Goal: Task Accomplishment & Management: Manage account settings

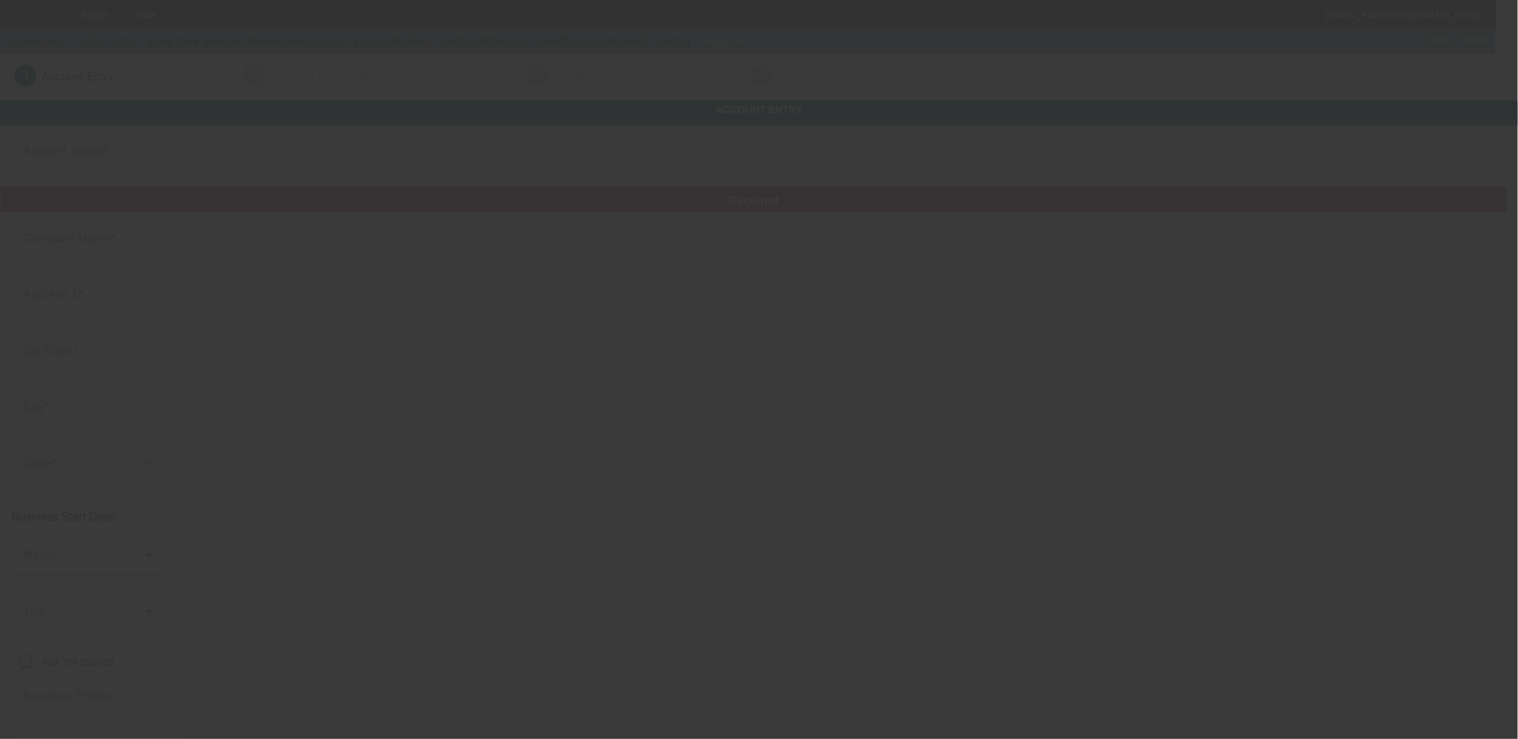
type input "Elite Tree Service Professionals LLC"
type input "2424 Castleton Commerce Way"
type input "23456"
type input "Virginia Beach"
type input "[PHONE_NUMBER]"
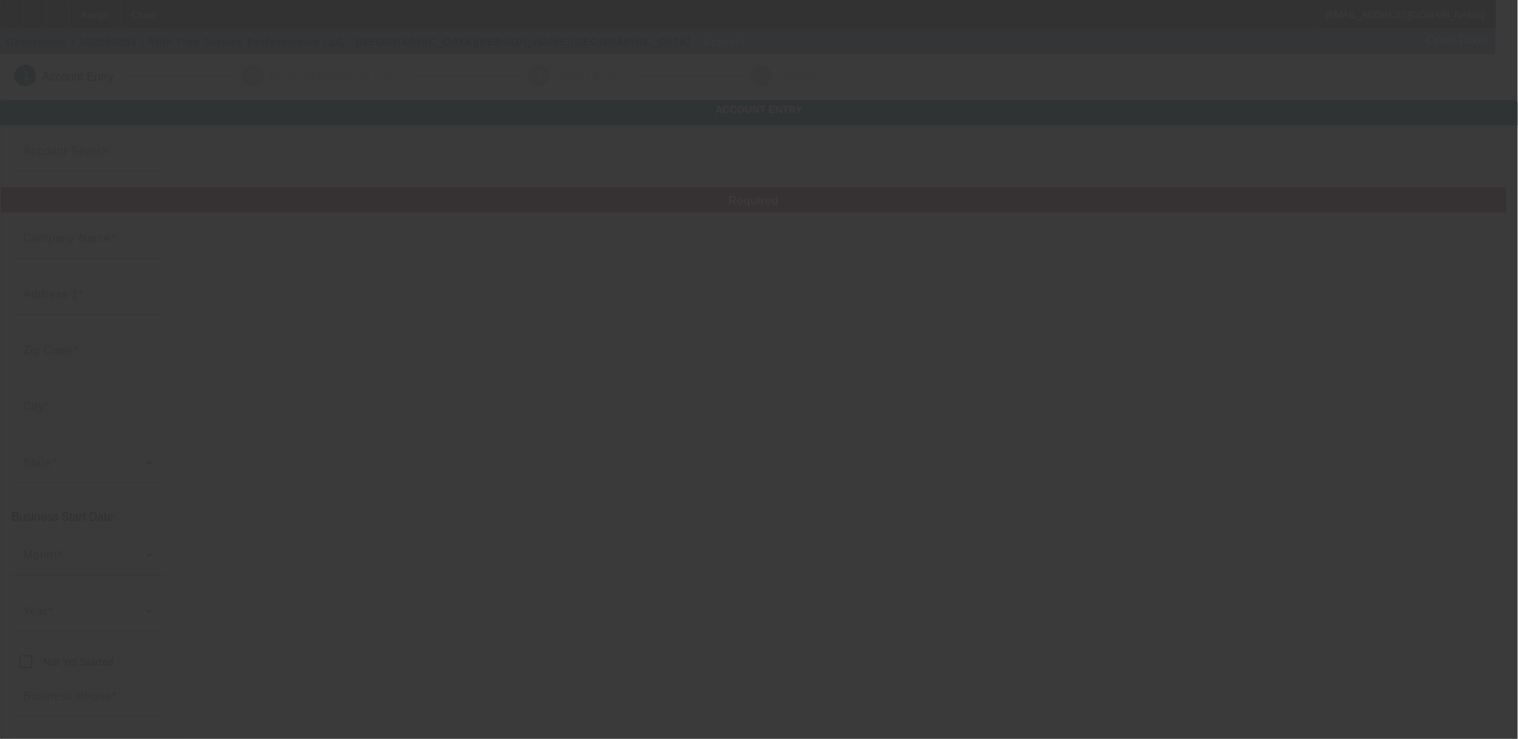
type input "elitetreeservicevb@yahoo.com"
type input "873786730"
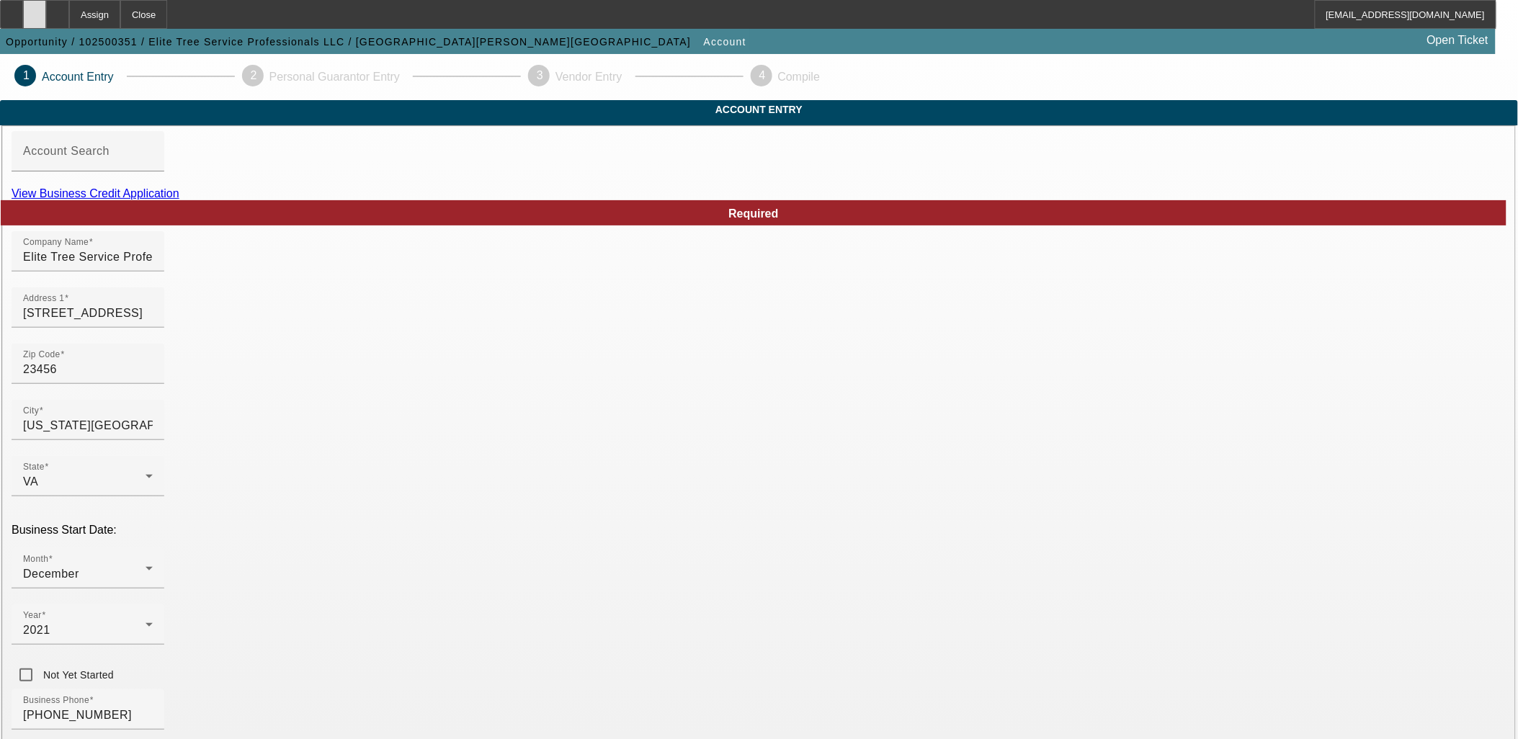
click at [46, 12] on div at bounding box center [34, 14] width 23 height 29
click at [179, 200] on link "View Business Credit Application" at bounding box center [96, 193] width 168 height 12
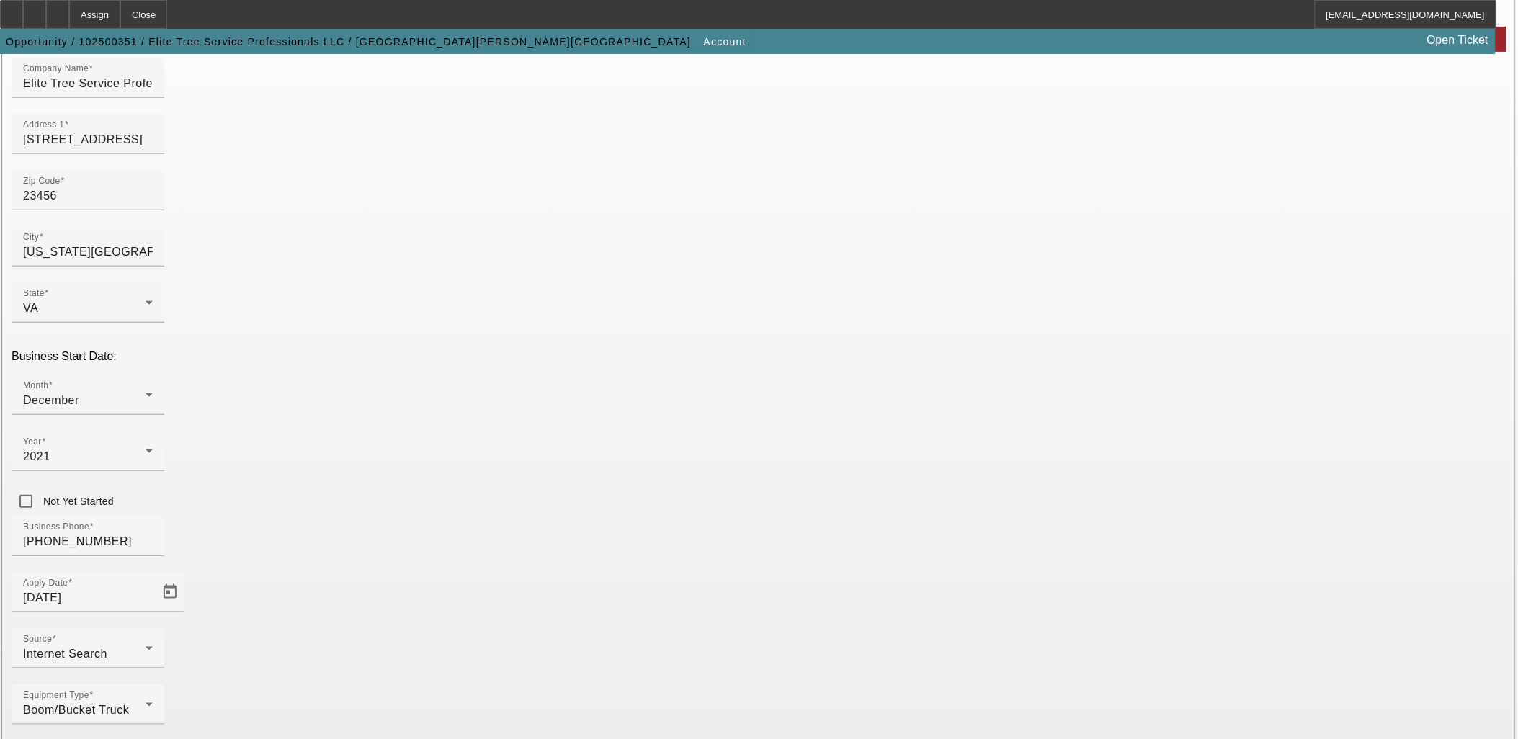
scroll to position [178, 0]
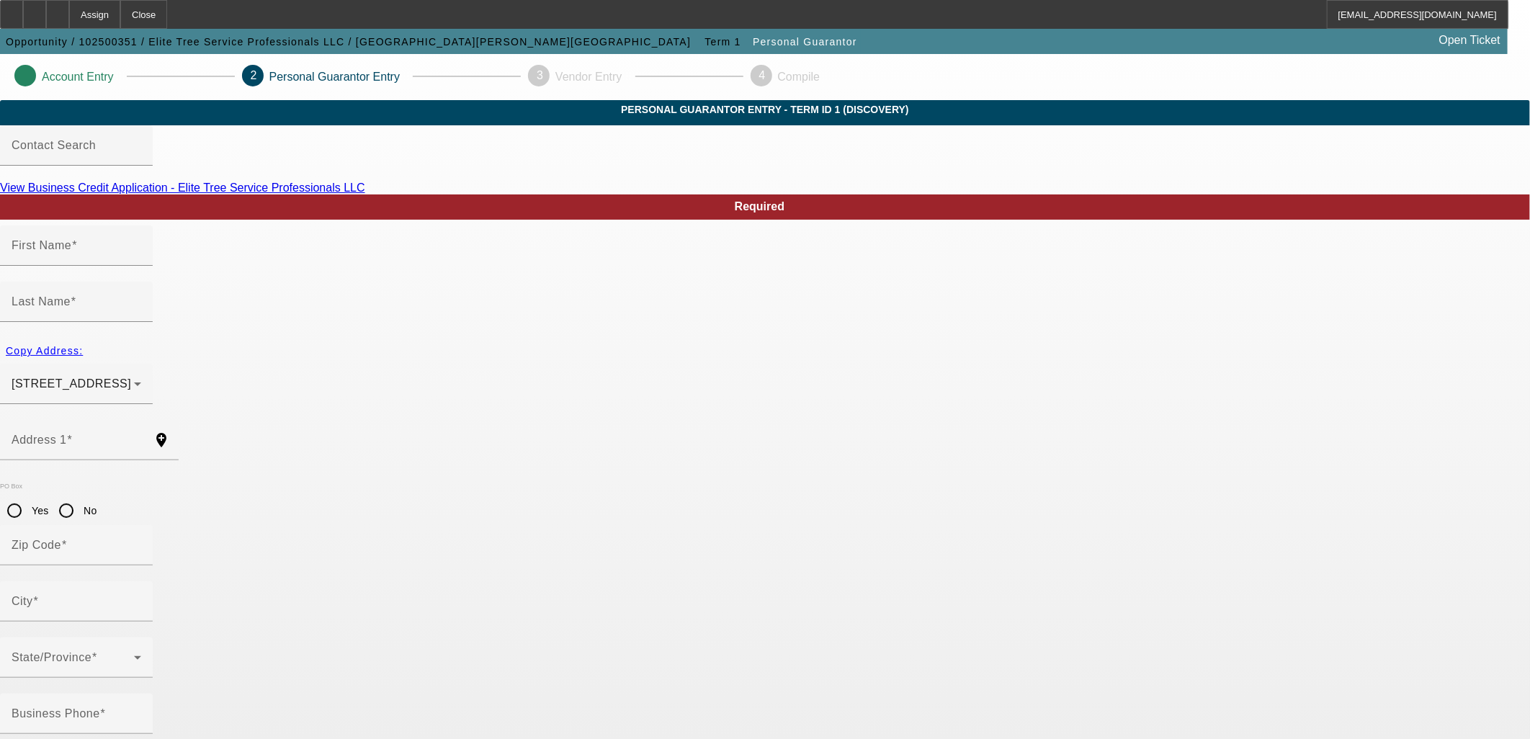
type input "Tyler"
type input "Kessel"
type input "3808 Chatham Circle"
radio input "true"
type input "23513"
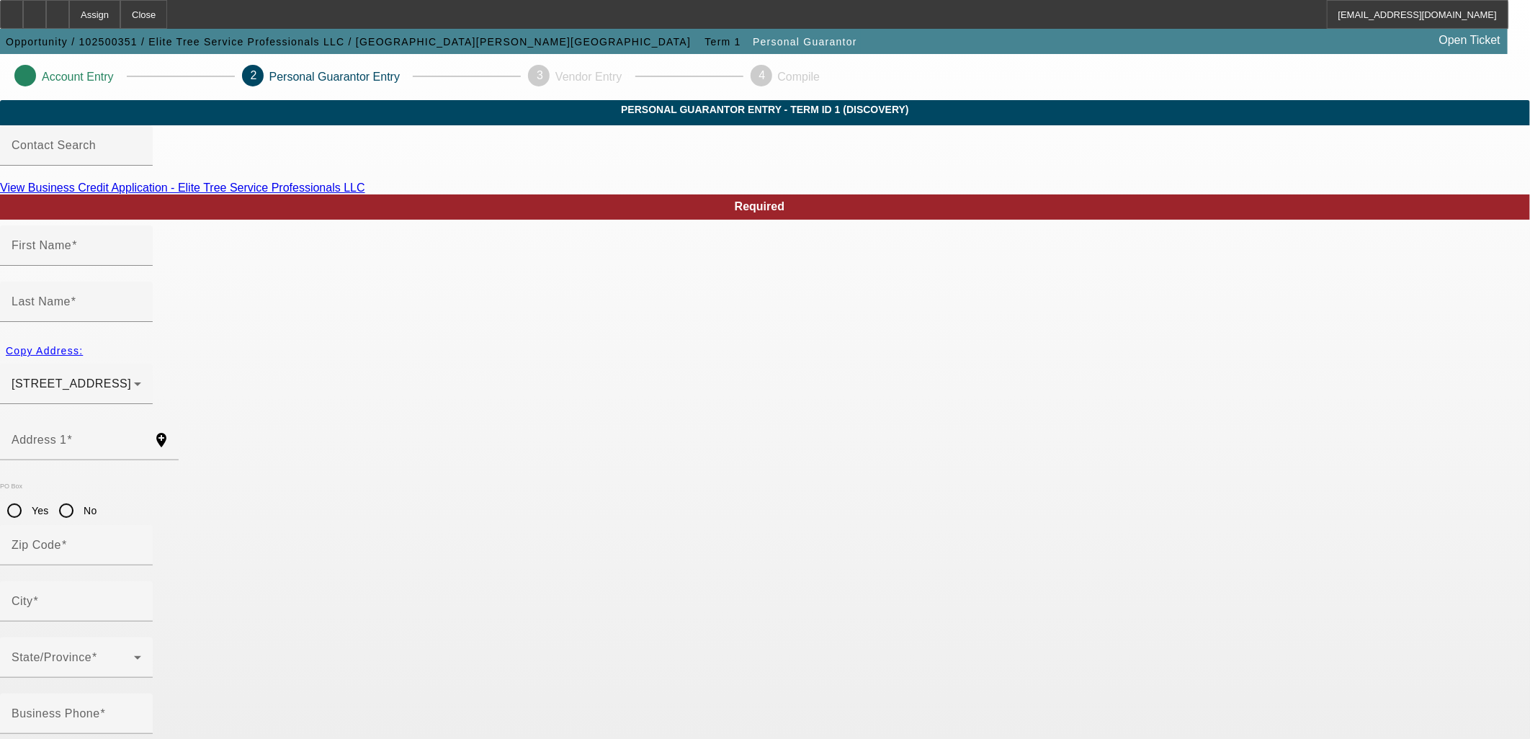
type input "Norfolk"
type input "[PHONE_NUMBER]"
type input "100"
type input "227-75-3176"
type input "elitetreeservicevb@yahoo.com"
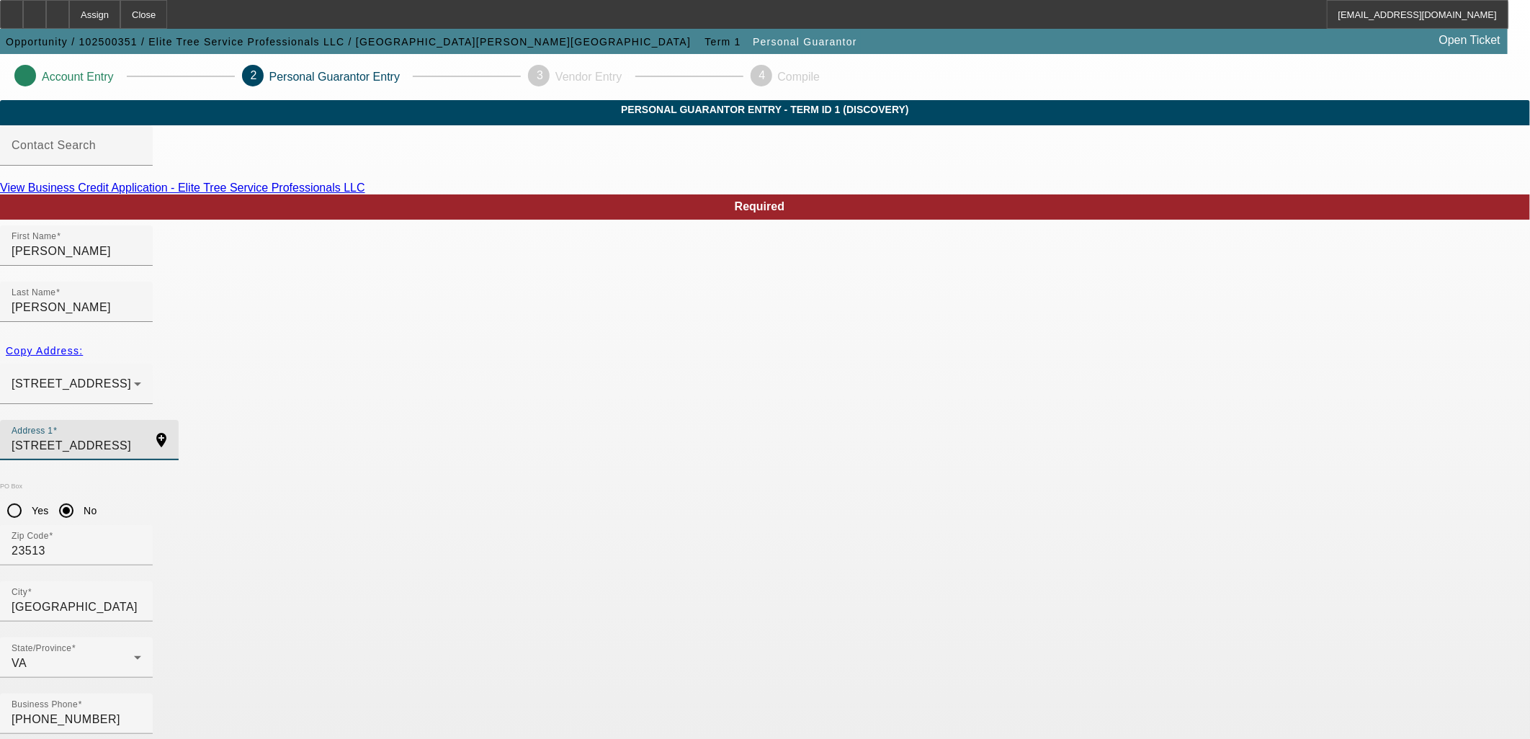
drag, startPoint x: 470, startPoint y: 399, endPoint x: 220, endPoint y: 407, distance: 250.1
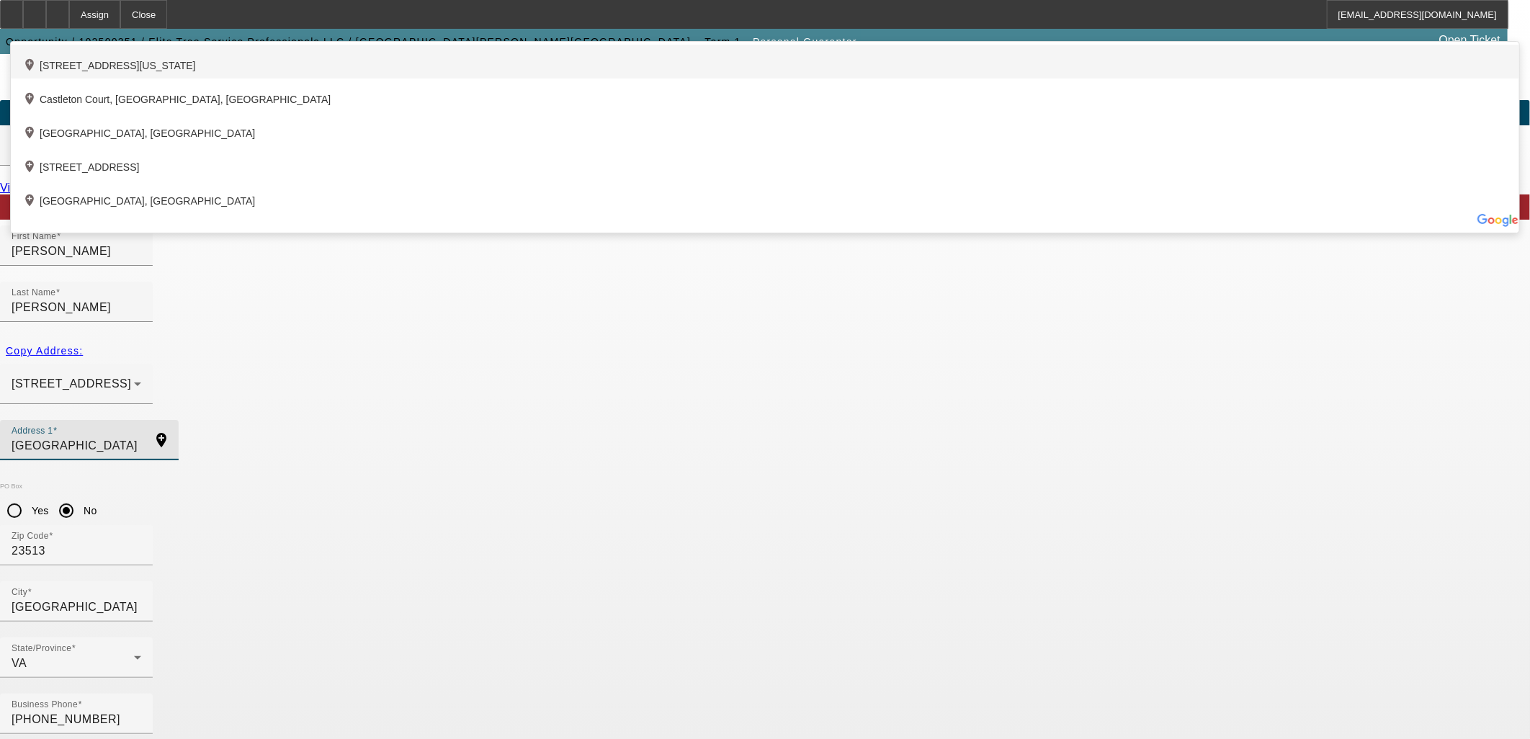
click at [396, 79] on div "add_location 2424 Castleton Commerce Way, Virginia Beach, VA 23456, US" at bounding box center [765, 62] width 1509 height 34
type input "2424 Castleton Commerce Way"
type input "23456"
type input "Virginia Beach"
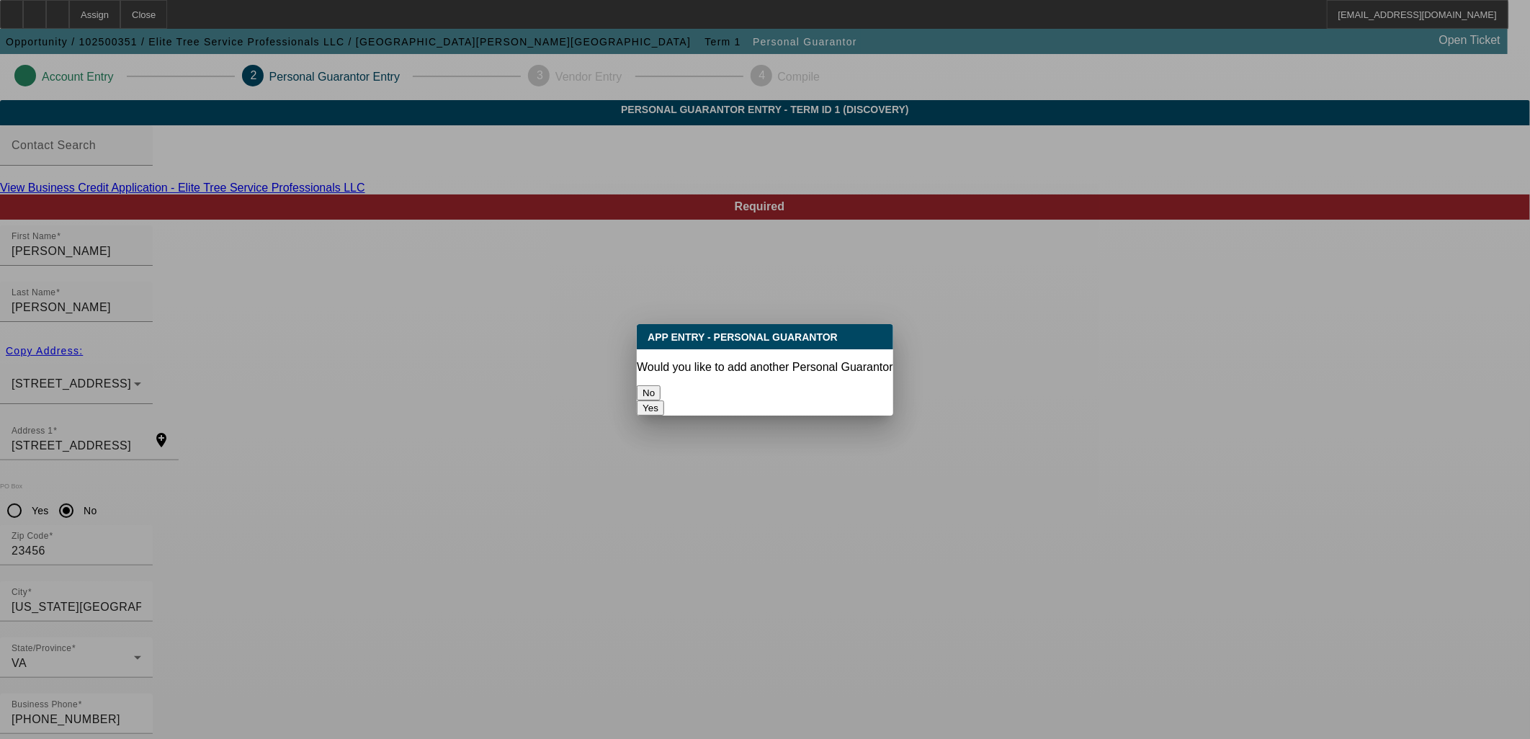
click at [661, 391] on button "No" at bounding box center [649, 392] width 24 height 15
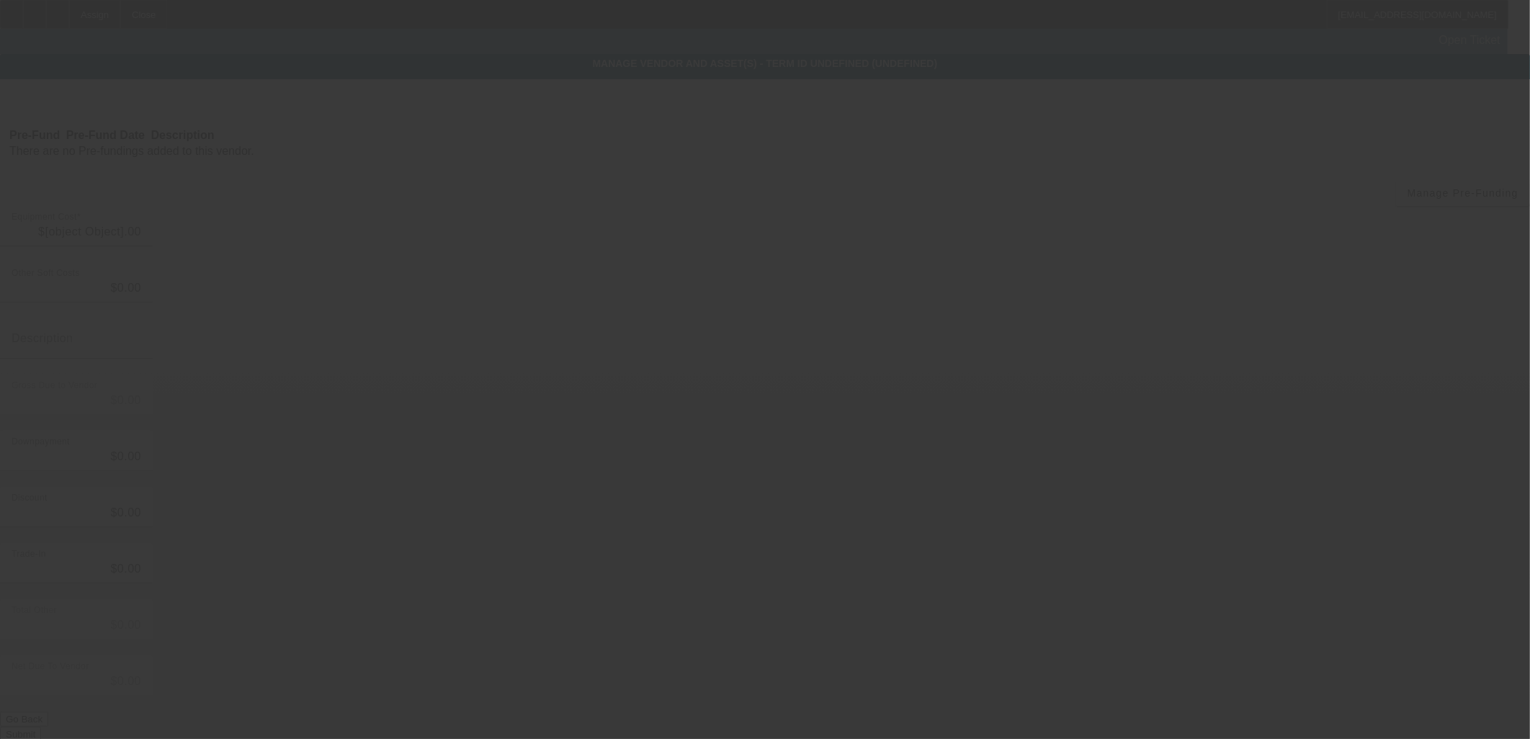
type input "$85,000.00"
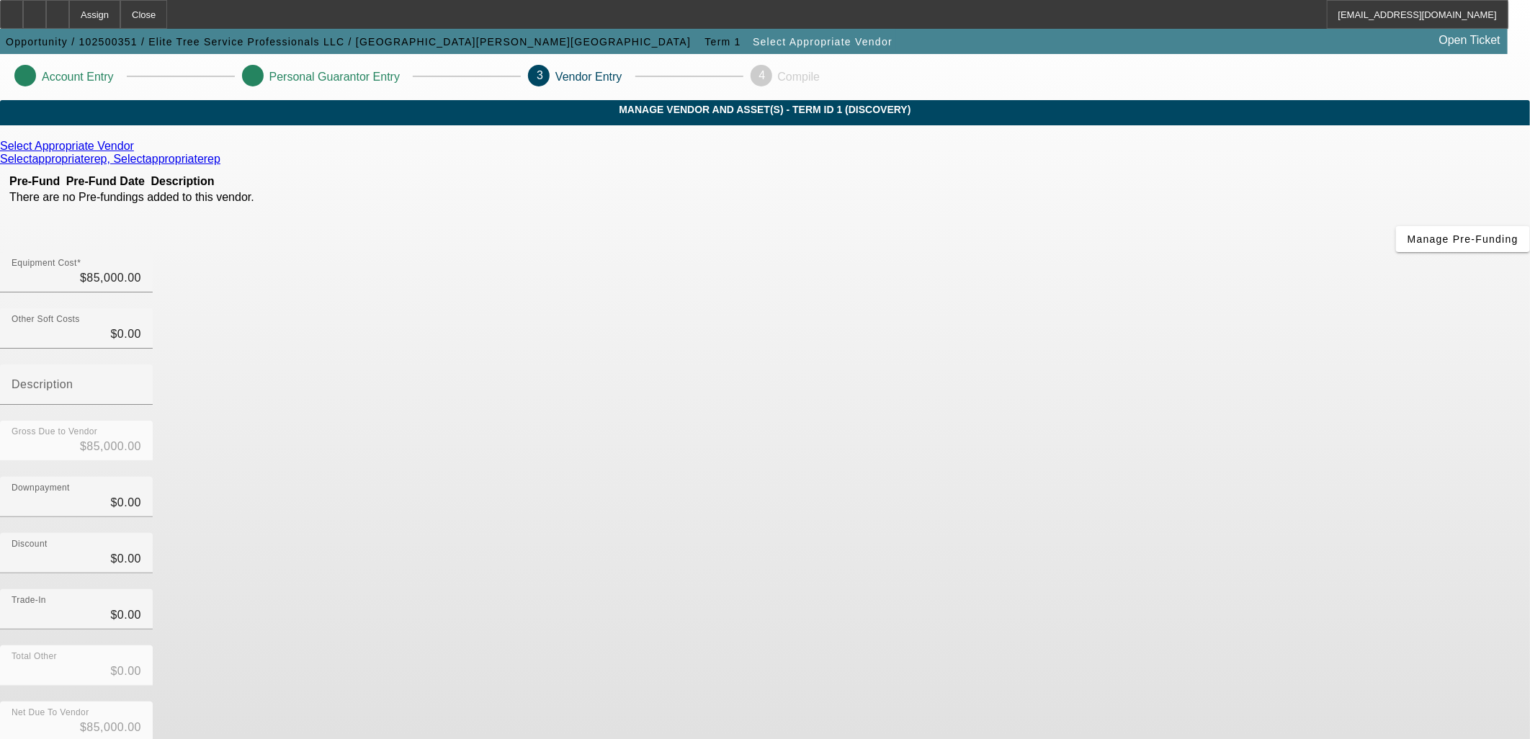
drag, startPoint x: 1016, startPoint y: 617, endPoint x: 798, endPoint y: 481, distance: 256.7
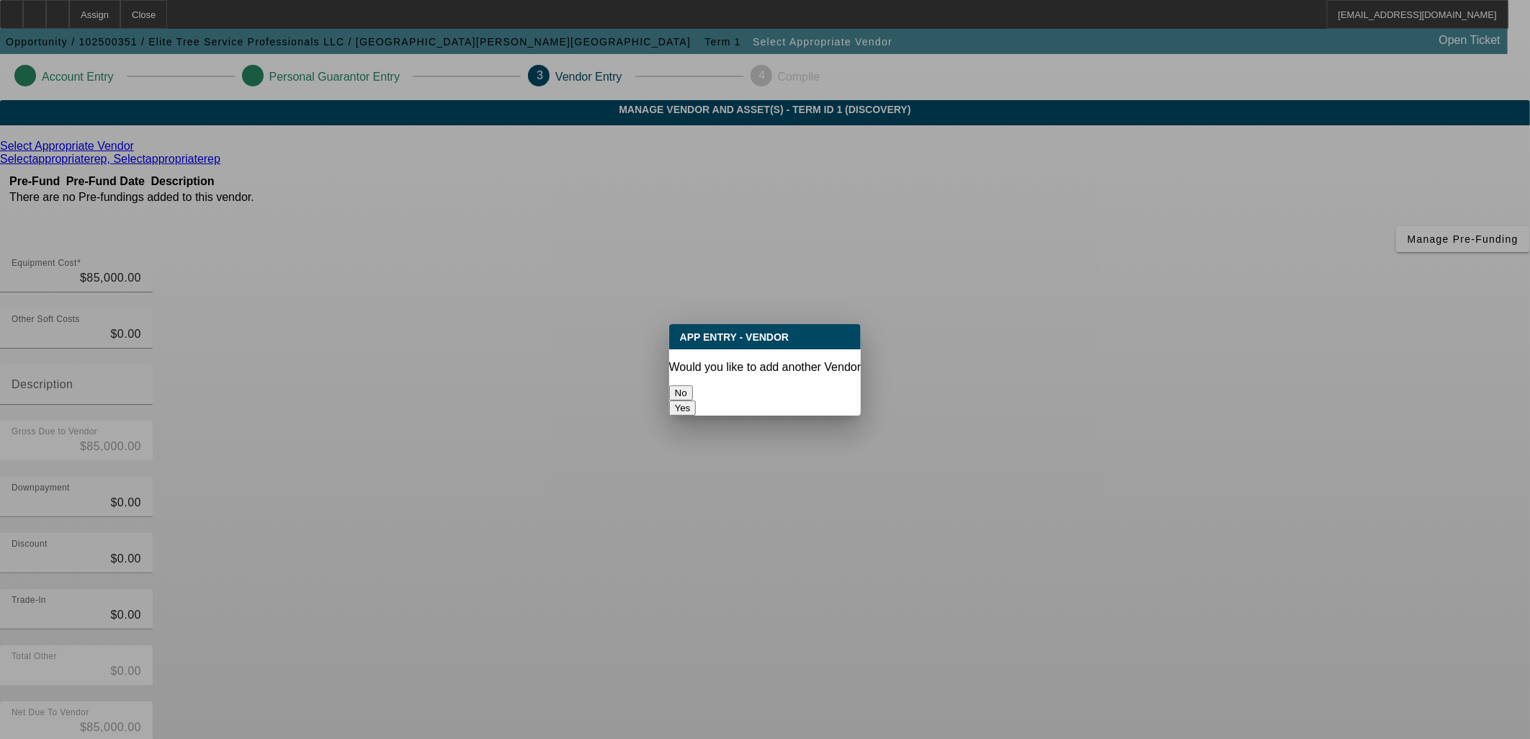
drag, startPoint x: 728, startPoint y: 357, endPoint x: 731, endPoint y: 373, distance: 16.8
click at [731, 366] on div "Would you like to add another Vendor" at bounding box center [765, 367] width 192 height 13
click at [693, 385] on button "No" at bounding box center [681, 392] width 24 height 15
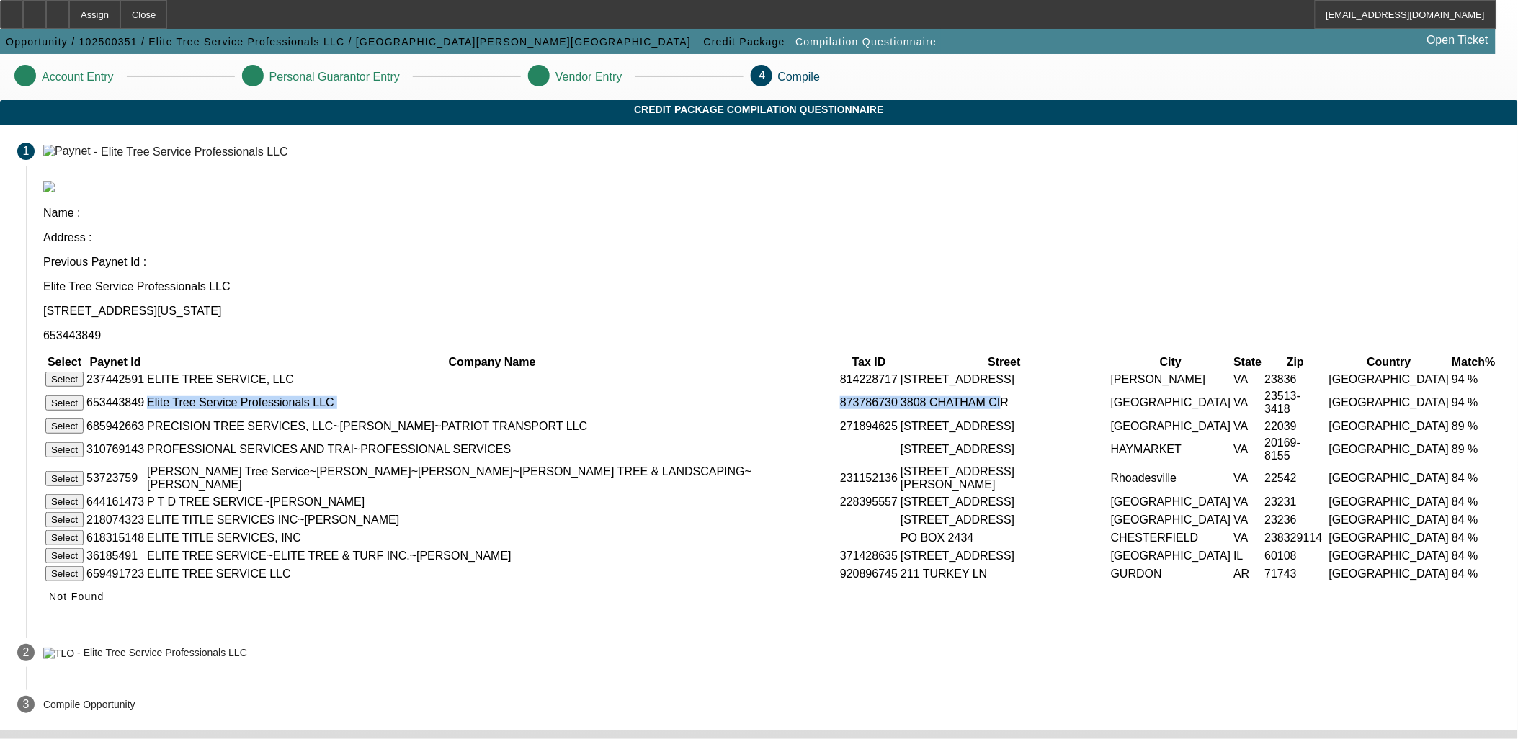
drag, startPoint x: 515, startPoint y: 318, endPoint x: 896, endPoint y: 331, distance: 381.4
click at [896, 389] on tr "Select 653443849 Elite Tree Service Professionals LLC 873786730 3808 CHATHAM CI…" at bounding box center [772, 402] width 1455 height 27
click at [900, 389] on td "3808 CHATHAM CIR" at bounding box center [1004, 402] width 209 height 27
click at [84, 396] on button "Select" at bounding box center [64, 403] width 38 height 15
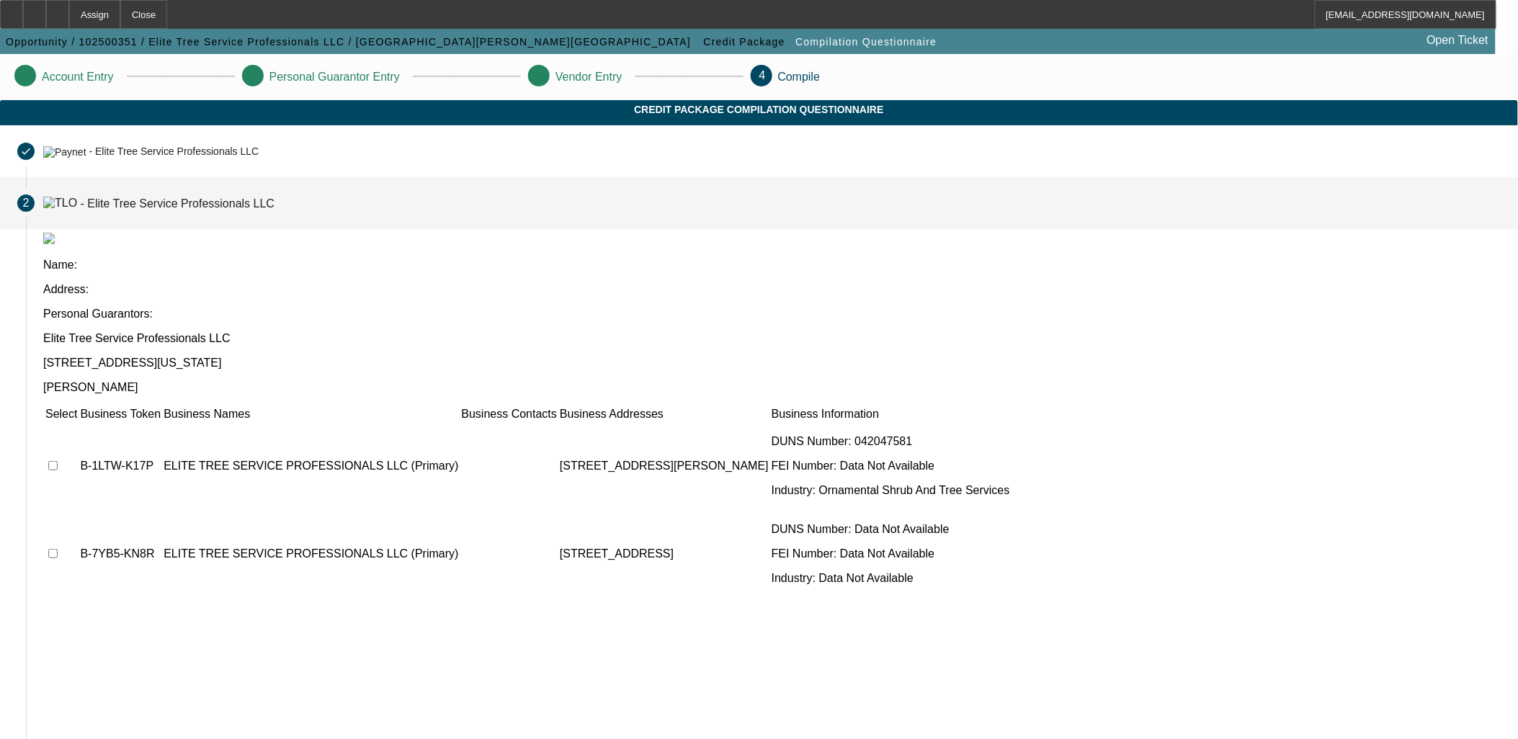
click at [78, 423] on td at bounding box center [61, 466] width 33 height 86
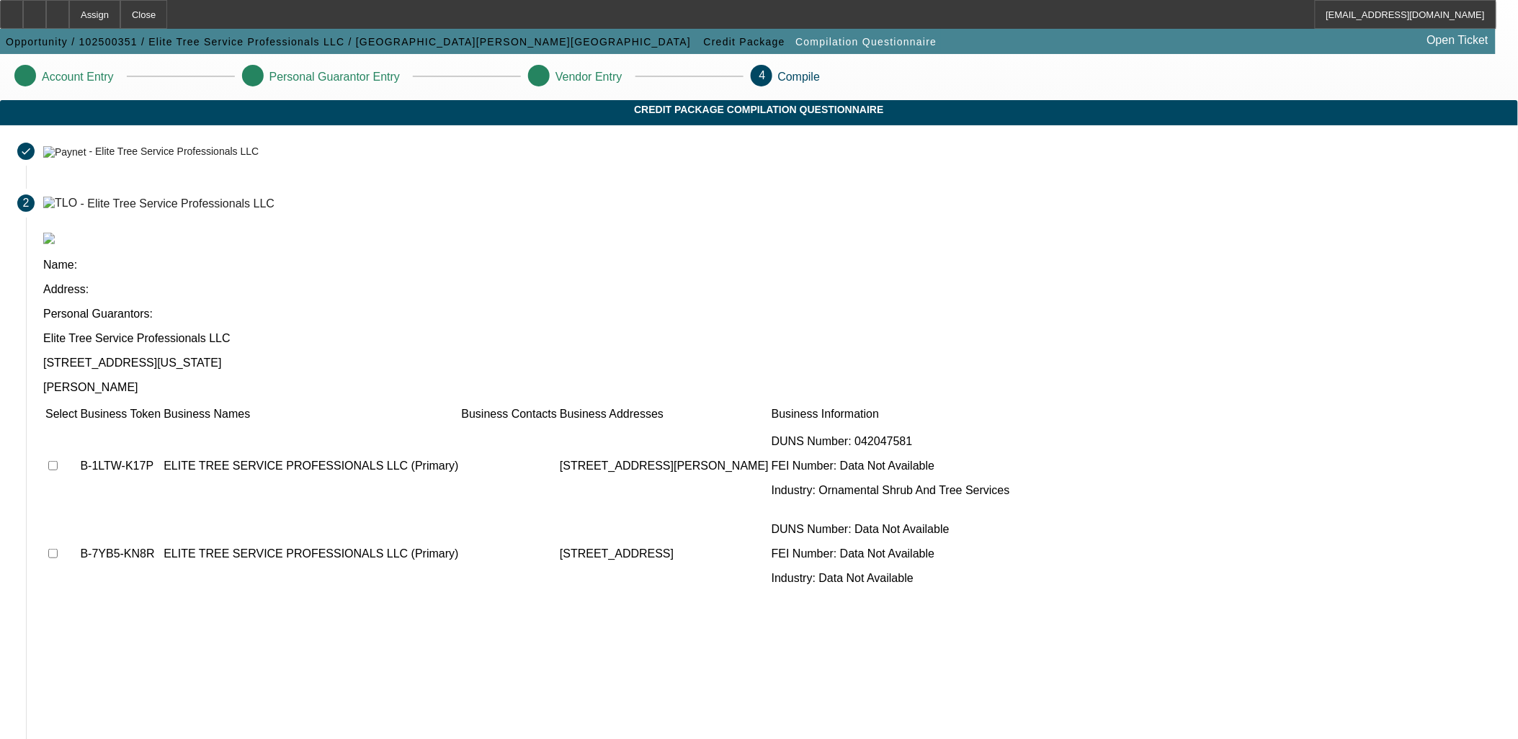
click at [58, 461] on input "checkbox" at bounding box center [52, 465] width 9 height 9
checkbox input "true"
click at [58, 549] on input "checkbox" at bounding box center [52, 553] width 9 height 9
checkbox input "true"
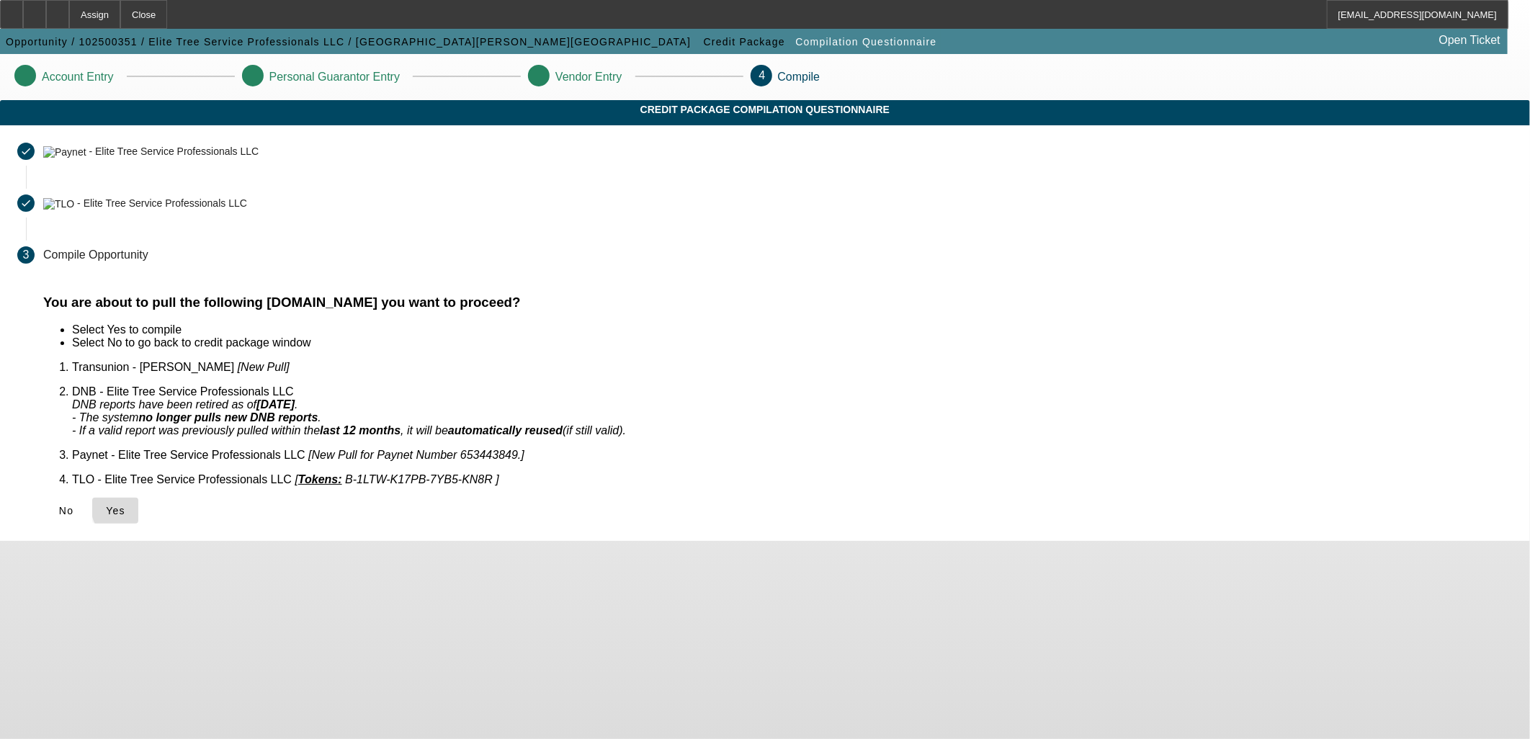
click at [138, 494] on span at bounding box center [115, 511] width 46 height 35
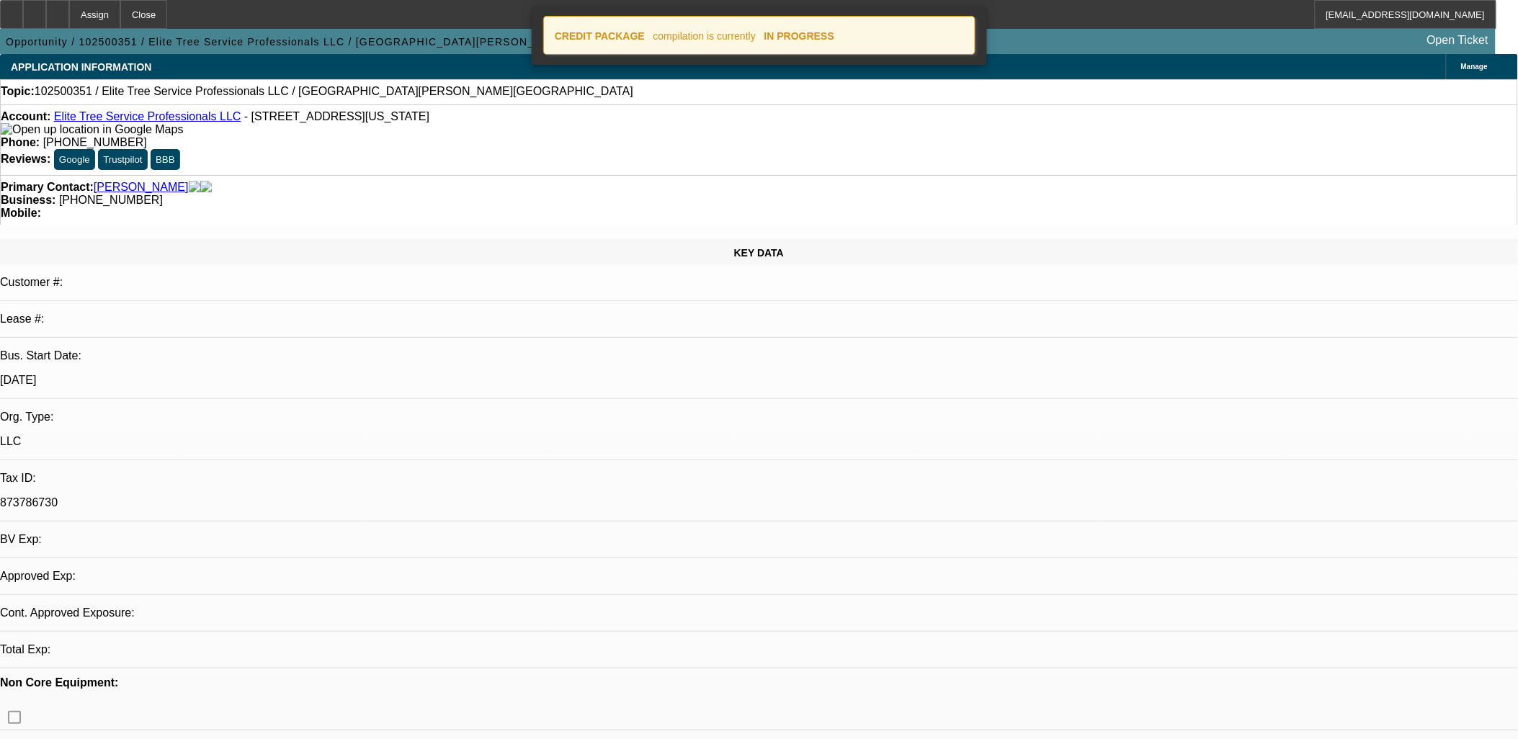
select select "0"
select select "2"
select select "0.1"
select select "1"
select select "2"
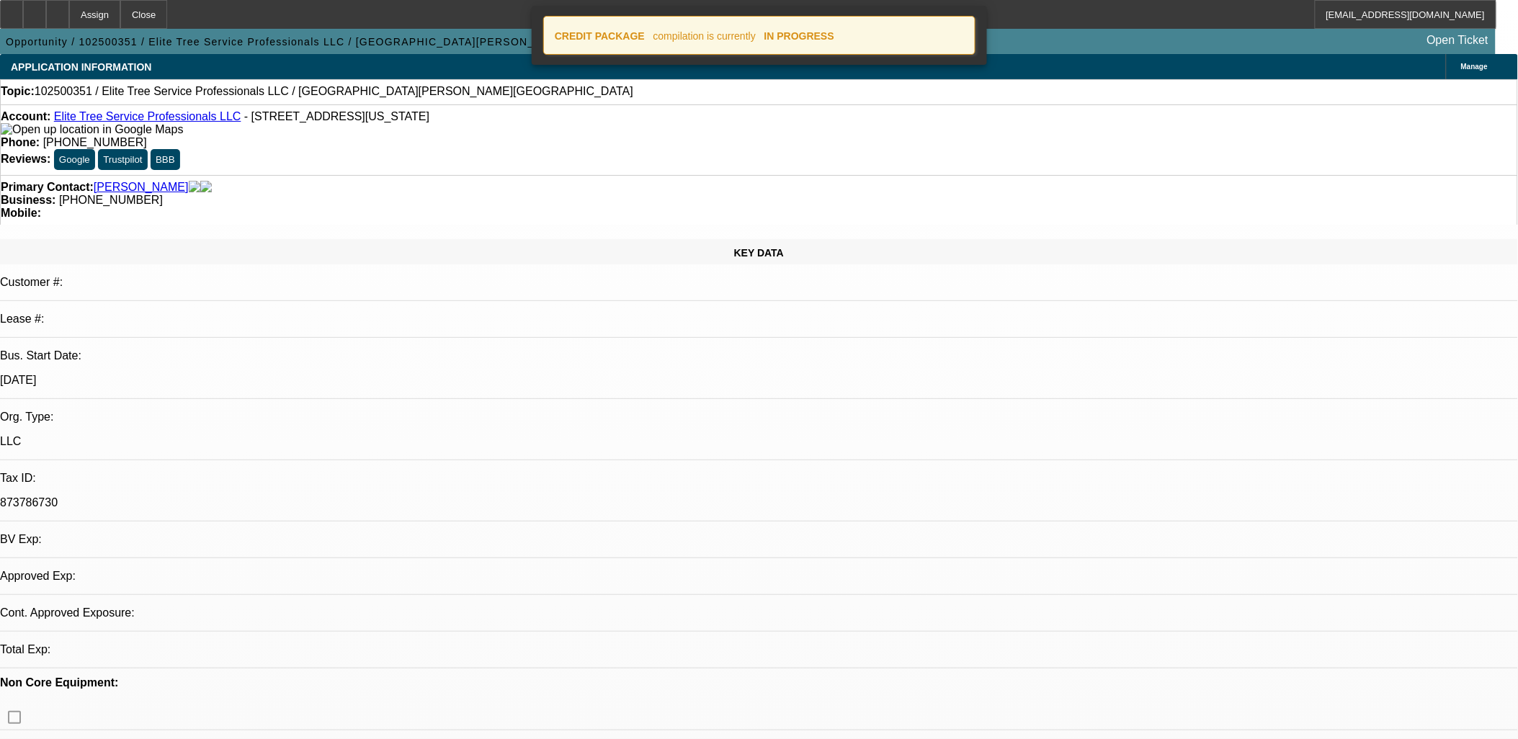
select select "4"
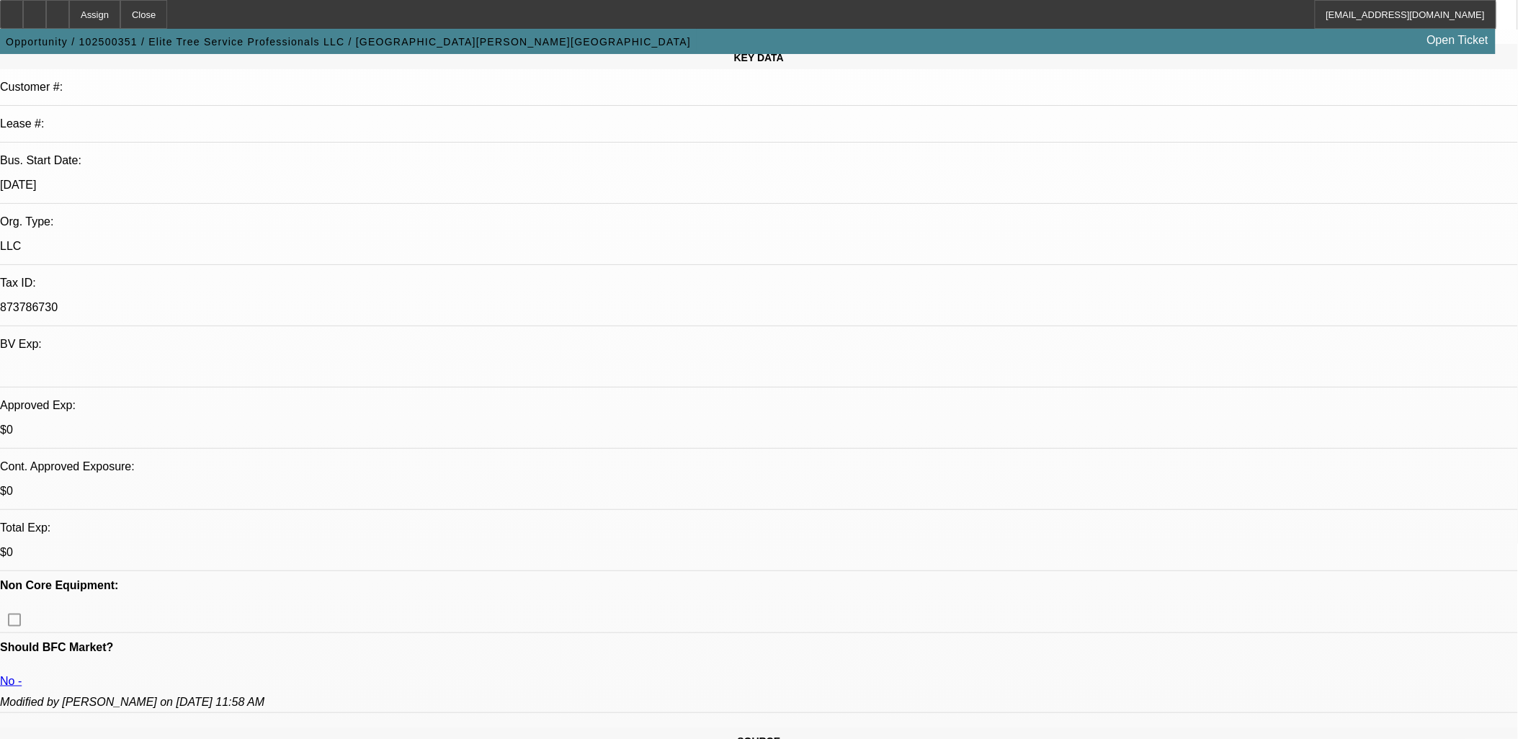
scroll to position [240, 0]
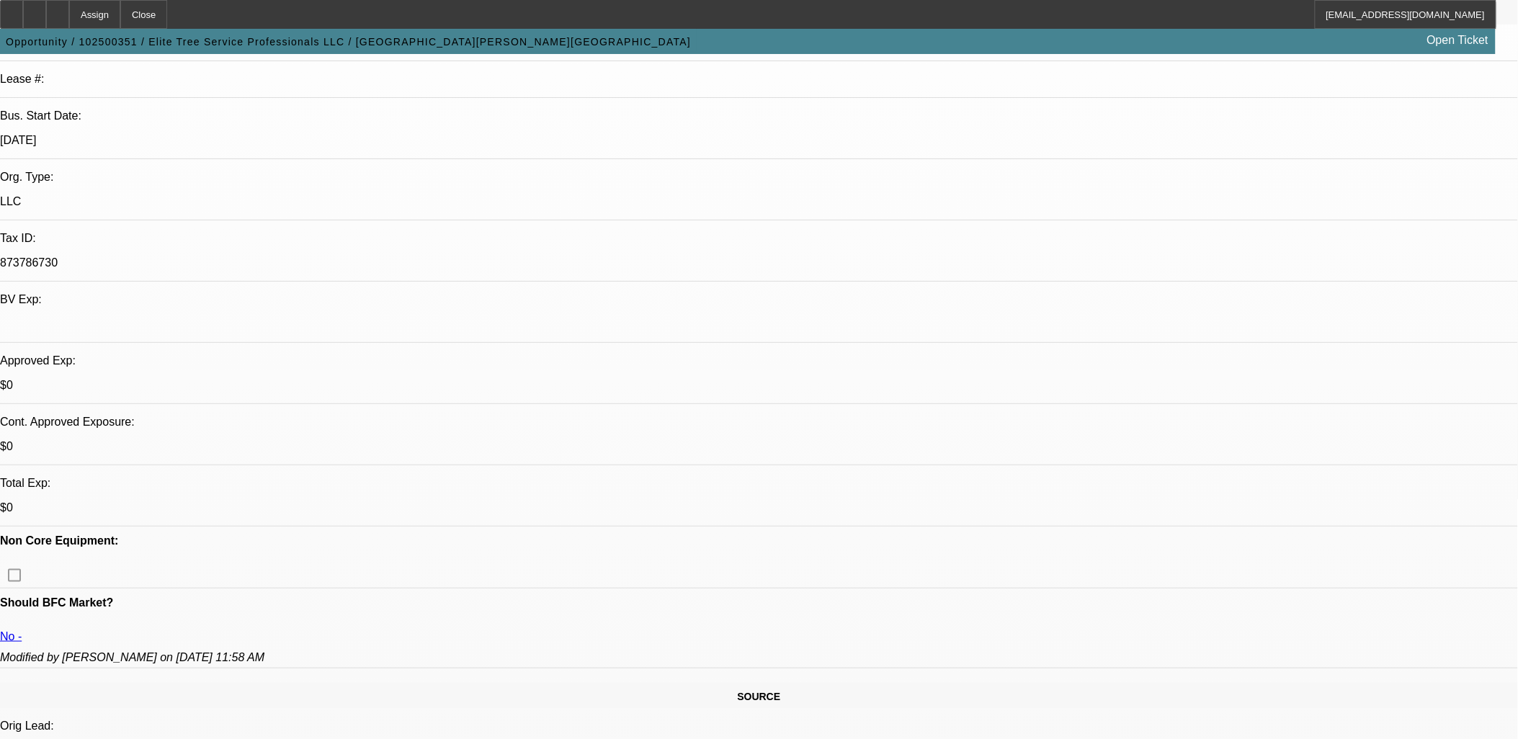
drag, startPoint x: 632, startPoint y: 492, endPoint x: 595, endPoint y: 487, distance: 37.1
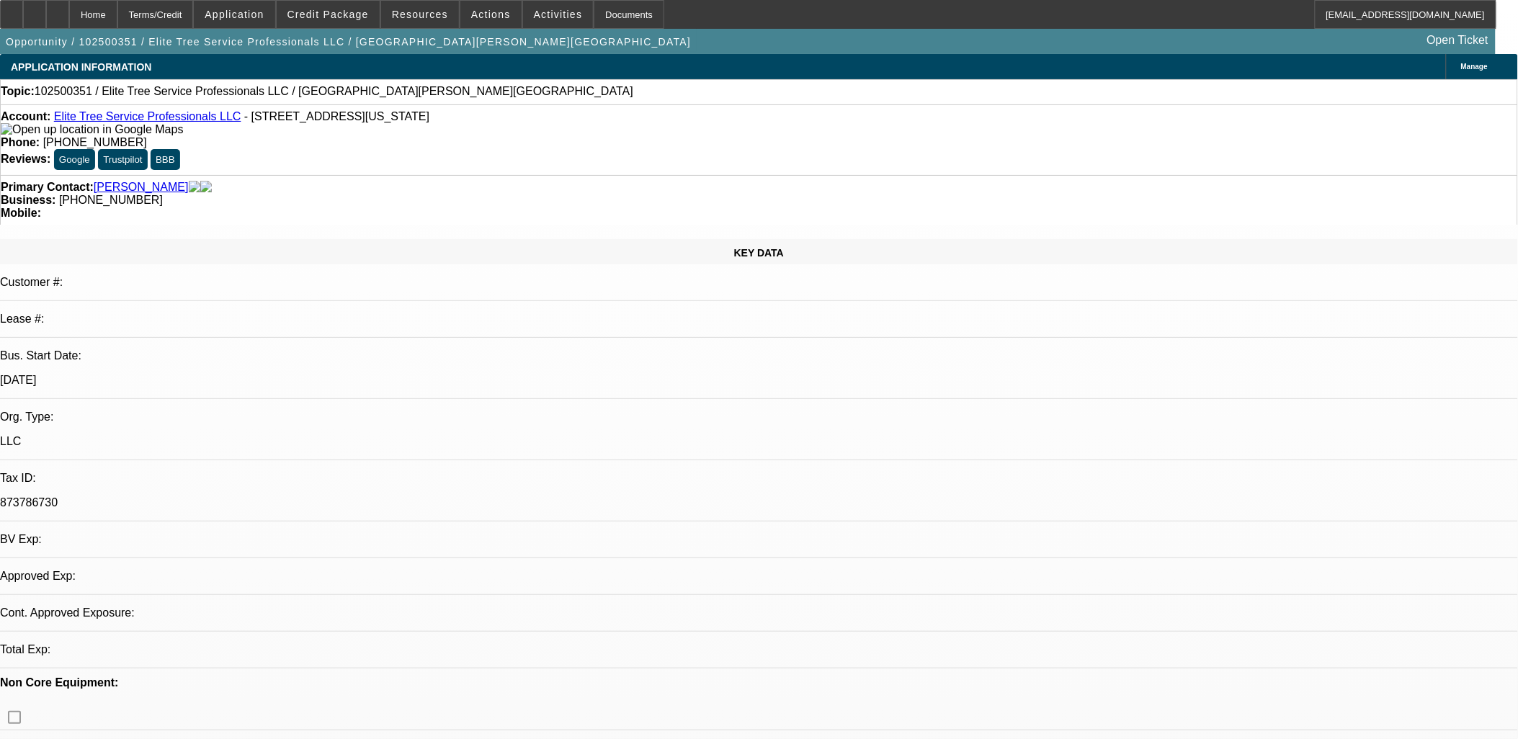
select select "0"
select select "2"
select select "0.1"
select select "1"
select select "2"
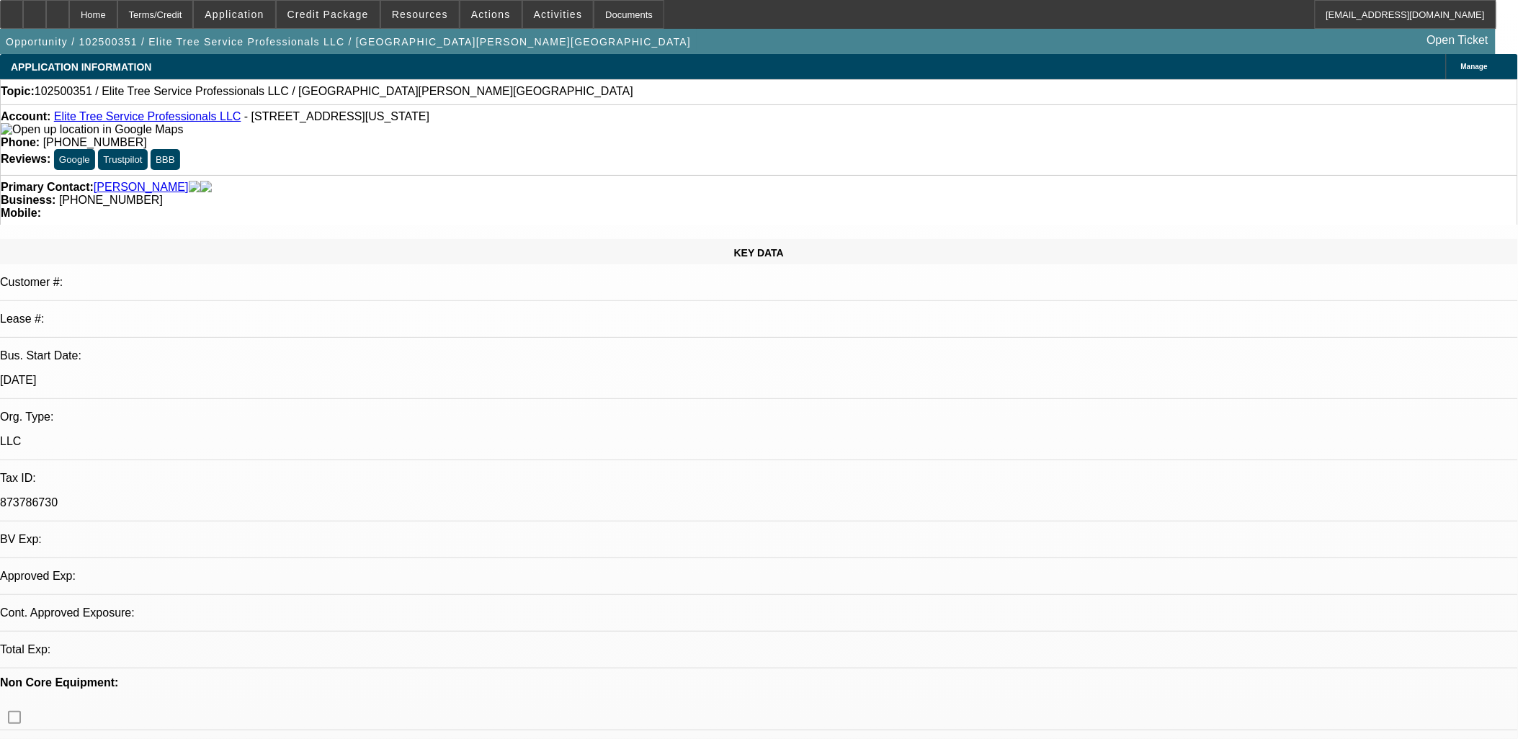
select select "4"
click at [117, 115] on link "Elite Tree Service Professionals LLC" at bounding box center [147, 116] width 187 height 12
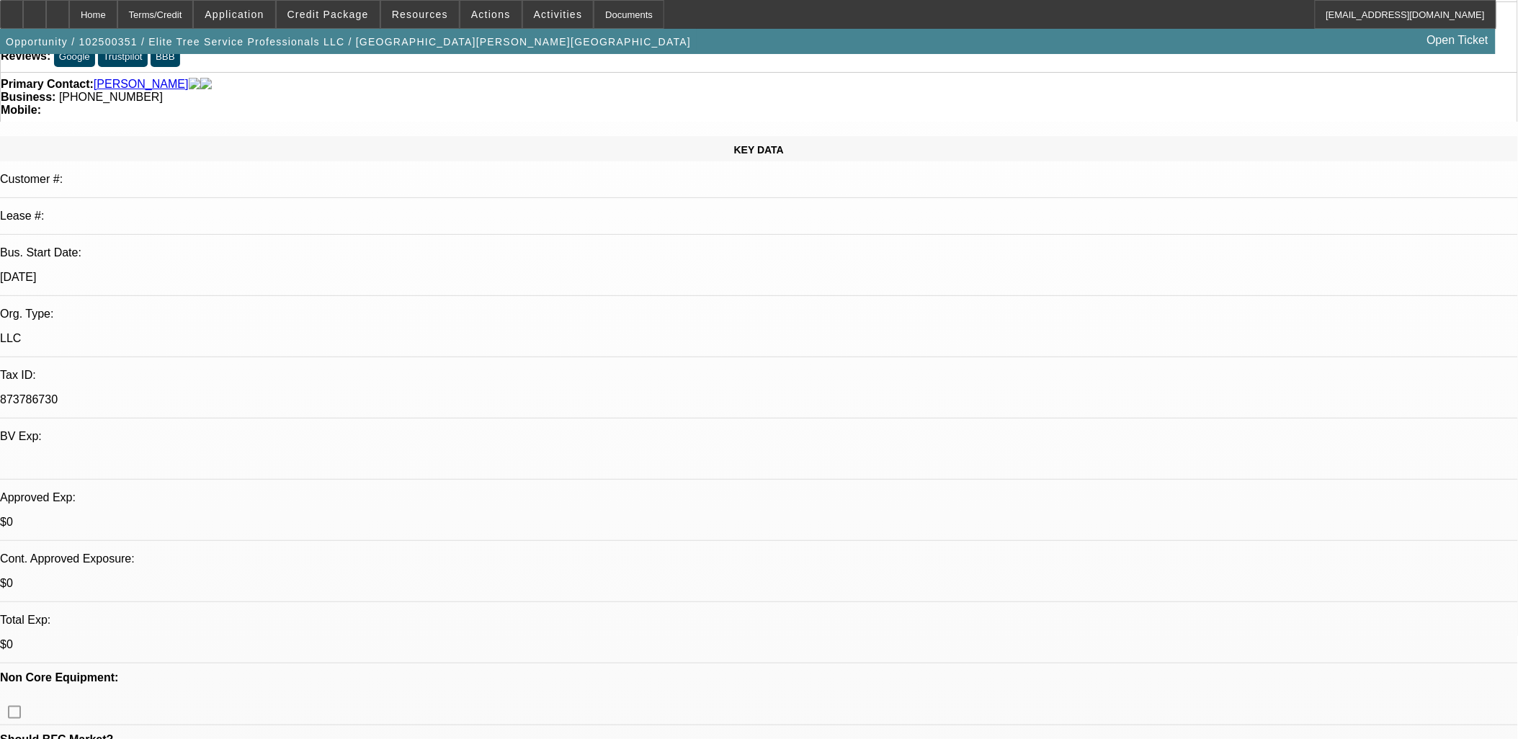
scroll to position [240, 0]
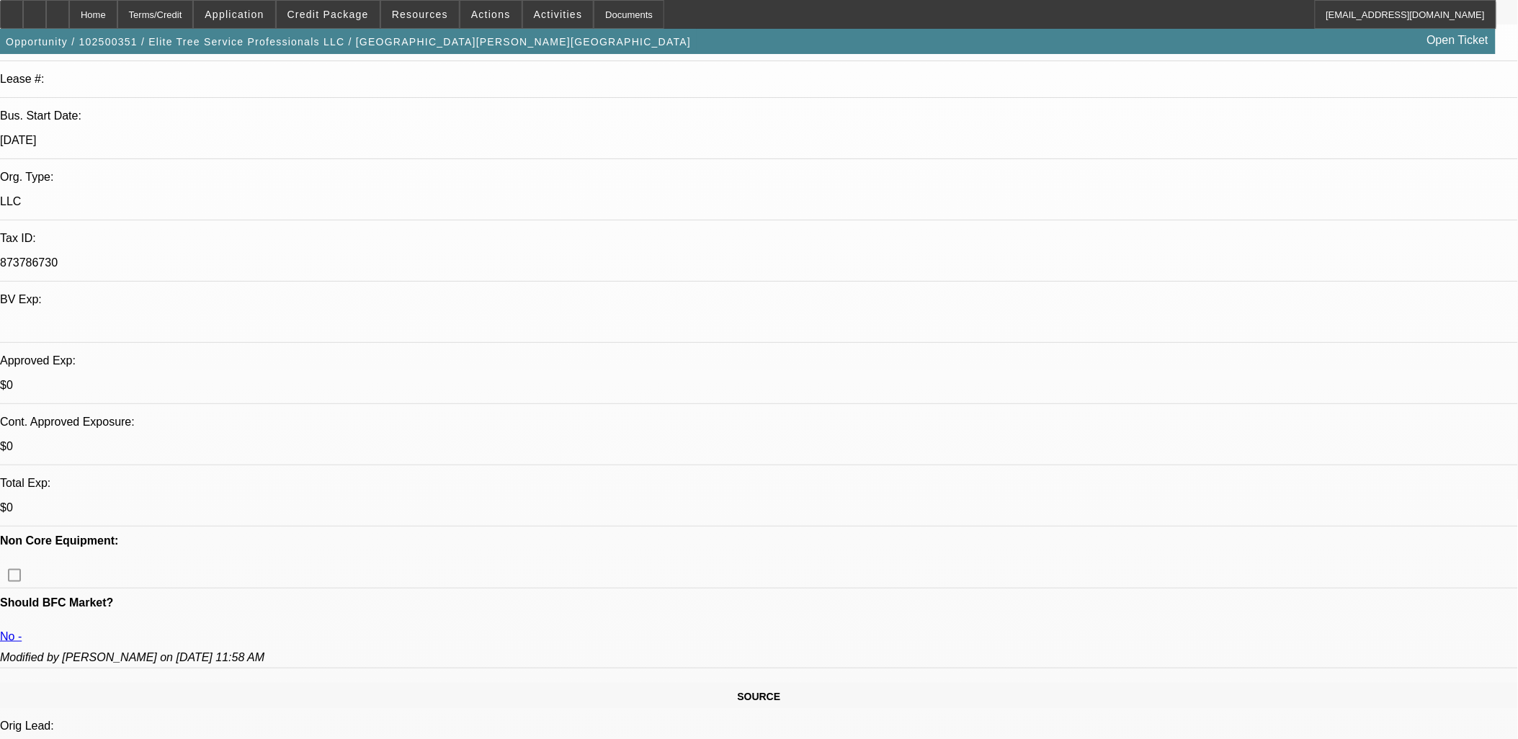
drag, startPoint x: 530, startPoint y: 160, endPoint x: 449, endPoint y: 159, distance: 80.7
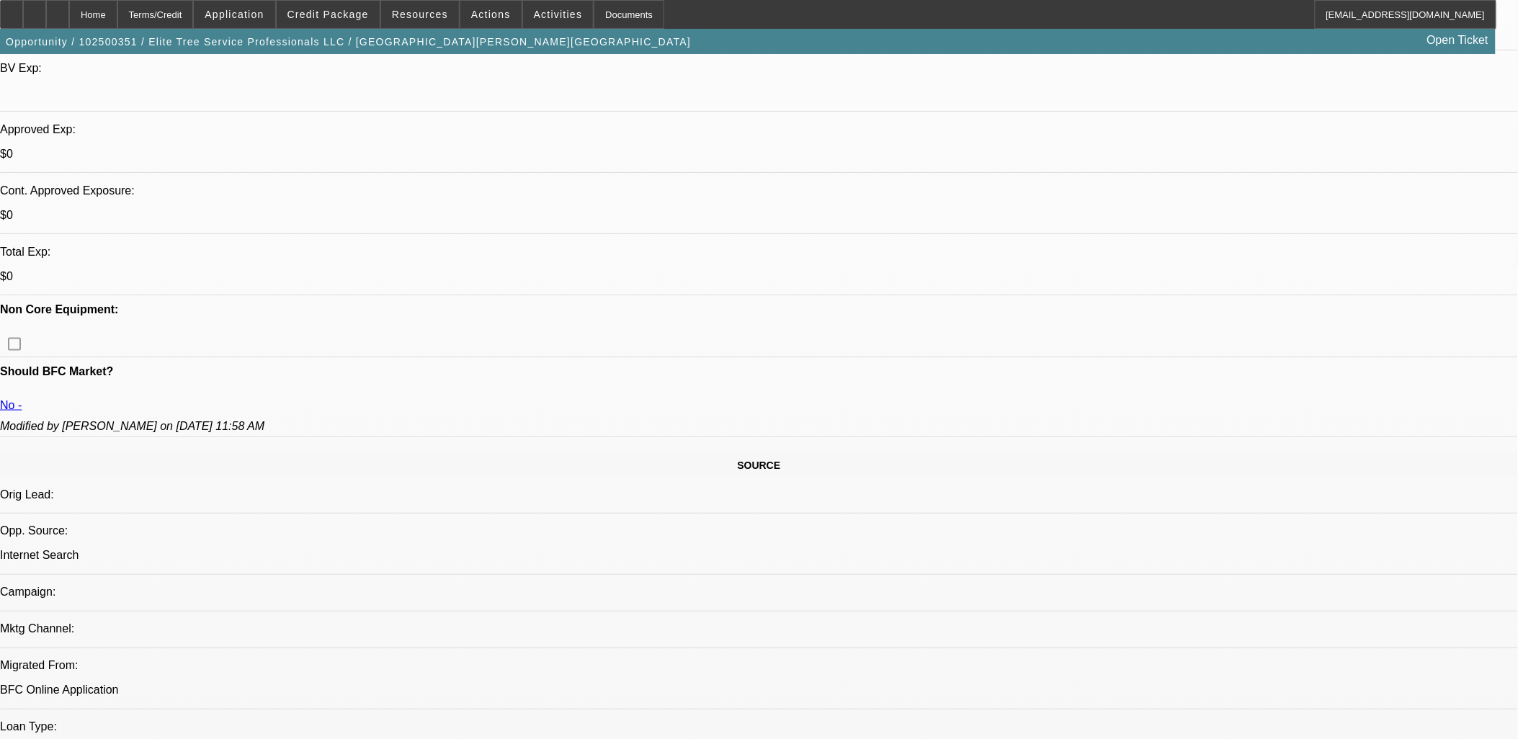
scroll to position [480, 0]
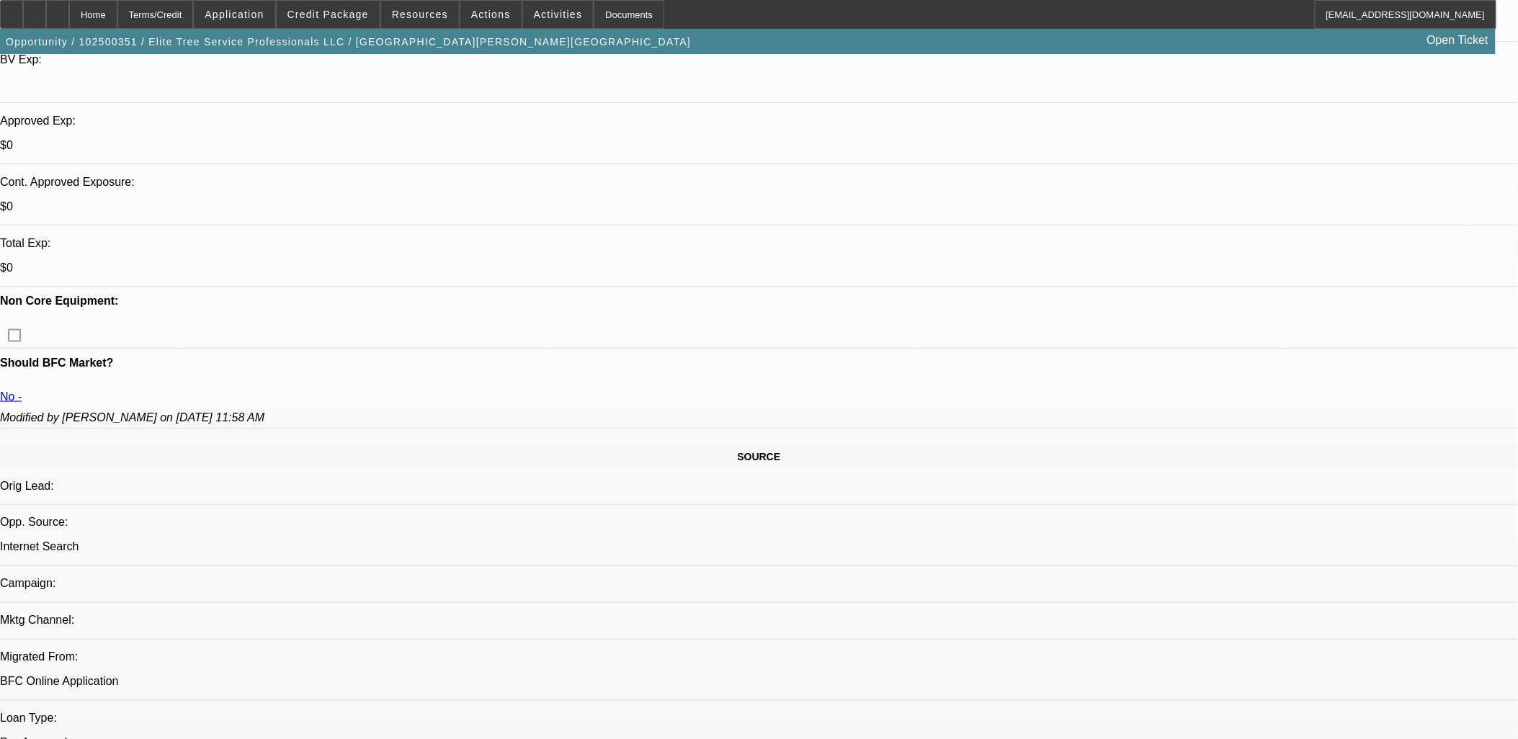
click at [534, 19] on span "Activities" at bounding box center [558, 15] width 49 height 12
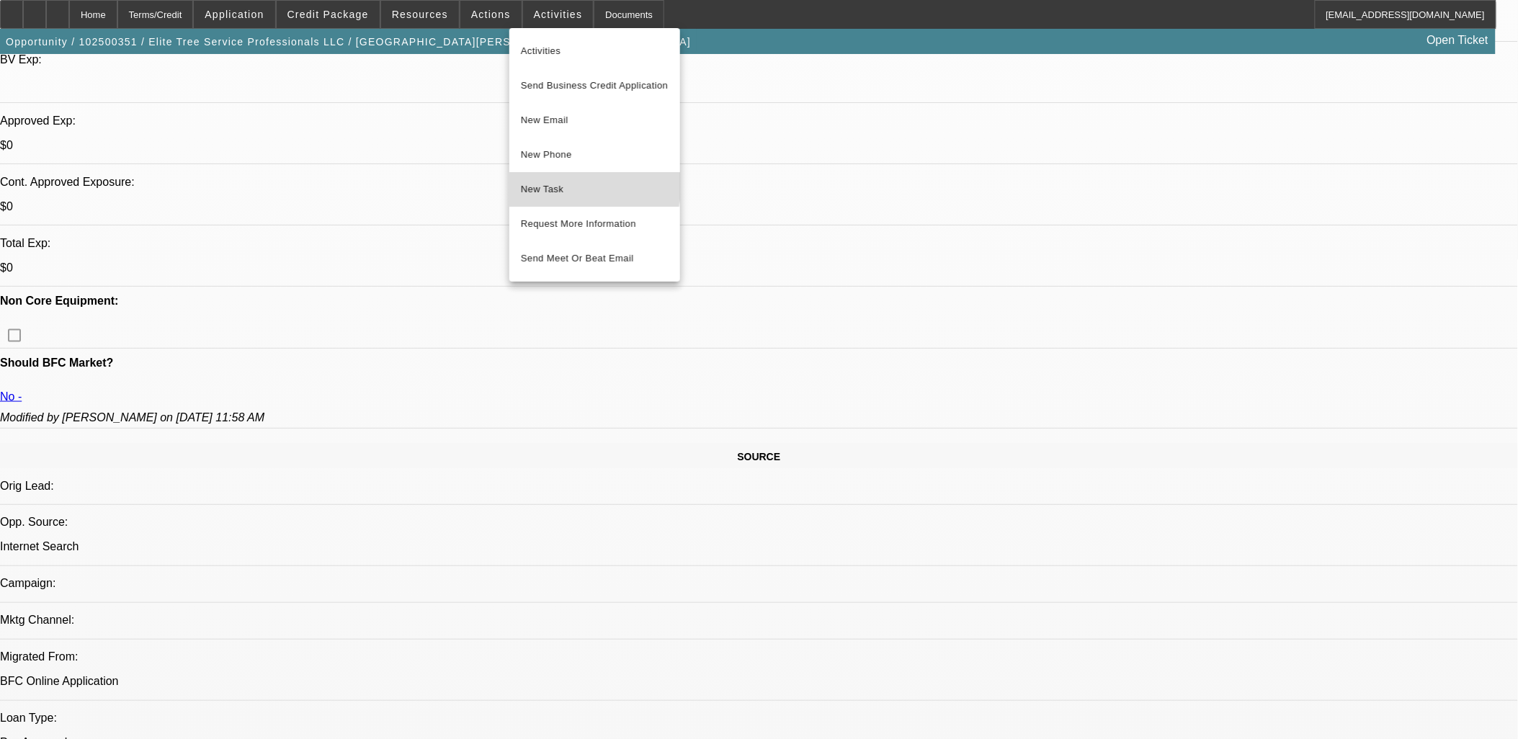
click at [552, 187] on span "New Task" at bounding box center [595, 189] width 148 height 17
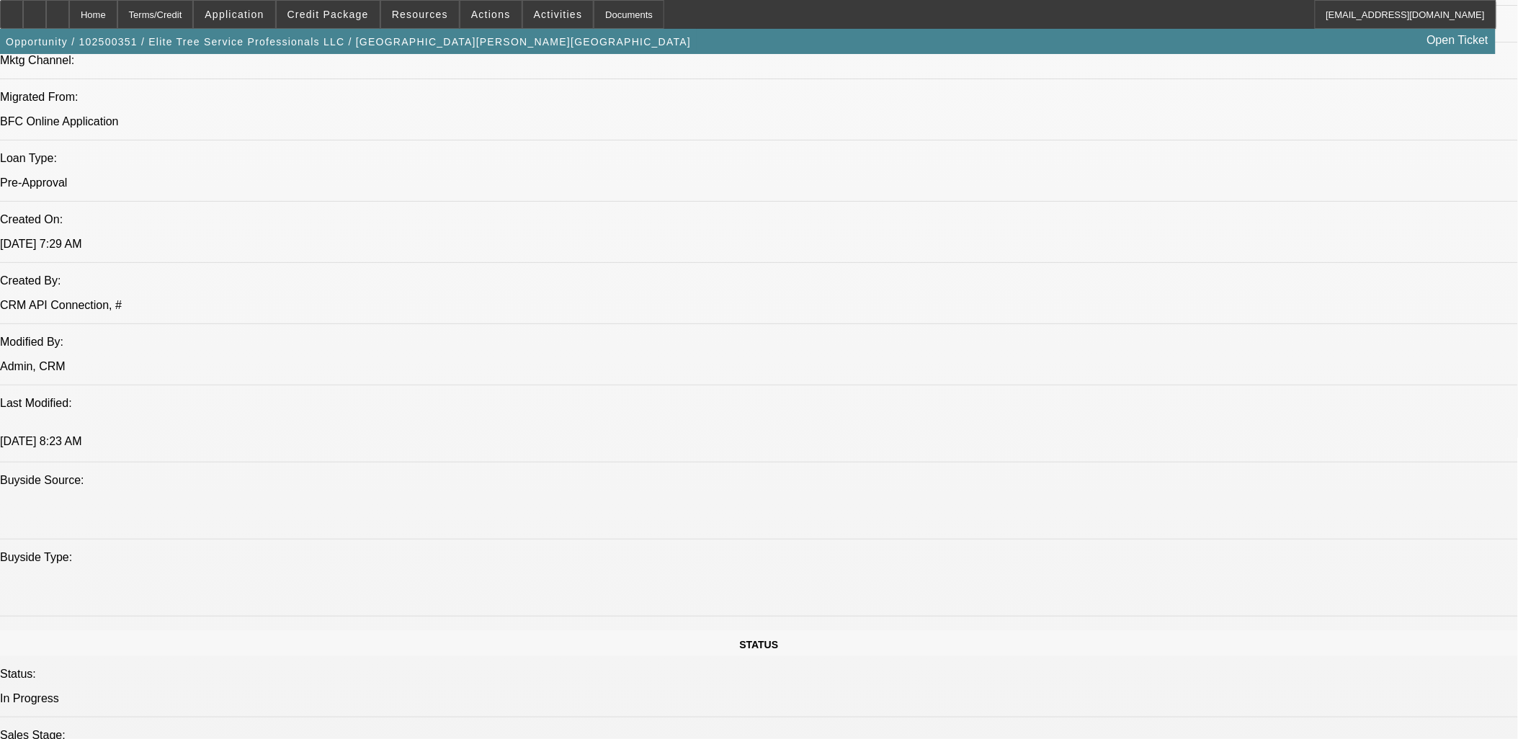
scroll to position [1360, 0]
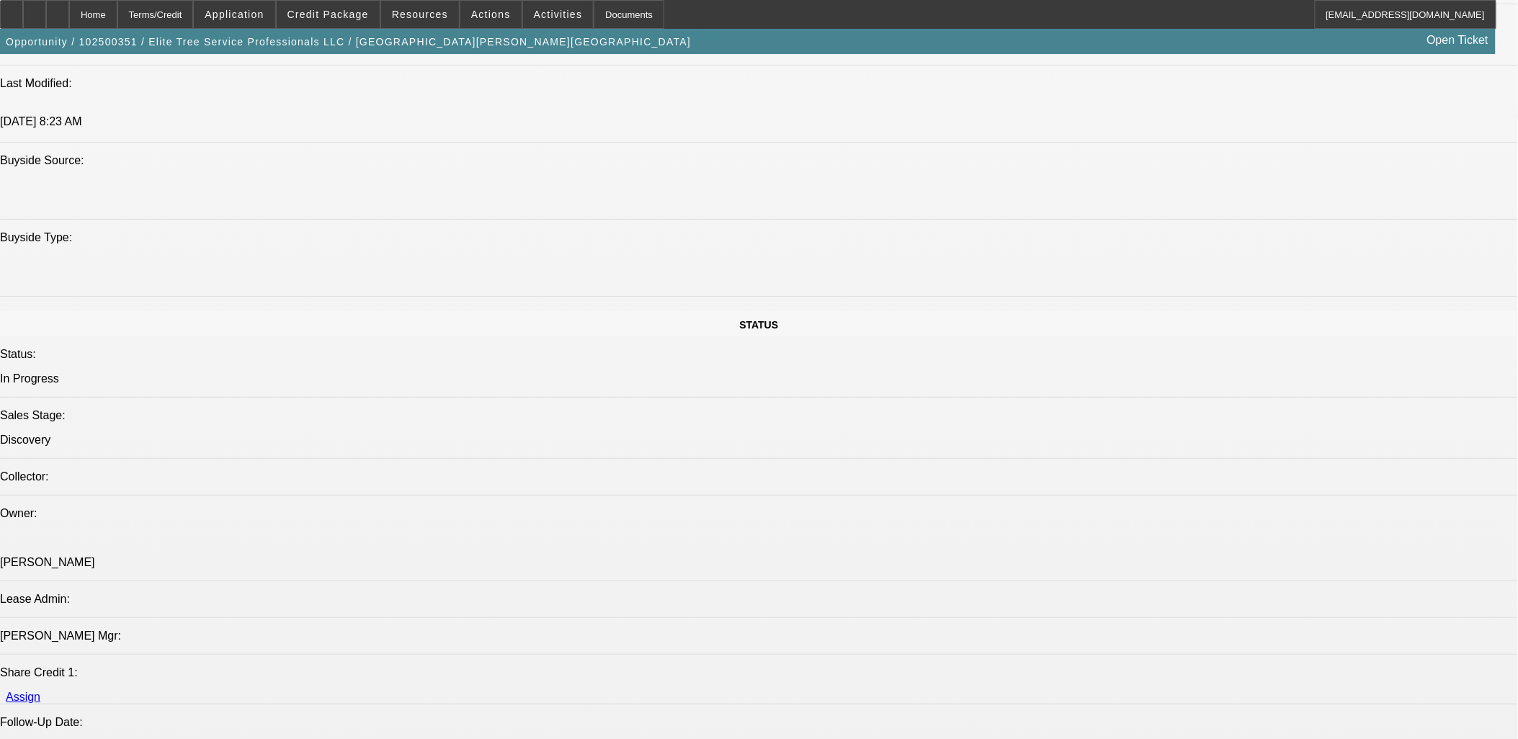
drag, startPoint x: 336, startPoint y: 18, endPoint x: 342, endPoint y: 22, distance: 7.4
click at [337, 18] on span "Credit Package" at bounding box center [327, 15] width 81 height 12
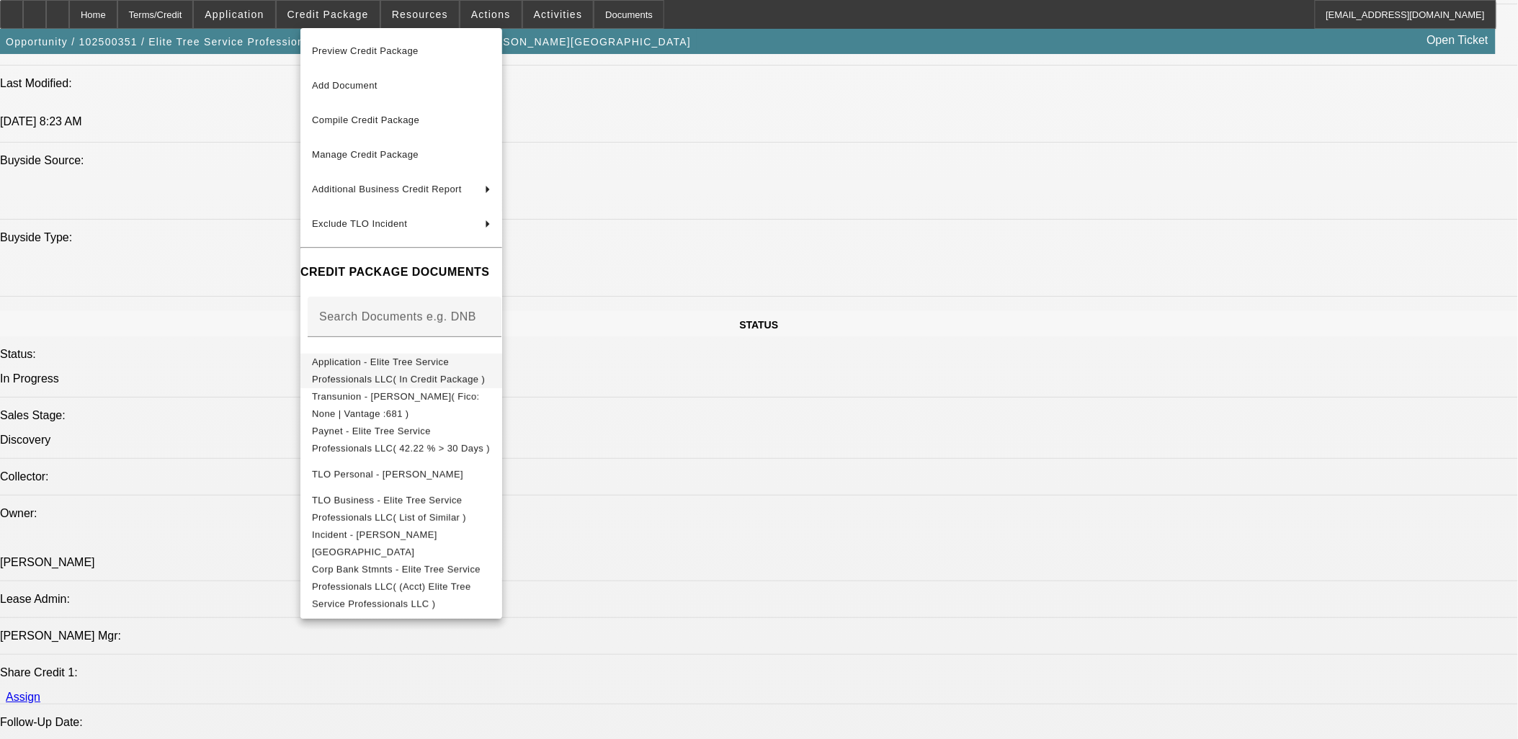
click at [485, 363] on span "Application - Elite Tree Service Professionals LLC( In Credit Package )" at bounding box center [398, 370] width 173 height 28
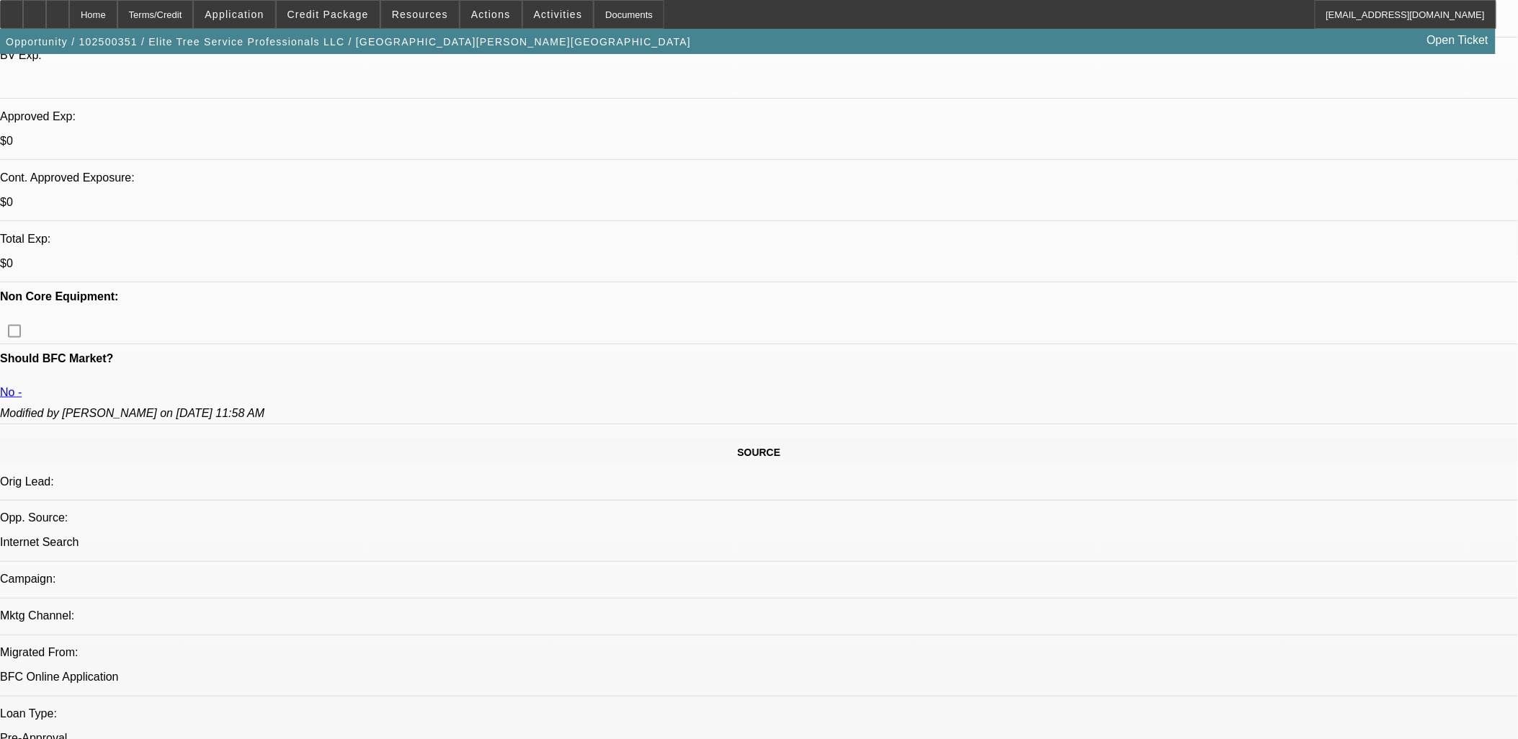
scroll to position [480, 0]
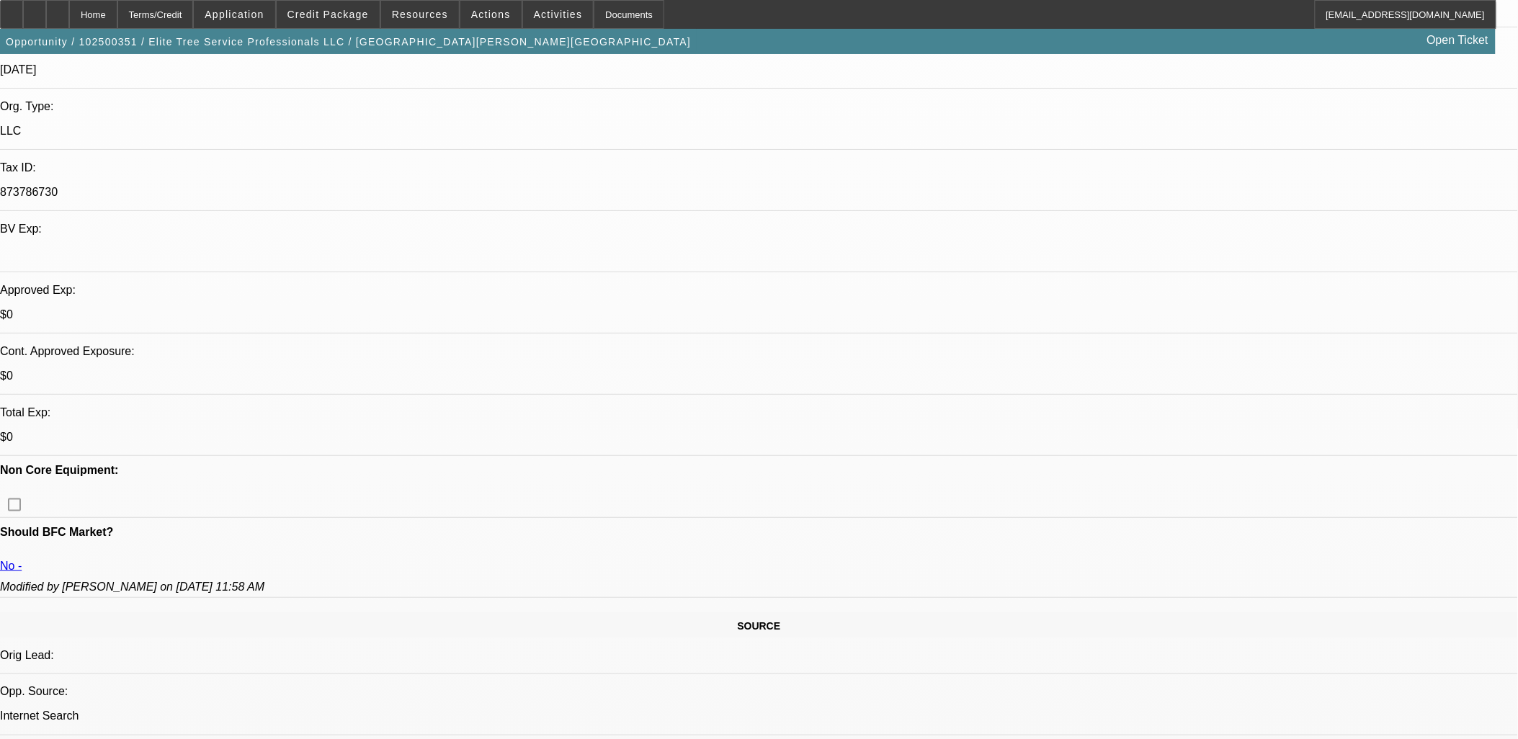
scroll to position [80, 0]
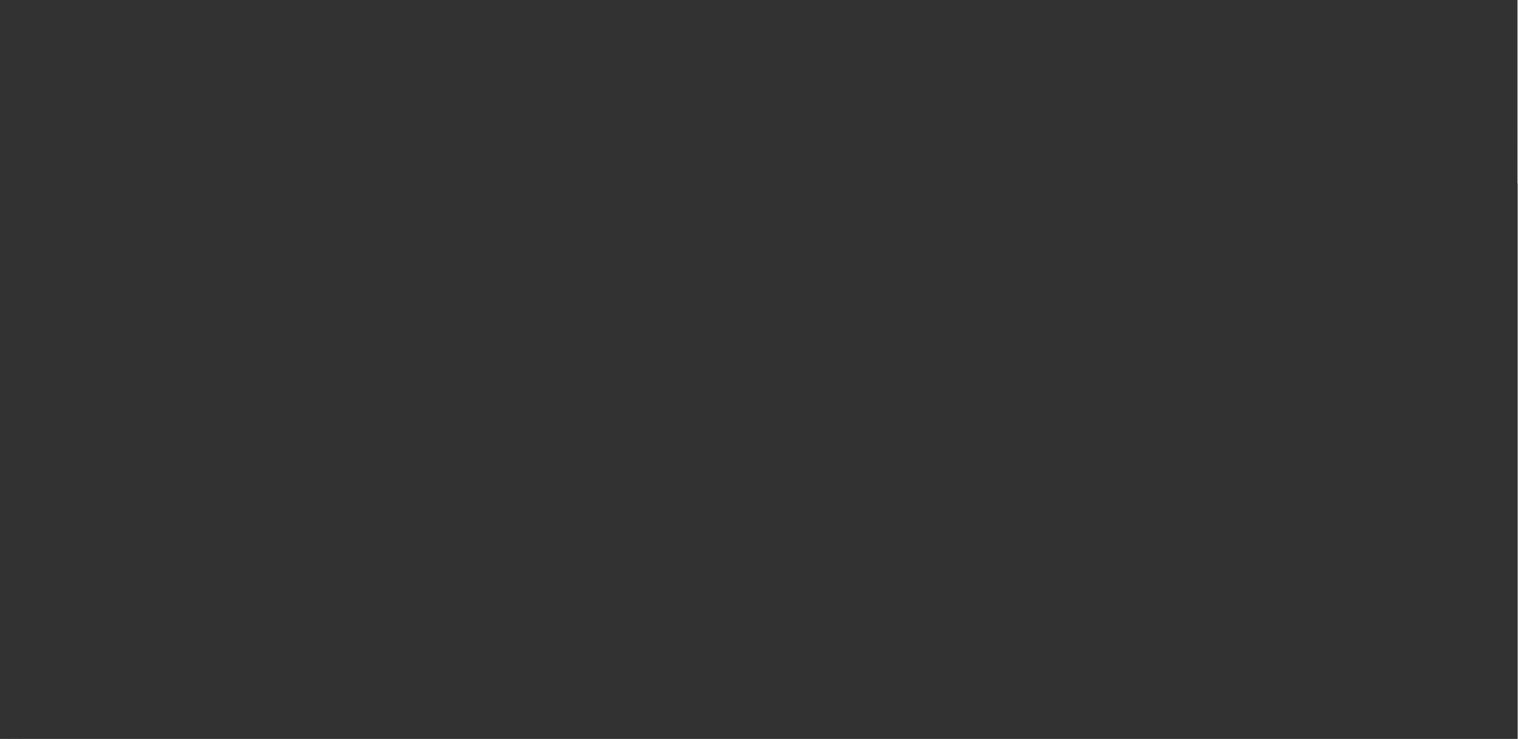
scroll to position [0, 0]
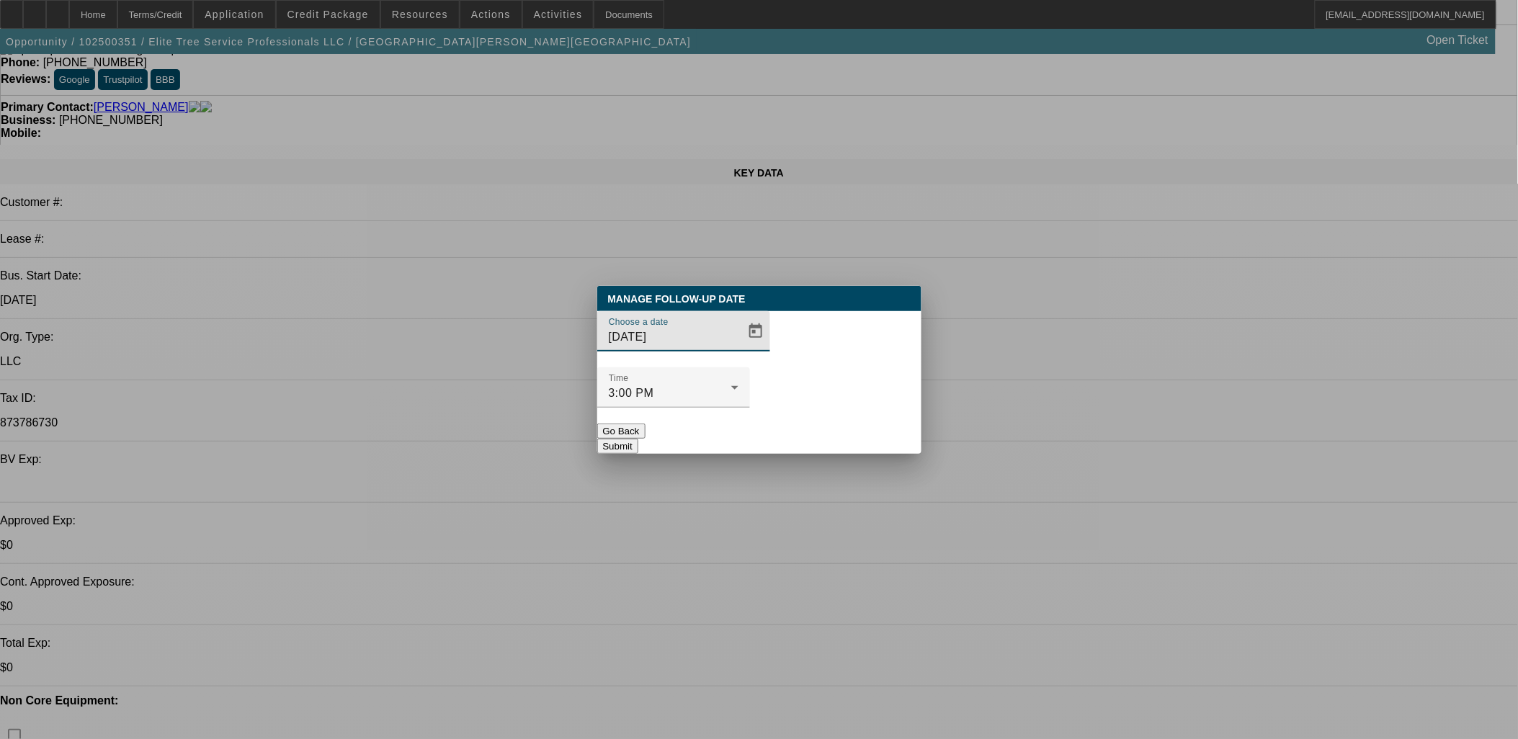
click at [715, 367] on div at bounding box center [683, 360] width 173 height 16
click at [744, 349] on span "Open calendar" at bounding box center [756, 331] width 35 height 35
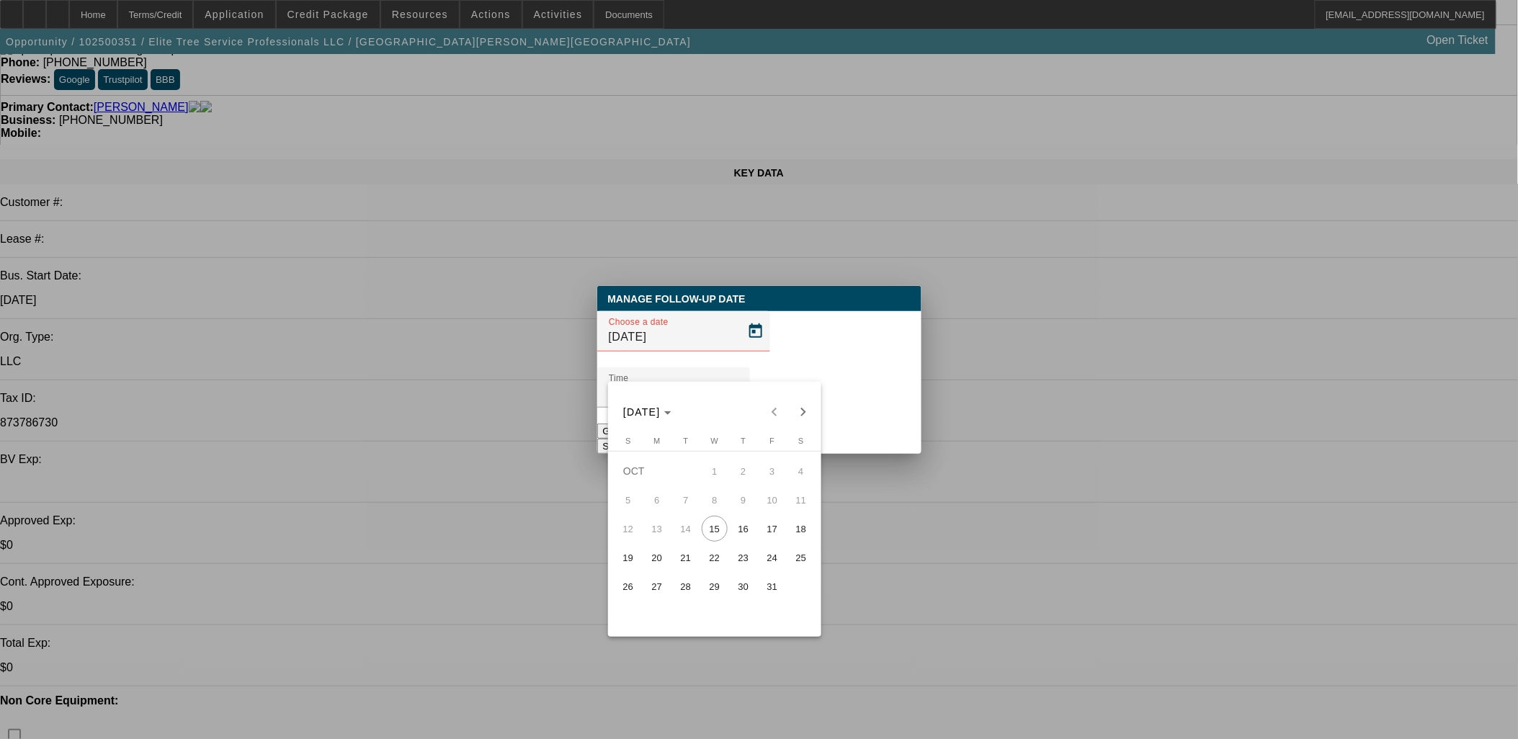
click at [735, 528] on span "16" at bounding box center [744, 529] width 26 height 26
type input "10/16/2025"
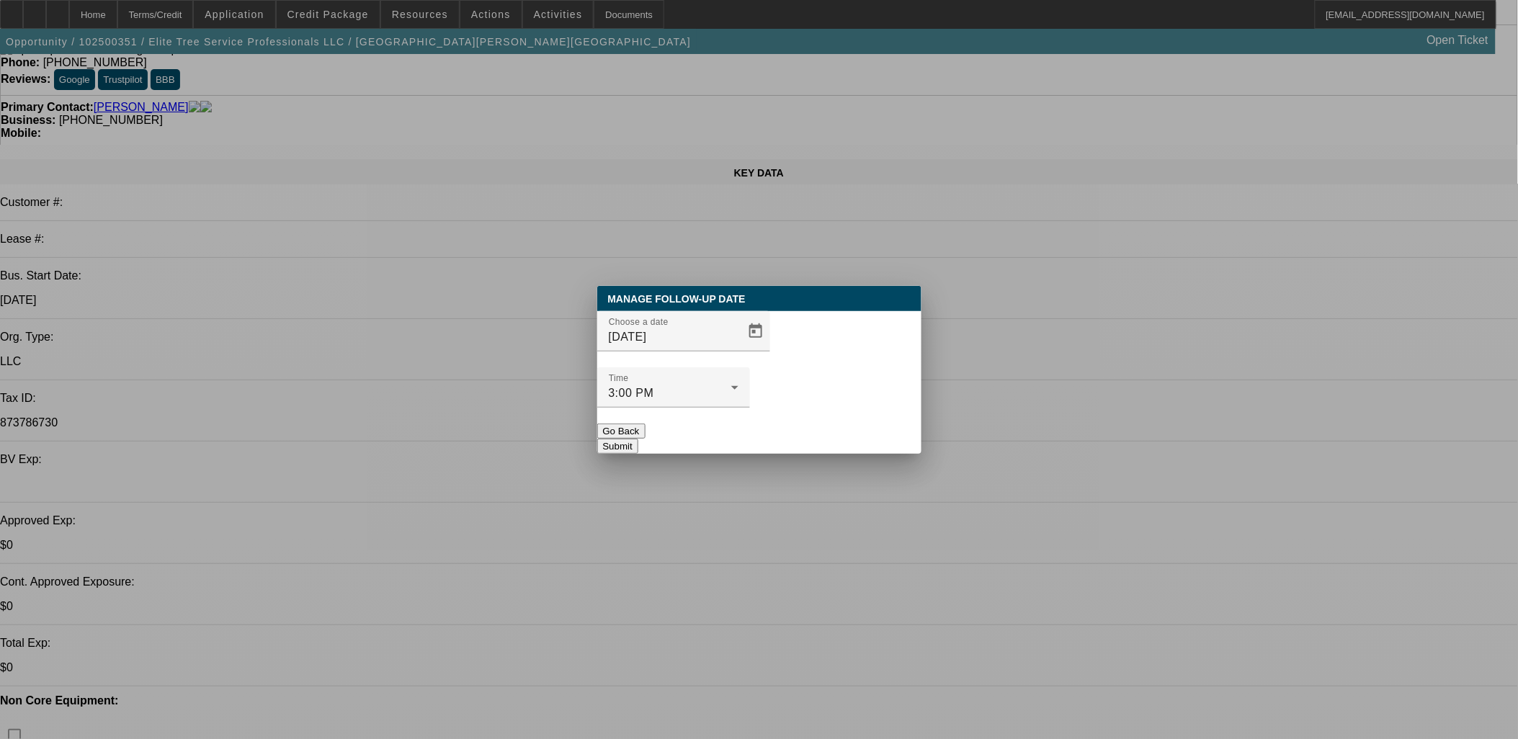
click at [638, 439] on button "Submit" at bounding box center [617, 446] width 41 height 15
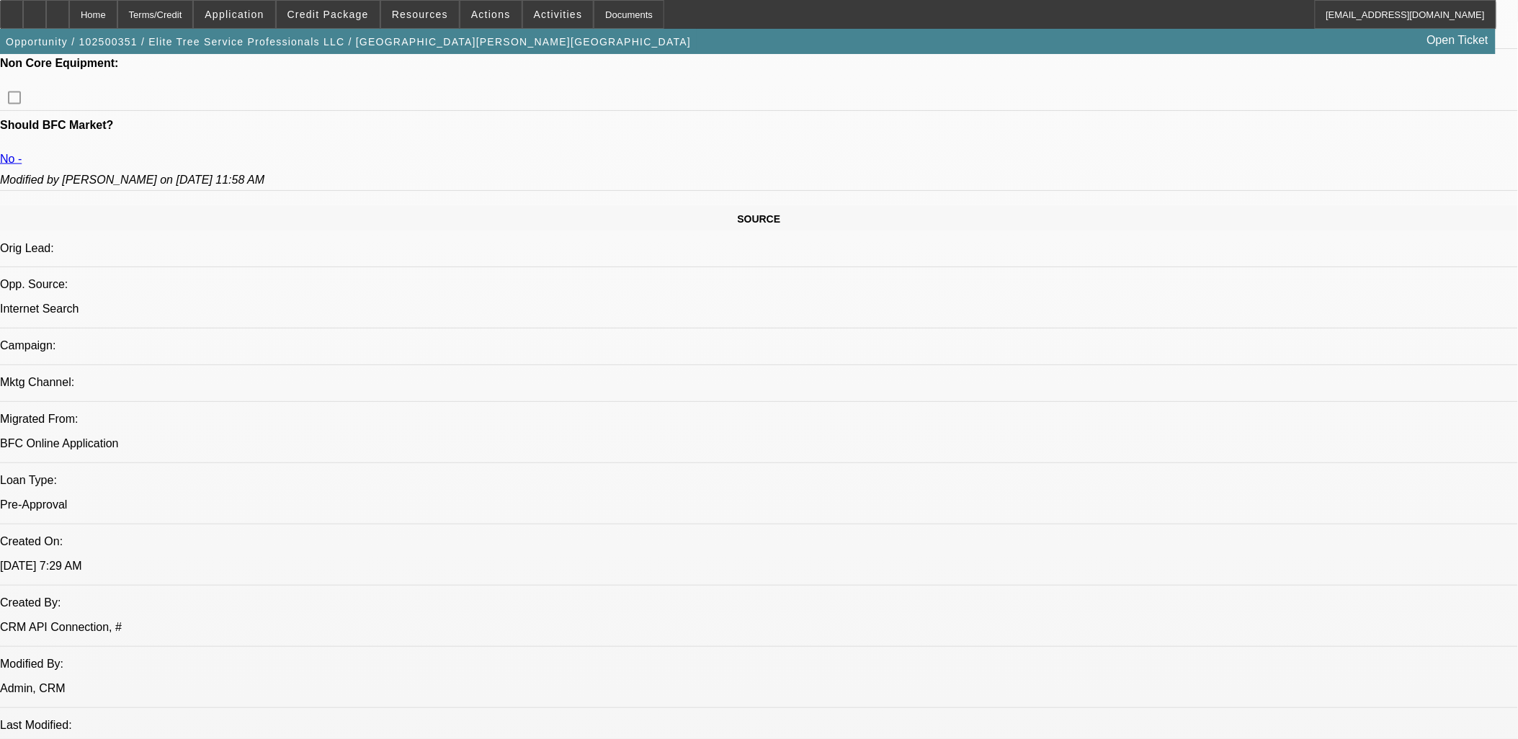
scroll to position [1040, 0]
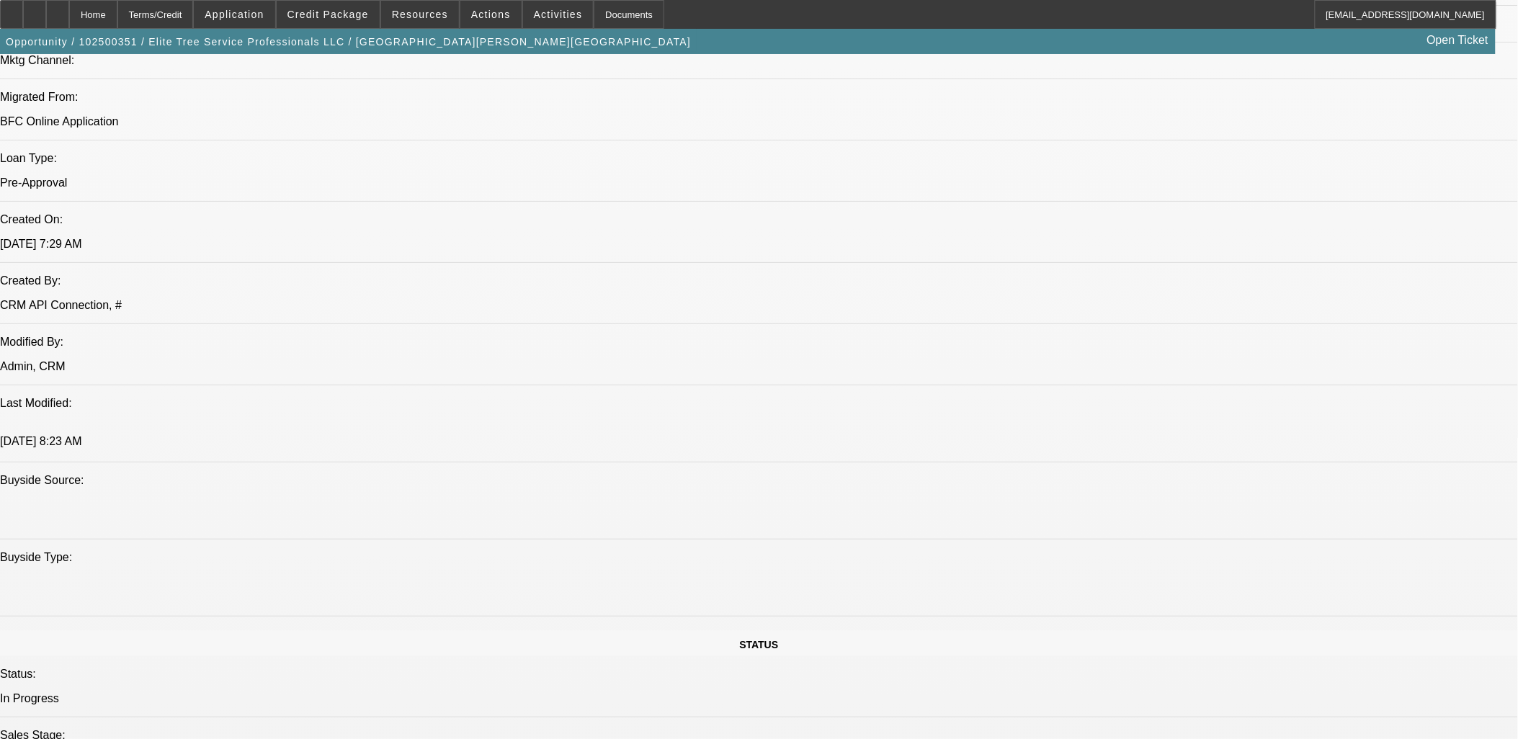
drag, startPoint x: 339, startPoint y: 514, endPoint x: 343, endPoint y: 522, distance: 9.4
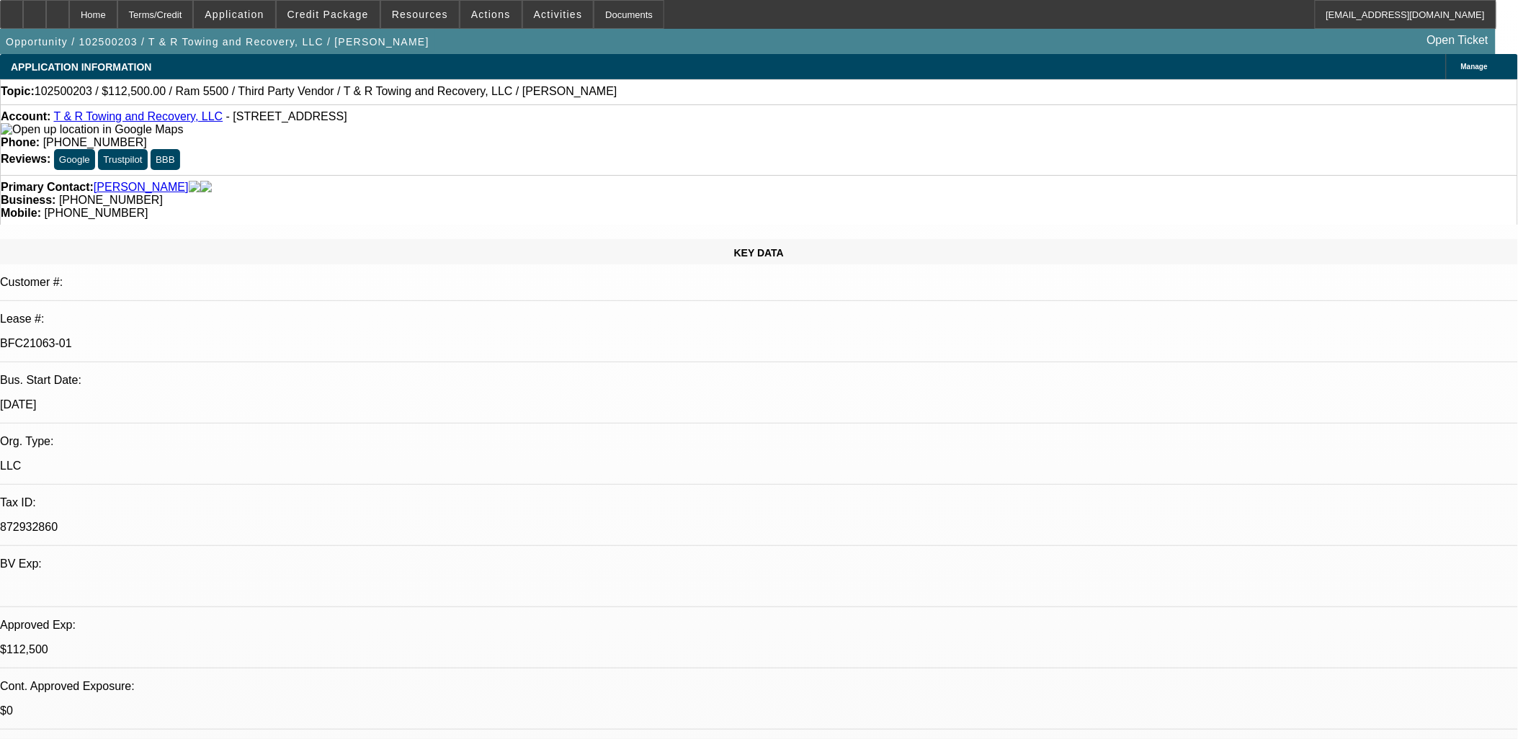
select select "0"
select select "0.1"
select select "0"
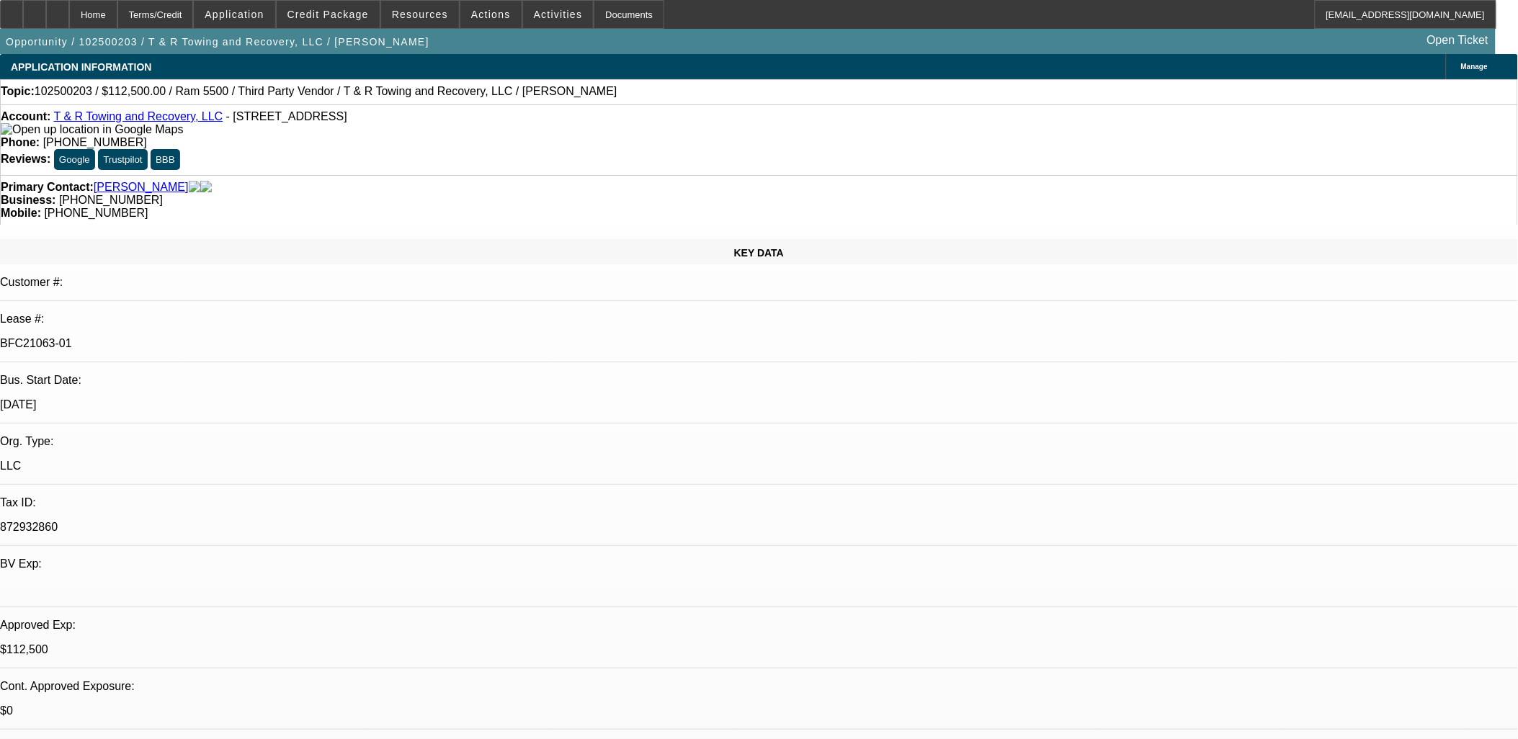
select select "0"
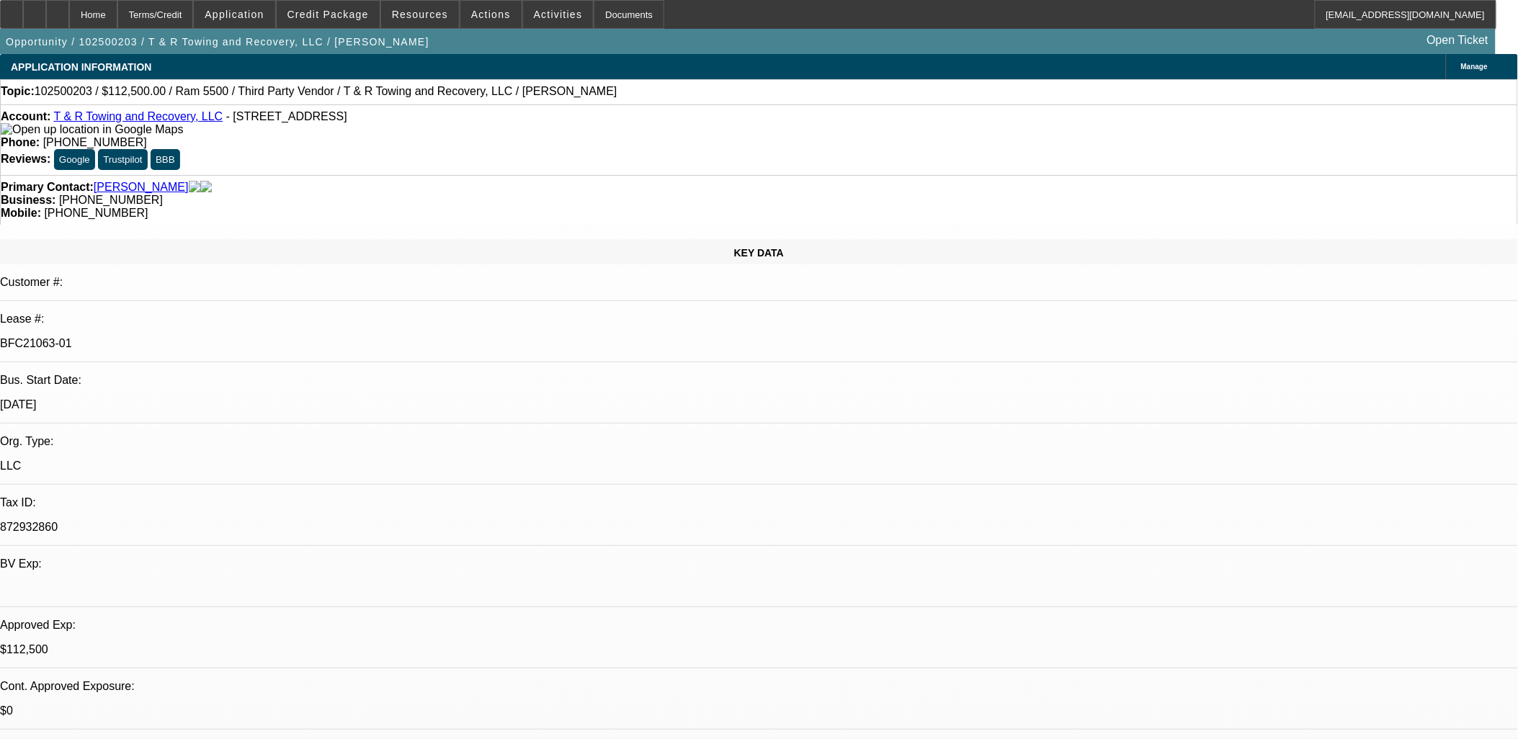
select select "0"
select select "1"
select select "3"
select select "4"
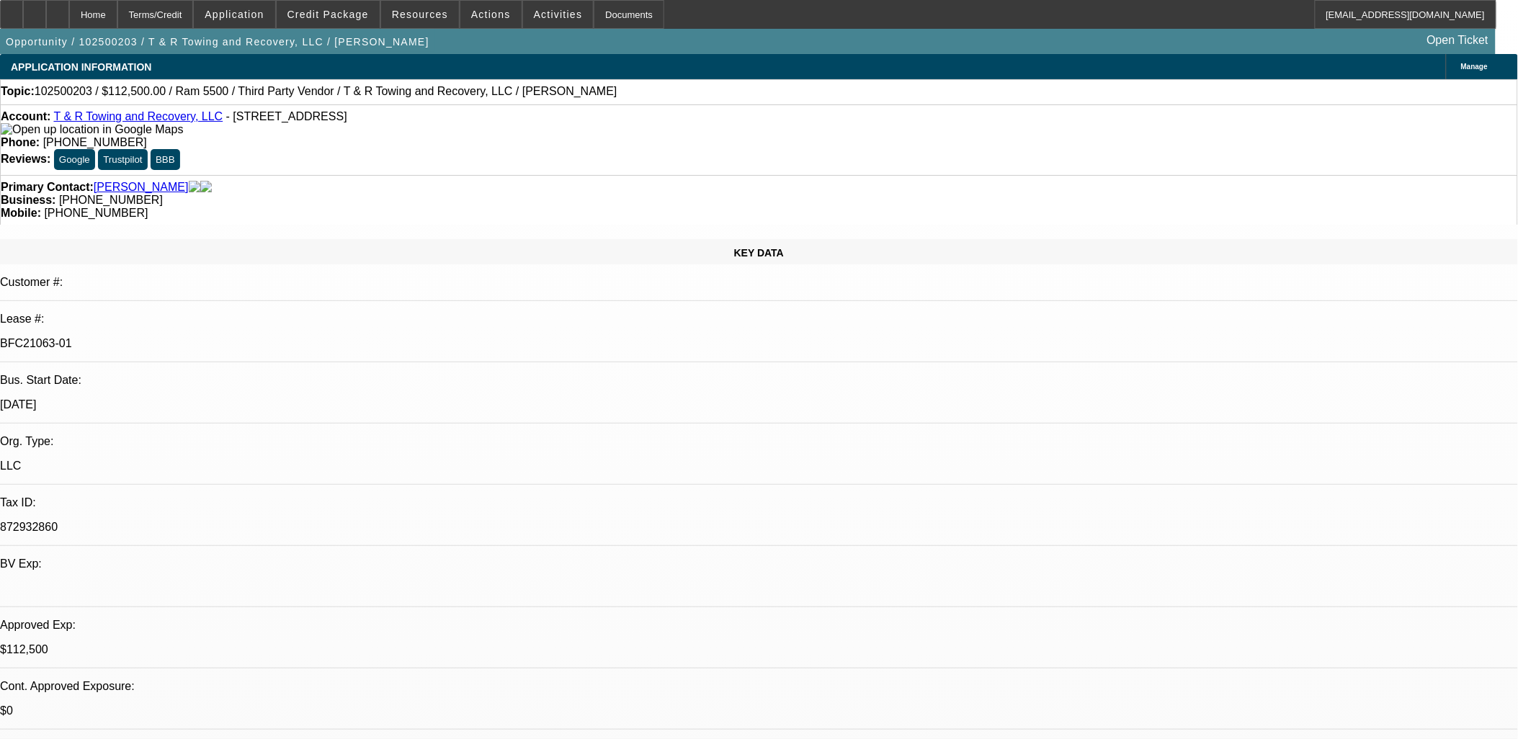
select select "1"
select select "3"
select select "6"
select select "1"
select select "3"
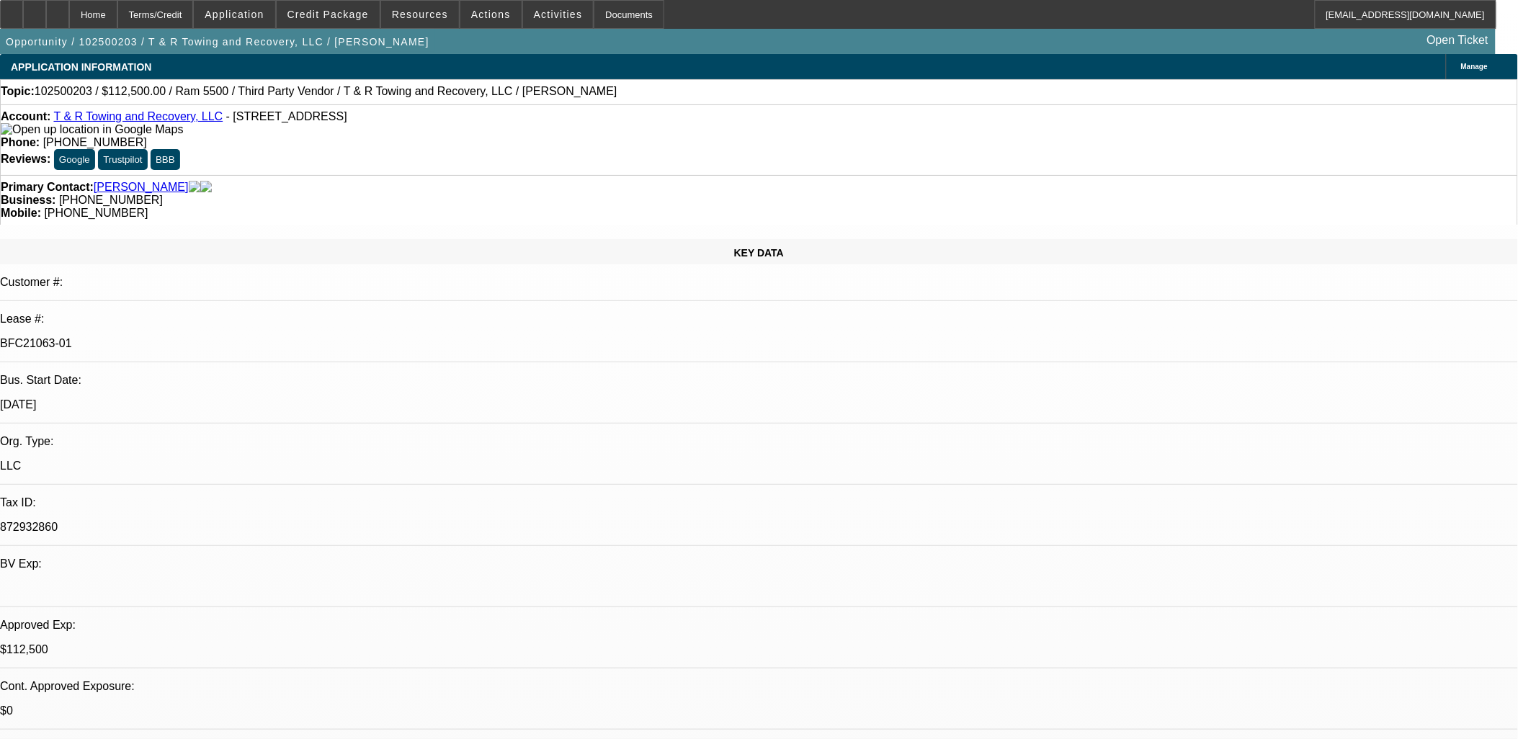
select select "6"
select select "1"
select select "3"
select select "6"
click at [342, 22] on button "Credit Package" at bounding box center [328, 14] width 103 height 27
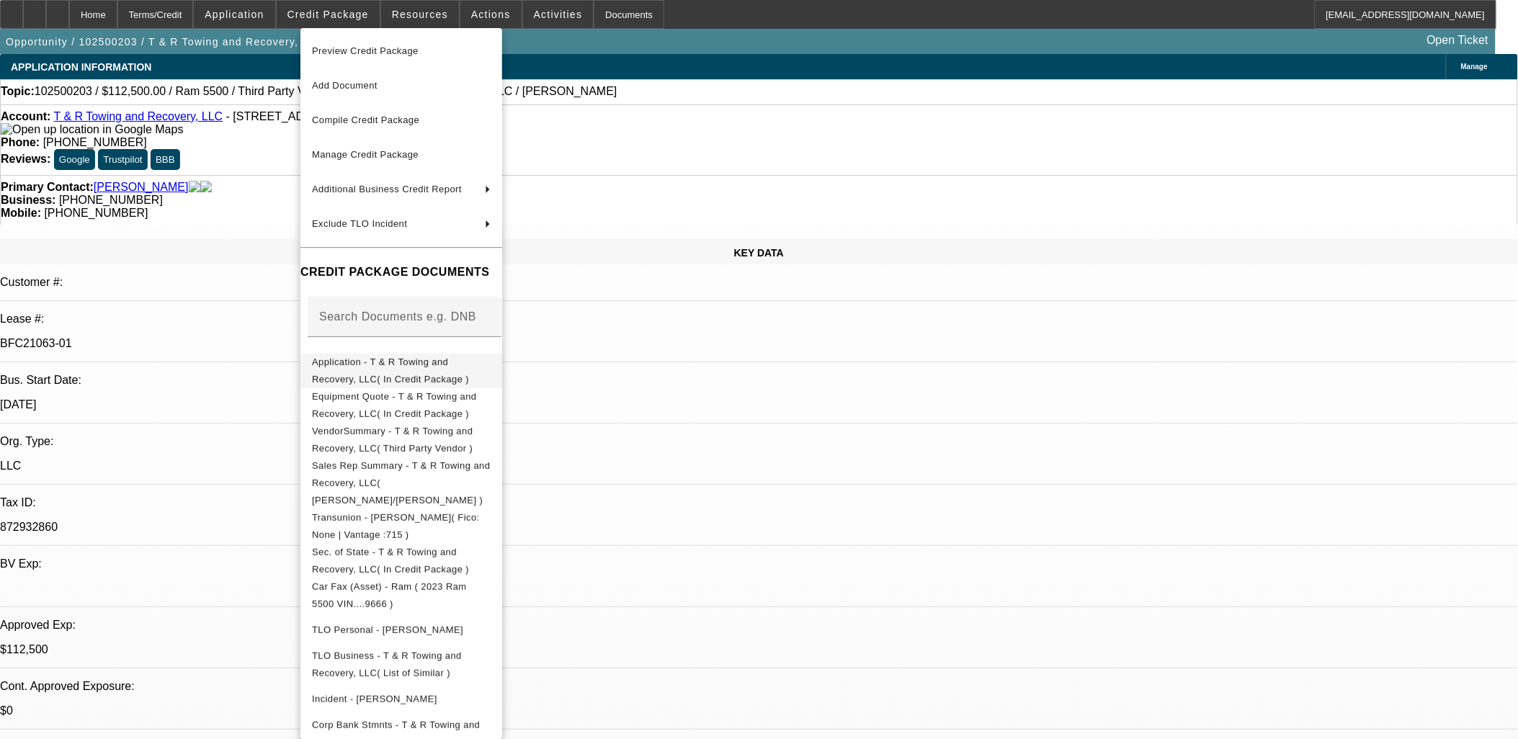
click at [444, 365] on span "Application - T & R Towing and Recovery, LLC( In Credit Package )" at bounding box center [390, 370] width 157 height 28
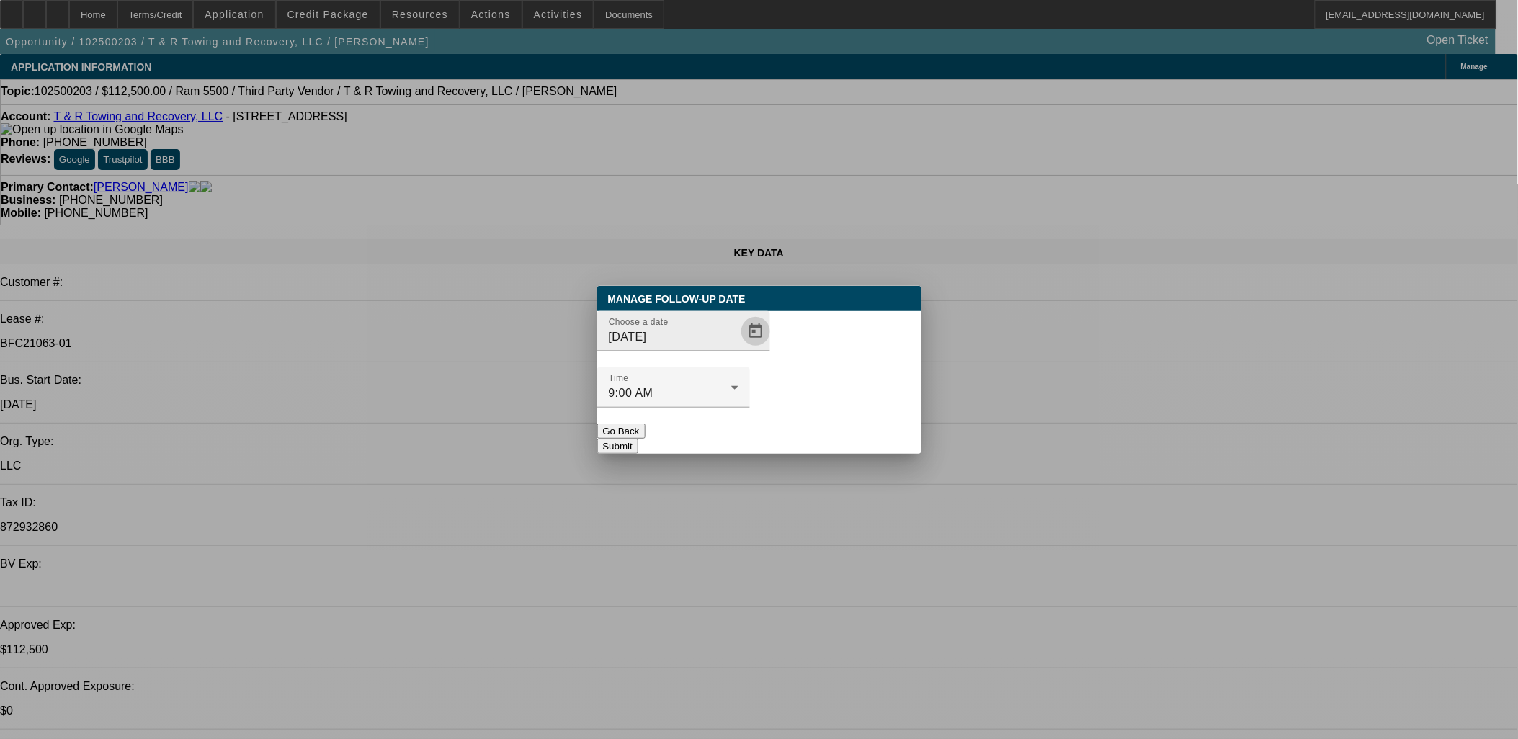
click at [739, 349] on span "Open calendar" at bounding box center [756, 331] width 35 height 35
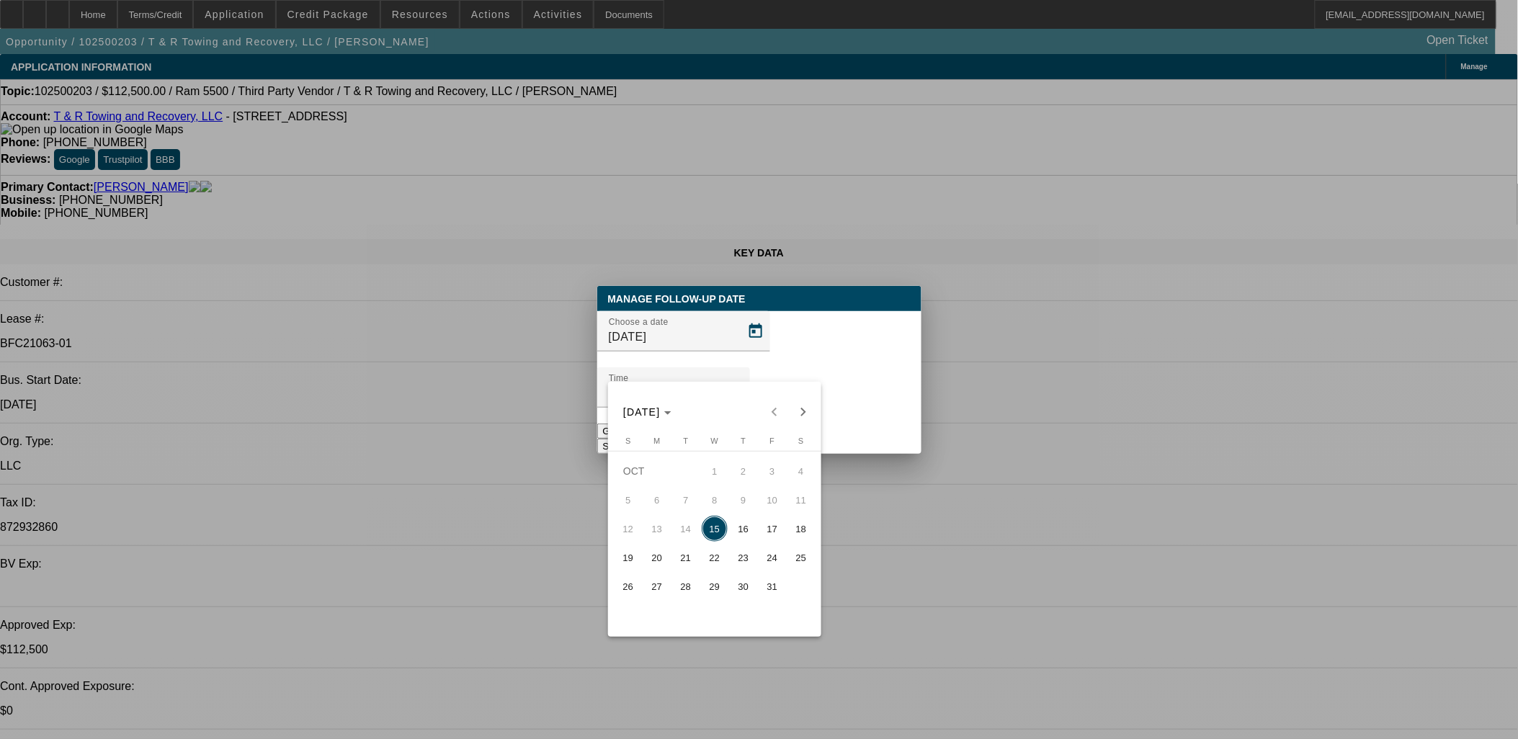
drag, startPoint x: 705, startPoint y: 555, endPoint x: 790, endPoint y: 391, distance: 184.7
click at [707, 555] on span "22" at bounding box center [715, 558] width 26 height 26
type input "10/22/2025"
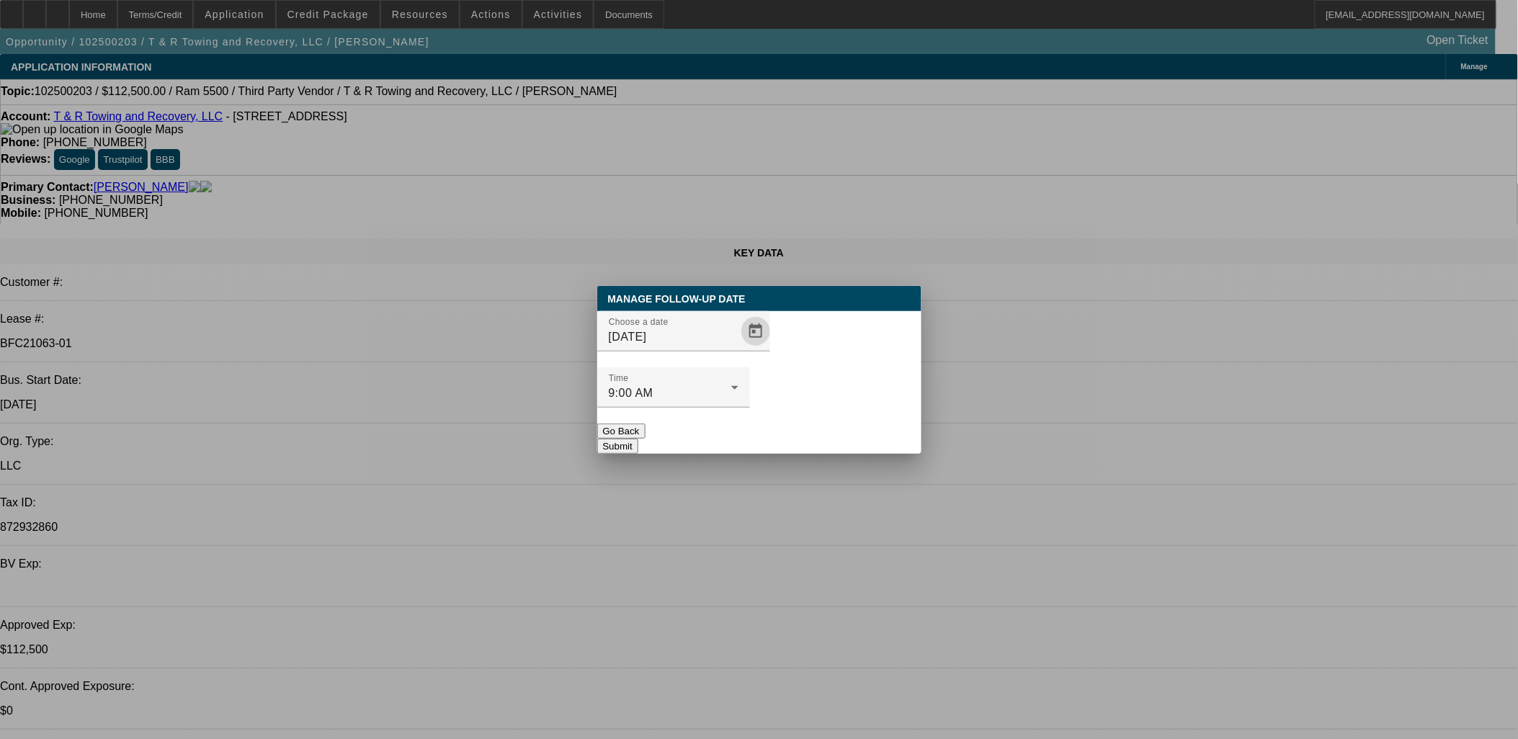
click at [638, 439] on button "Submit" at bounding box center [617, 446] width 41 height 15
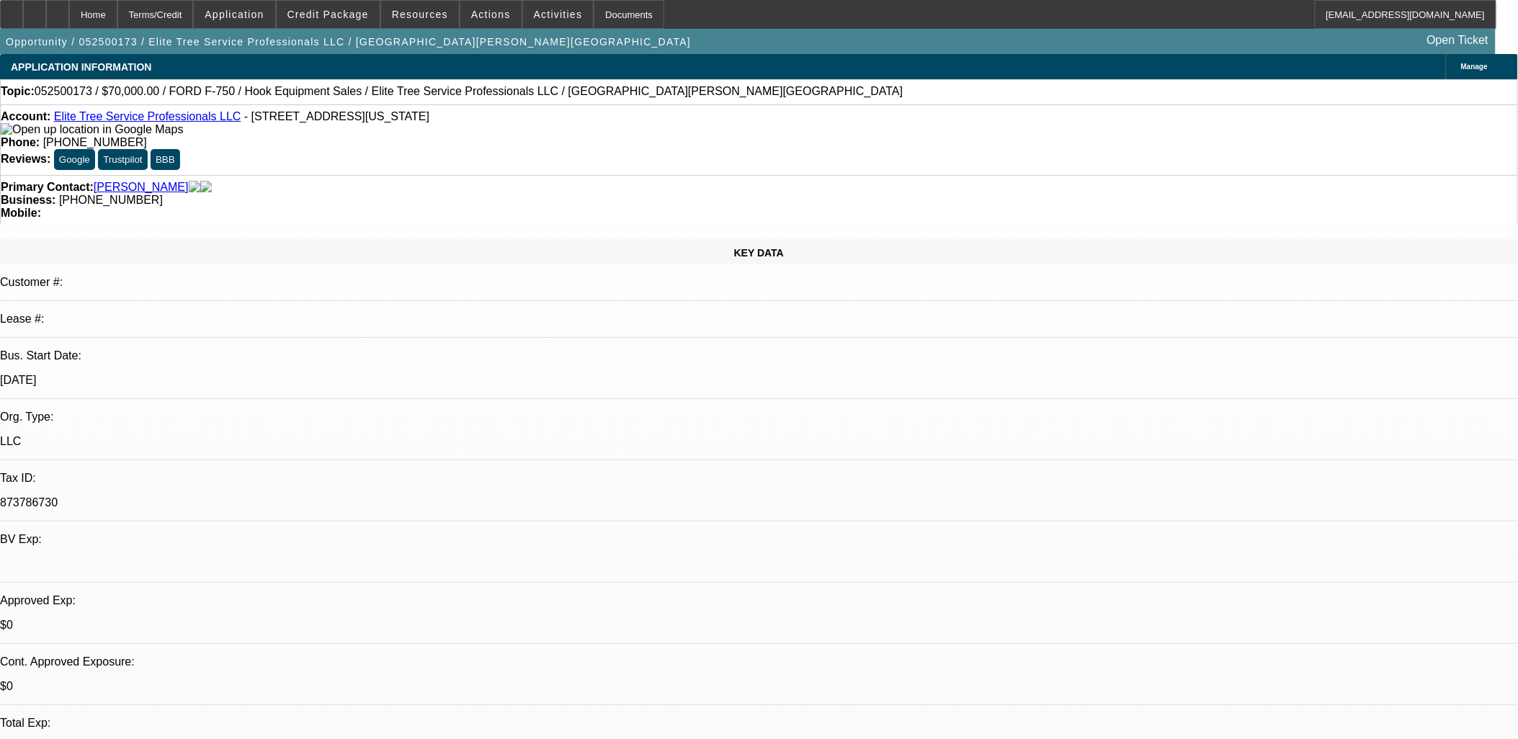
select select "0"
select select "0.1"
select select "0"
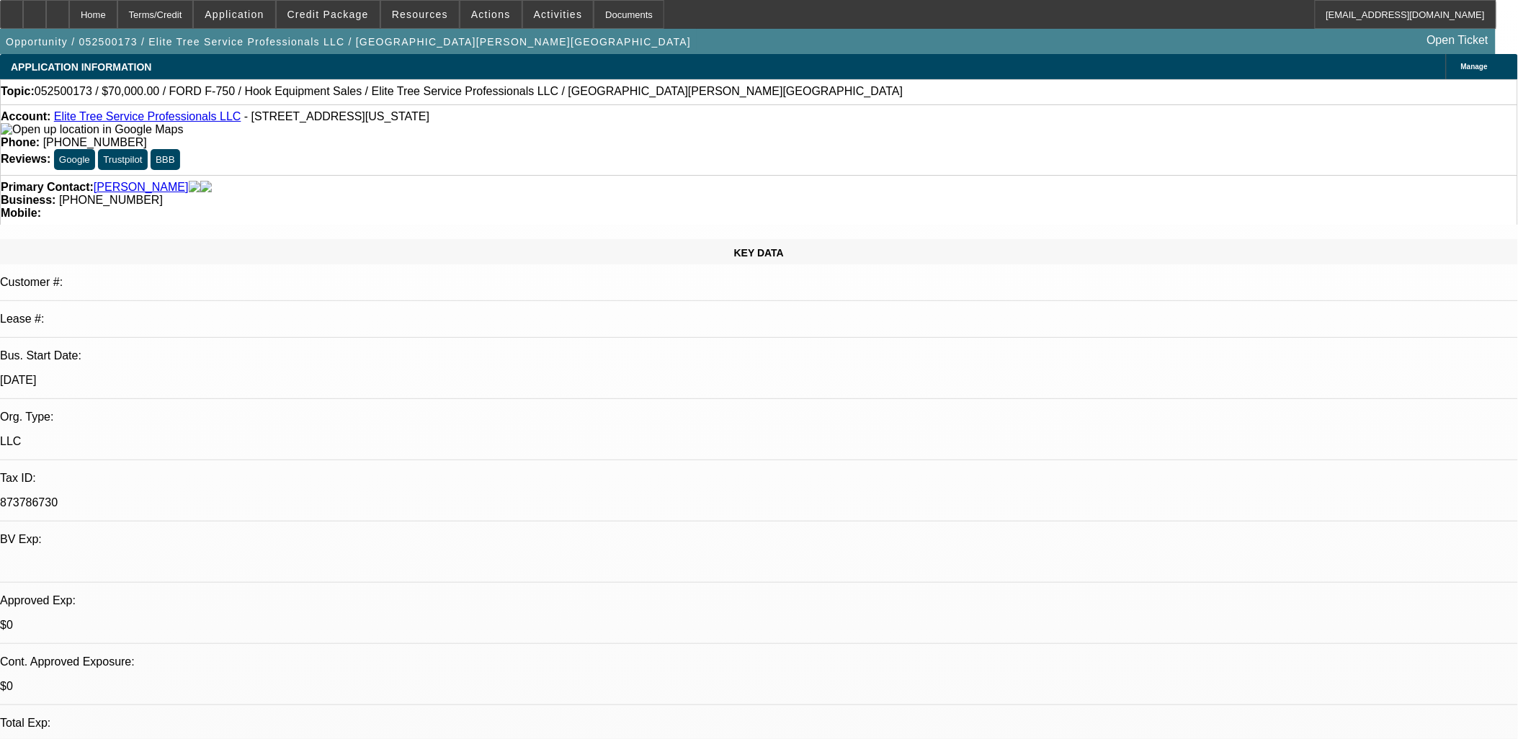
select select "0.1"
select select "0"
select select "2"
select select "0.1"
select select "1"
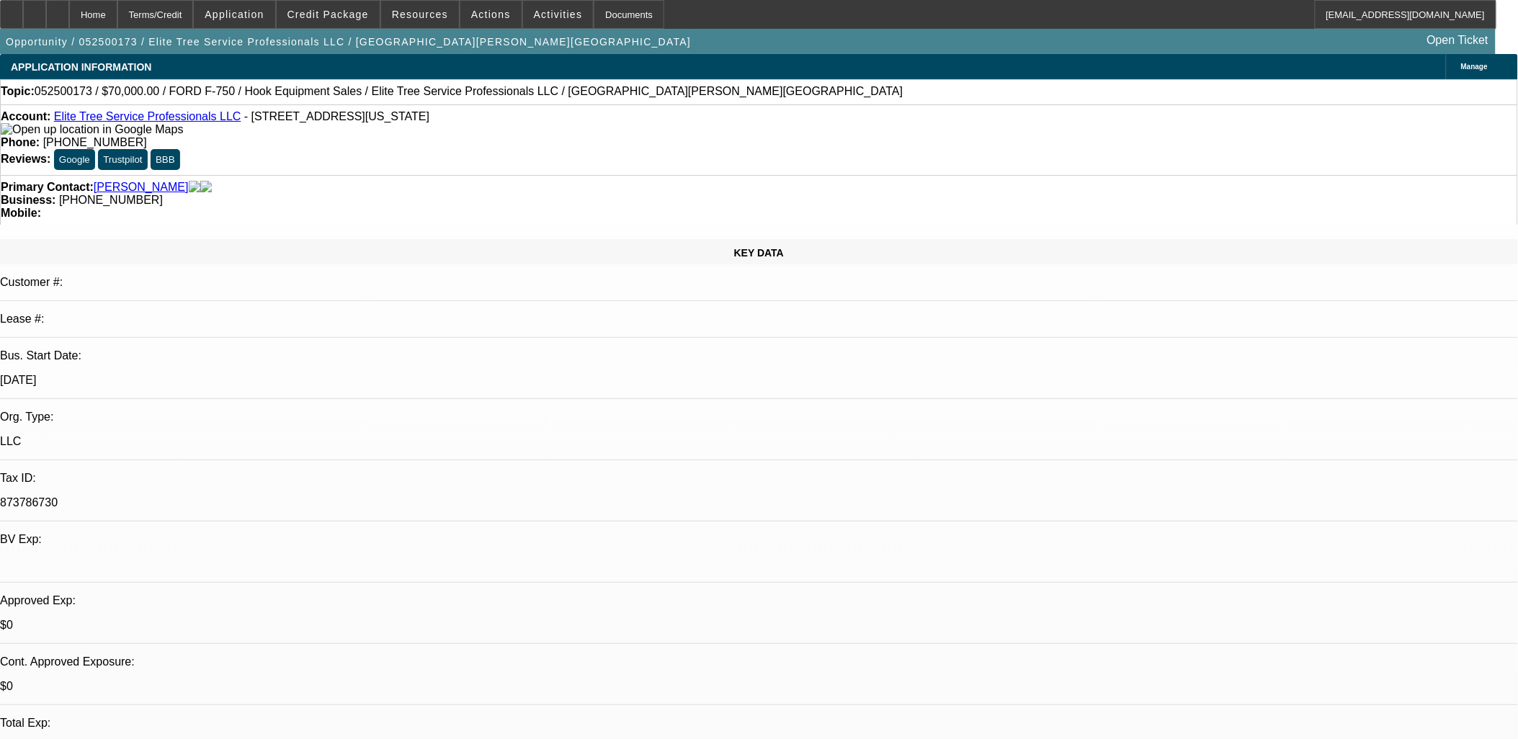
select select "1"
select select "4"
select select "1"
select select "4"
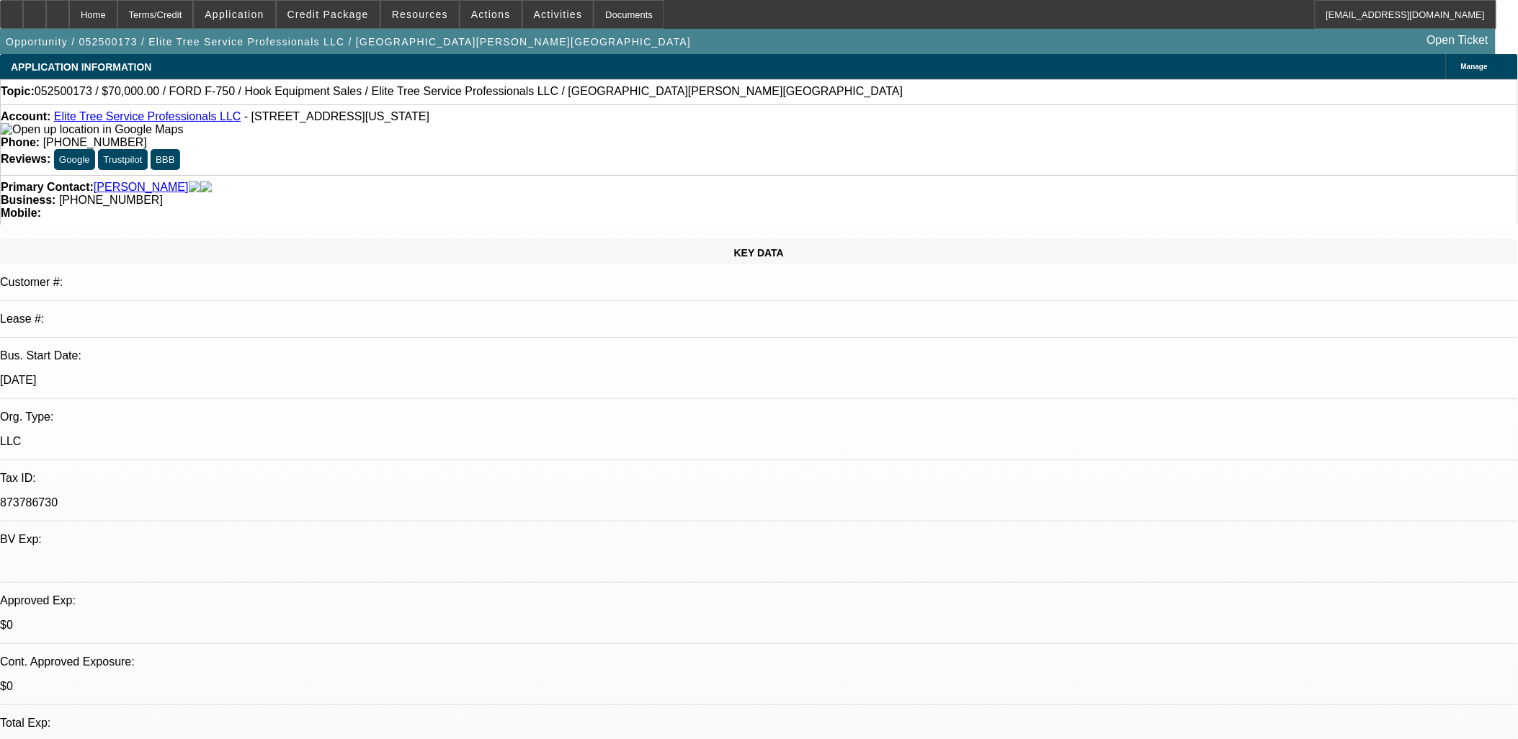
select select "1"
select select "2"
select select "4"
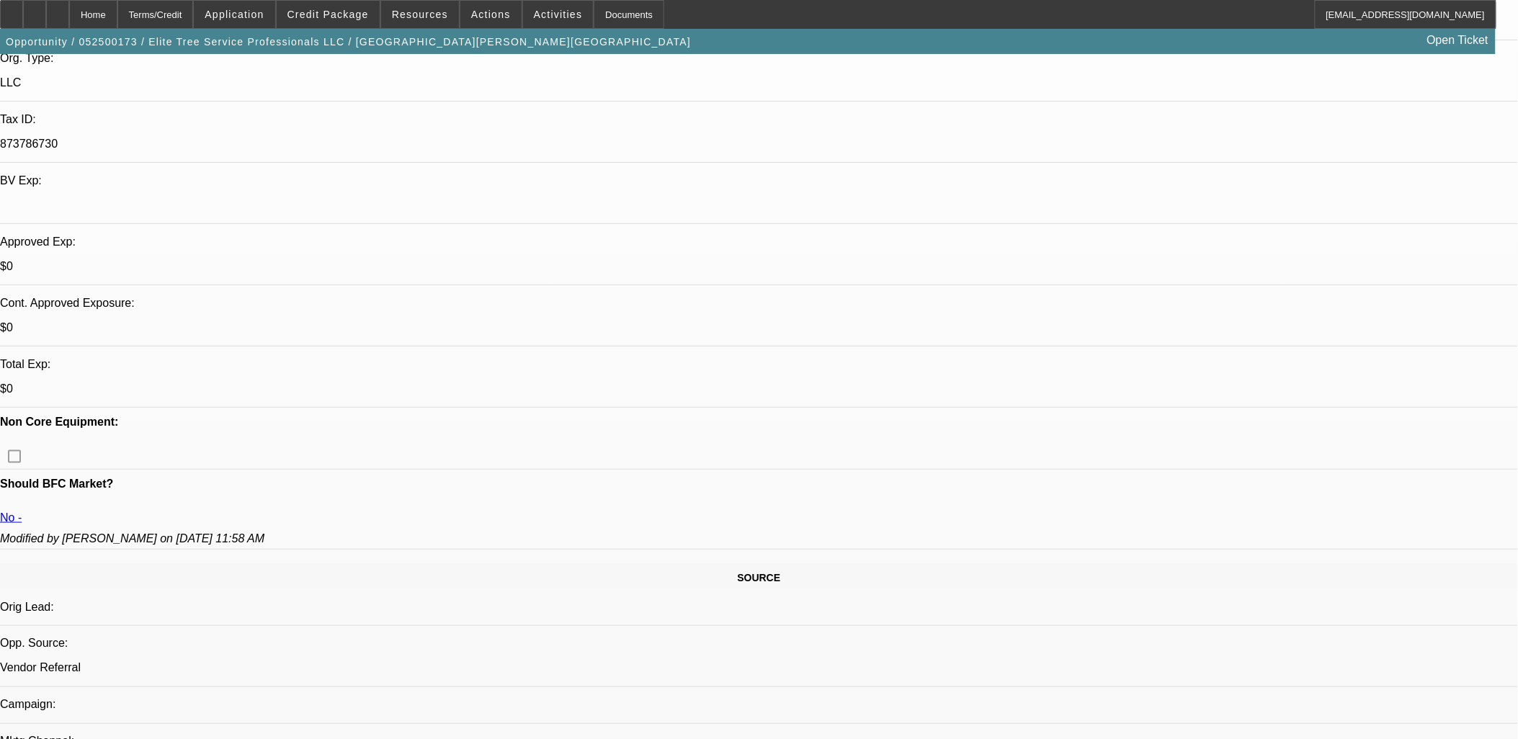
scroll to position [320, 0]
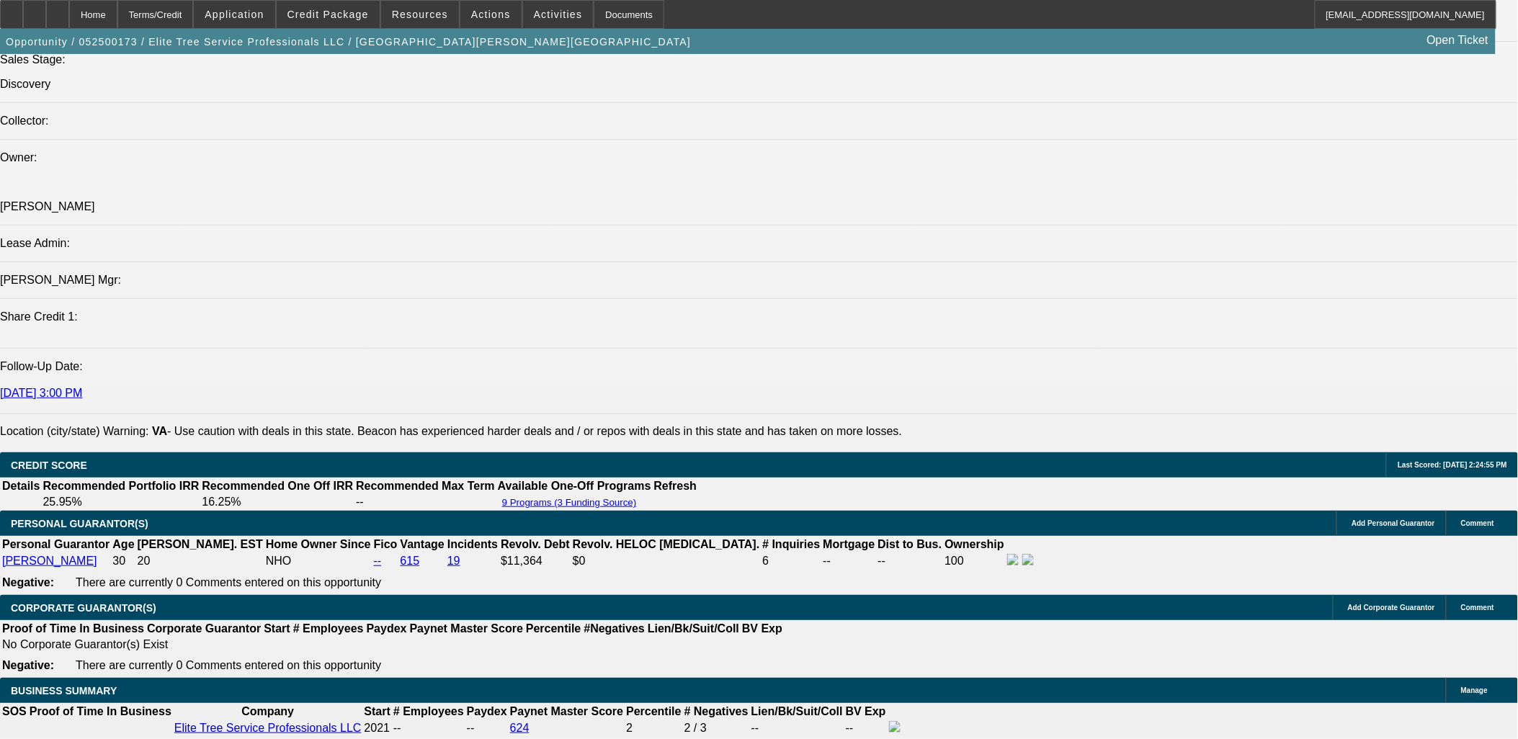
scroll to position [1921, 0]
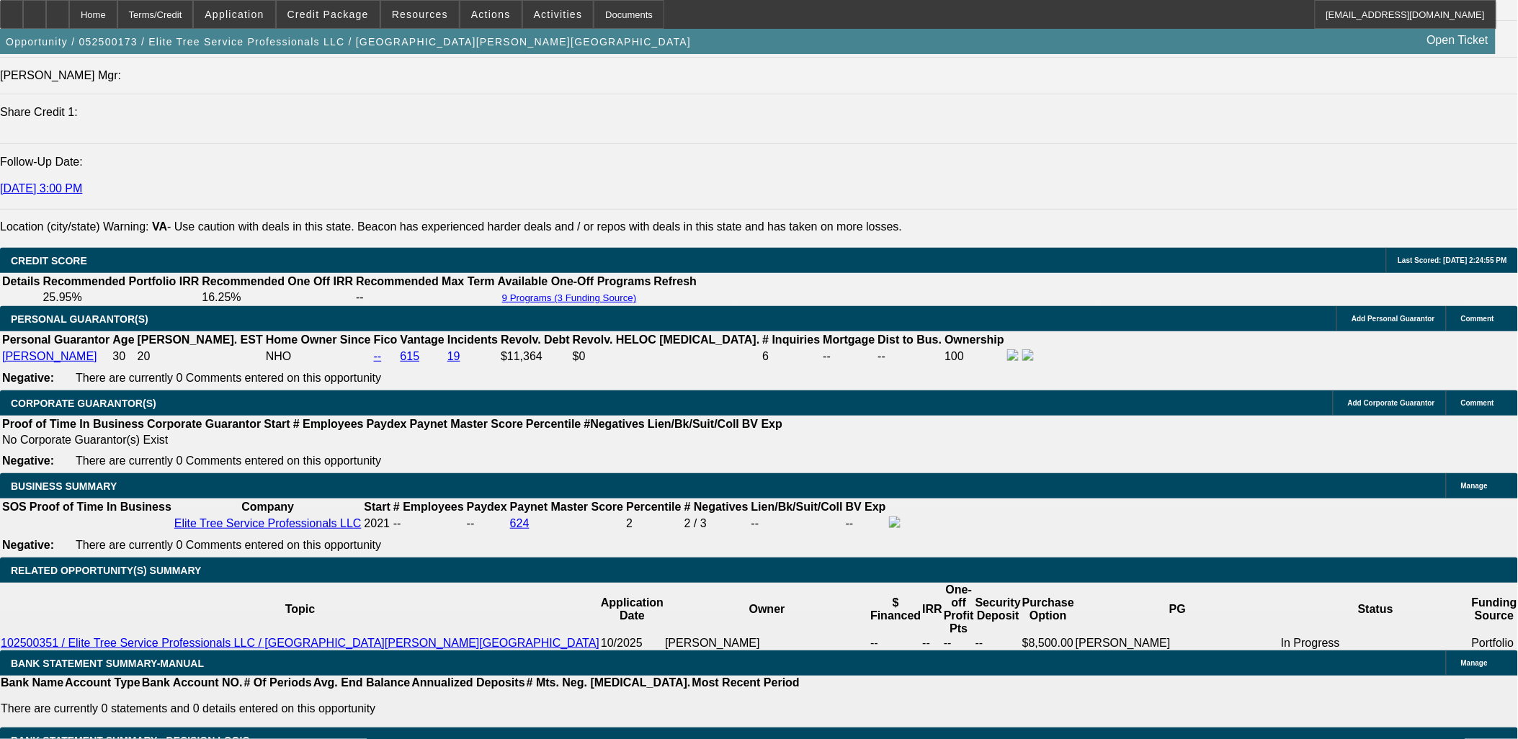
drag, startPoint x: 84, startPoint y: 326, endPoint x: 759, endPoint y: 369, distance: 676.5
copy span "[PERSON_NAME] established Elite Tree Service Professionals LLC in [DATE]. He is…"
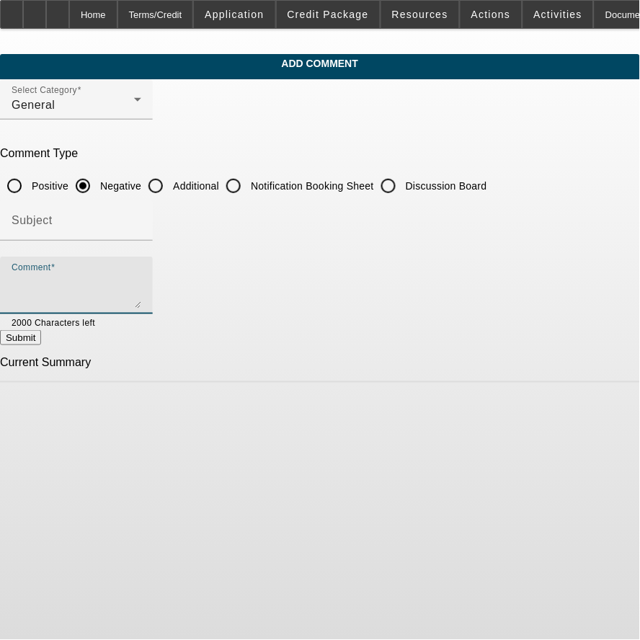
drag, startPoint x: 125, startPoint y: 326, endPoint x: 155, endPoint y: 297, distance: 41.8
click at [141, 297] on textarea "Comment" at bounding box center [77, 291] width 130 height 35
paste textarea "[PERSON_NAME] established Elite Tree Service Professionals LLC in [DATE]. He is…"
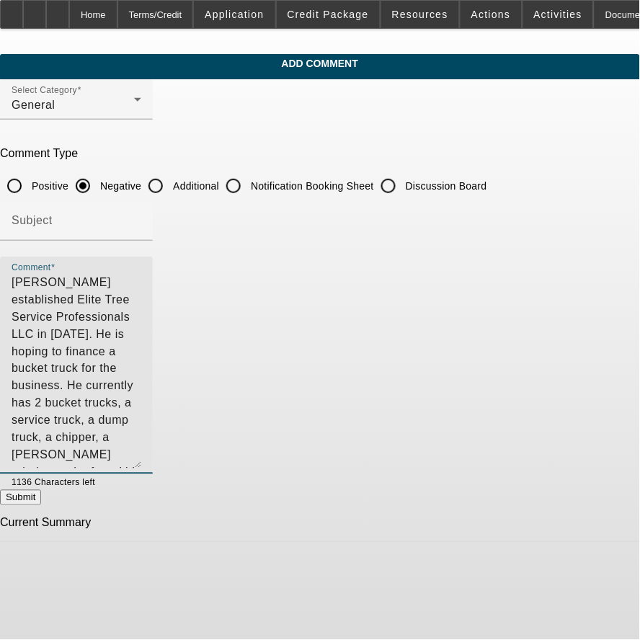
drag, startPoint x: 566, startPoint y: 301, endPoint x: 592, endPoint y: 465, distance: 165.7
click at [592, 465] on app-comments-manage "Add Comment Select Category General Comment Type Positive Negative Additional N…" at bounding box center [320, 298] width 640 height 488
type textarea "[PERSON_NAME] established Elite Tree Service Professionals LLC in [DATE]. He is…"
click at [219, 187] on label "Additional" at bounding box center [194, 186] width 49 height 14
click at [170, 187] on input "Additional" at bounding box center [155, 185] width 29 height 29
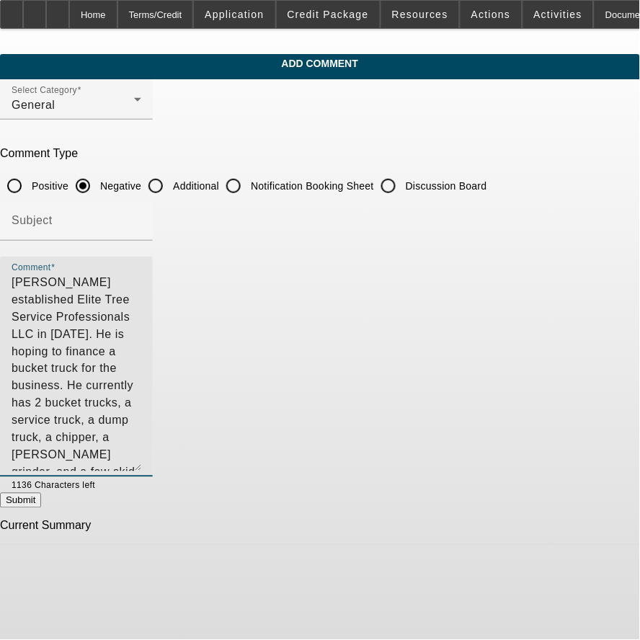
radio input "true"
click at [141, 427] on textarea "[PERSON_NAME] established Elite Tree Service Professionals LLC in [DATE]. He is…" at bounding box center [77, 372] width 130 height 197
click at [141, 433] on textarea "[PERSON_NAME] established Elite Tree Service Professionals LLC in [DATE]. He is…" at bounding box center [77, 372] width 130 height 197
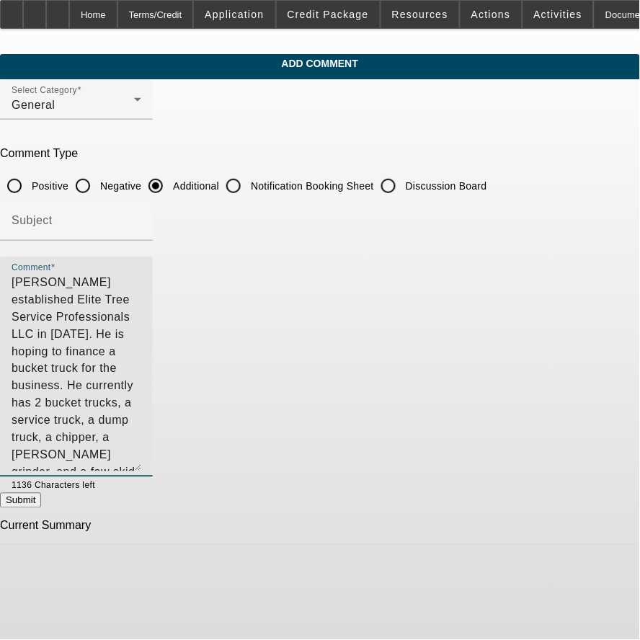
click at [141, 411] on textarea "[PERSON_NAME] established Elite Tree Service Professionals LLC in [DATE]. He is…" at bounding box center [77, 372] width 130 height 197
click at [141, 455] on textarea "[PERSON_NAME] established Elite Tree Service Professionals LLC in [DATE]. He is…" at bounding box center [77, 372] width 130 height 197
click at [141, 395] on textarea "Tyler Kessel established Elite Tree Service Professionals LLC in 2021. He is ho…" at bounding box center [77, 372] width 130 height 197
click at [141, 419] on textarea "Tyler Kessel established Elite Tree Service Professionals LLC in 2021. He is ho…" at bounding box center [77, 372] width 130 height 197
click at [141, 414] on textarea "Tyler Kessel established Elite Tree Service Professionals LLC in 2021. He is ho…" at bounding box center [77, 372] width 130 height 197
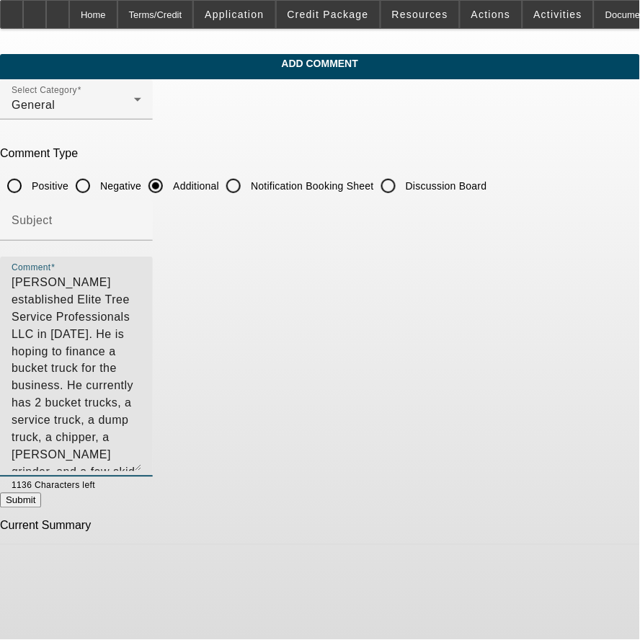
click at [141, 424] on textarea "Tyler Kessel established Elite Tree Service Professionals LLC in 2021. He is ho…" at bounding box center [77, 372] width 130 height 197
click at [141, 334] on textarea "Tyler Kessel established Elite Tree Service Professionals LLC in 2021. He is ho…" at bounding box center [77, 372] width 130 height 197
click at [141, 412] on textarea "Tyler Kessel established Elite Tree Service Professionals LLC in 2021. He is ho…" at bounding box center [77, 372] width 130 height 197
drag, startPoint x: 289, startPoint y: 408, endPoint x: 91, endPoint y: 375, distance: 200.8
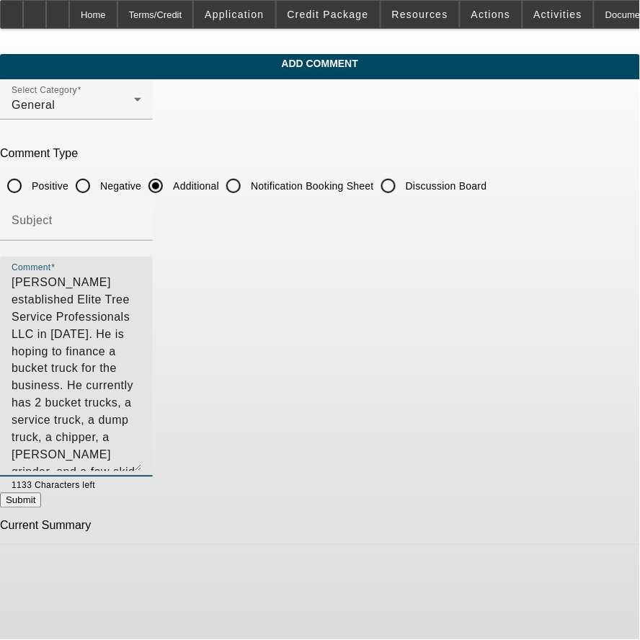
click at [95, 377] on textarea "Tyler Kessel established Elite Tree Service Professionals LLC in 2021. He is ho…" at bounding box center [77, 372] width 130 height 197
click at [141, 401] on textarea "Tyler Kessel established Elite Tree Service Professionals LLC in 2021. He is ho…" at bounding box center [77, 372] width 130 height 197
click at [141, 334] on textarea "Tyler Kessel established Elite Tree Service Professionals LLC in 2021. He is ho…" at bounding box center [77, 372] width 130 height 197
drag, startPoint x: 289, startPoint y: 349, endPoint x: 312, endPoint y: 360, distance: 25.5
click at [141, 362] on textarea "Tyler Kessel established Elite Tree Service Professionals LLC in 2021. He is ho…" at bounding box center [77, 372] width 130 height 197
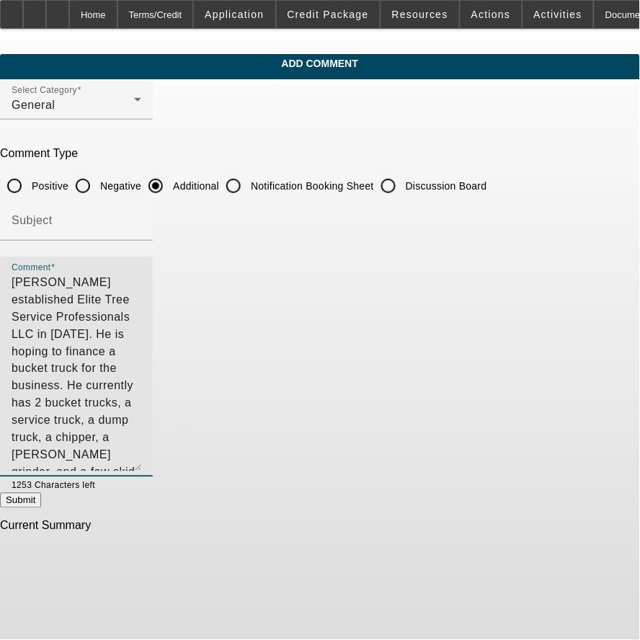
click at [141, 406] on textarea "[PERSON_NAME] established Elite Tree Service Professionals LLC in [DATE]. He is…" at bounding box center [77, 372] width 130 height 197
click at [141, 398] on textarea "[PERSON_NAME] established Elite Tree Service Professionals LLC in [DATE]. He is…" at bounding box center [77, 372] width 130 height 197
type textarea "Tyler Kessel established Elite Tree Service Professionals LLC in 2021. He is ho…"
click at [41, 506] on button "Submit" at bounding box center [20, 500] width 41 height 15
radio input "true"
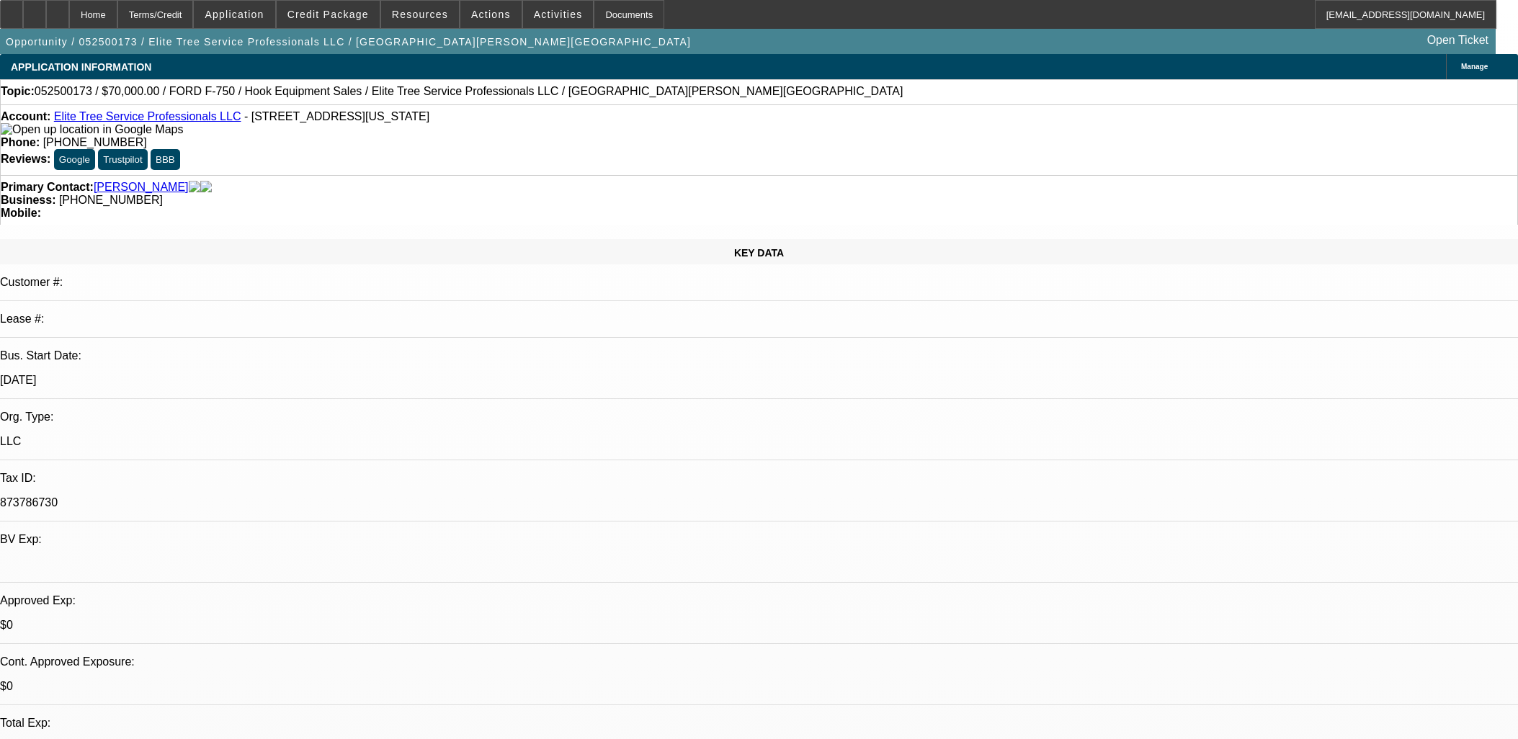
select select "0"
select select "0.1"
select select "4"
select select "0"
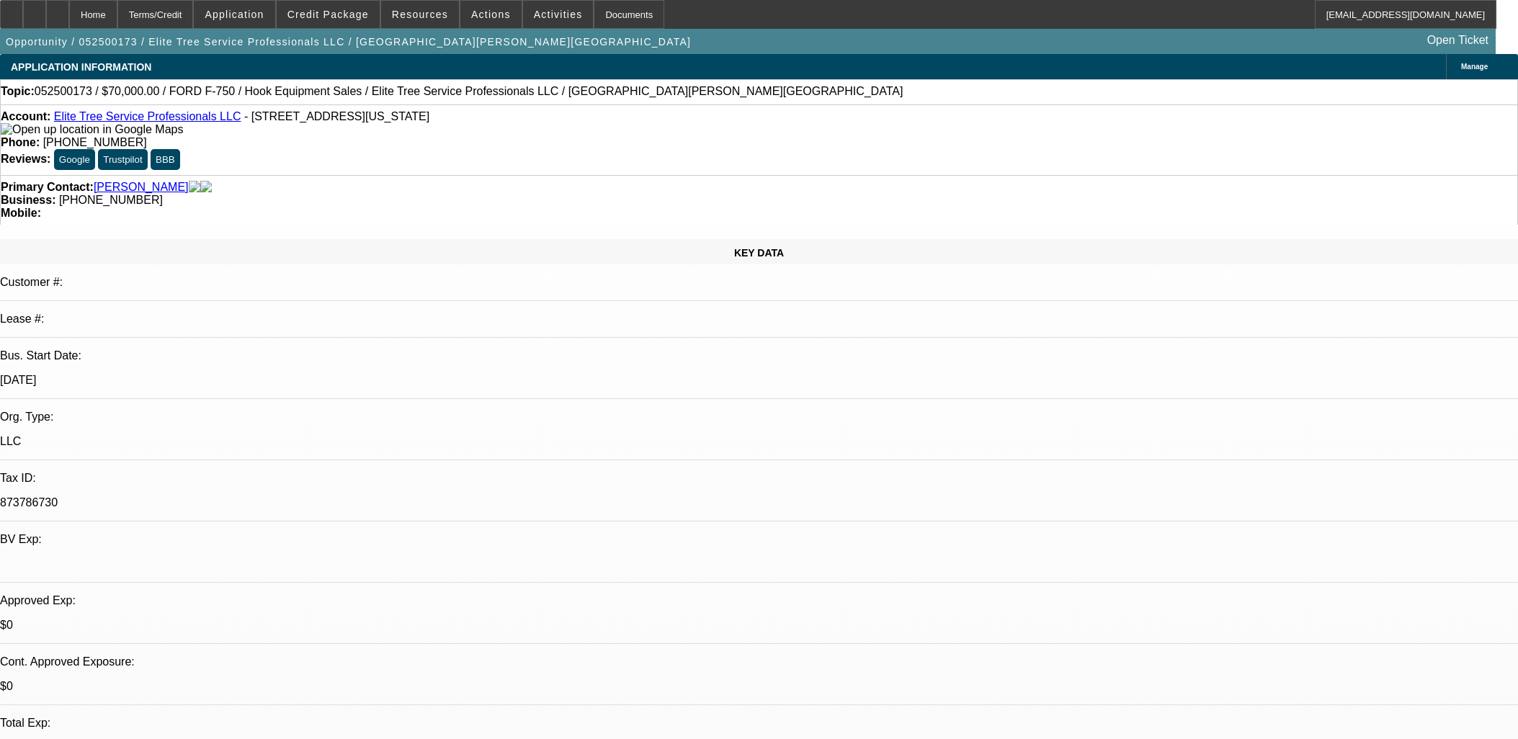
select select "0"
select select "0.1"
select select "4"
select select "0"
select select "2"
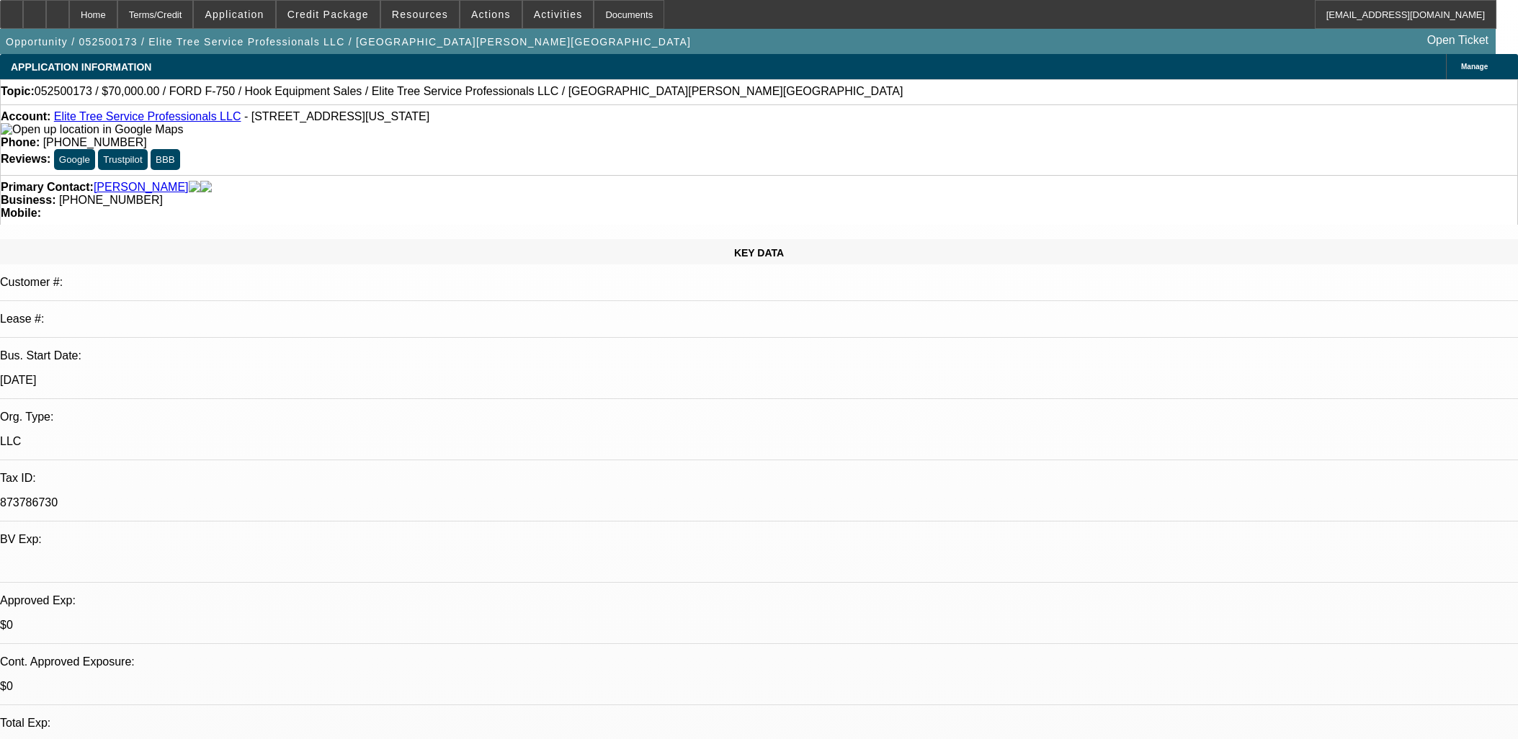
select select "2"
select select "0.1"
select select "4"
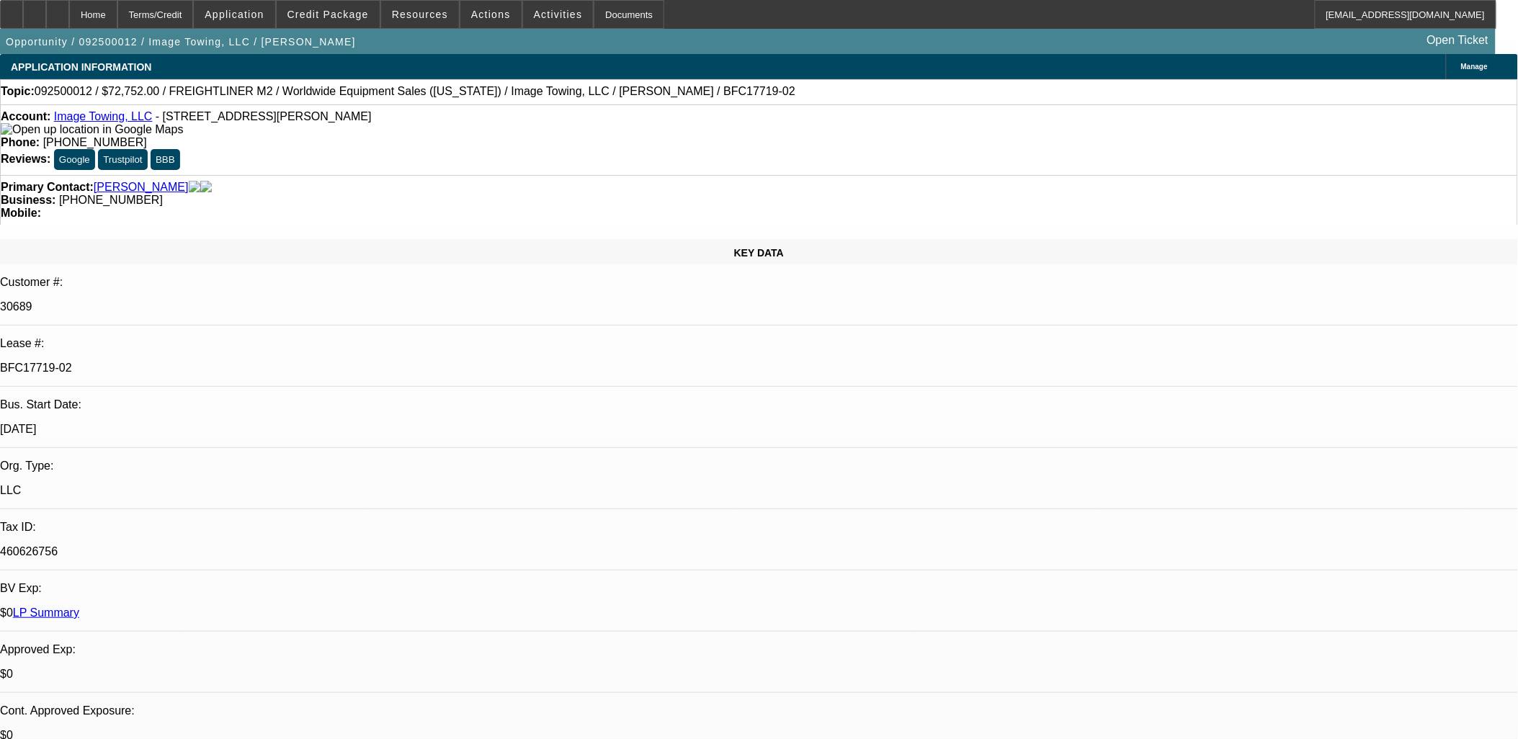
select select "0"
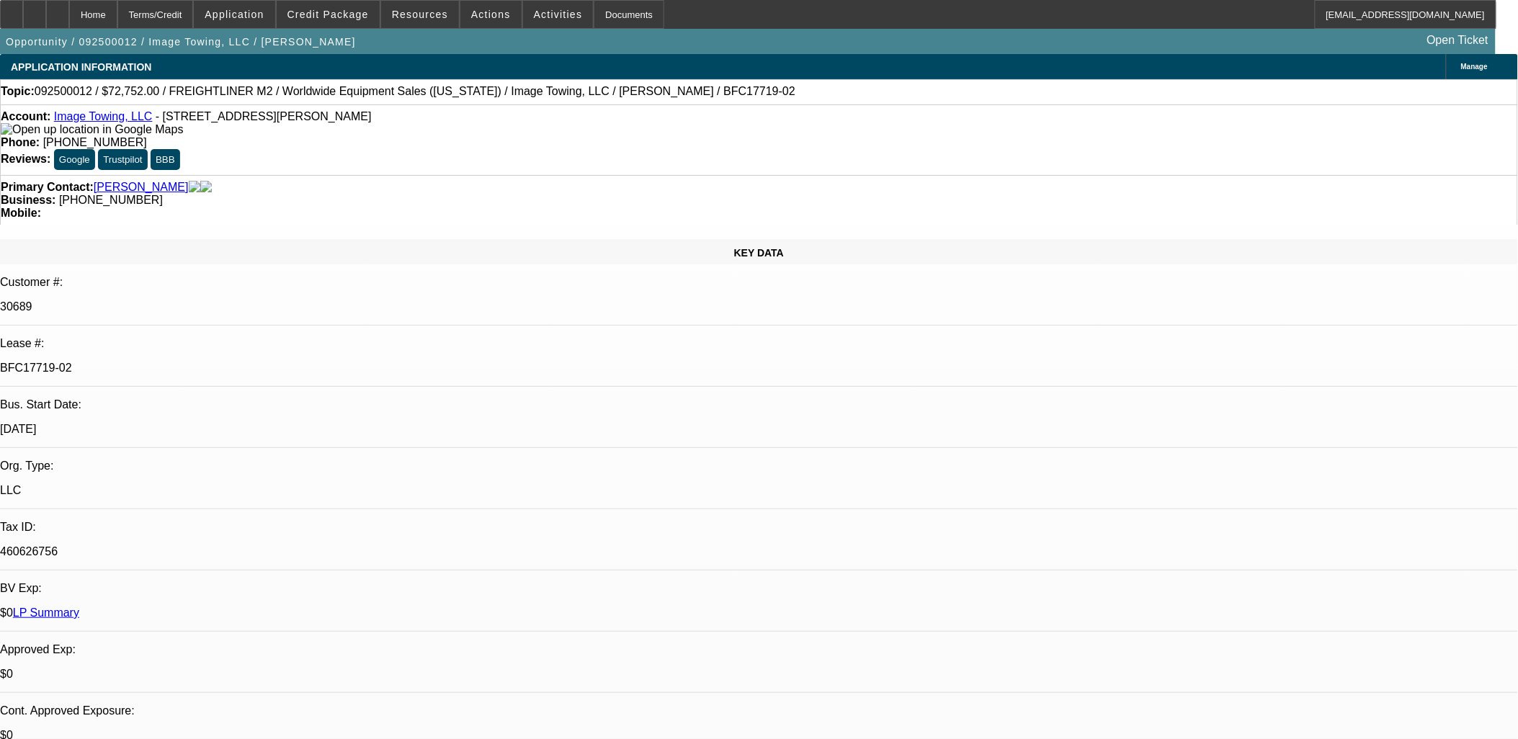
select select "0"
select select "1"
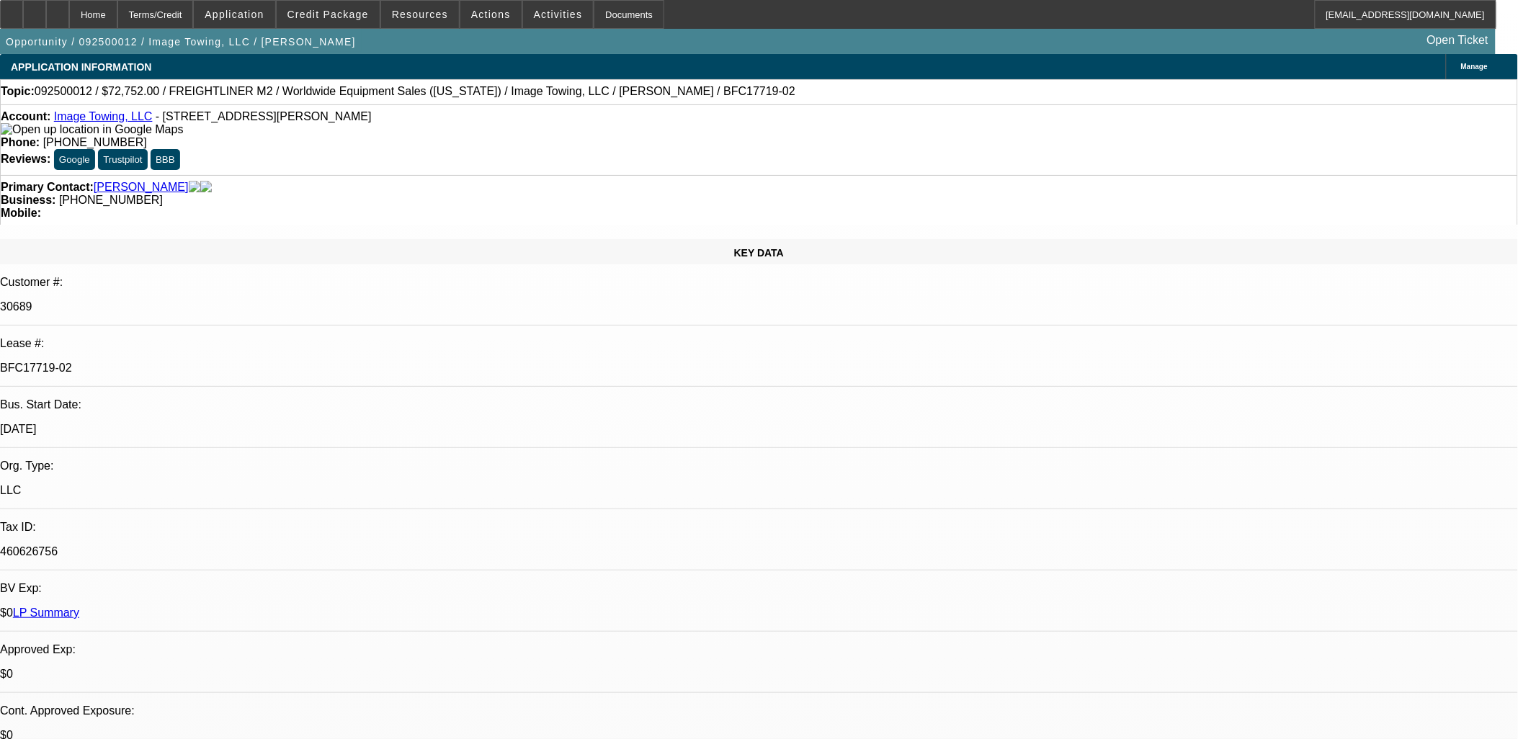
select select "1"
select select "6"
select select "1"
select select "6"
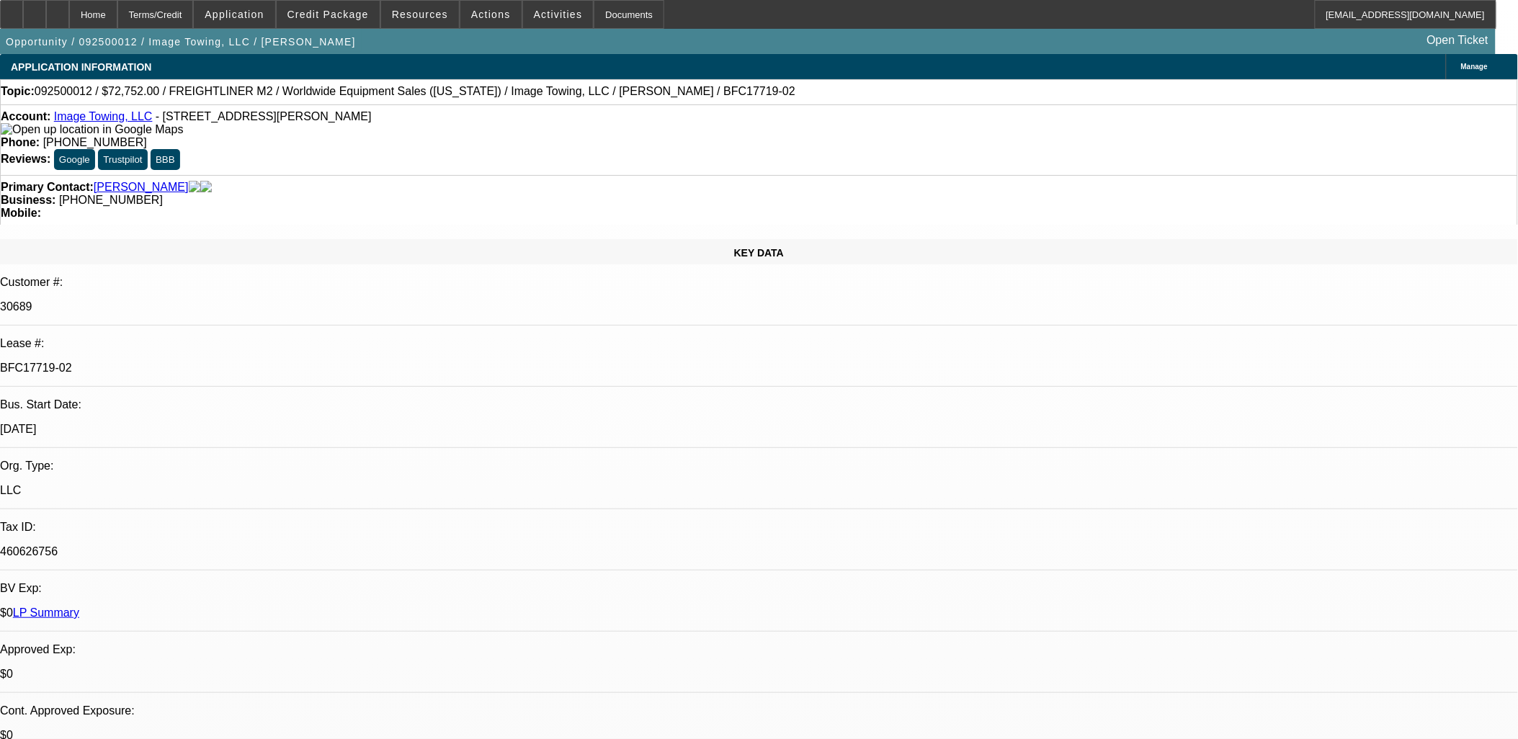
select select "1"
select select "6"
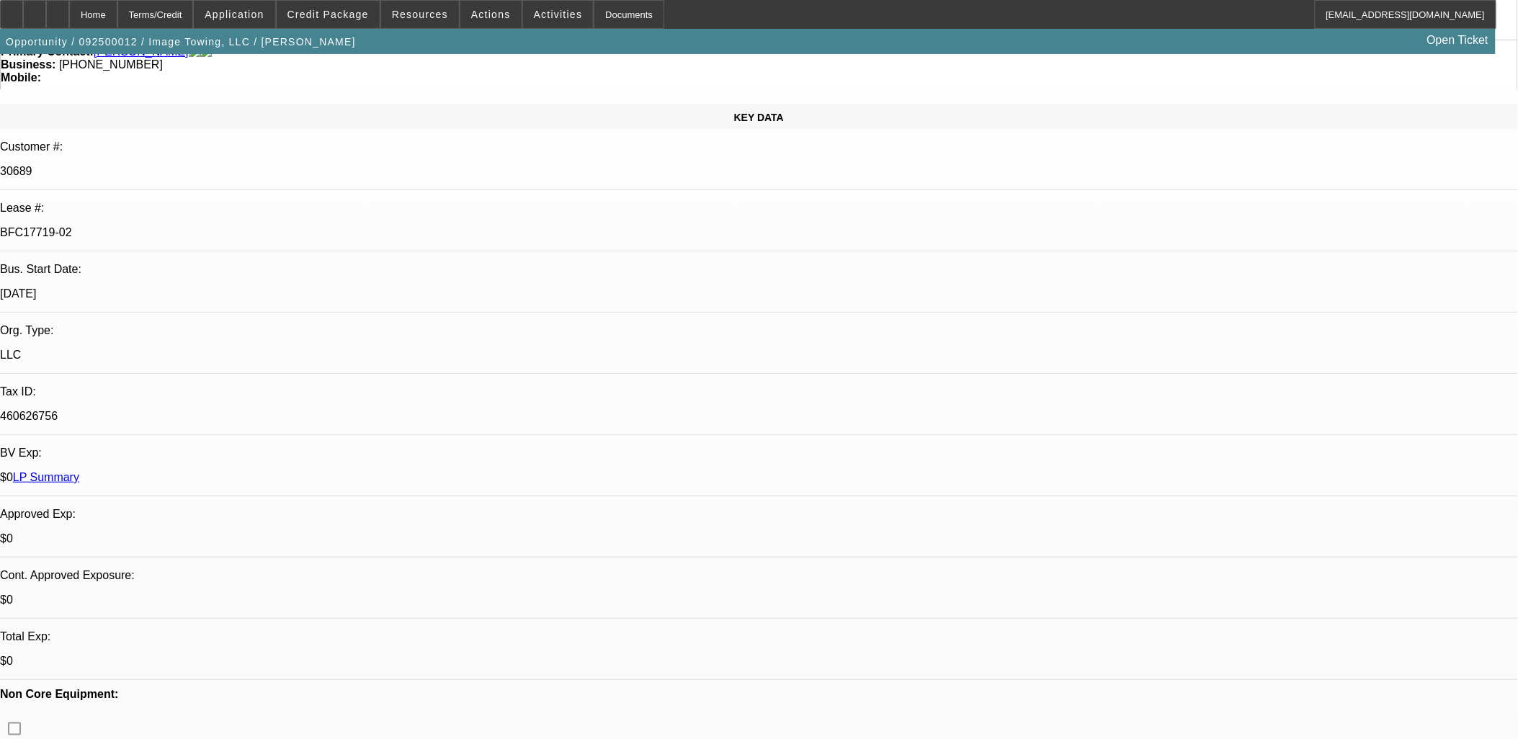
scroll to position [320, 0]
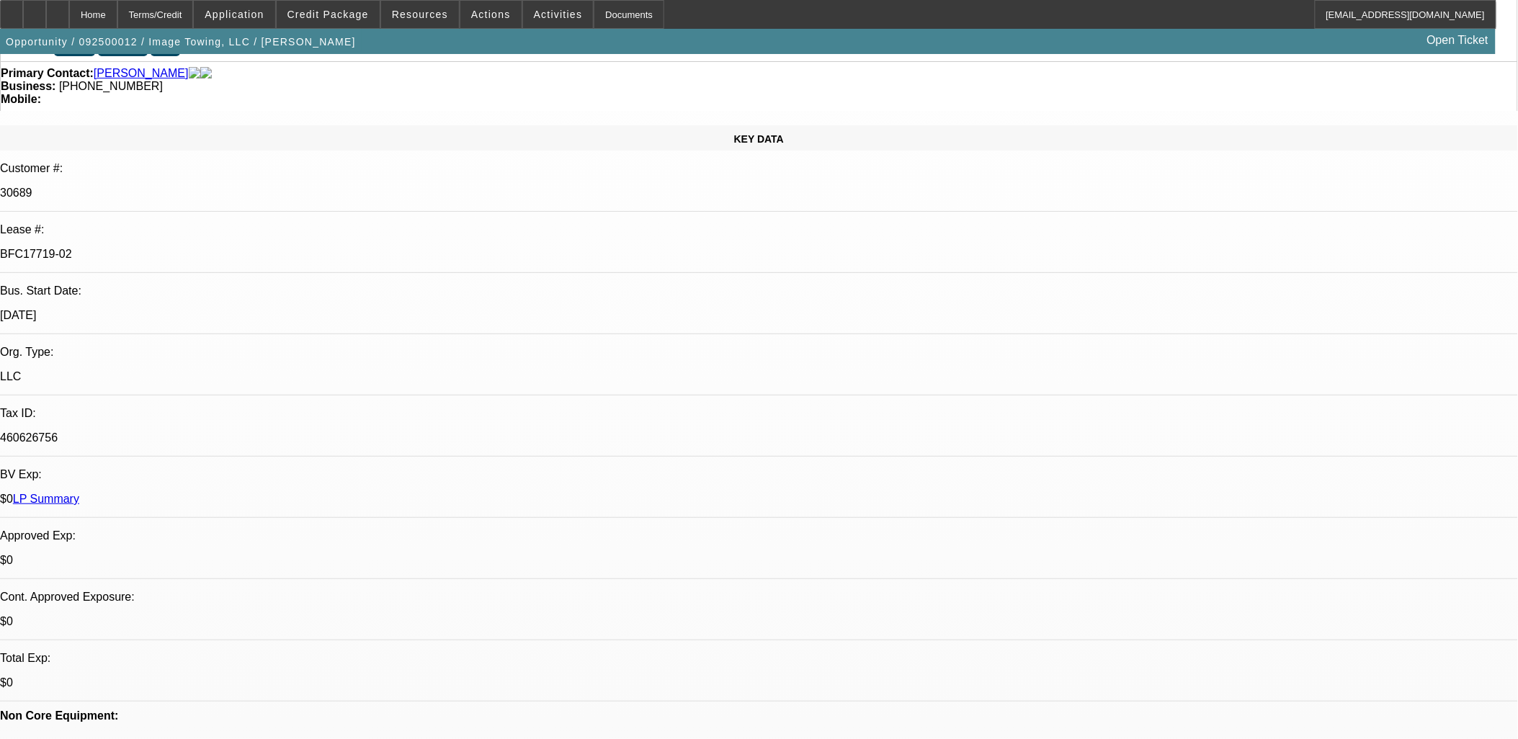
scroll to position [0, 0]
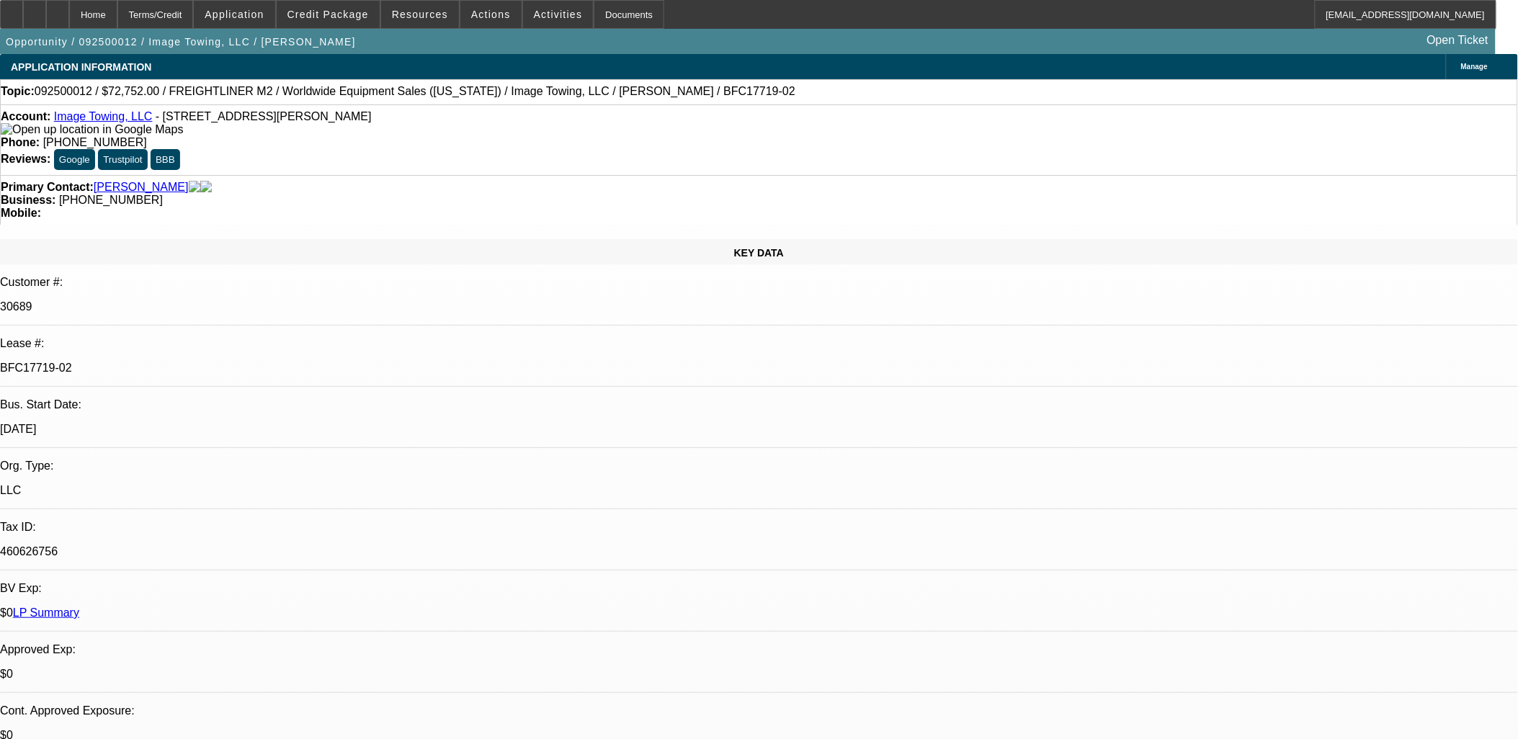
drag, startPoint x: 246, startPoint y: 244, endPoint x: 156, endPoint y: 246, distance: 90.1
click at [156, 337] on div "Lease #: BFC17719-02" at bounding box center [759, 362] width 1518 height 50
copy div "BFC17719-02"
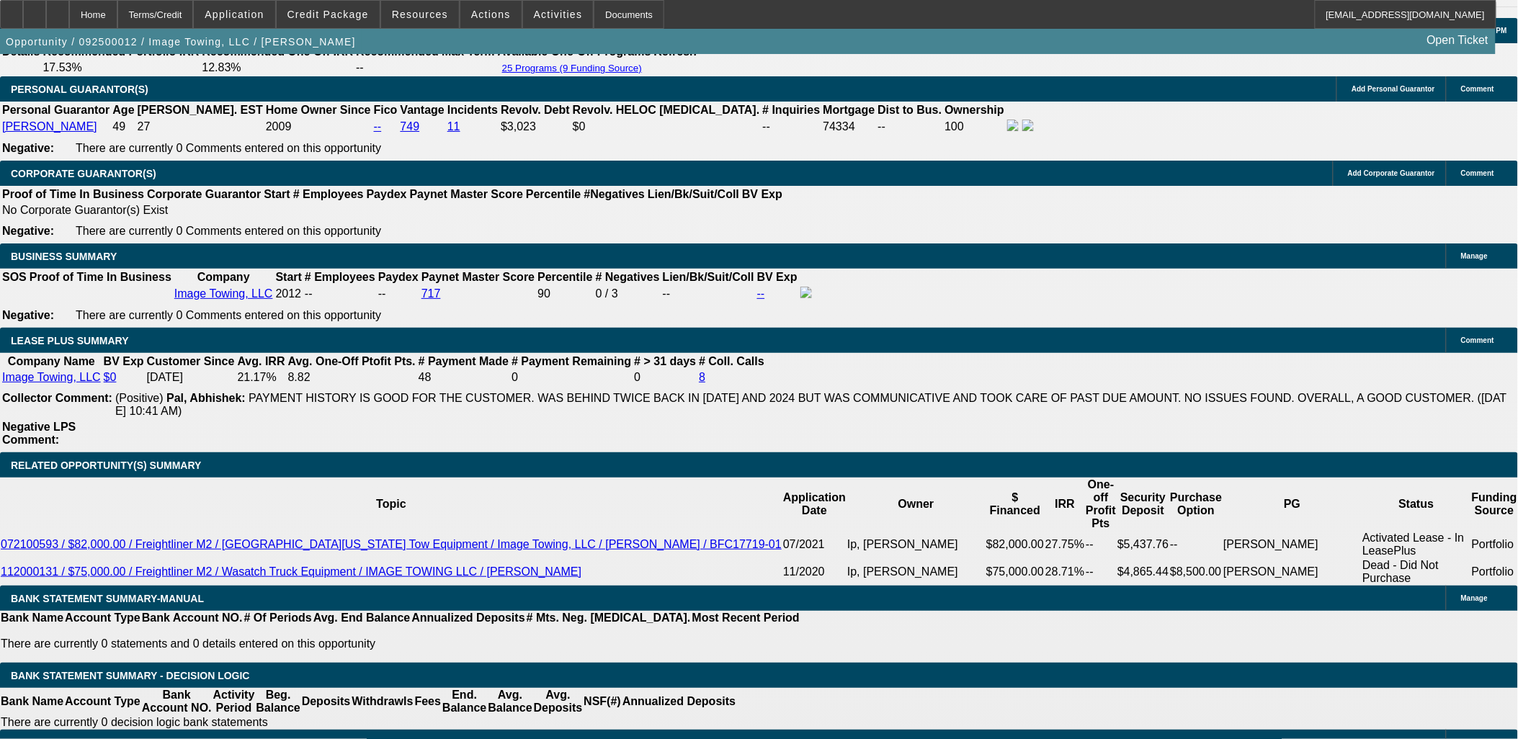
scroll to position [2161, 0]
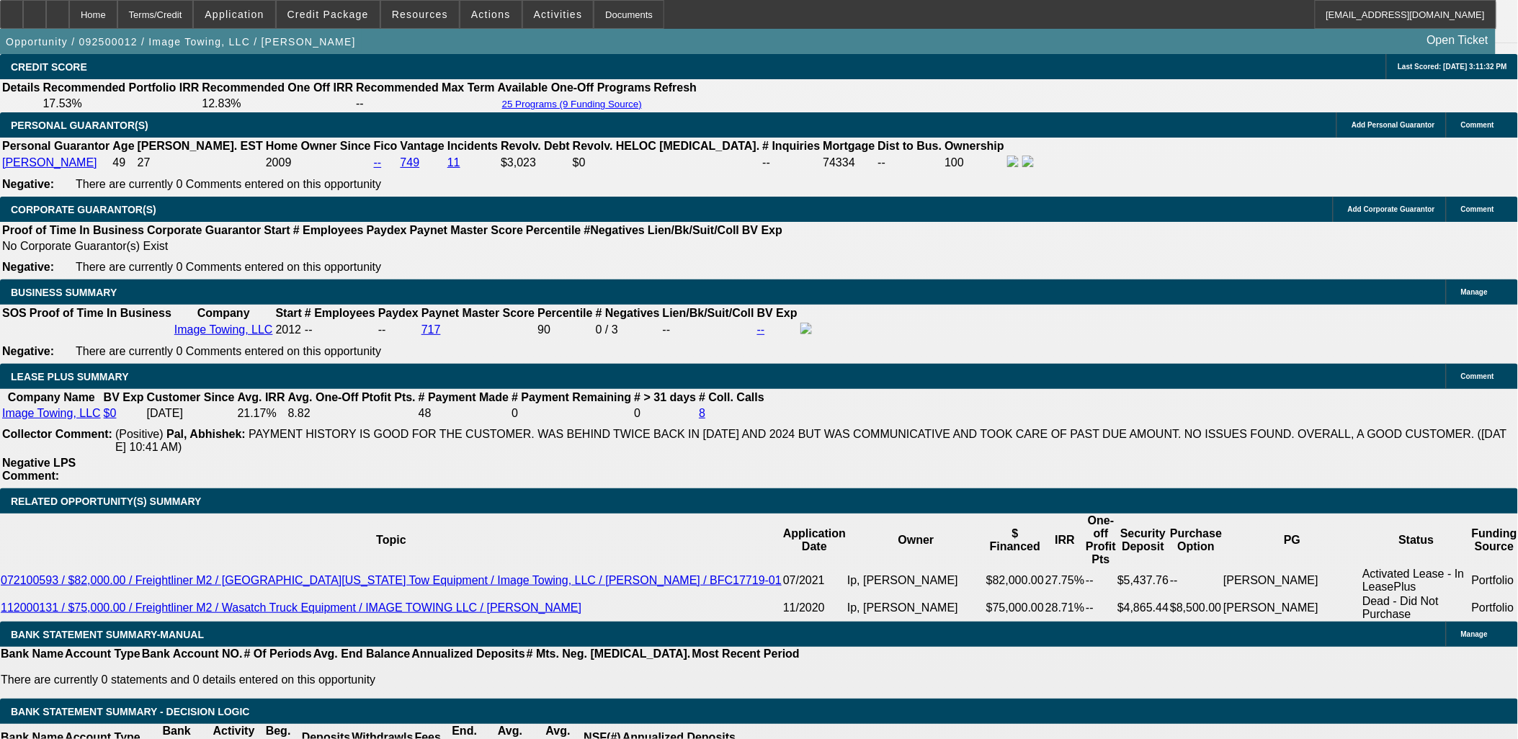
drag, startPoint x: 1247, startPoint y: 251, endPoint x: 1243, endPoint y: 265, distance: 15.0
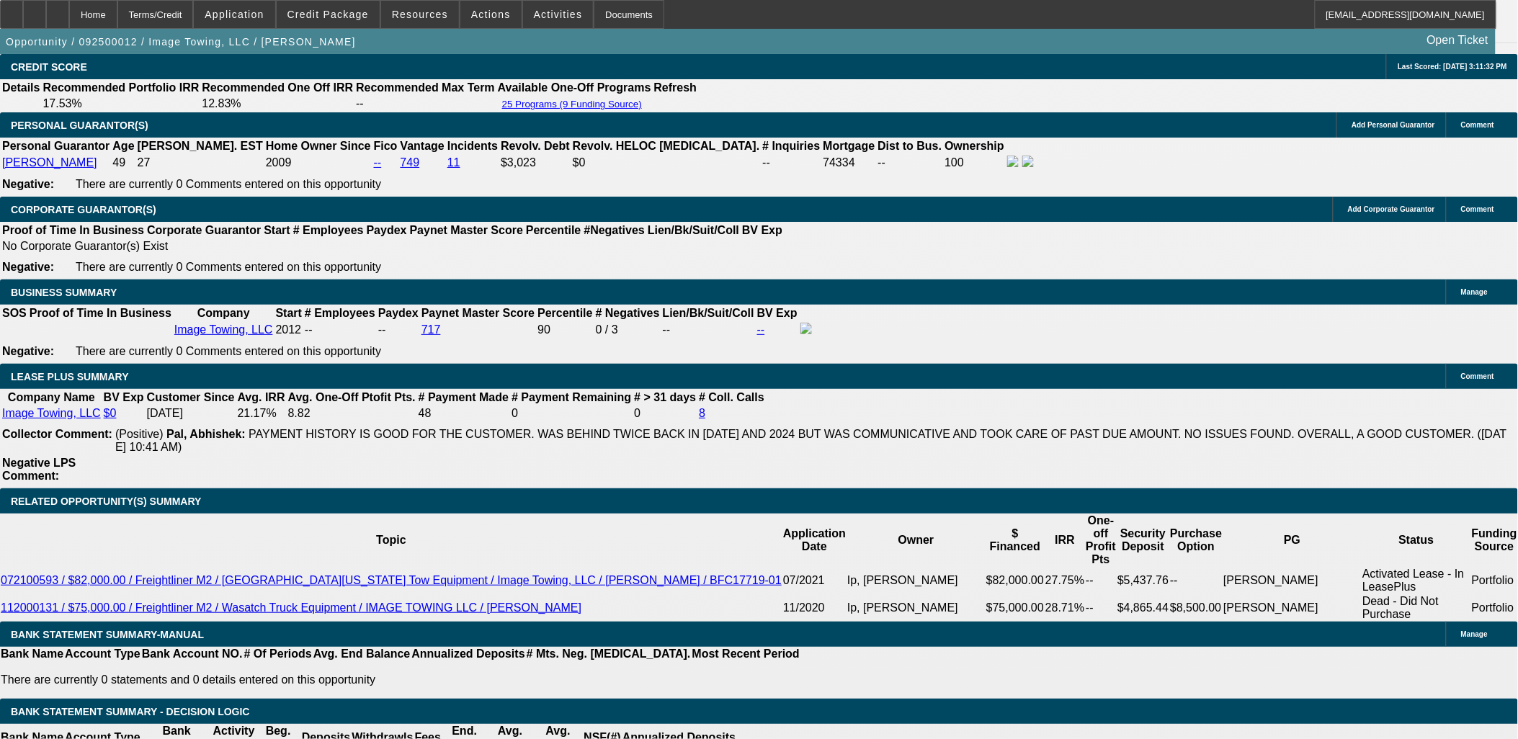
drag, startPoint x: 1187, startPoint y: 242, endPoint x: 1179, endPoint y: 248, distance: 9.2
drag, startPoint x: 960, startPoint y: 105, endPoint x: 975, endPoint y: 69, distance: 39.1
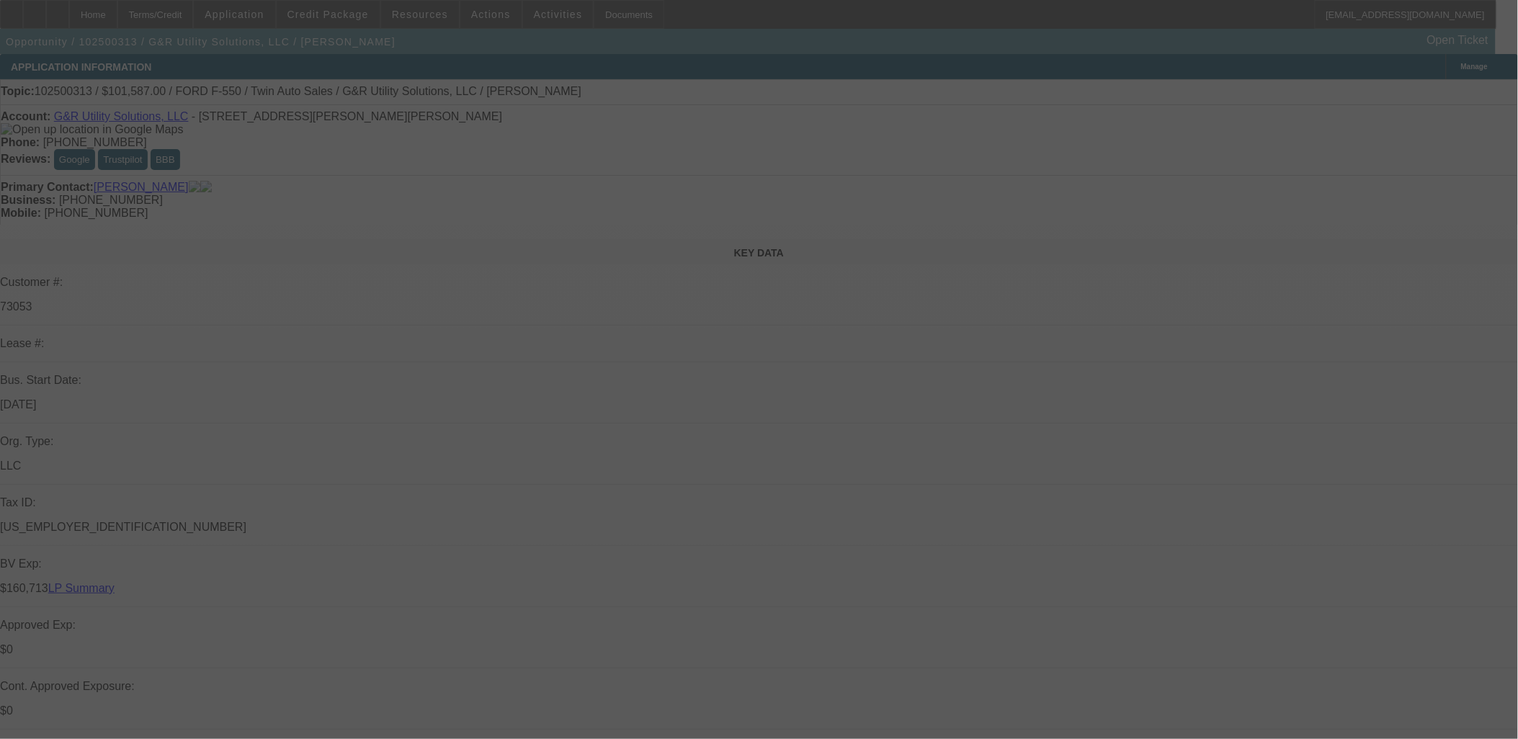
click at [248, 352] on div at bounding box center [759, 369] width 1518 height 739
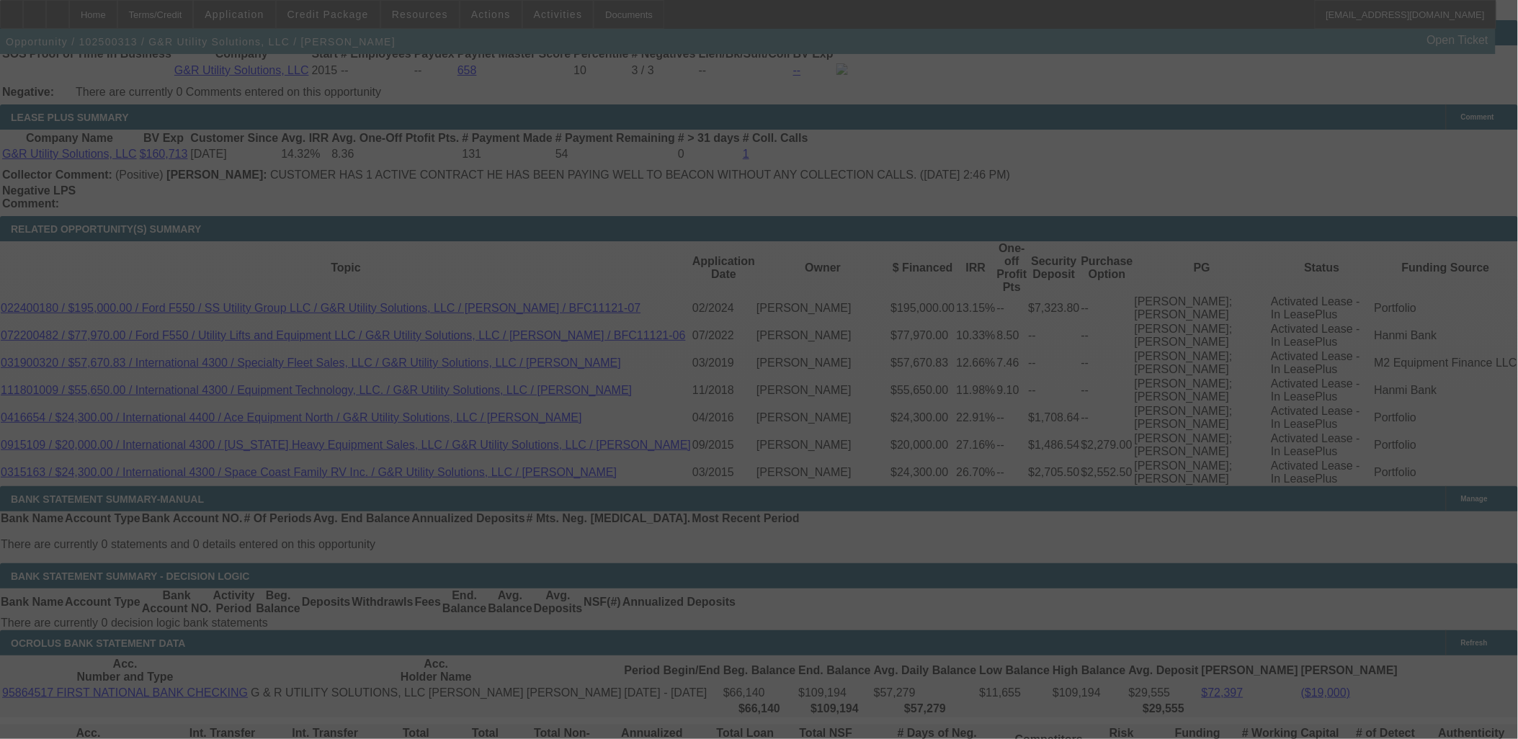
scroll to position [2401, 0]
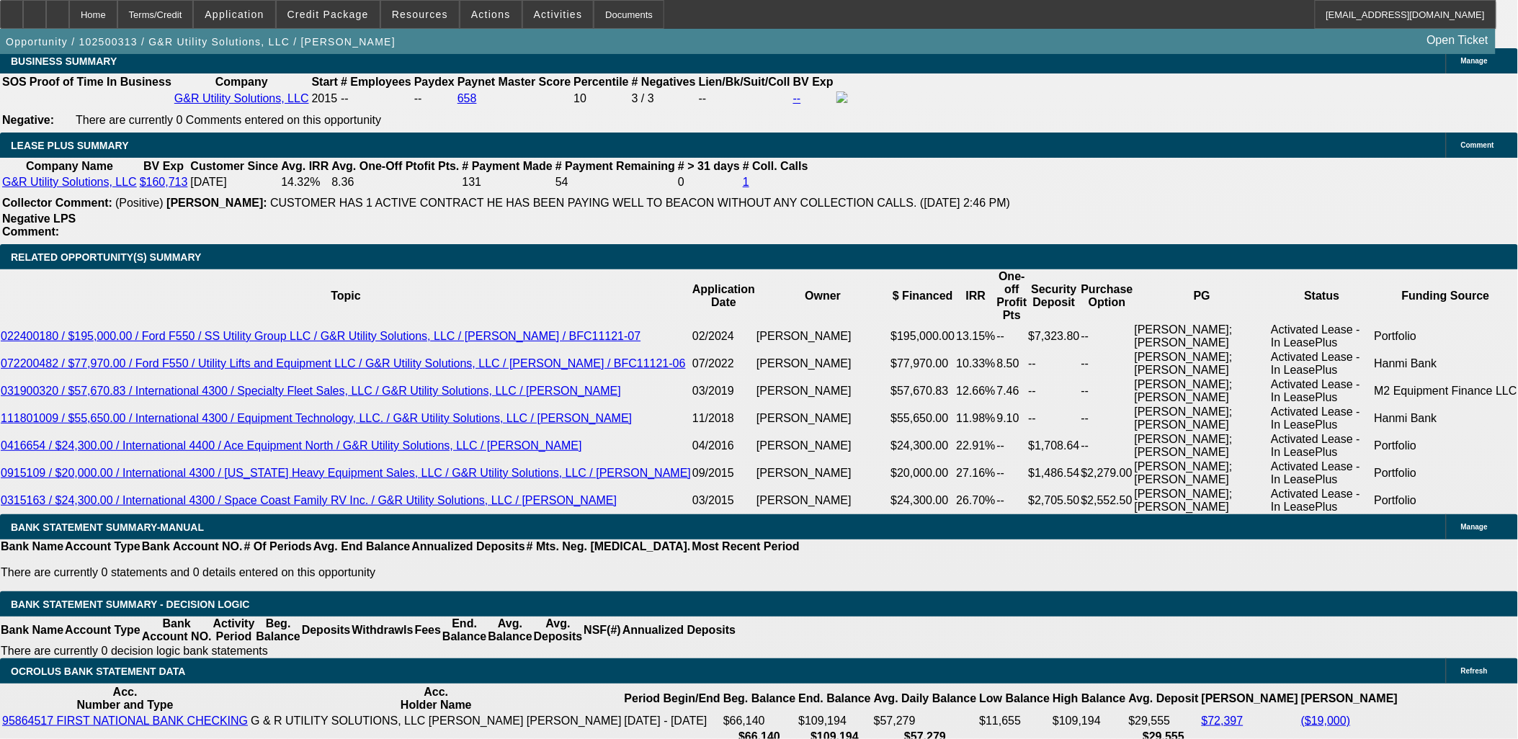
select select "0"
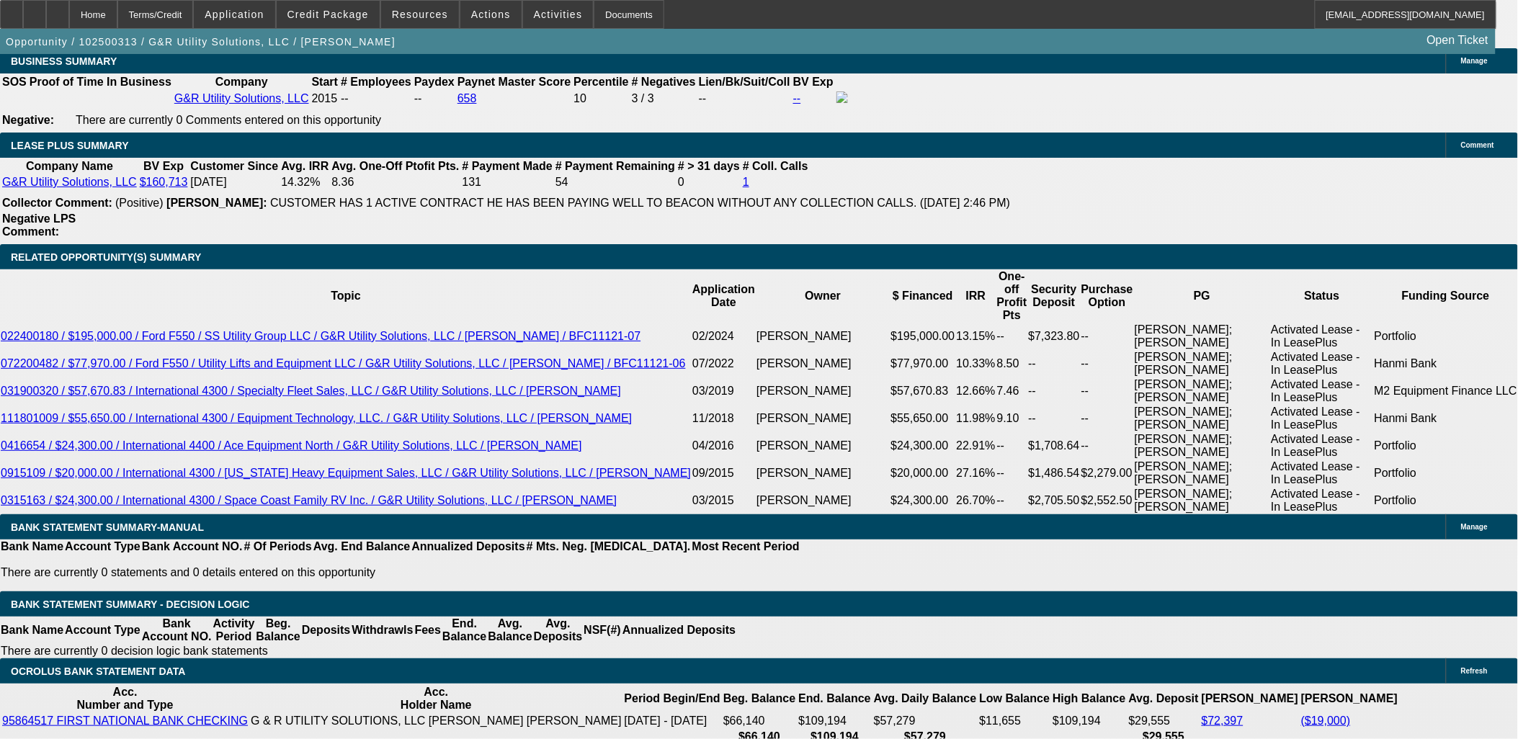
select select "0"
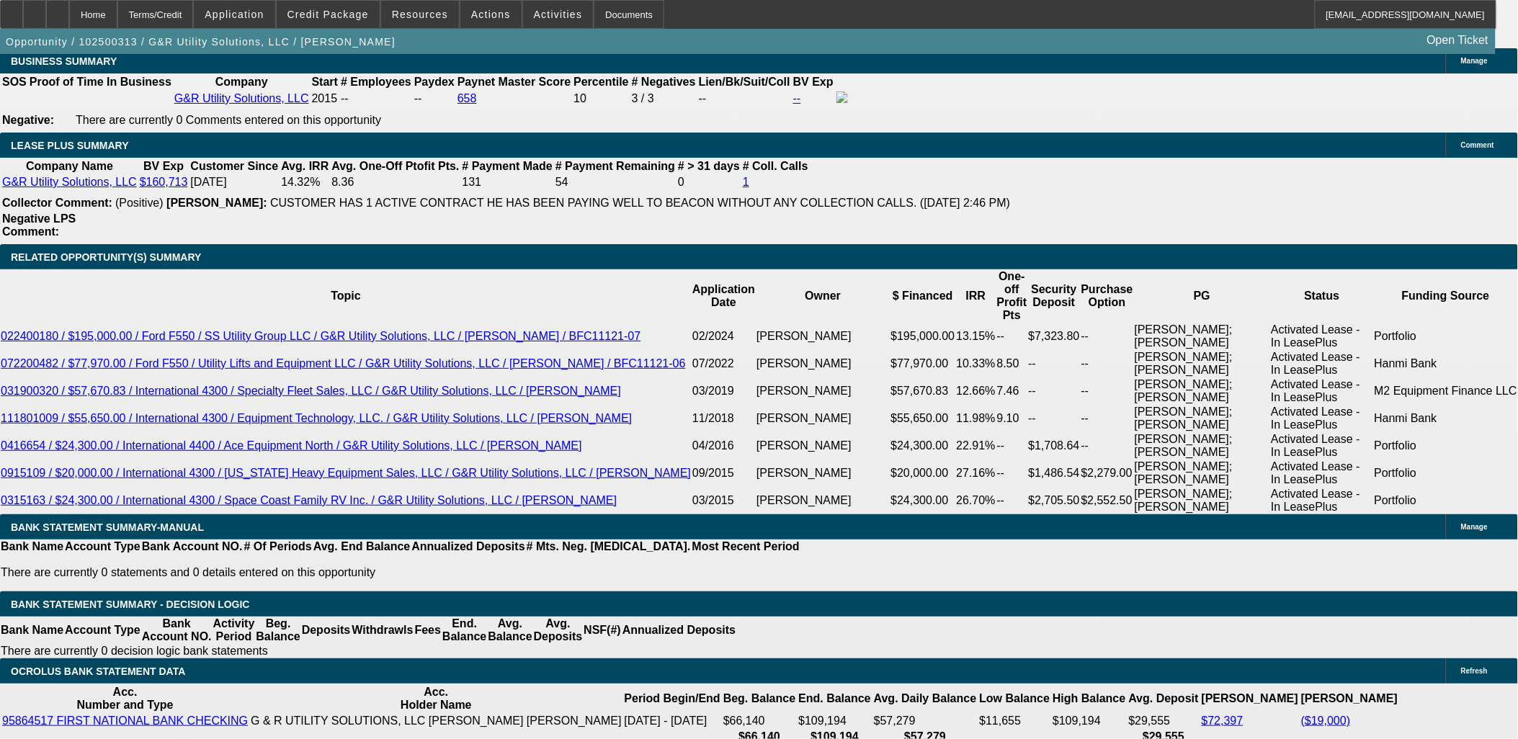
select select "0"
select select "1"
select select "6"
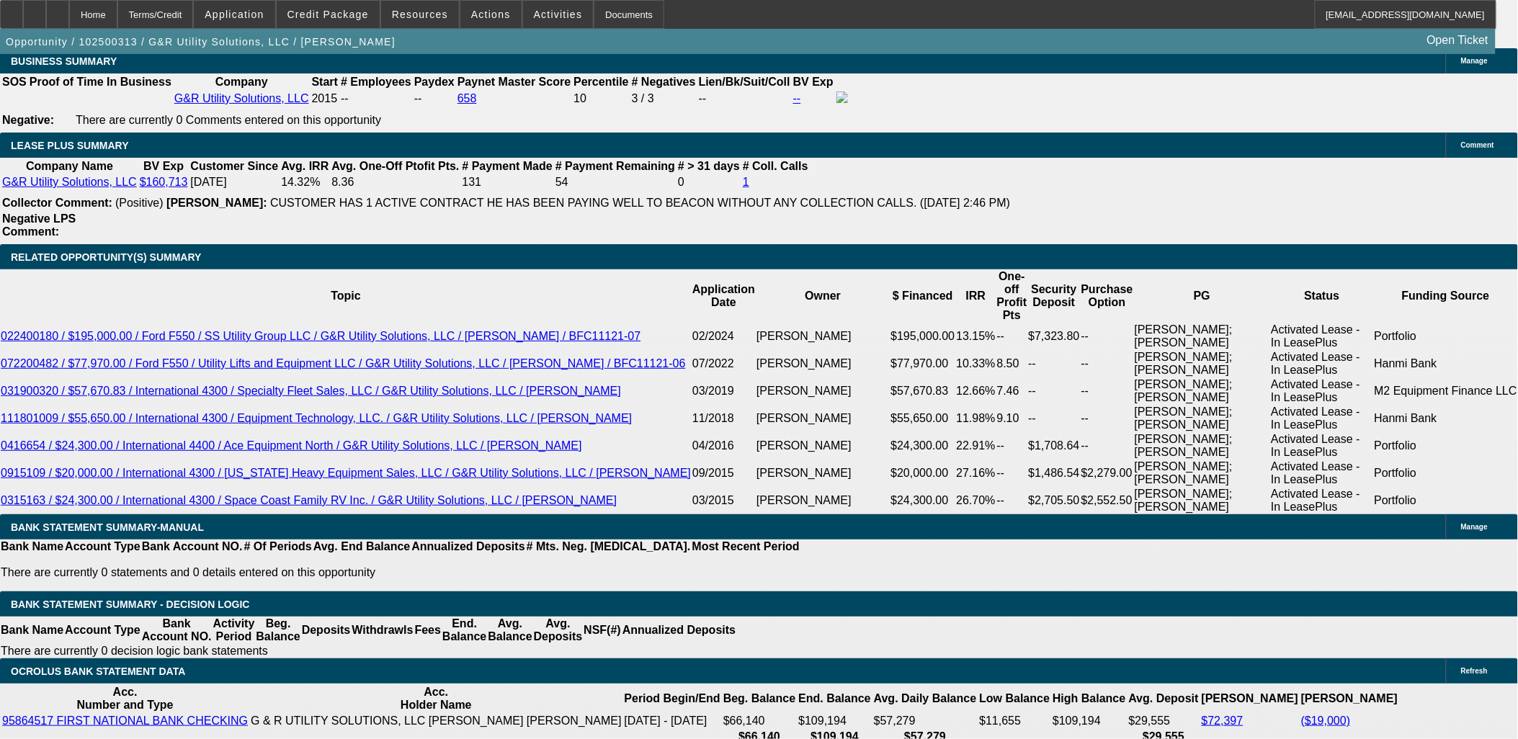
select select "1"
select select "6"
select select "1"
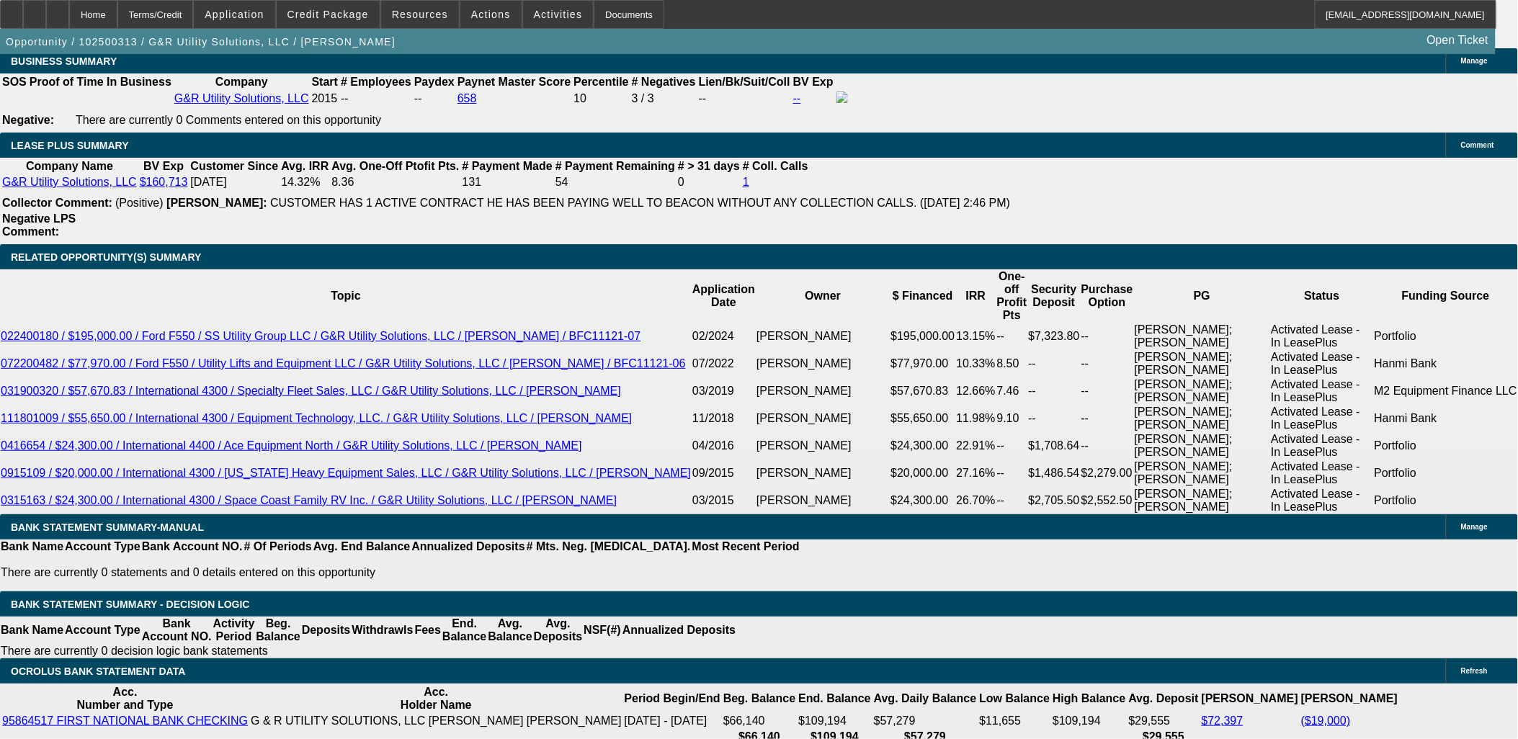
select select "6"
select select "1"
select select "6"
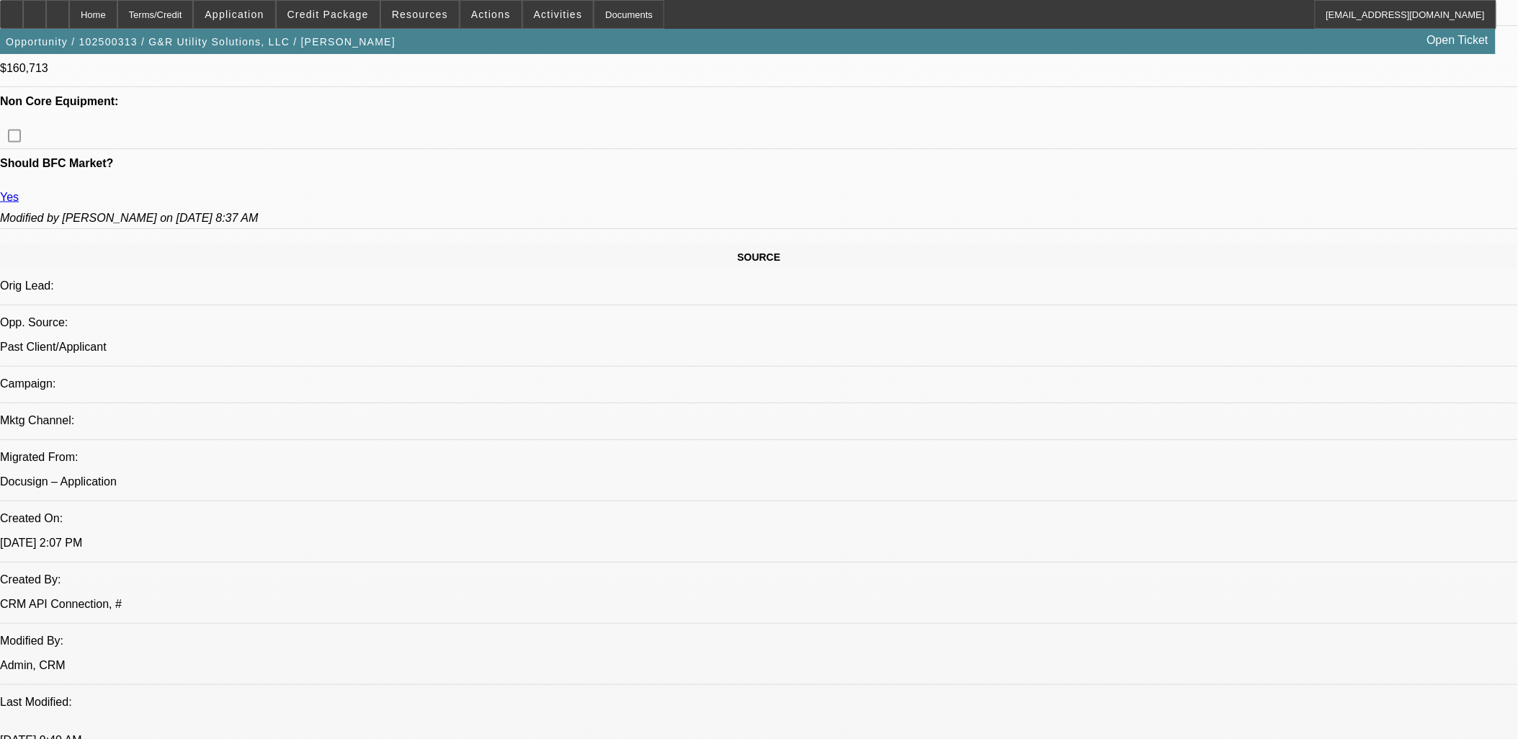
scroll to position [400, 0]
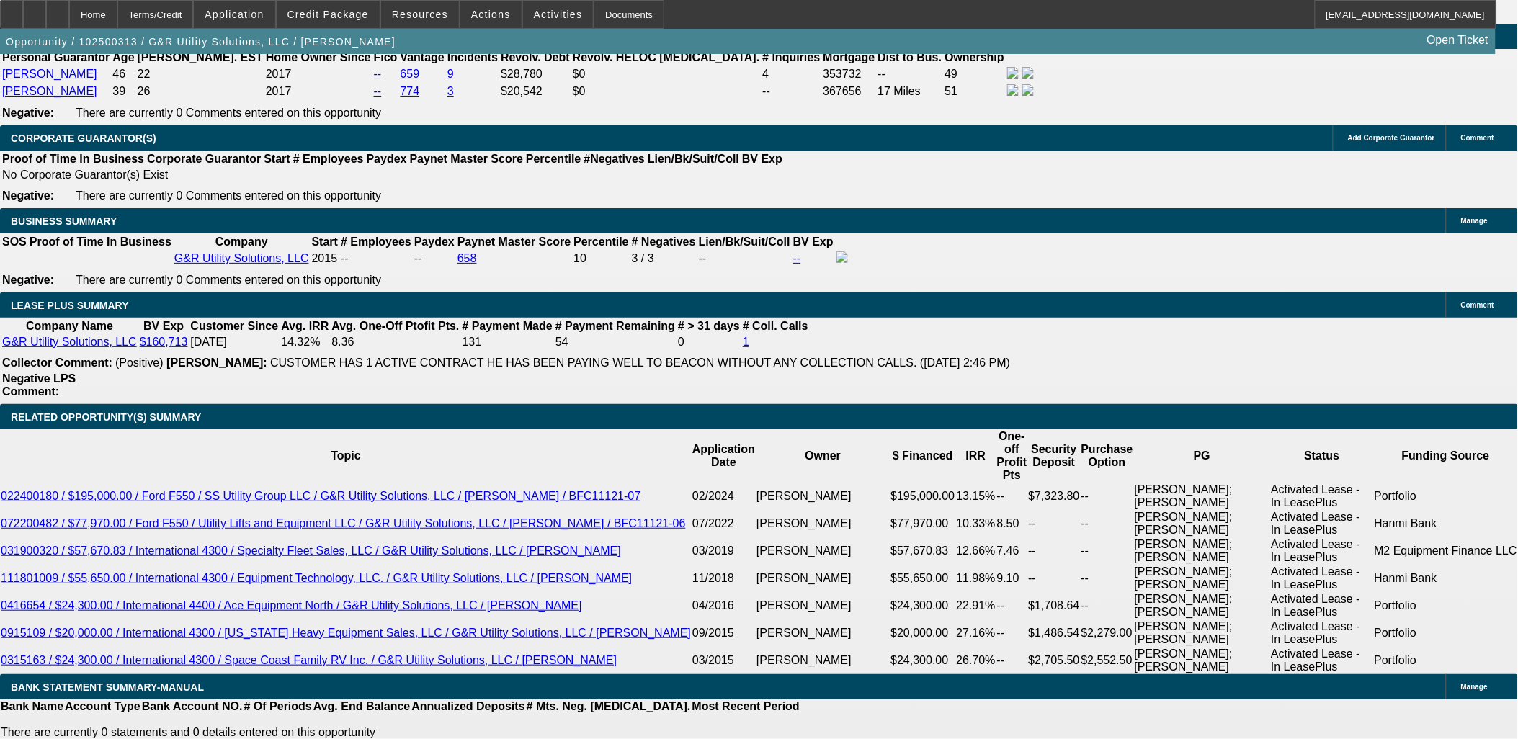
drag, startPoint x: 651, startPoint y: 61, endPoint x: 625, endPoint y: 54, distance: 27.4
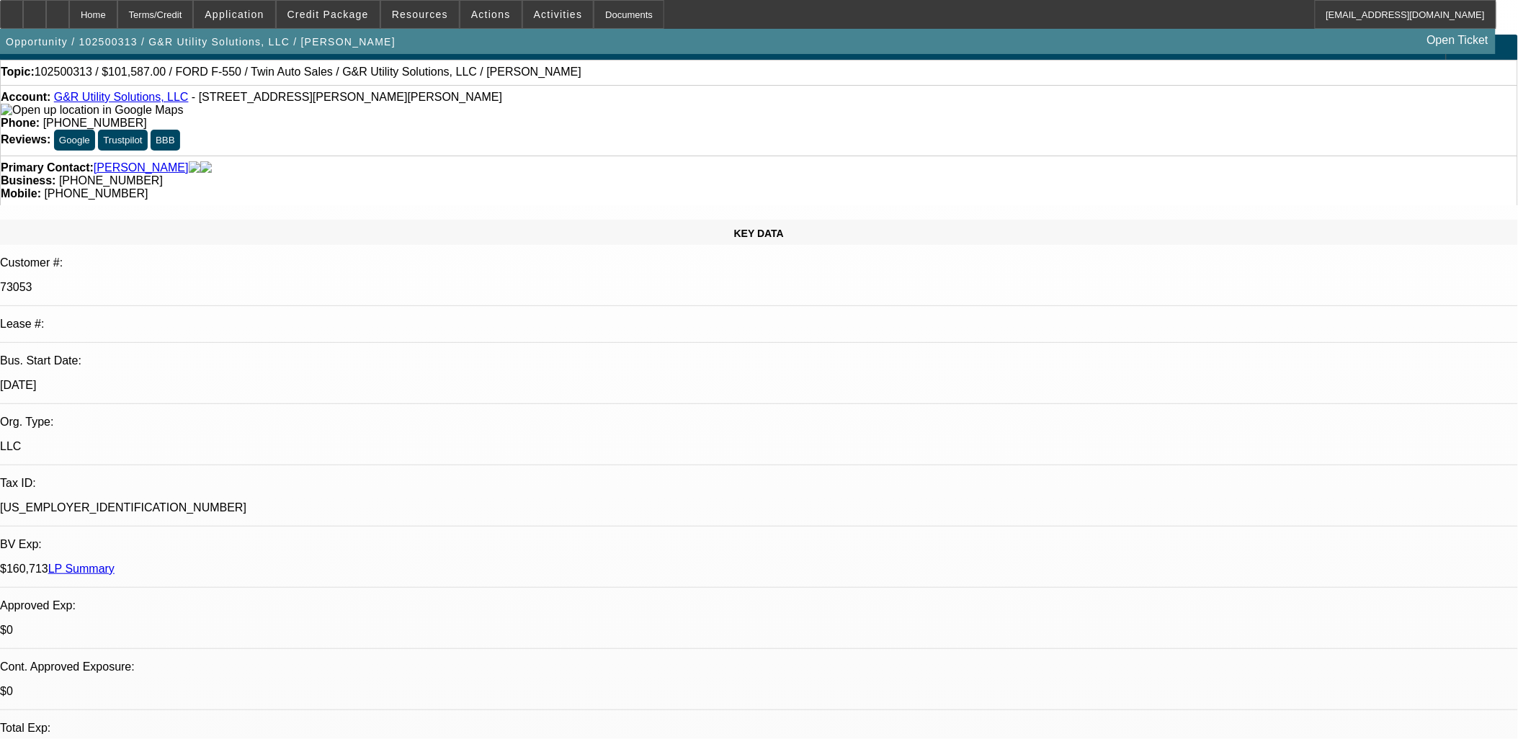
scroll to position [0, 0]
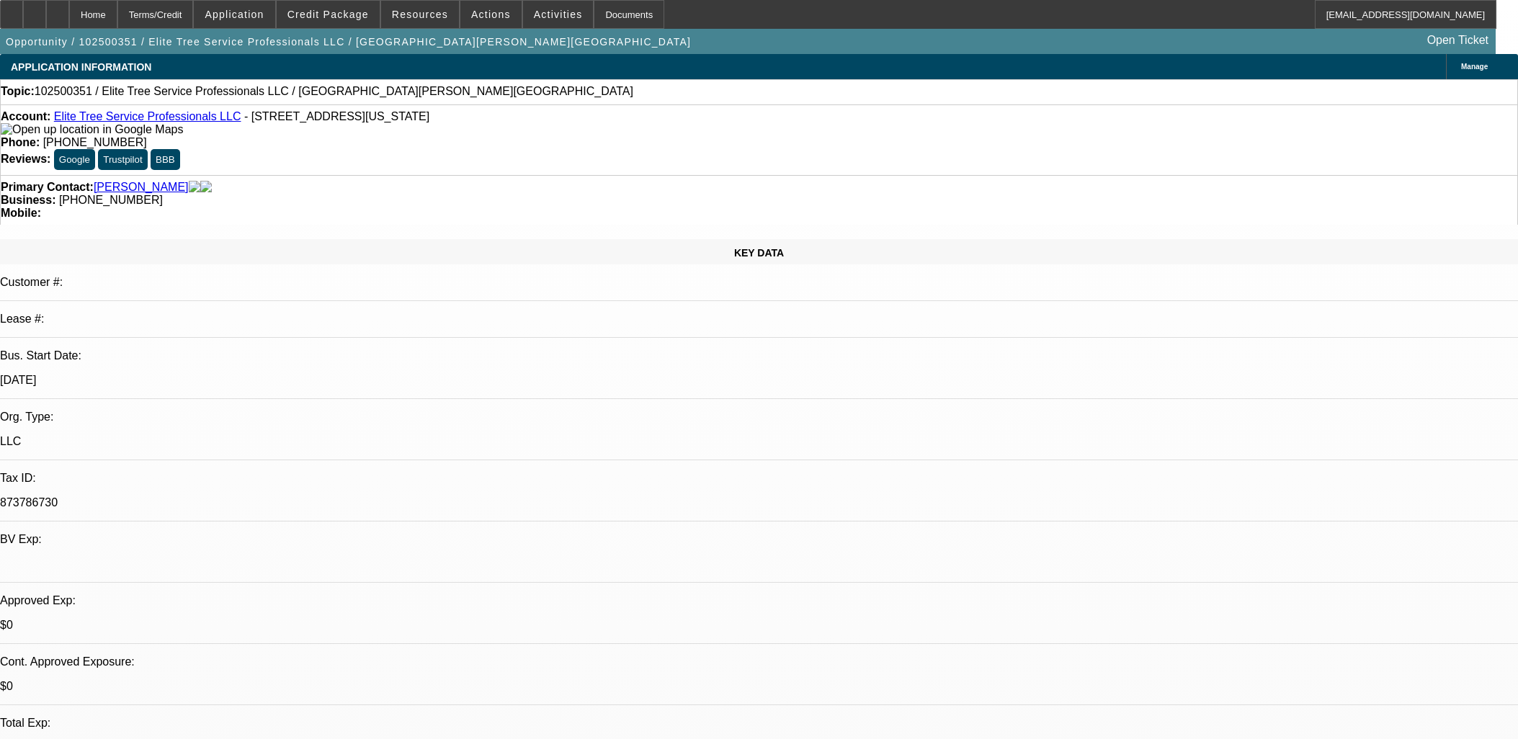
select select "0"
select select "2"
select select "0.1"
select select "4"
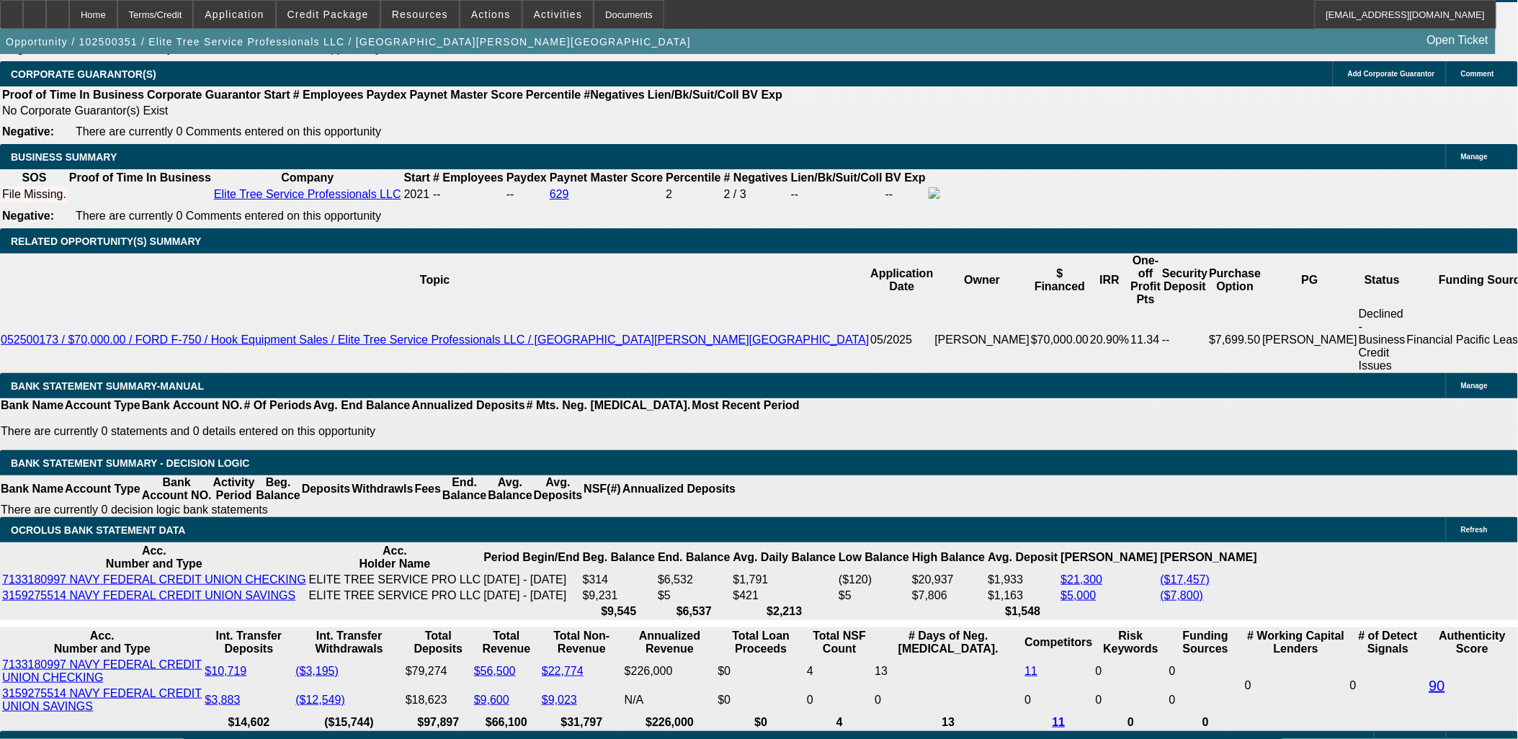
scroll to position [1969, 0]
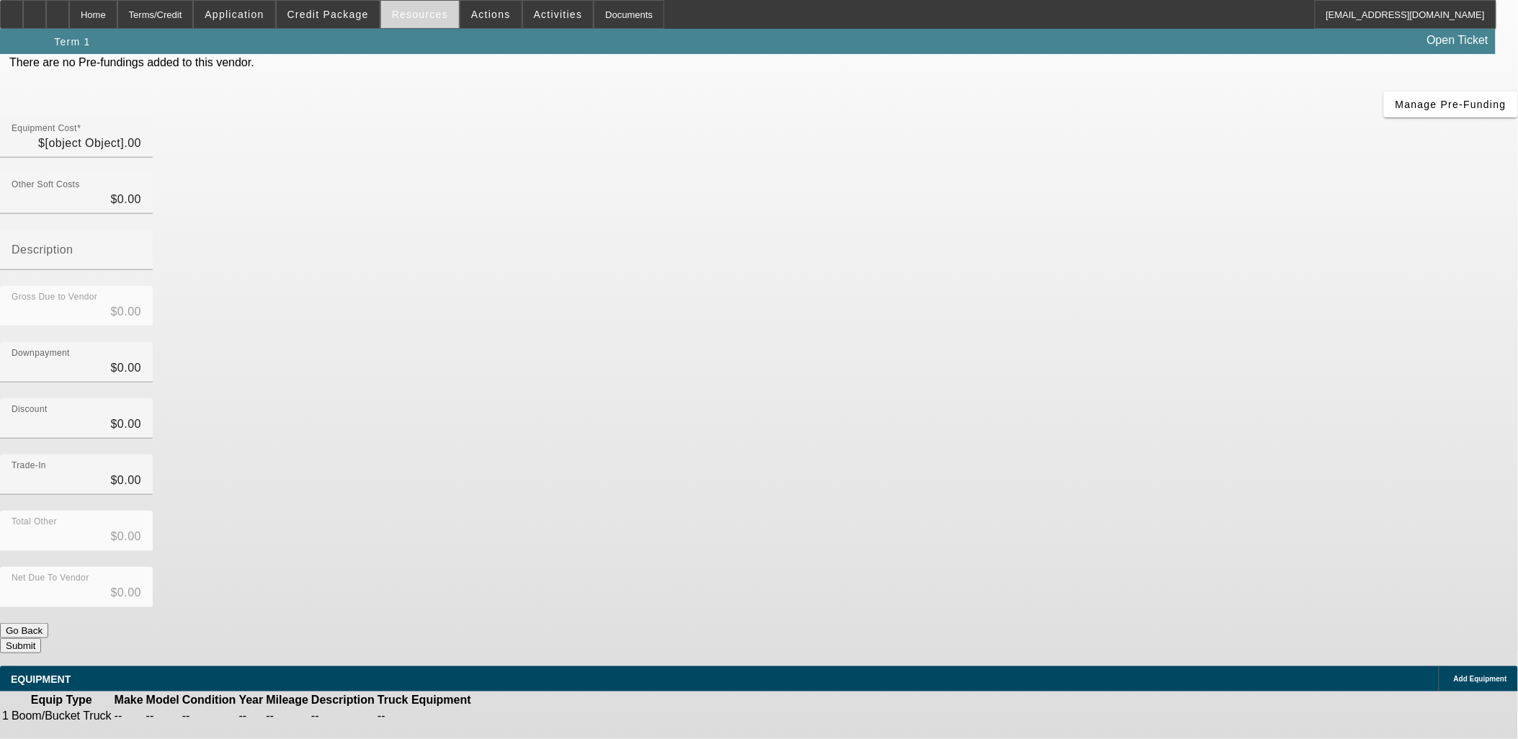
type input "$85,000.00"
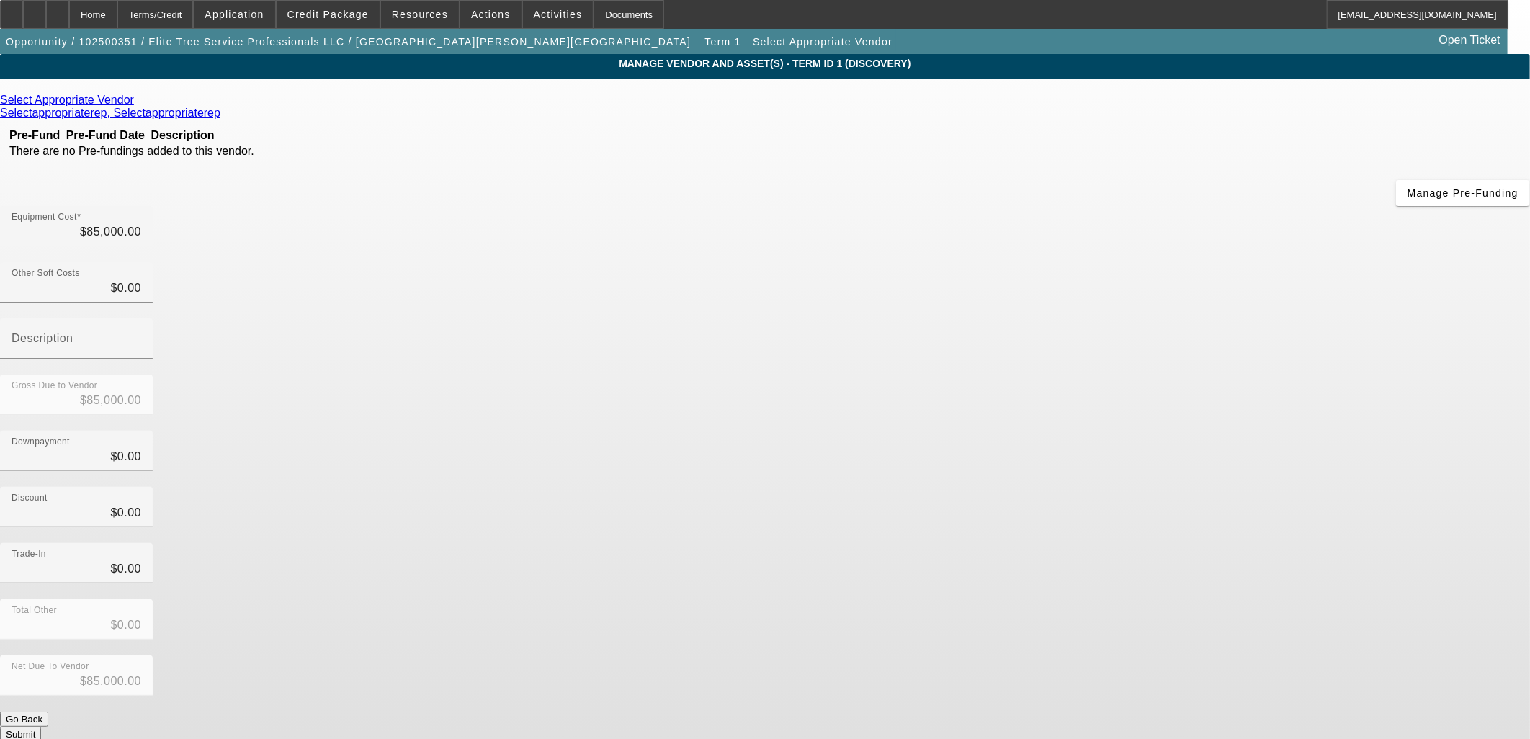
click at [138, 102] on icon at bounding box center [138, 100] width 0 height 12
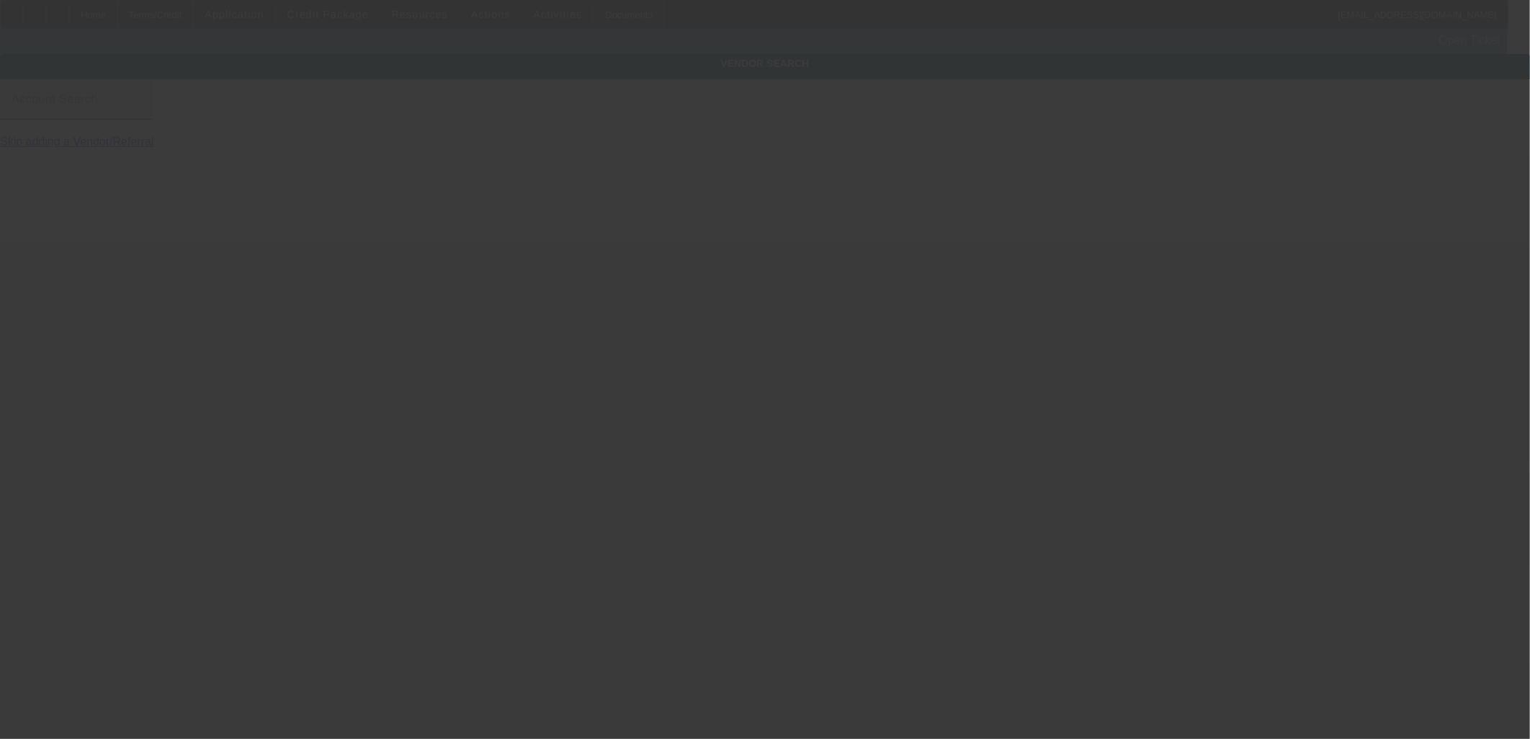
click at [141, 114] on input "Account Search" at bounding box center [77, 105] width 130 height 17
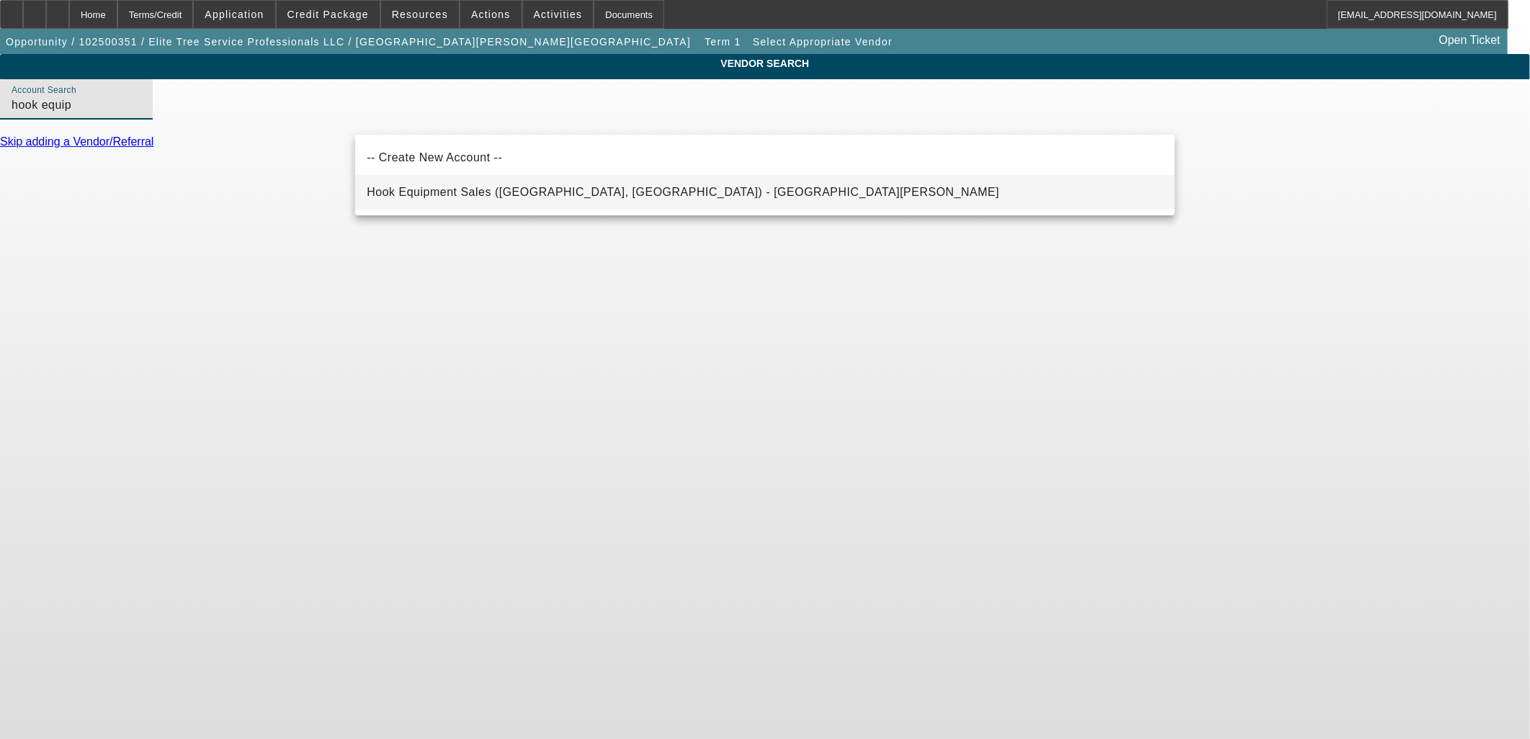
click at [503, 186] on span "Hook Equipment Sales ([GEOGRAPHIC_DATA], [GEOGRAPHIC_DATA]) - [GEOGRAPHIC_DATA]…" at bounding box center [683, 192] width 633 height 17
type input "Hook Equipment Sales ([GEOGRAPHIC_DATA], [GEOGRAPHIC_DATA]) - [GEOGRAPHIC_DATA]…"
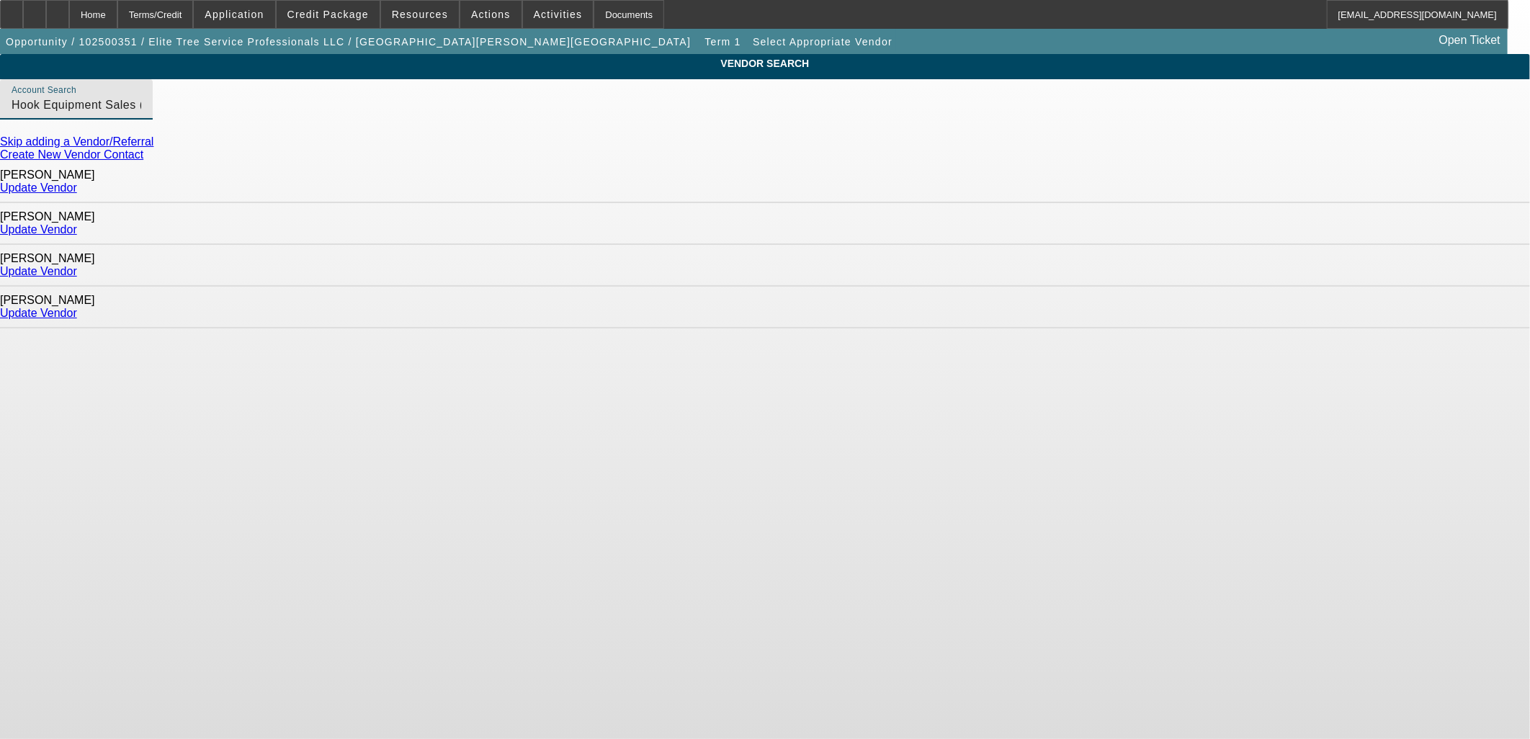
click at [77, 186] on link "Update Vendor" at bounding box center [38, 188] width 77 height 12
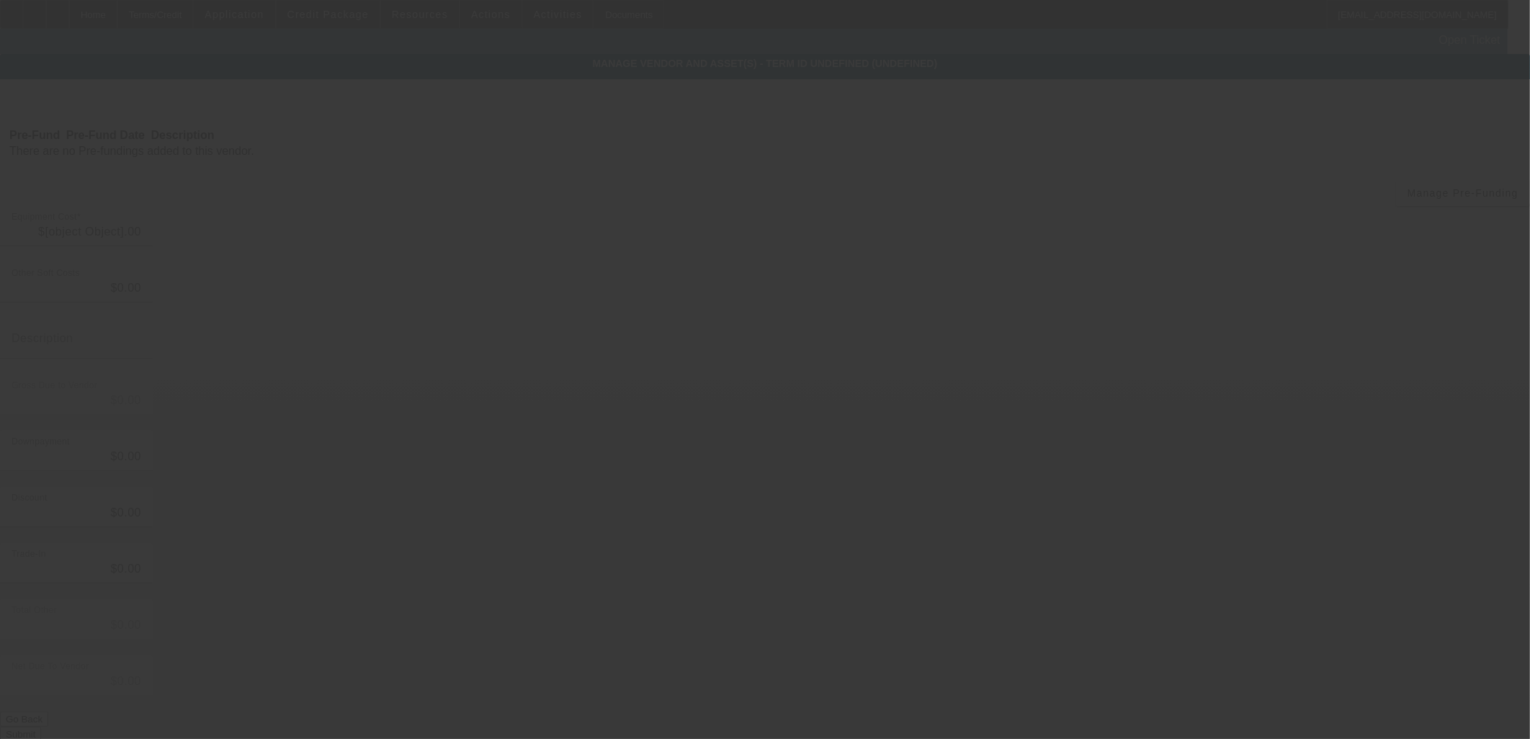
type input "$85,000.00"
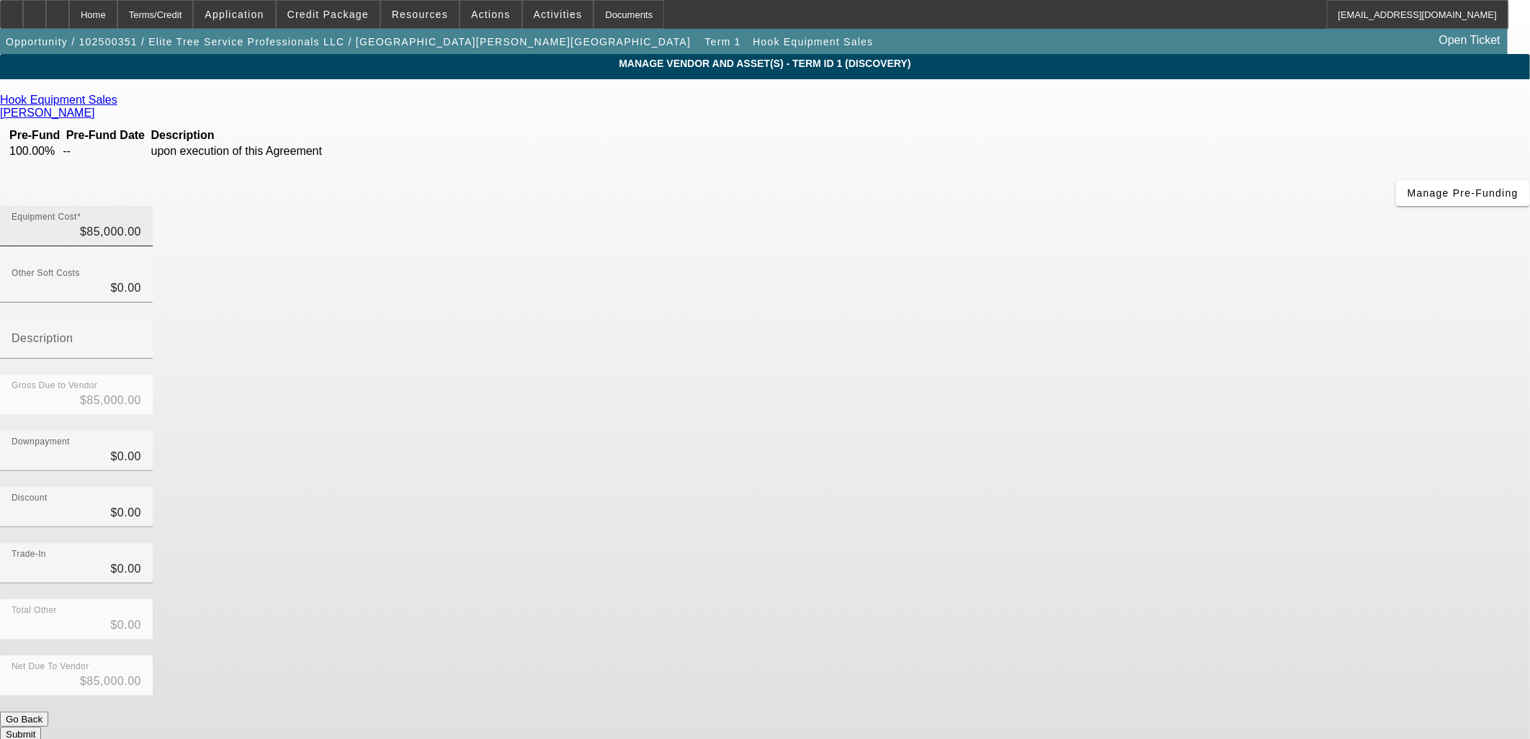
click at [141, 206] on div "Equipment Cost $85,000.00" at bounding box center [77, 226] width 130 height 40
click at [141, 223] on input "85000" at bounding box center [77, 231] width 130 height 17
type input "65000"
type input "$65,000.00"
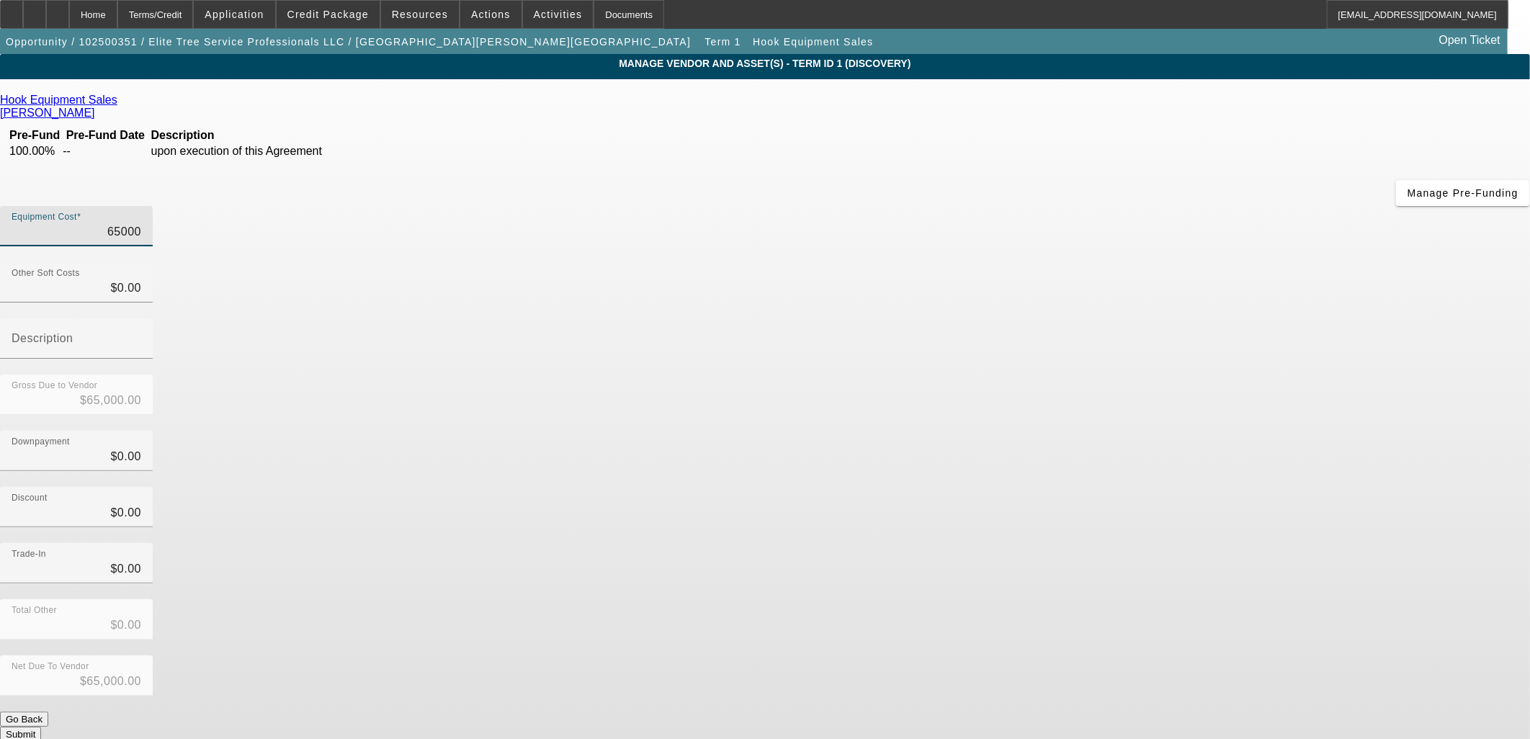
type input "$65,000.00"
drag, startPoint x: 1107, startPoint y: 642, endPoint x: 1115, endPoint y: 644, distance: 8.2
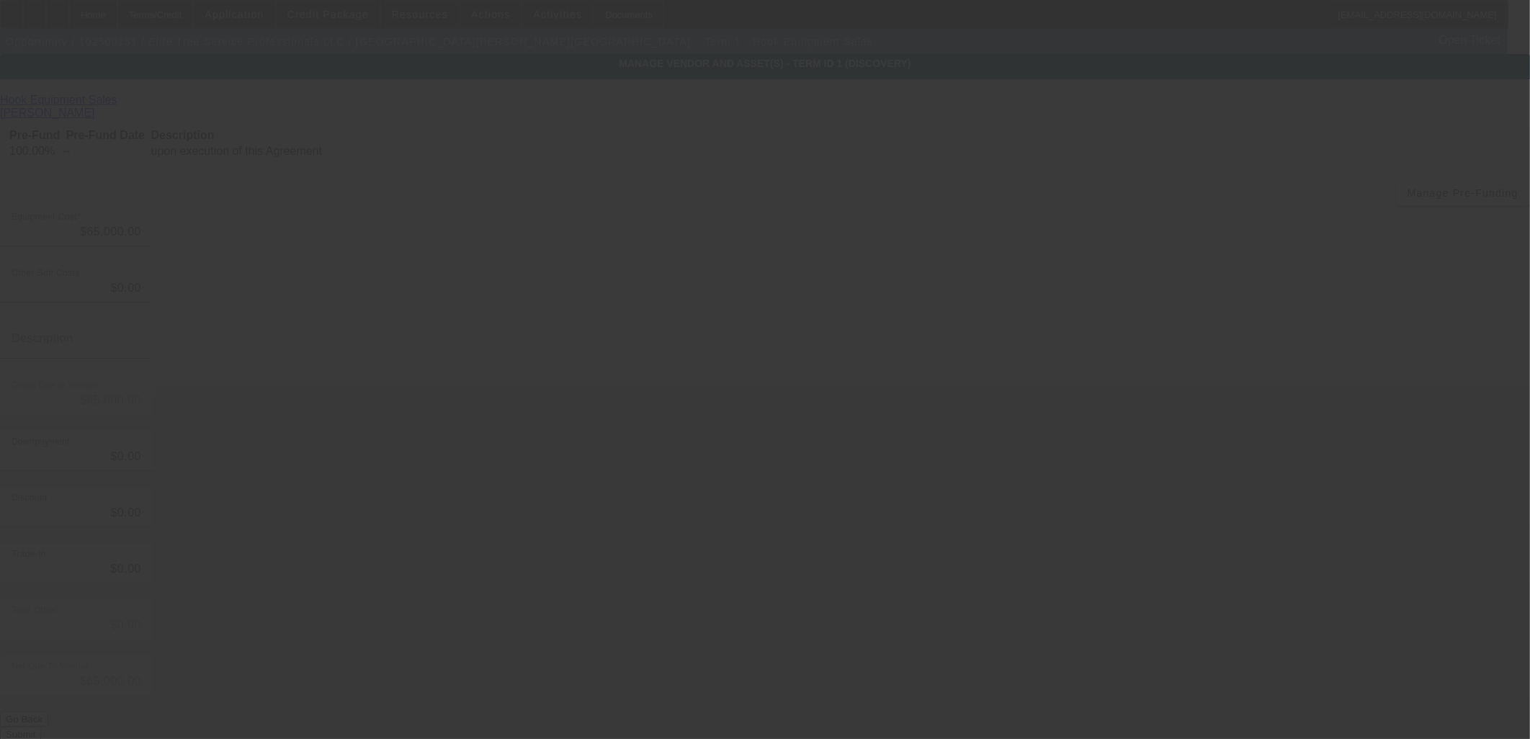
click at [1132, 644] on div at bounding box center [765, 369] width 1530 height 739
type input "2424 Castleton Commerce Way"
type input "Virginia Beach"
type input "23456"
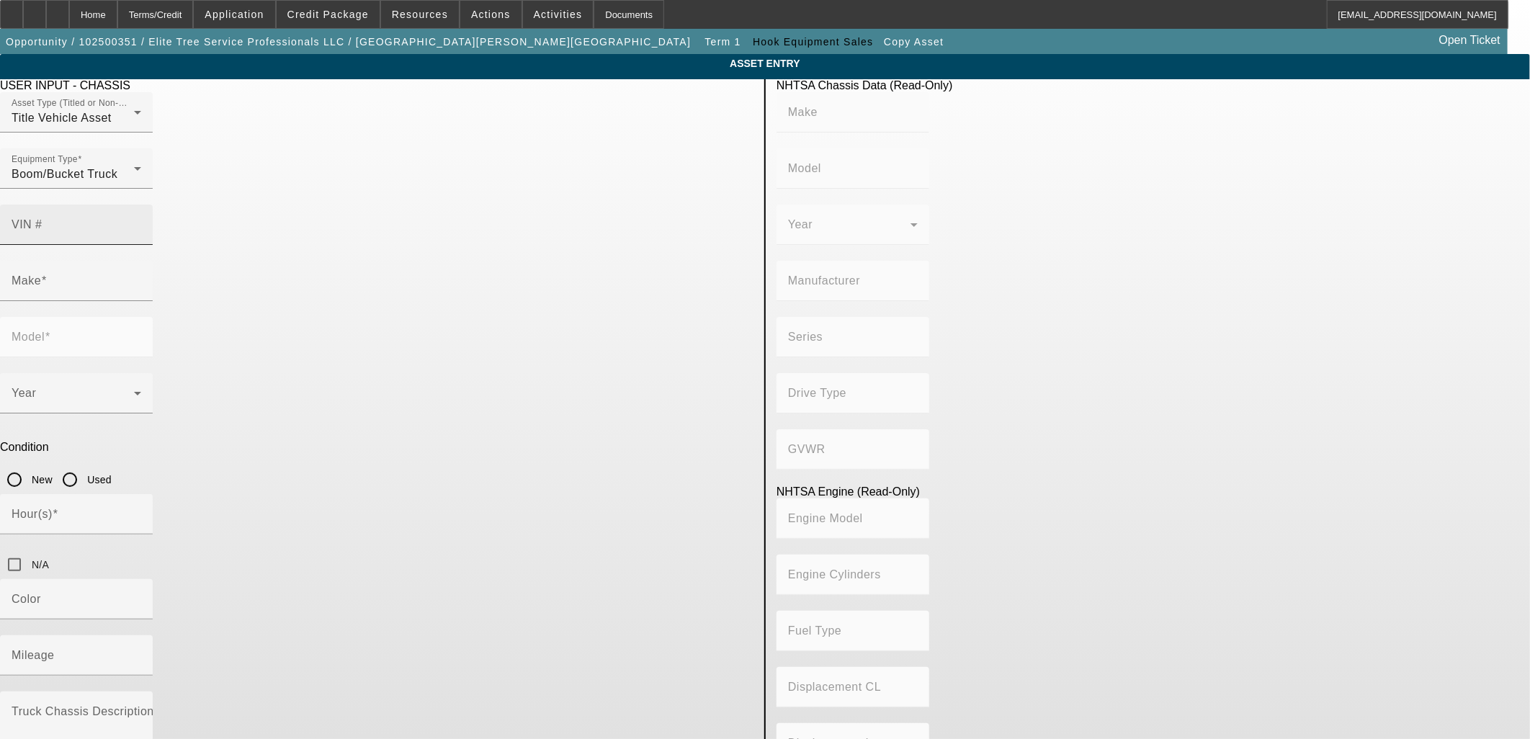
click at [141, 222] on input "VIN #" at bounding box center [77, 230] width 130 height 17
paste input "1FVACXDT9GHHD1369"
type input "1FVACXDT9GHHD1369"
click at [84, 465] on input "Used" at bounding box center [69, 479] width 29 height 29
radio input "true"
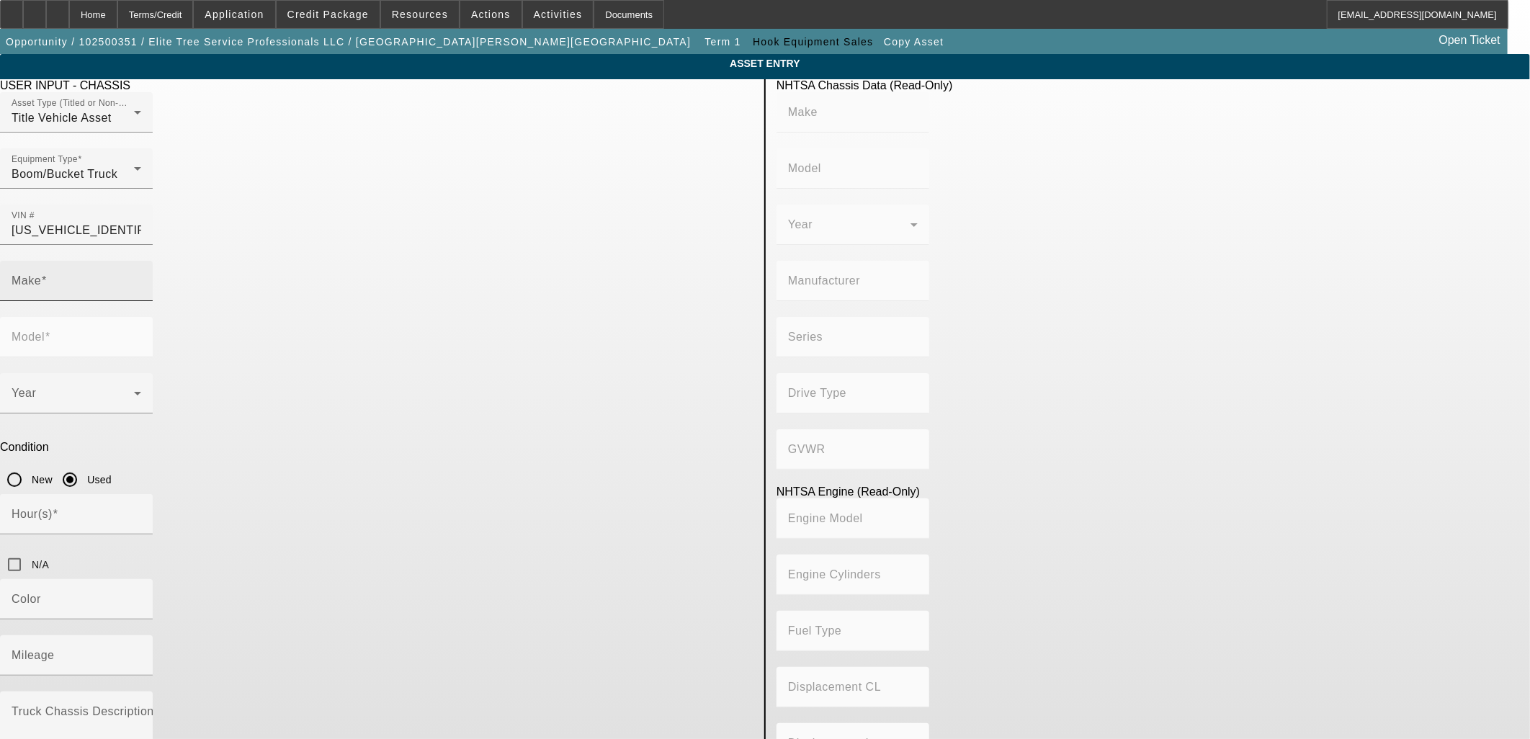
click at [141, 278] on input "Make" at bounding box center [77, 286] width 130 height 17
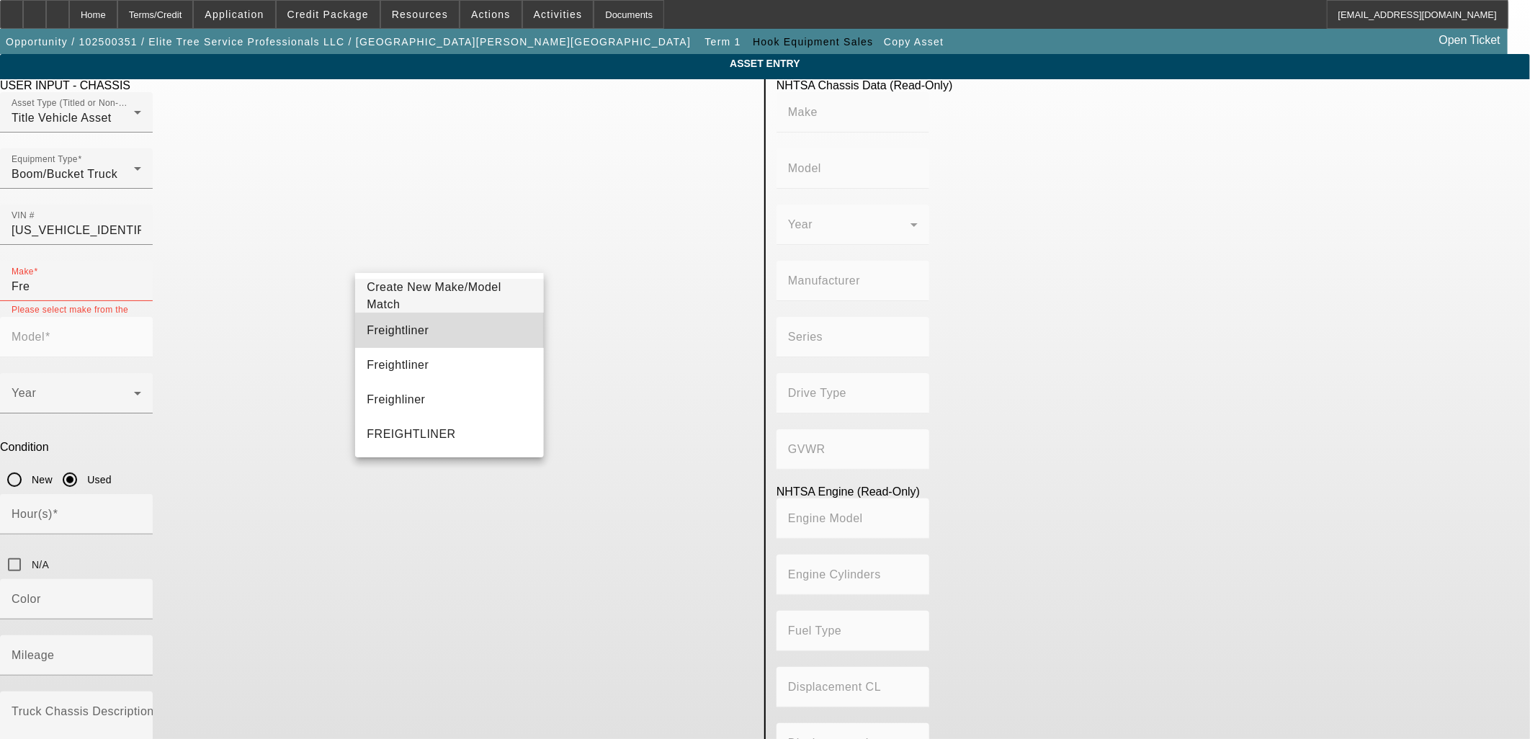
click at [465, 344] on mat-option "Freightliner" at bounding box center [449, 330] width 188 height 35
type input "Freightliner"
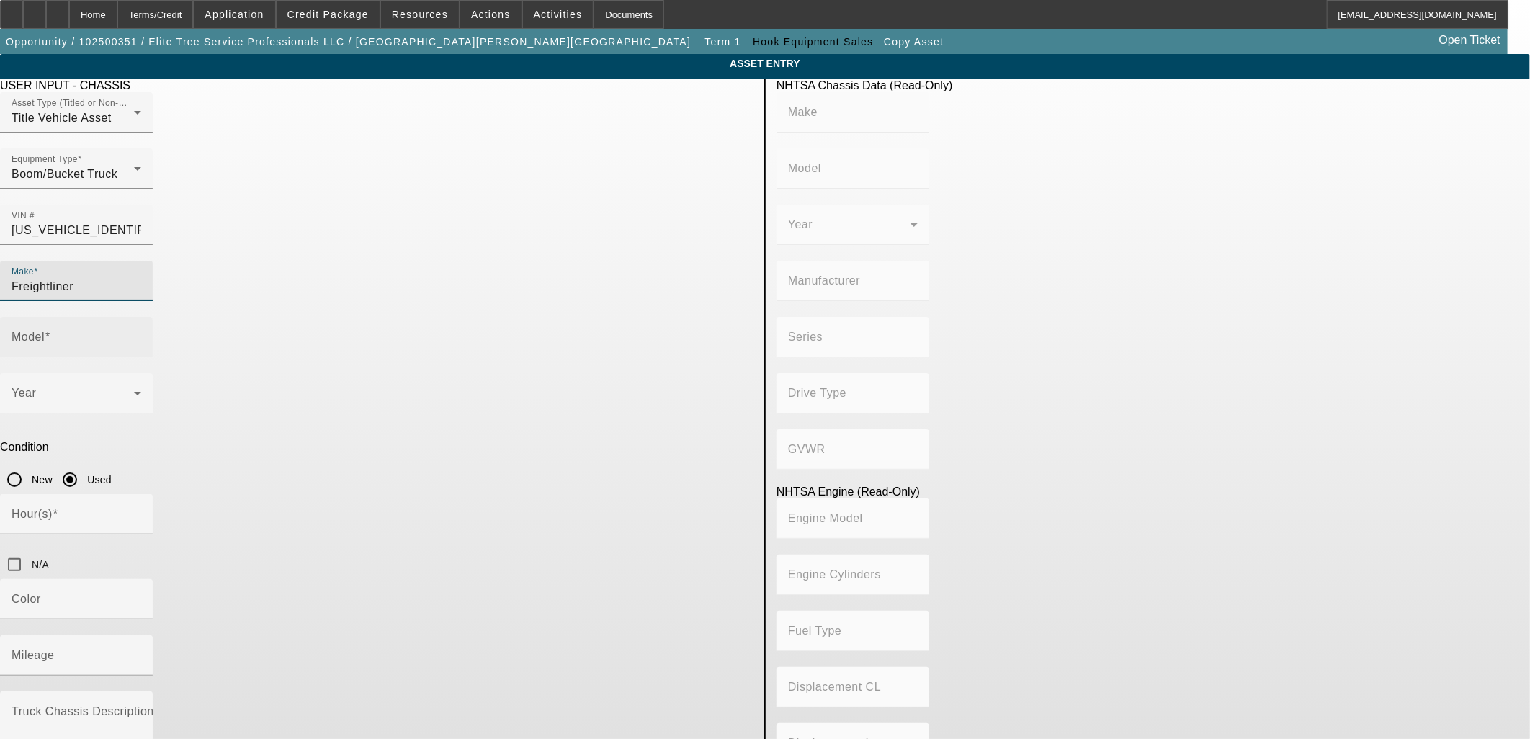
click at [141, 334] on input "Model" at bounding box center [77, 342] width 130 height 17
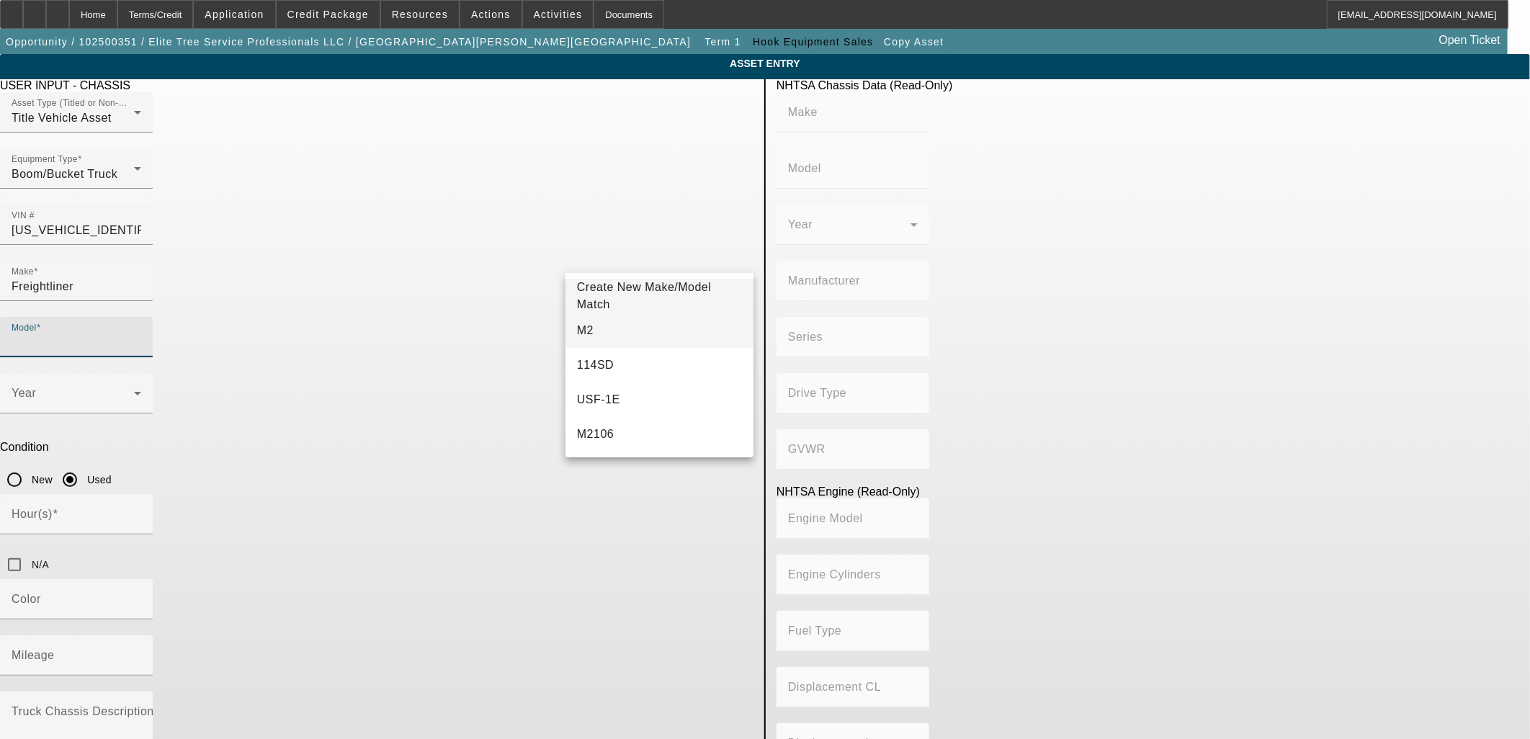
click at [650, 326] on mat-option "M2" at bounding box center [660, 330] width 188 height 35
type input "M2"
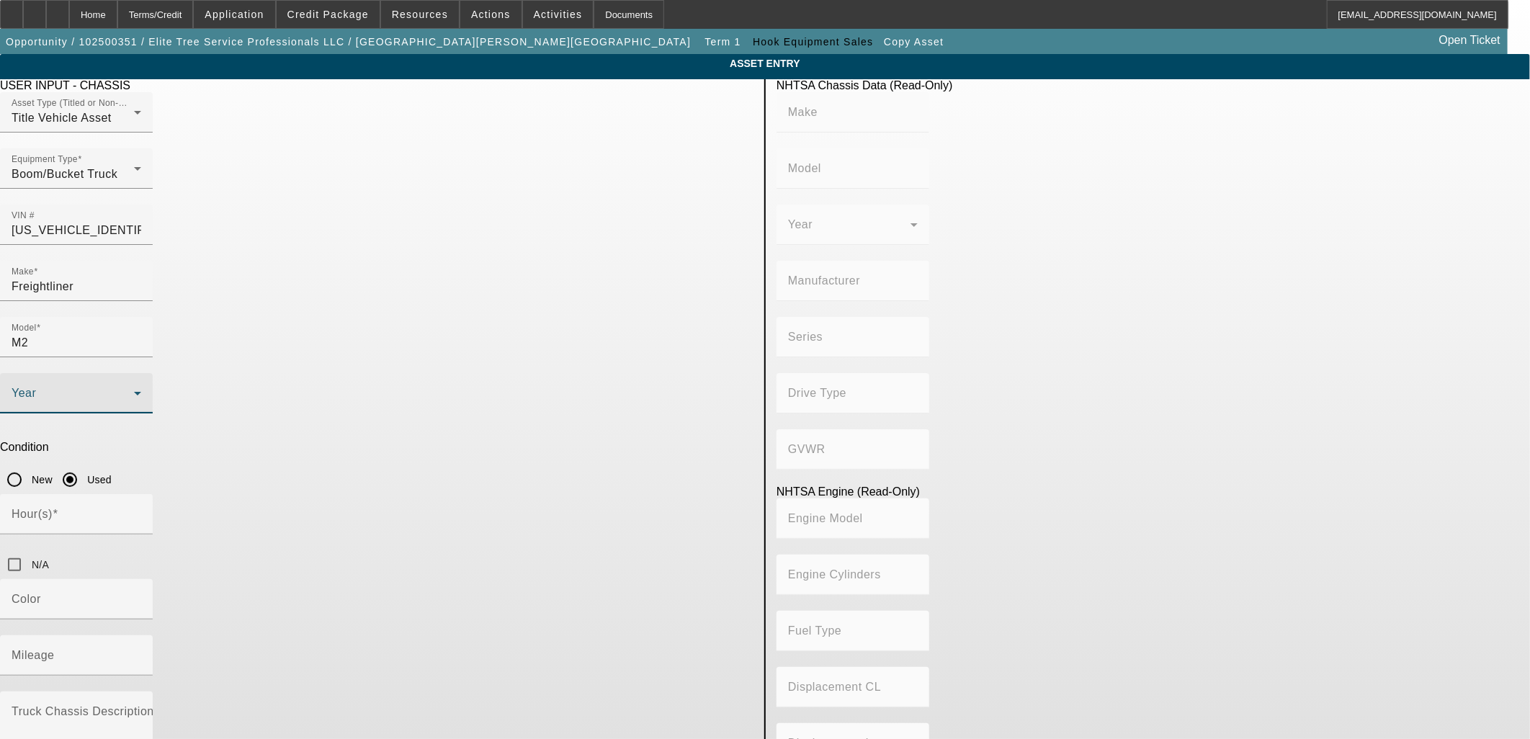
click at [134, 391] on span at bounding box center [73, 399] width 122 height 17
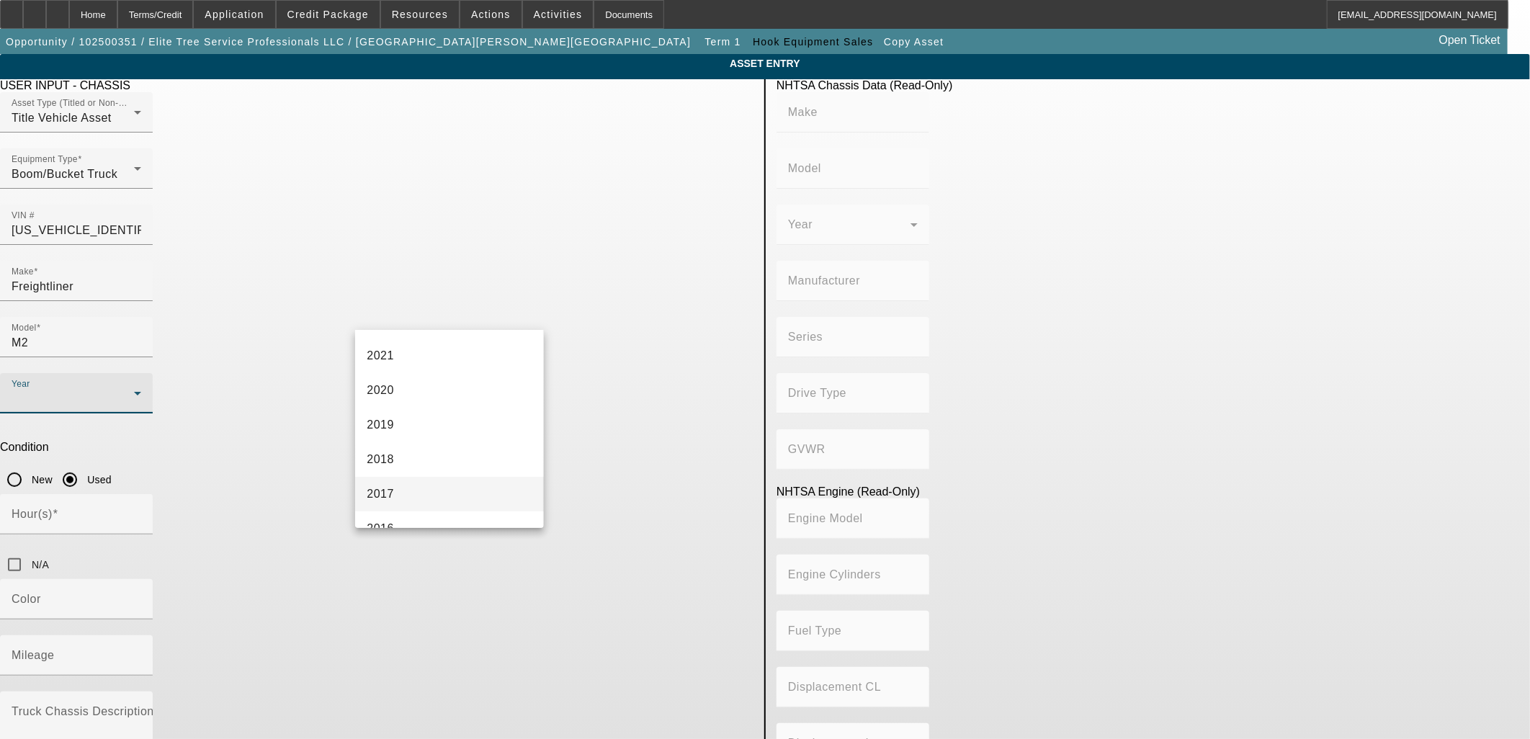
scroll to position [240, 0]
click at [434, 514] on mat-option "2016" at bounding box center [449, 528] width 188 height 35
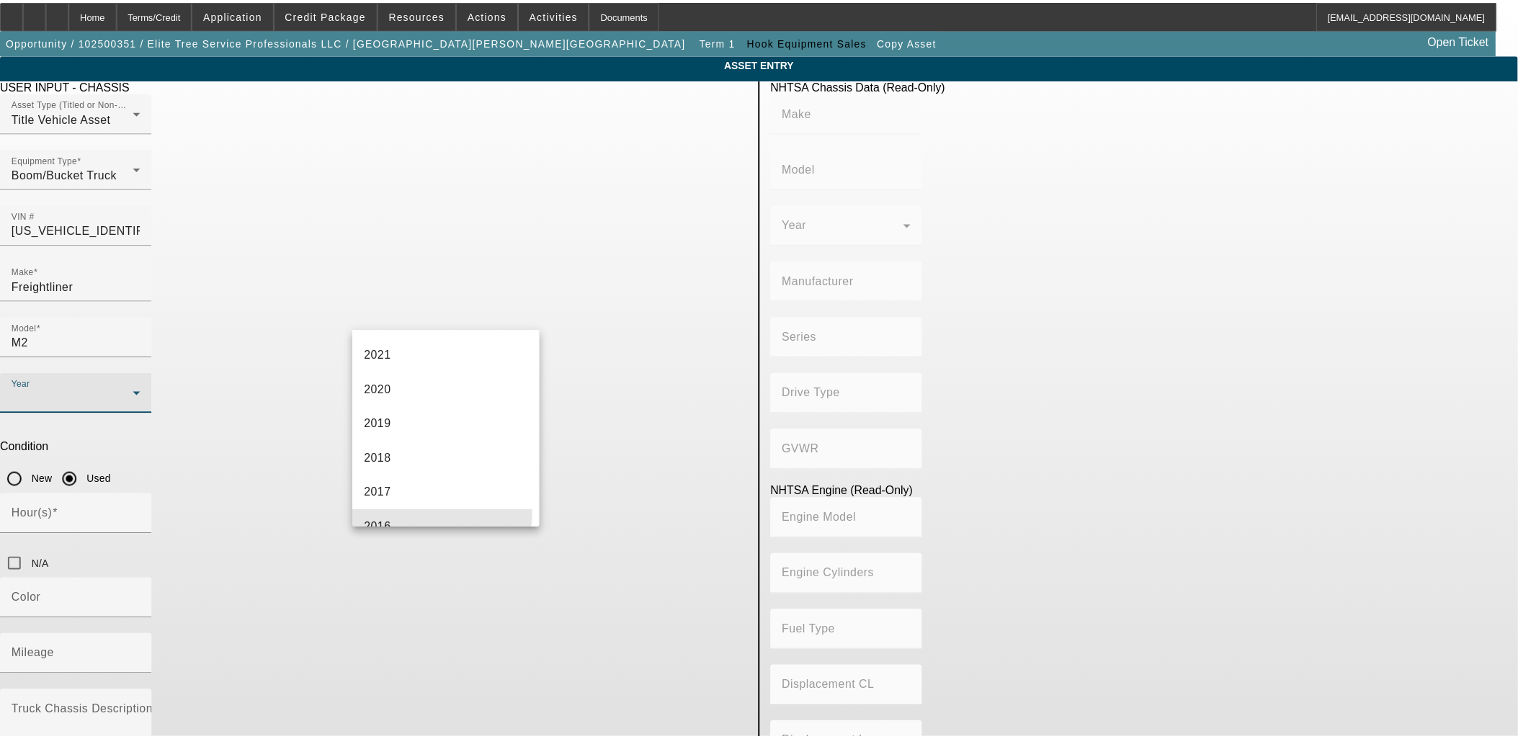
scroll to position [0, 0]
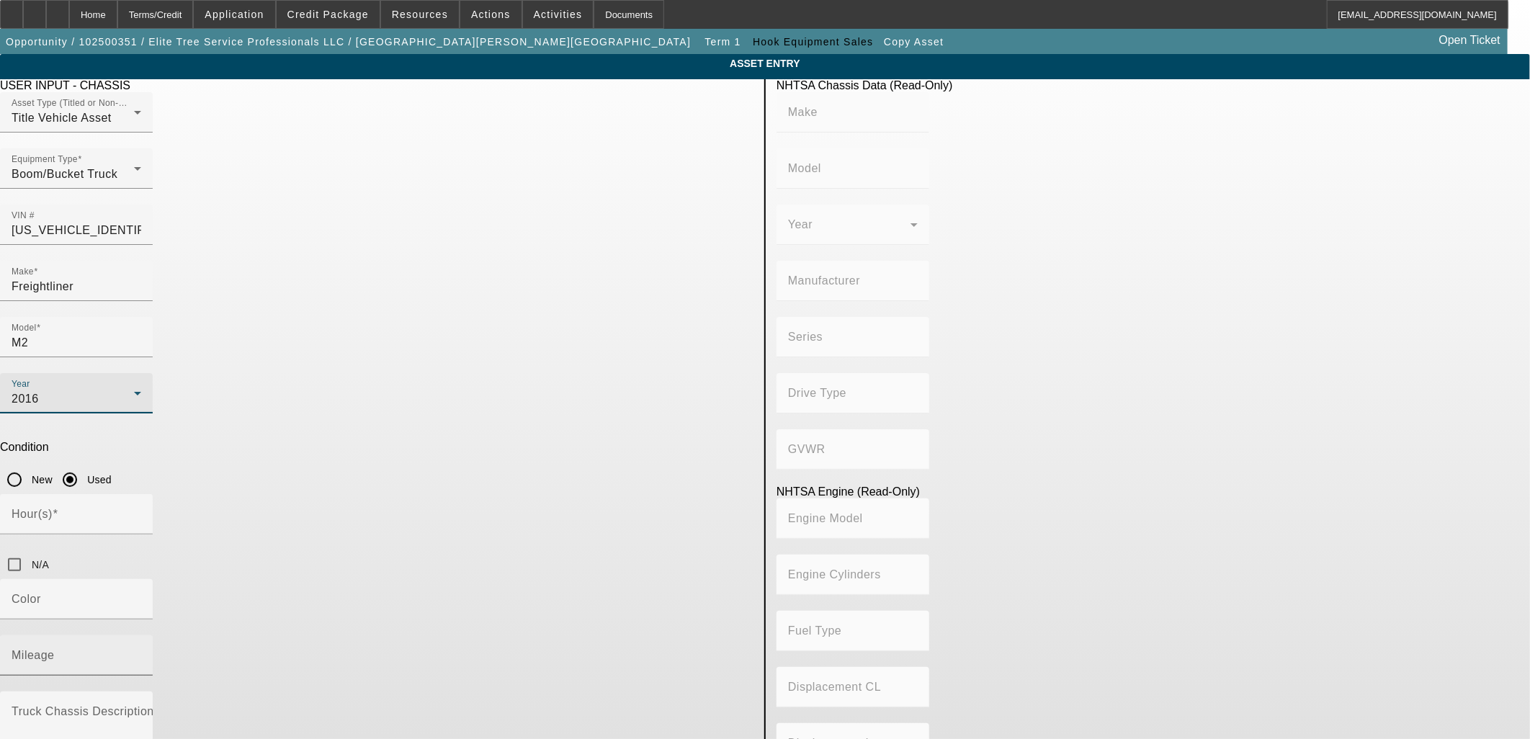
click at [141, 653] on input "Mileage" at bounding box center [77, 661] width 130 height 17
paste input "90702"
type input "90702"
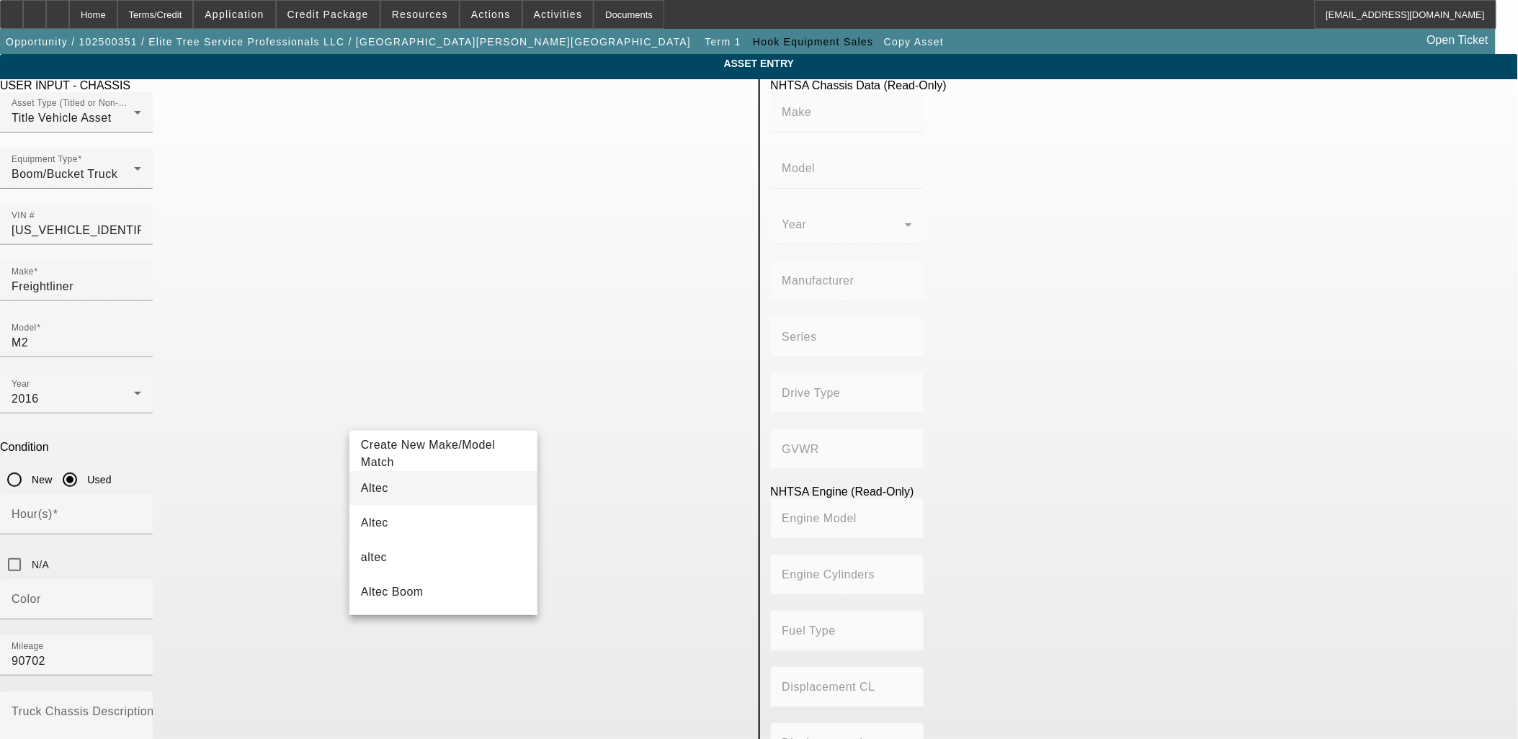
click at [405, 492] on mat-option "Altec" at bounding box center [443, 488] width 188 height 35
type input "Altec"
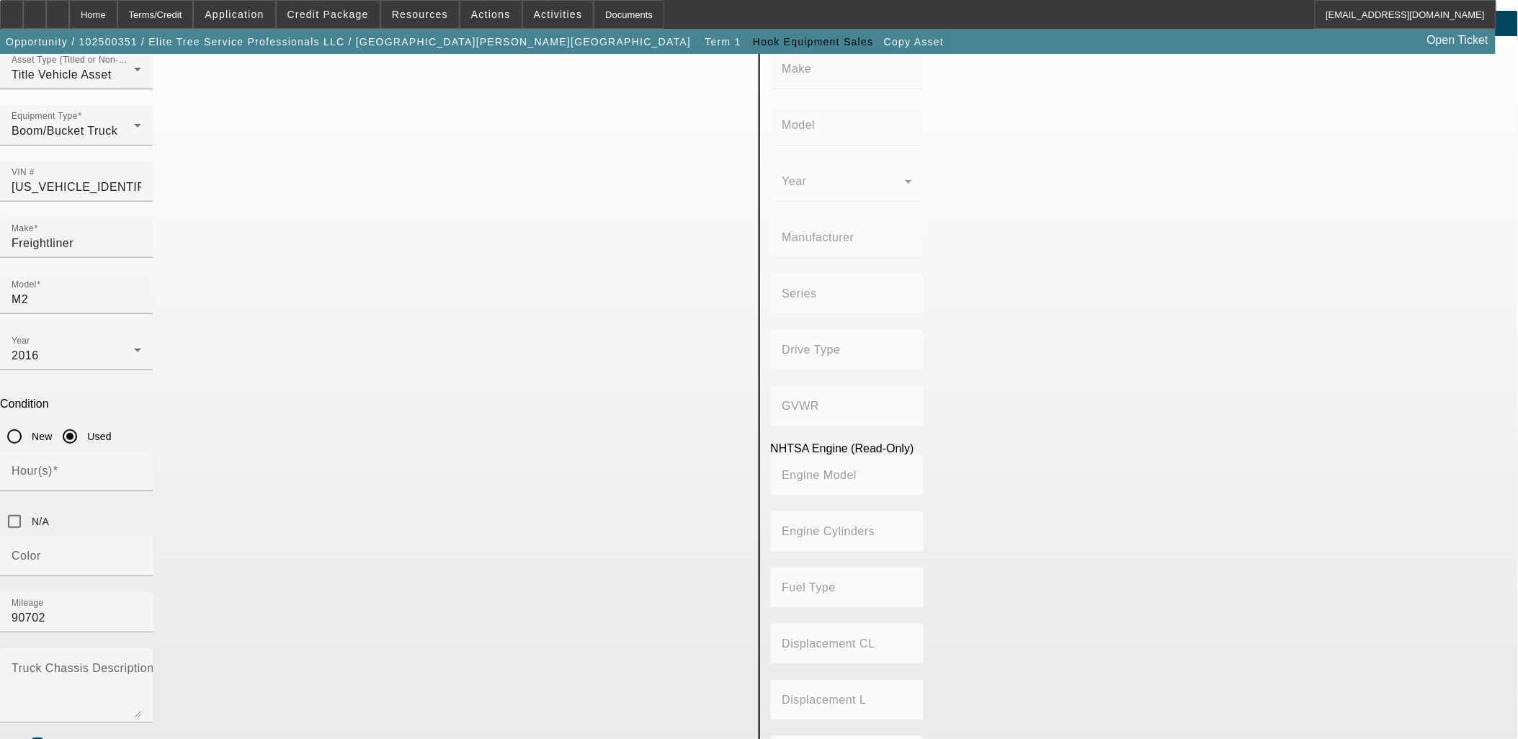
scroll to position [80, 0]
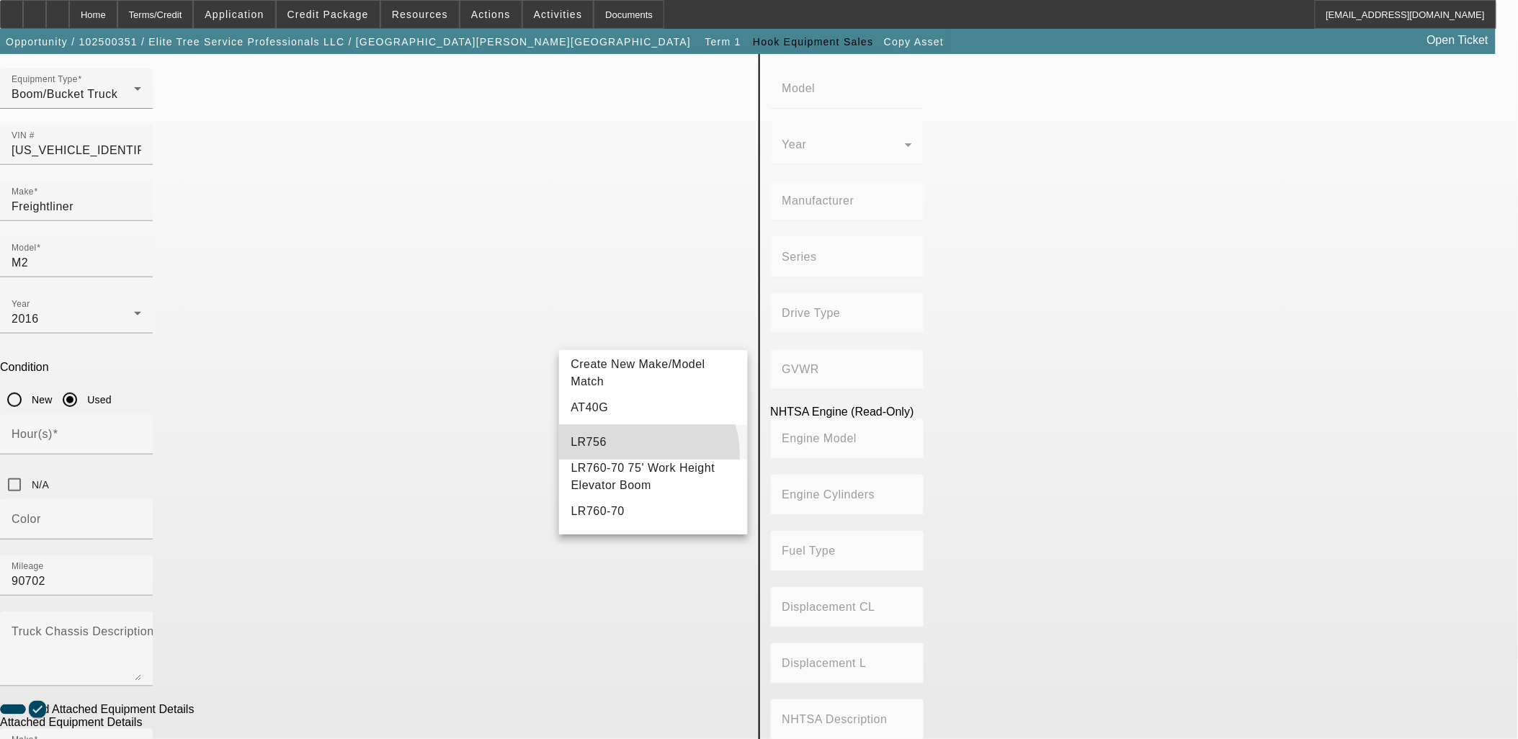
click at [637, 455] on mat-option "LR756" at bounding box center [653, 442] width 188 height 35
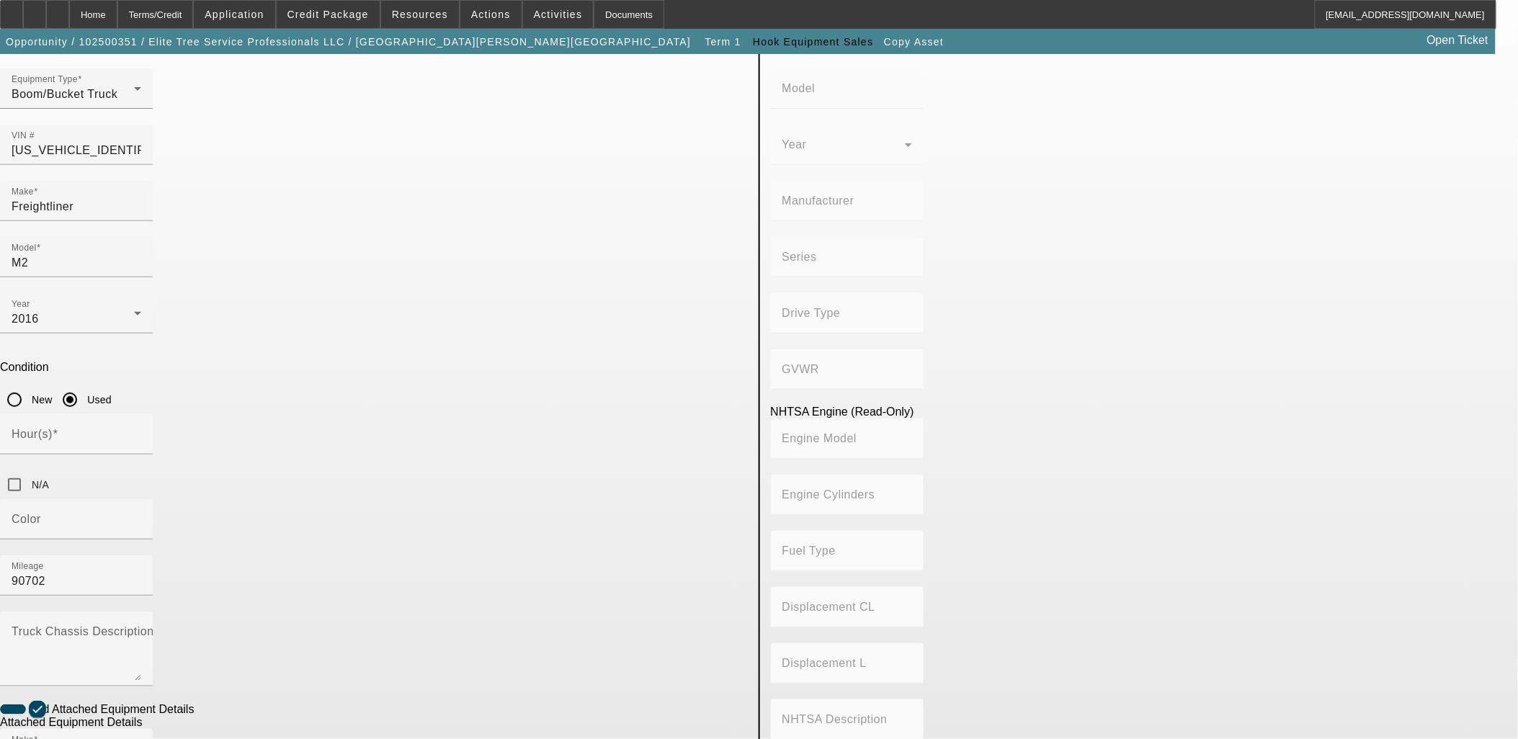
drag, startPoint x: 589, startPoint y: 564, endPoint x: 632, endPoint y: 563, distance: 42.5
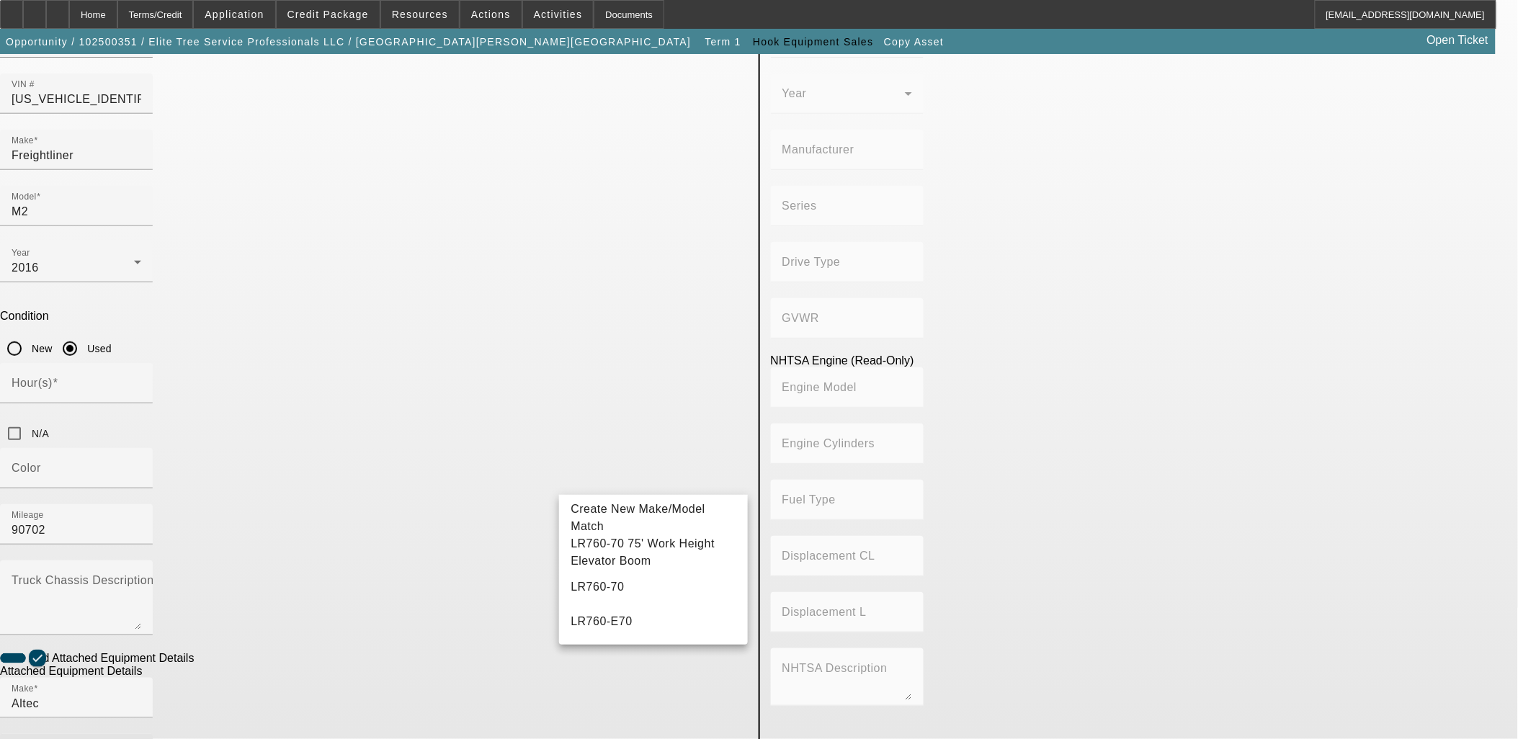
scroll to position [160, 0]
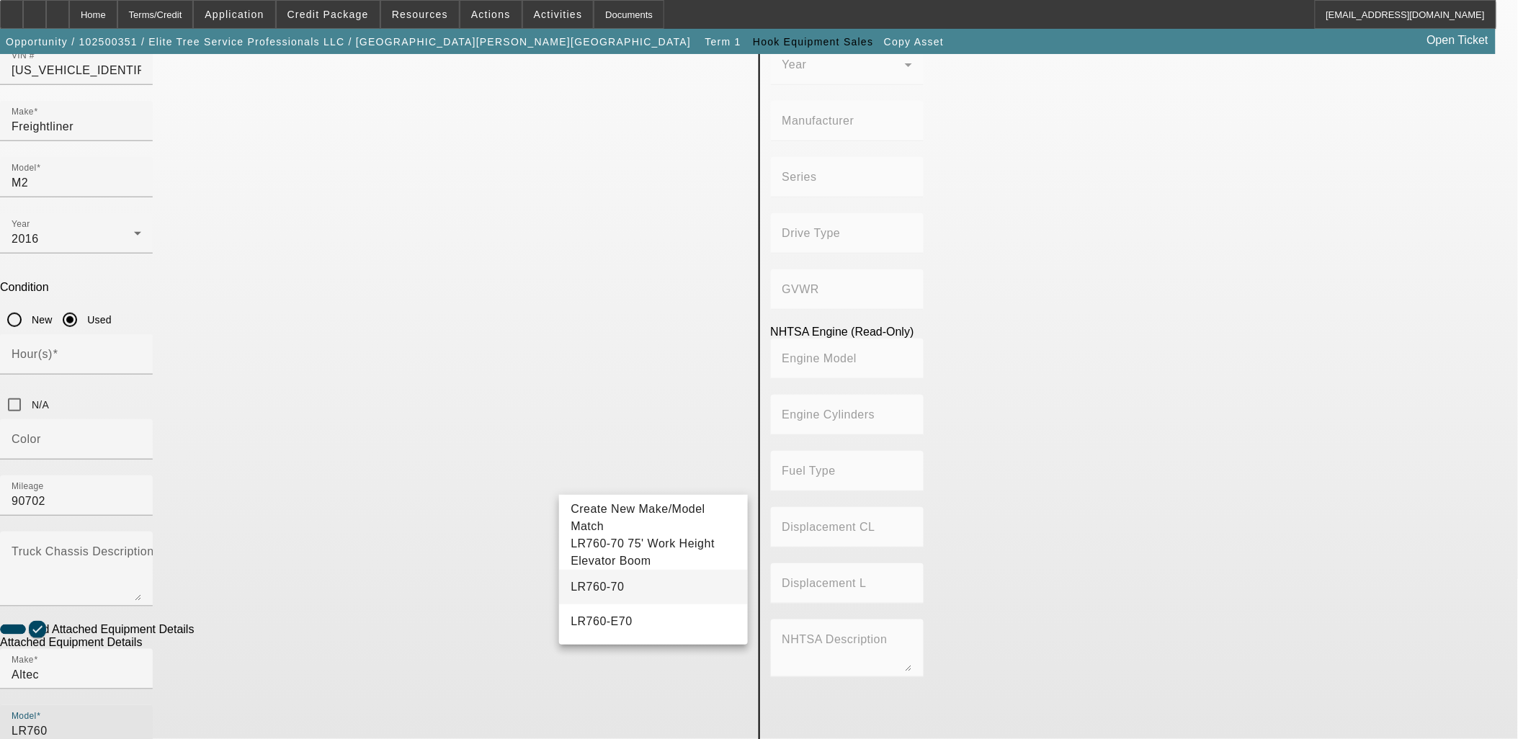
click at [645, 581] on mat-option "LR760-70" at bounding box center [653, 587] width 188 height 35
type input "LR760-70"
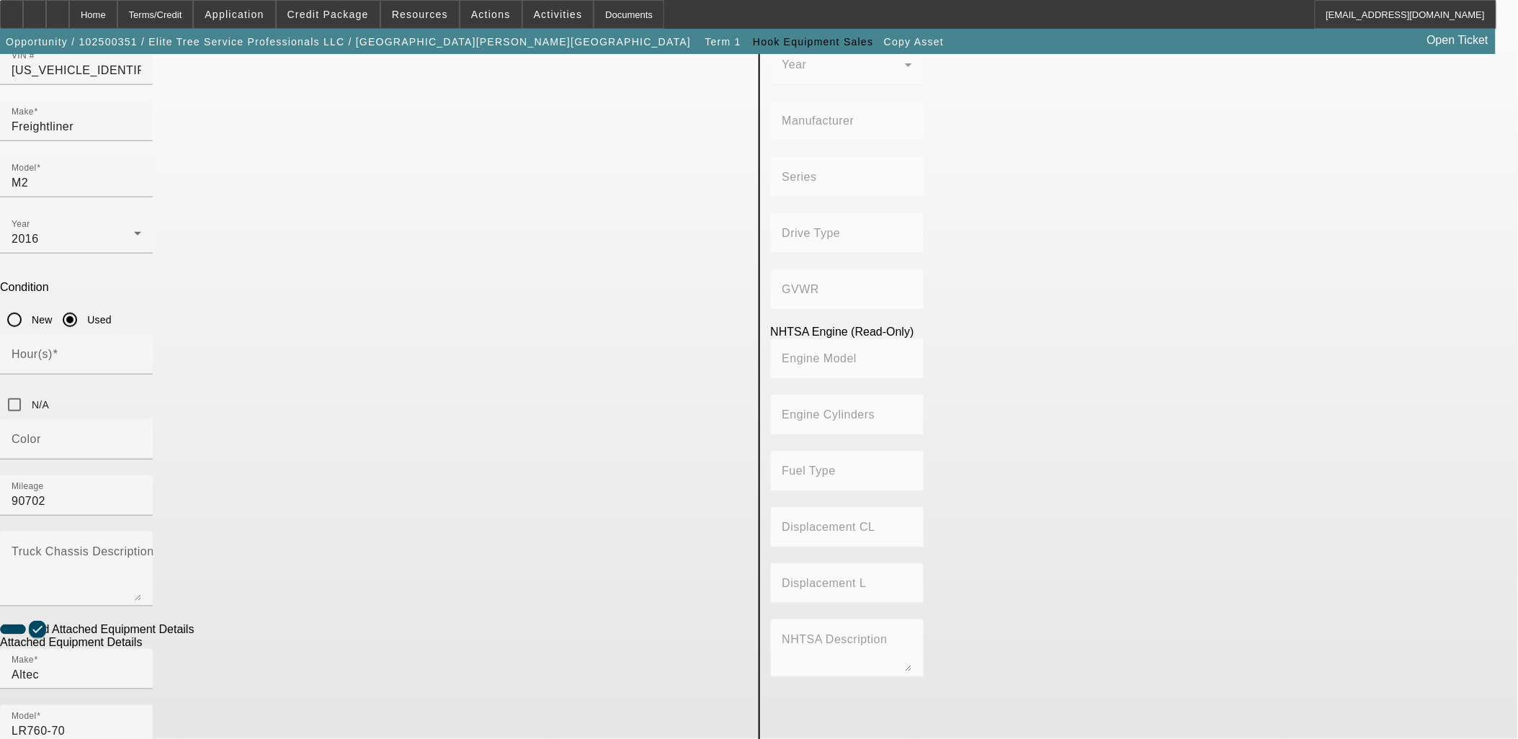
radio input "true"
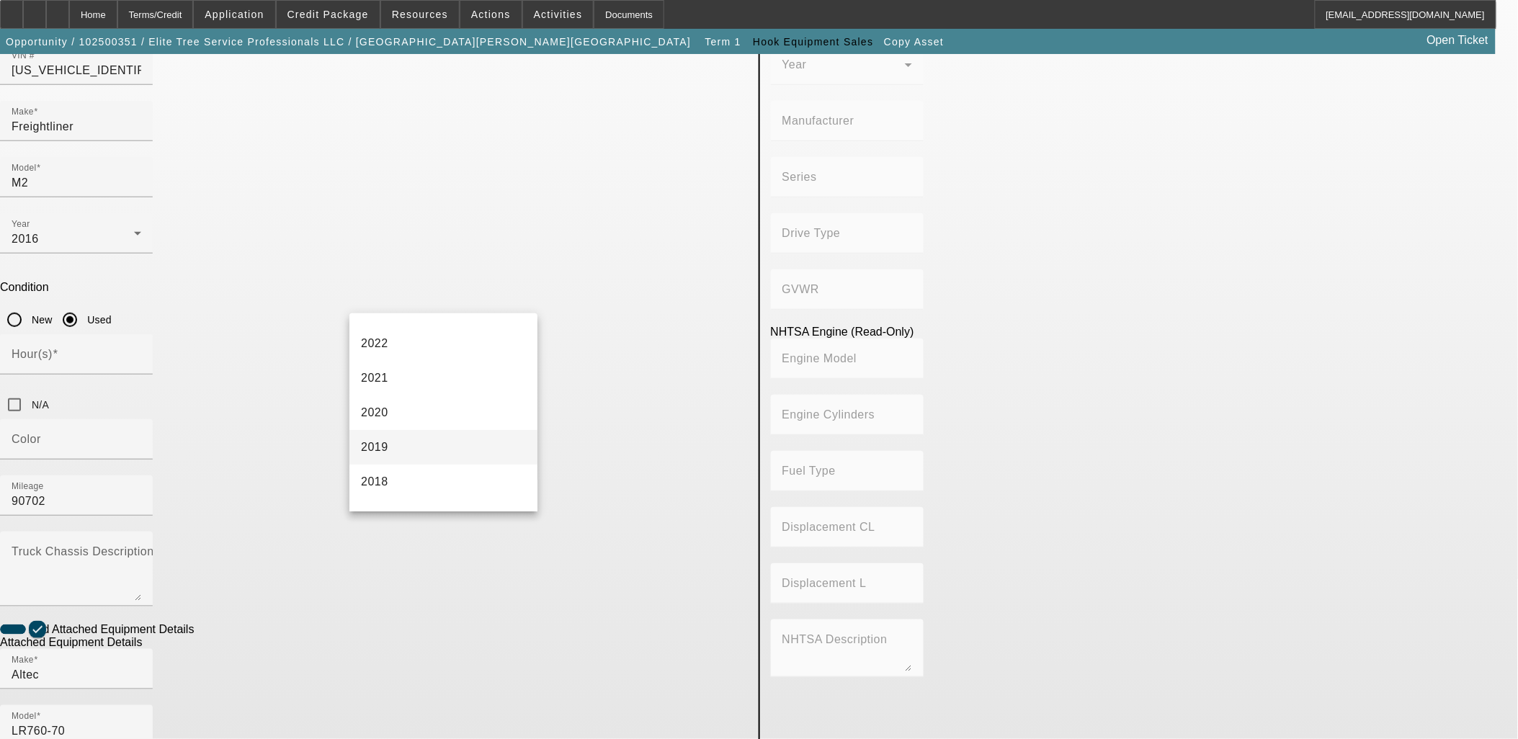
scroll to position [240, 0]
click at [454, 494] on mat-option "2016" at bounding box center [443, 511] width 188 height 35
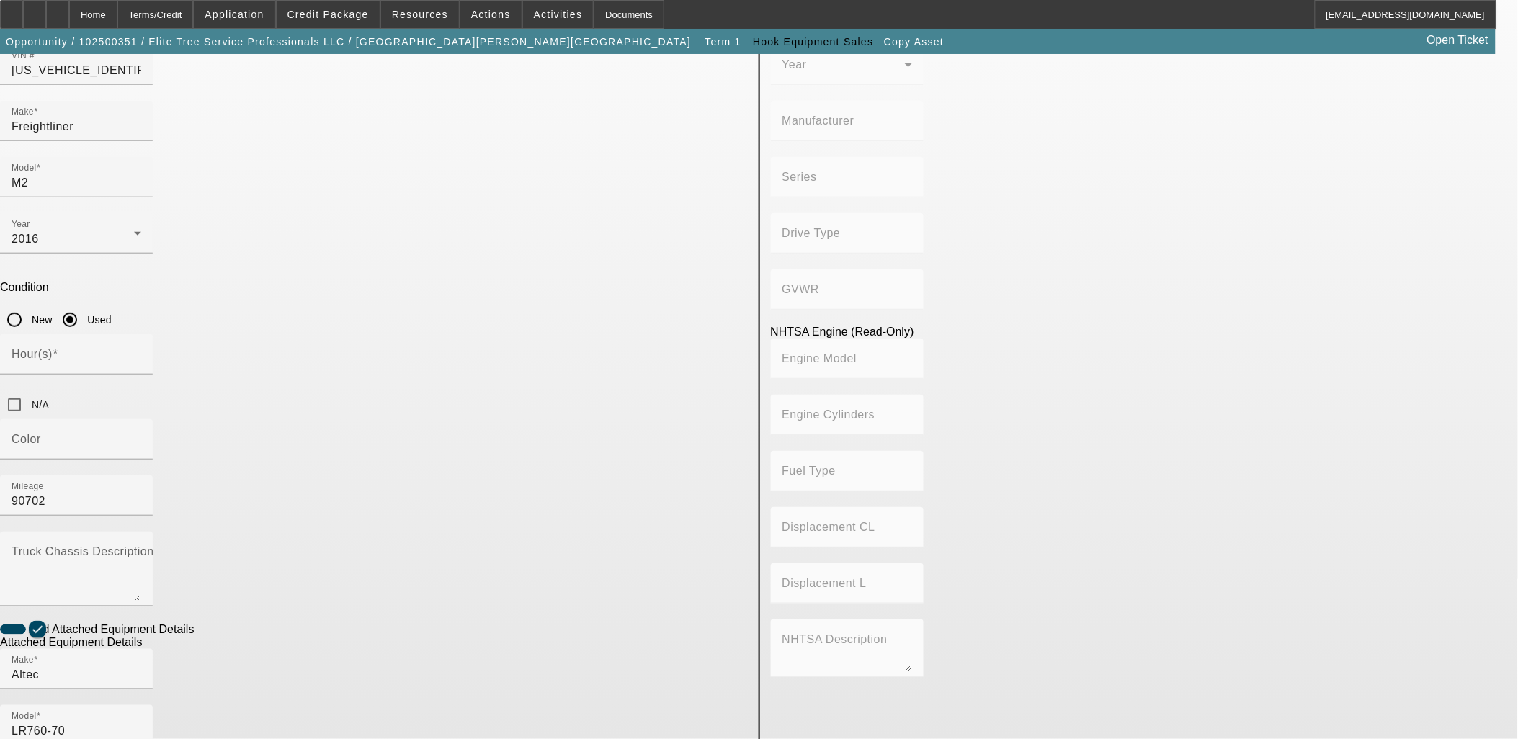
paste input "0815FF4254"
type input "0815FF4254"
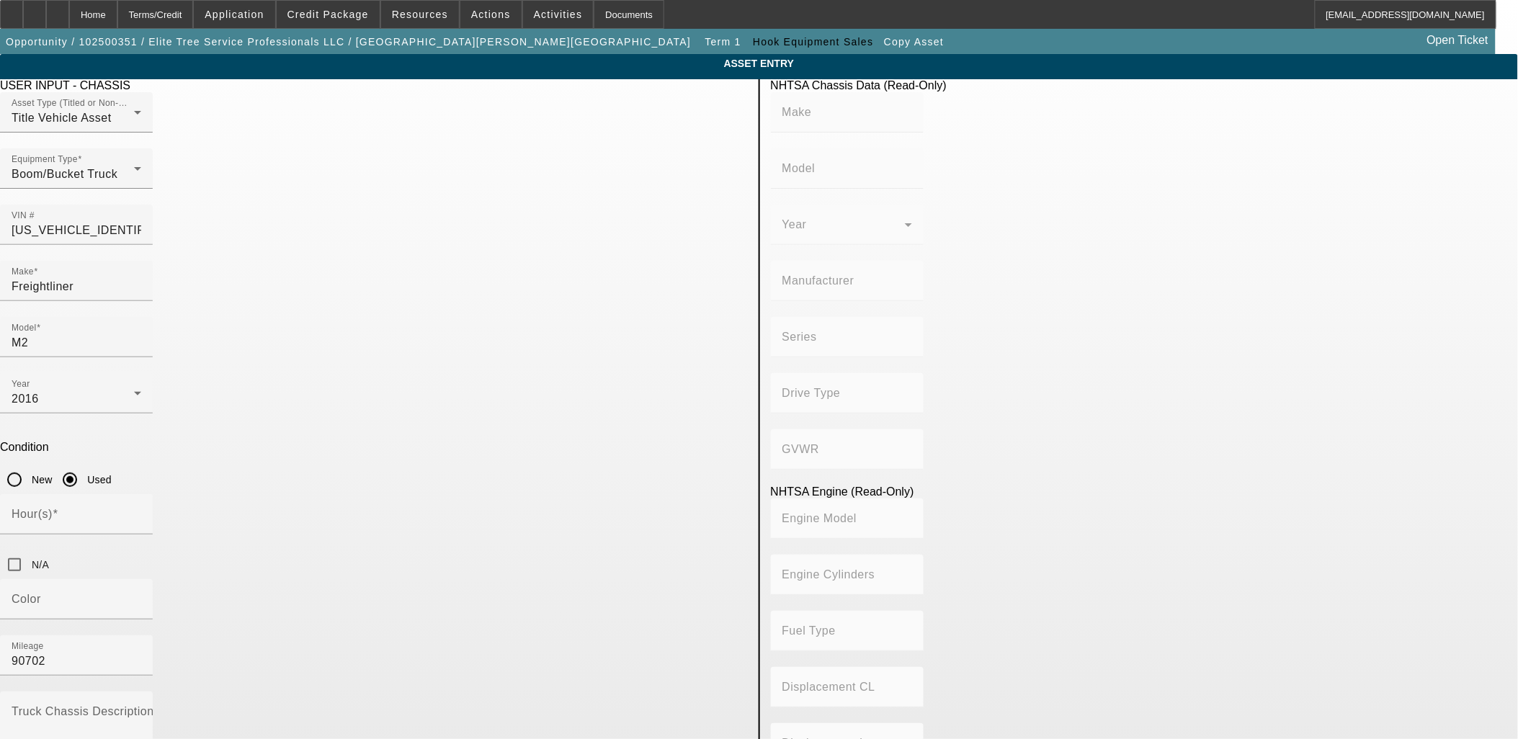
click at [286, 339] on app-asset-collateral-manage "ASSET ENTRY Delete asset USER INPUT - CHASSIS Asset Type (Titled or Non-Titled)…" at bounding box center [759, 657] width 1518 height 1206
type input "0"
click at [141, 512] on input "0" at bounding box center [77, 520] width 130 height 17
click at [32, 548] on div at bounding box center [14, 565] width 35 height 35
checkbox input "true"
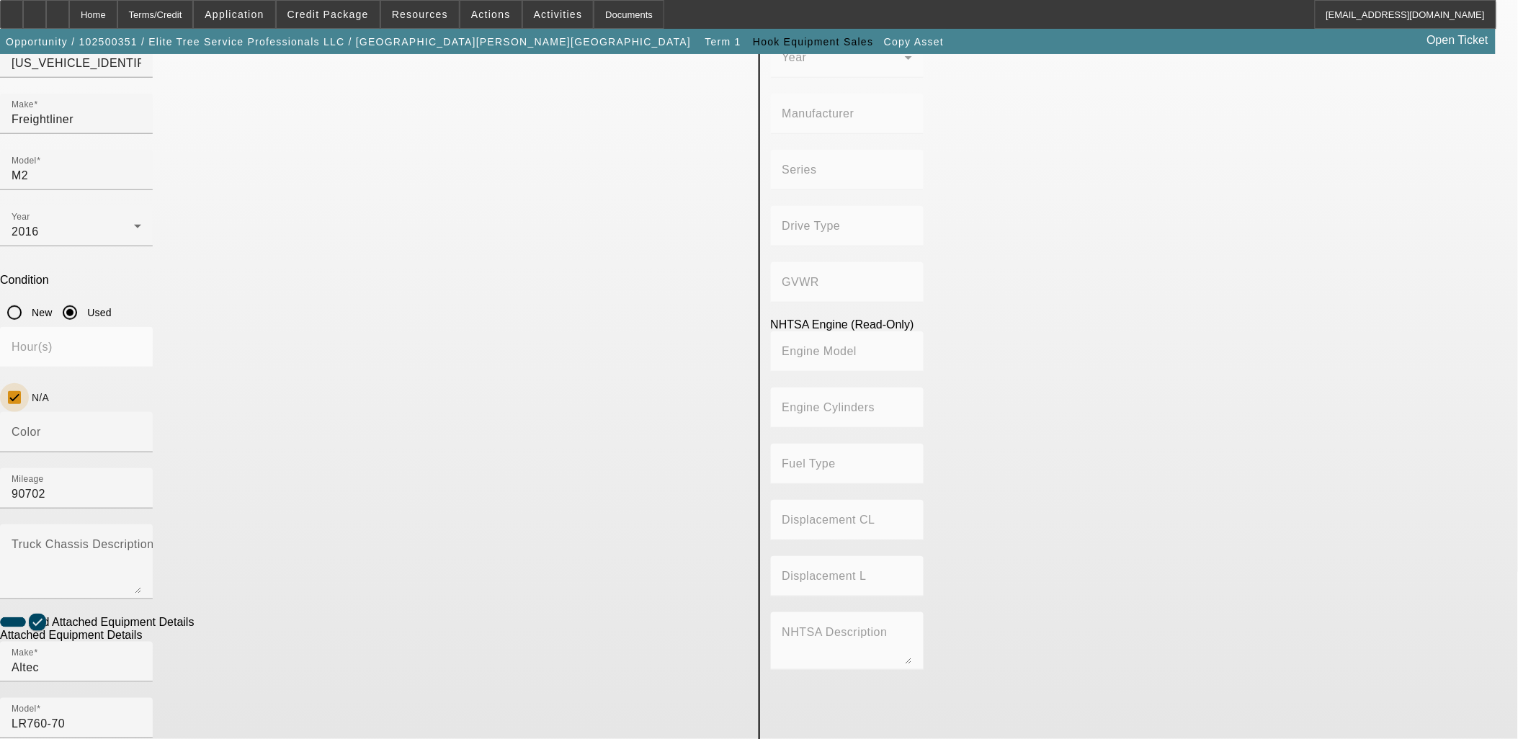
scroll to position [240, 0]
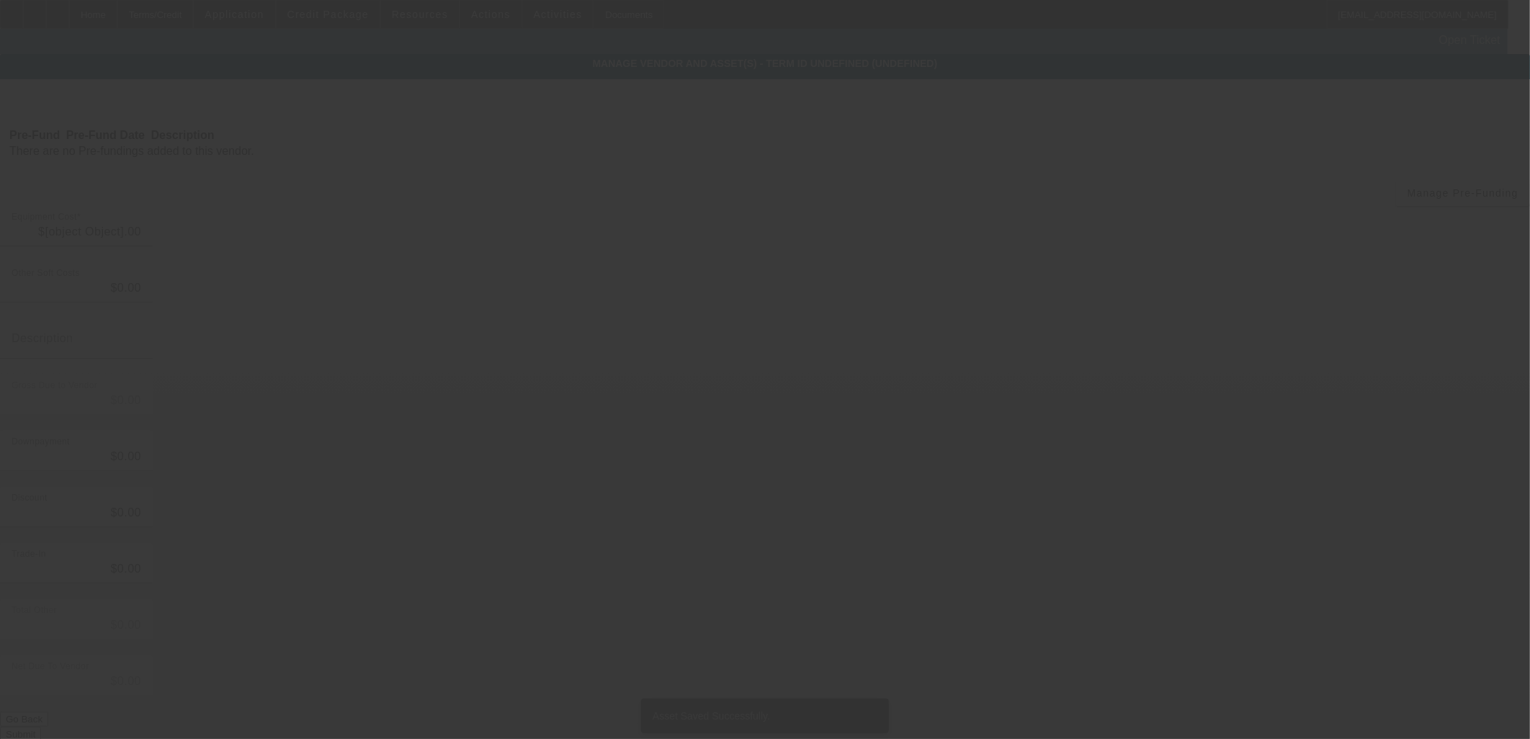
type input "$65,000.00"
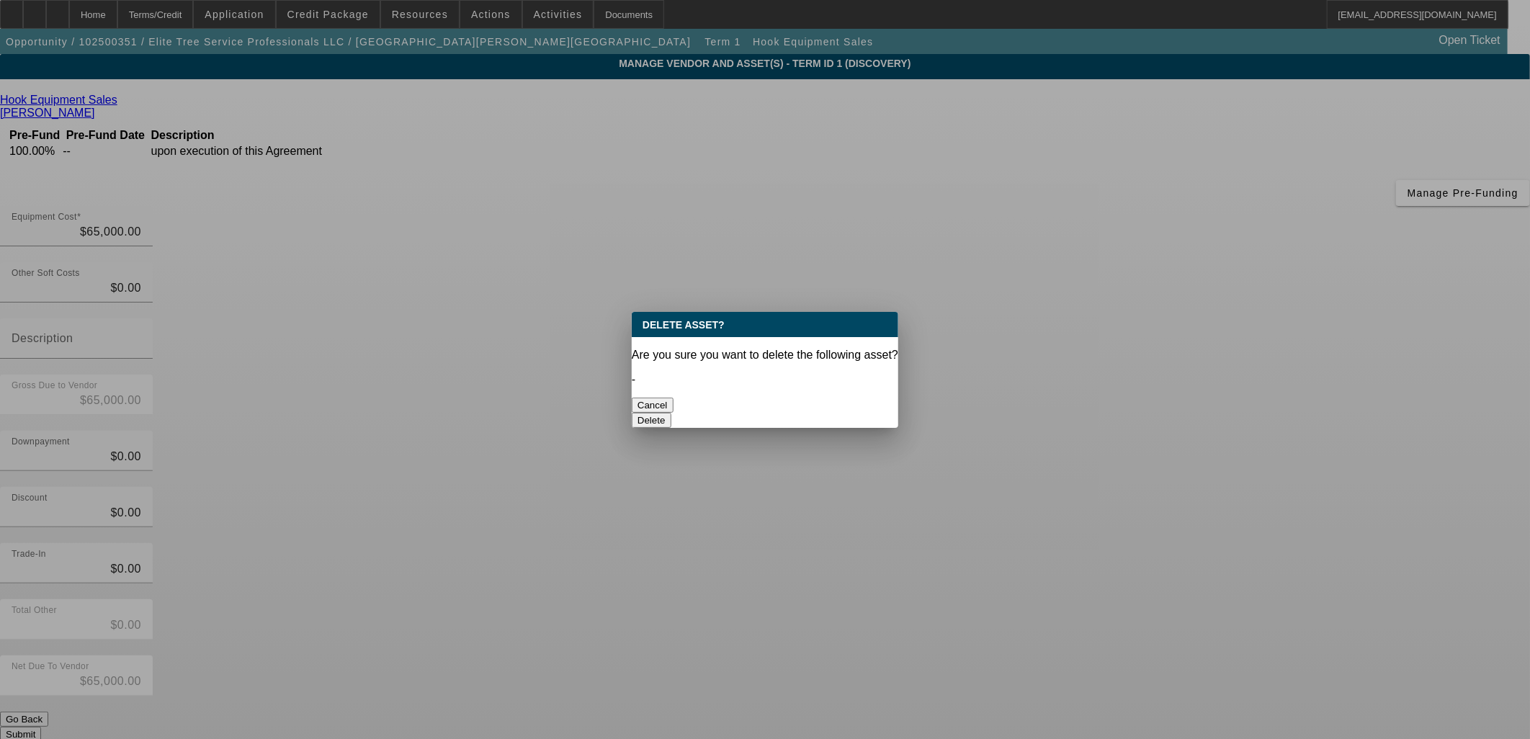
click at [671, 413] on button "Delete" at bounding box center [652, 420] width 40 height 15
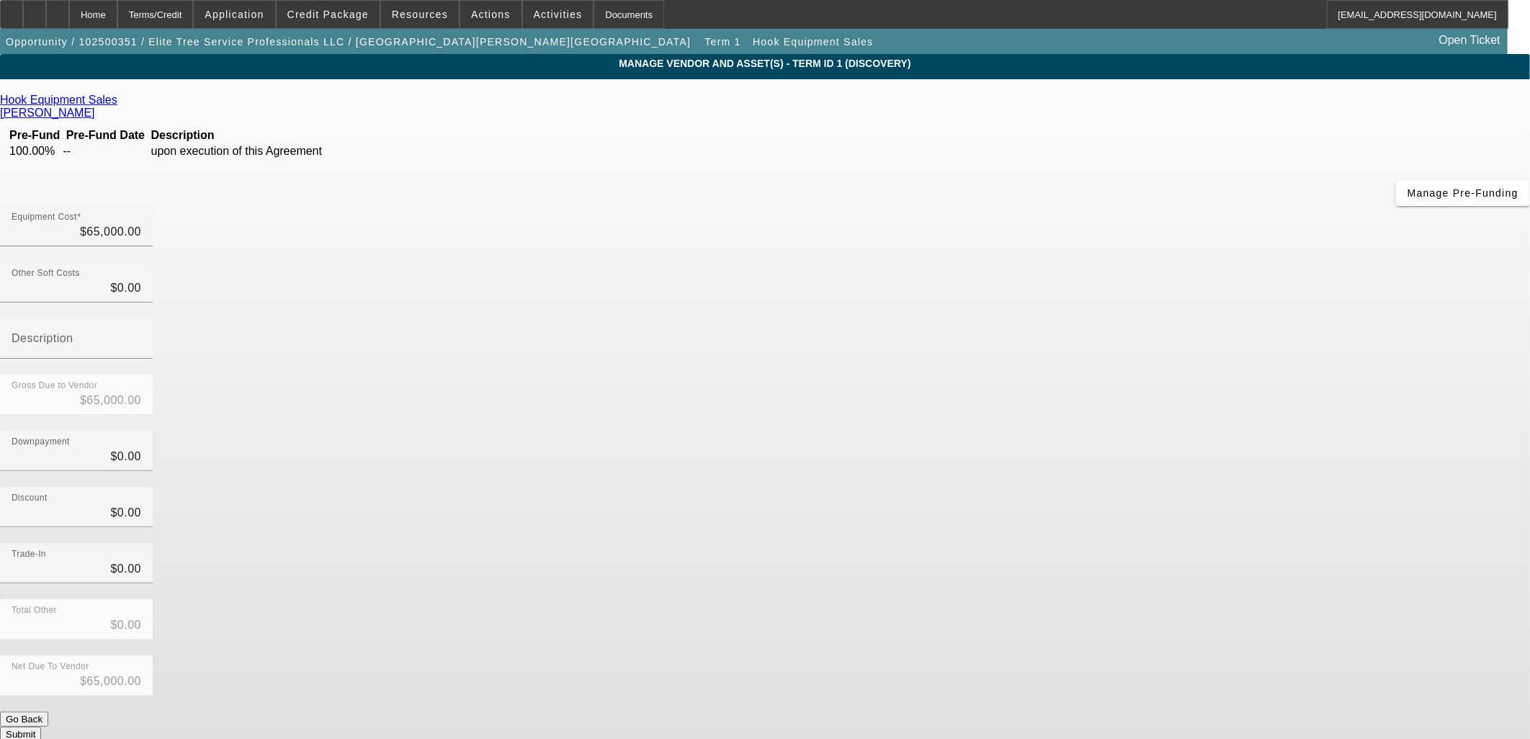
click at [41, 727] on button "Submit" at bounding box center [20, 734] width 41 height 15
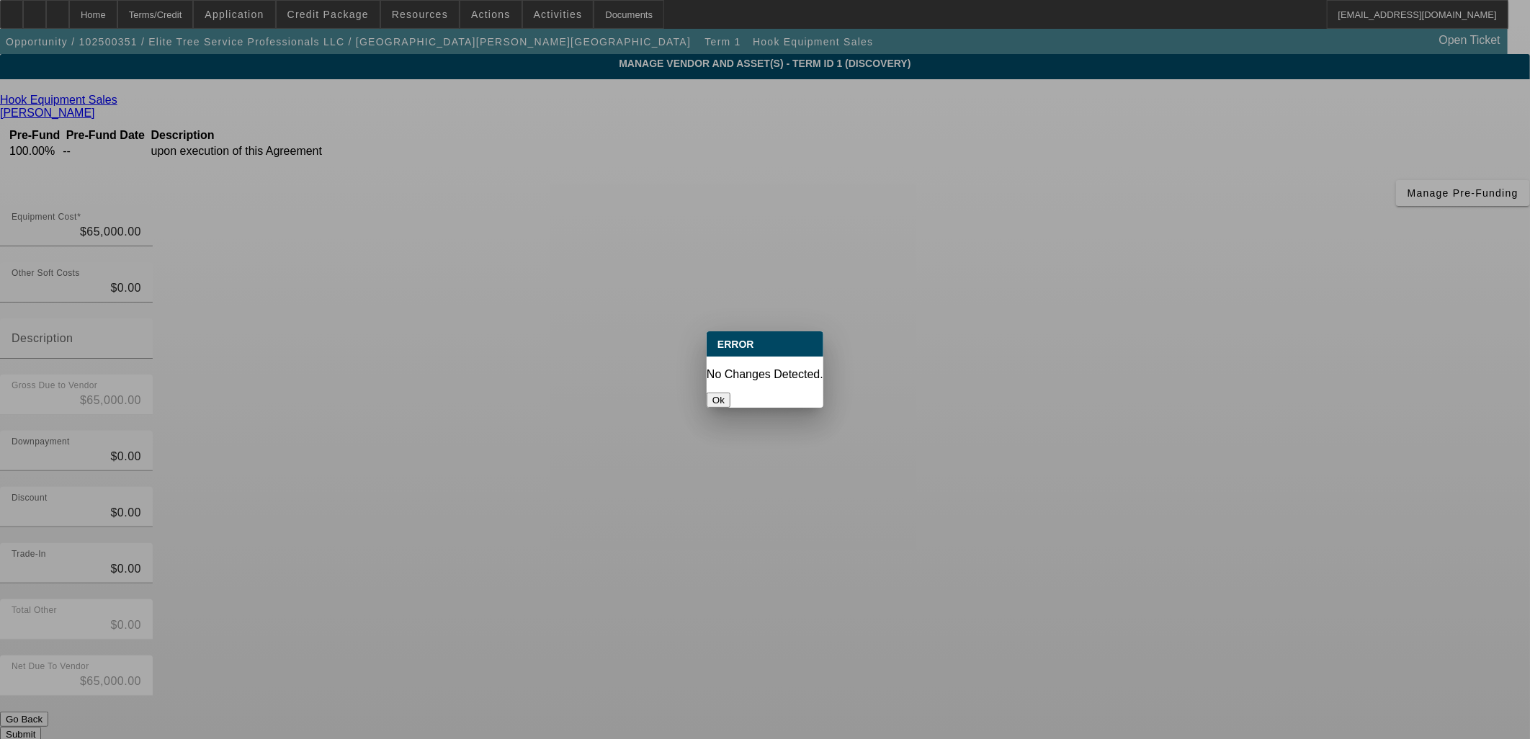
click at [1103, 555] on div at bounding box center [765, 369] width 1530 height 739
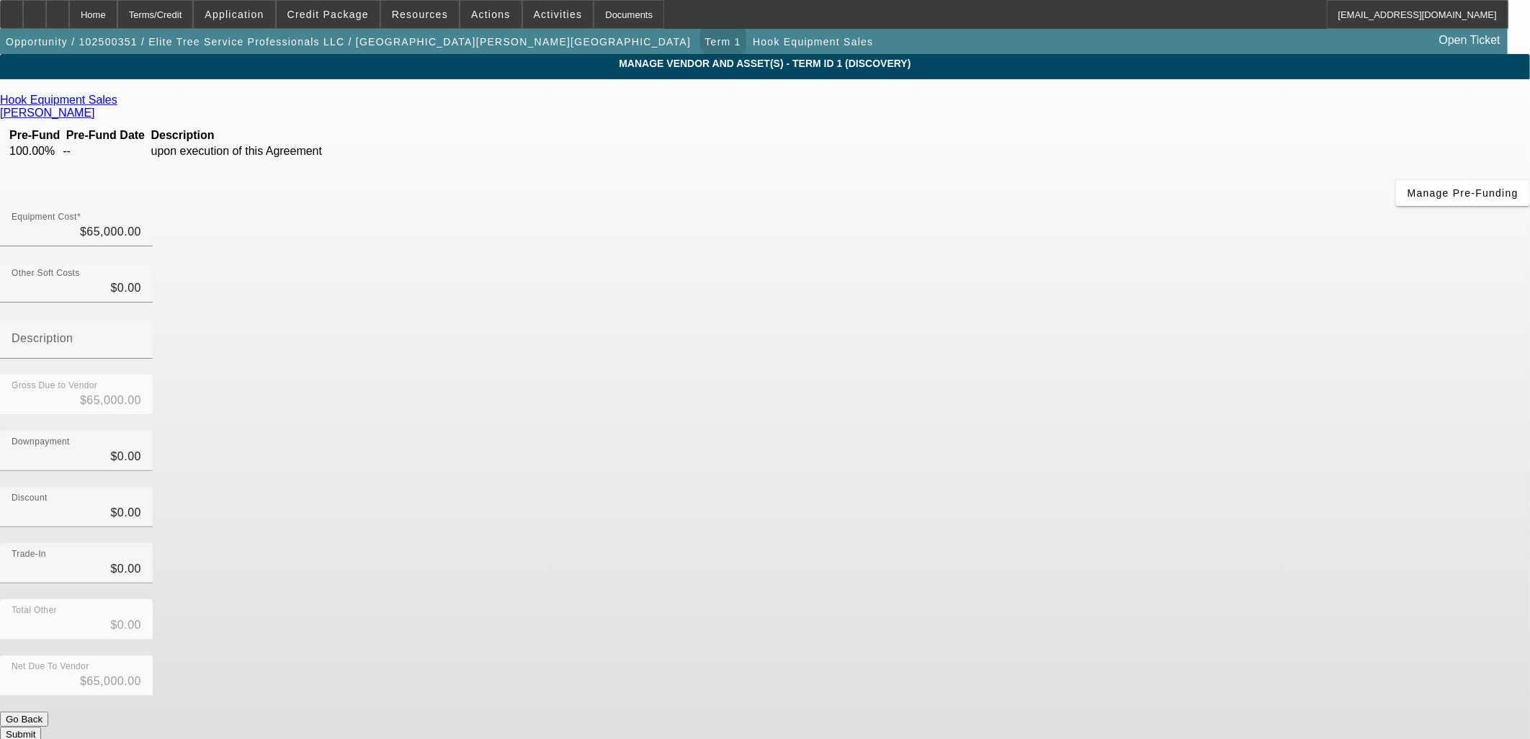
click at [705, 36] on span "Term 1" at bounding box center [723, 42] width 36 height 12
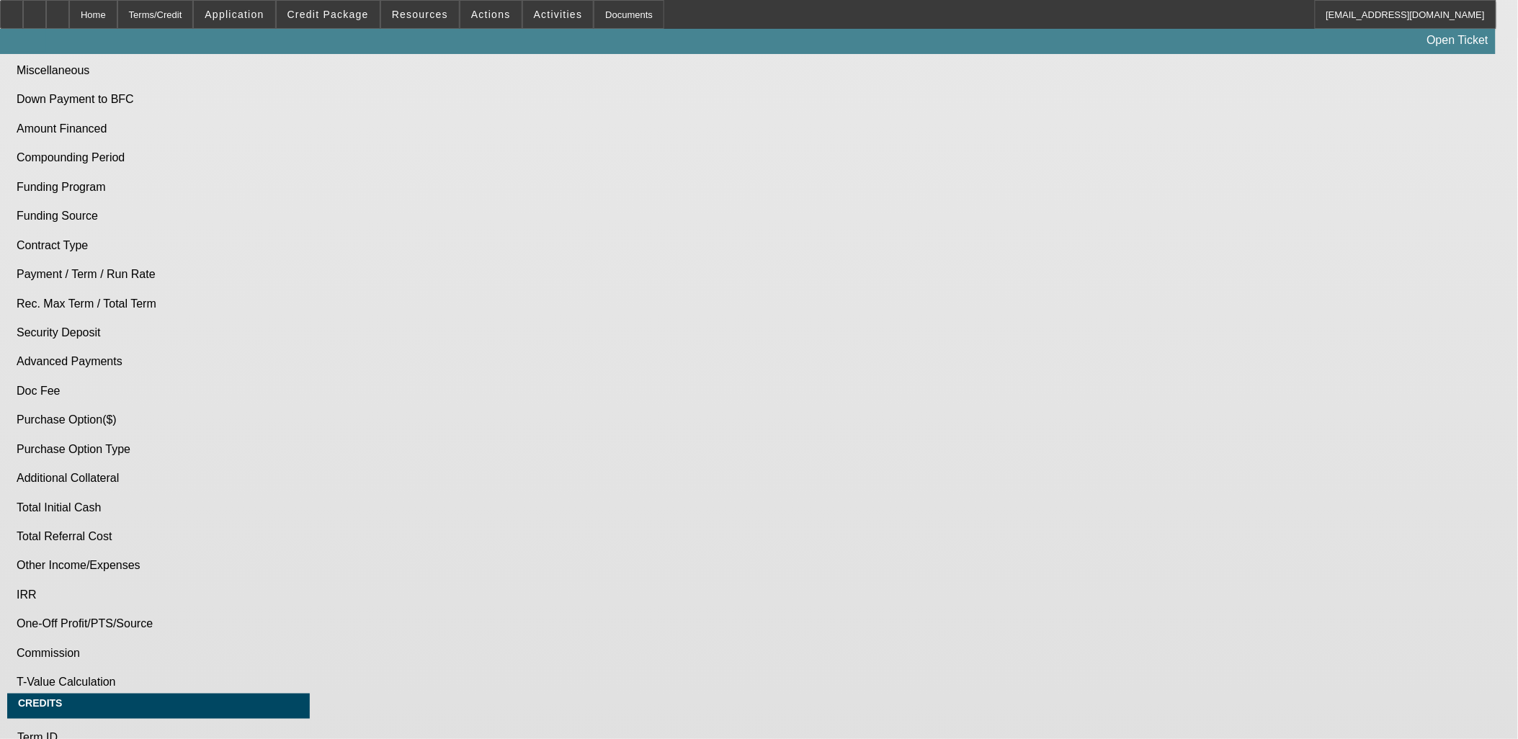
select select "0"
select select "2"
select select "0.1"
select select "4"
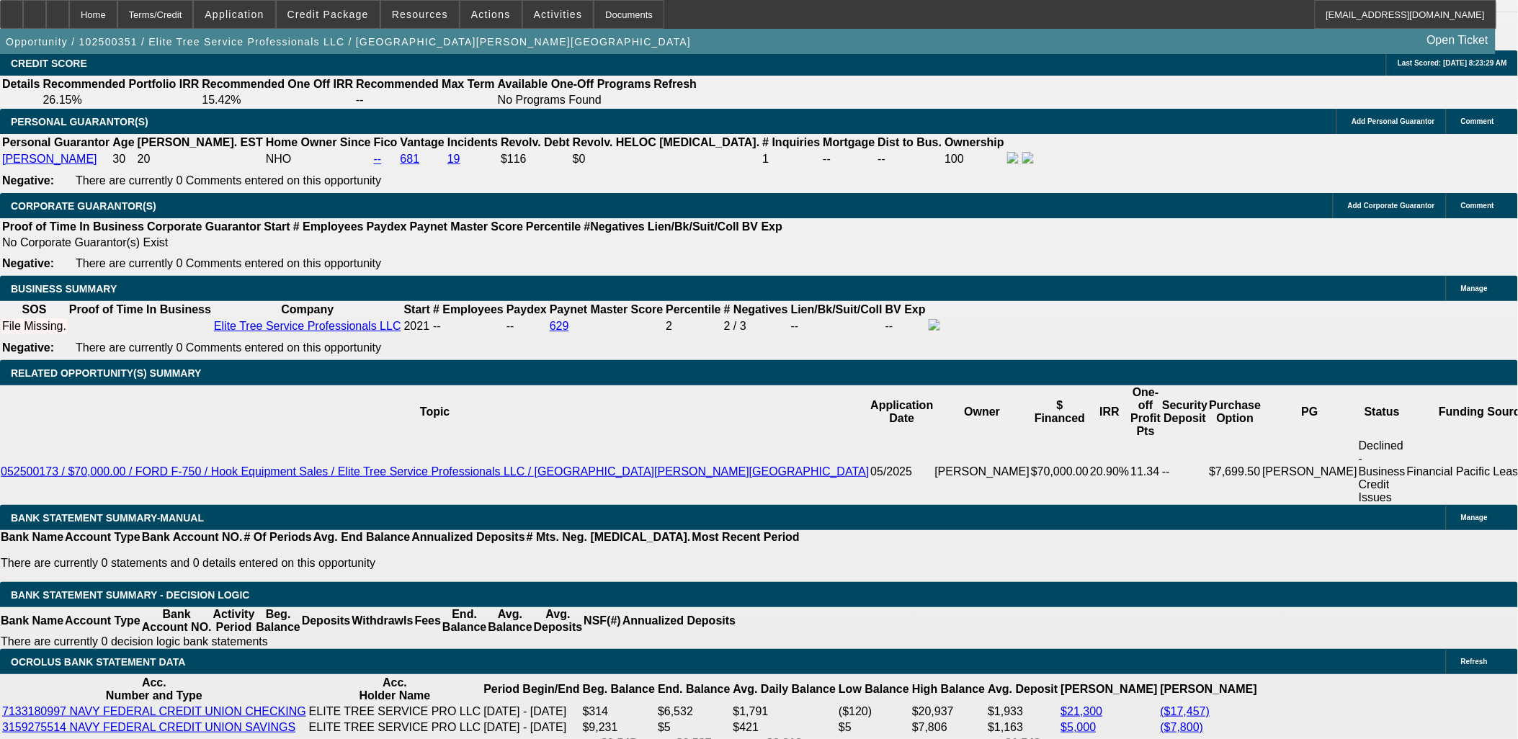
scroll to position [2161, 0]
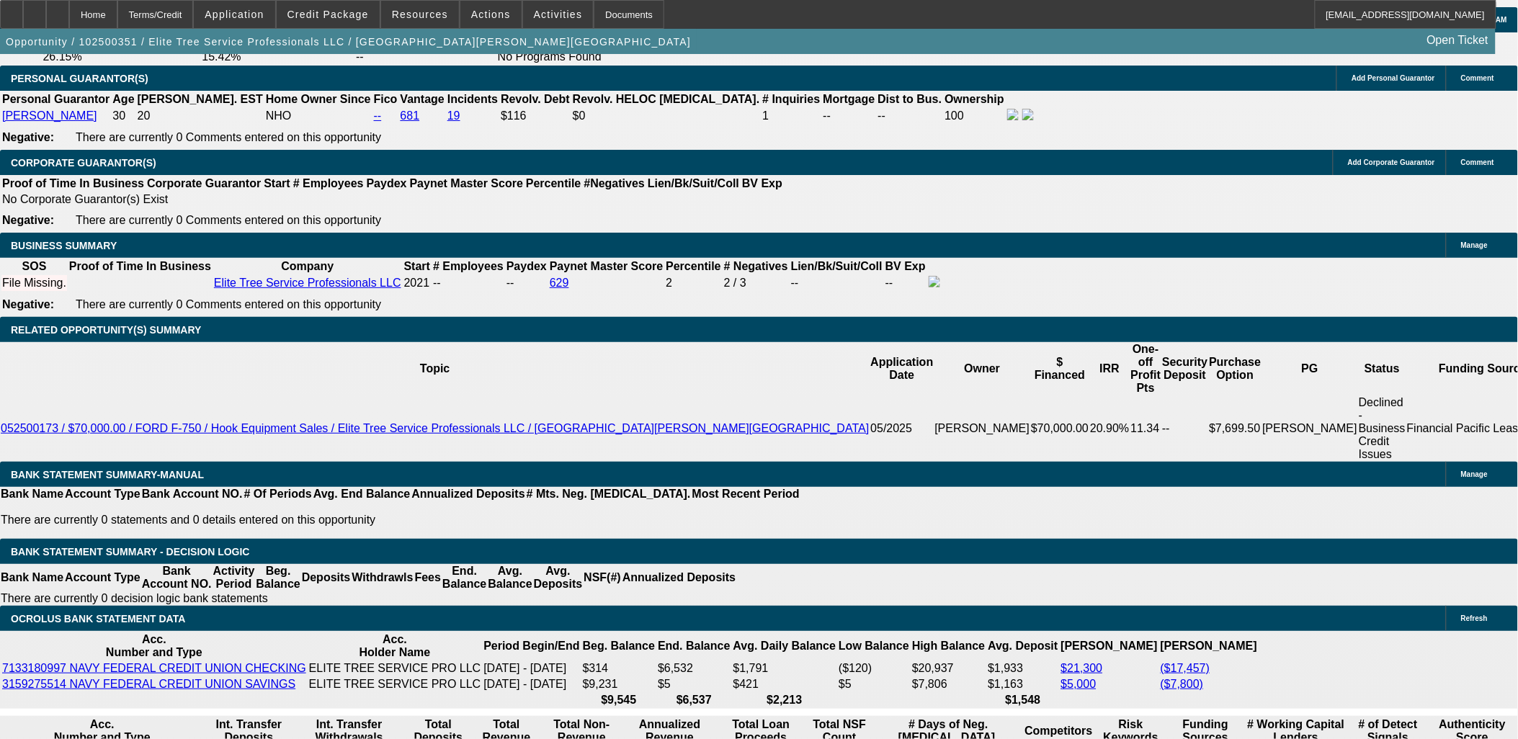
drag, startPoint x: 290, startPoint y: 348, endPoint x: 295, endPoint y: 337, distance: 12.2
type input "$0.00"
type input "UNKNOWN"
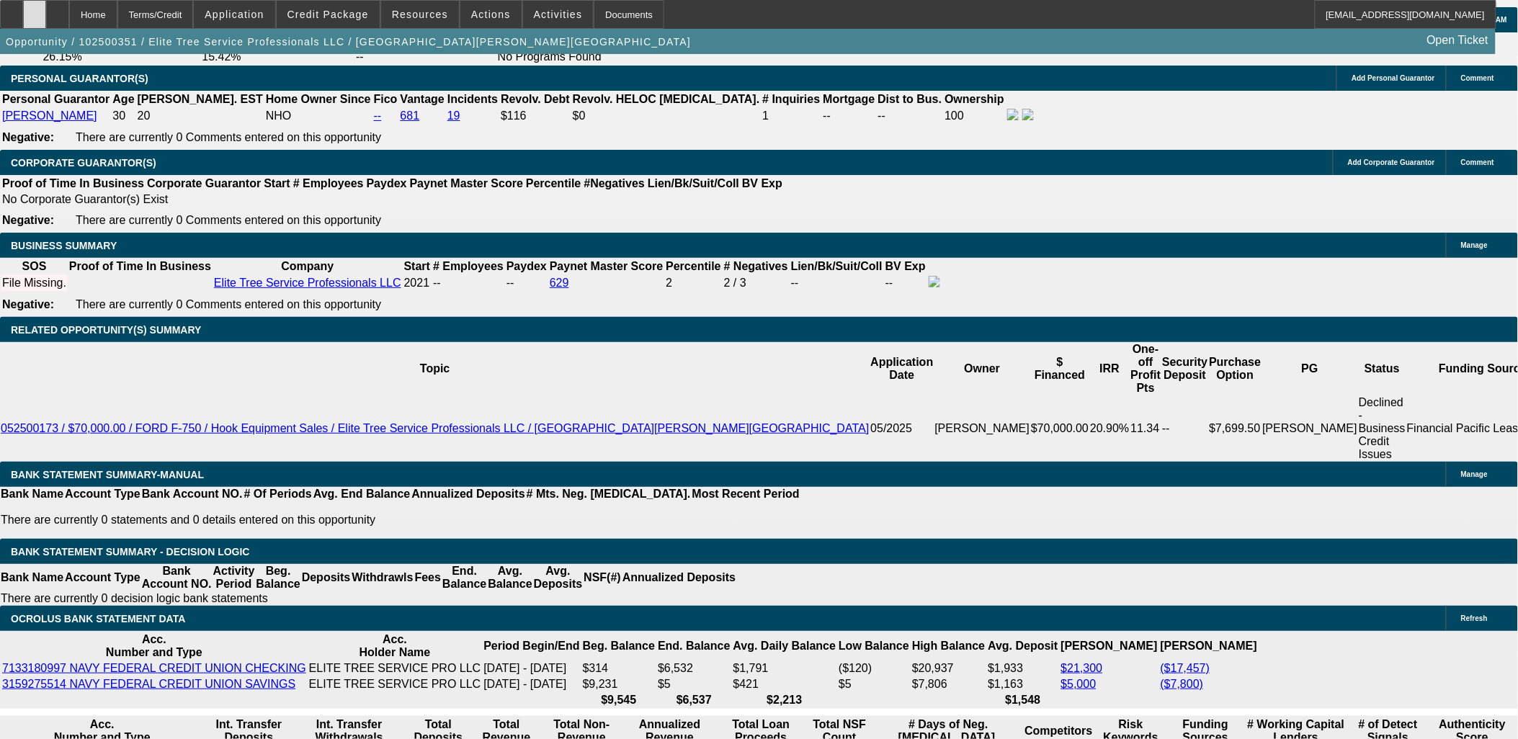
type input "$0.00"
click at [46, 16] on div at bounding box center [34, 14] width 23 height 29
drag, startPoint x: 298, startPoint y: 450, endPoint x: 346, endPoint y: 432, distance: 51.3
type input "48"
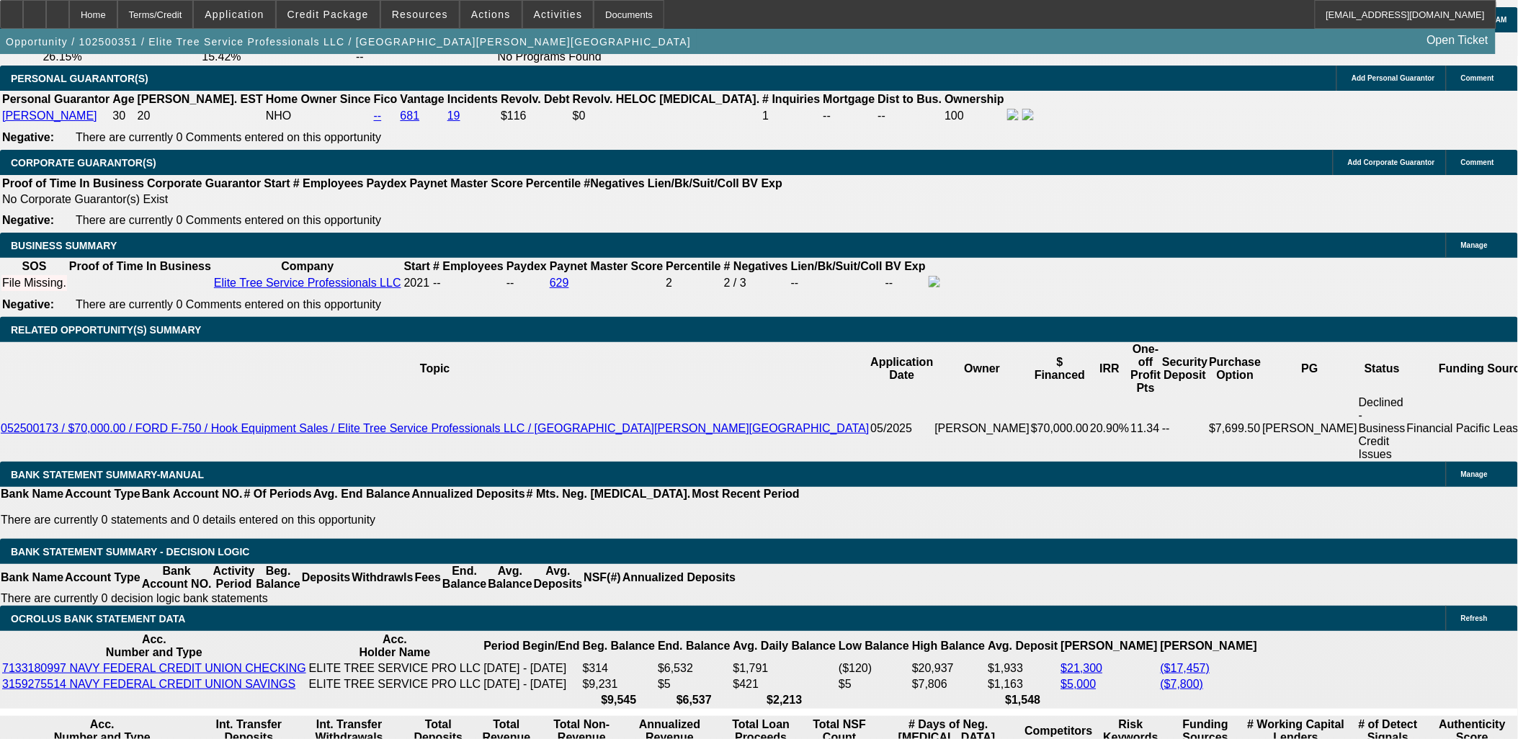
type input "12"
type input "$2,763.98"
type input "$1,381.99"
type input "$3,423.40"
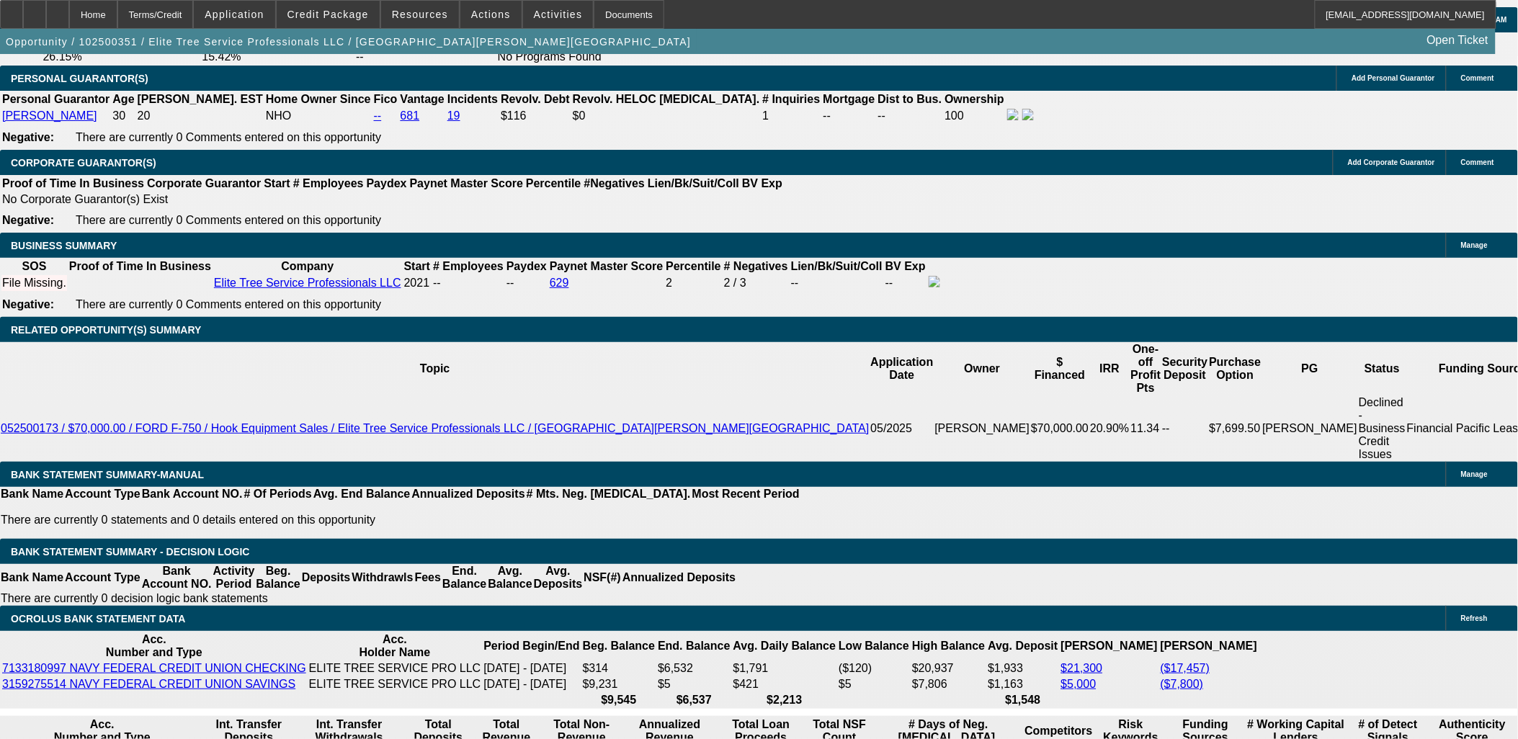
type input "$1,711.70"
type input "12"
drag, startPoint x: 257, startPoint y: 445, endPoint x: 346, endPoint y: 442, distance: 88.7
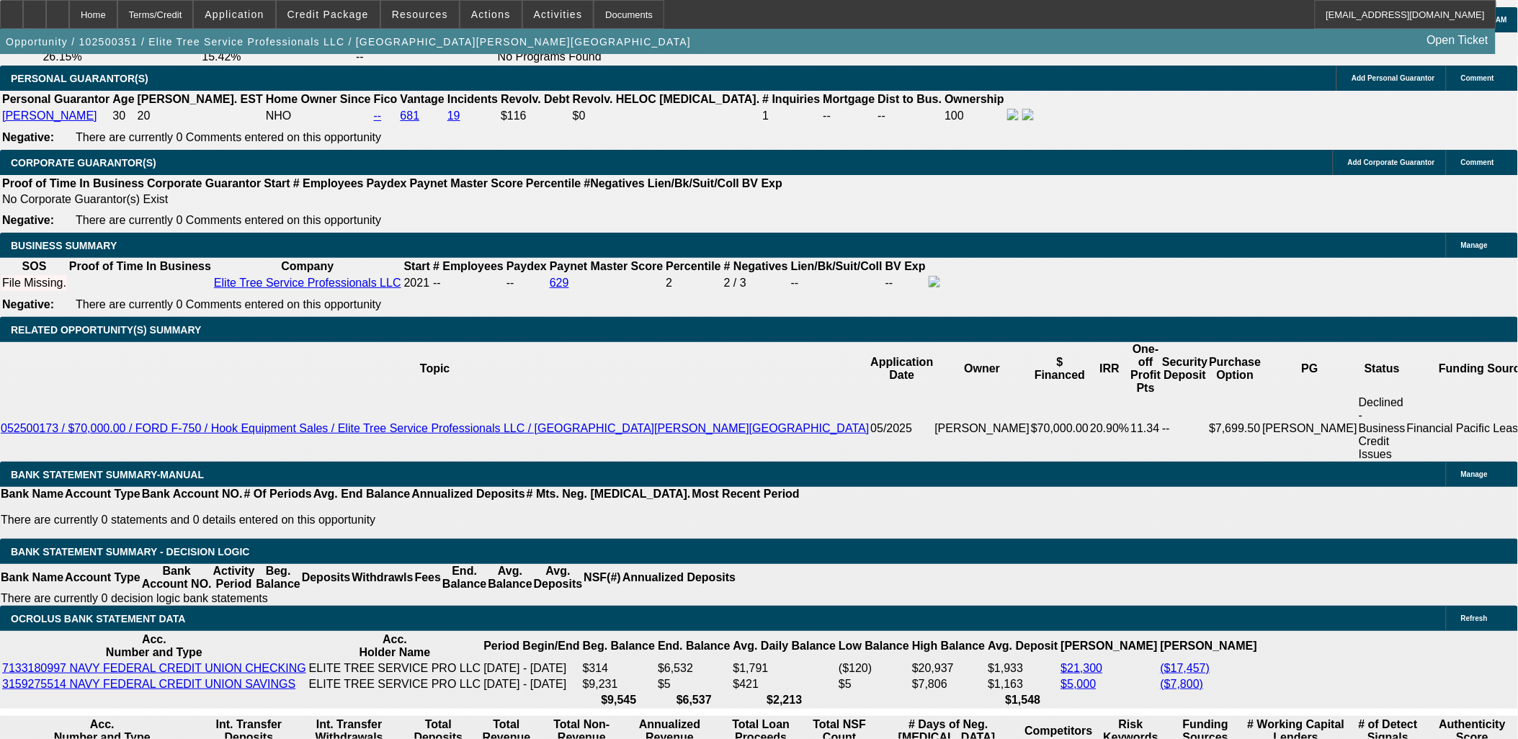
type input "1750"
type input "$3,500.00"
type input "13.2"
type input "$1,750.00"
drag, startPoint x: 270, startPoint y: 298, endPoint x: 254, endPoint y: 107, distance: 192.4
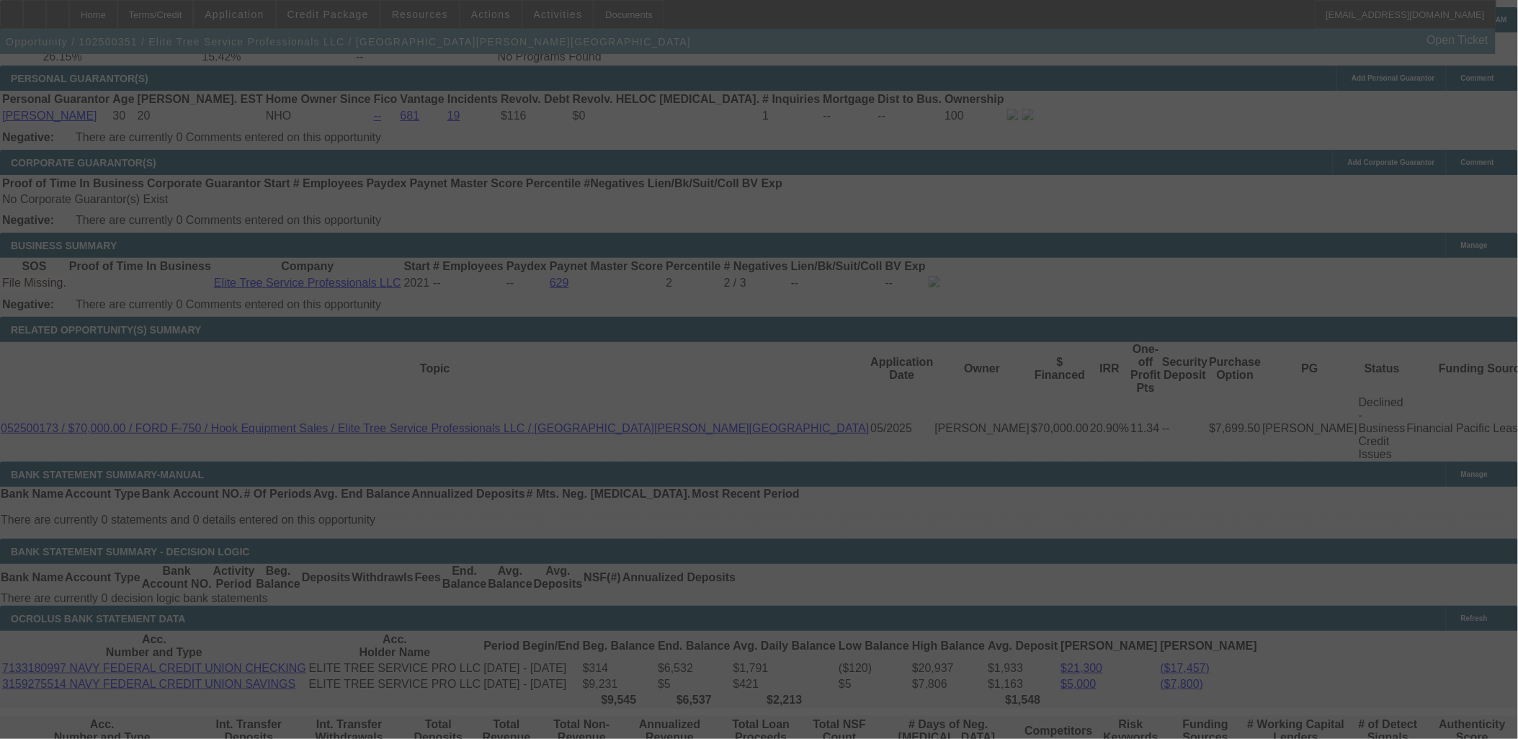
select select "0"
select select "2"
select select "0.1"
select select "4"
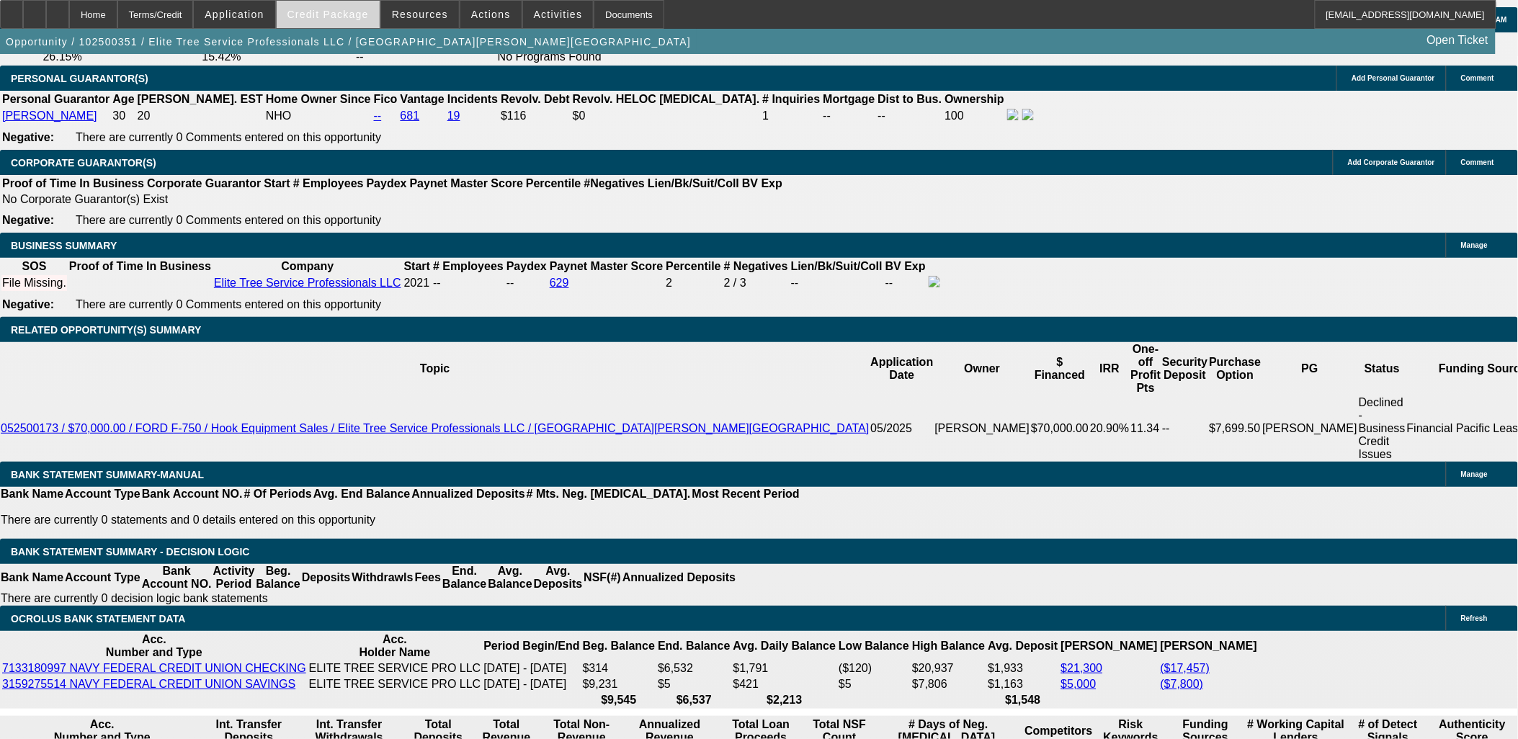
click at [354, 7] on span at bounding box center [328, 14] width 103 height 35
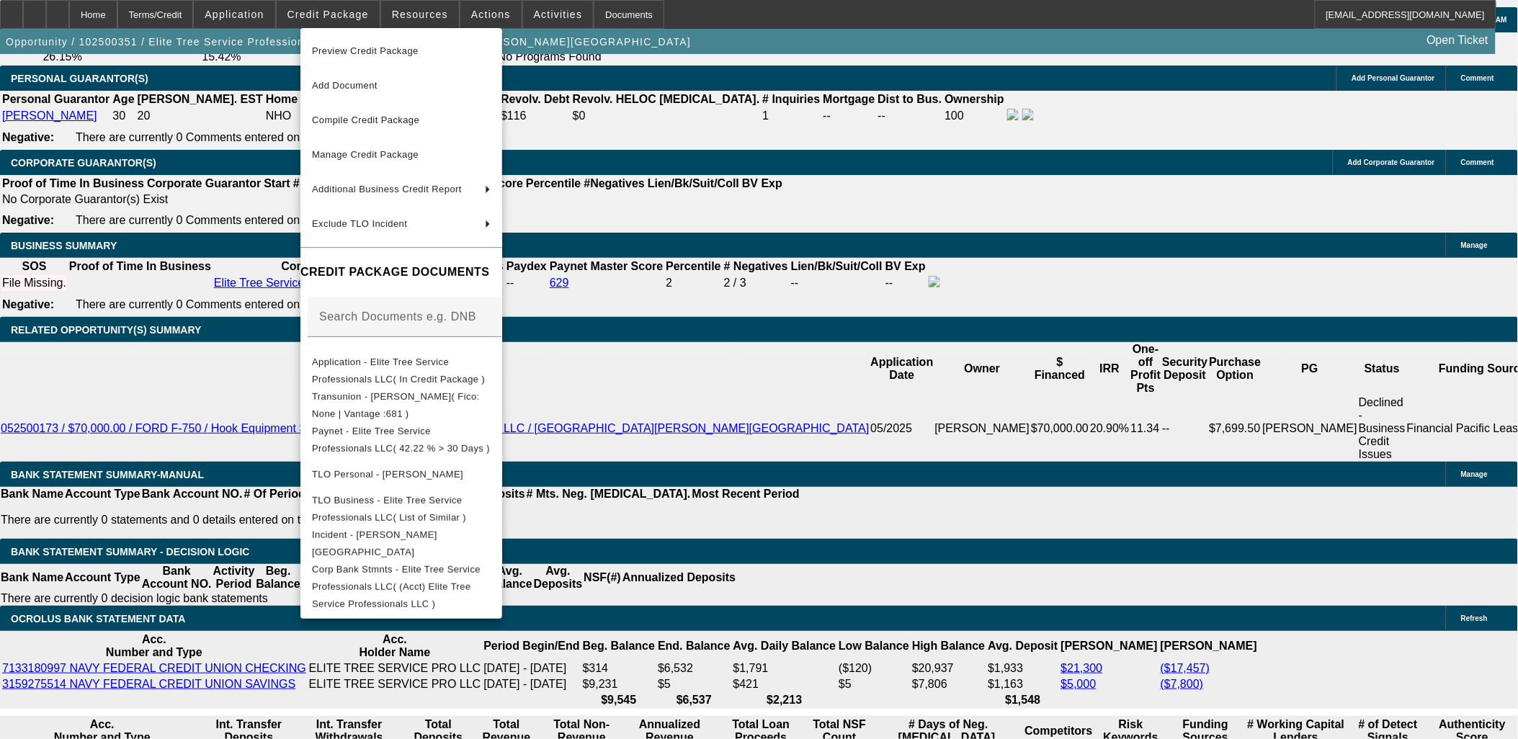
click at [107, 355] on div at bounding box center [759, 369] width 1518 height 739
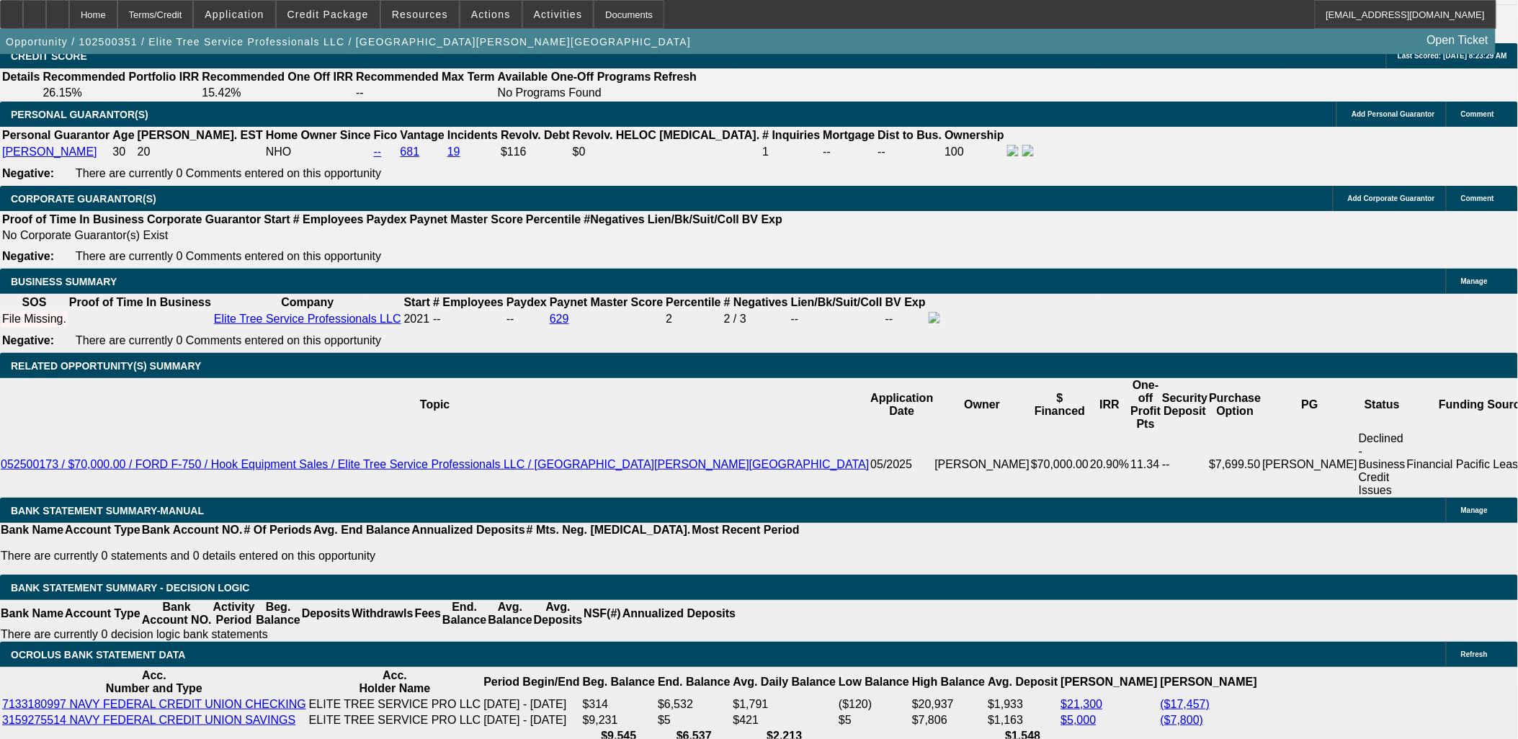
scroll to position [1841, 0]
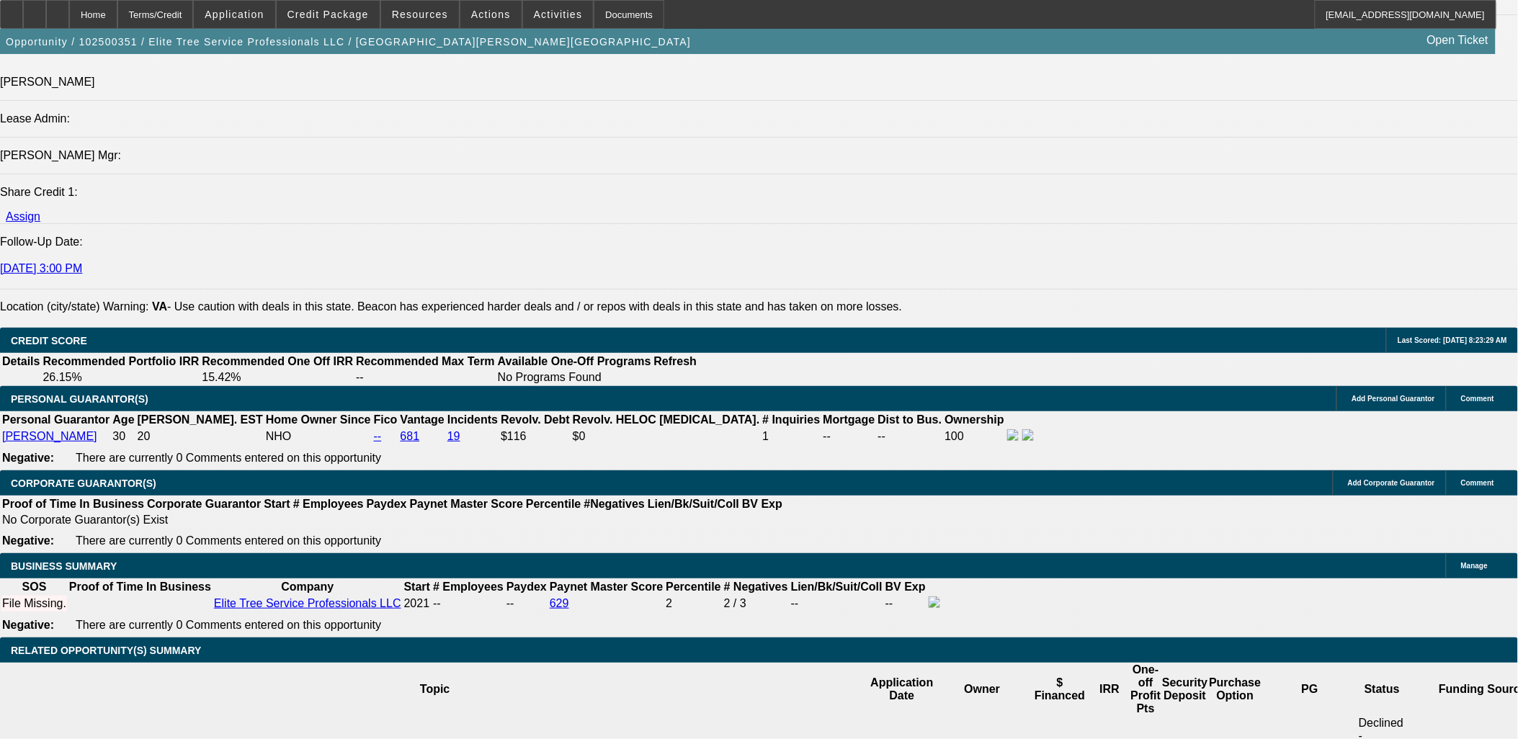
drag, startPoint x: 279, startPoint y: 249, endPoint x: 46, endPoint y: 213, distance: 235.5
drag, startPoint x: 46, startPoint y: 213, endPoint x: 66, endPoint y: 210, distance: 20.3
drag, startPoint x: 91, startPoint y: 221, endPoint x: 98, endPoint y: 226, distance: 8.4
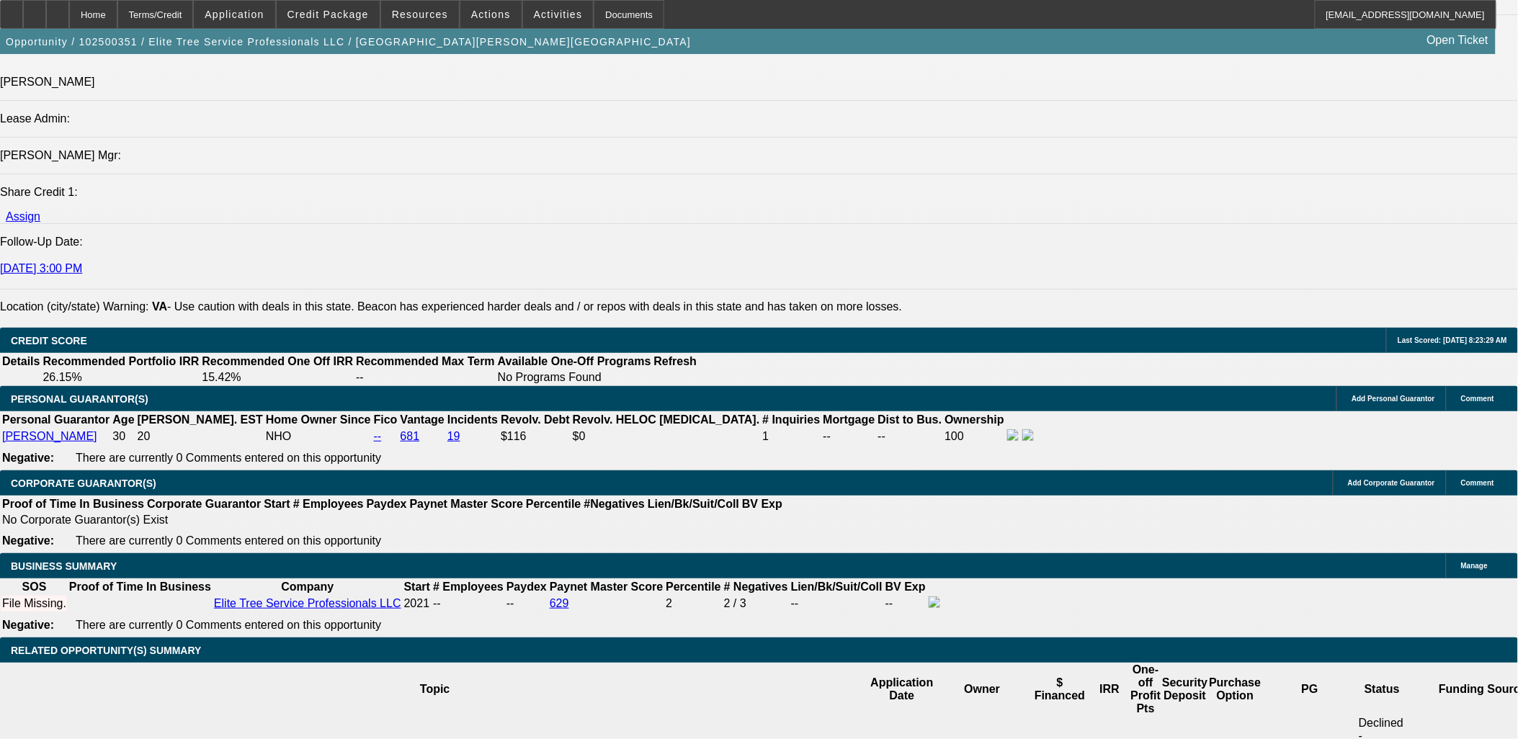
drag, startPoint x: 98, startPoint y: 226, endPoint x: 88, endPoint y: 214, distance: 15.3
drag, startPoint x: 85, startPoint y: 212, endPoint x: 277, endPoint y: 248, distance: 195.0
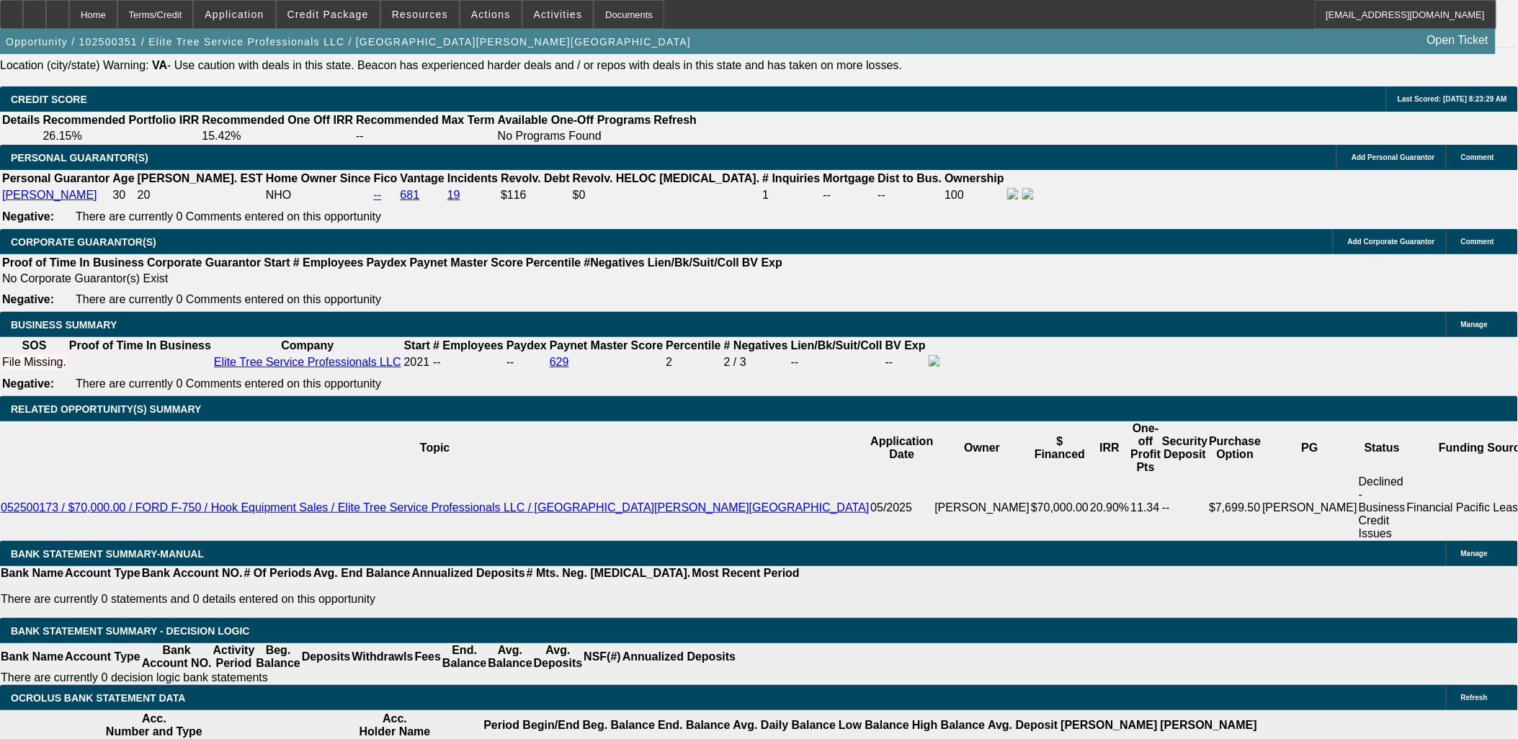
scroll to position [2161, 0]
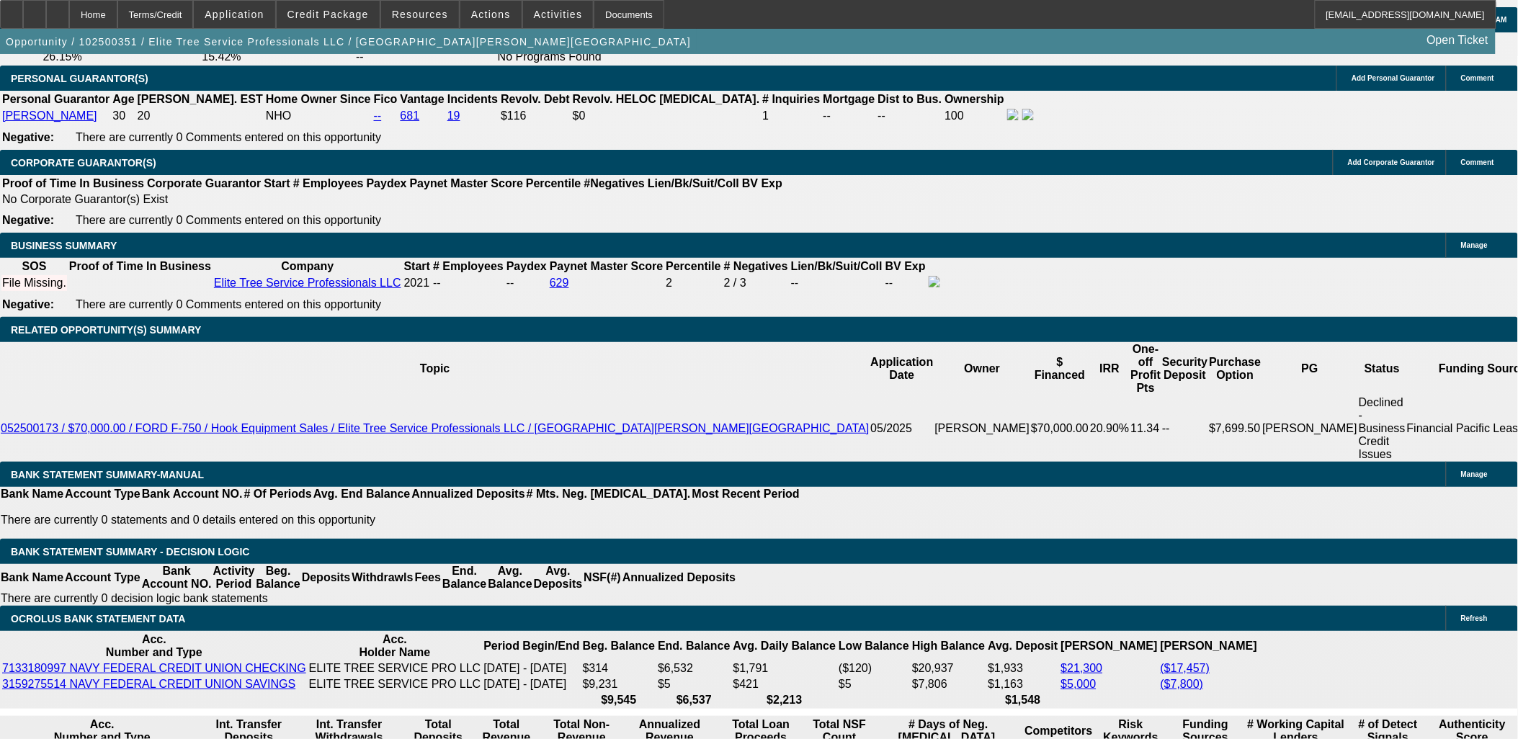
type input "$5,000.00"
type input "UNKNOWN"
type input "$3,230.74"
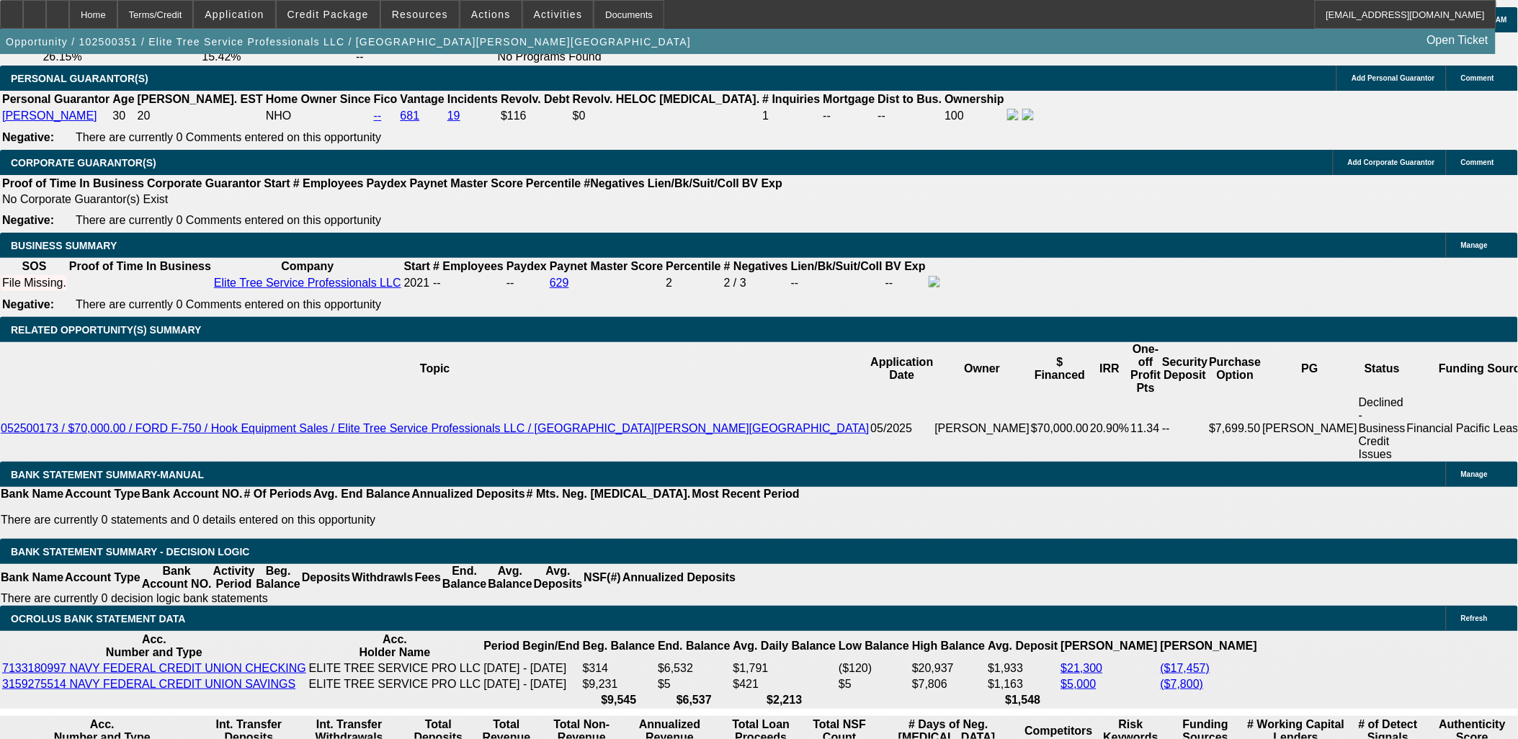
type input "1695.37"
type input "$3,390.74"
type input "15.8"
drag, startPoint x: 271, startPoint y: 447, endPoint x: 355, endPoint y: 445, distance: 84.3
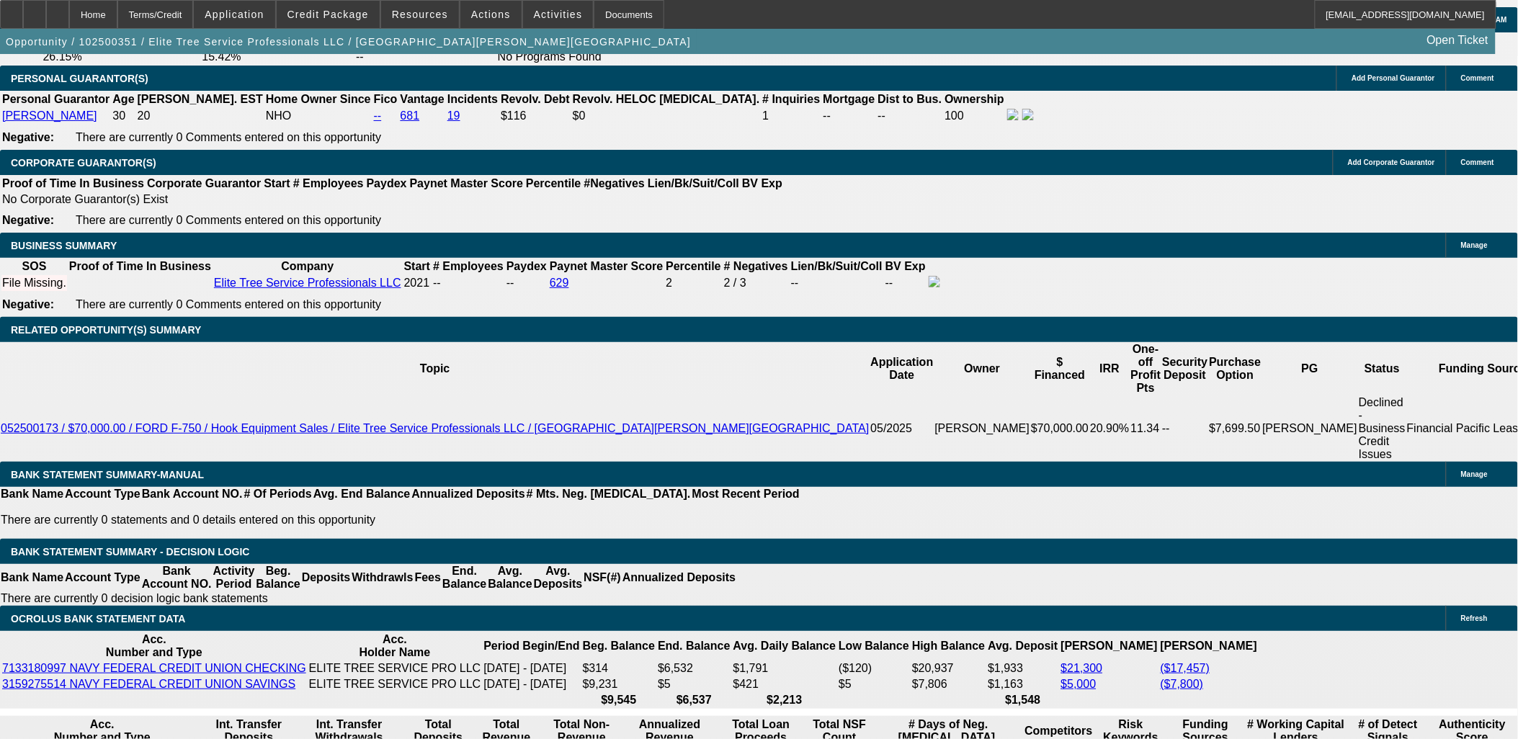
type input "1695.9"
type input "$3,391.80"
type input "15.9"
type input "1695.99"
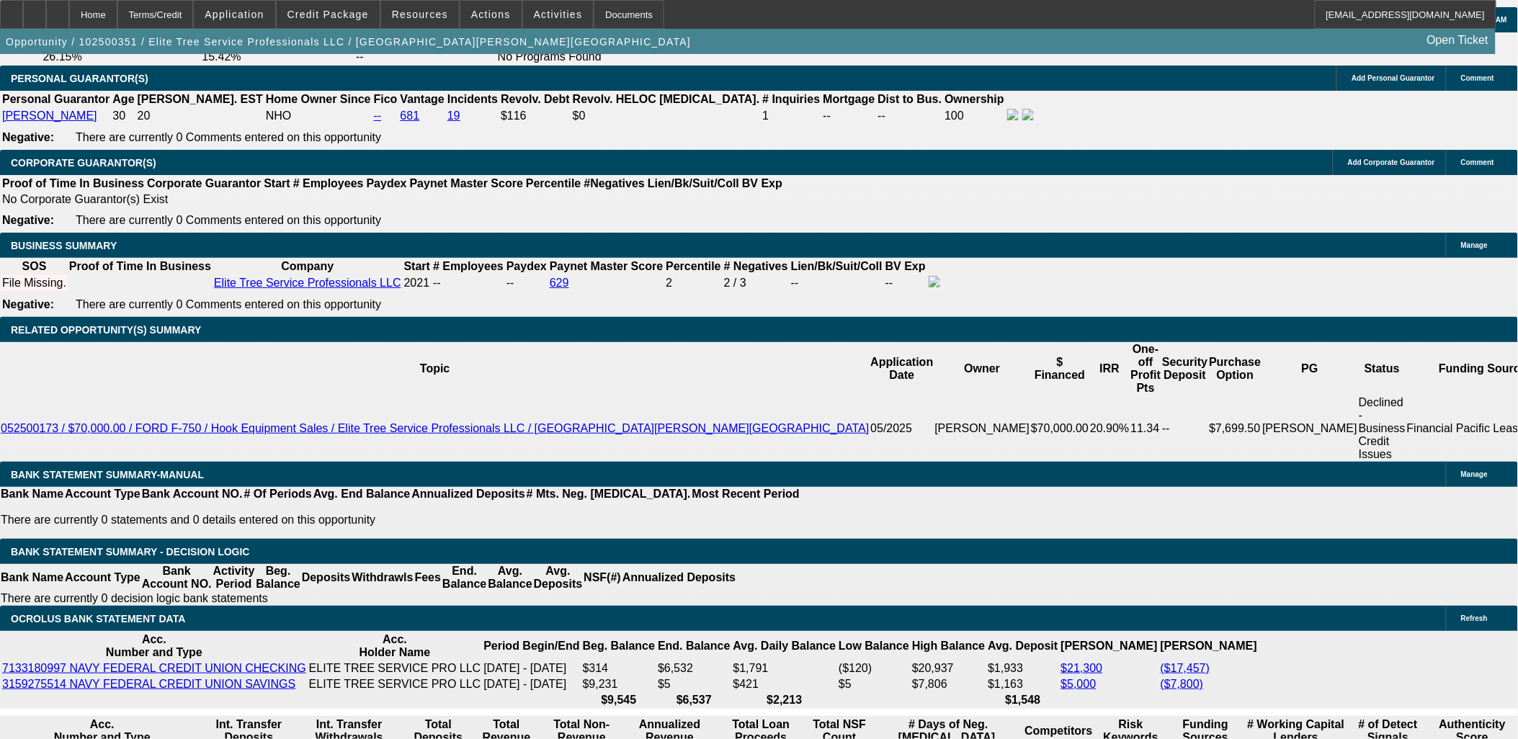
type input "$3,391.98"
type input "$1,695.99"
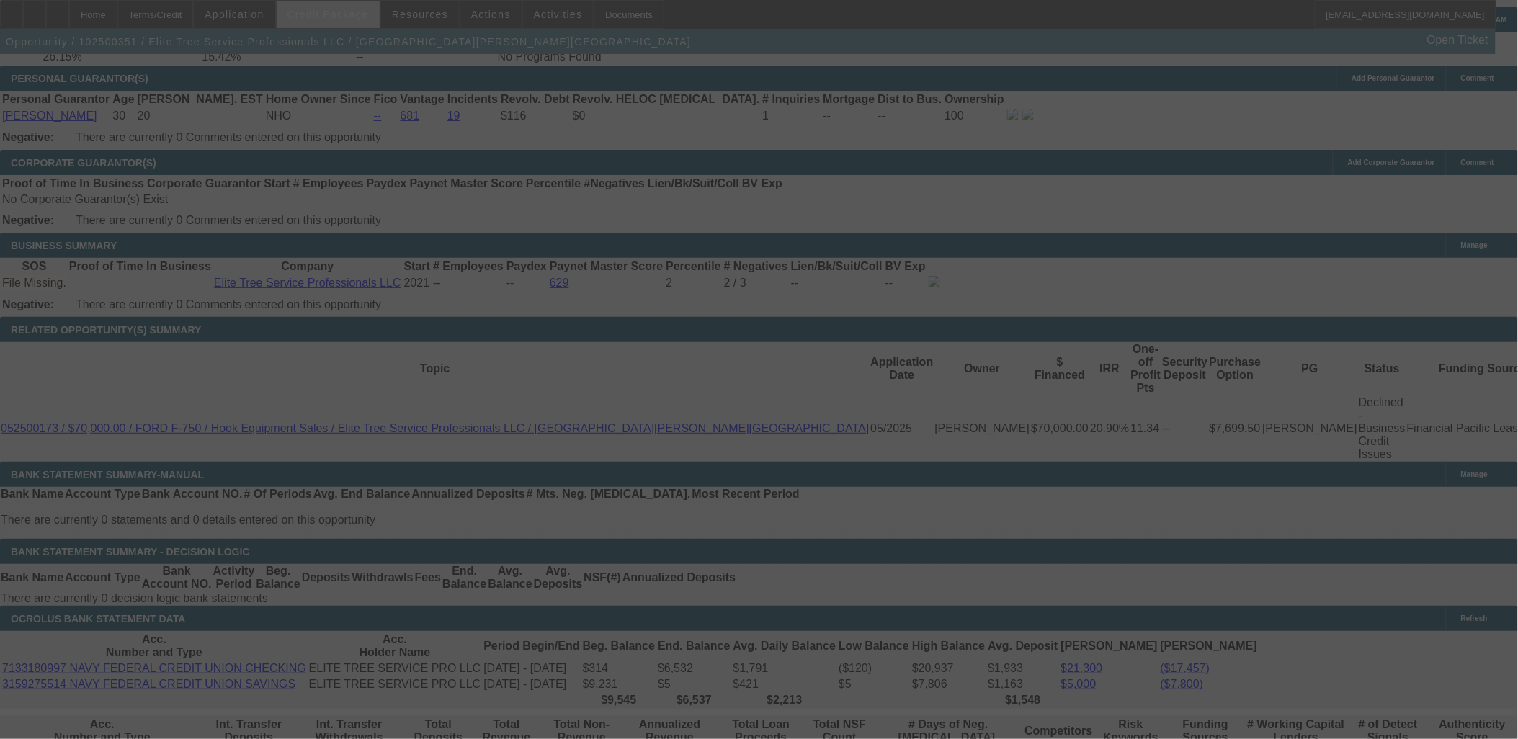
select select "0"
select select "2"
select select "0.1"
select select "4"
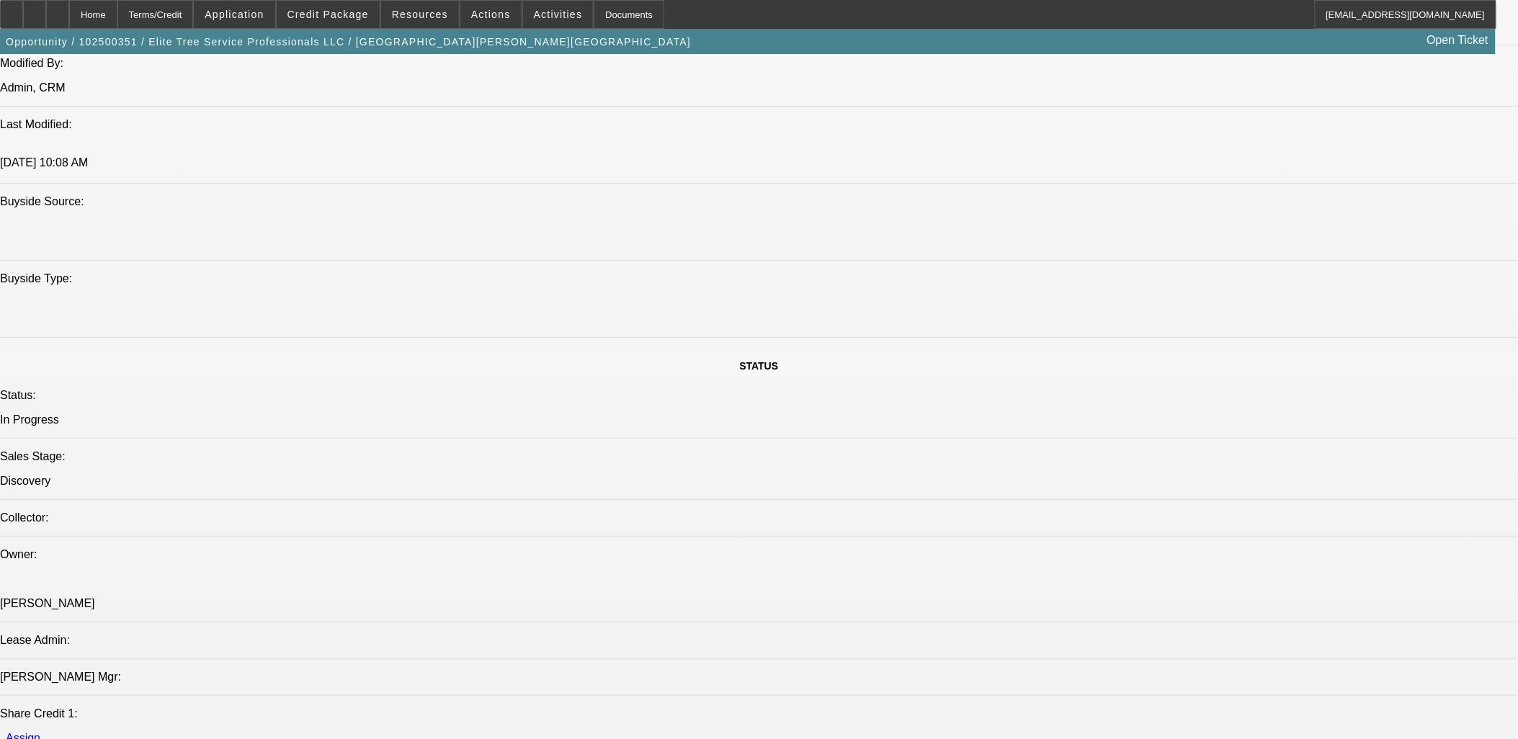
scroll to position [1280, 0]
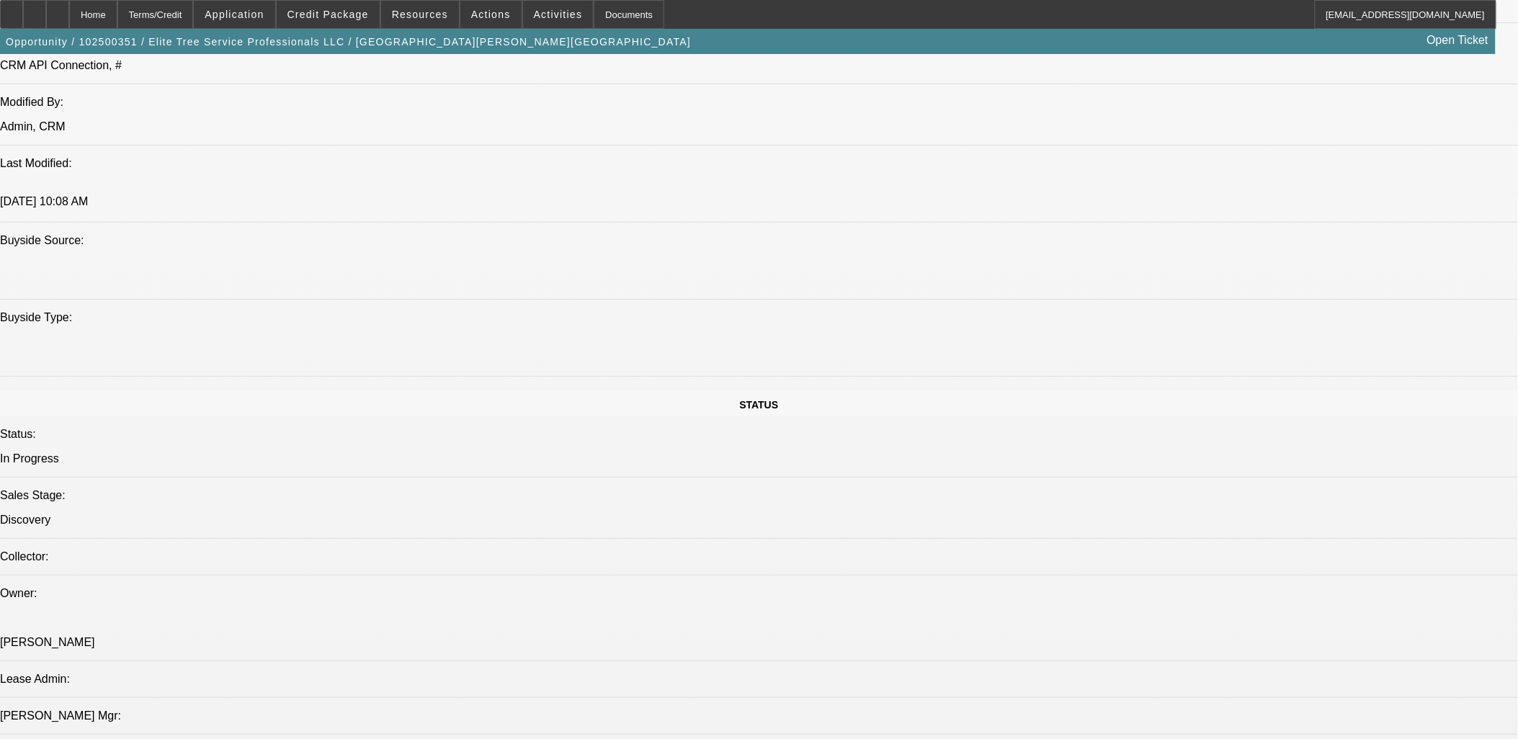
drag, startPoint x: 782, startPoint y: 293, endPoint x: 39, endPoint y: 166, distance: 753.7
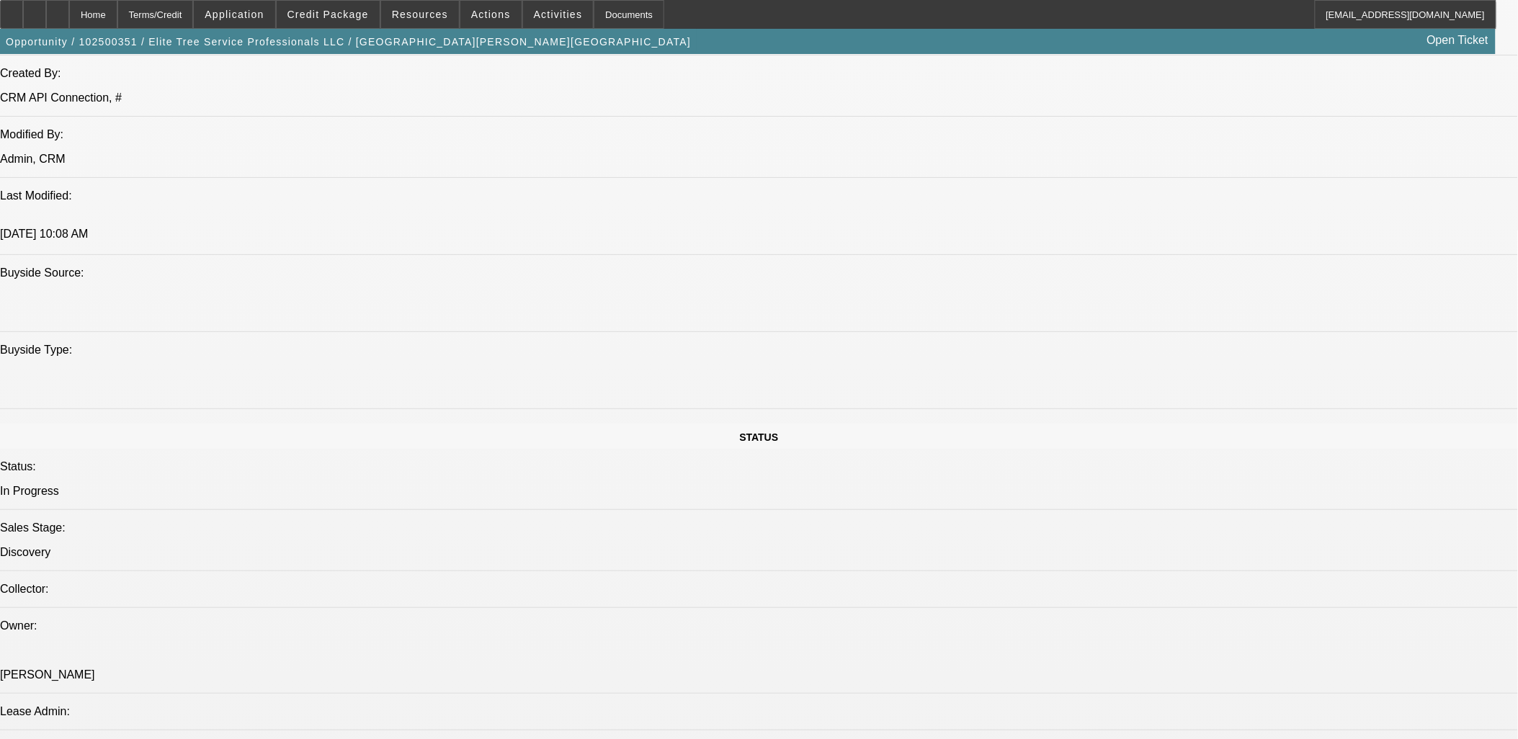
scroll to position [1200, 0]
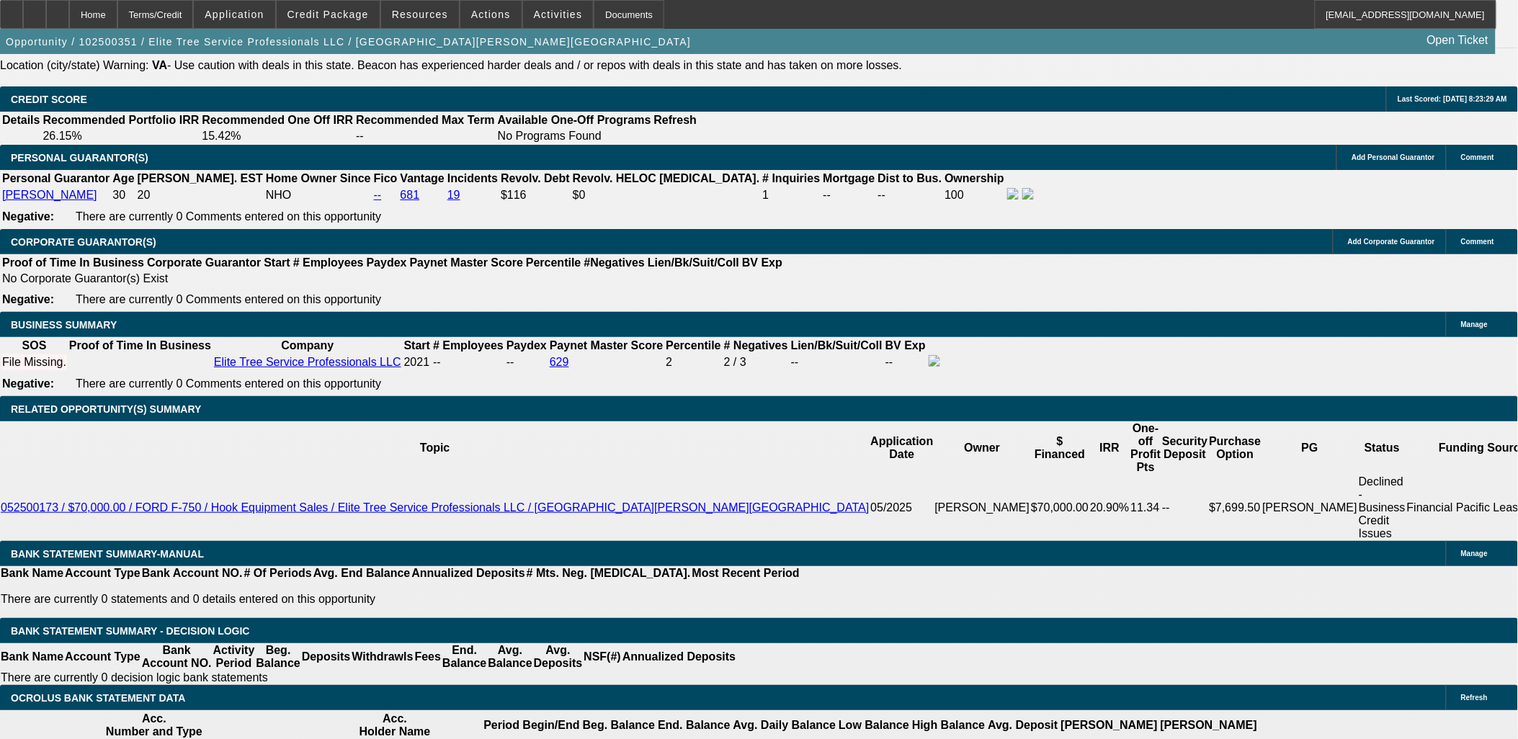
scroll to position [2081, 0]
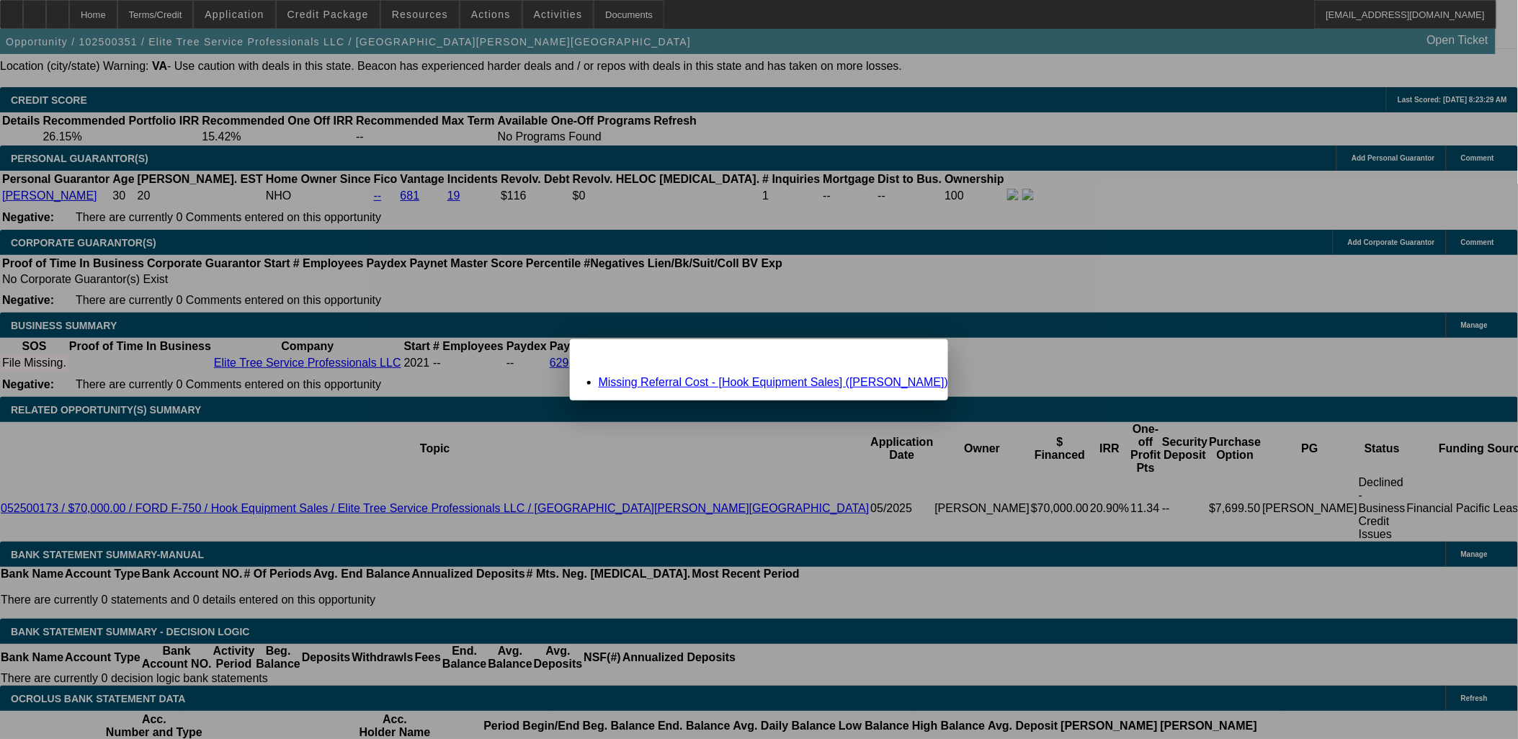
scroll to position [0, 0]
click at [749, 387] on div "Missing Referral Cost - [Hook Equipment Sales] (Bell, Tom)" at bounding box center [759, 382] width 378 height 13
click at [750, 380] on link "Missing Referral Cost - [Hook Equipment Sales] (Bell, Tom)" at bounding box center [773, 382] width 349 height 12
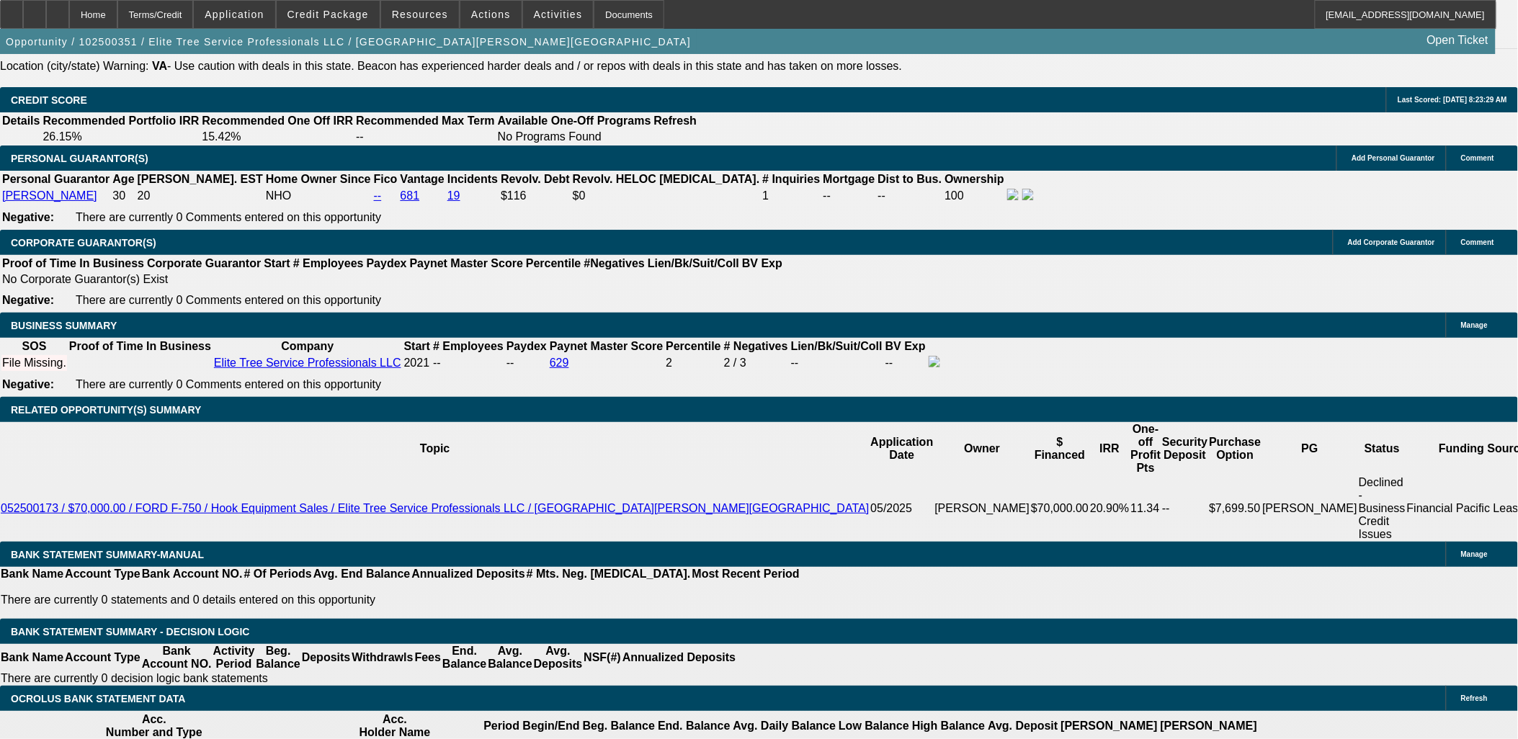
scroll to position [2081, 0]
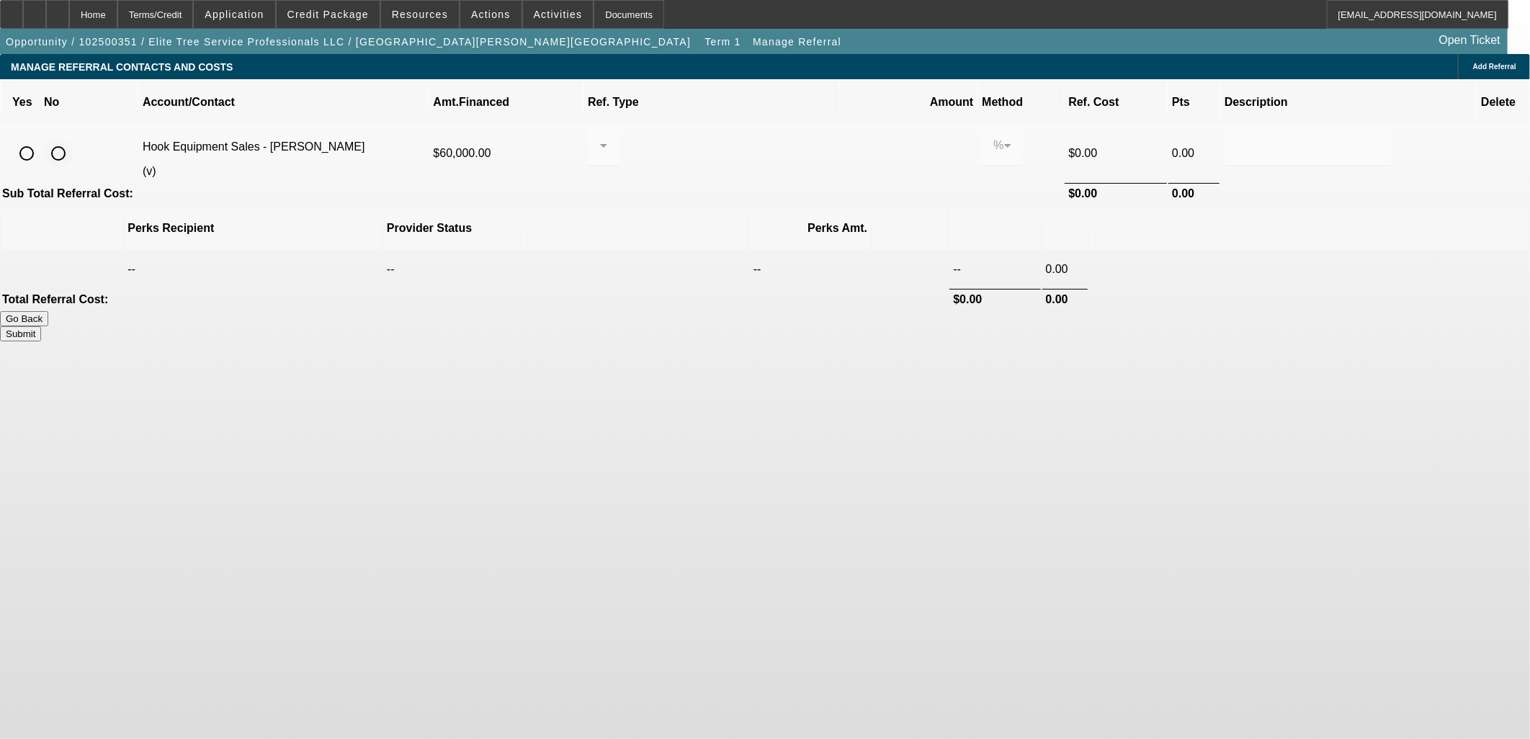
click at [73, 139] on input "radio" at bounding box center [58, 153] width 29 height 29
radio input "true"
drag, startPoint x: 1107, startPoint y: 282, endPoint x: 1111, endPoint y: 272, distance: 11.0
click at [1110, 326] on div "Submit" at bounding box center [765, 333] width 1530 height 15
click at [41, 326] on button "Submit" at bounding box center [20, 333] width 41 height 15
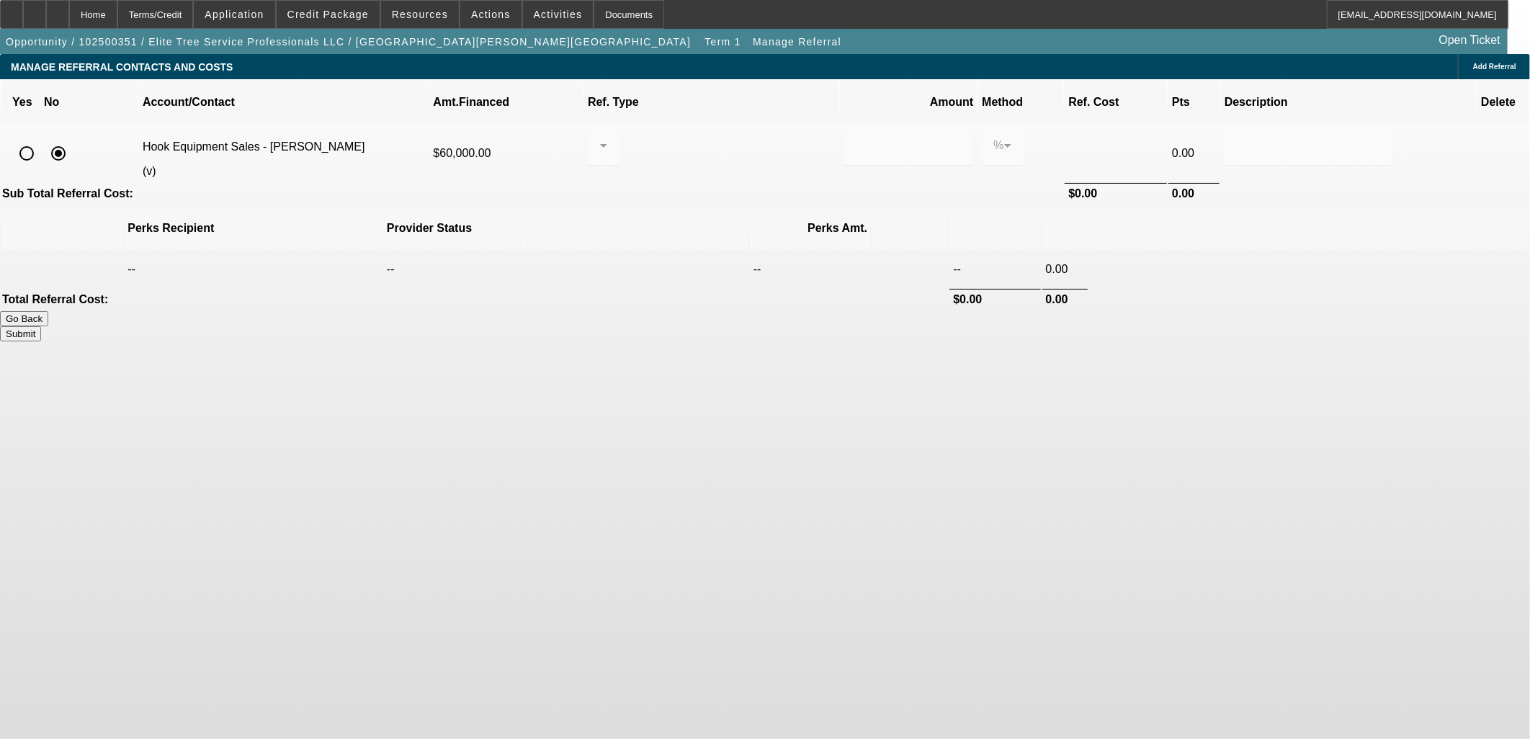
type input "0.000"
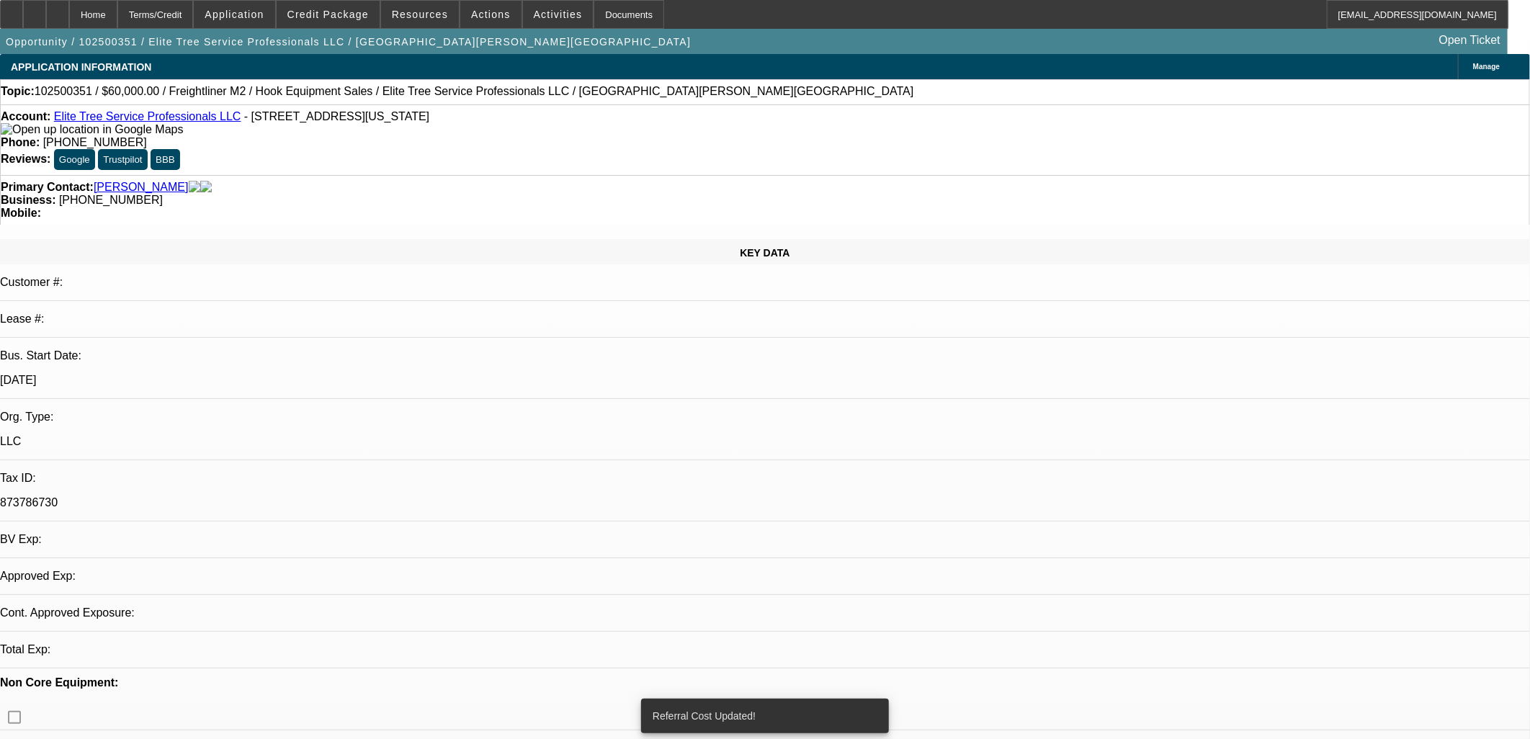
select select "0"
select select "2"
select select "0.1"
select select "4"
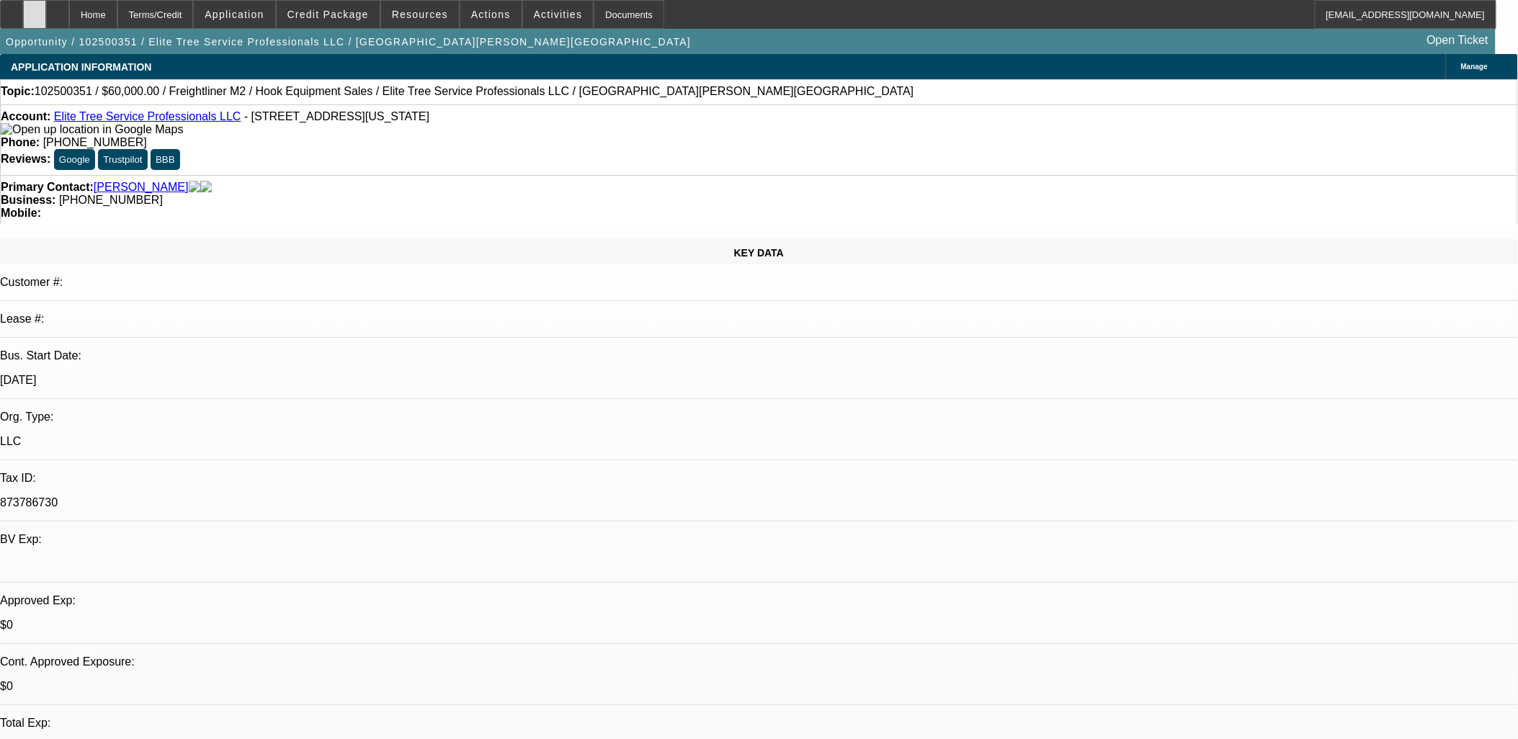
click at [35, 9] on icon at bounding box center [35, 9] width 0 height 0
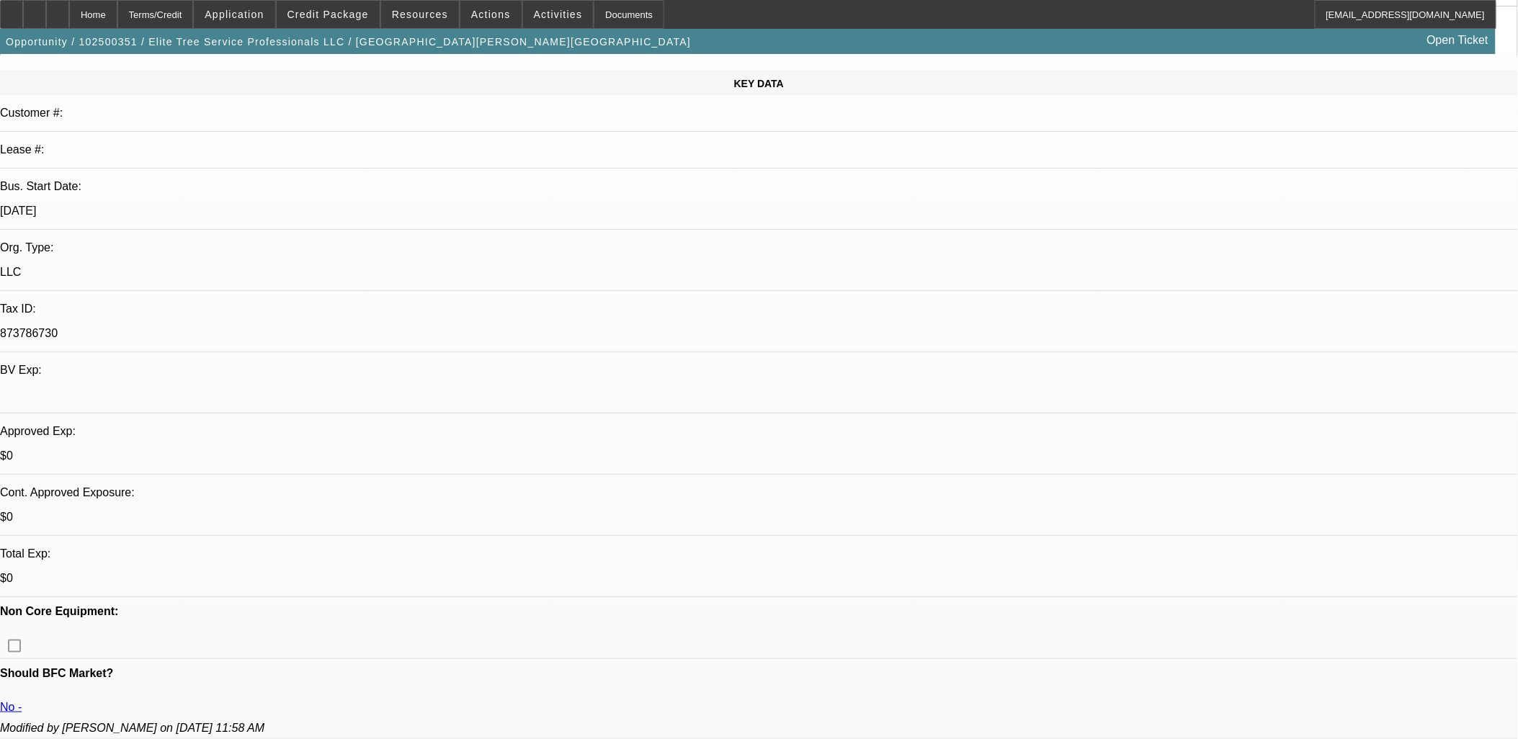
scroll to position [320, 0]
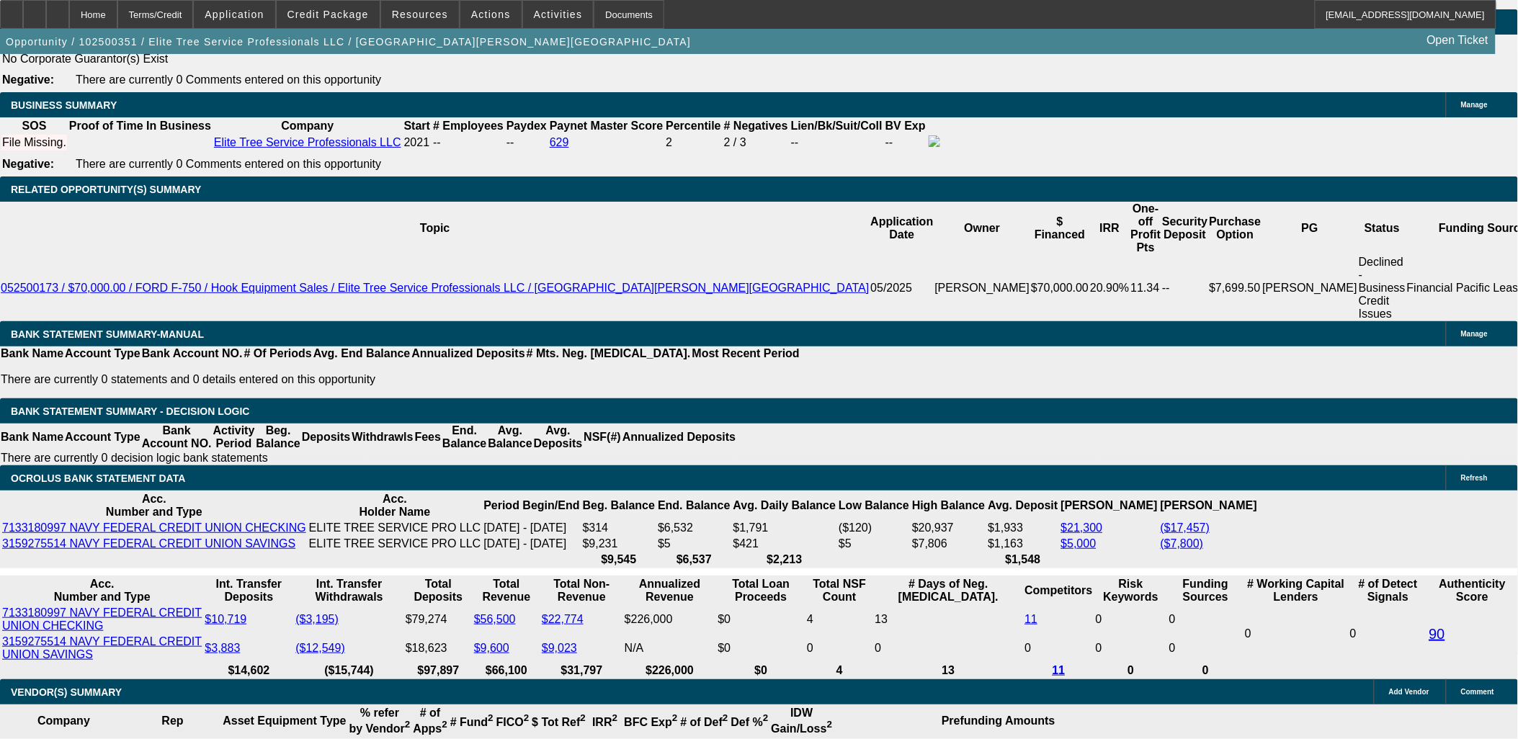
scroll to position [2161, 0]
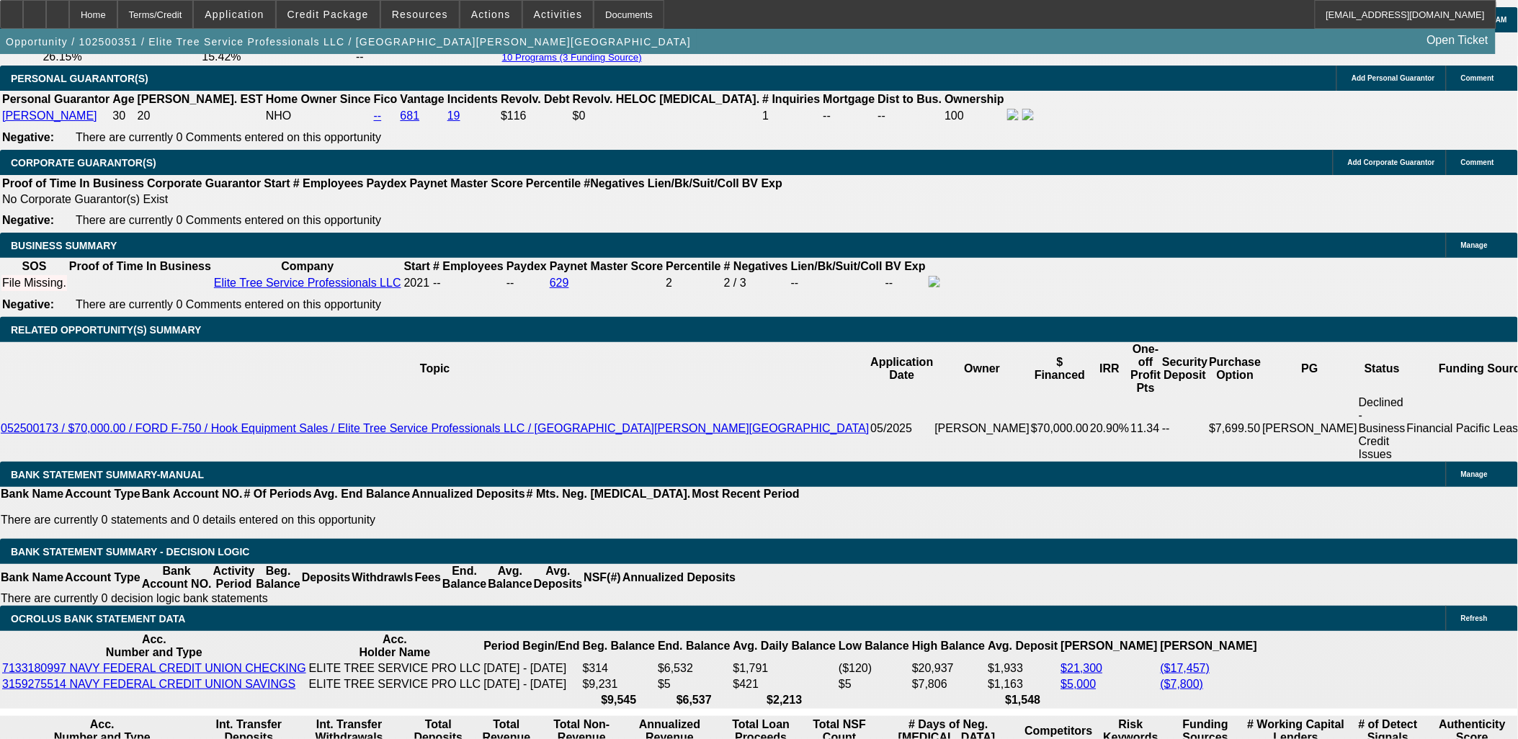
select select "0.15"
type input "$9,750.00"
type input "UNKNOWN"
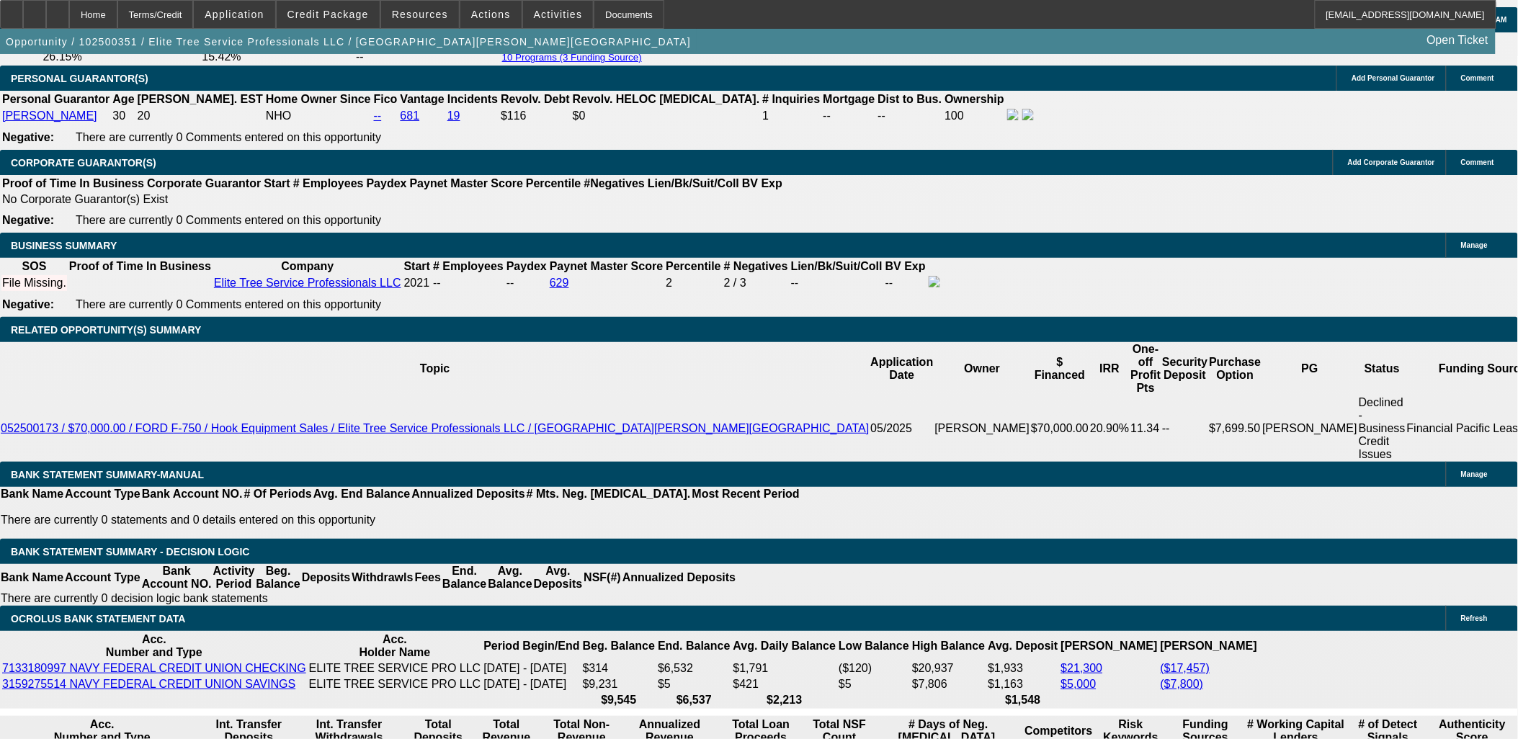
type input "$3,123.46"
type input "$1,561.73"
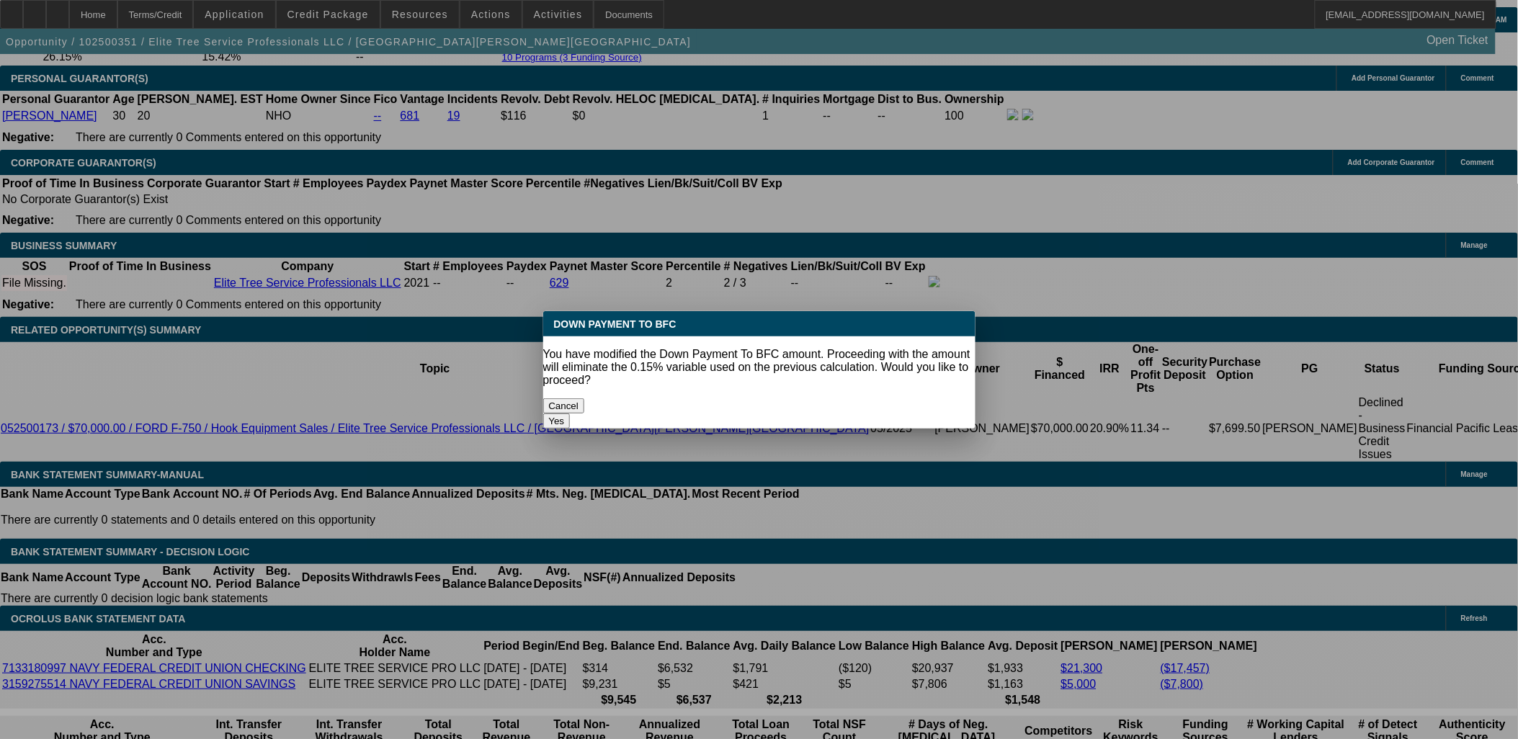
type input "$10,000.00"
click at [292, 282] on body "Home Terms/Credit Application Credit Package Resources Actions Activities Docum…" at bounding box center [759, 652] width 1518 height 5626
click at [571, 414] on button "Yes" at bounding box center [556, 421] width 27 height 15
select select "0"
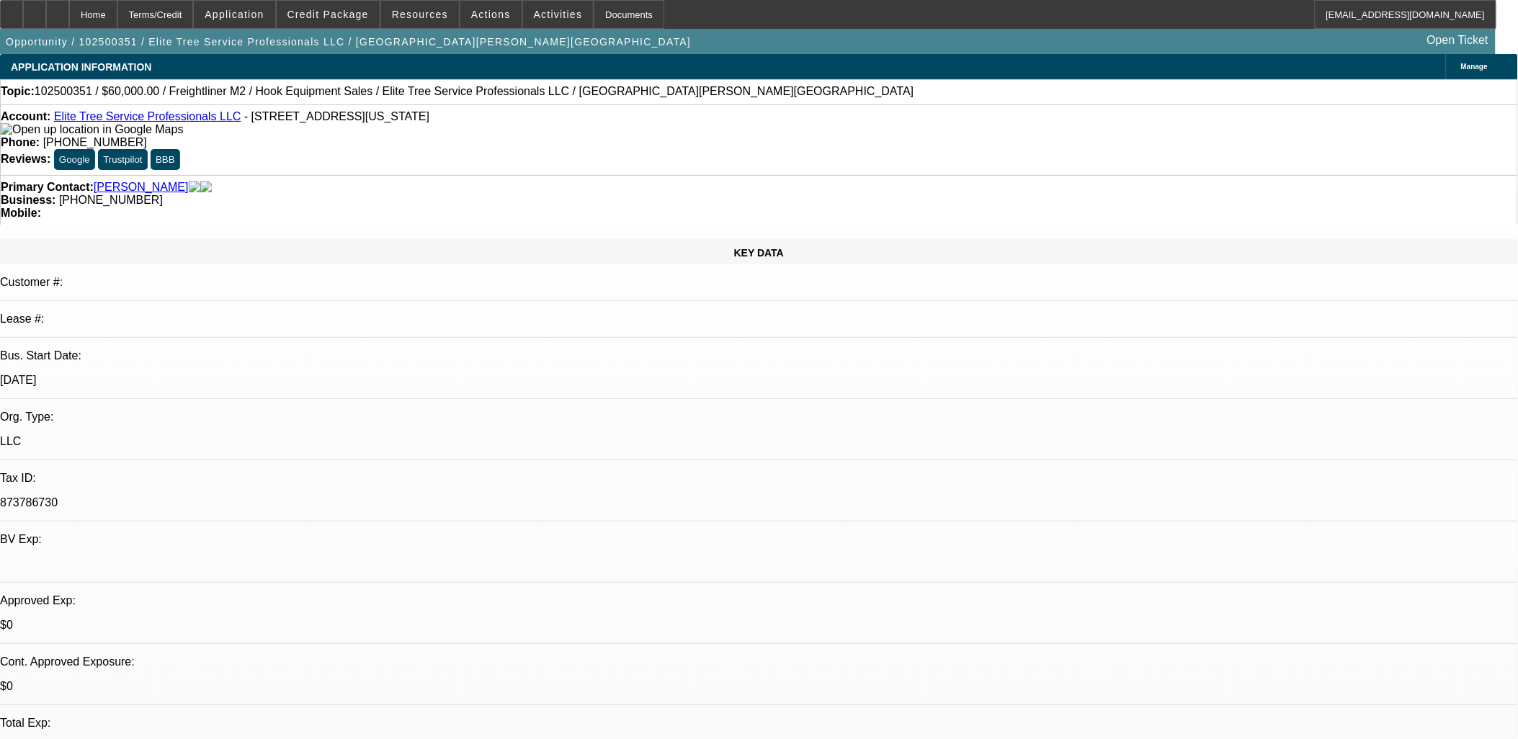
scroll to position [2161, 0]
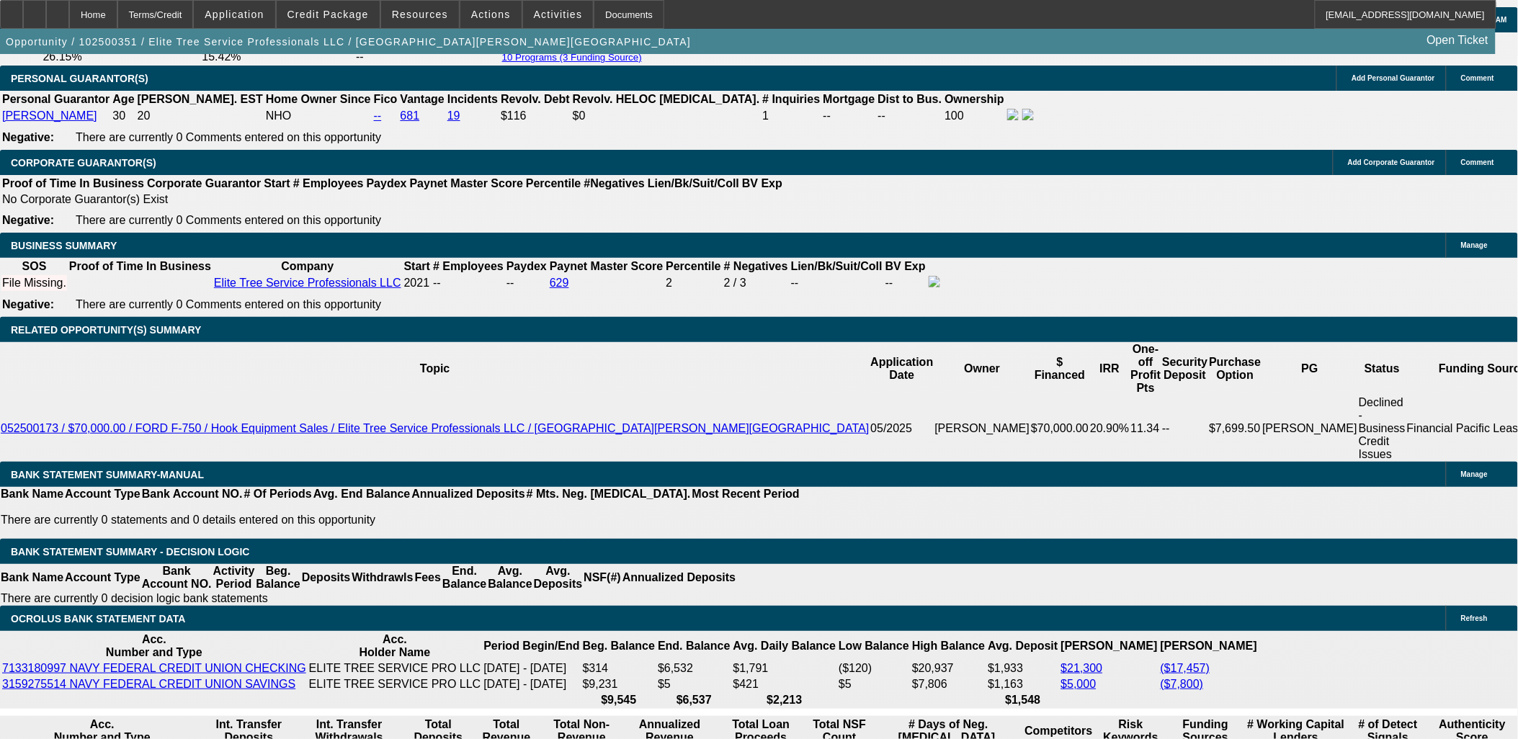
type input "$3,109.32"
type input "$1,554.66"
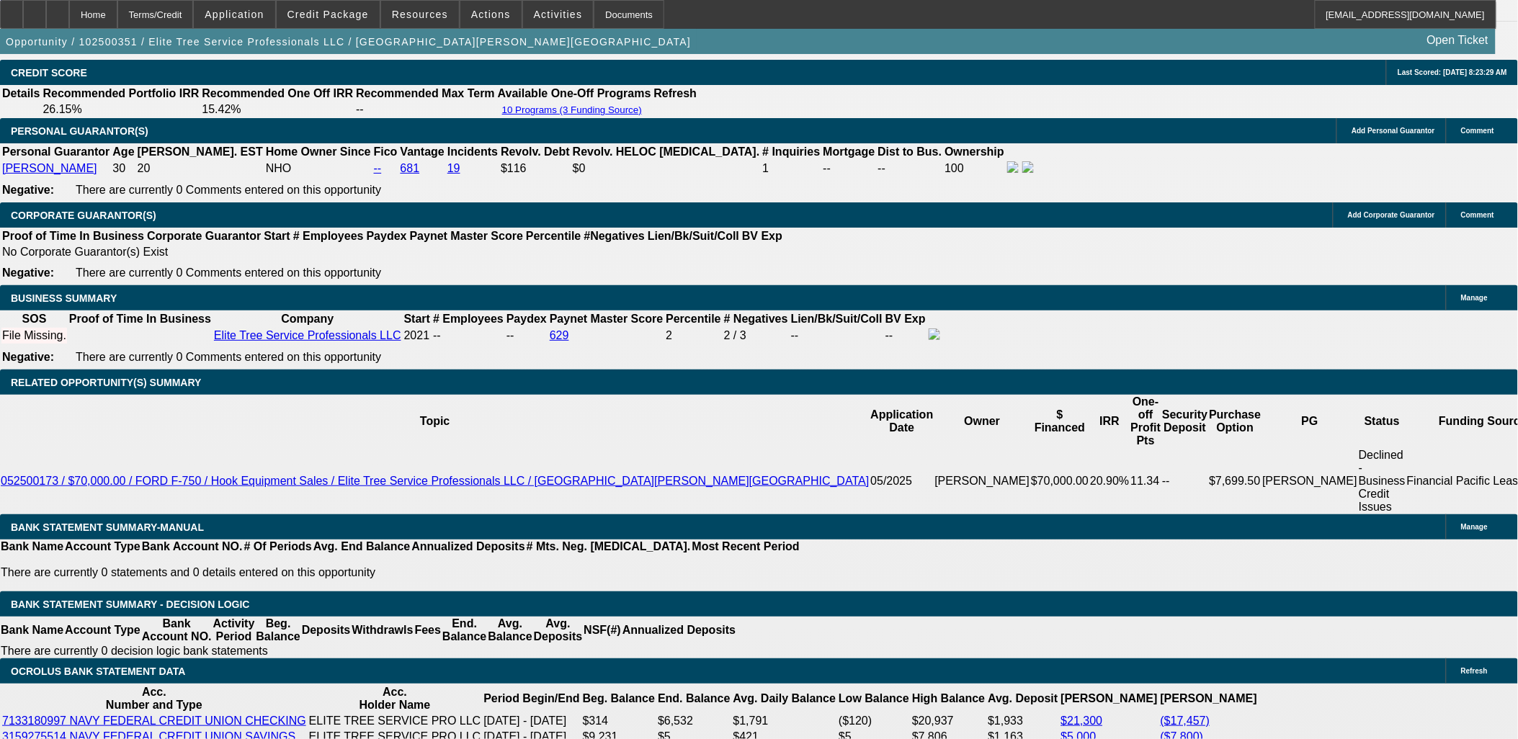
scroll to position [2081, 0]
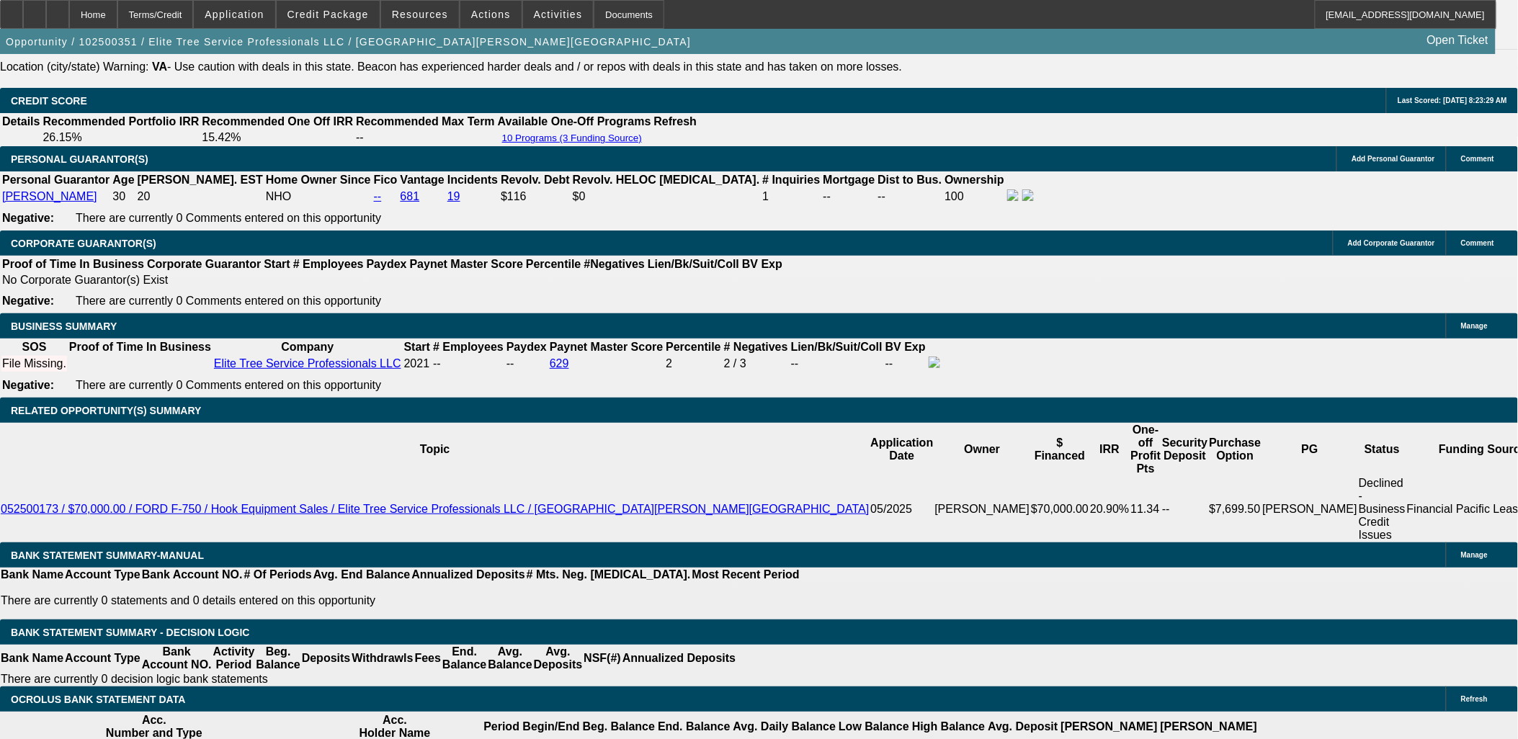
type input "$10,000.00"
select select "0.1"
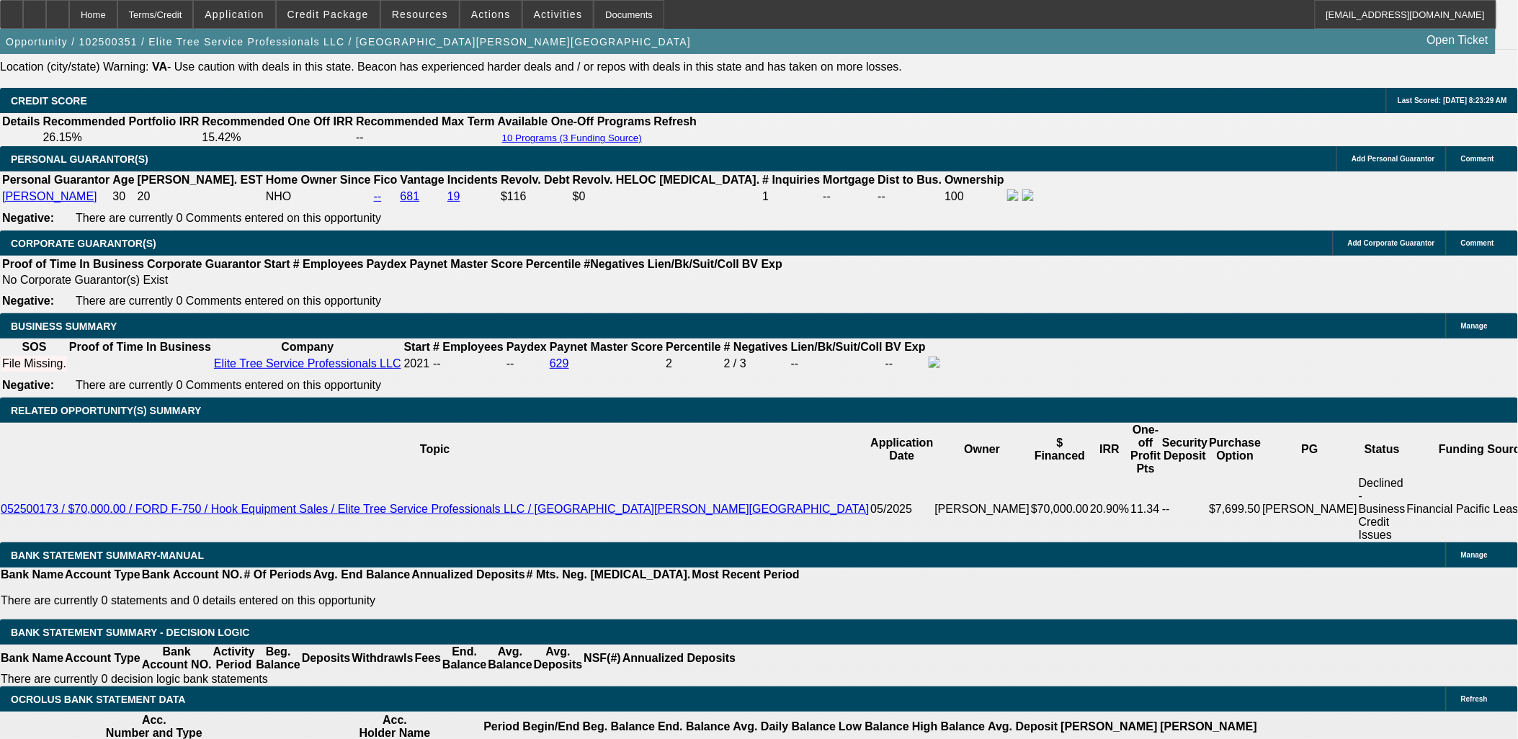
type input "$6,500.00"
type input "$3,307.20"
type input "$1,653.60"
drag, startPoint x: 313, startPoint y: 416, endPoint x: 300, endPoint y: 414, distance: 13.9
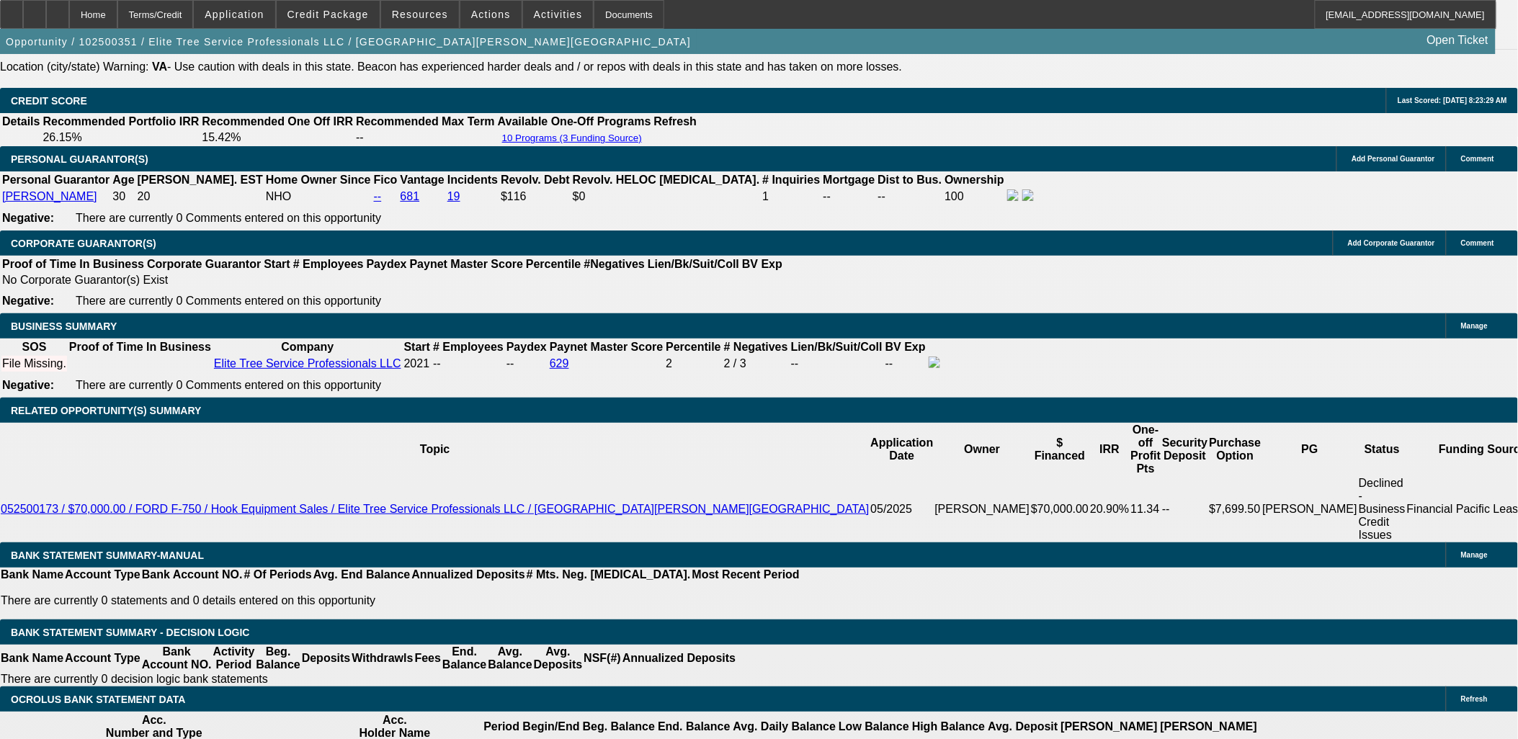
type input "$7,500.00"
click at [303, 385] on body "Home Terms/Credit Application Credit Package Resources Actions Activities Docum…" at bounding box center [759, 732] width 1518 height 5626
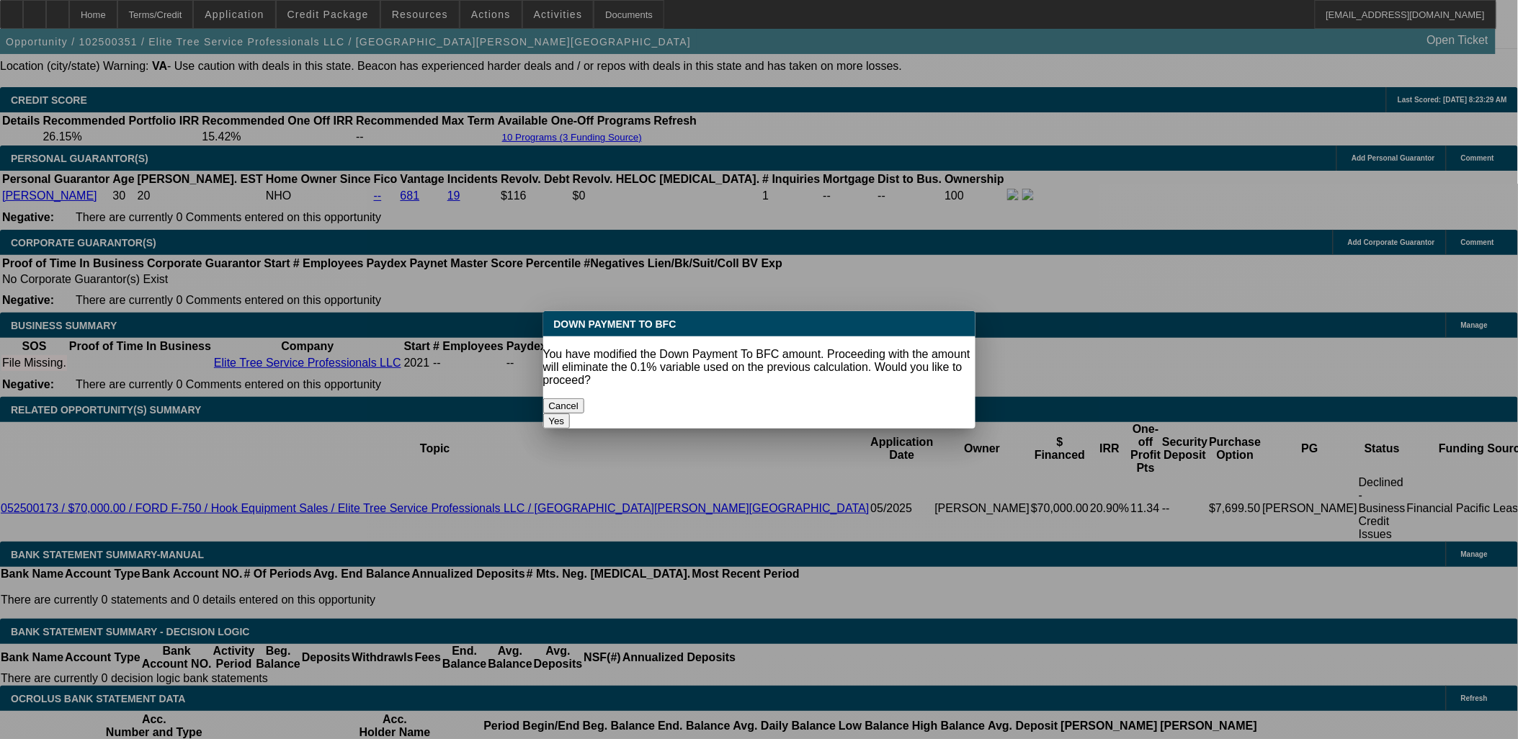
drag, startPoint x: 910, startPoint y: 404, endPoint x: 904, endPoint y: 397, distance: 9.2
click at [909, 414] on div "Yes" at bounding box center [759, 421] width 432 height 15
click at [571, 414] on button "Yes" at bounding box center [556, 421] width 27 height 15
select select "0"
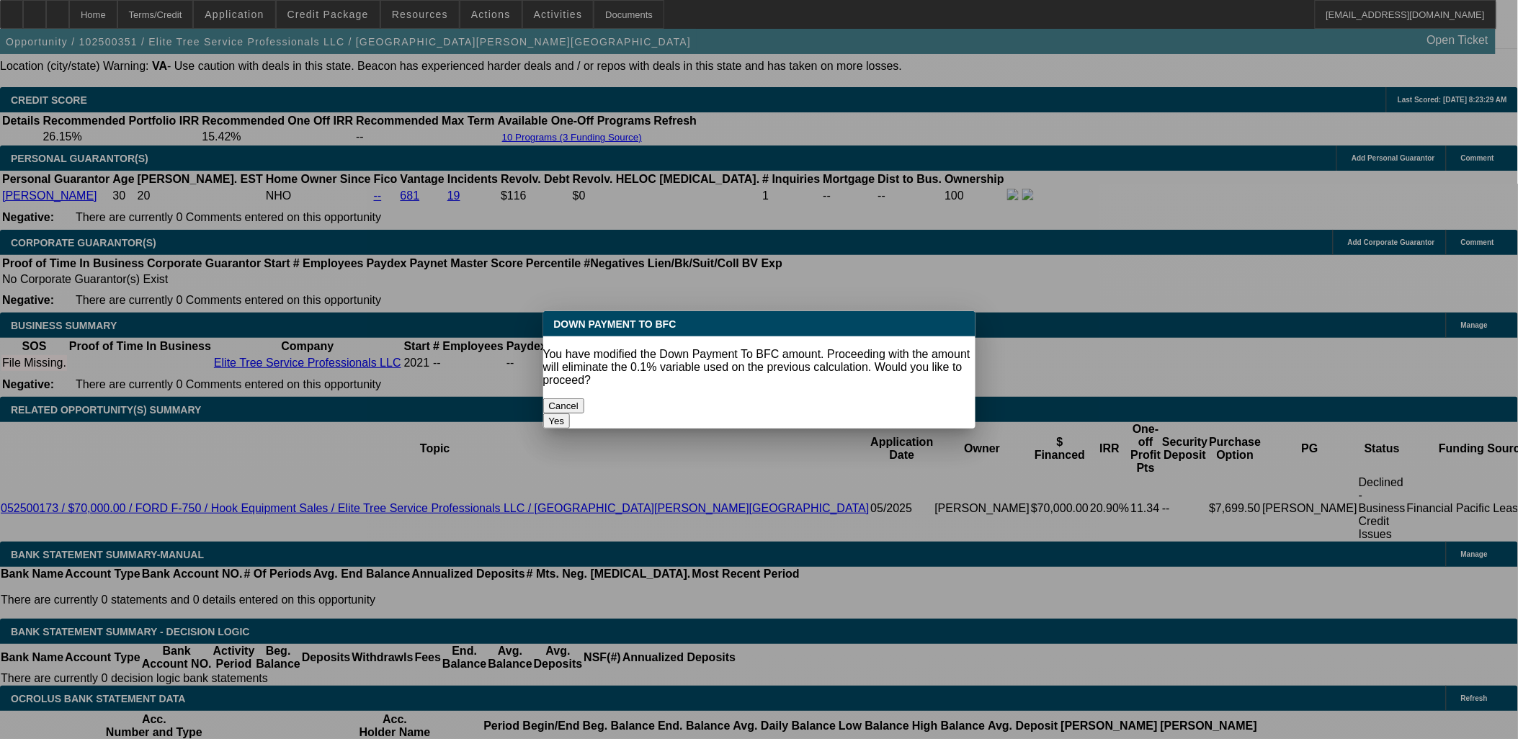
type input "$3,250.66"
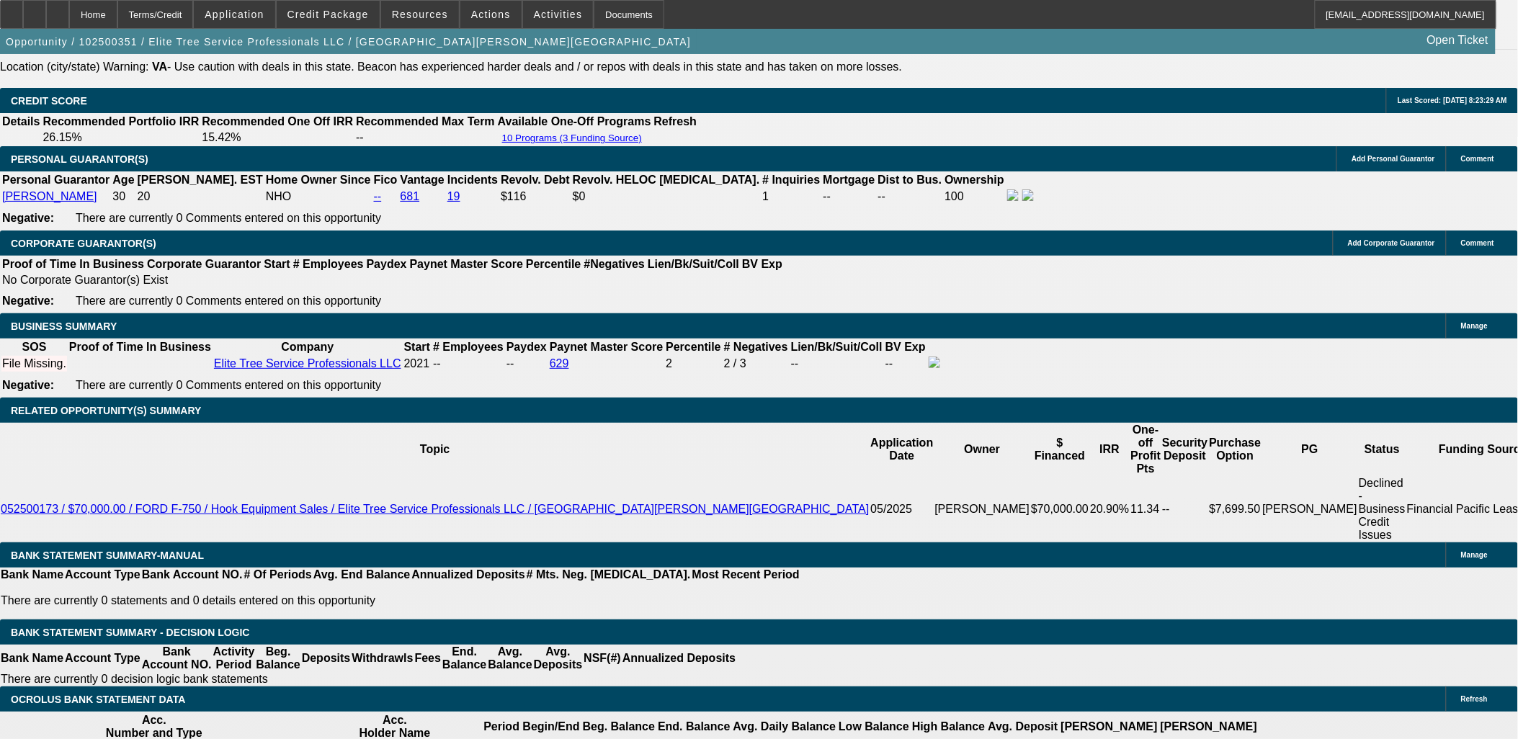
drag, startPoint x: 256, startPoint y: 527, endPoint x: 342, endPoint y: 523, distance: 85.8
type input "1650"
type input "$3,300.00"
type input "16.7"
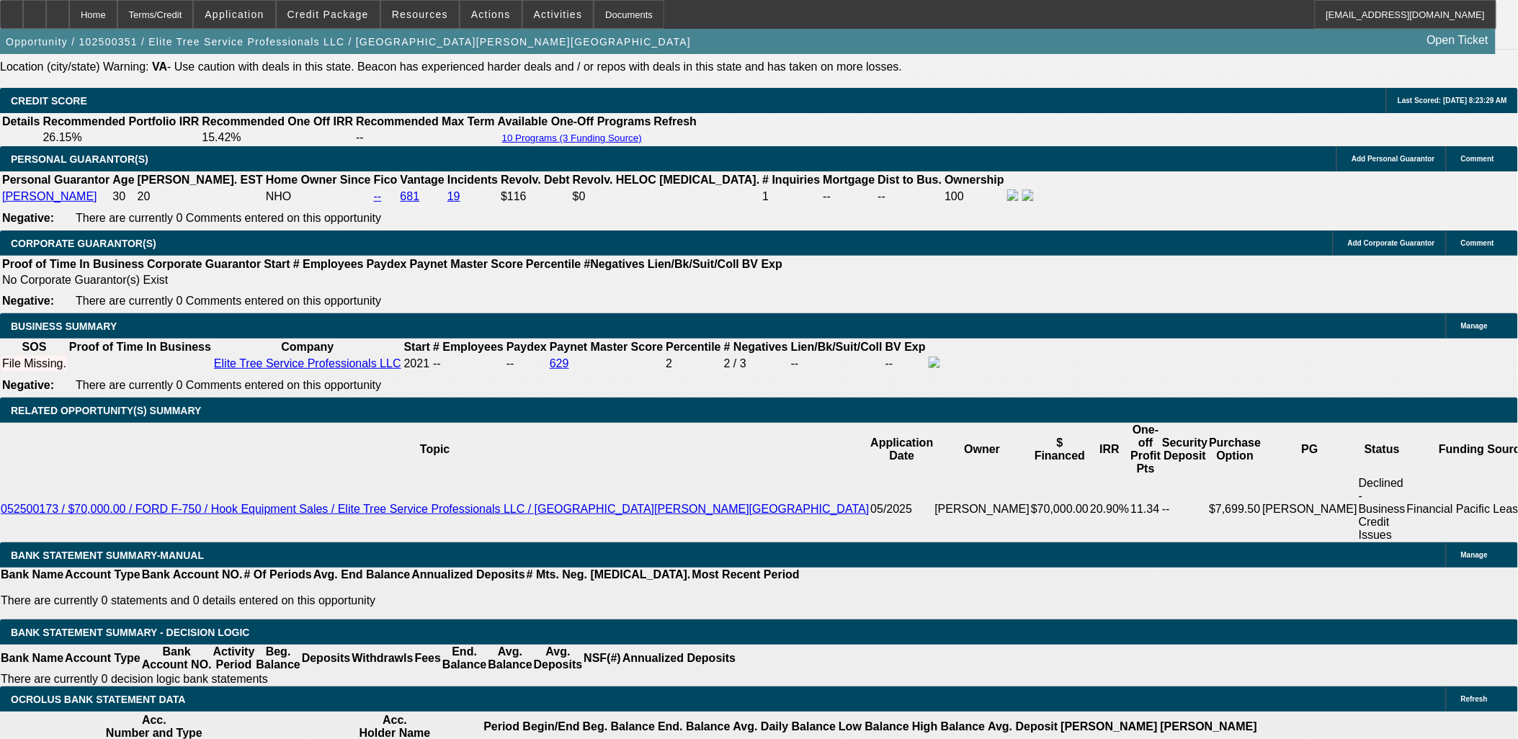
type input "$1,650.00"
drag, startPoint x: 245, startPoint y: 143, endPoint x: 233, endPoint y: 148, distance: 12.9
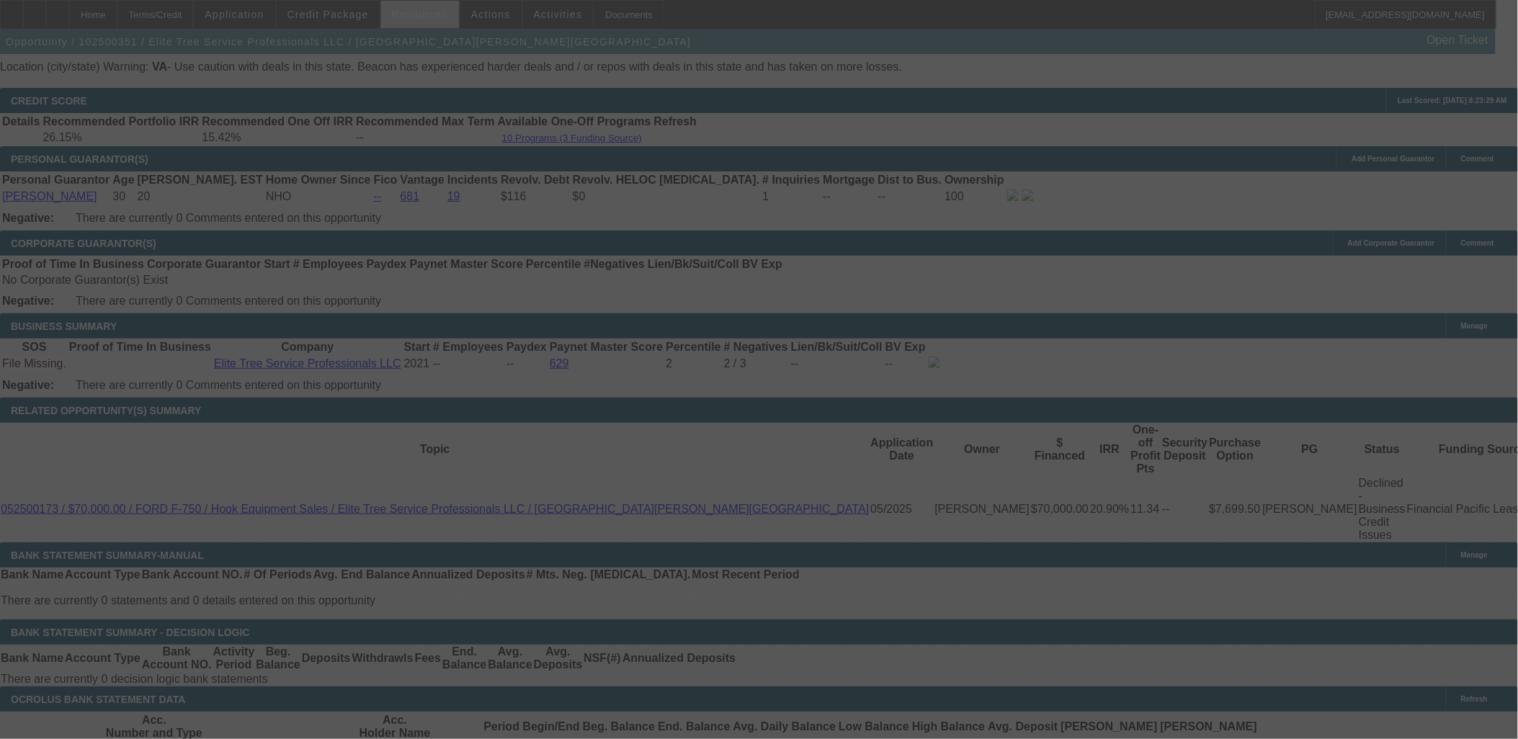
select select "0"
select select "2"
select select "0.1"
select select "4"
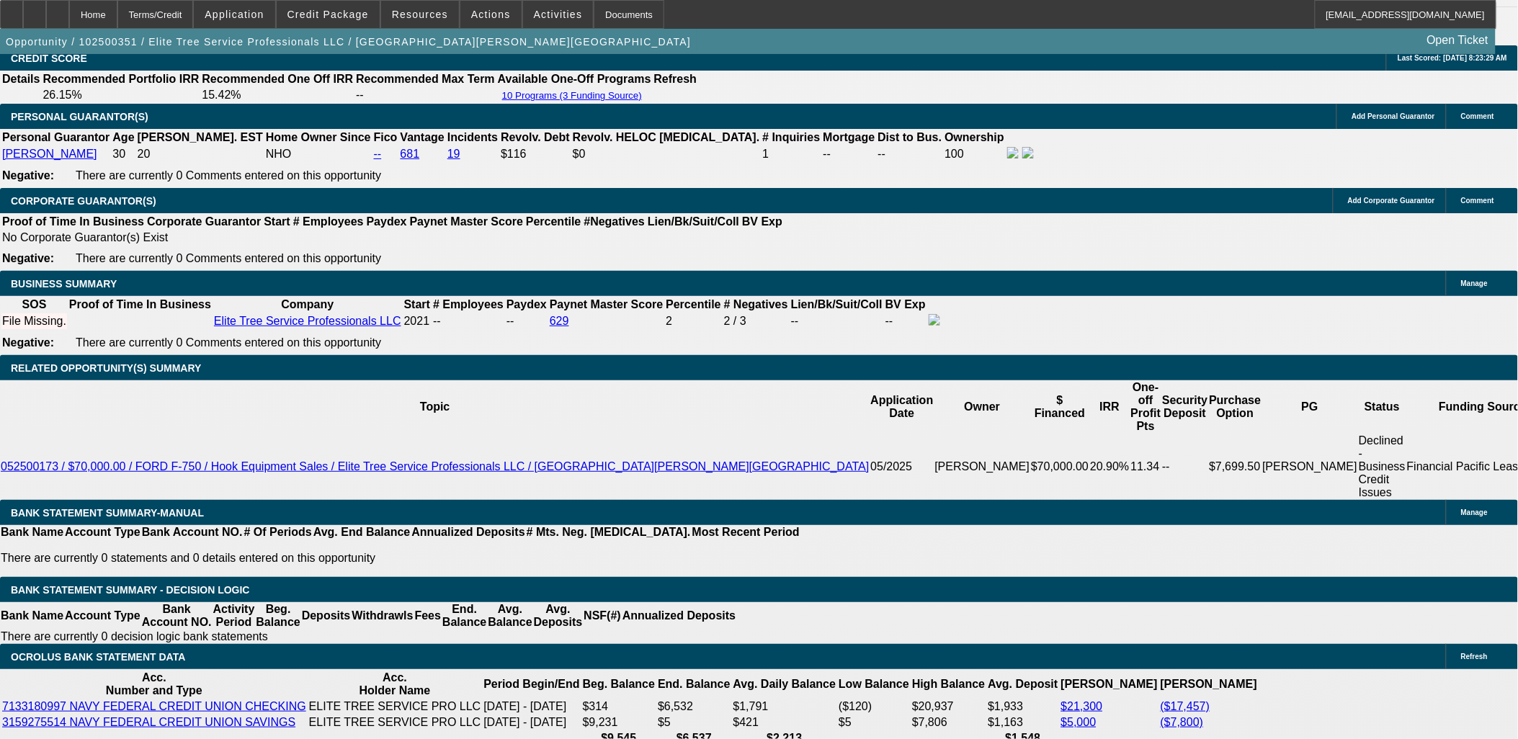
scroll to position [2161, 0]
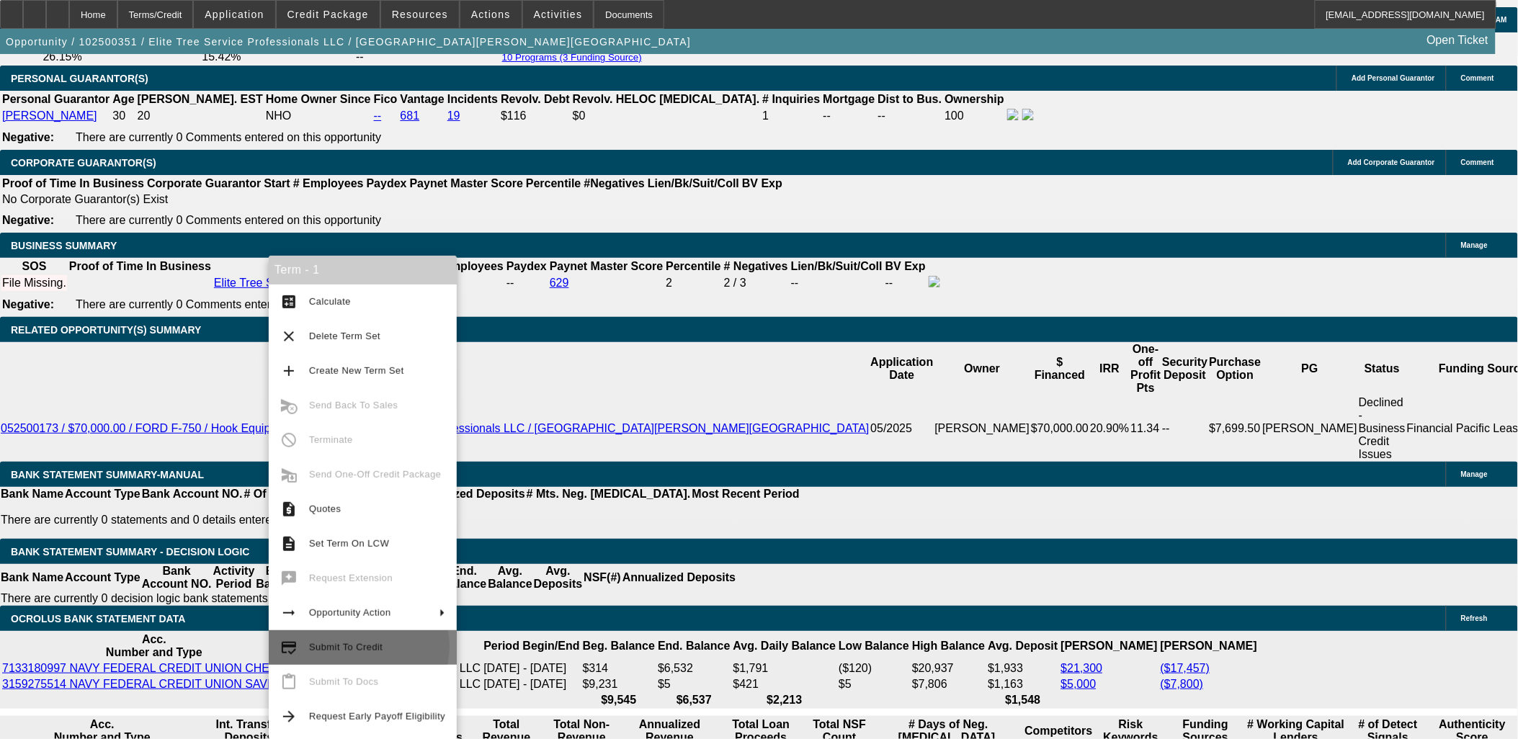
click at [357, 646] on span "Submit To Credit" at bounding box center [345, 647] width 73 height 11
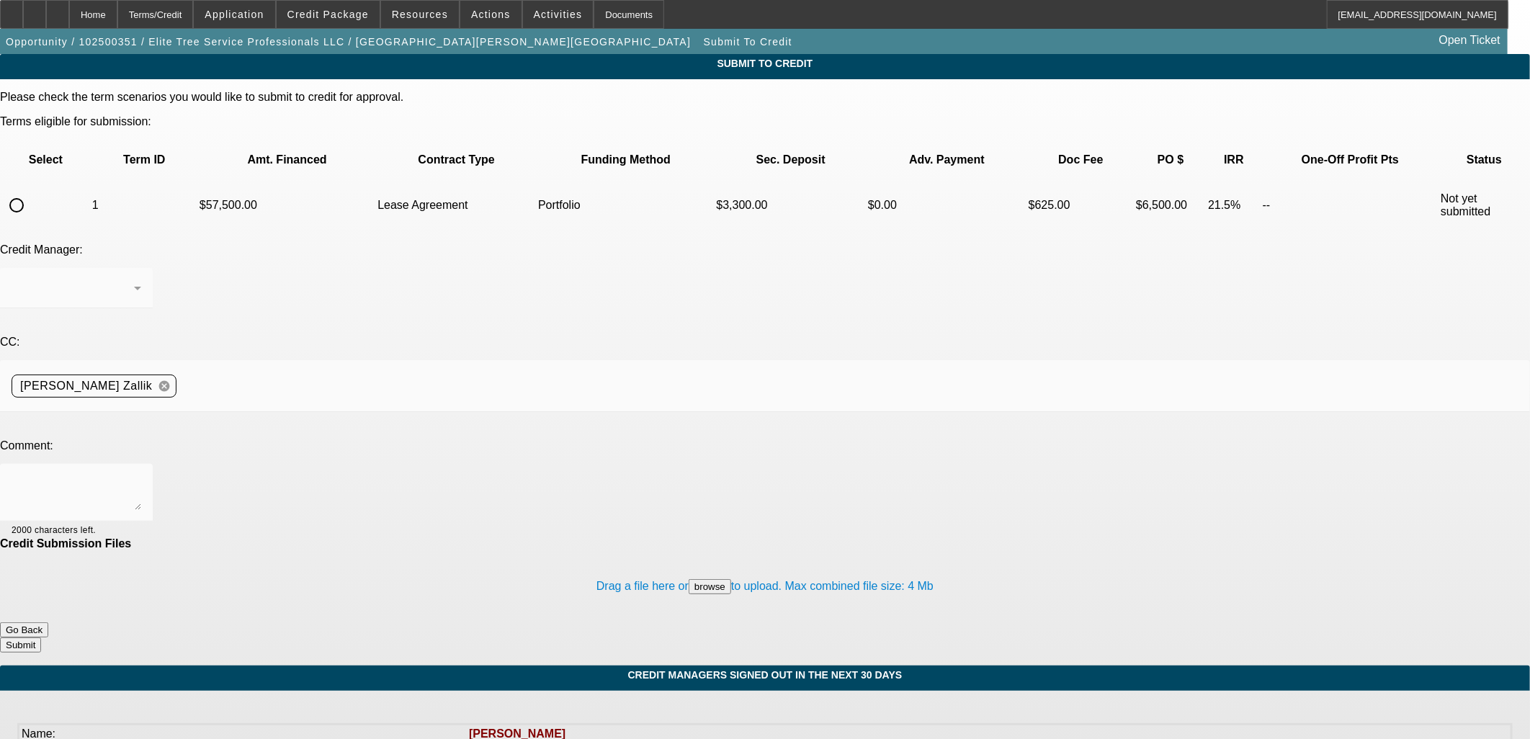
click at [31, 191] on input "radio" at bounding box center [16, 205] width 29 height 29
radio input "true"
click at [141, 476] on textarea at bounding box center [77, 493] width 130 height 35
paste textarea "Please review for an approval in the Port. I'm not sure Ocrolus is reporting co…"
drag, startPoint x: 379, startPoint y: 334, endPoint x: 813, endPoint y: 330, distance: 433.8
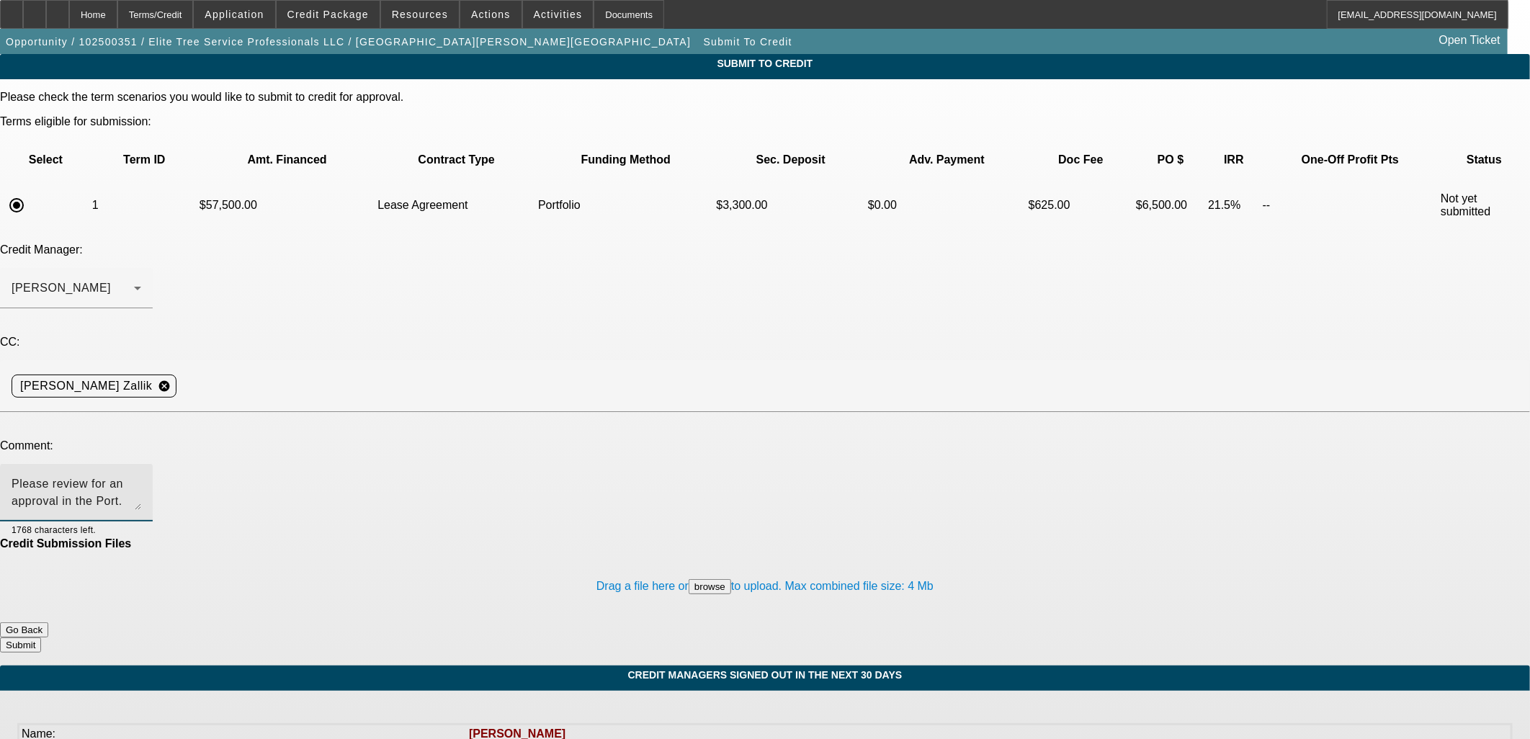
click at [141, 476] on textarea "Please review for an approval in the Port. I'm not sure Ocrolus is reporting co…" at bounding box center [77, 493] width 130 height 35
click at [141, 476] on textarea "Please review for an approval in the Port. See additional comments for more inf…" at bounding box center [77, 493] width 130 height 35
drag, startPoint x: 604, startPoint y: 321, endPoint x: 597, endPoint y: 334, distance: 14.8
click at [141, 476] on textarea "Please review for an approval in the Port. Profile has caught up and improved s…" at bounding box center [77, 493] width 130 height 35
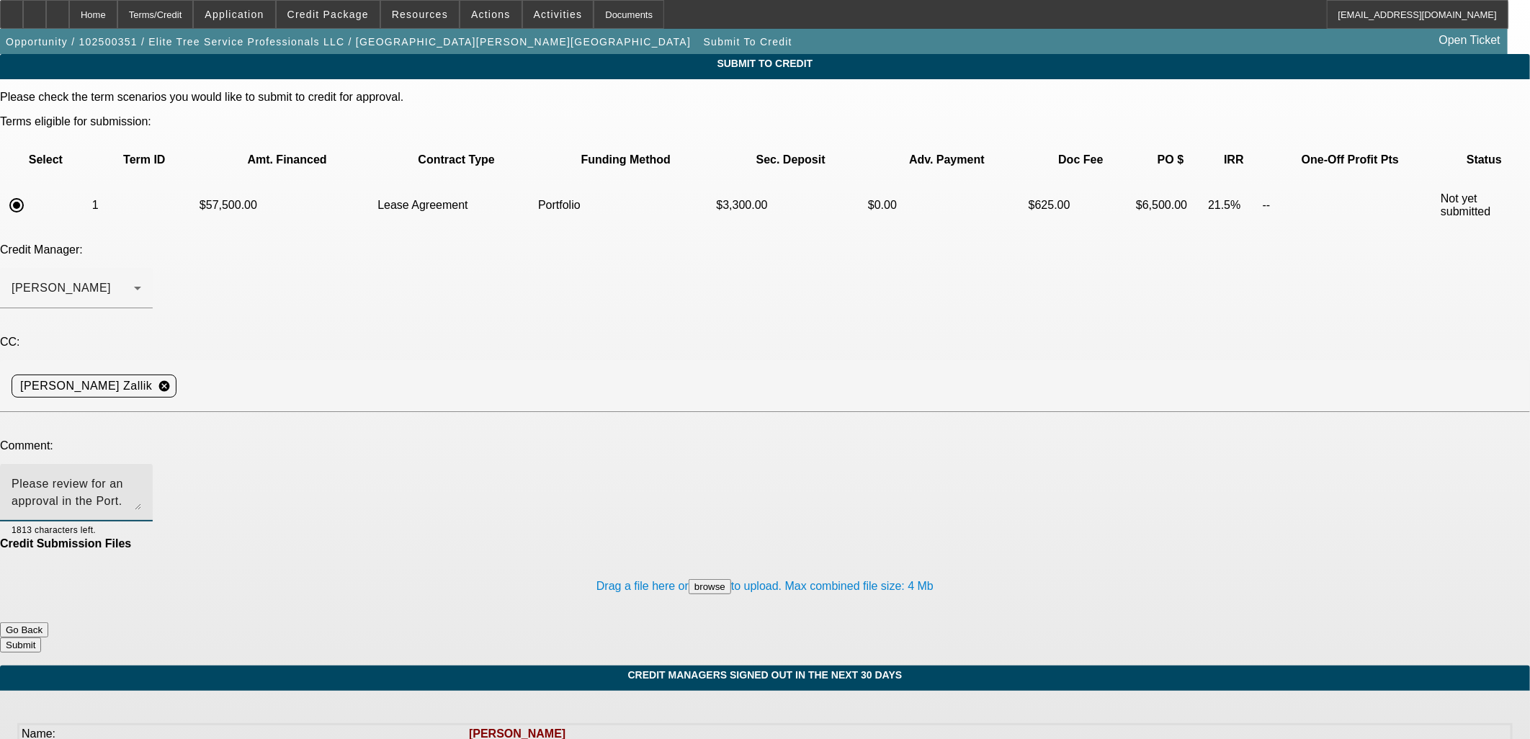
drag, startPoint x: 755, startPoint y: 354, endPoint x: 768, endPoint y: 356, distance: 13.1
click at [141, 476] on textarea "Please review for an approval in the Port. Profile has caught up and improved s…" at bounding box center [77, 493] width 130 height 35
type textarea "Please review for an approval in the Port. Profile has caught up and improved s…"
drag, startPoint x: 875, startPoint y: 572, endPoint x: 879, endPoint y: 550, distance: 22.7
click at [879, 550] on div "Submit To Credit Please check the term scenarios you would like to submit to cr…" at bounding box center [765, 360] width 1530 height 612
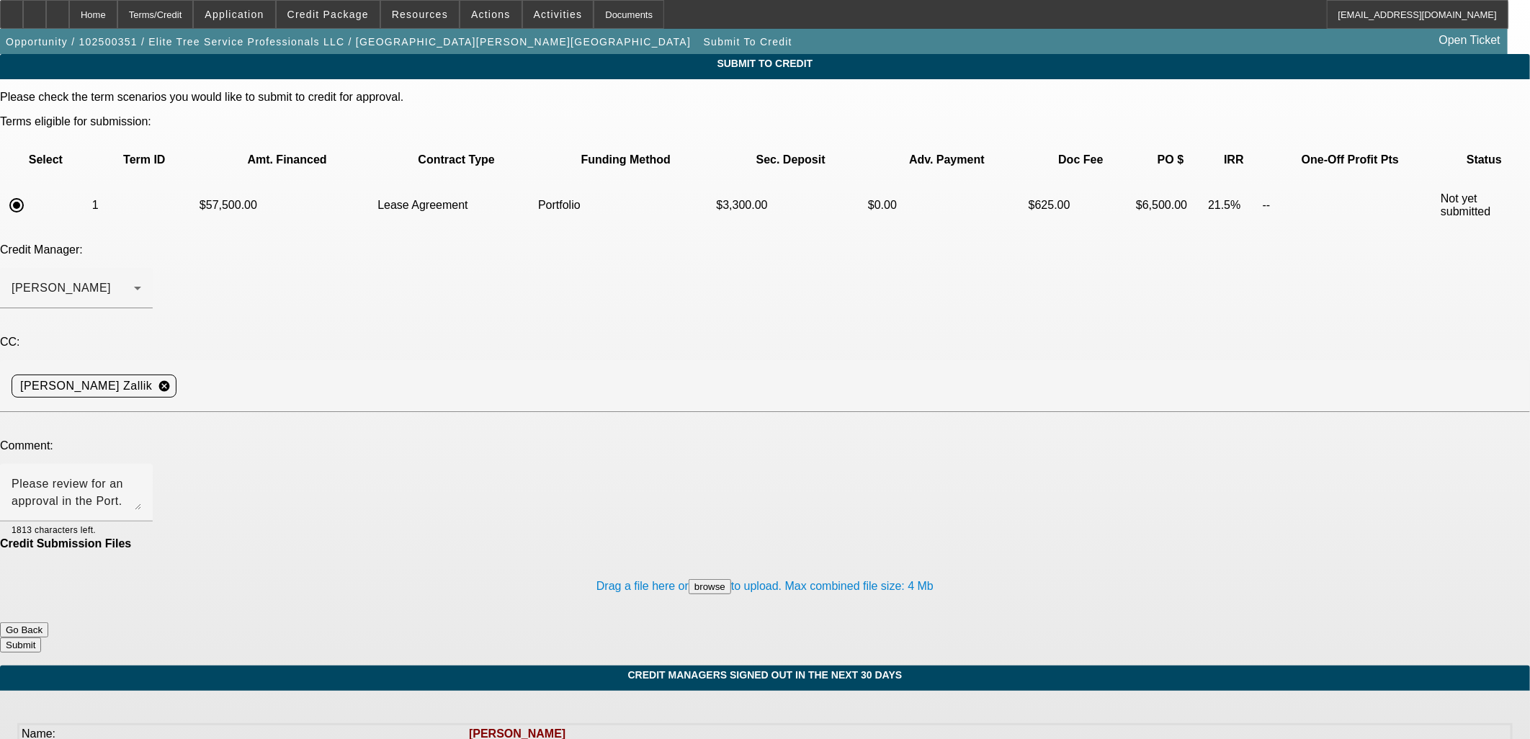
click at [41, 638] on button "Submit" at bounding box center [20, 645] width 41 height 15
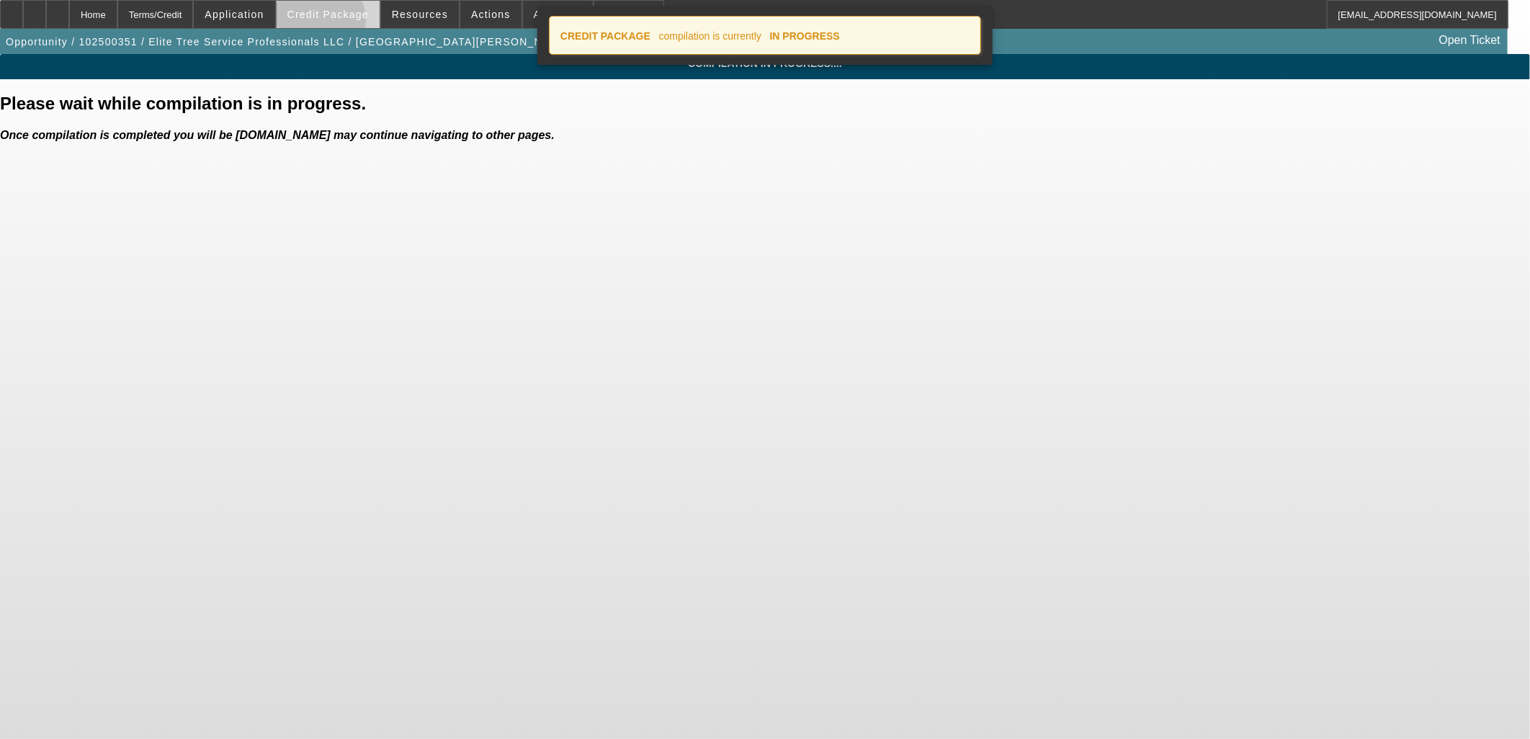
click at [340, 23] on span at bounding box center [328, 14] width 103 height 35
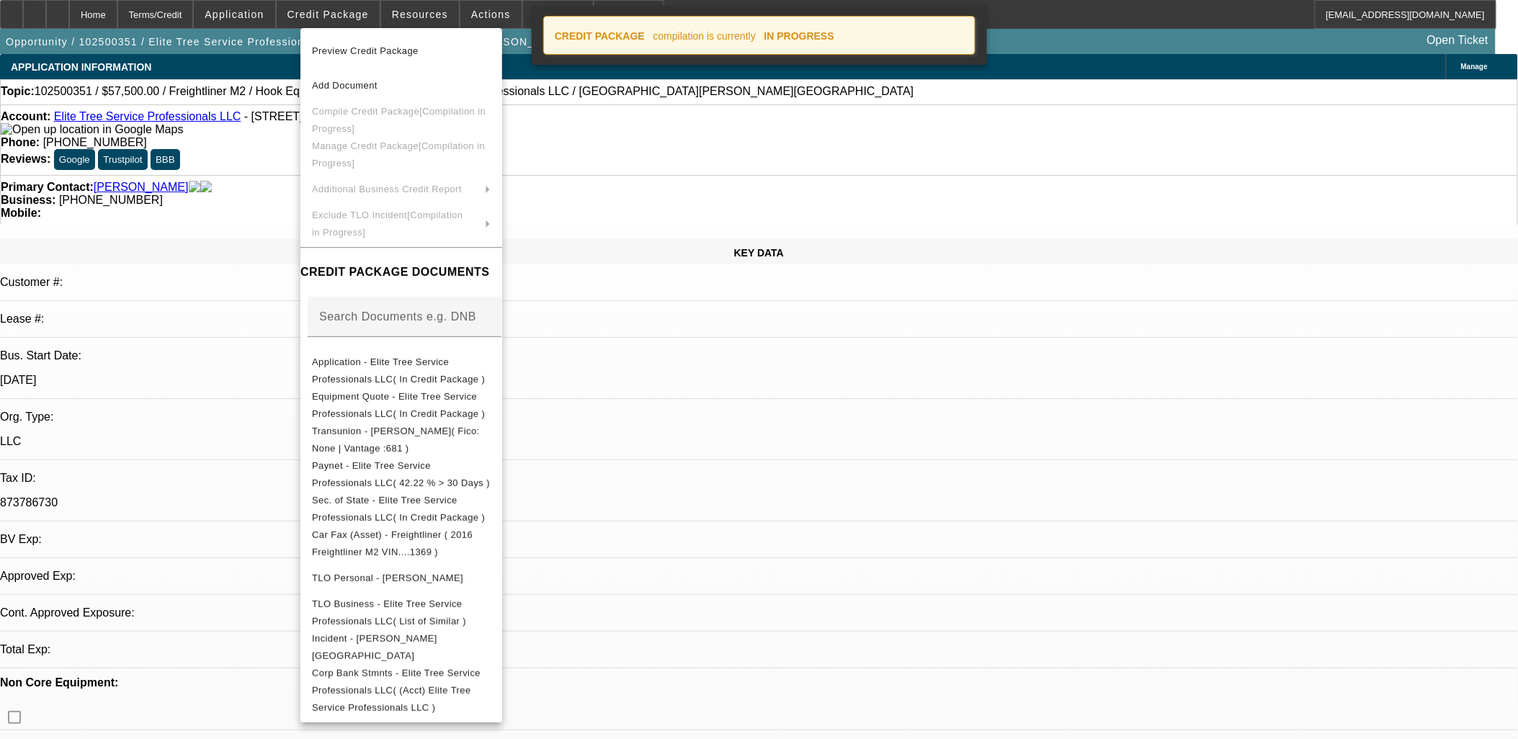
select select "0"
select select "2"
select select "0.1"
select select "4"
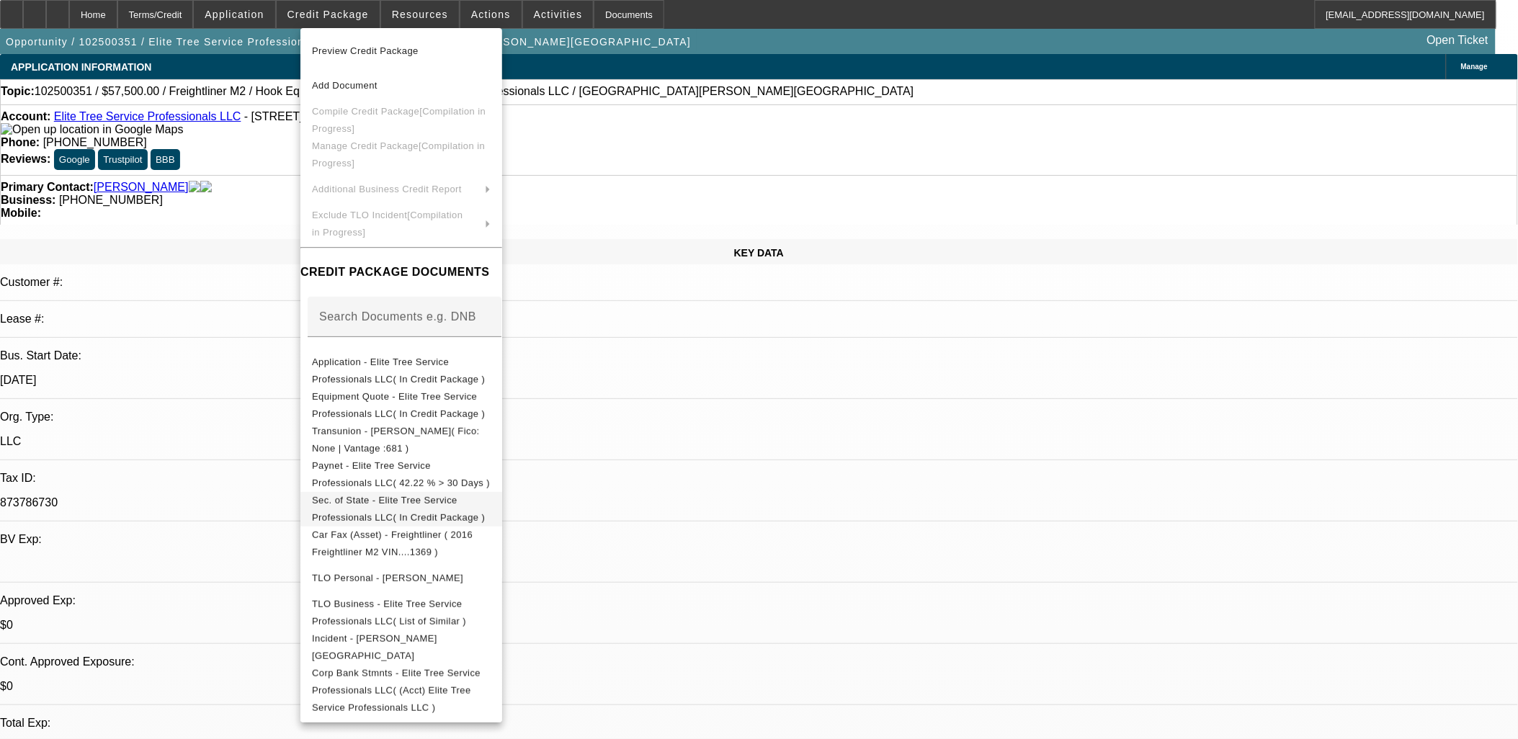
click at [425, 505] on span "Sec. of State - Elite Tree Service Professionals LLC( In Credit Package )" at bounding box center [398, 508] width 173 height 28
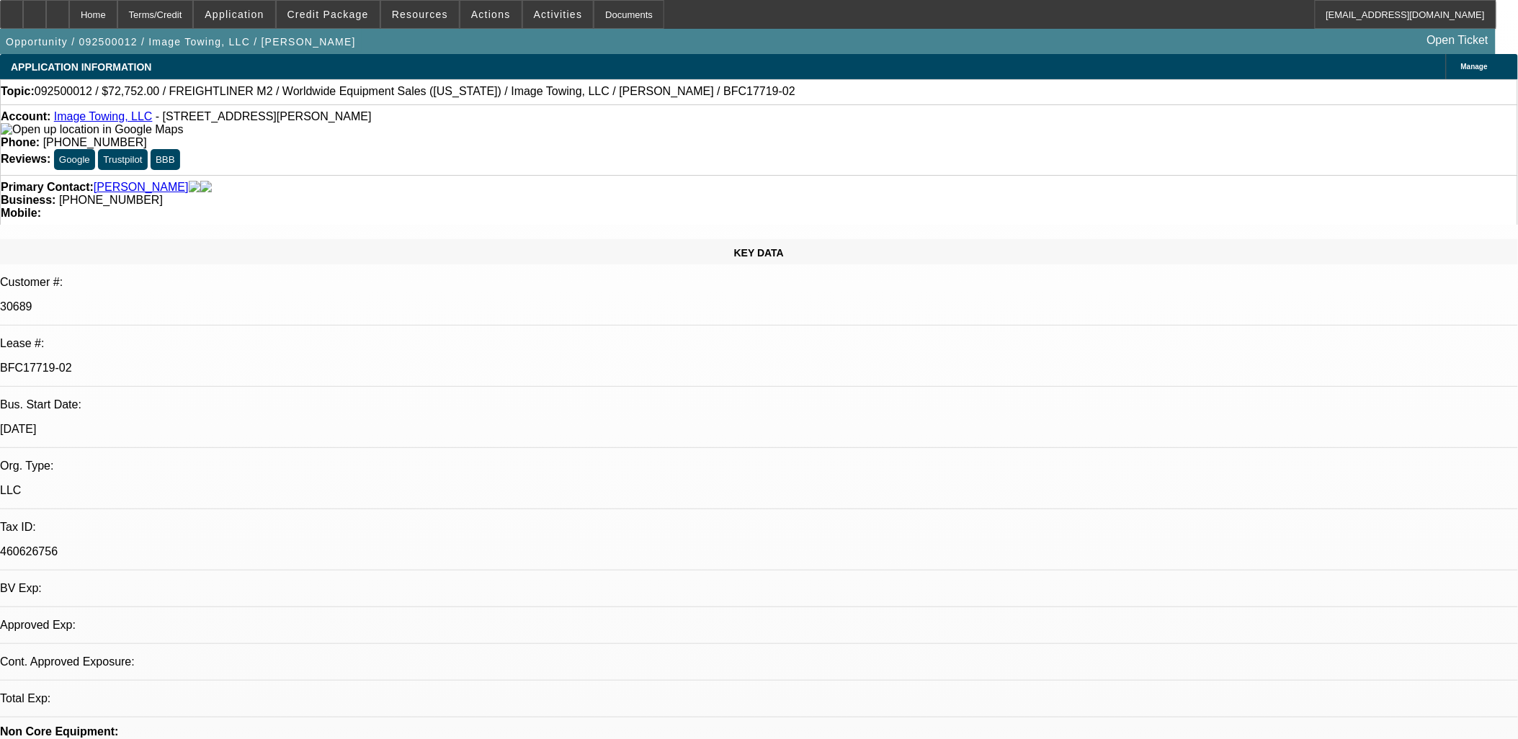
select select "0"
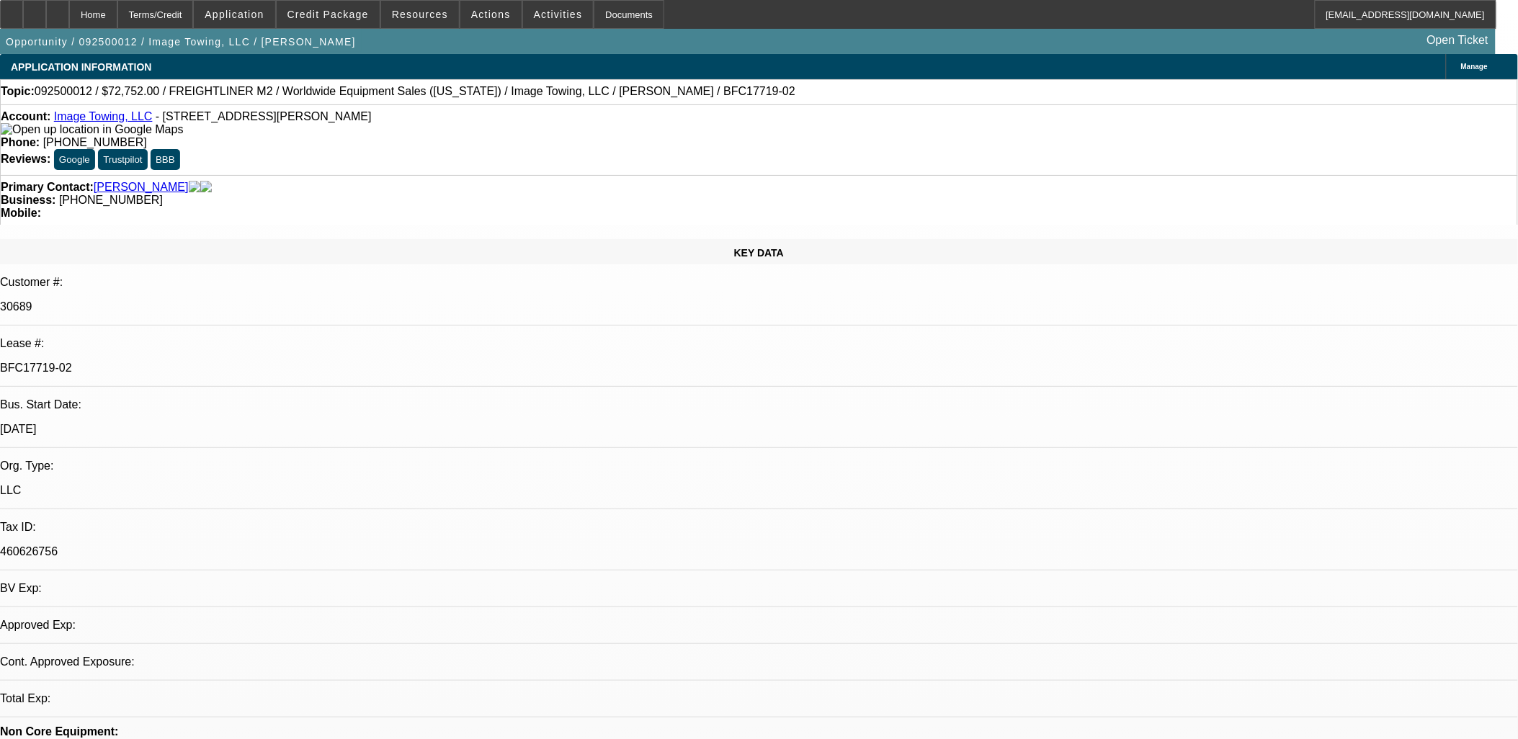
select select "0"
select select "1"
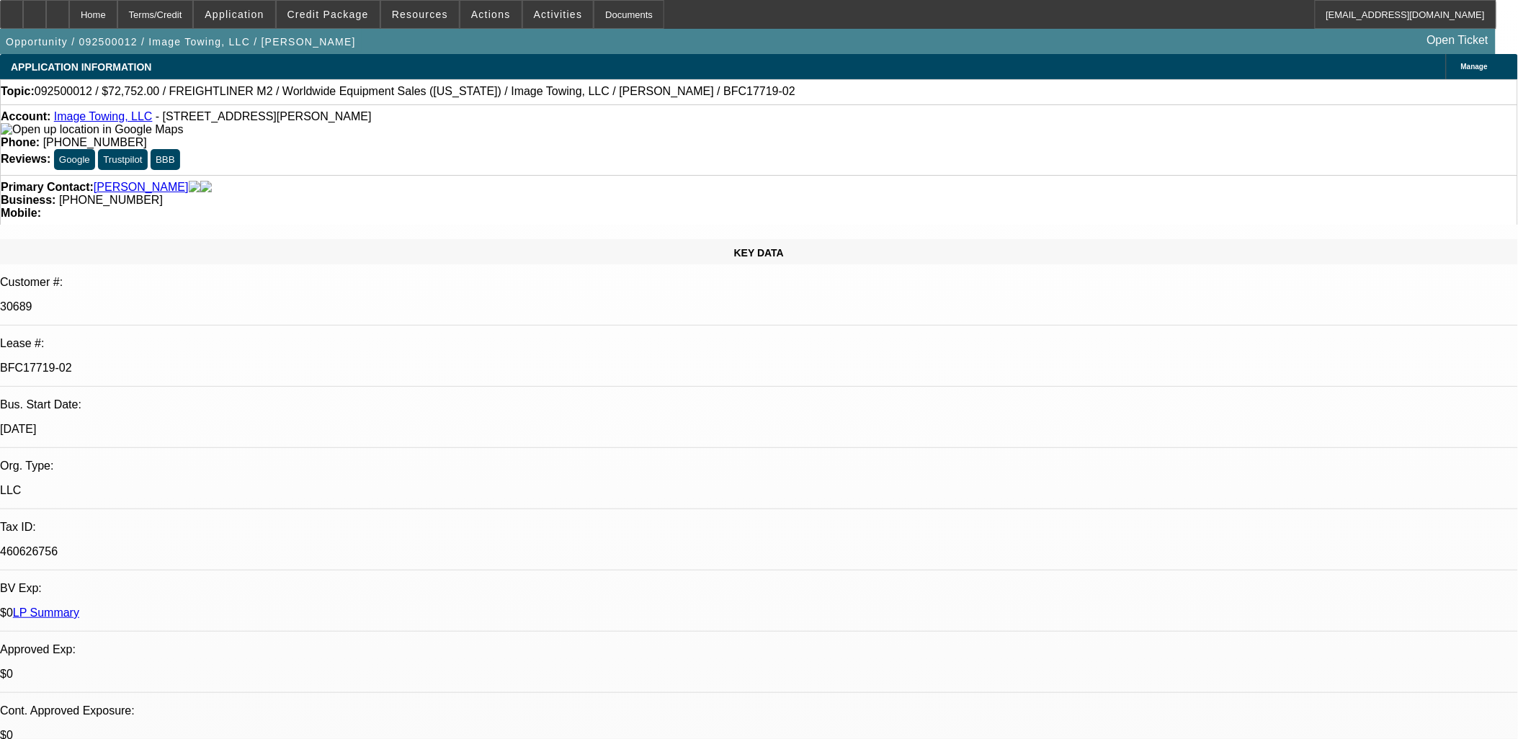
select select "1"
select select "6"
select select "1"
select select "6"
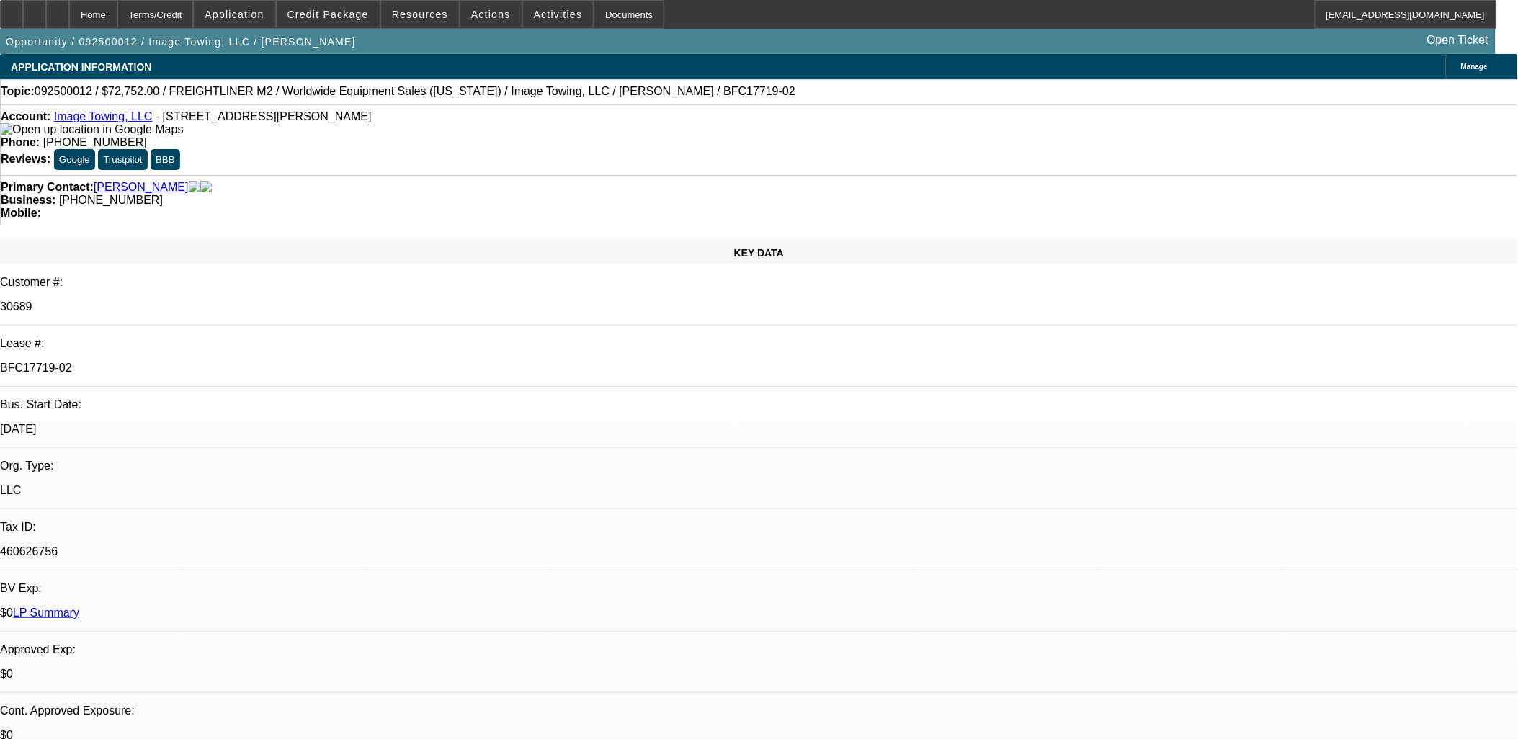
select select "1"
select select "6"
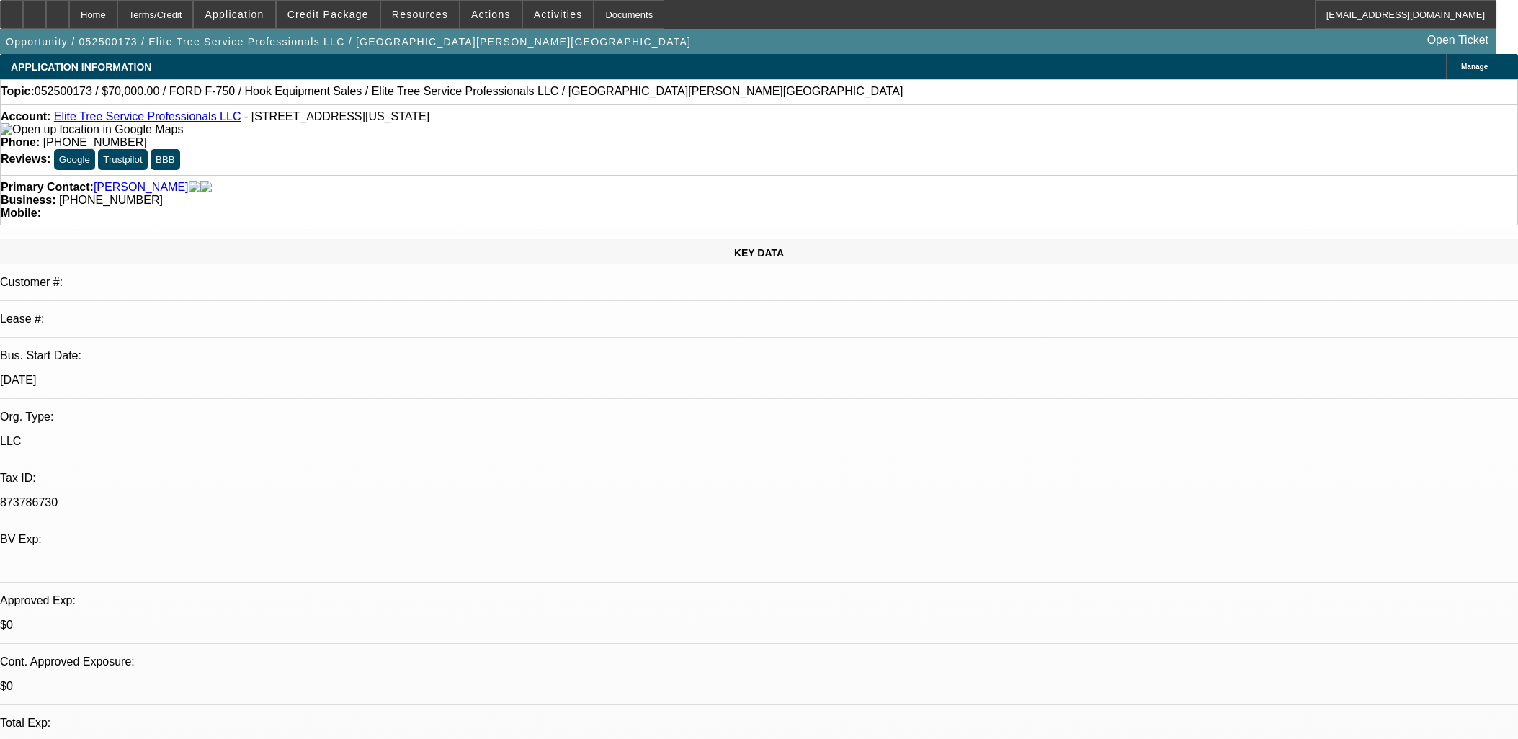
select select "0"
select select "0.1"
select select "4"
select select "0"
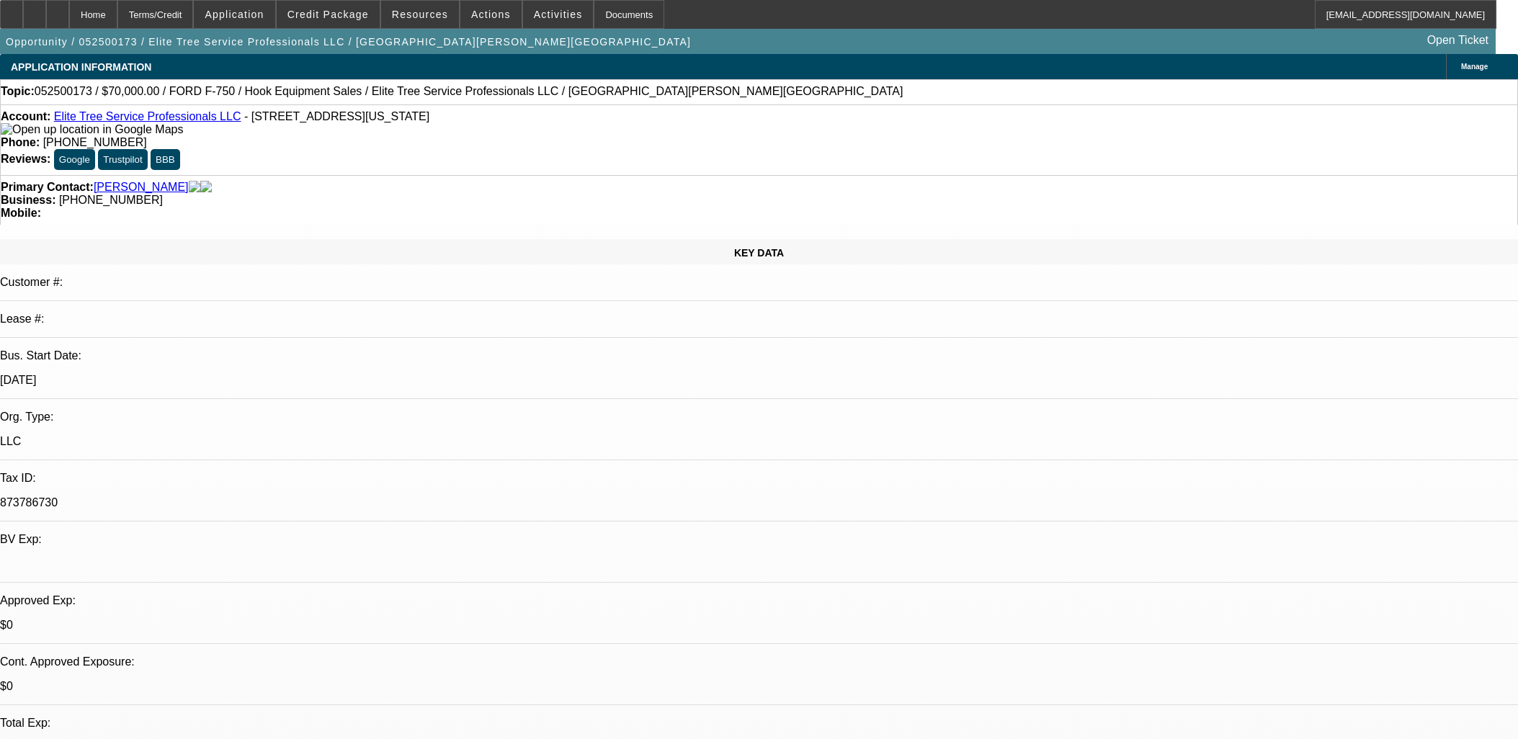
select select "0"
select select "0.1"
select select "4"
select select "0"
select select "2"
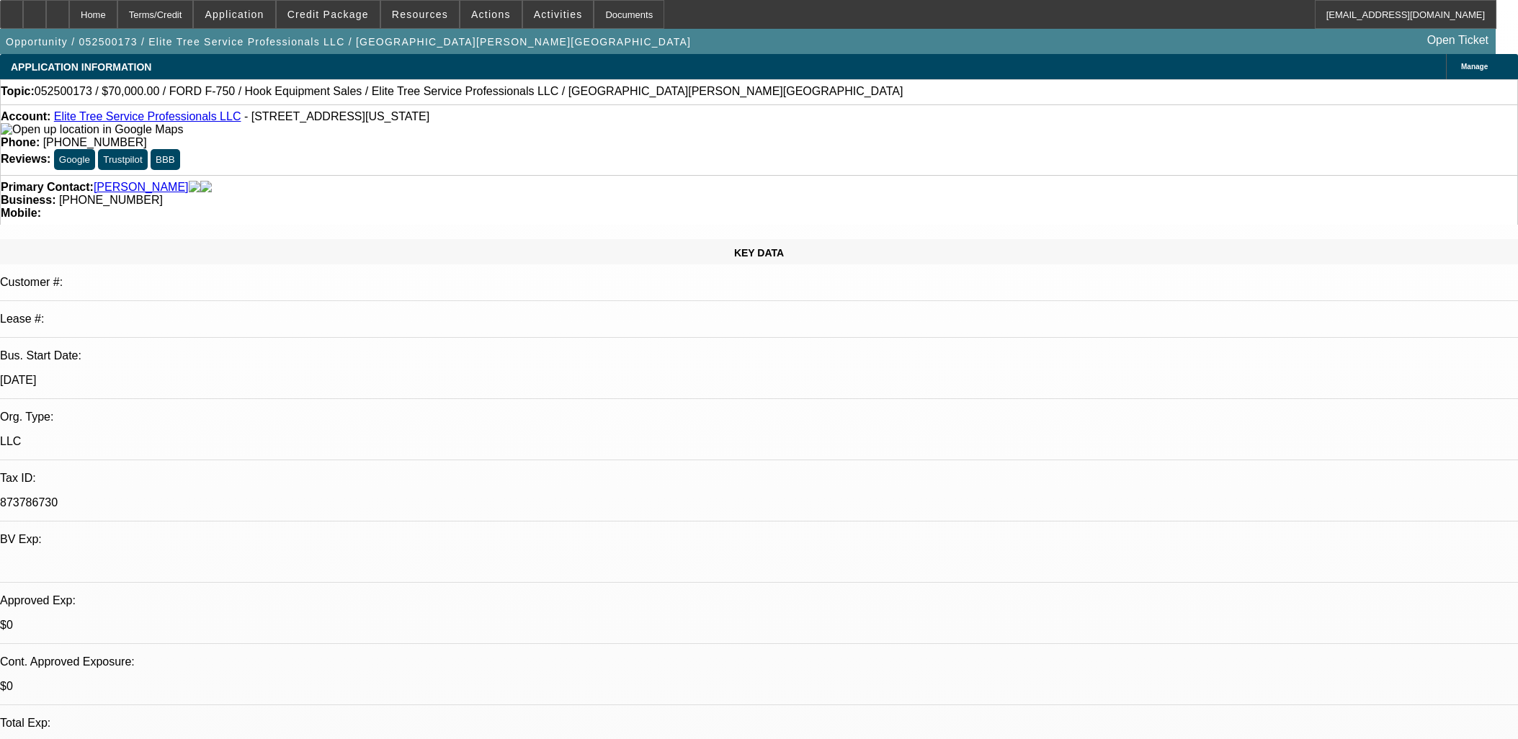
select select "2"
select select "0.1"
select select "4"
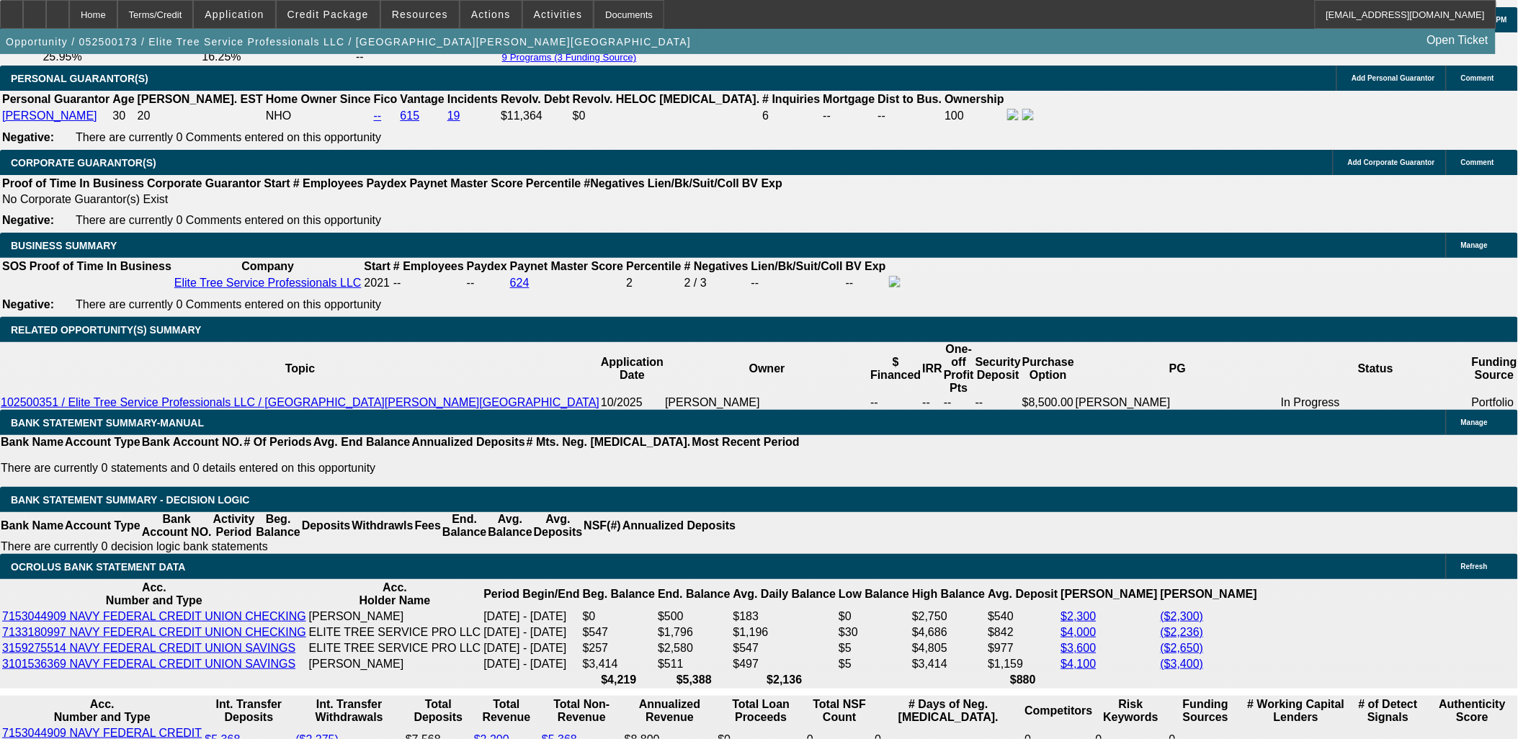
scroll to position [240, 0]
drag, startPoint x: 1172, startPoint y: 234, endPoint x: 1165, endPoint y: 236, distance: 7.5
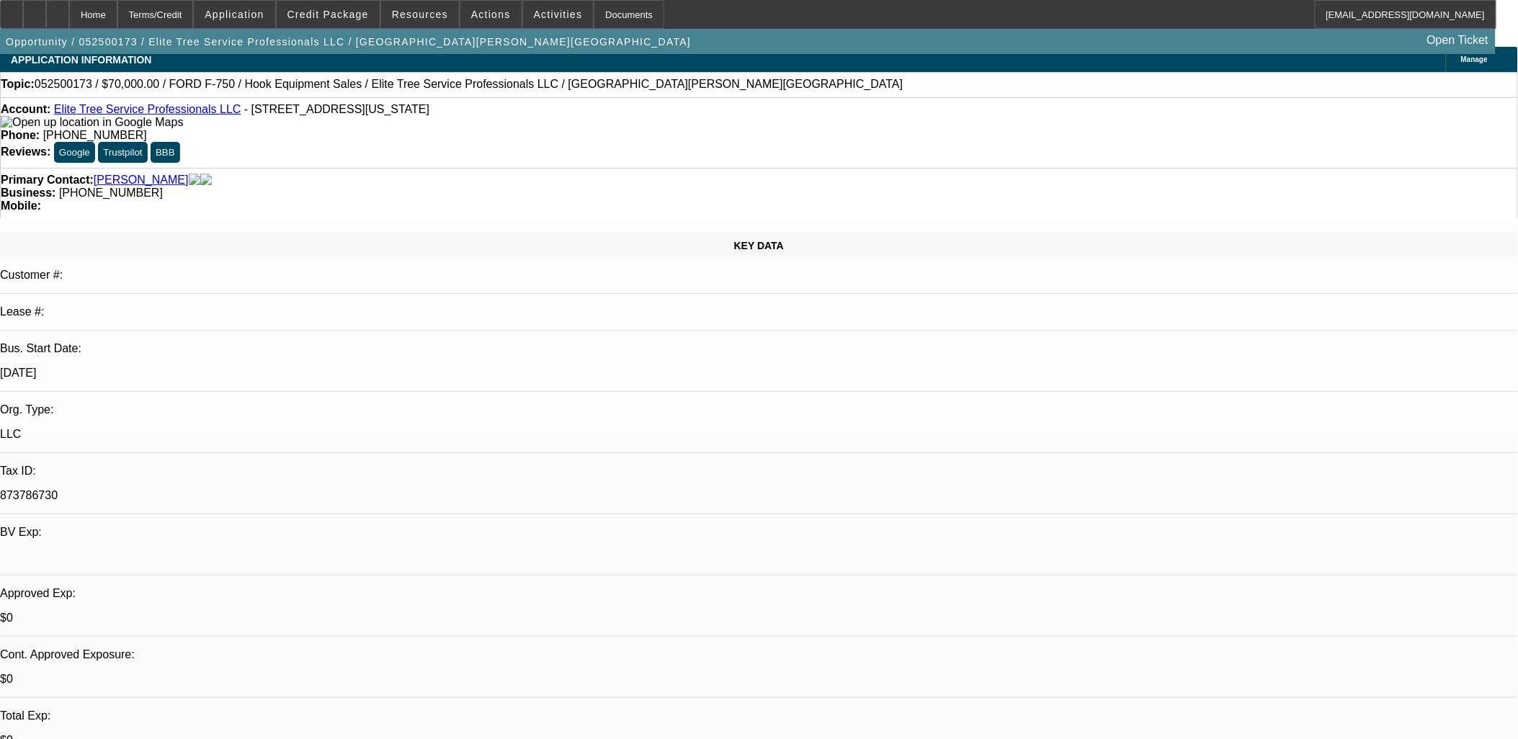
scroll to position [0, 0]
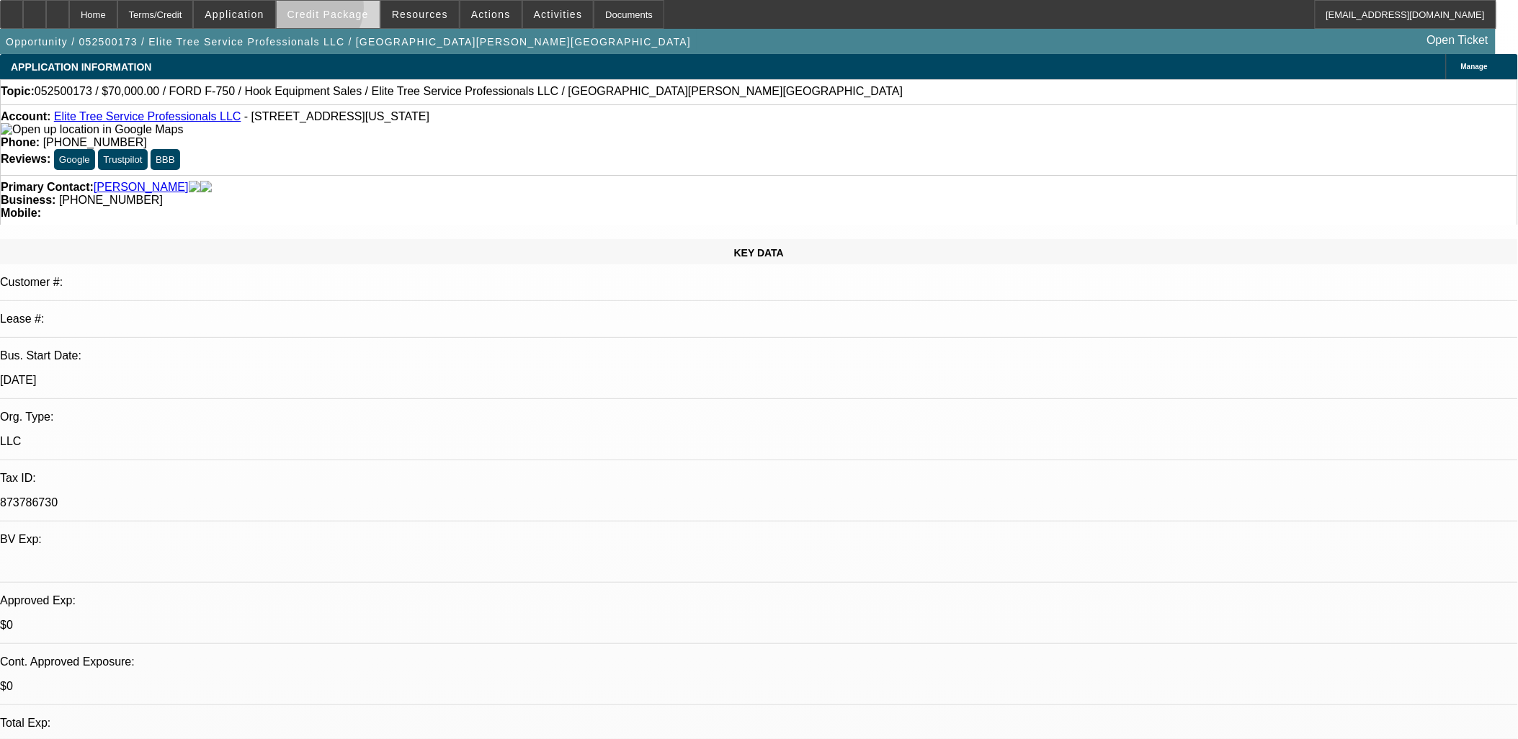
click at [333, 11] on span "Credit Package" at bounding box center [327, 15] width 81 height 12
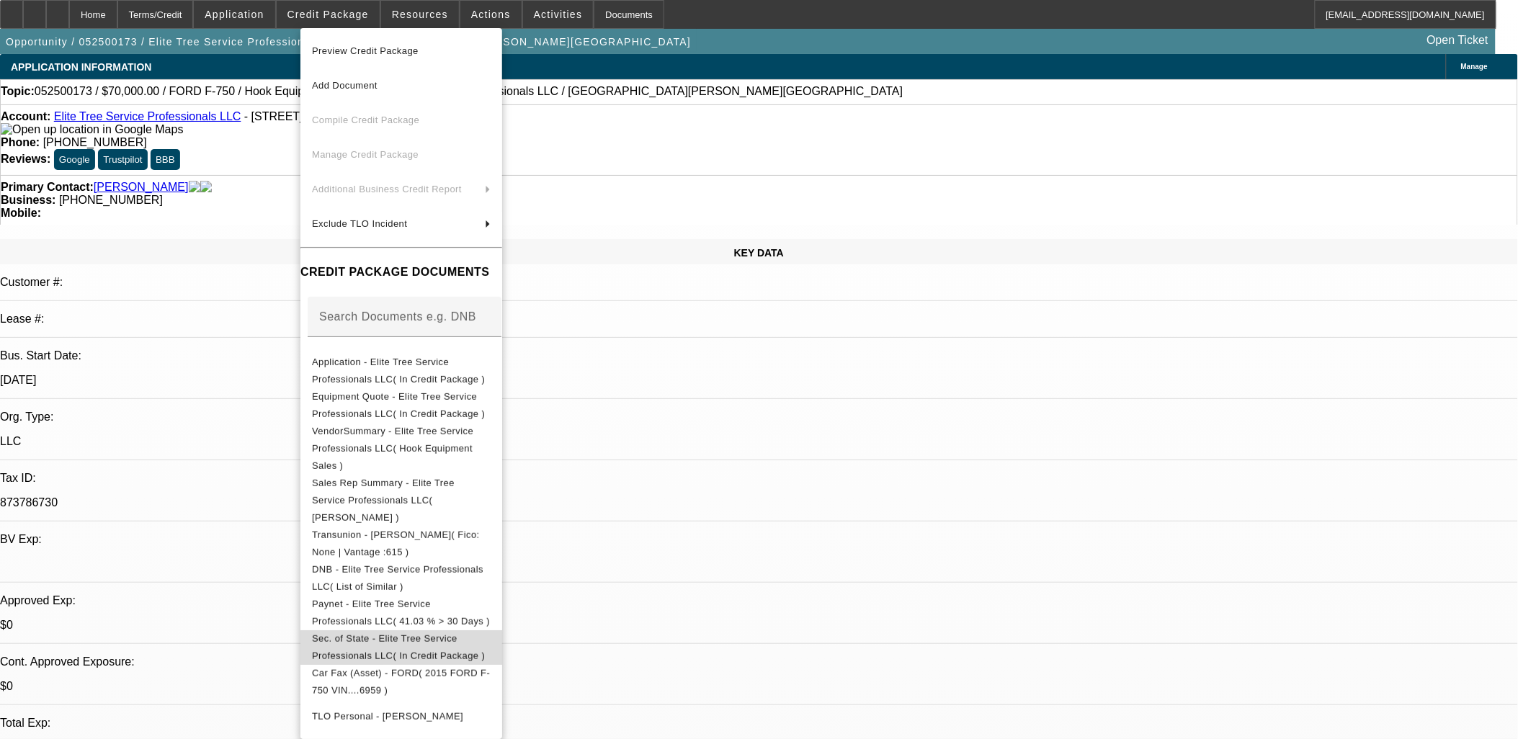
click at [442, 633] on span "Sec. of State - Elite Tree Service Professionals LLC( In Credit Package )" at bounding box center [398, 647] width 173 height 28
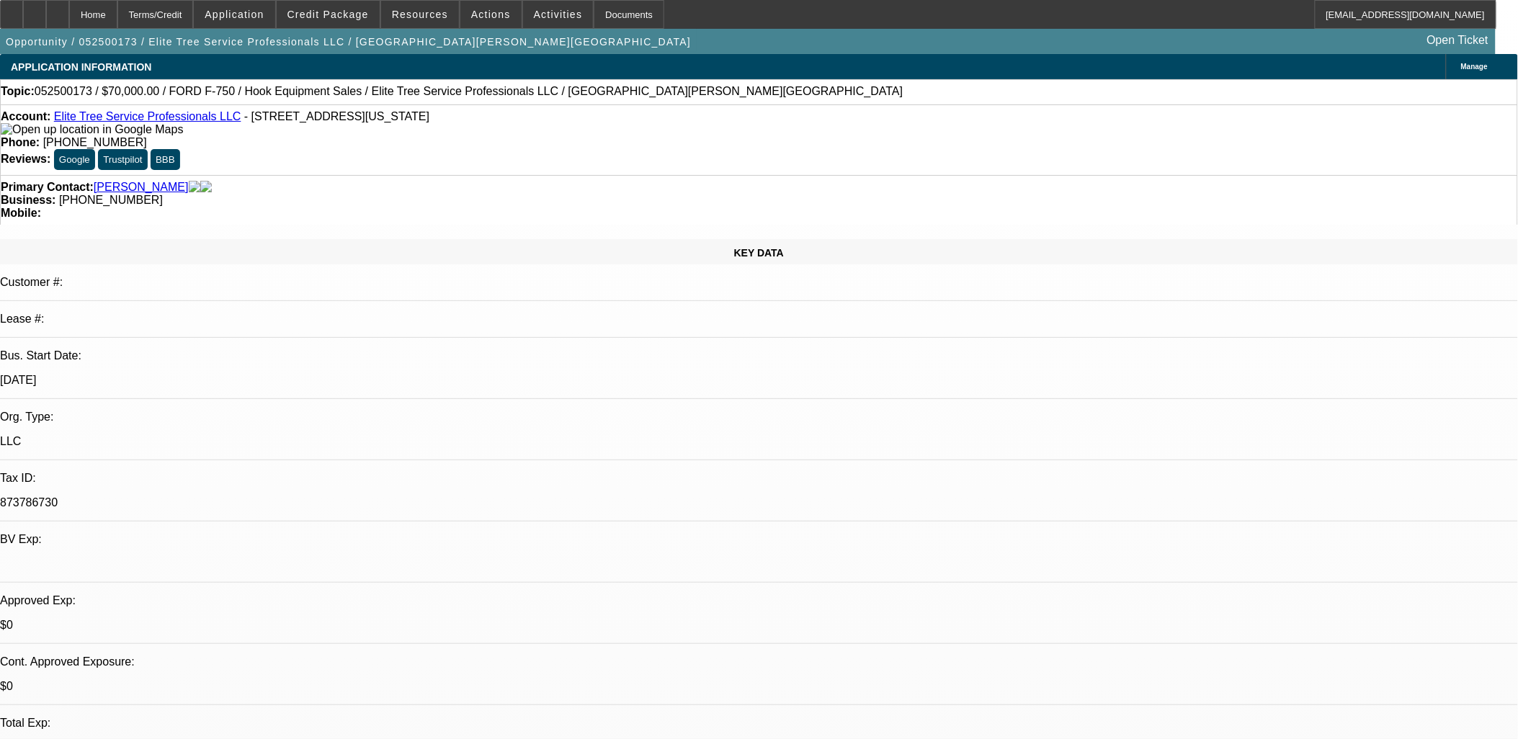
scroll to position [478, 0]
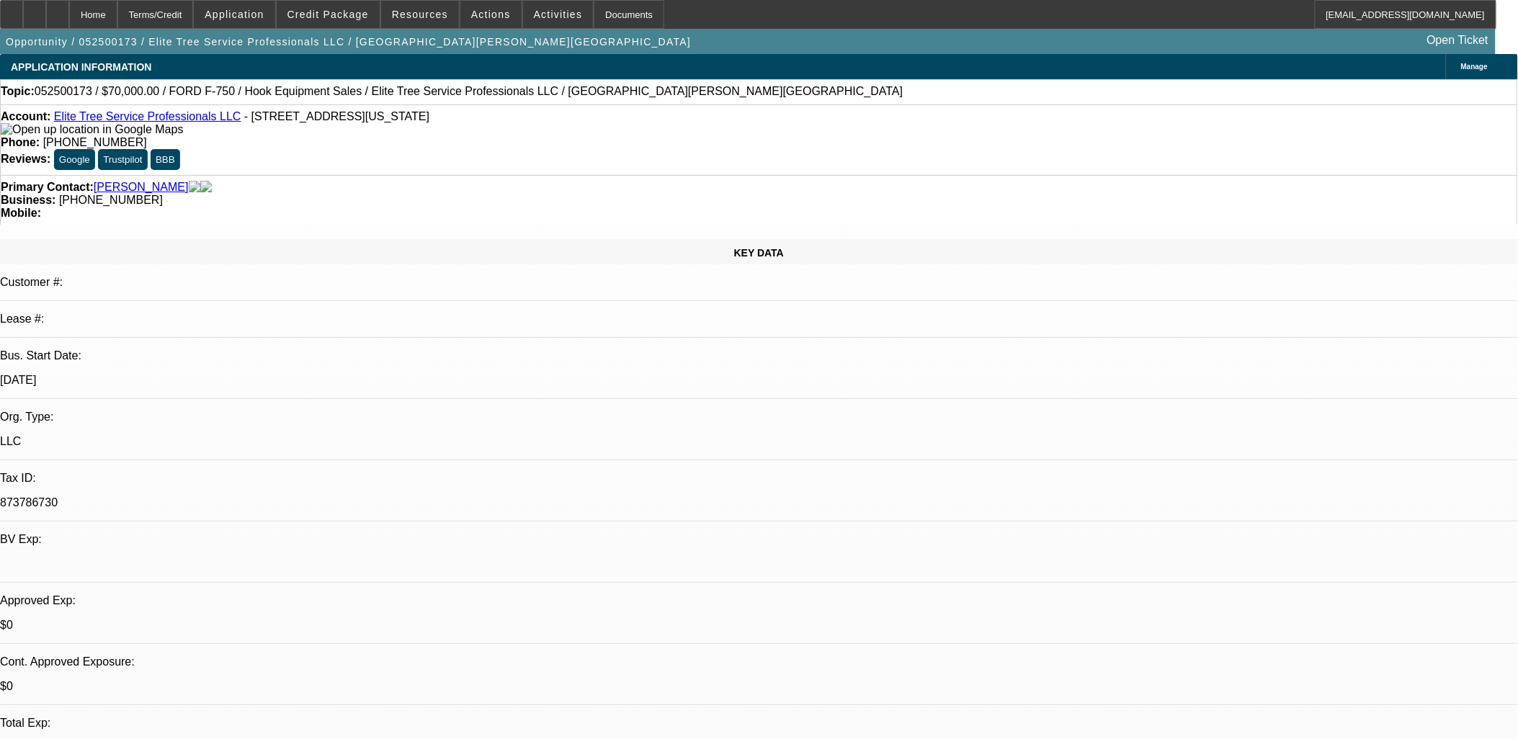
copy tbody "Please review for an approval in the Port. I'm not sure Ocrolus is reporting co…"
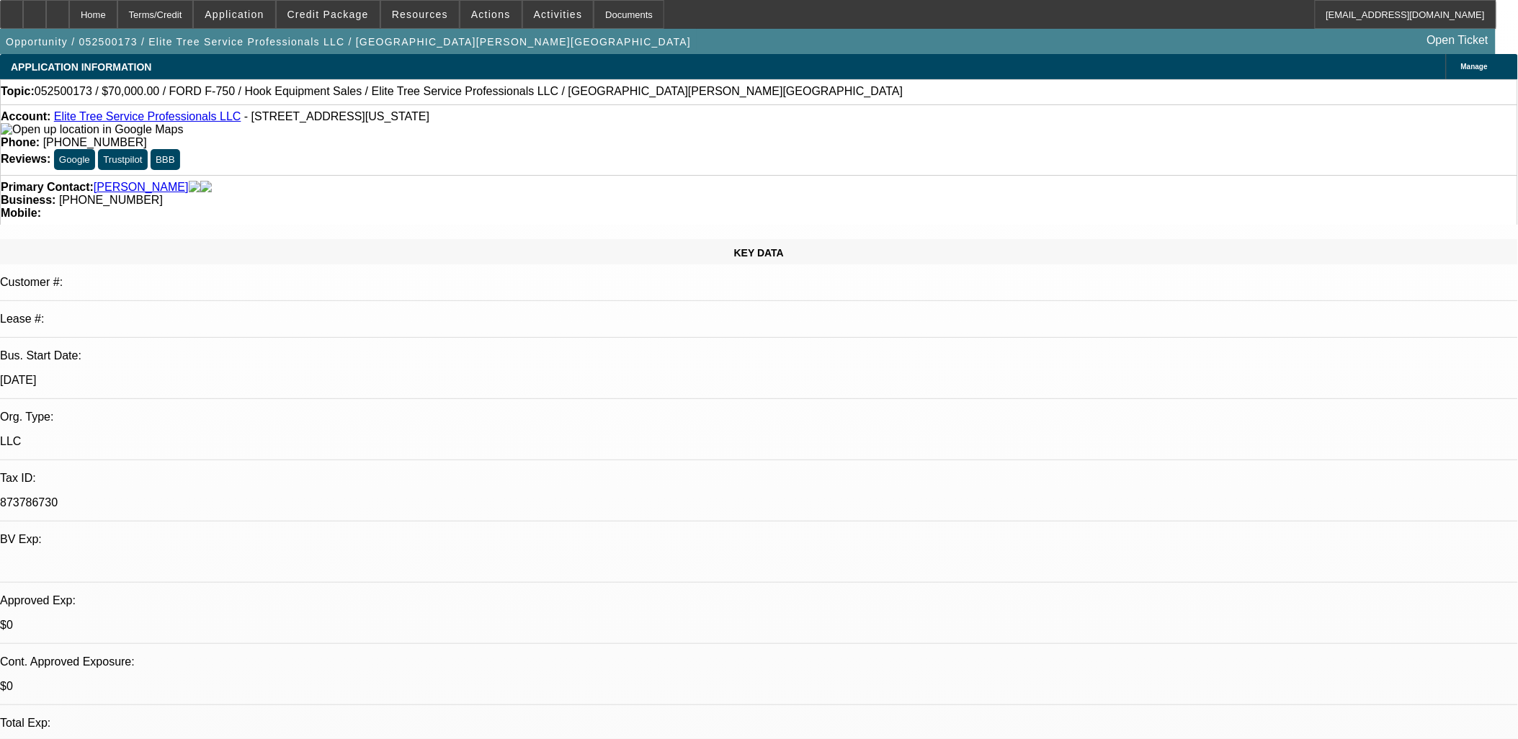
scroll to position [238, 0]
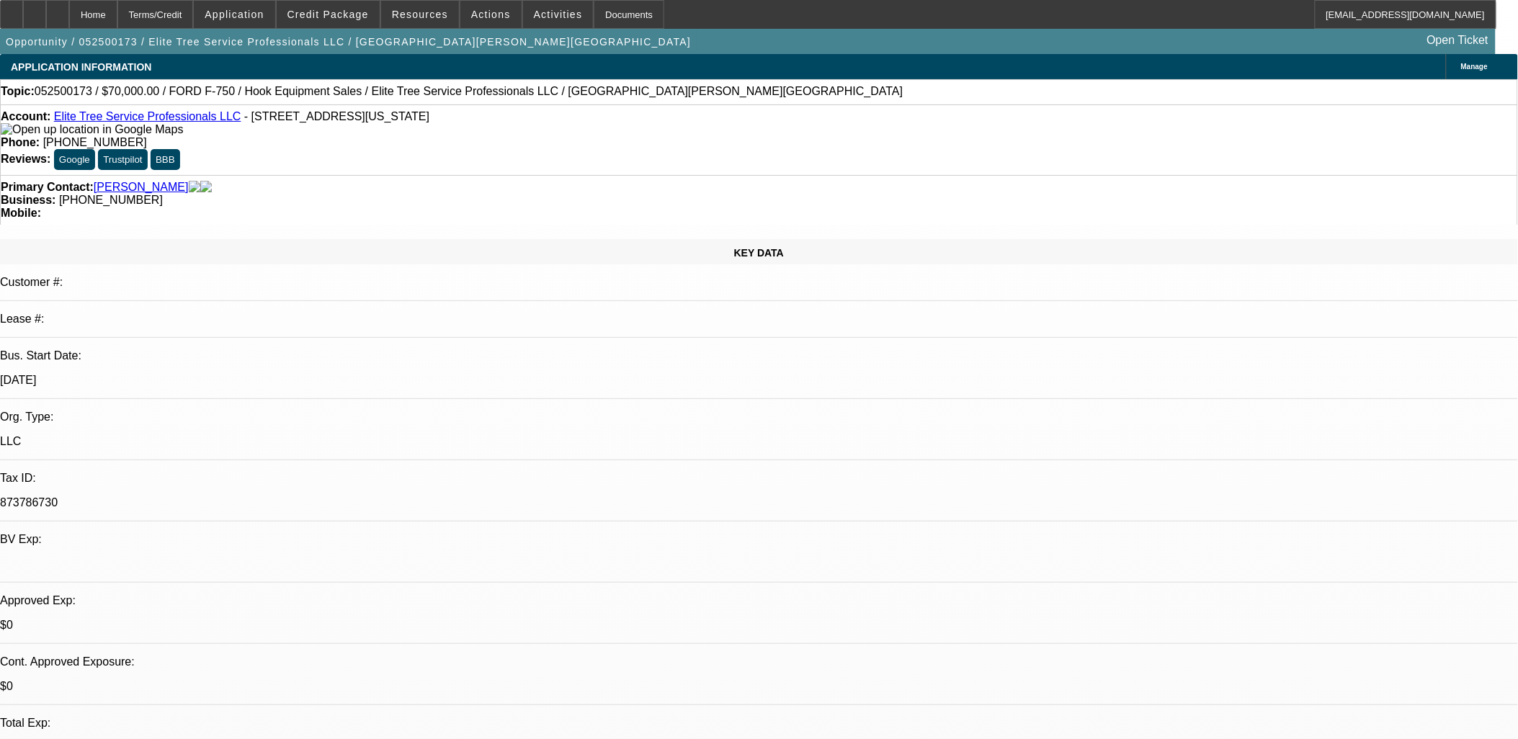
drag, startPoint x: 1205, startPoint y: 184, endPoint x: 1194, endPoint y: 135, distance: 50.9
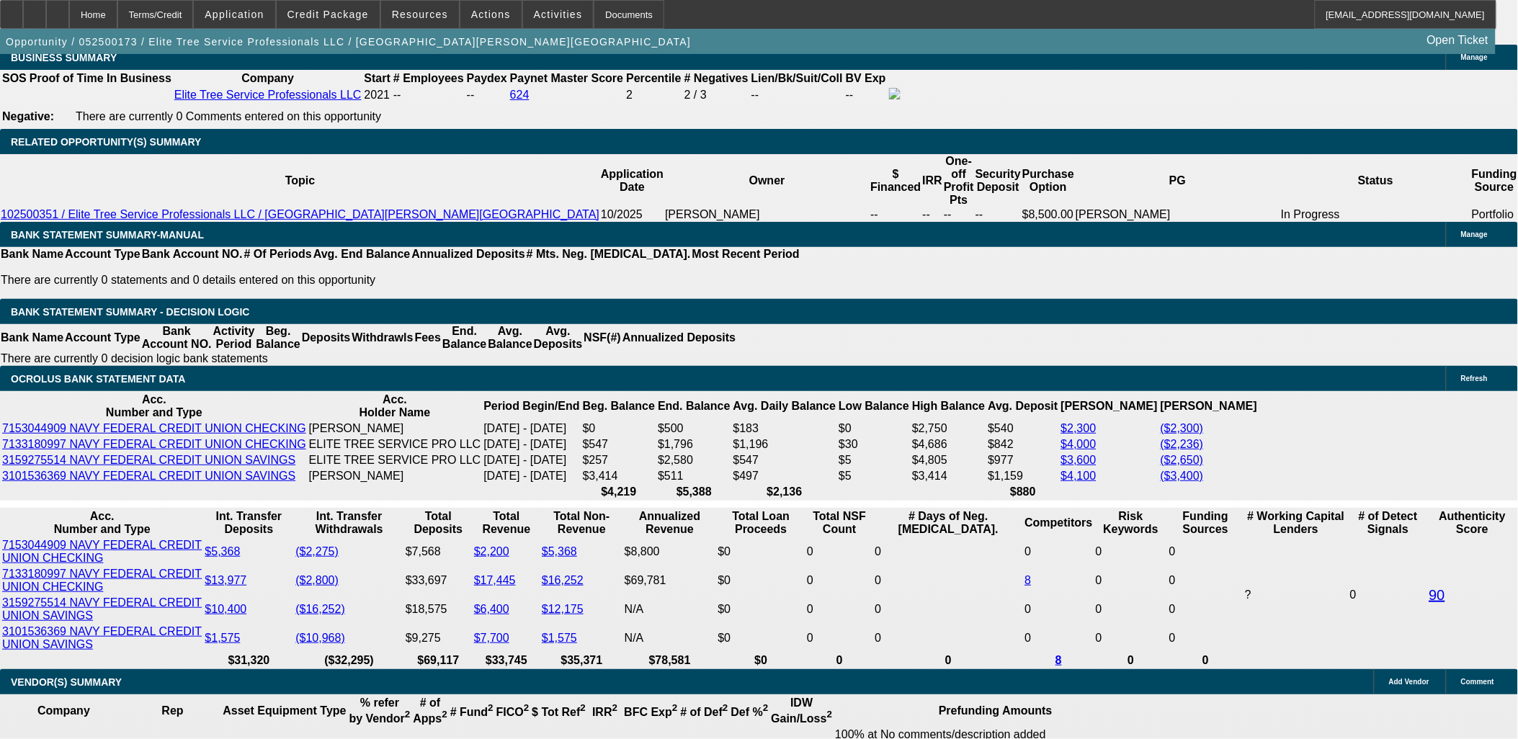
scroll to position [2321, 0]
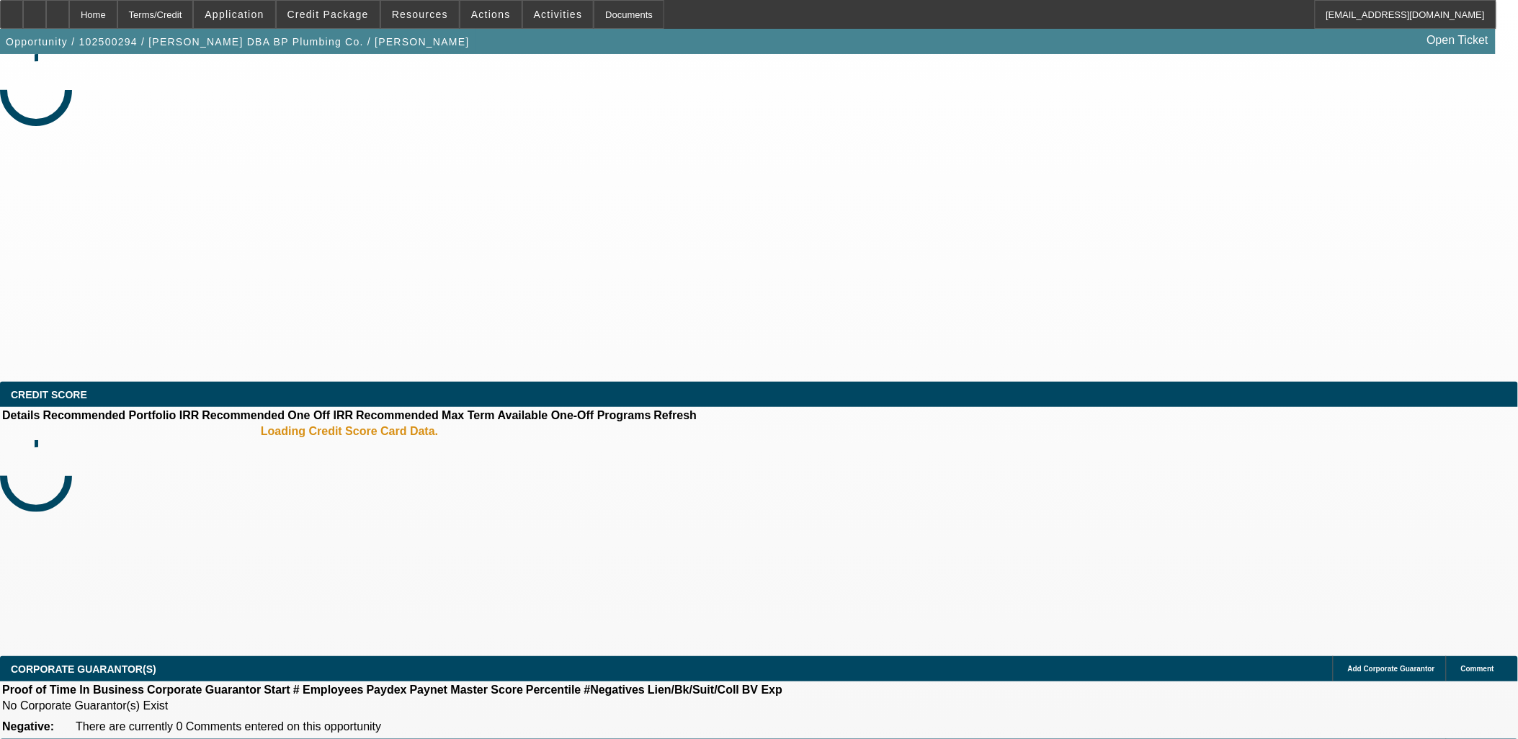
select select "0"
select select "0.1"
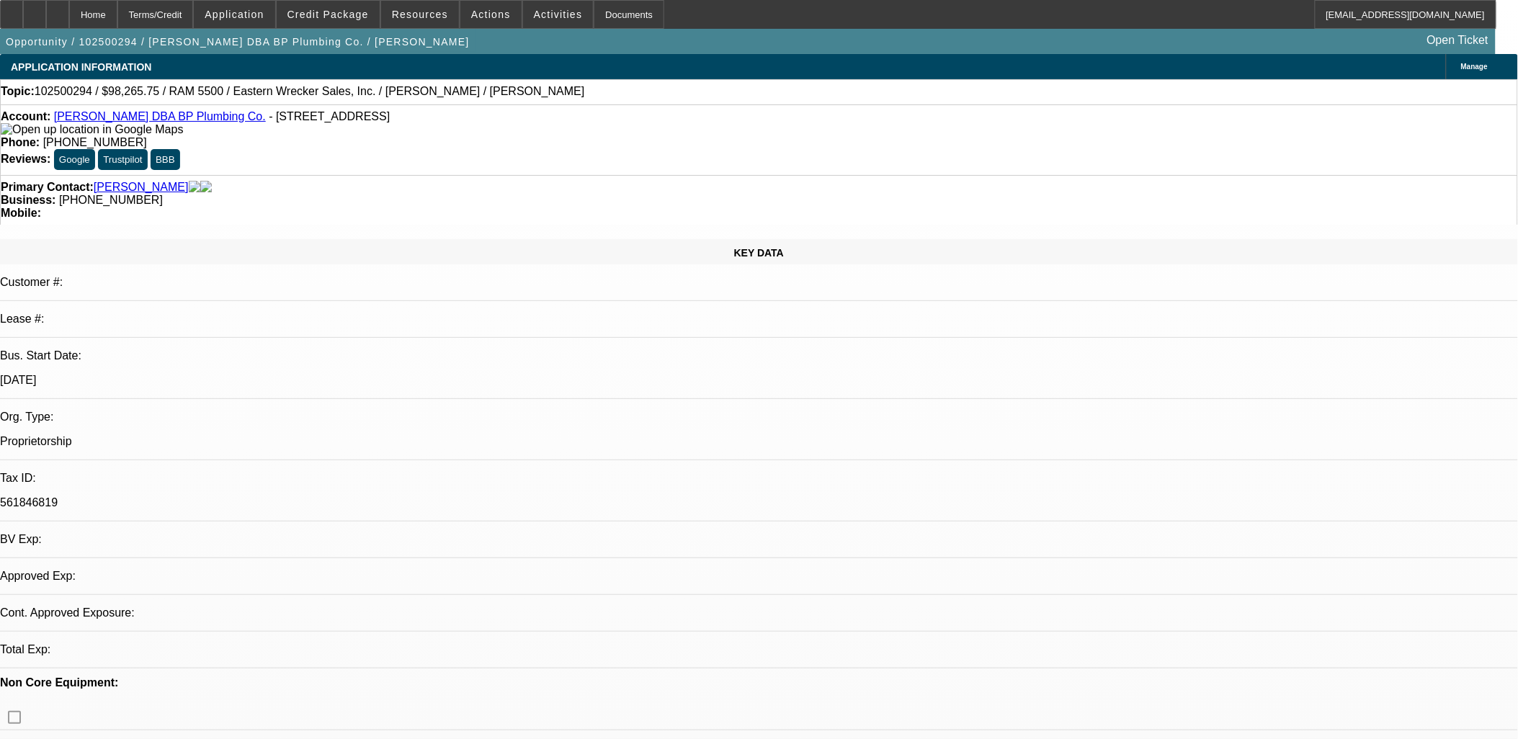
select select "1"
select select "4"
drag, startPoint x: 1230, startPoint y: 157, endPoint x: 1229, endPoint y: 169, distance: 12.3
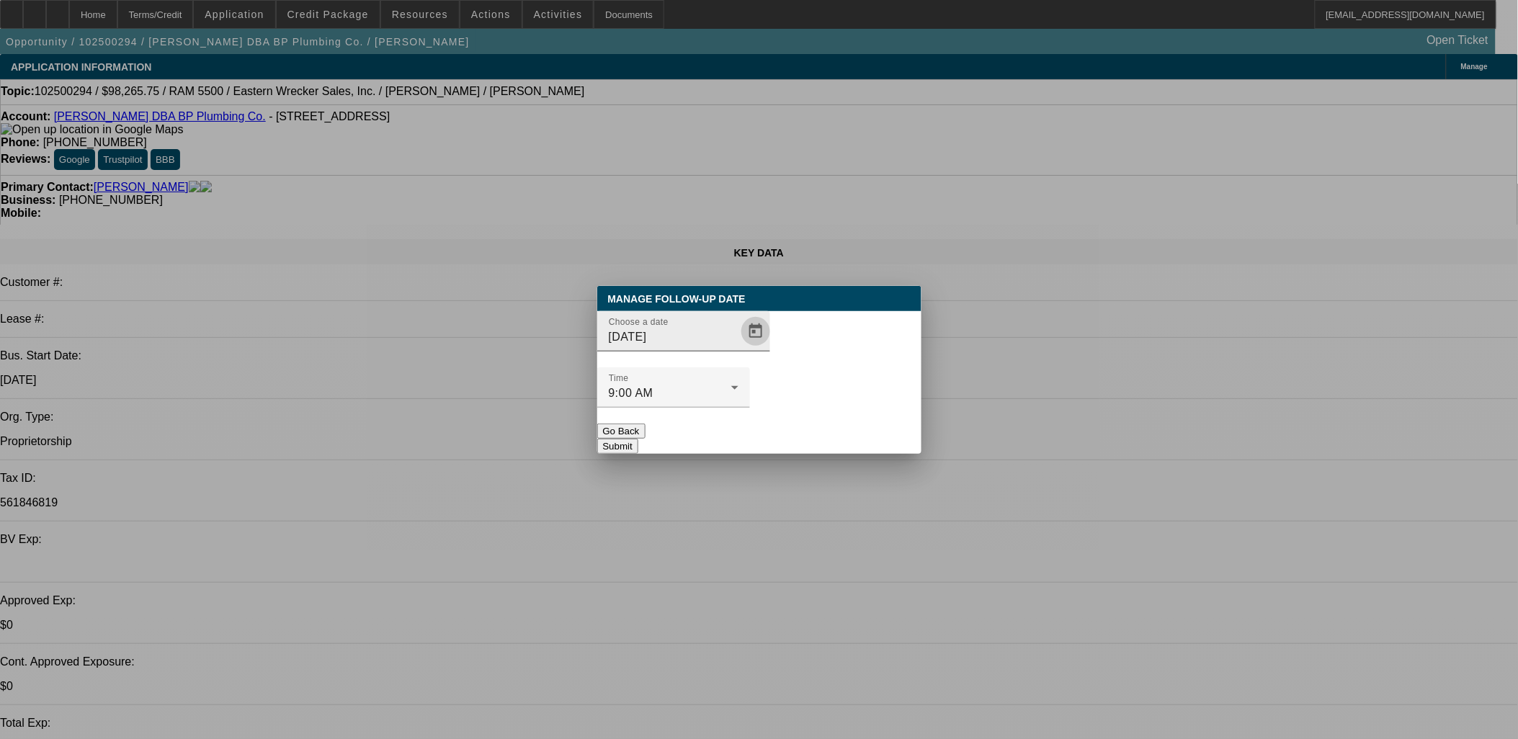
click at [739, 349] on span "Open calendar" at bounding box center [756, 331] width 35 height 35
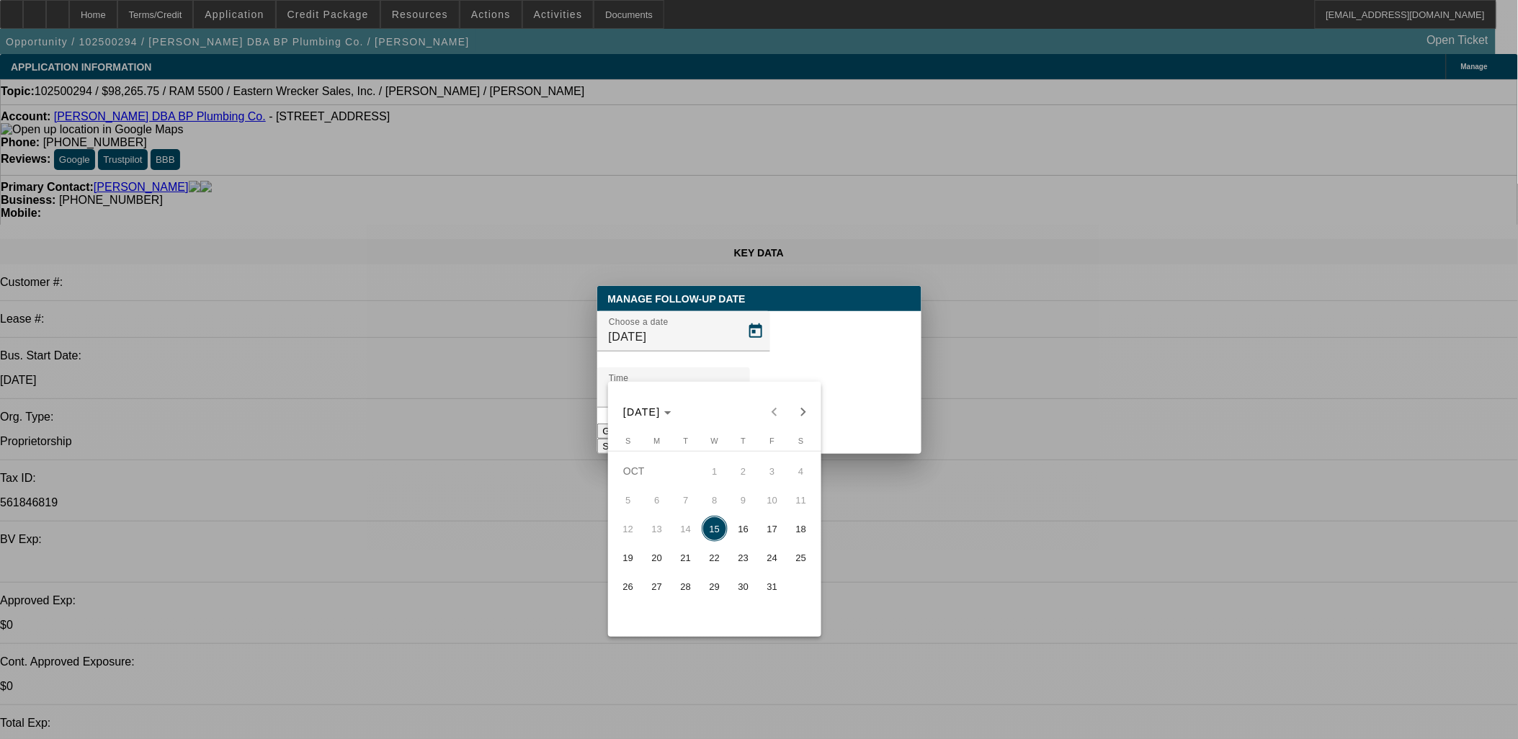
click at [704, 581] on button "29" at bounding box center [714, 586] width 29 height 29
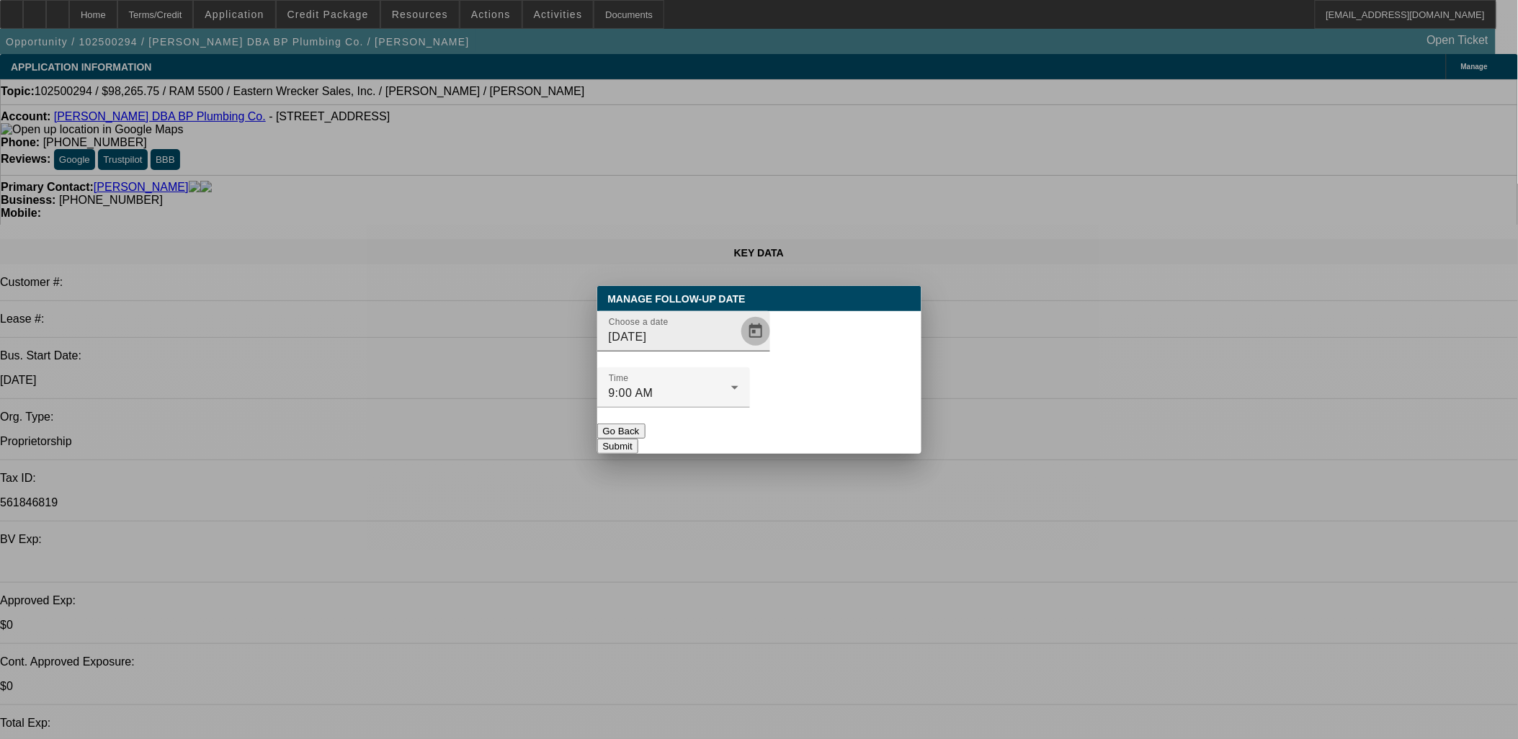
click at [739, 349] on span "Open calendar" at bounding box center [756, 331] width 35 height 35
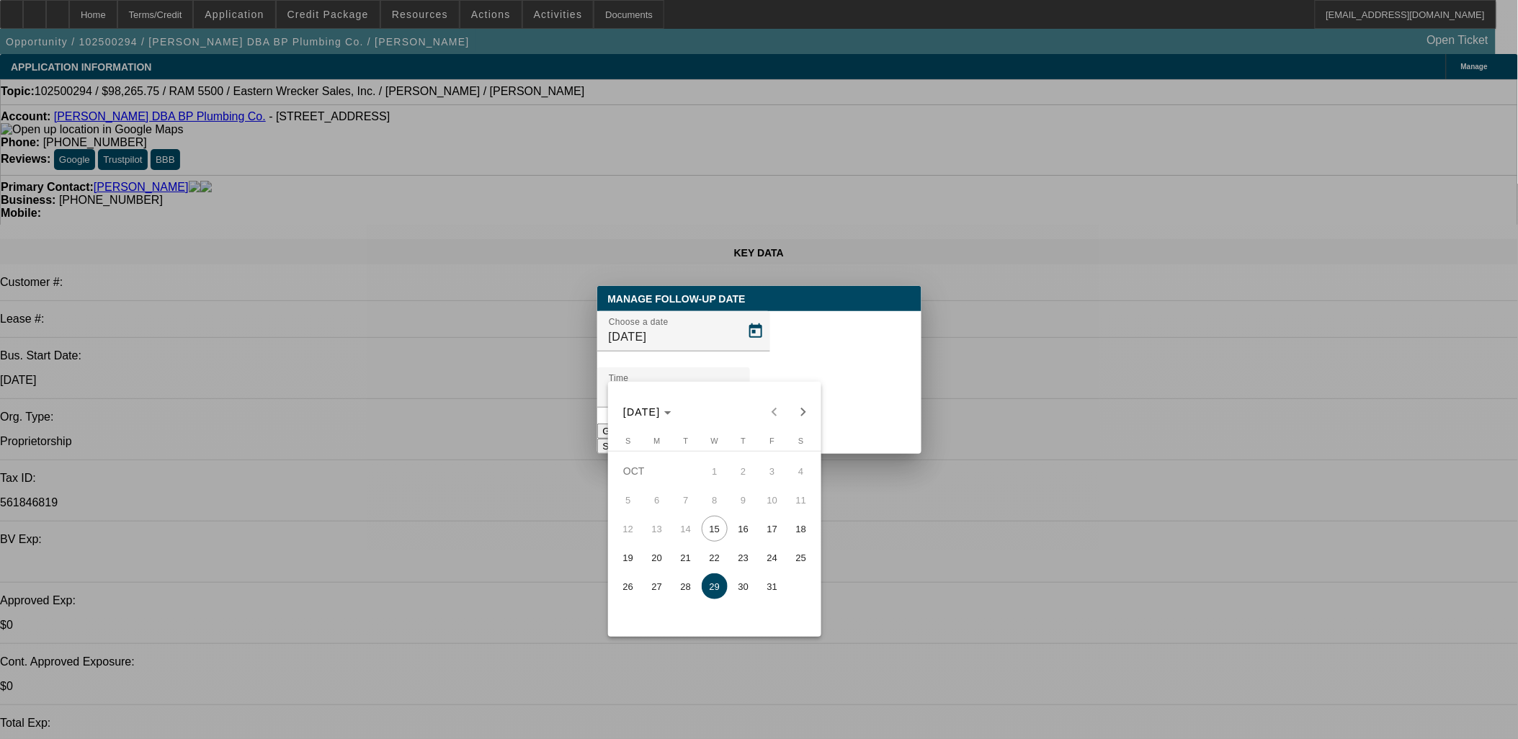
click at [758, 533] on button "17" at bounding box center [772, 528] width 29 height 29
type input "10/17/2025"
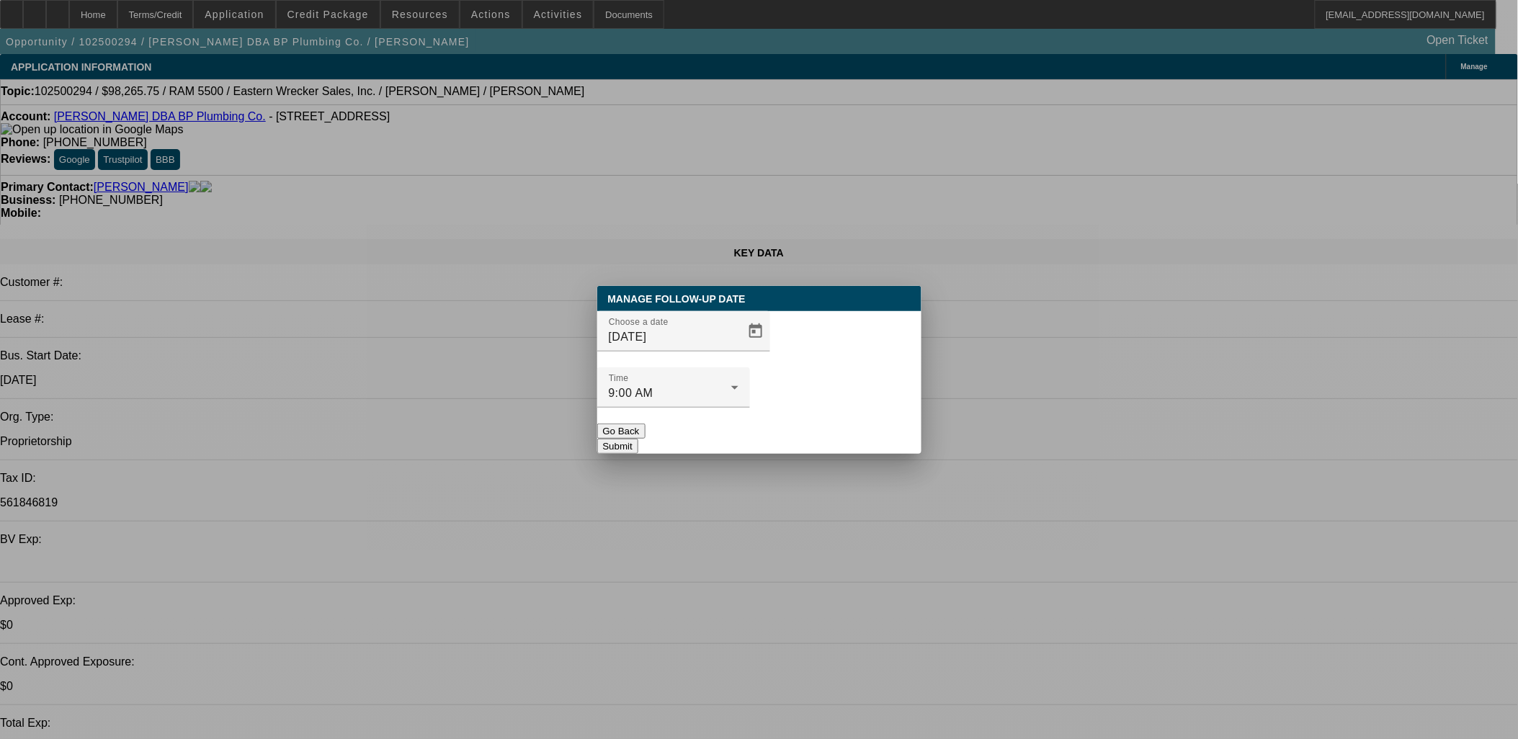
click at [638, 439] on button "Submit" at bounding box center [617, 446] width 41 height 15
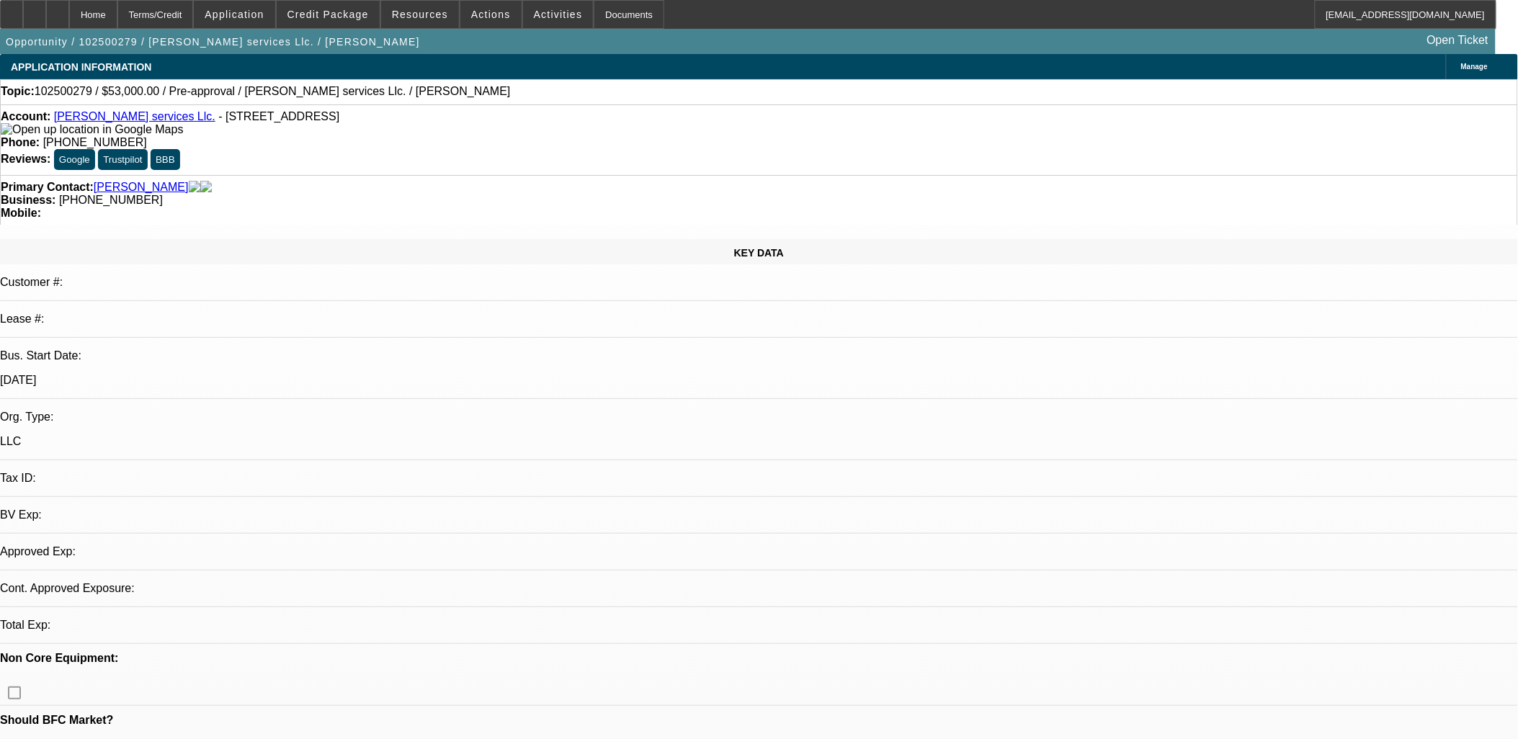
select select "0"
select select "2"
select select "0.1"
select select "1"
select select "2"
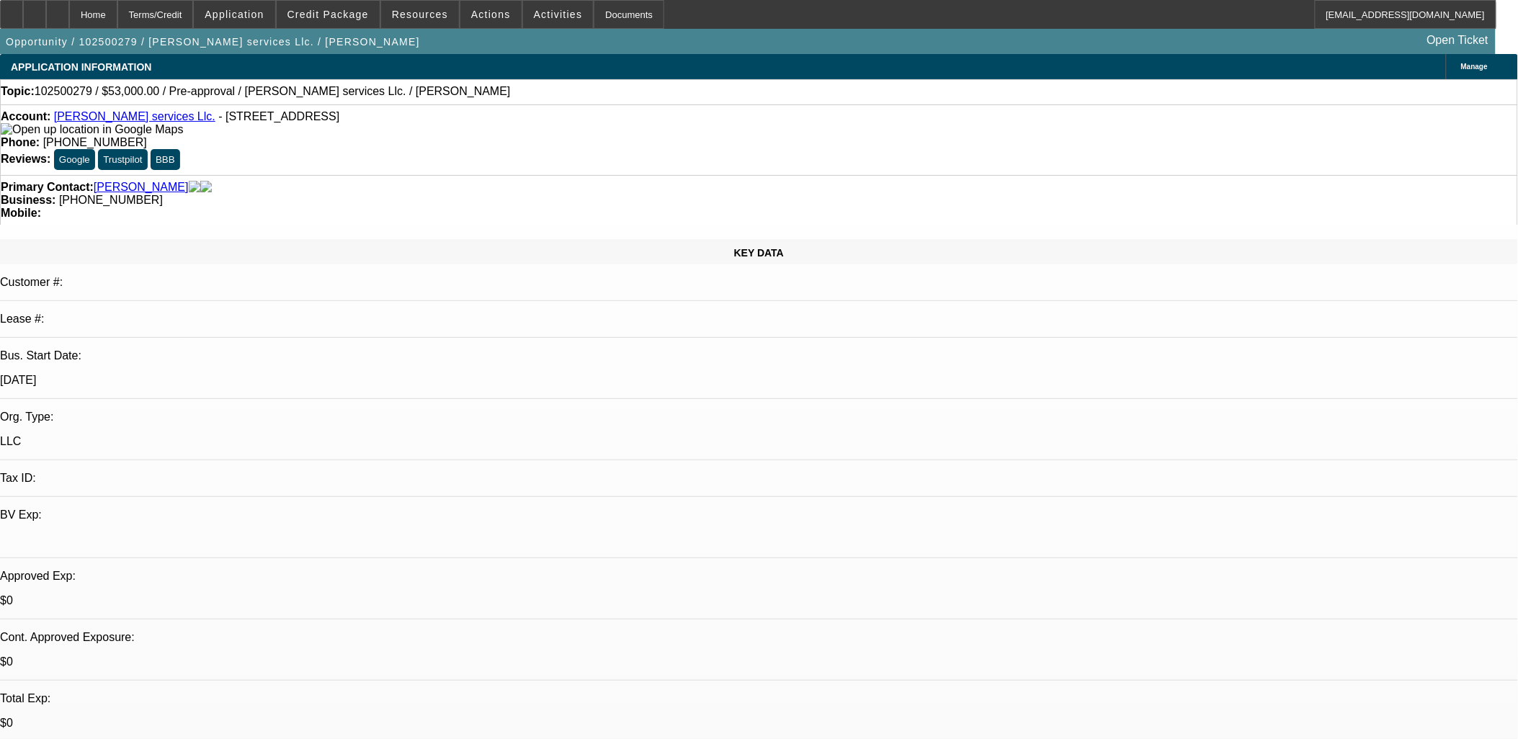
select select "4"
drag, startPoint x: 1048, startPoint y: 490, endPoint x: 1396, endPoint y: 526, distance: 349.9
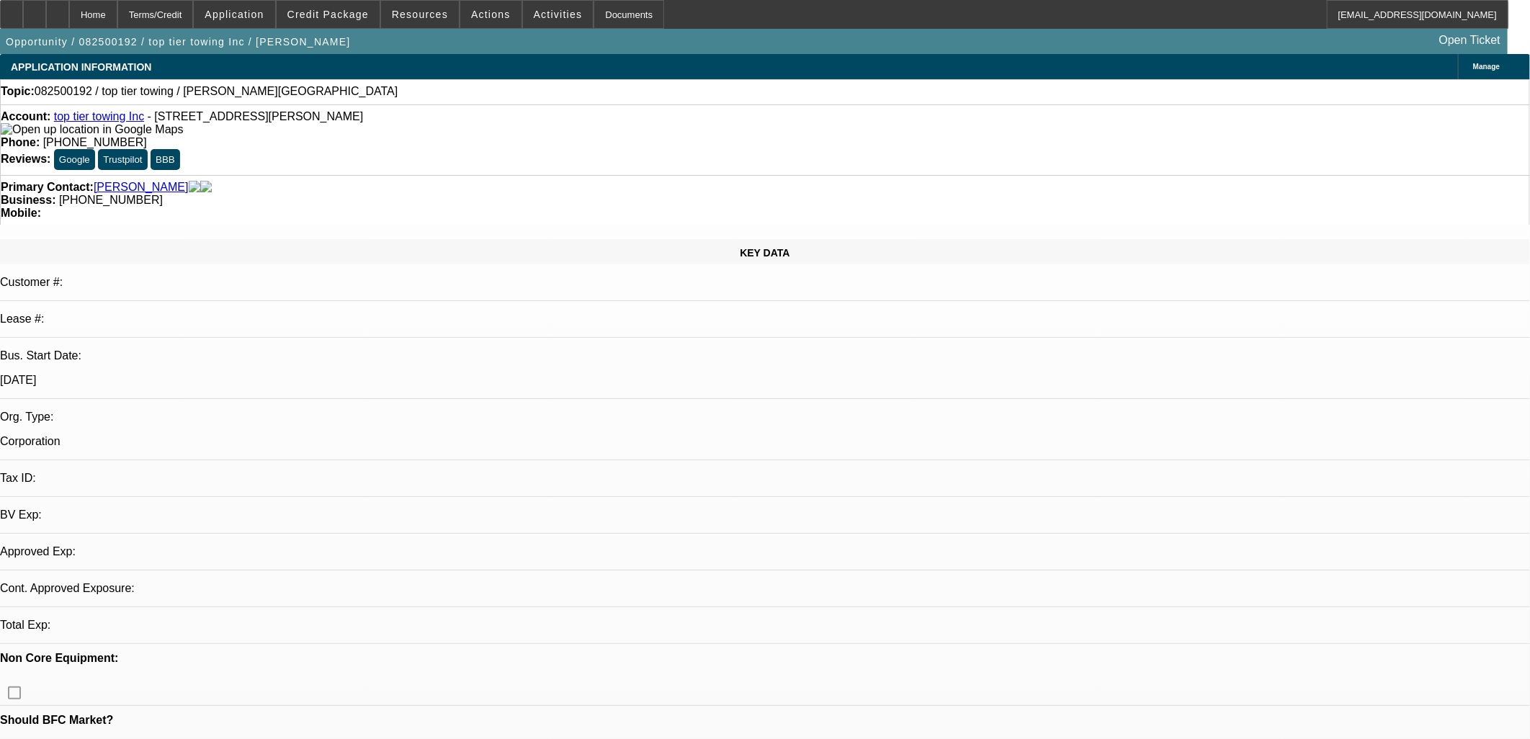
select select "0"
select select "2"
select select "0.1"
select select "1"
select select "2"
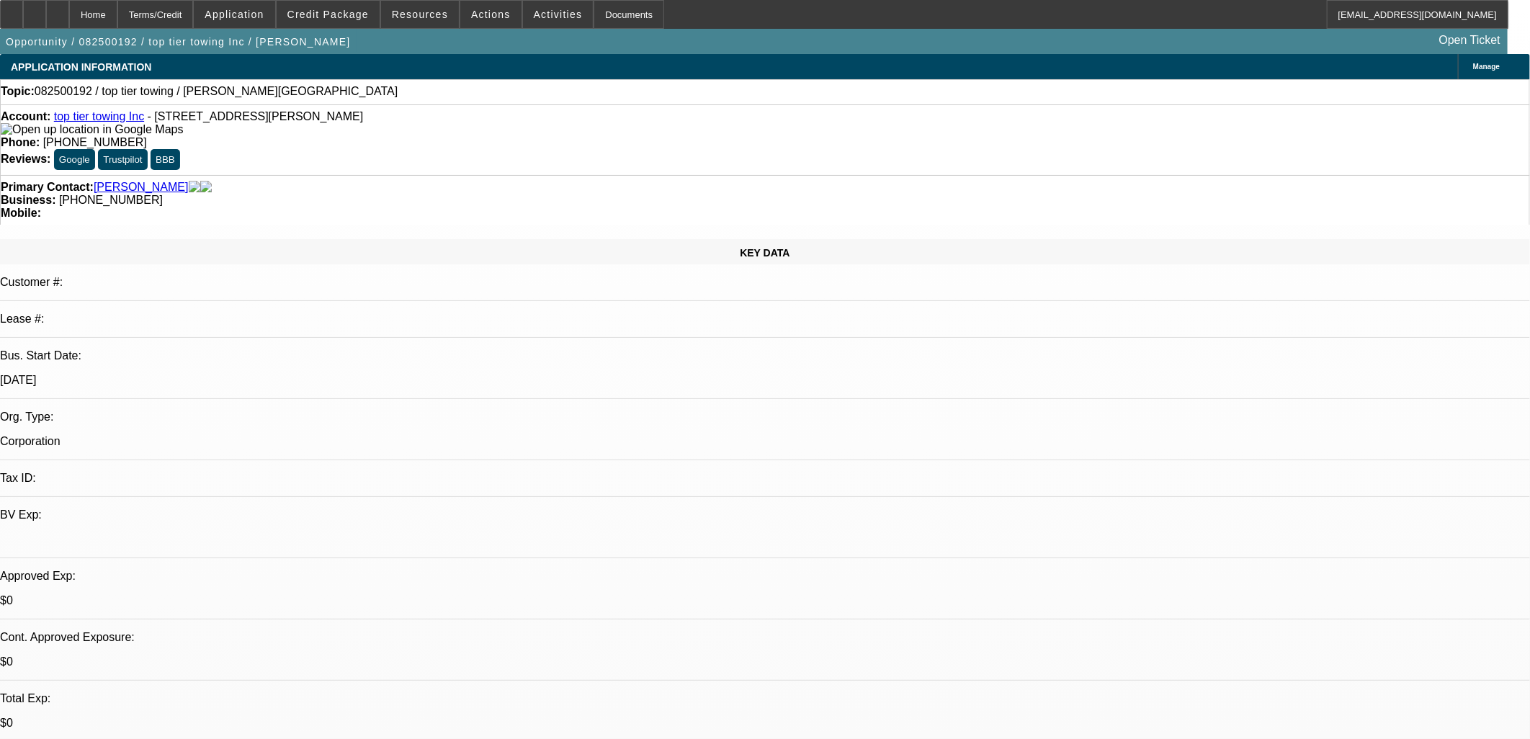
select select "4"
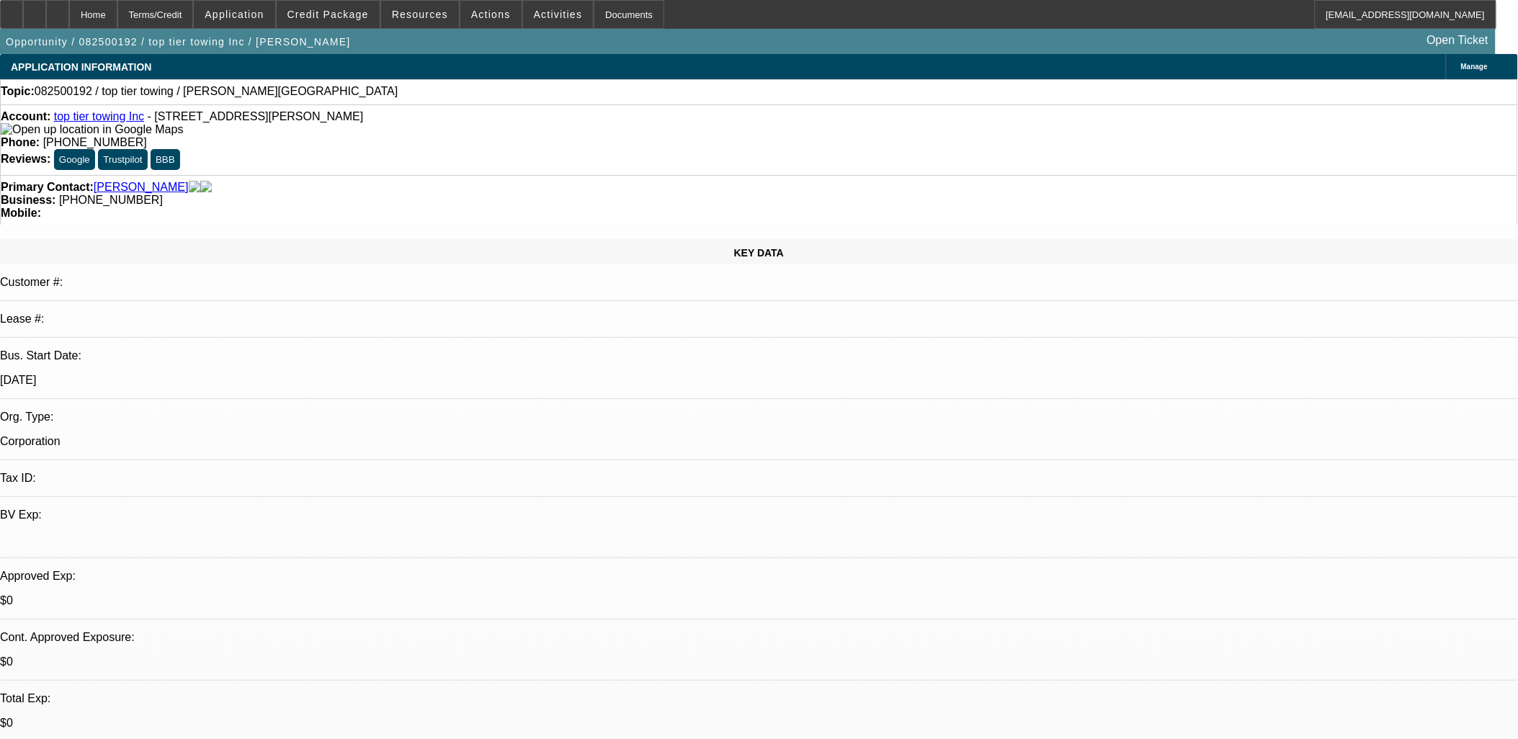
drag, startPoint x: 509, startPoint y: 356, endPoint x: 499, endPoint y: 324, distance: 33.3
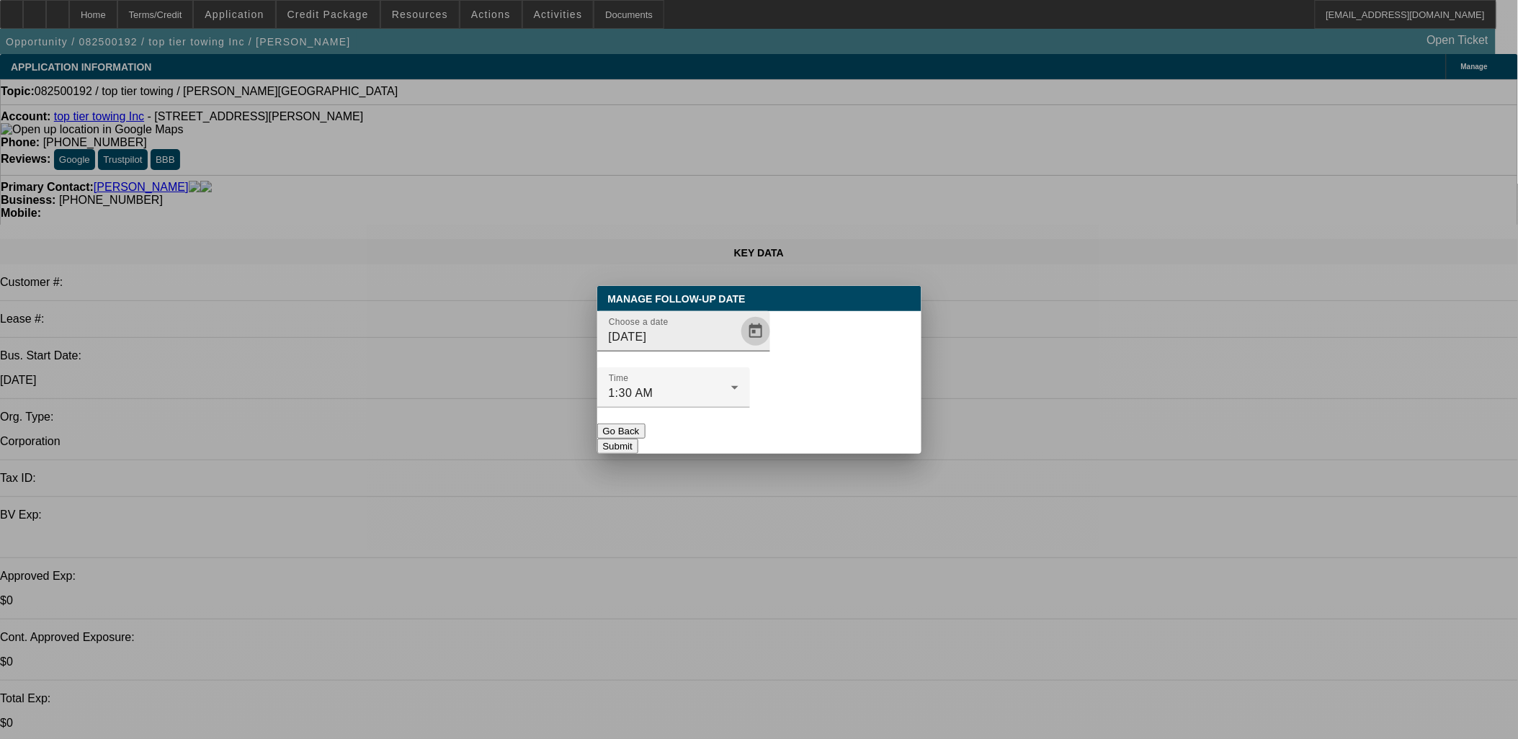
click at [739, 349] on span "Open calendar" at bounding box center [756, 331] width 35 height 35
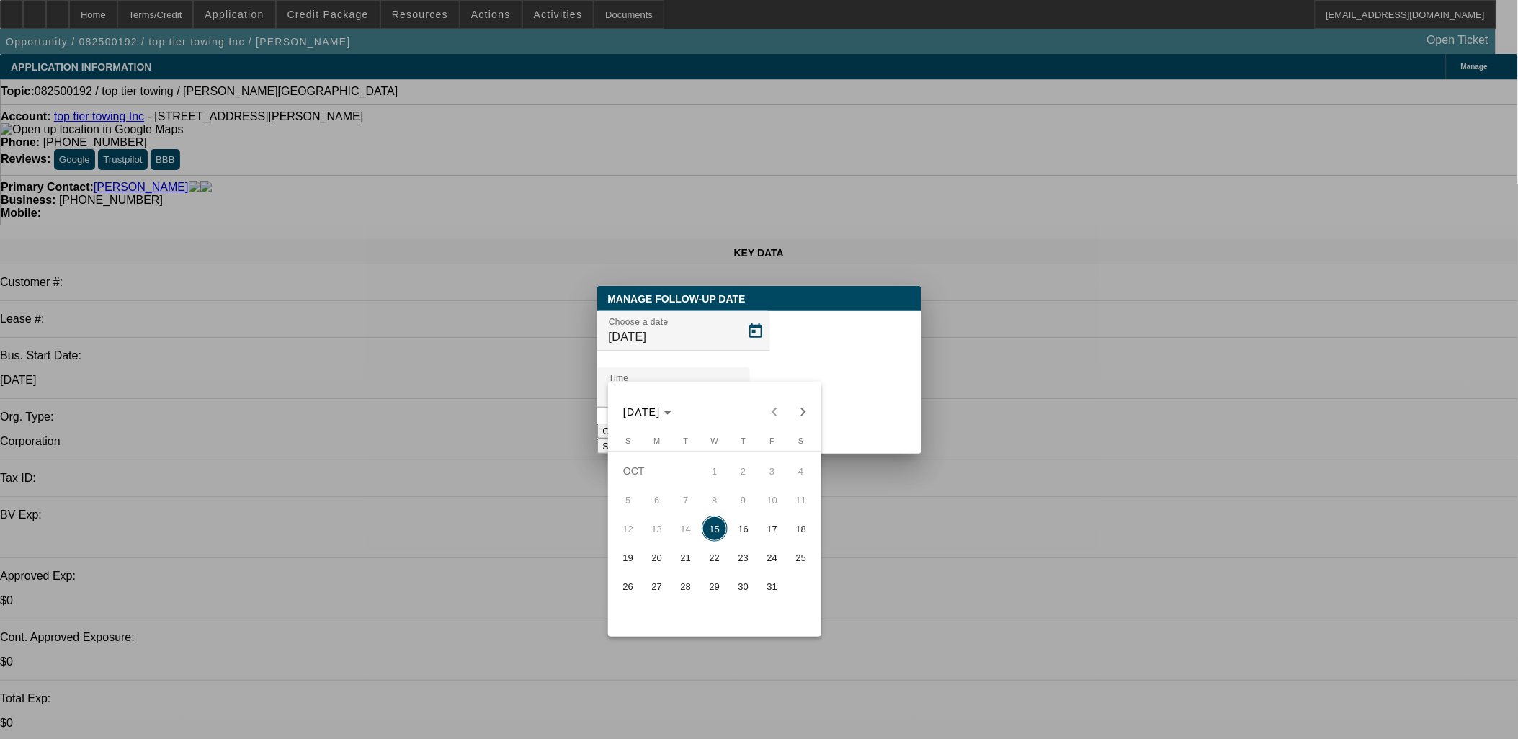
drag, startPoint x: 679, startPoint y: 573, endPoint x: 687, endPoint y: 548, distance: 25.7
click at [680, 571] on span "21" at bounding box center [686, 558] width 26 height 26
type input "10/21/2025"
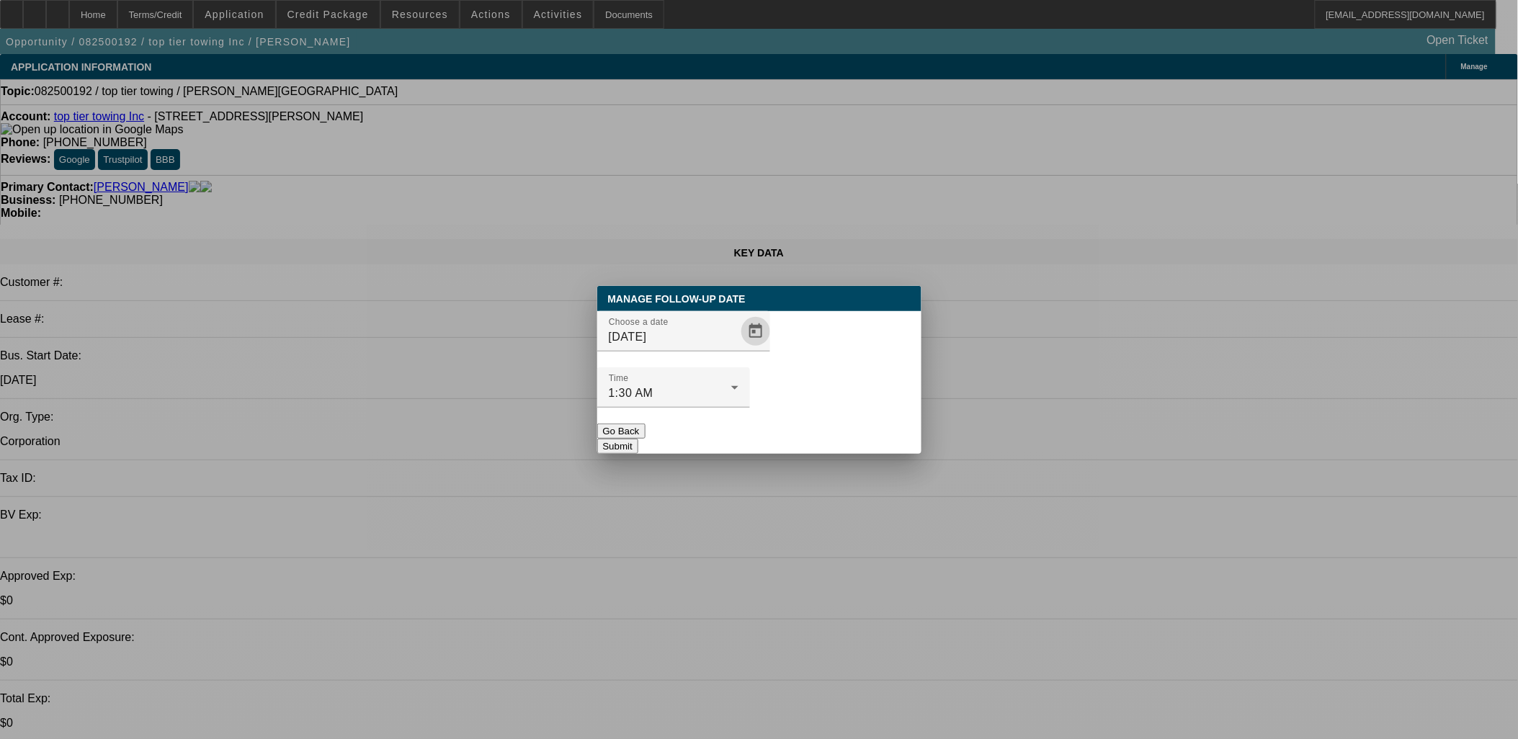
click at [638, 439] on button "Submit" at bounding box center [617, 446] width 41 height 15
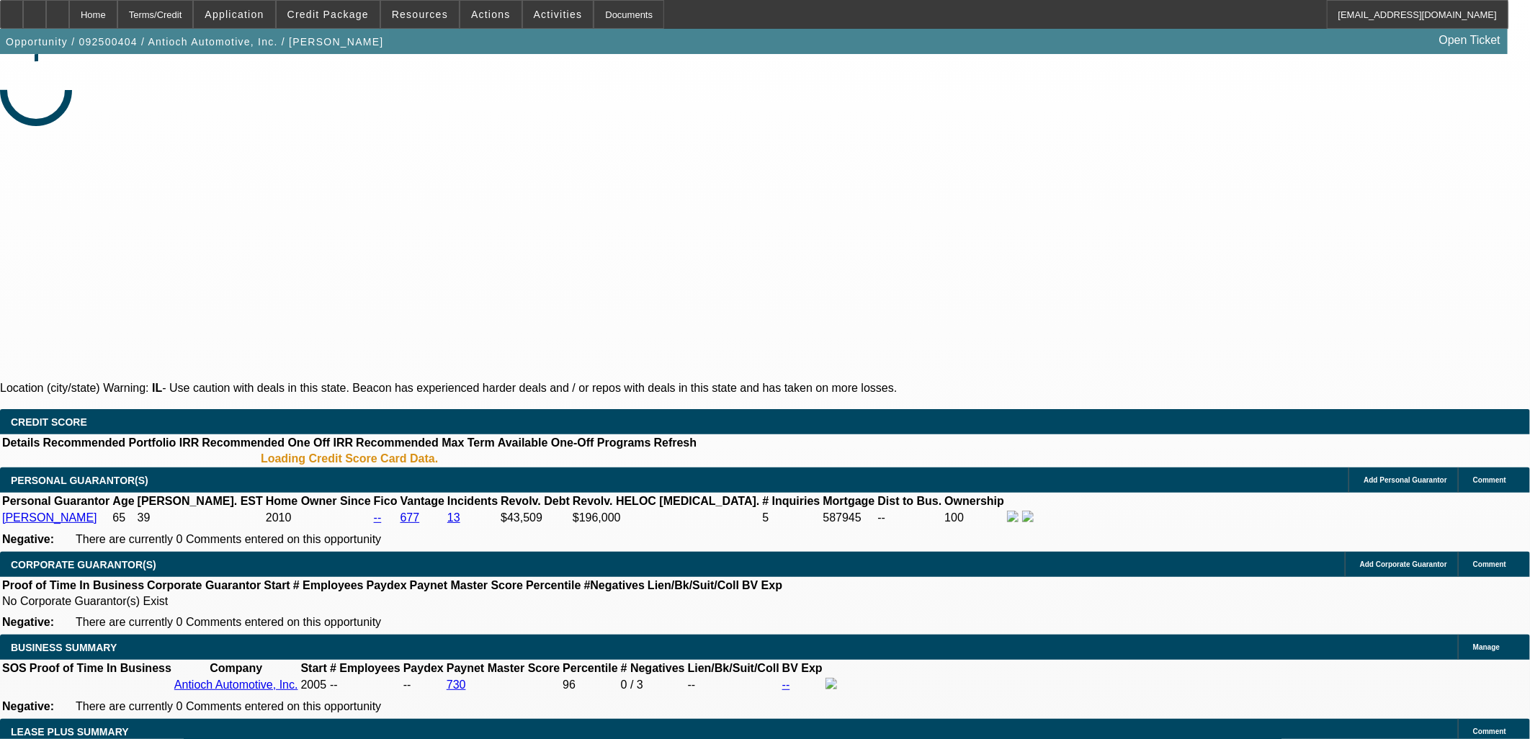
select select "0"
select select "2"
select select "0.1"
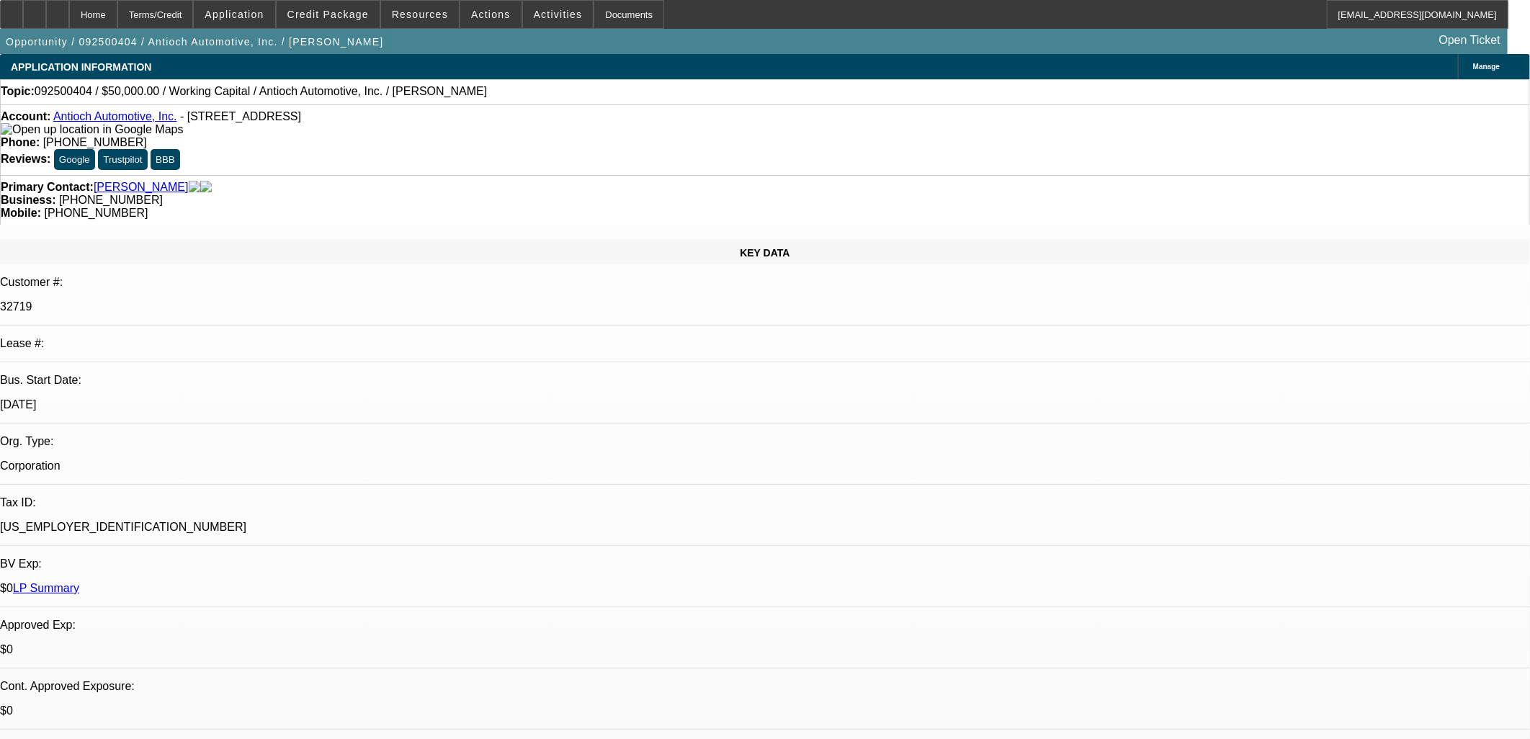
select select "1"
select select "2"
select select "4"
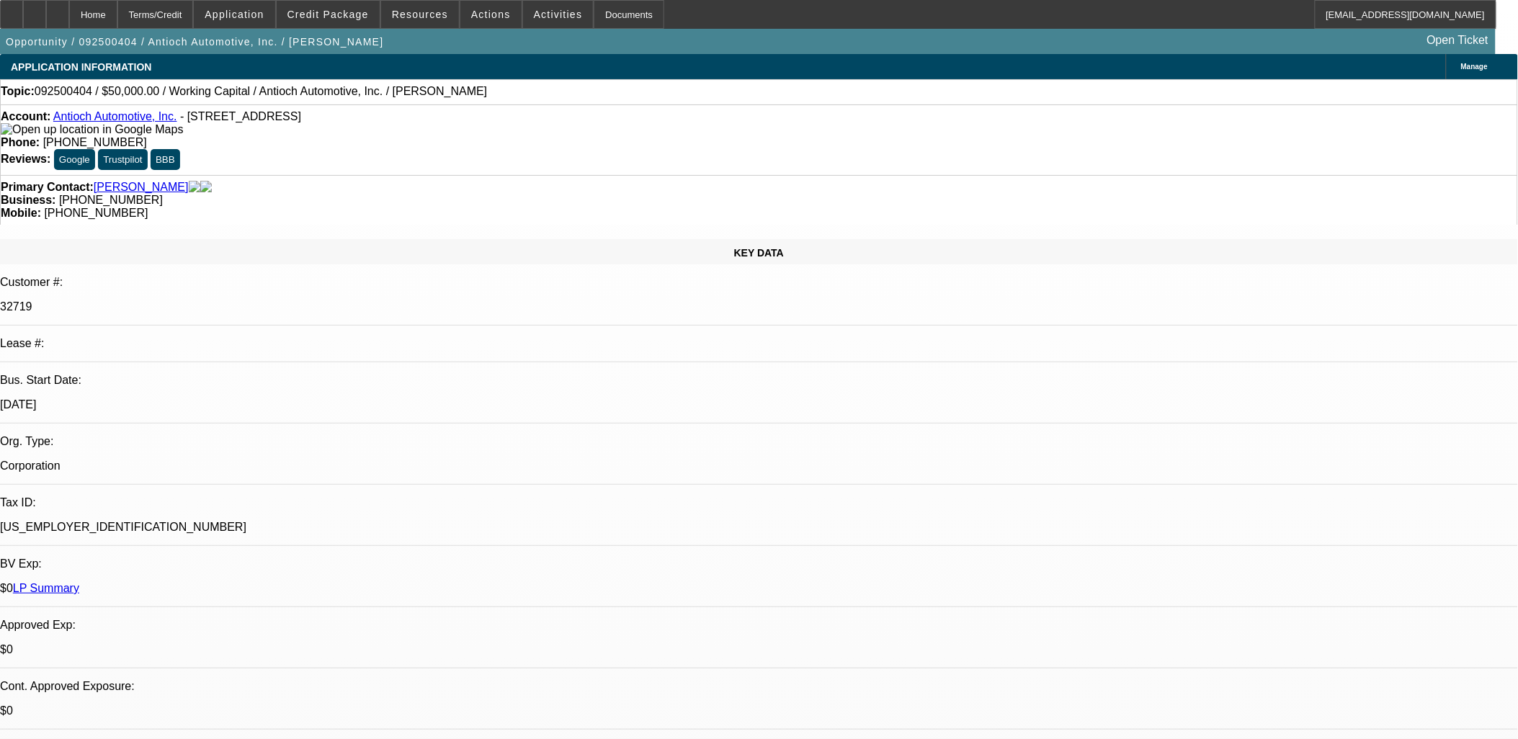
drag, startPoint x: 919, startPoint y: 357, endPoint x: 916, endPoint y: 365, distance: 8.2
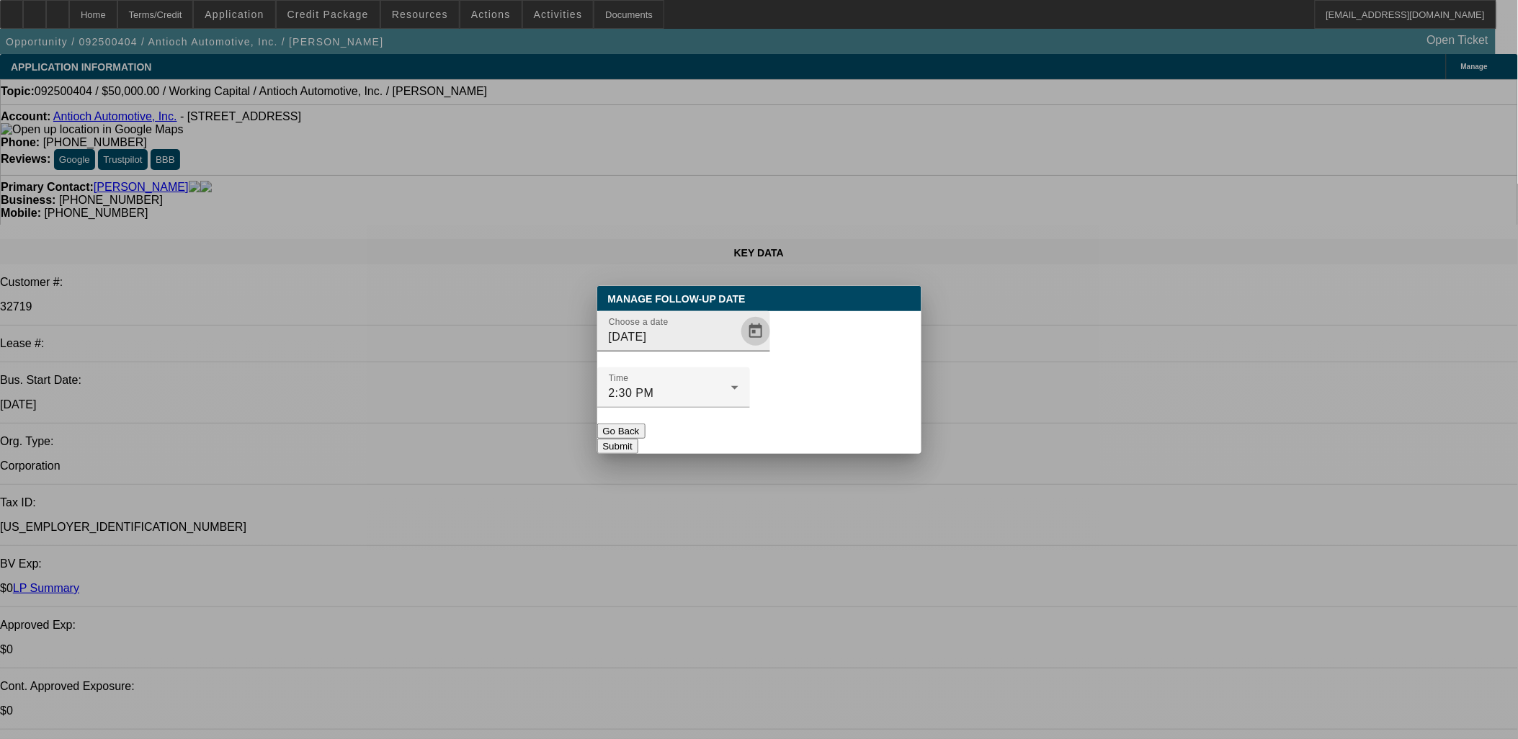
click at [739, 349] on span "Open calendar" at bounding box center [756, 331] width 35 height 35
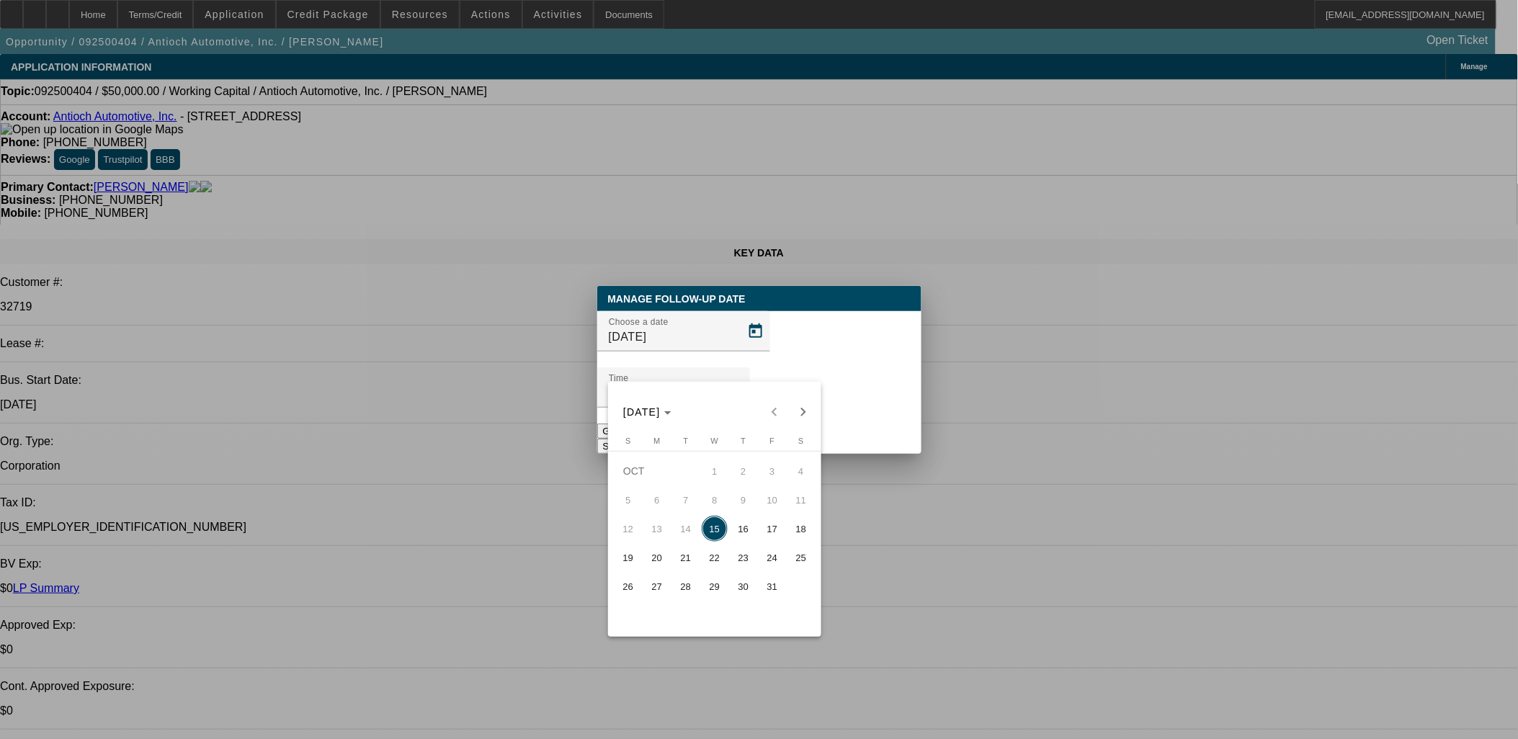
drag, startPoint x: 697, startPoint y: 553, endPoint x: 708, endPoint y: 553, distance: 10.1
click at [708, 553] on tr "19 20 21 22 23 24 25" at bounding box center [715, 557] width 202 height 29
click at [709, 553] on span "22" at bounding box center [715, 558] width 26 height 26
type input "10/22/2025"
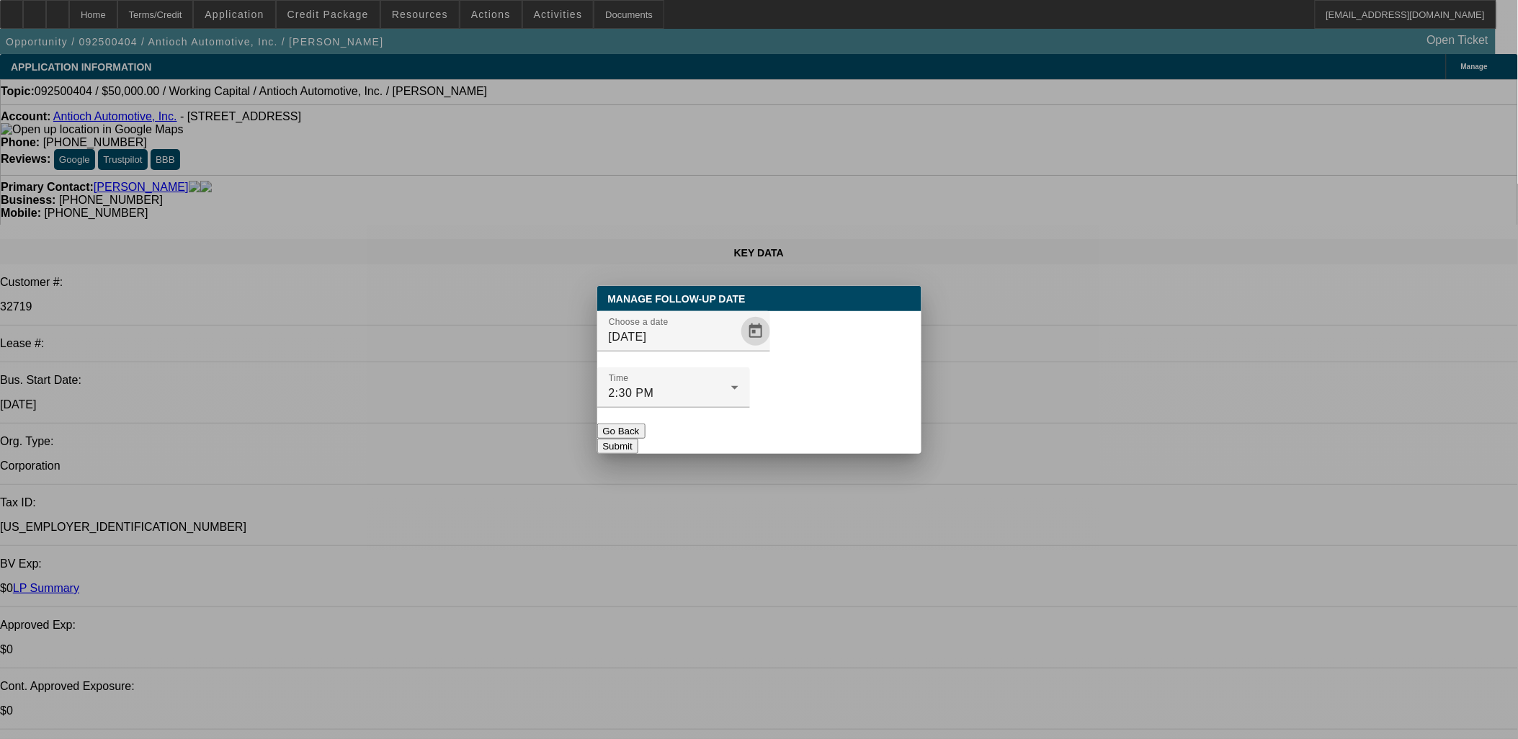
click at [750, 408] on div at bounding box center [673, 416] width 153 height 16
click at [638, 439] on button "Submit" at bounding box center [617, 446] width 41 height 15
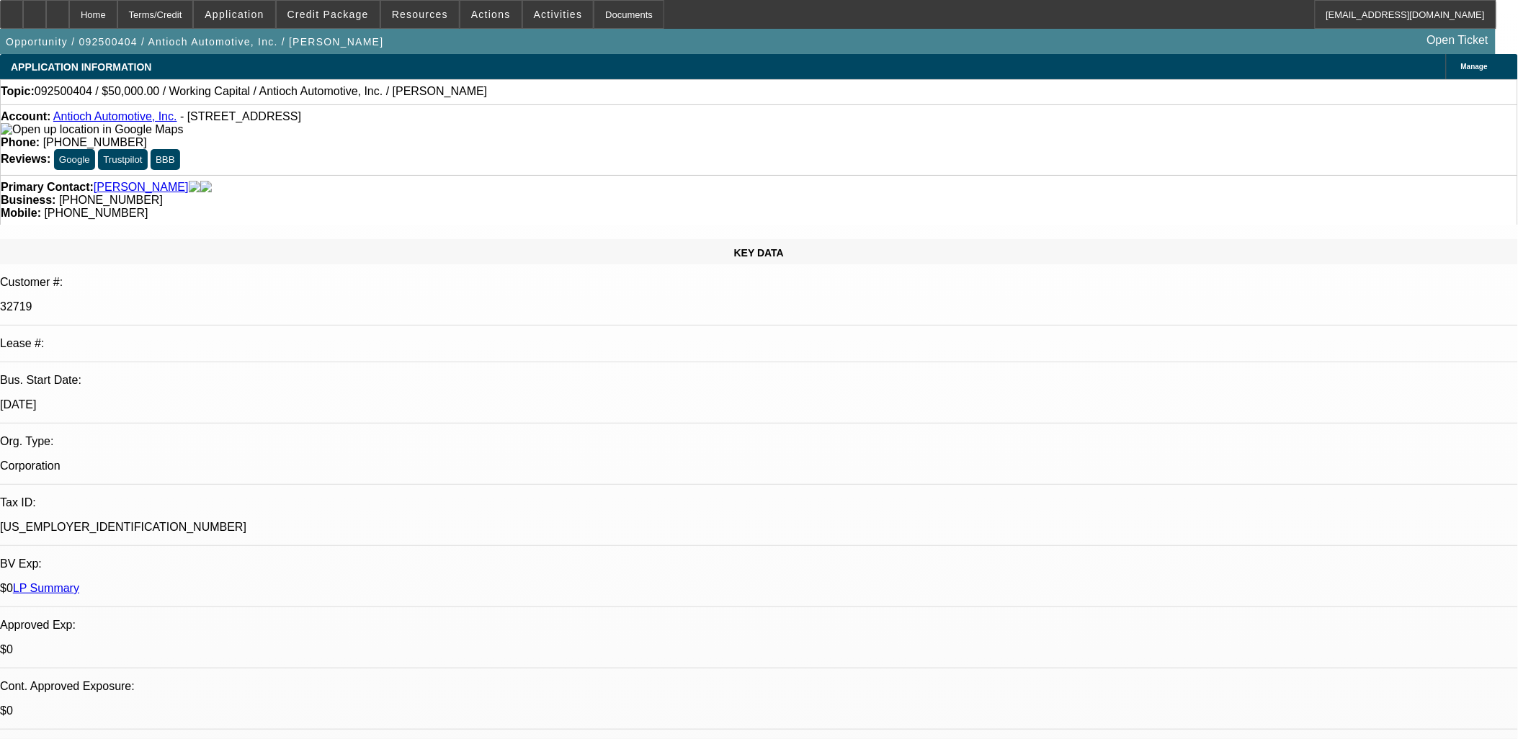
drag, startPoint x: 579, startPoint y: 349, endPoint x: 350, endPoint y: 314, distance: 231.1
drag, startPoint x: 349, startPoint y: 316, endPoint x: 601, endPoint y: 344, distance: 253.8
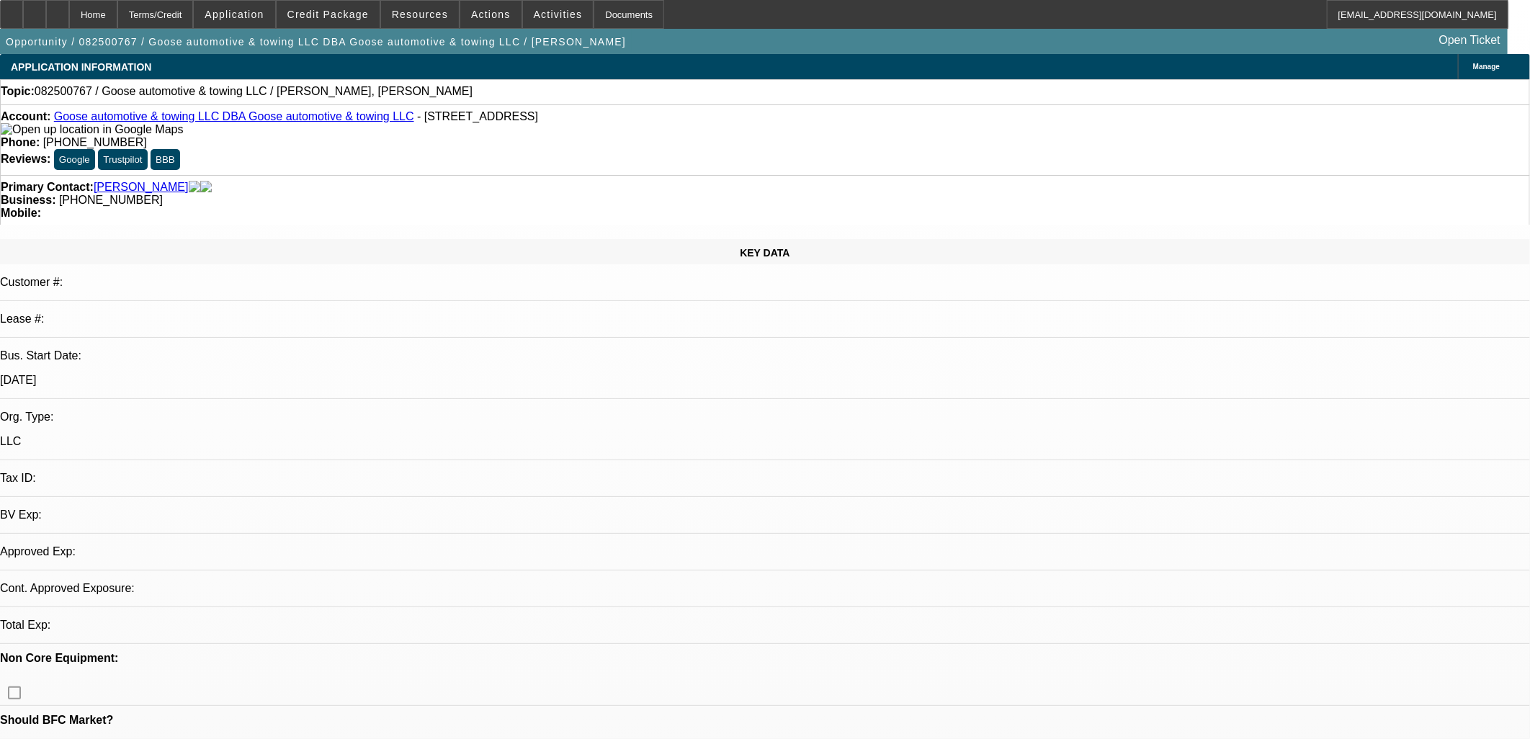
select select "0"
select select "2"
select select "0.1"
select select "4"
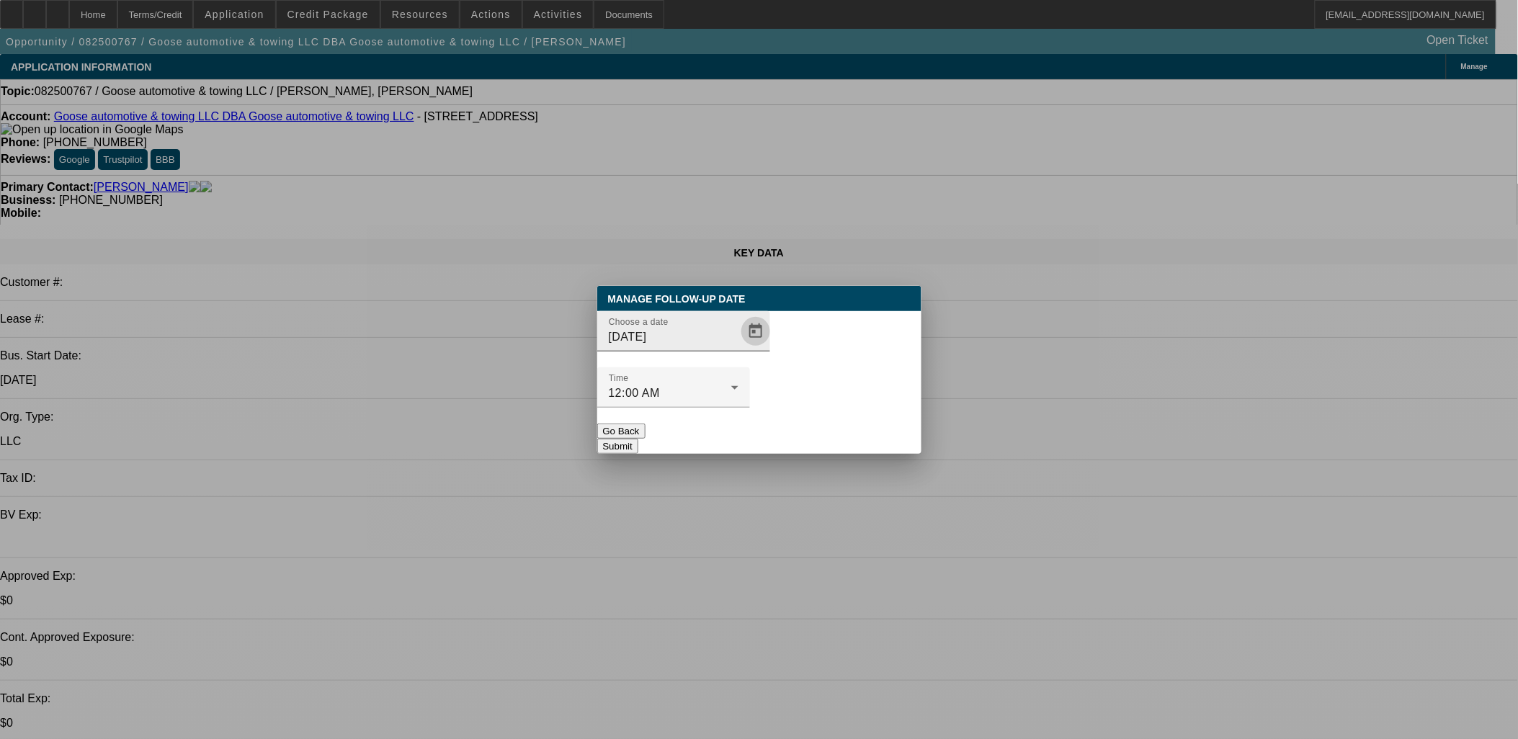
click at [746, 349] on span "Open calendar" at bounding box center [756, 331] width 35 height 35
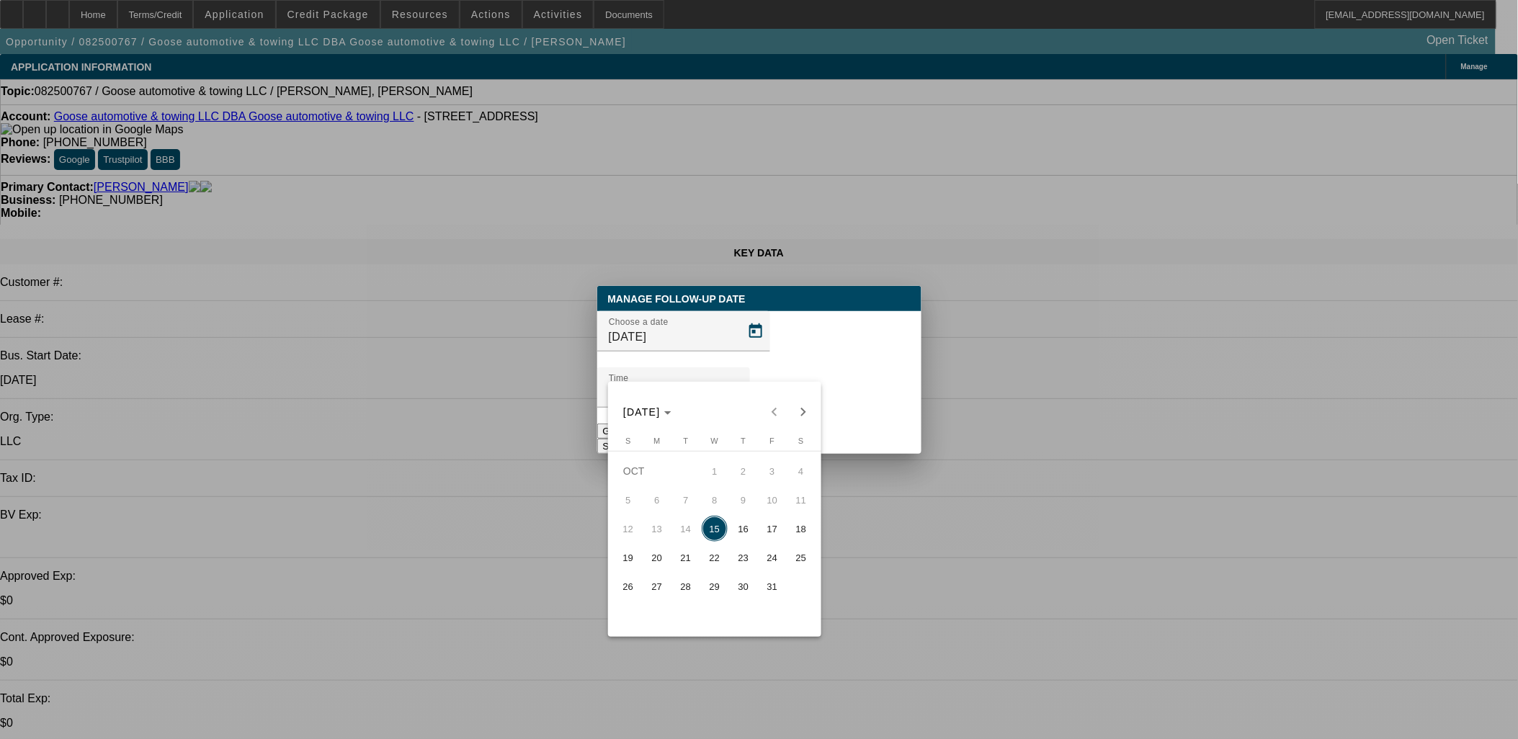
click at [711, 595] on span "29" at bounding box center [715, 587] width 26 height 26
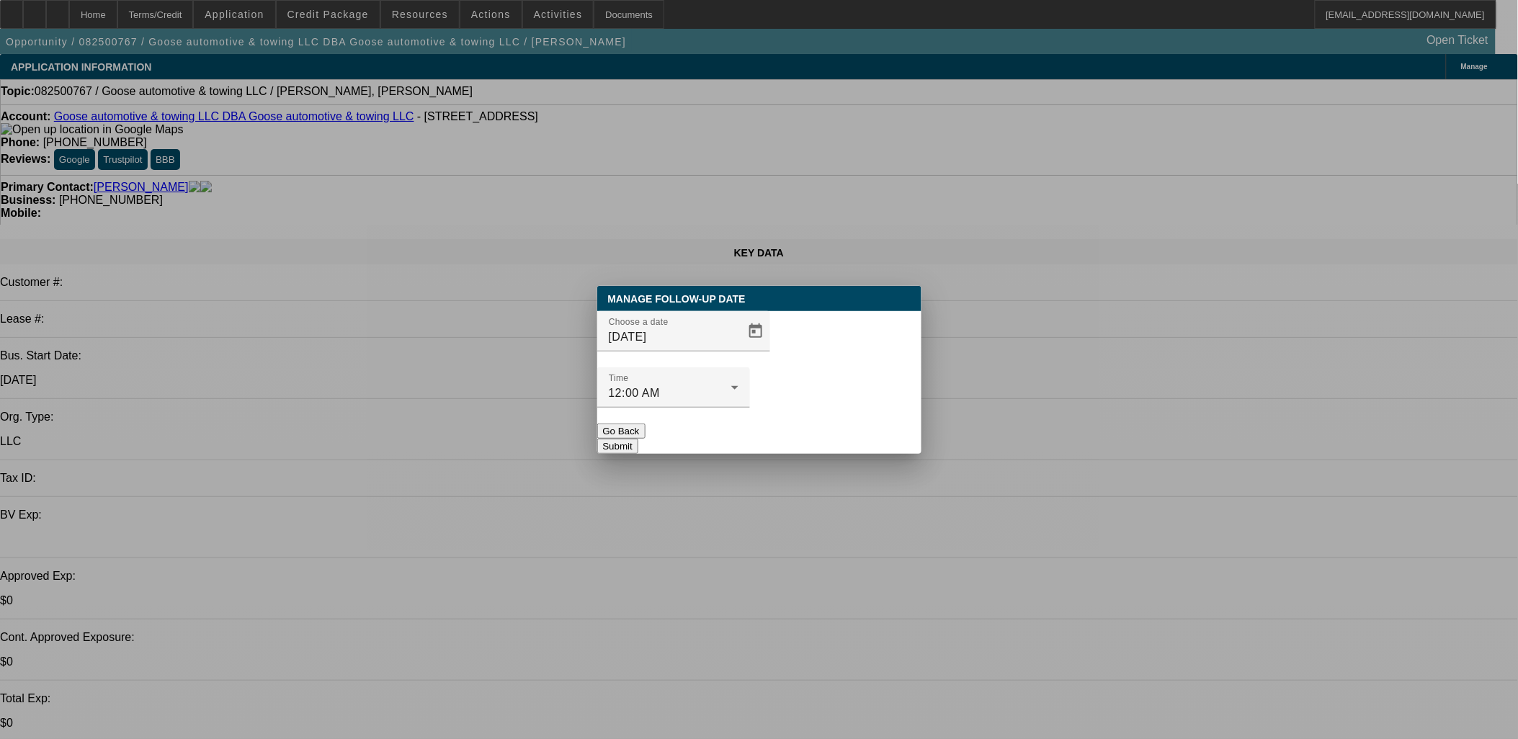
click at [750, 408] on div at bounding box center [673, 416] width 153 height 16
drag, startPoint x: 738, startPoint y: 301, endPoint x: 736, endPoint y: 313, distance: 12.3
click at [737, 312] on div "Manage Follow-Up Date" at bounding box center [676, 299] width 159 height 26
drag, startPoint x: 736, startPoint y: 313, endPoint x: 730, endPoint y: 360, distance: 47.3
click at [739, 349] on span "Open calendar" at bounding box center [756, 331] width 35 height 35
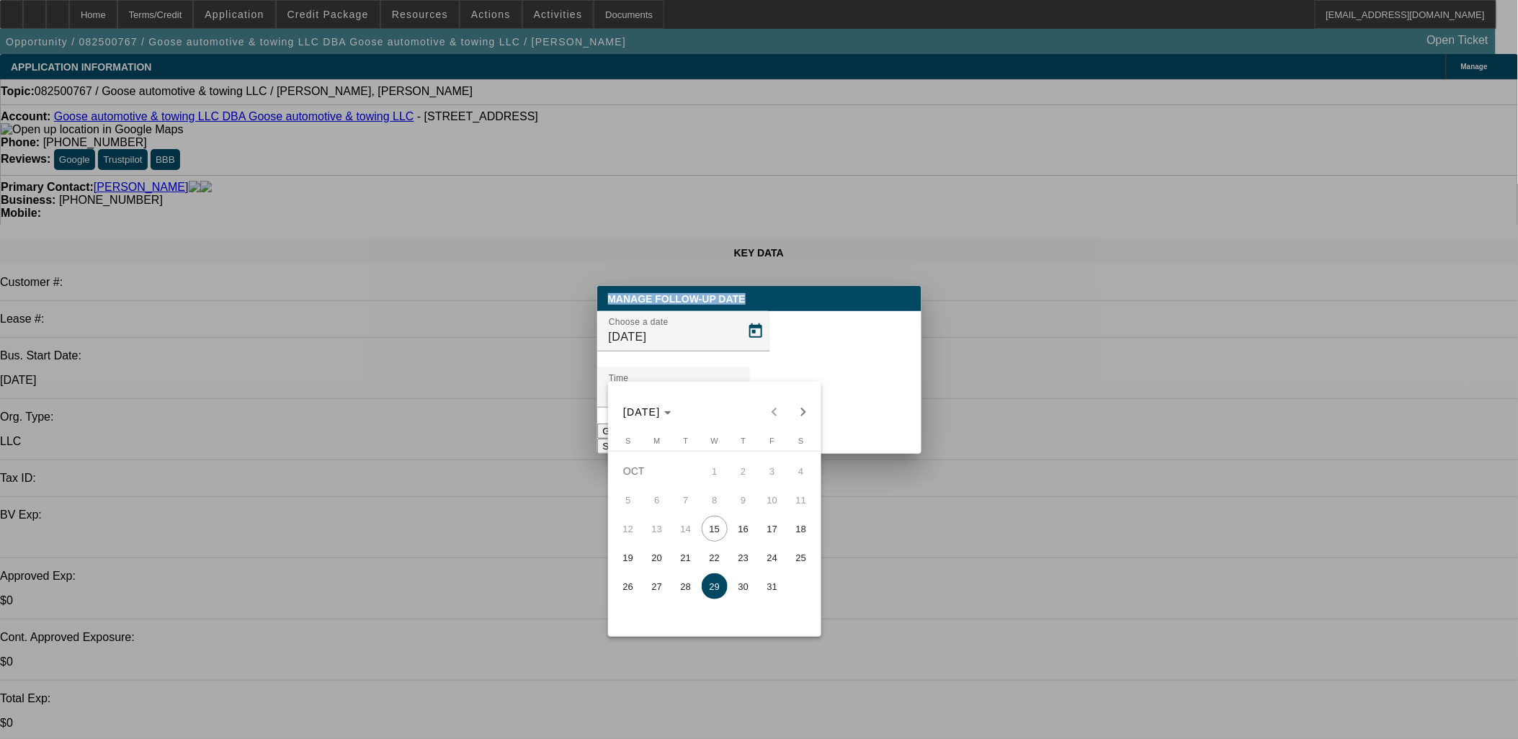
click at [667, 585] on span "27" at bounding box center [657, 587] width 26 height 26
type input "10/27/2025"
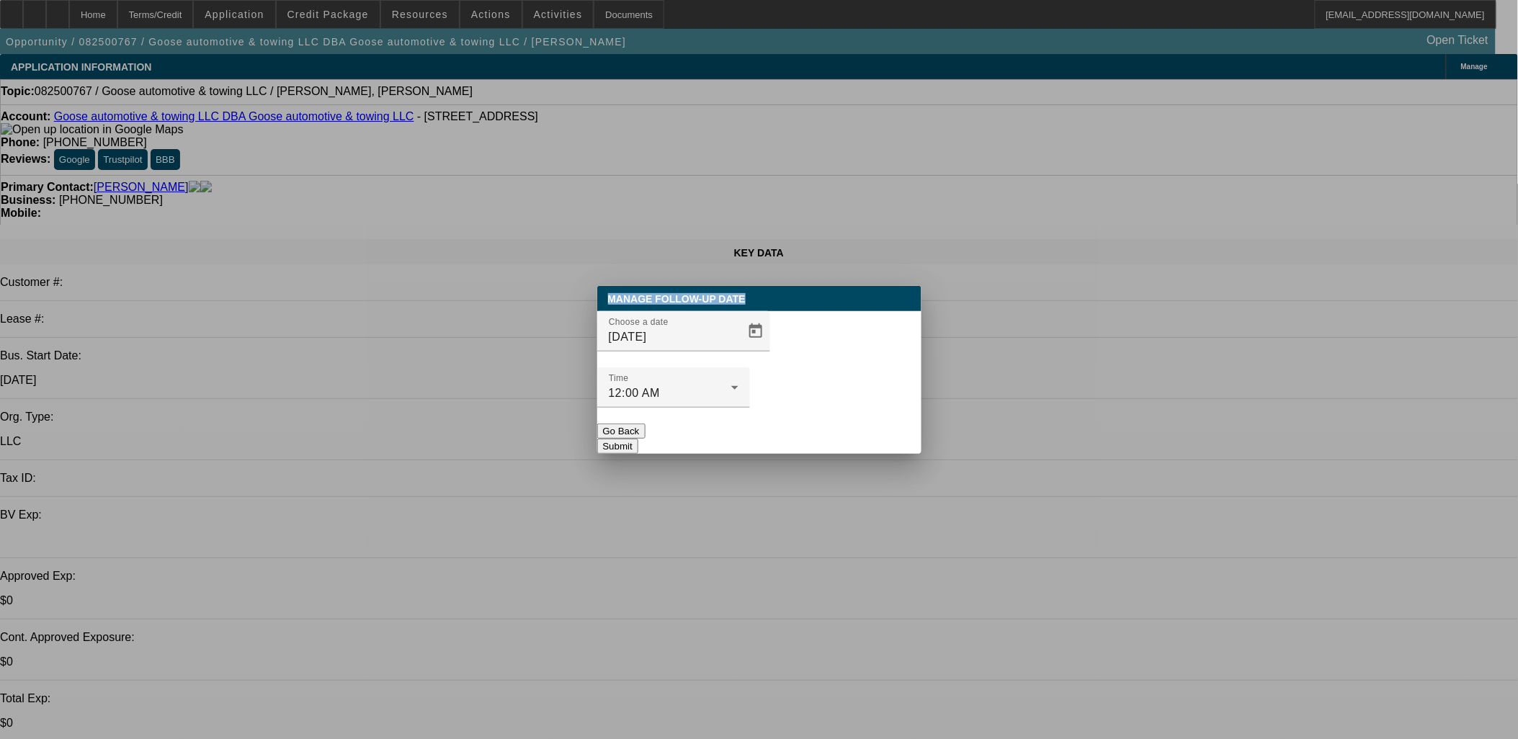
click at [638, 439] on button "Submit" at bounding box center [617, 446] width 41 height 15
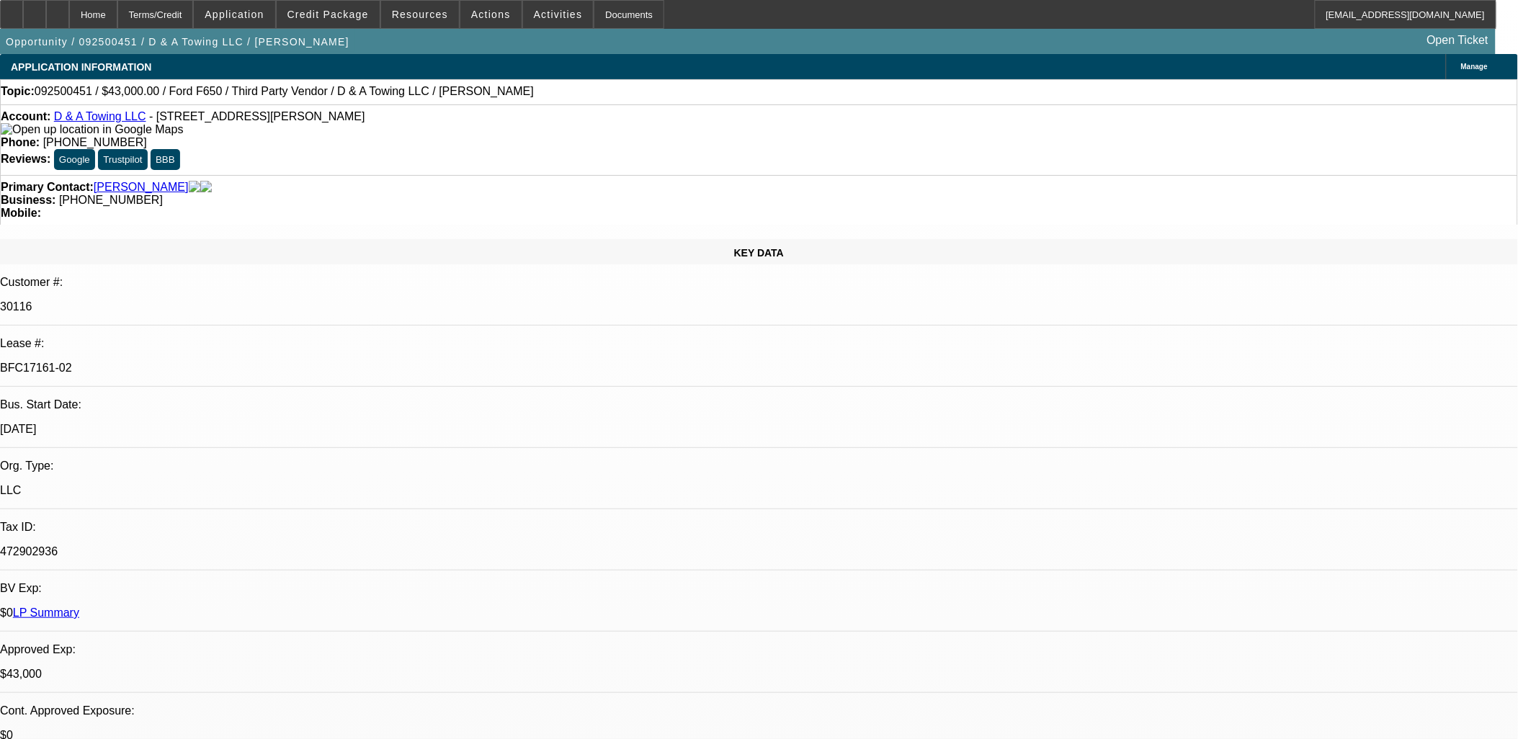
select select "0"
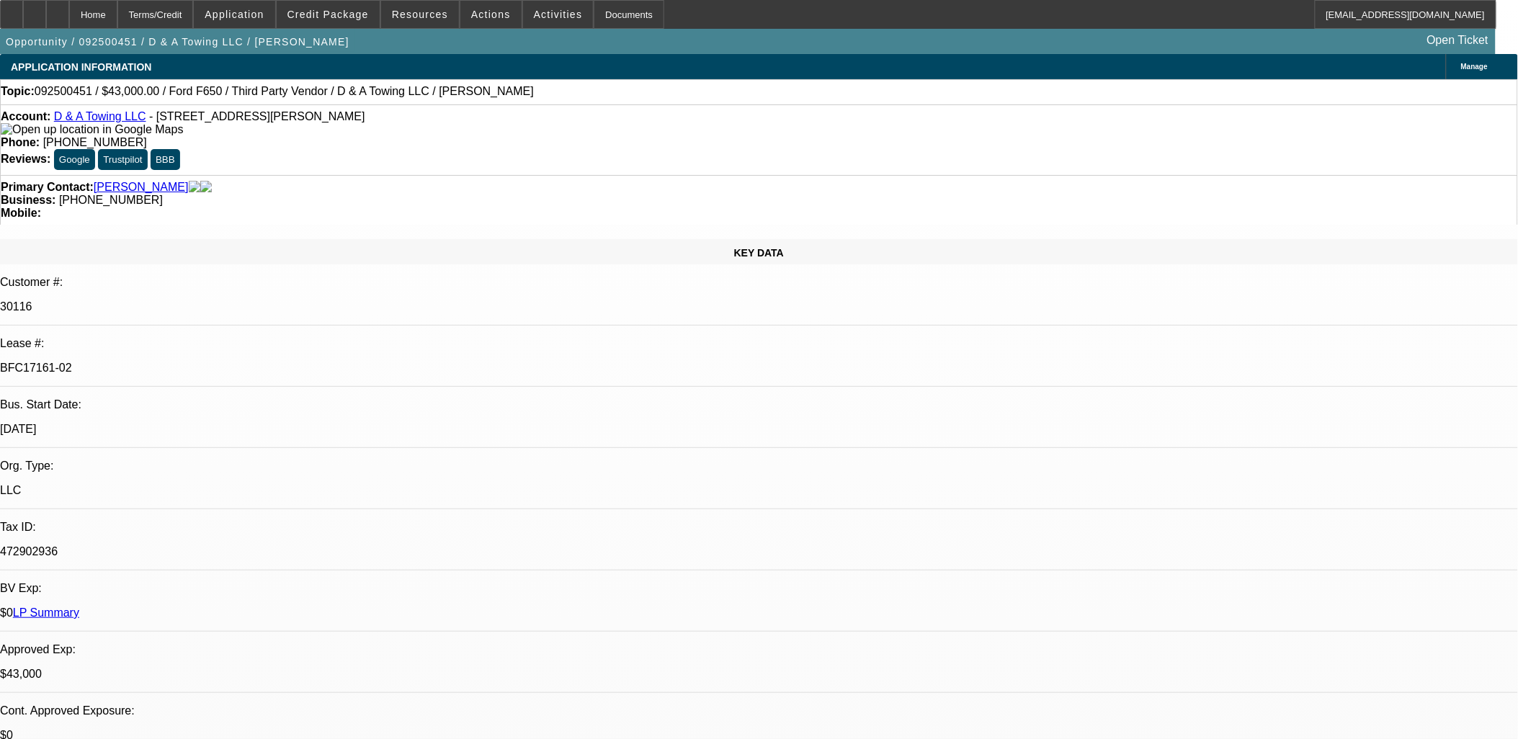
select select "0.2"
select select "0"
select select "0.15"
select select "0"
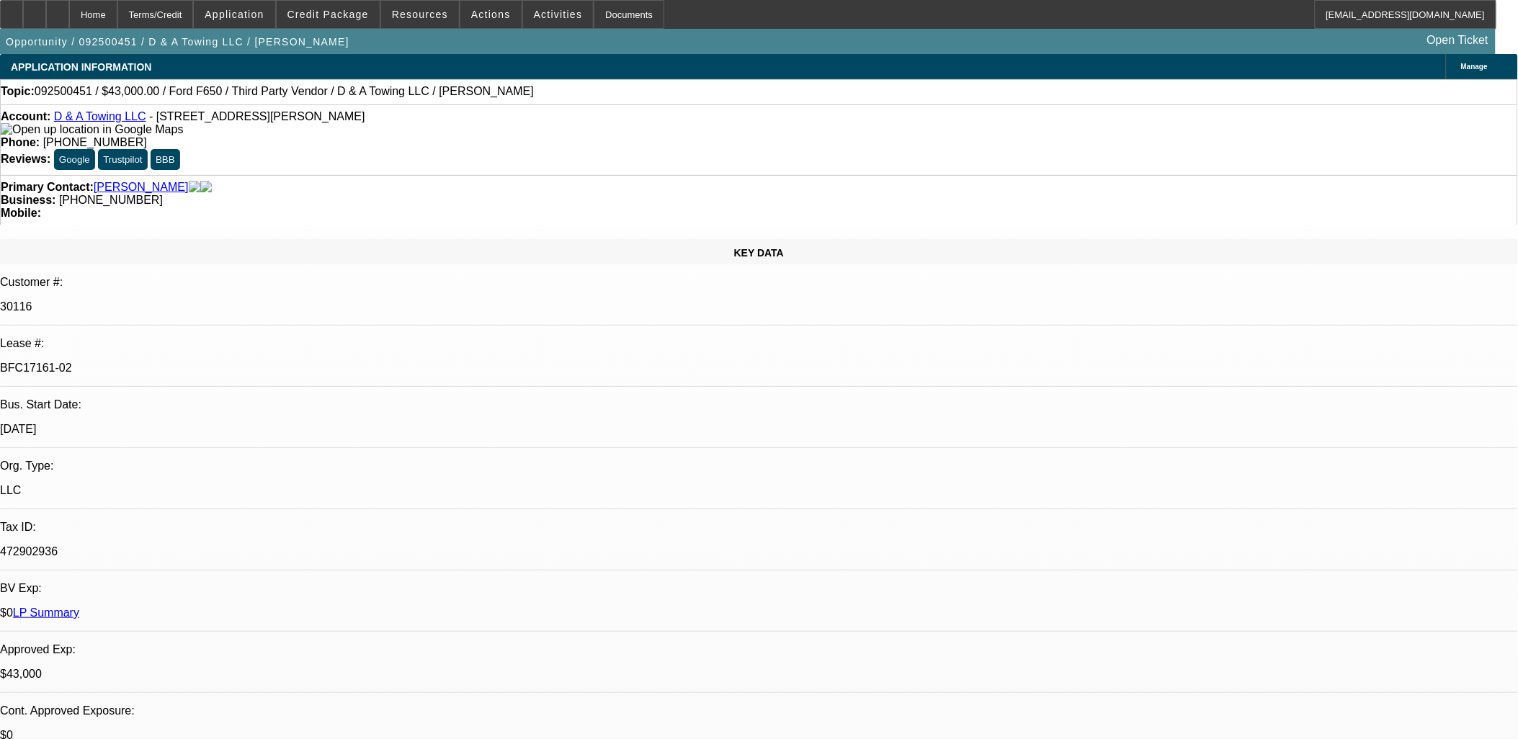
select select "0"
select select "0.1"
select select "1"
select select "3"
select select "6"
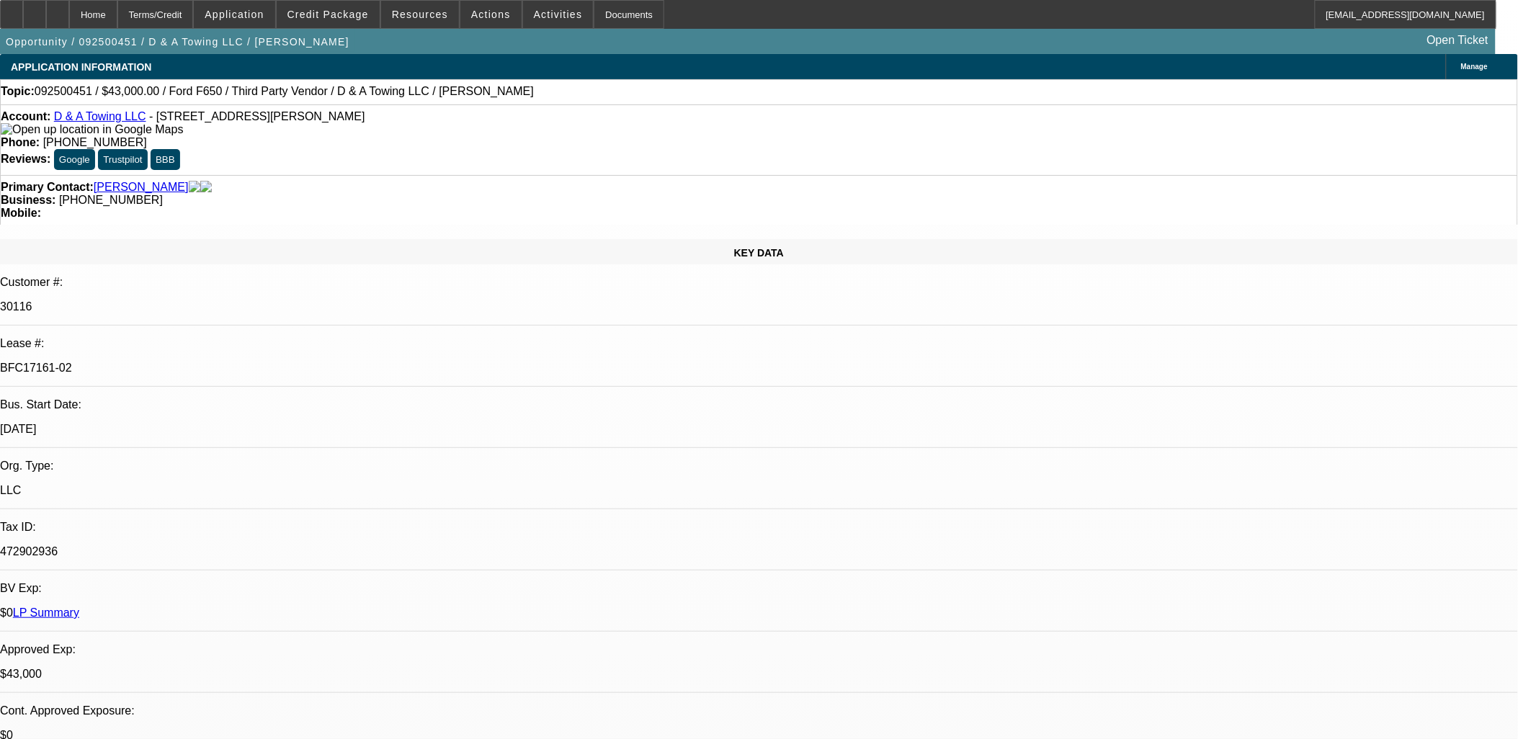
select select "1"
select select "3"
select select "17"
select select "1"
select select "3"
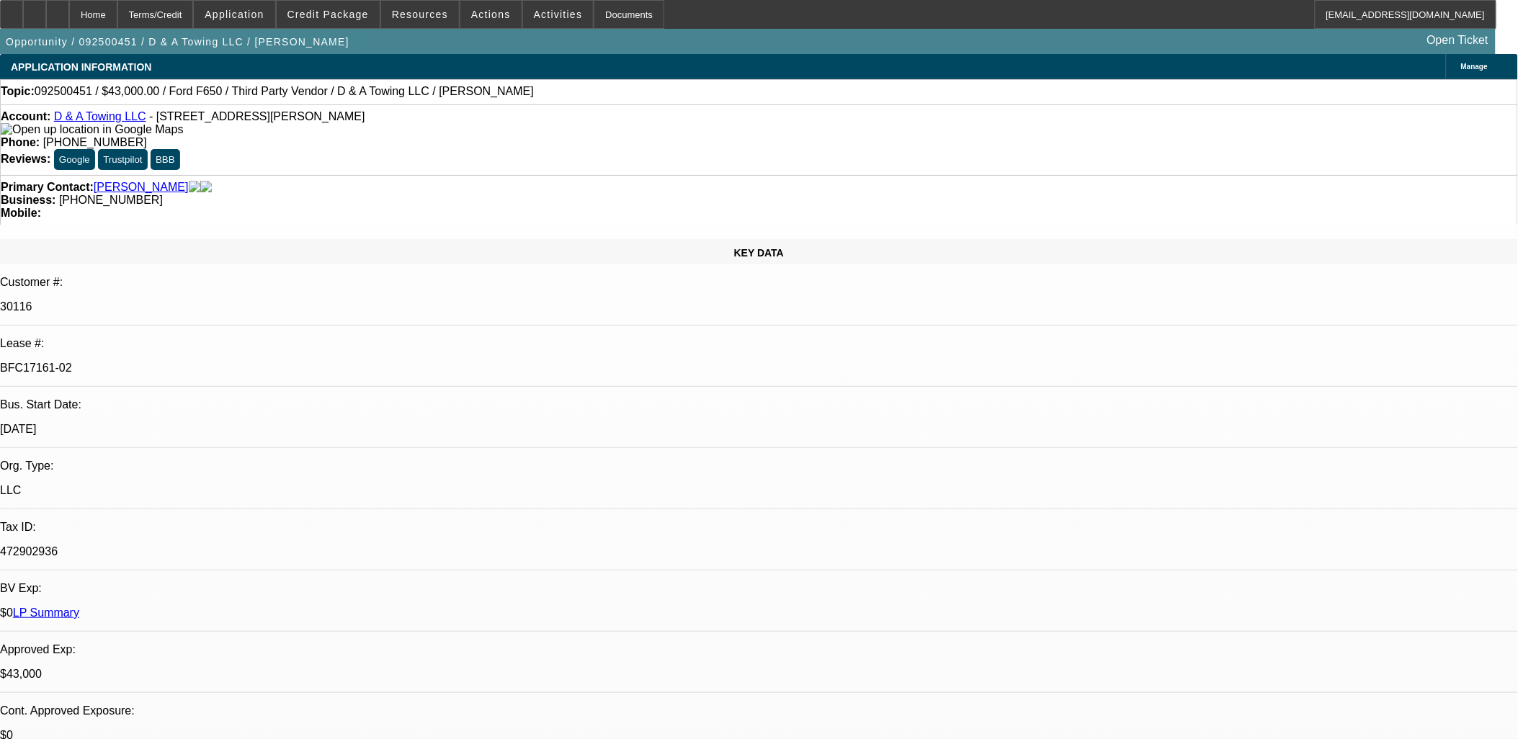
select select "16"
select select "1"
select select "3"
select select "4"
drag, startPoint x: 149, startPoint y: 118, endPoint x: 305, endPoint y: 125, distance: 156.5
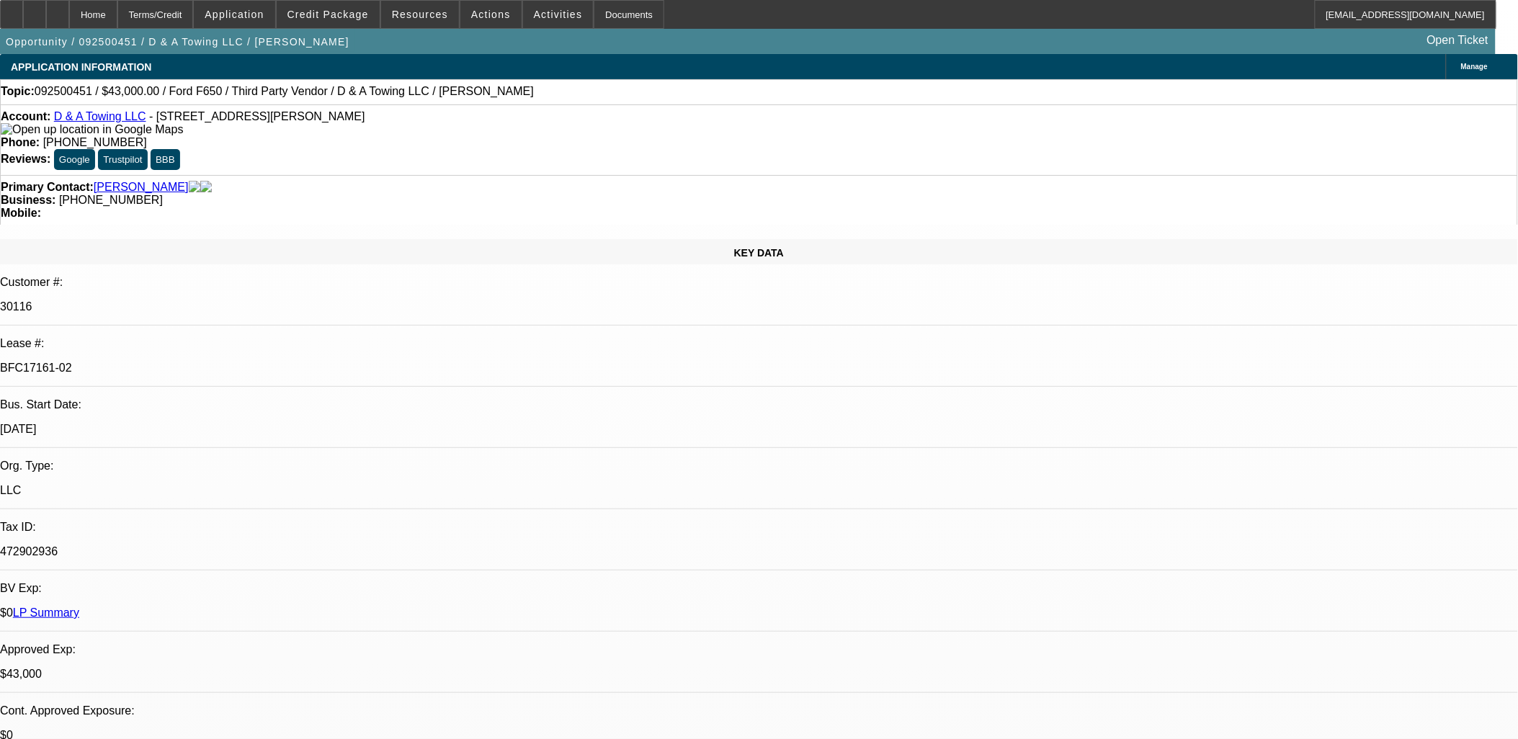
click at [305, 125] on div "Account: D & A Towing LLC - 7005 E 450 N, Francisco, IN 47649" at bounding box center [759, 123] width 1517 height 26
copy span "7005 E 450 N, Francisco, IN 47649"
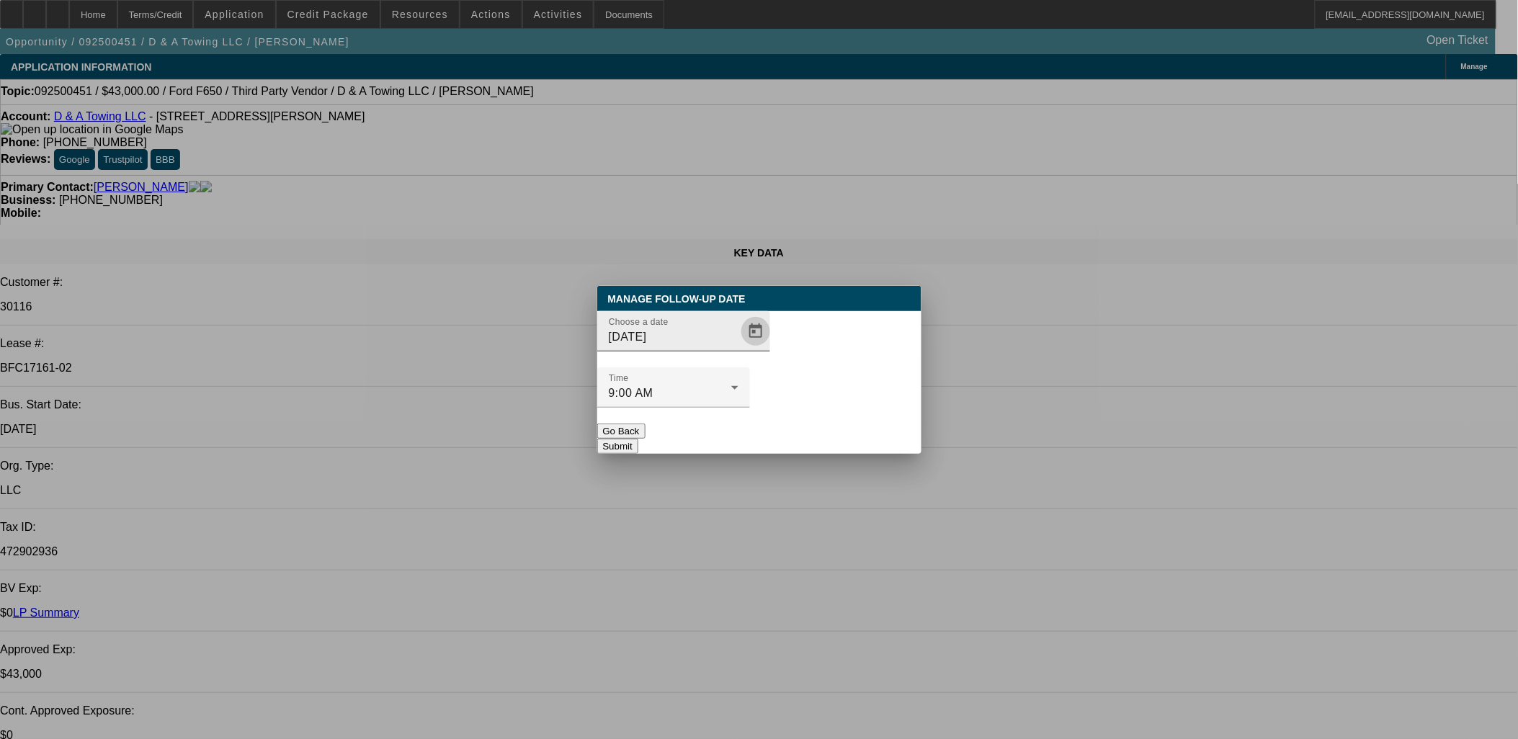
click at [739, 349] on span "Open calendar" at bounding box center [756, 331] width 35 height 35
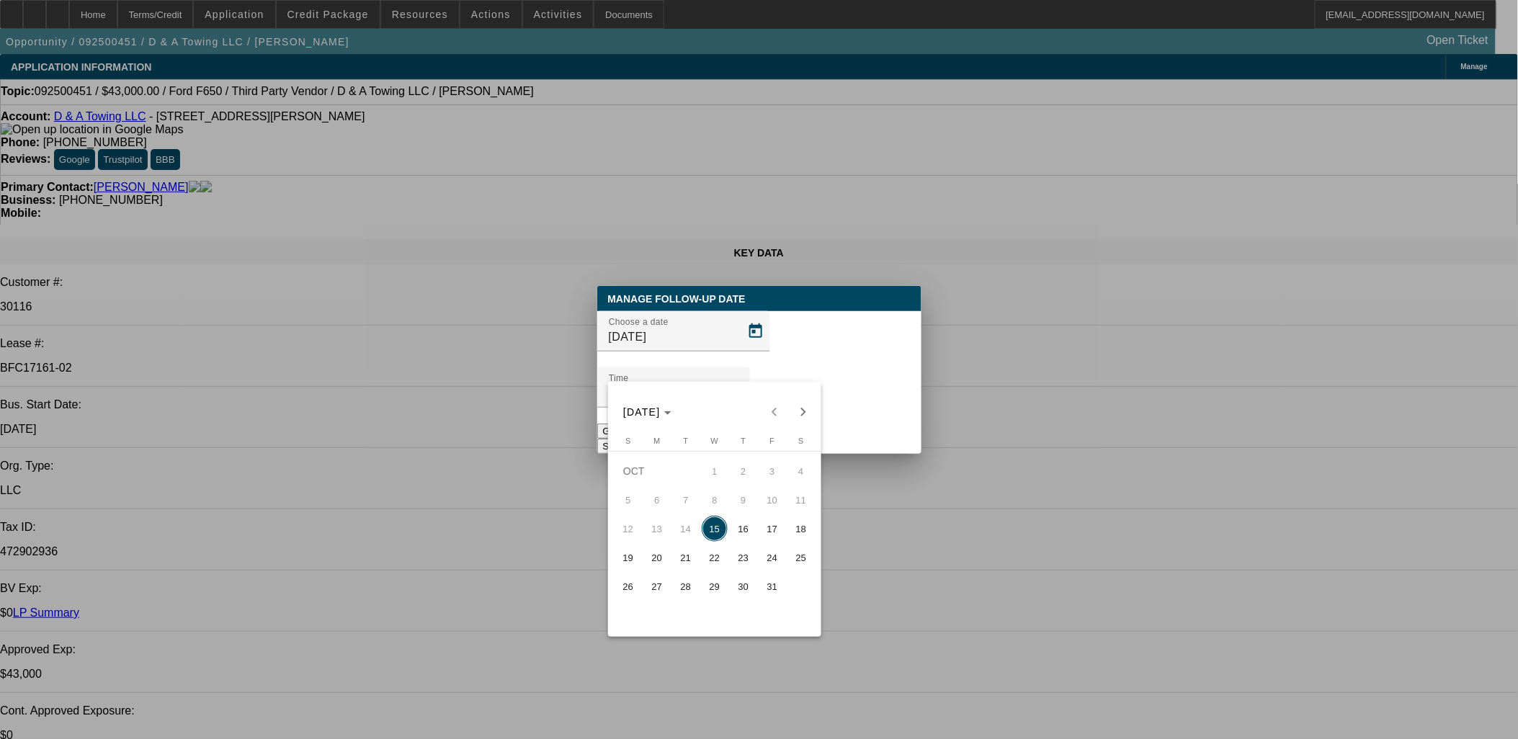
click at [744, 530] on span "16" at bounding box center [744, 529] width 26 height 26
type input "10/16/2025"
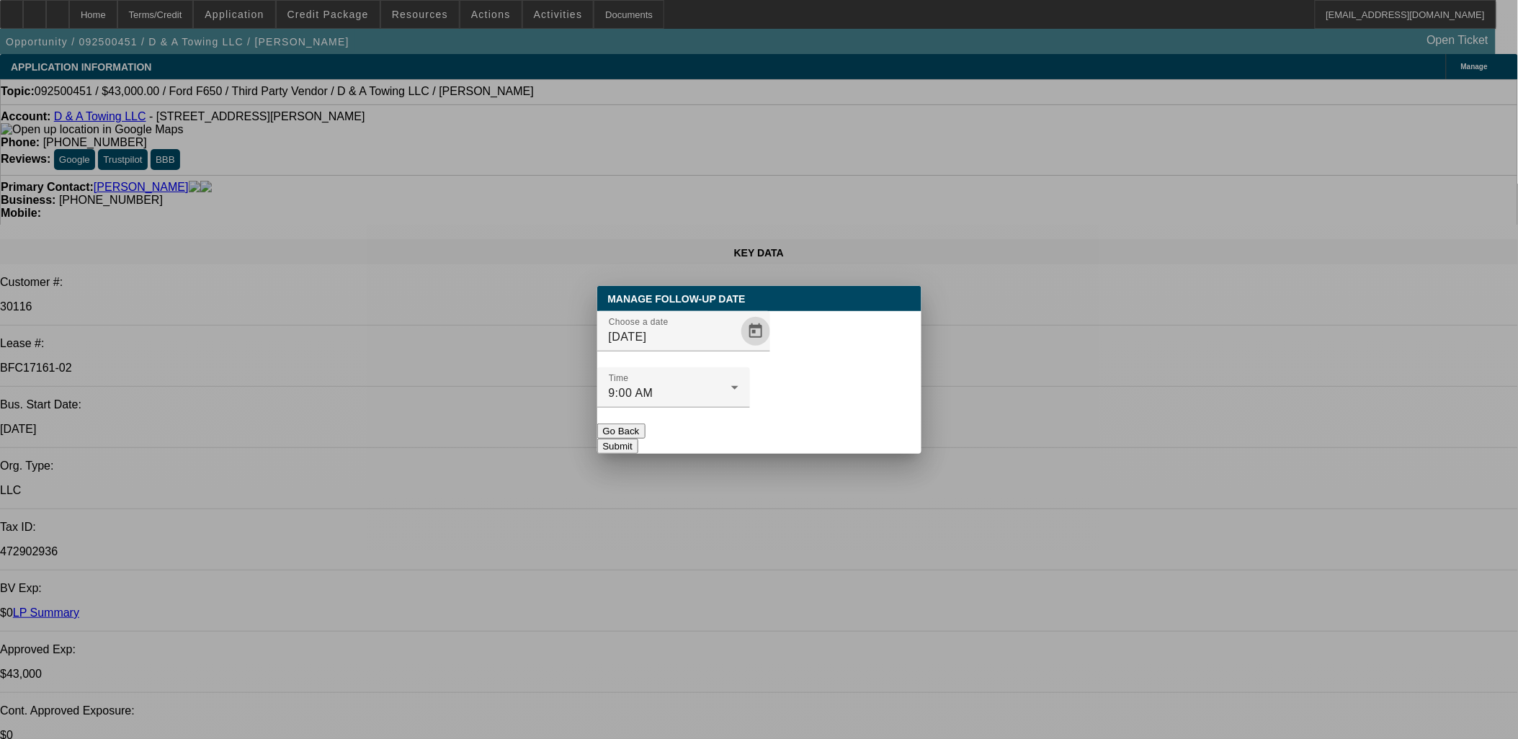
click at [638, 439] on button "Submit" at bounding box center [617, 446] width 41 height 15
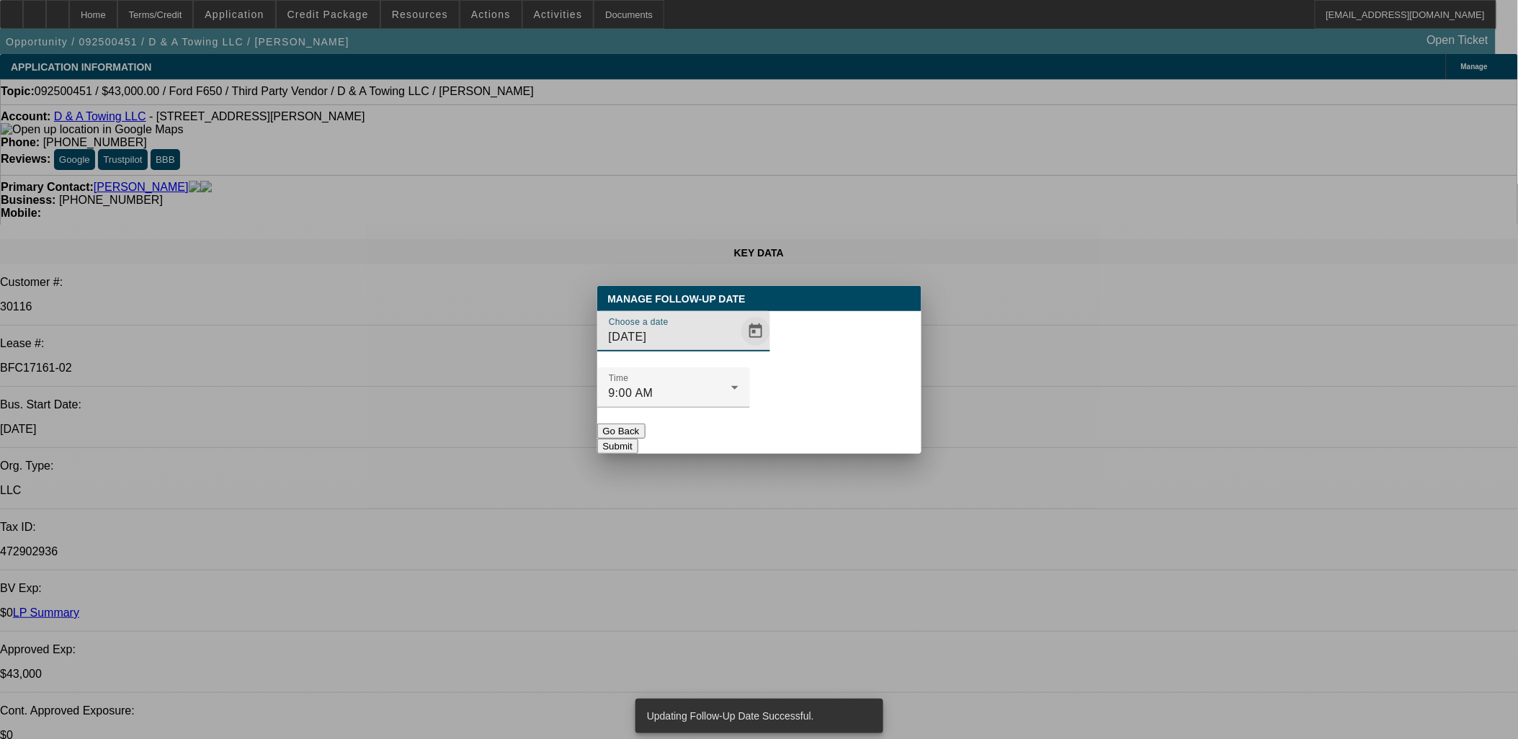
click at [739, 349] on span "Open calendar" at bounding box center [756, 331] width 35 height 35
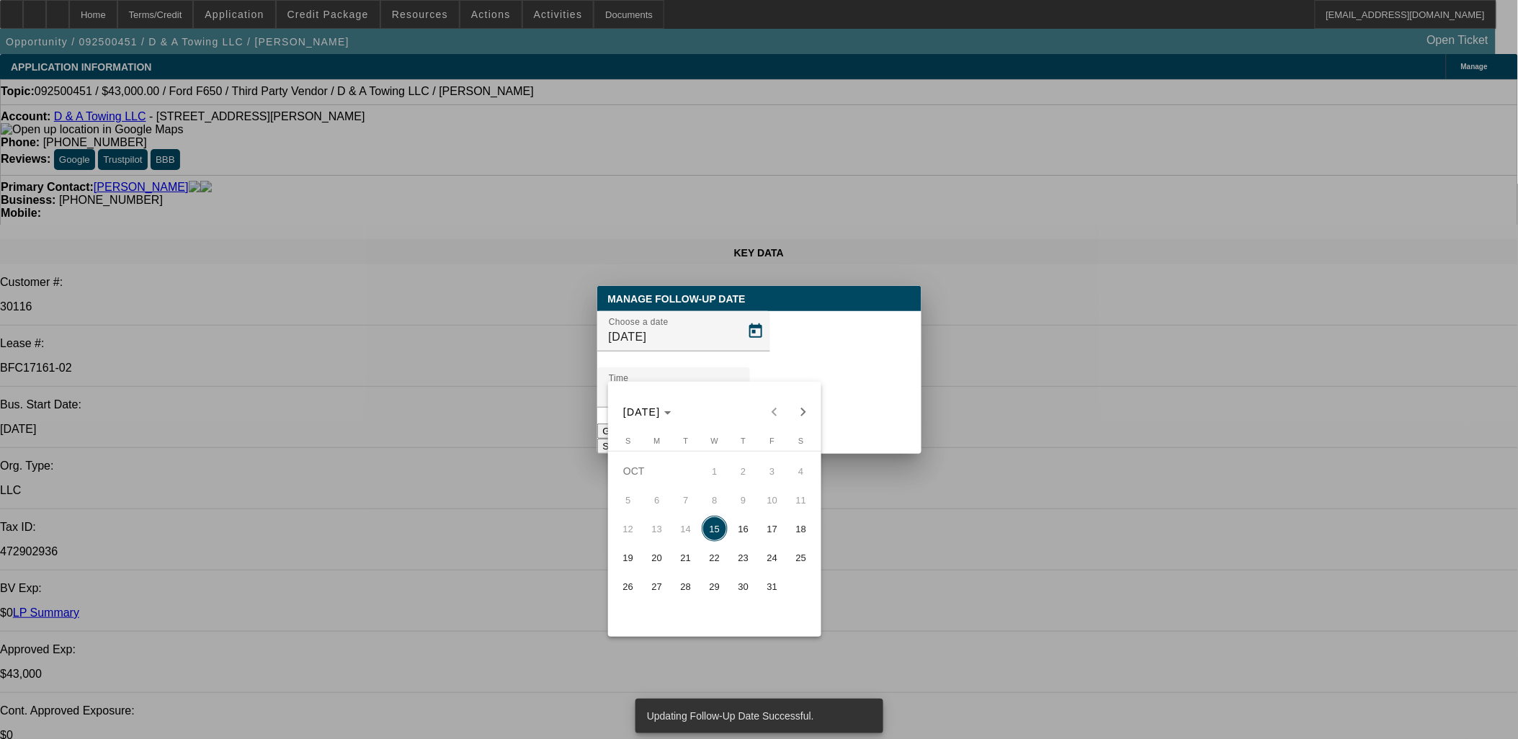
drag, startPoint x: 775, startPoint y: 541, endPoint x: 779, endPoint y: 530, distance: 12.3
click at [775, 538] on span "17" at bounding box center [772, 529] width 26 height 26
type input "10/17/2025"
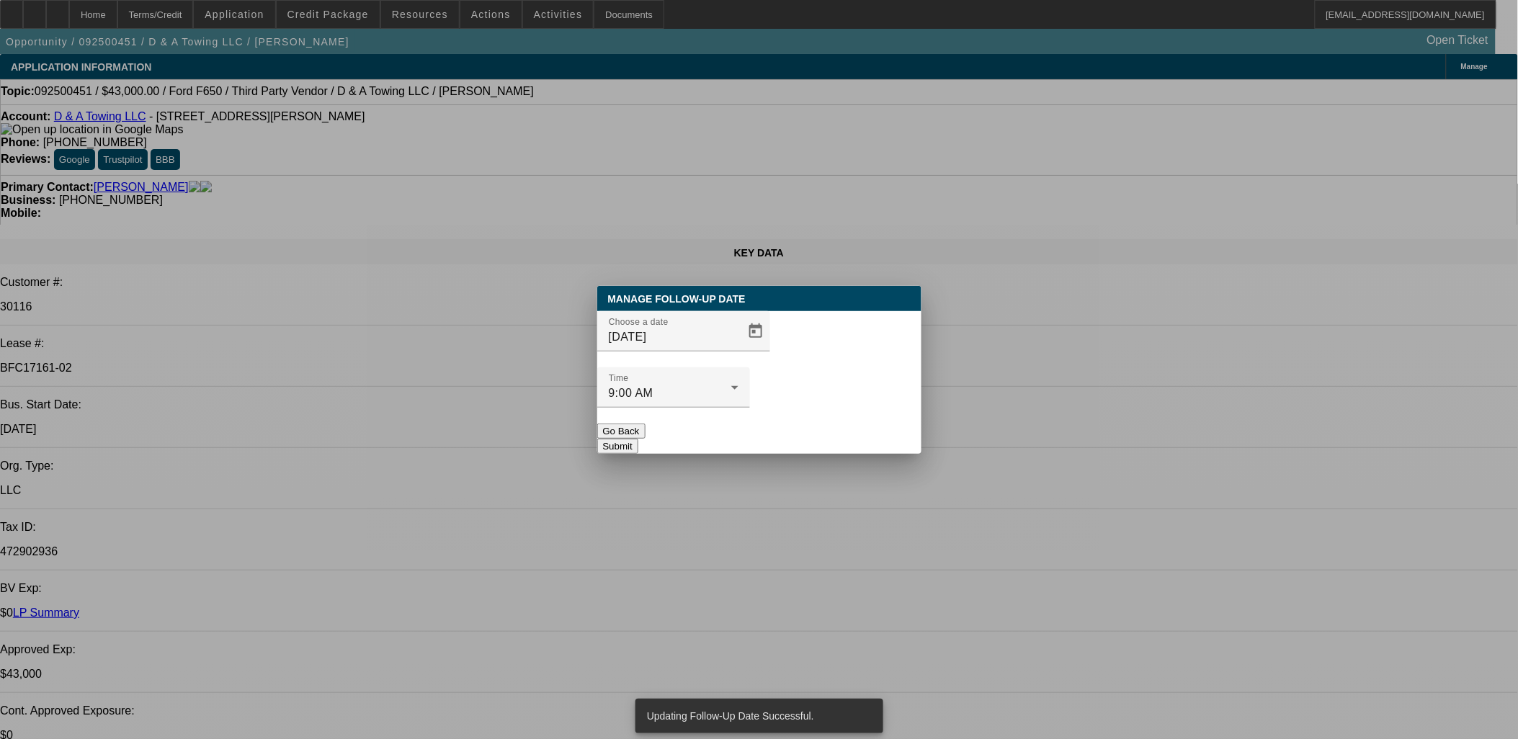
click at [638, 439] on button "Submit" at bounding box center [617, 446] width 41 height 15
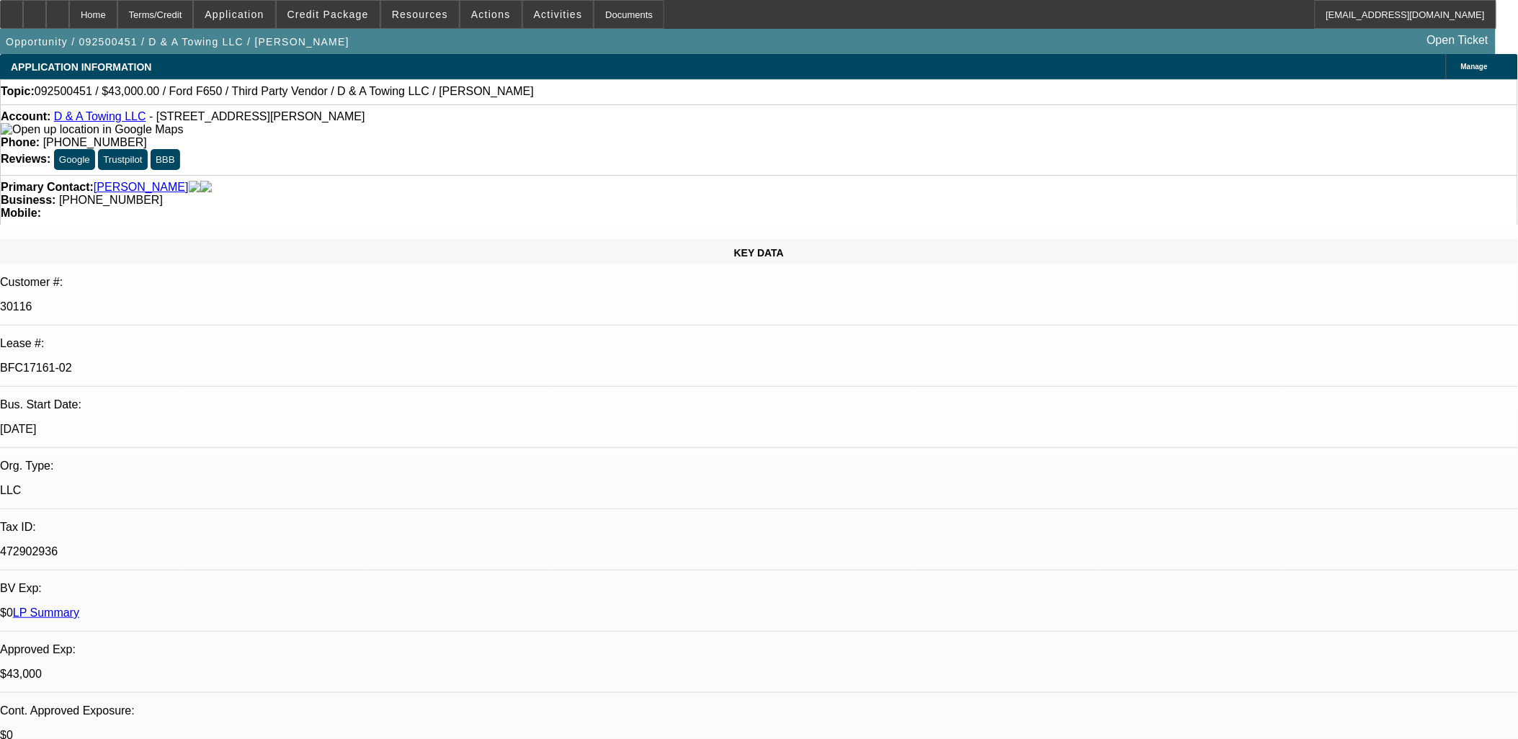
drag, startPoint x: 703, startPoint y: 189, endPoint x: 784, endPoint y: 32, distance: 175.9
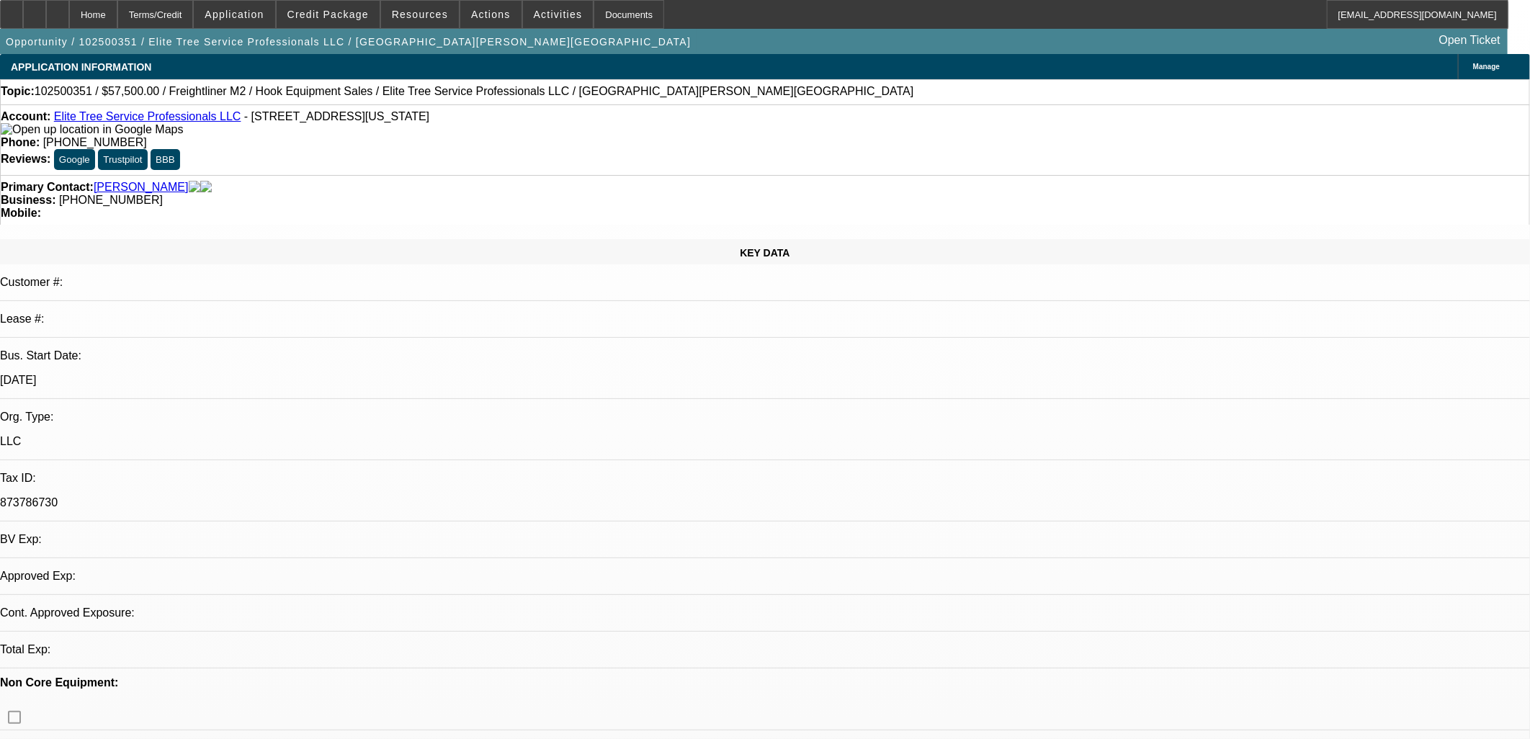
select select "0"
select select "2"
select select "0.1"
select select "4"
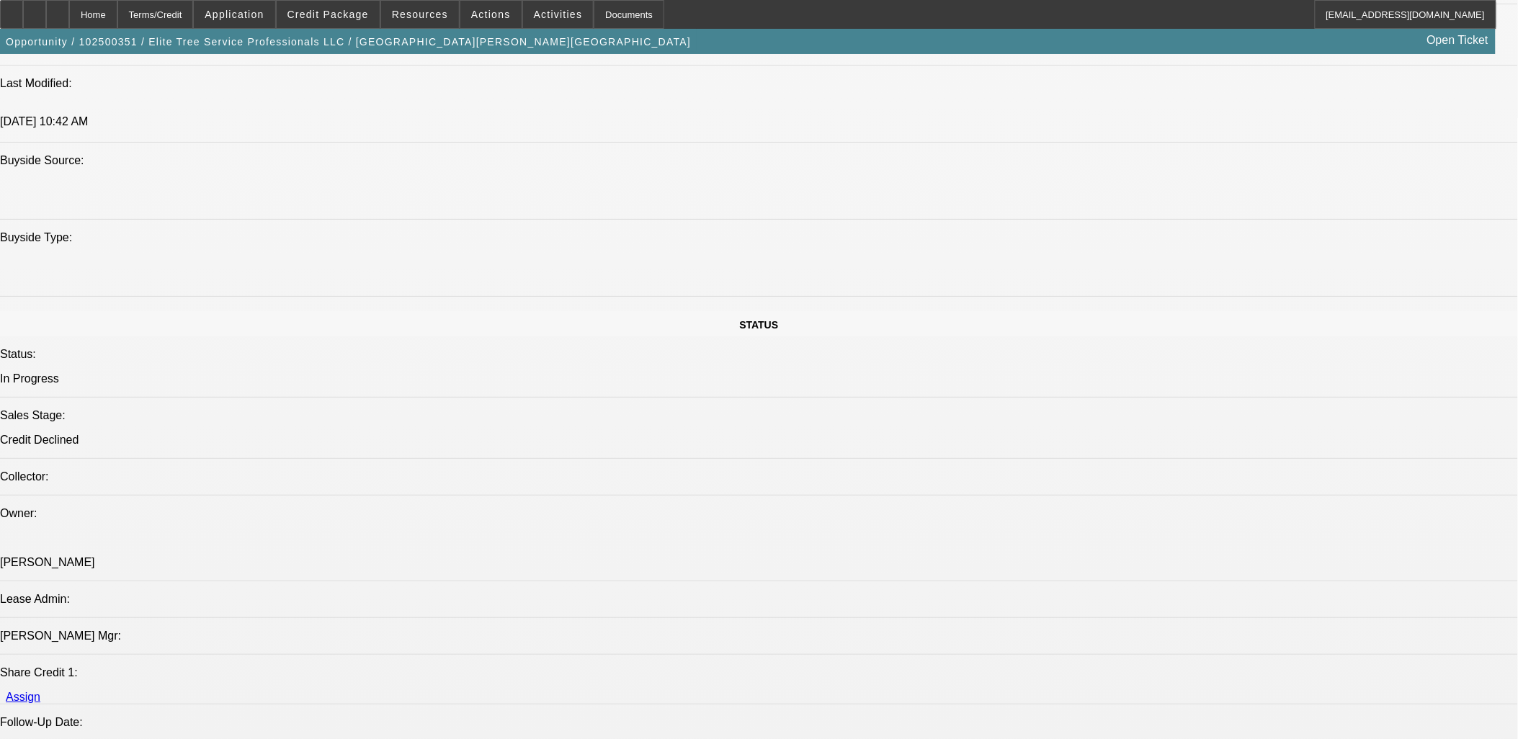
scroll to position [2001, 0]
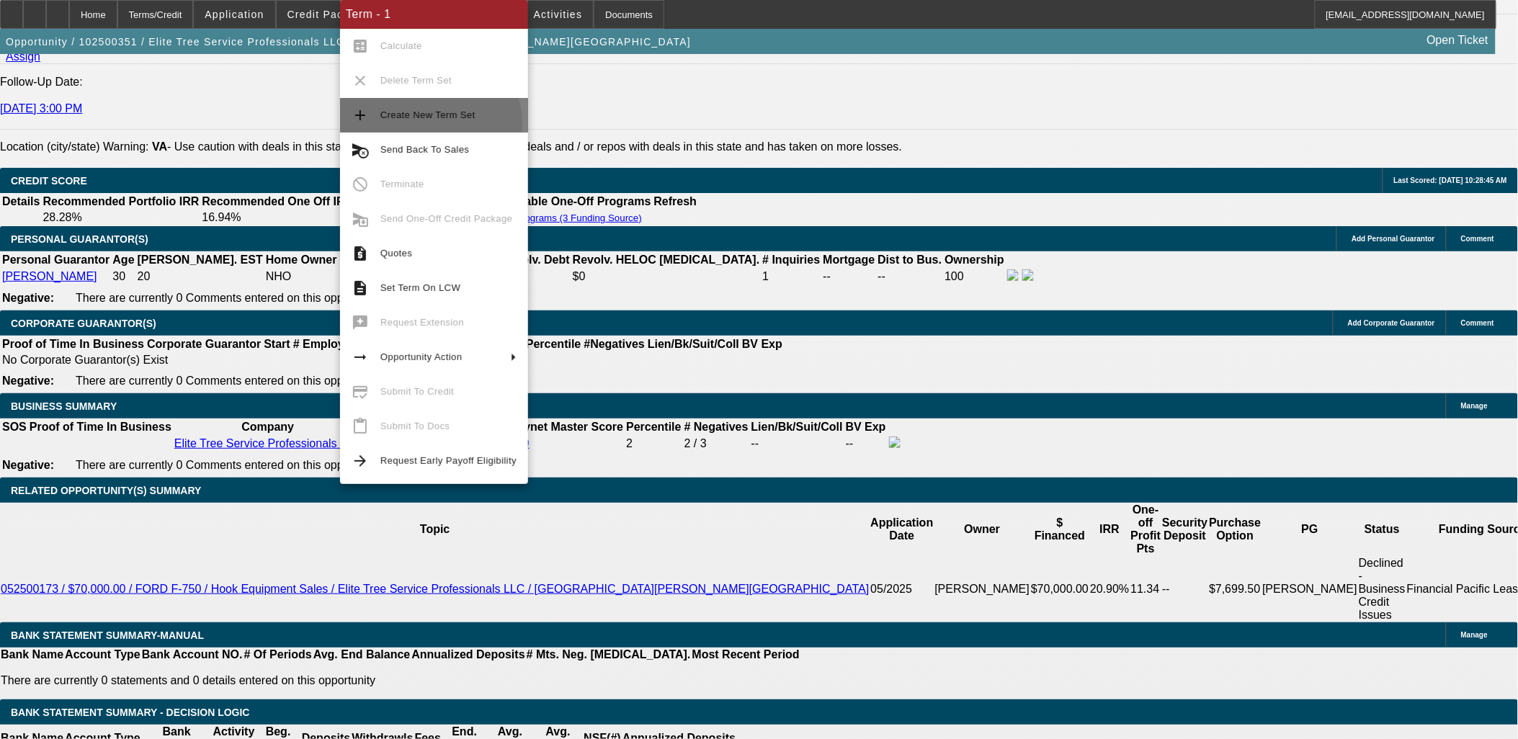
click at [427, 124] on span "Create New Term Set" at bounding box center [448, 115] width 136 height 17
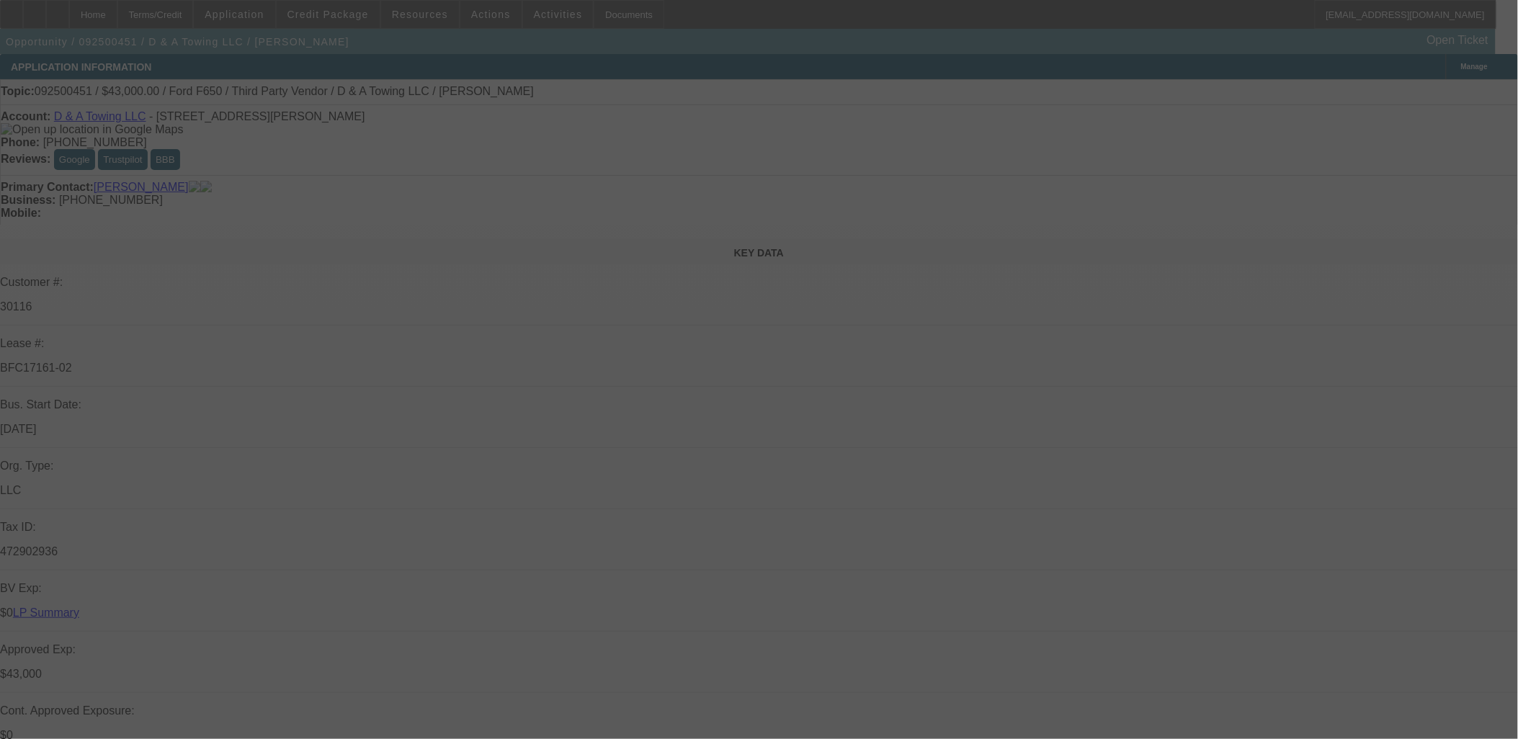
select select "0"
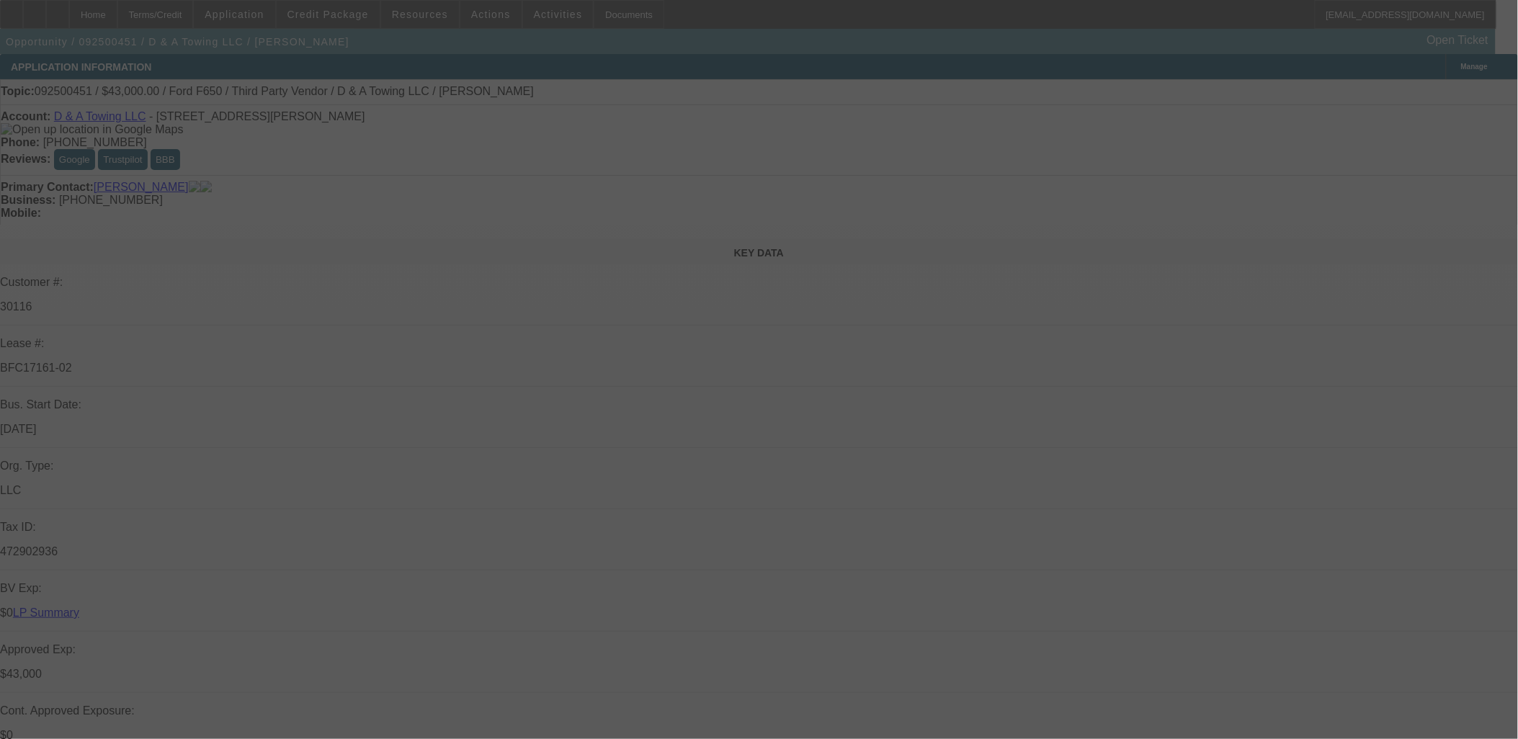
select select "0.2"
select select "0"
select select "0.15"
select select "0"
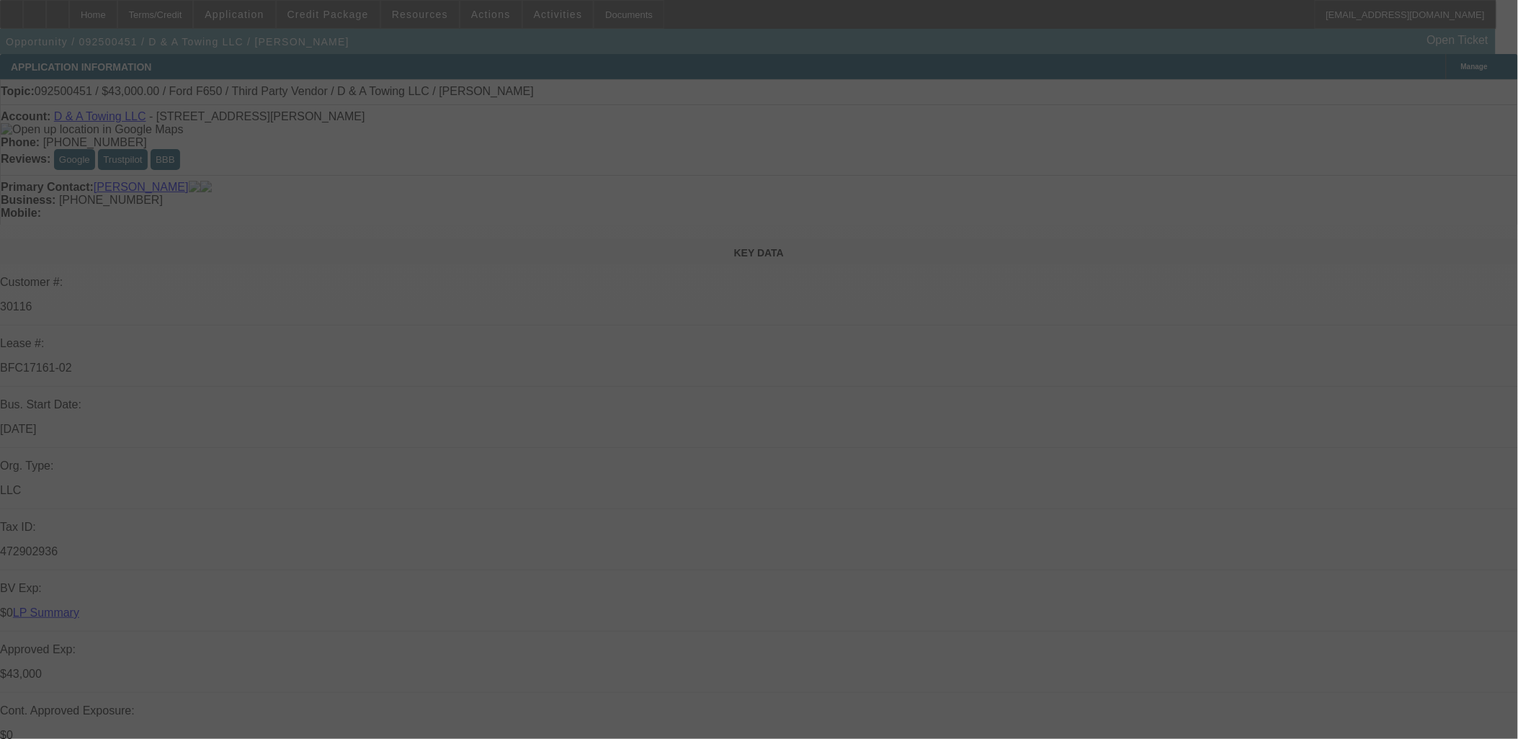
select select "0"
select select "0.1"
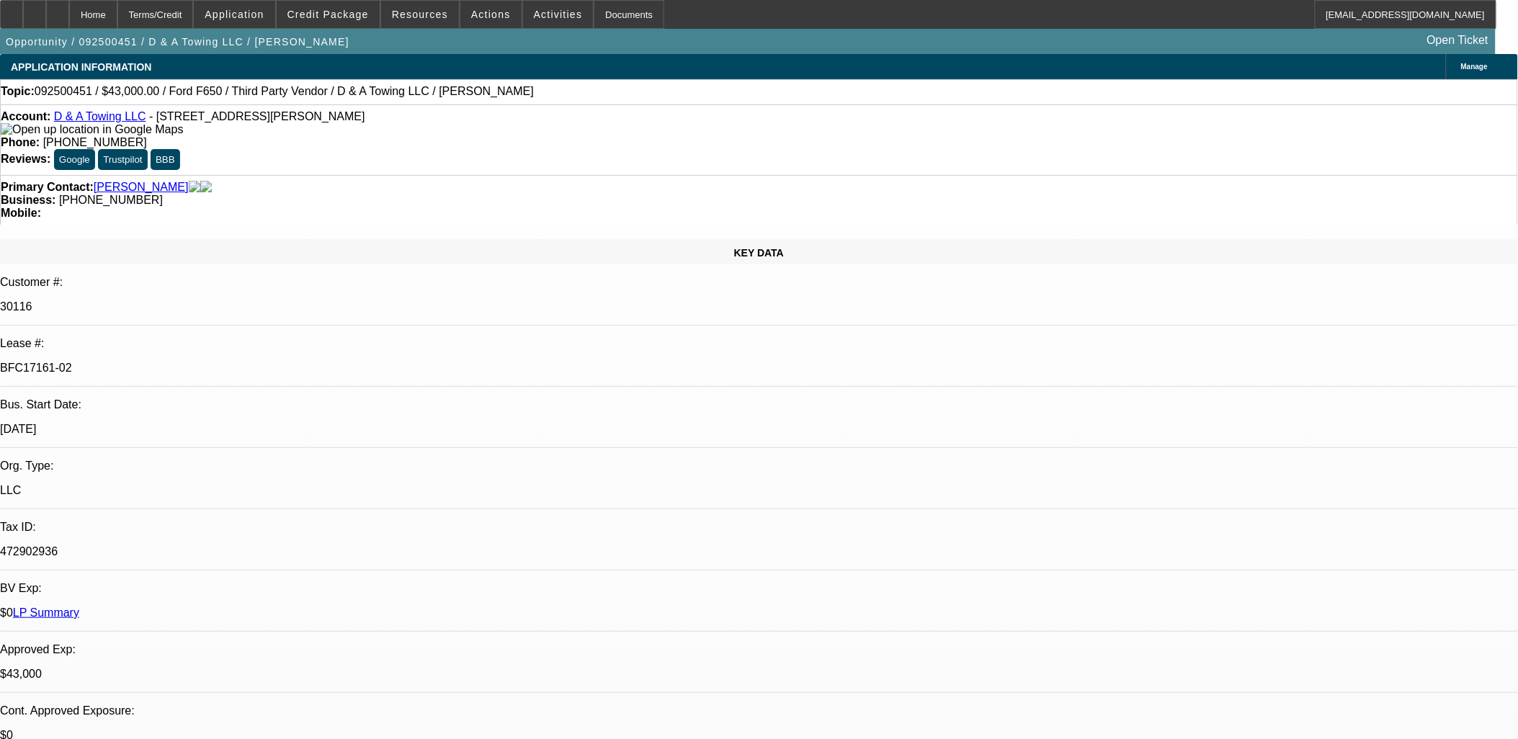
select select "1"
select select "3"
select select "6"
select select "1"
select select "3"
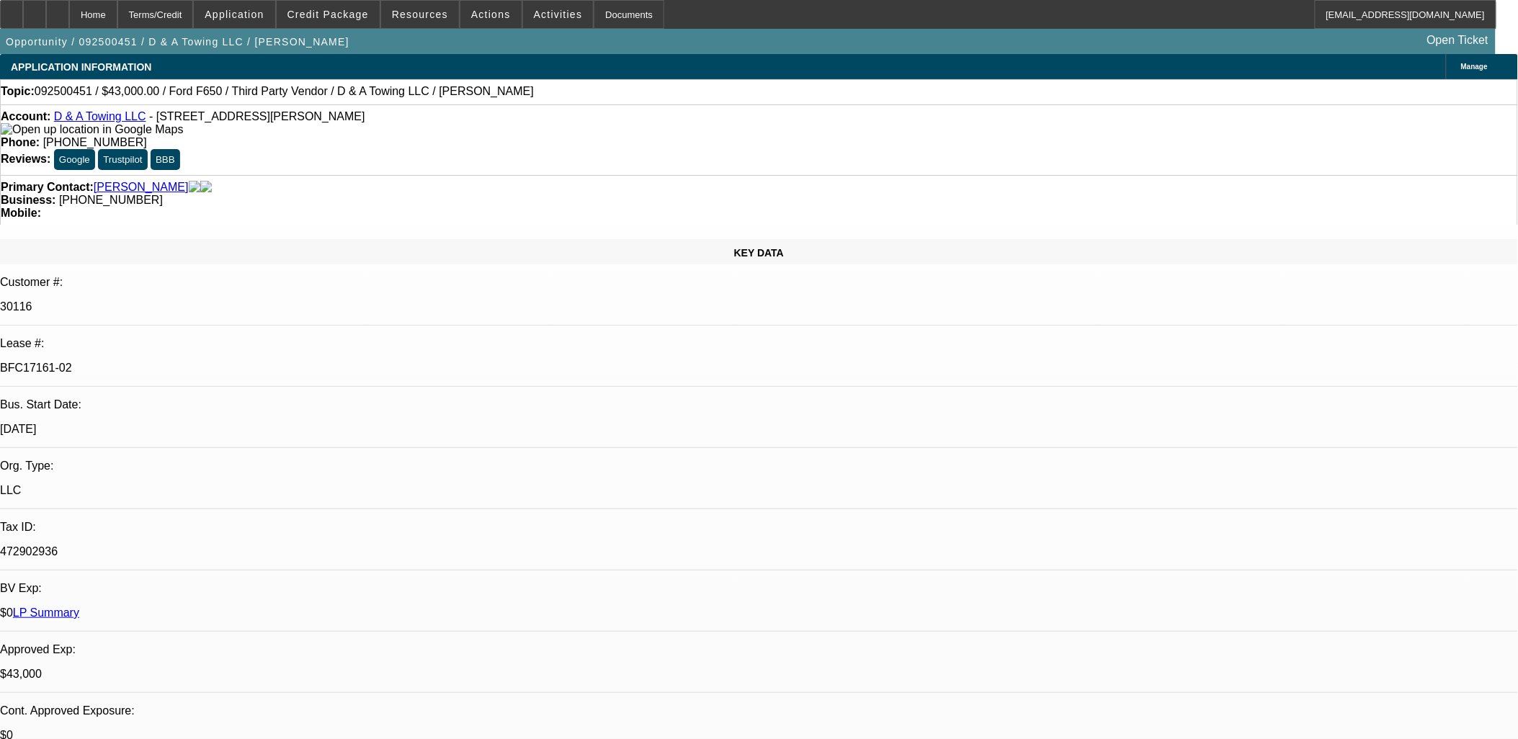
select select "17"
select select "1"
select select "3"
select select "16"
select select "1"
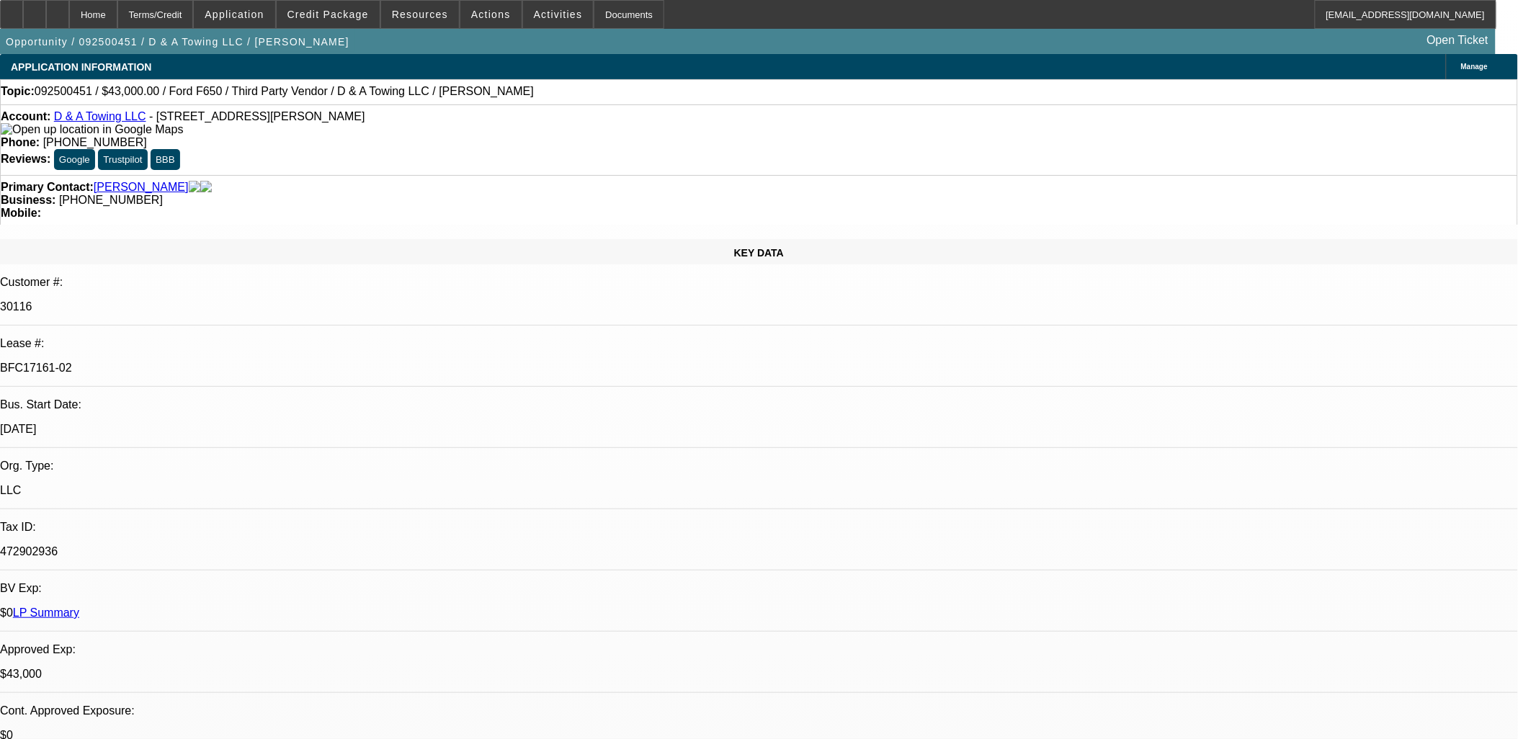
select select "3"
select select "4"
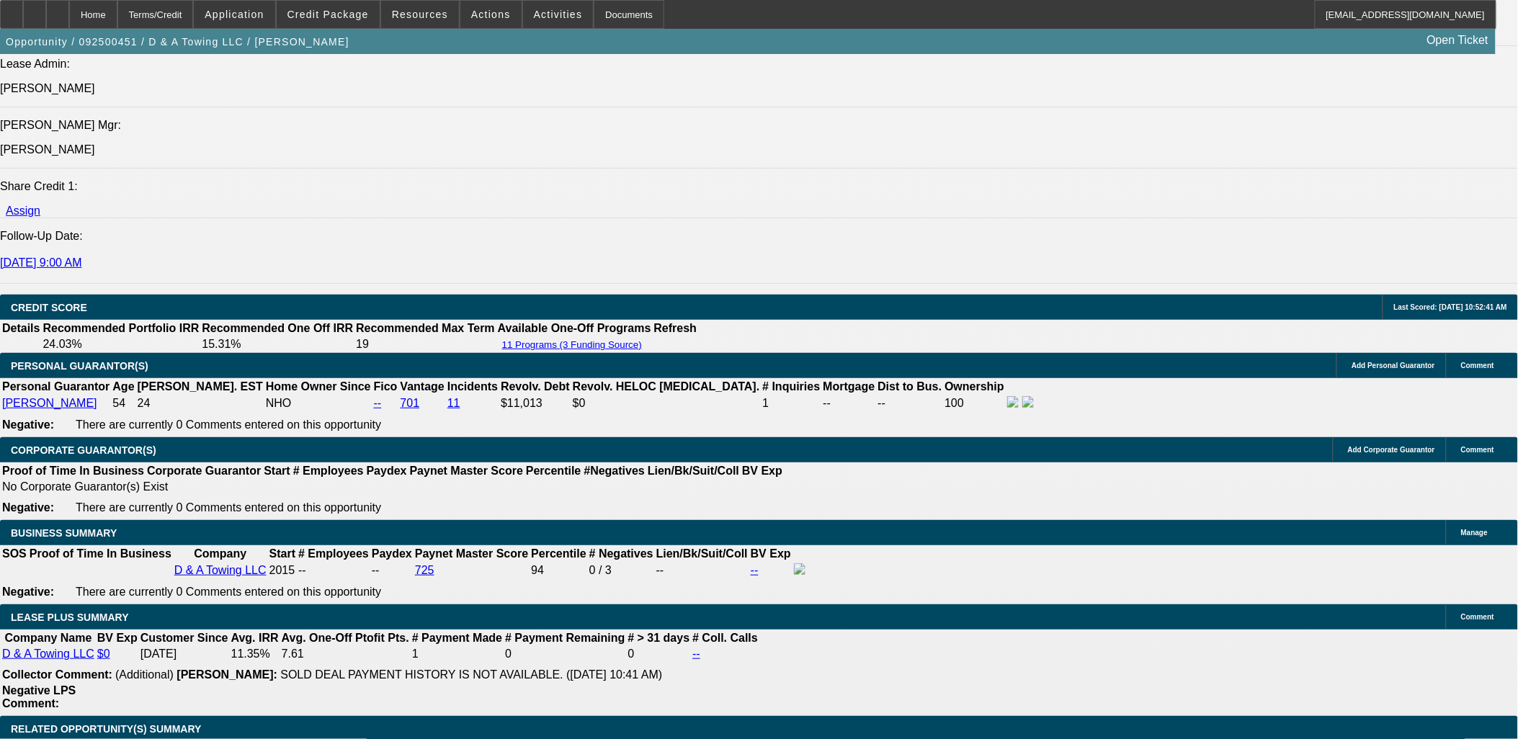
scroll to position [2004, 0]
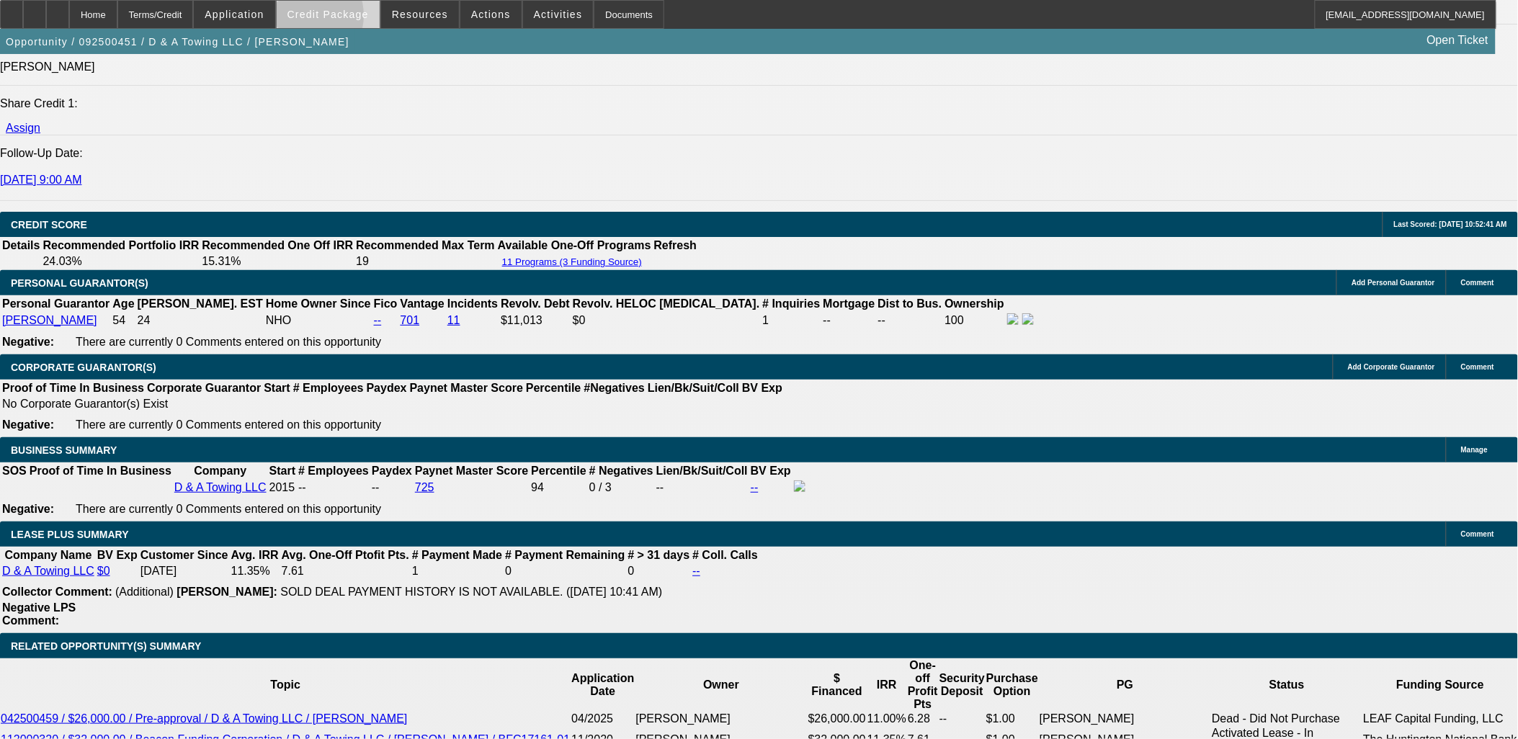
click at [325, 19] on span "Credit Package" at bounding box center [327, 15] width 81 height 12
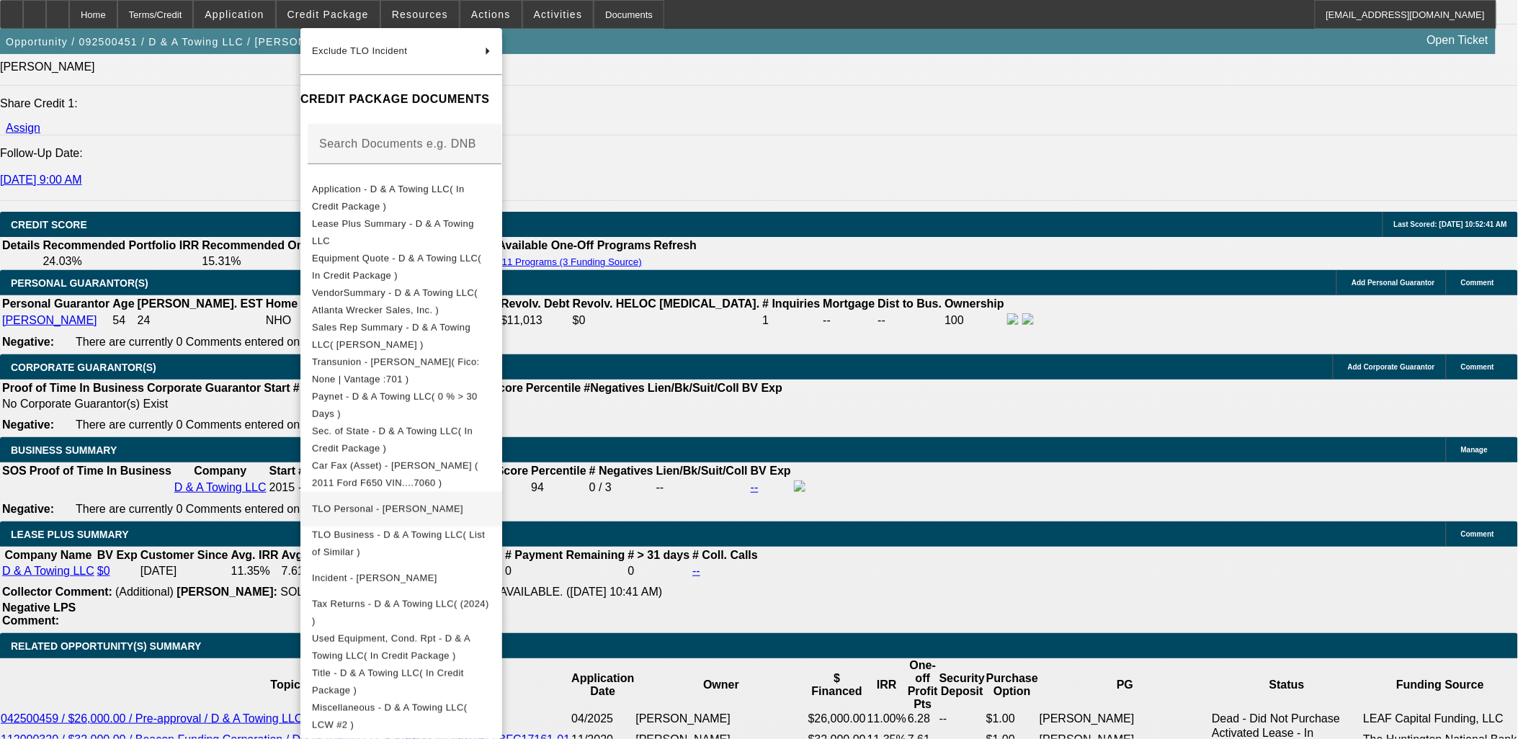
scroll to position [214, 0]
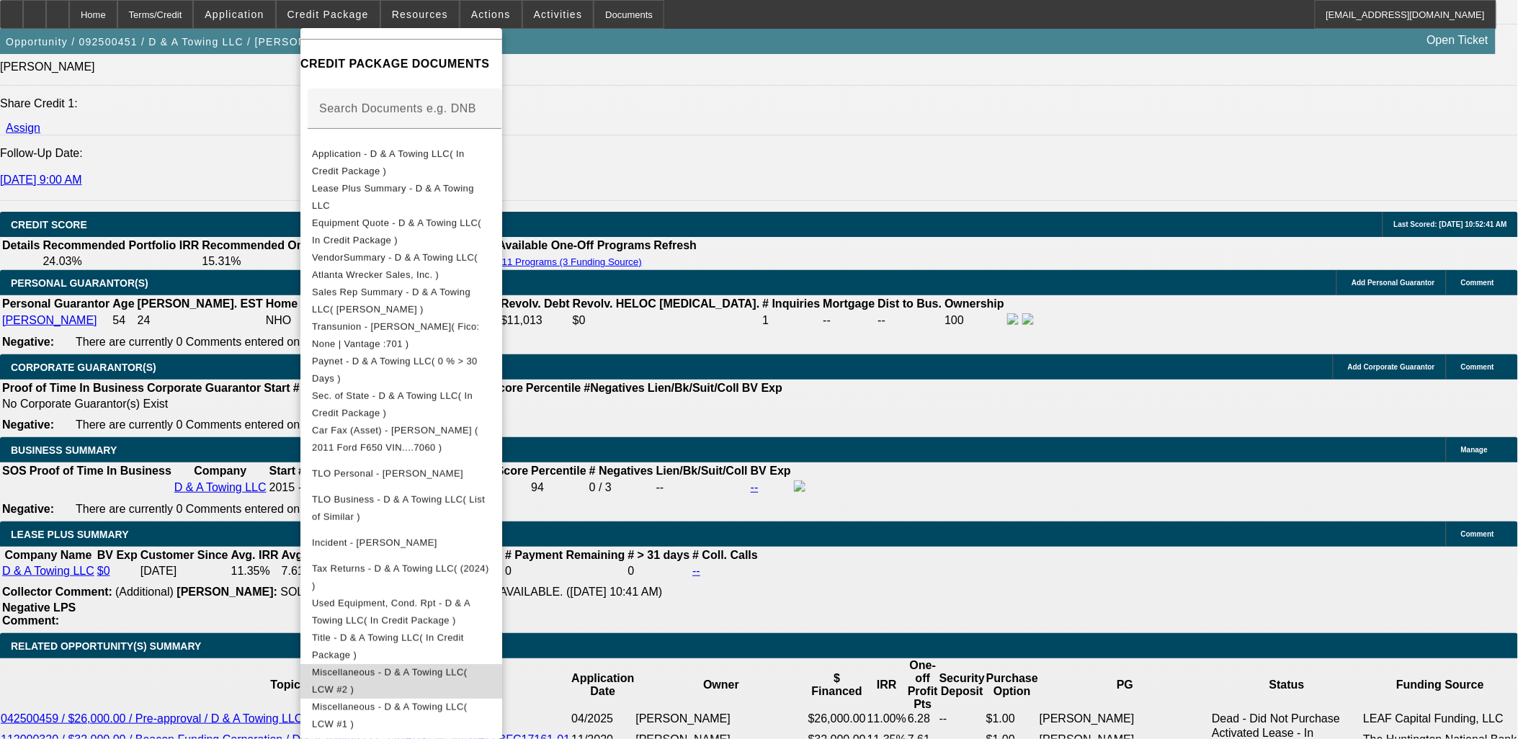
click at [467, 671] on span "Miscellaneous - D & A Towing LLC( LCW #2 )" at bounding box center [389, 680] width 155 height 28
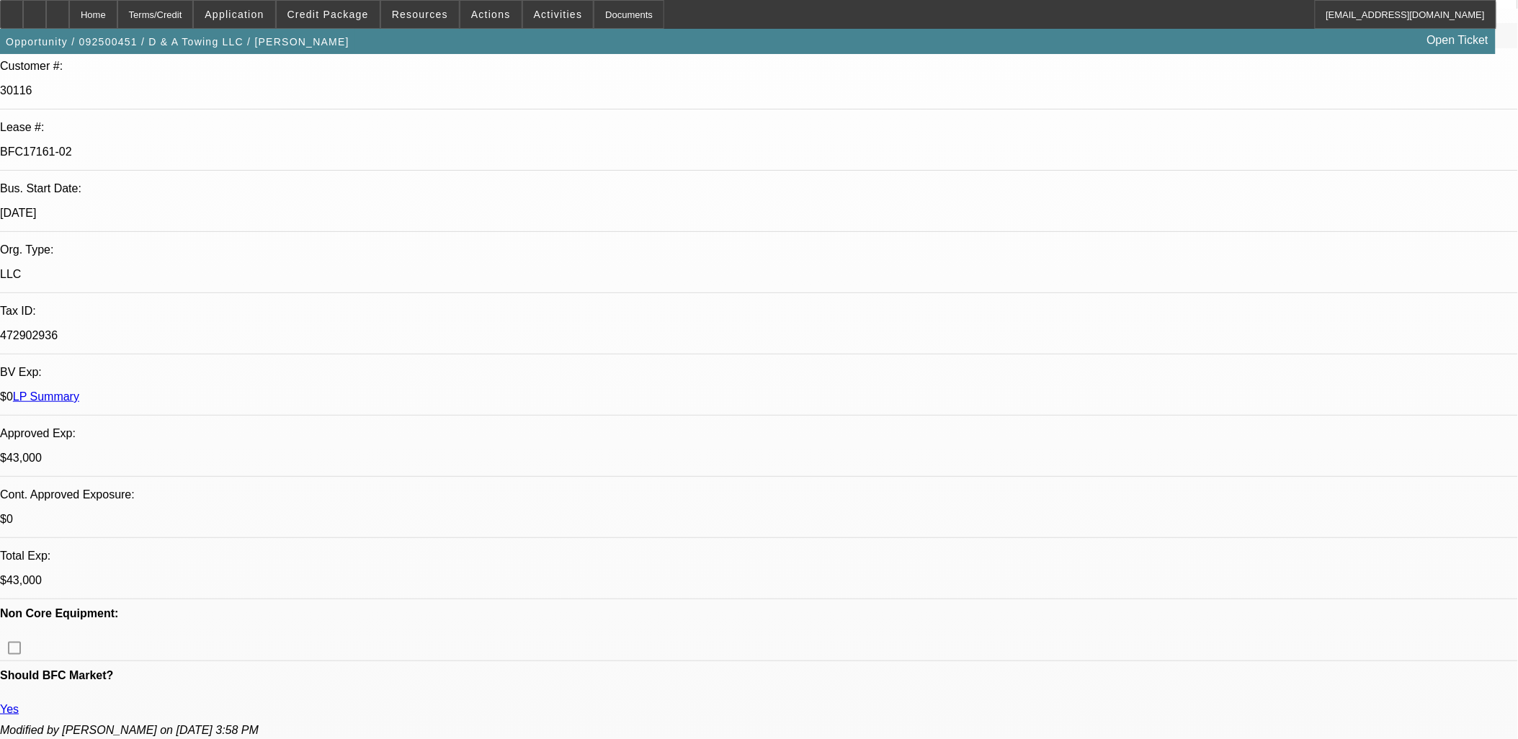
scroll to position [0, 0]
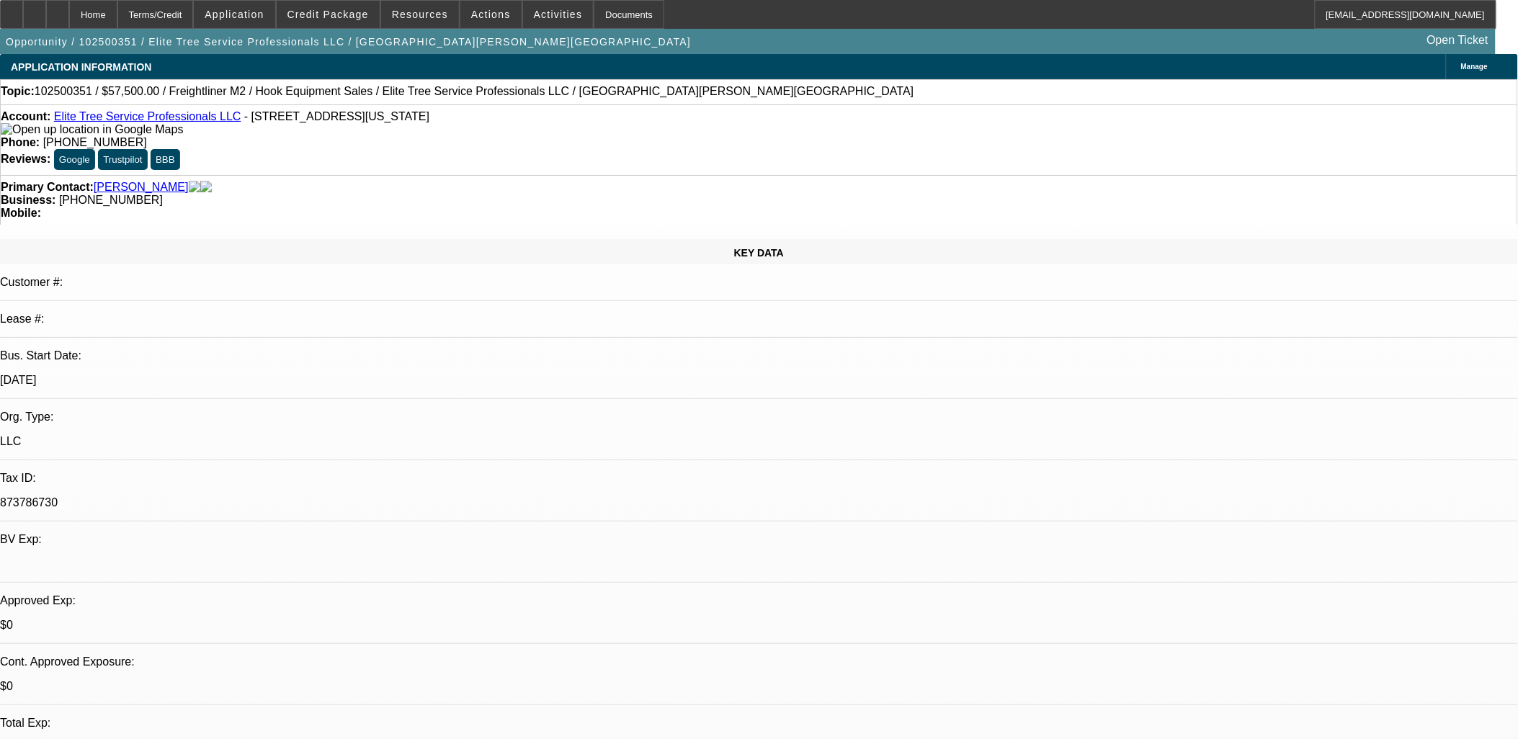
select select "0"
select select "2"
select select "0.1"
select select "0"
select select "2"
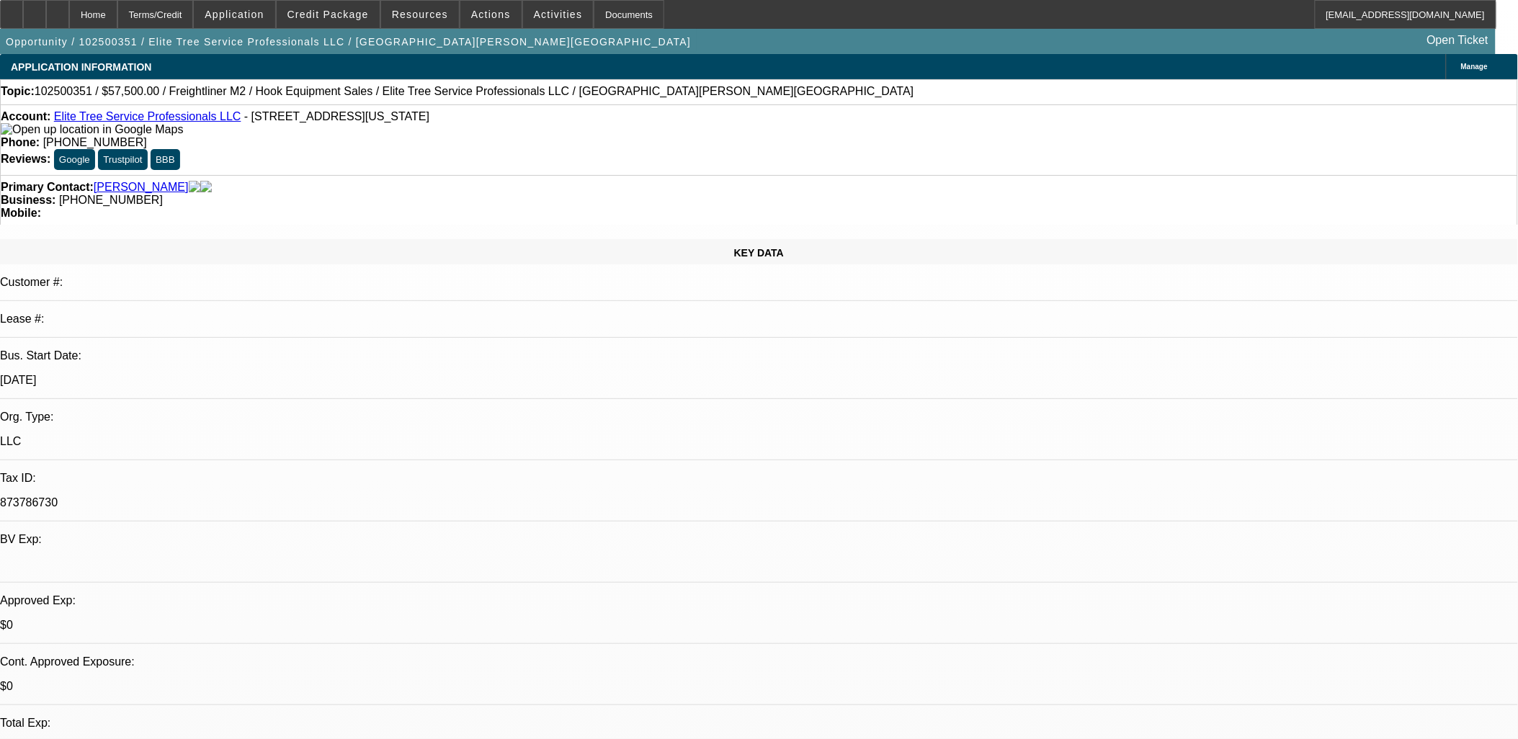
select select "0.1"
select select "1"
select select "2"
select select "4"
select select "1"
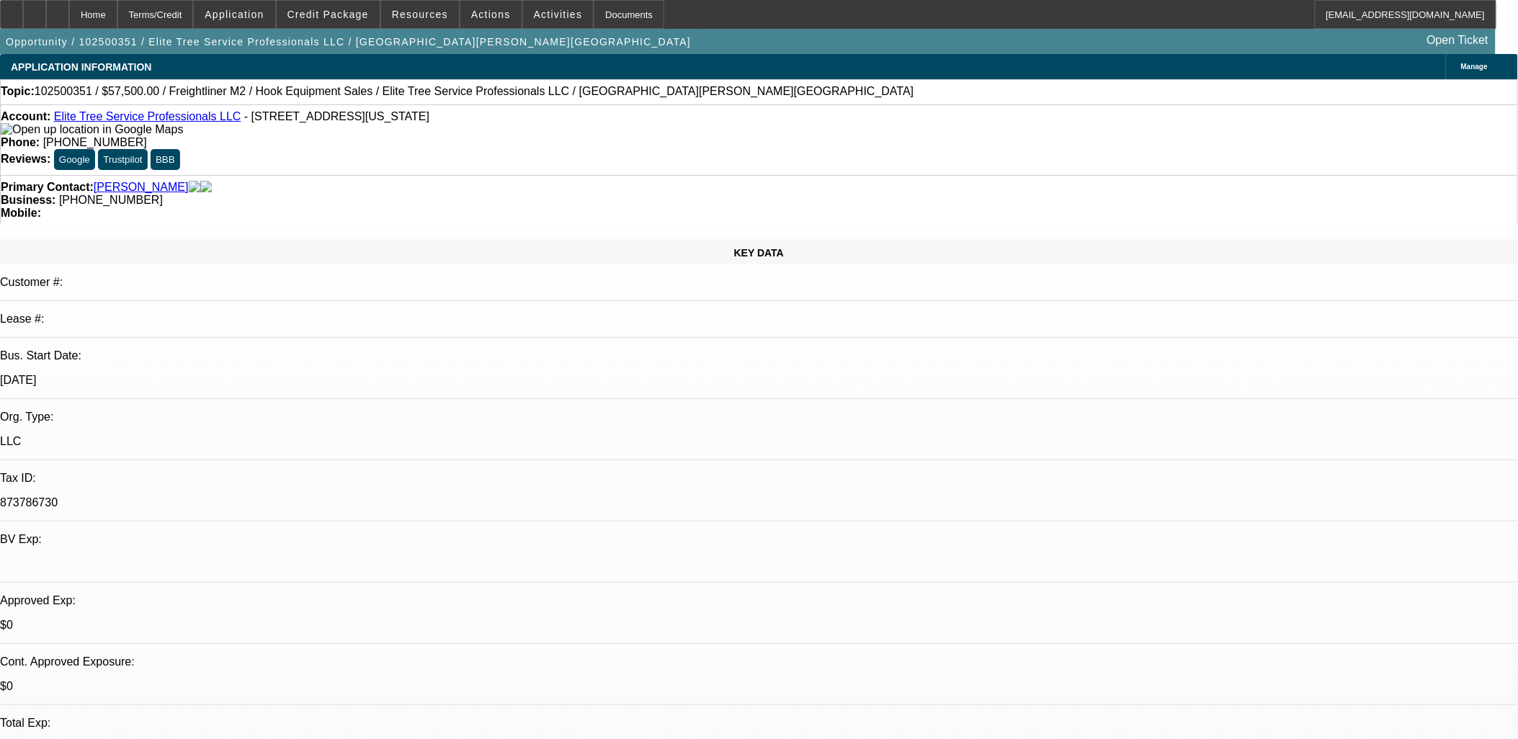
select select "2"
select select "4"
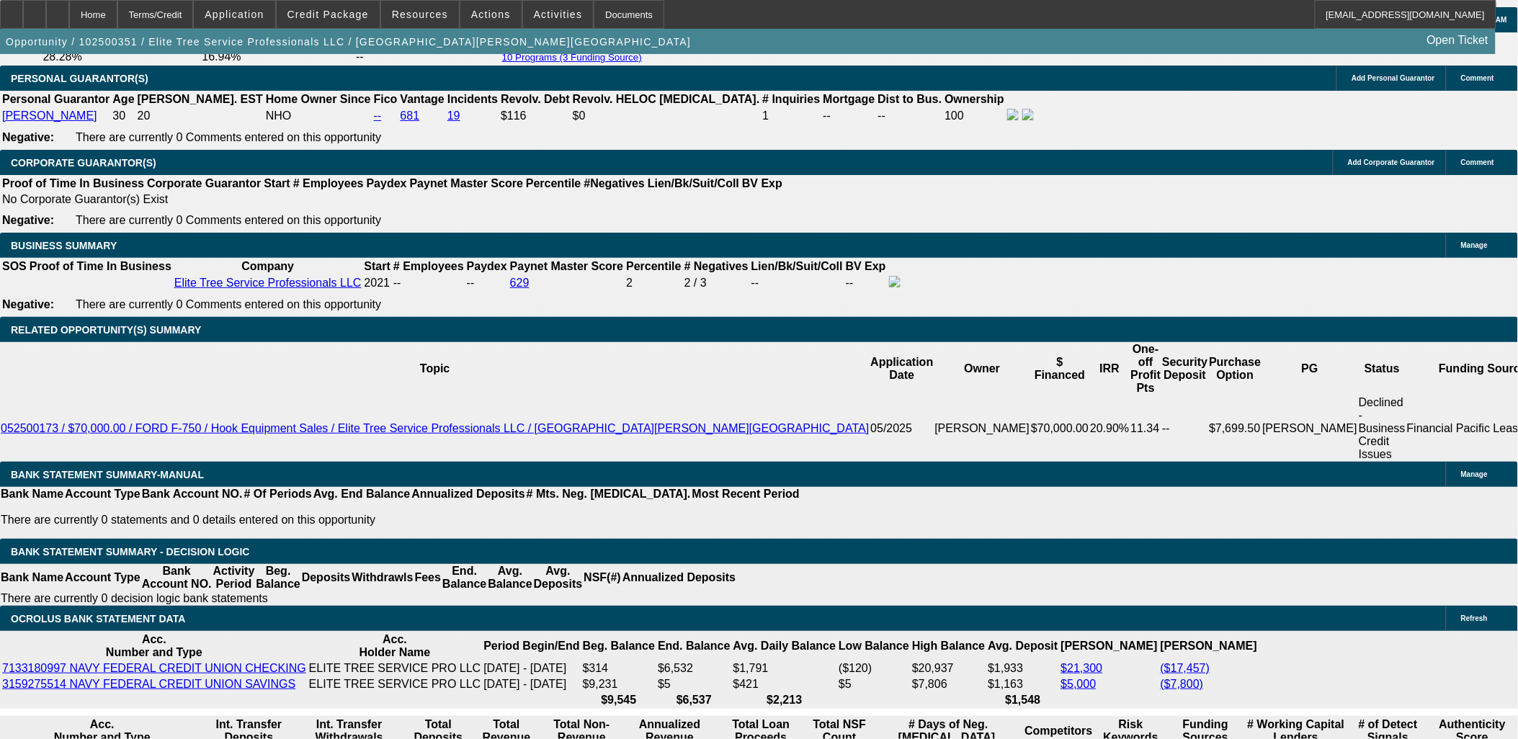
scroll to position [2203, 0]
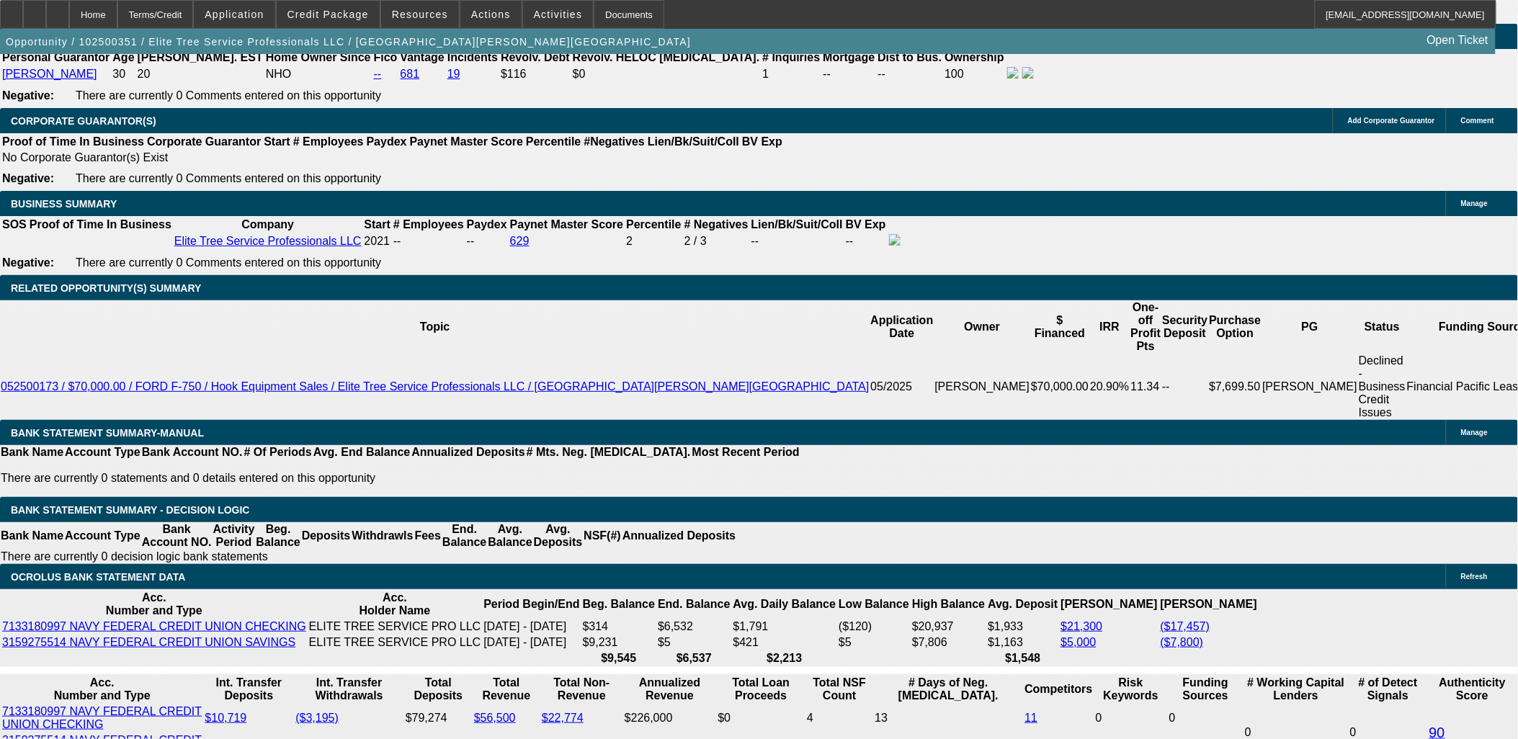
type input "$5,000.00"
type input "UNKNOWN"
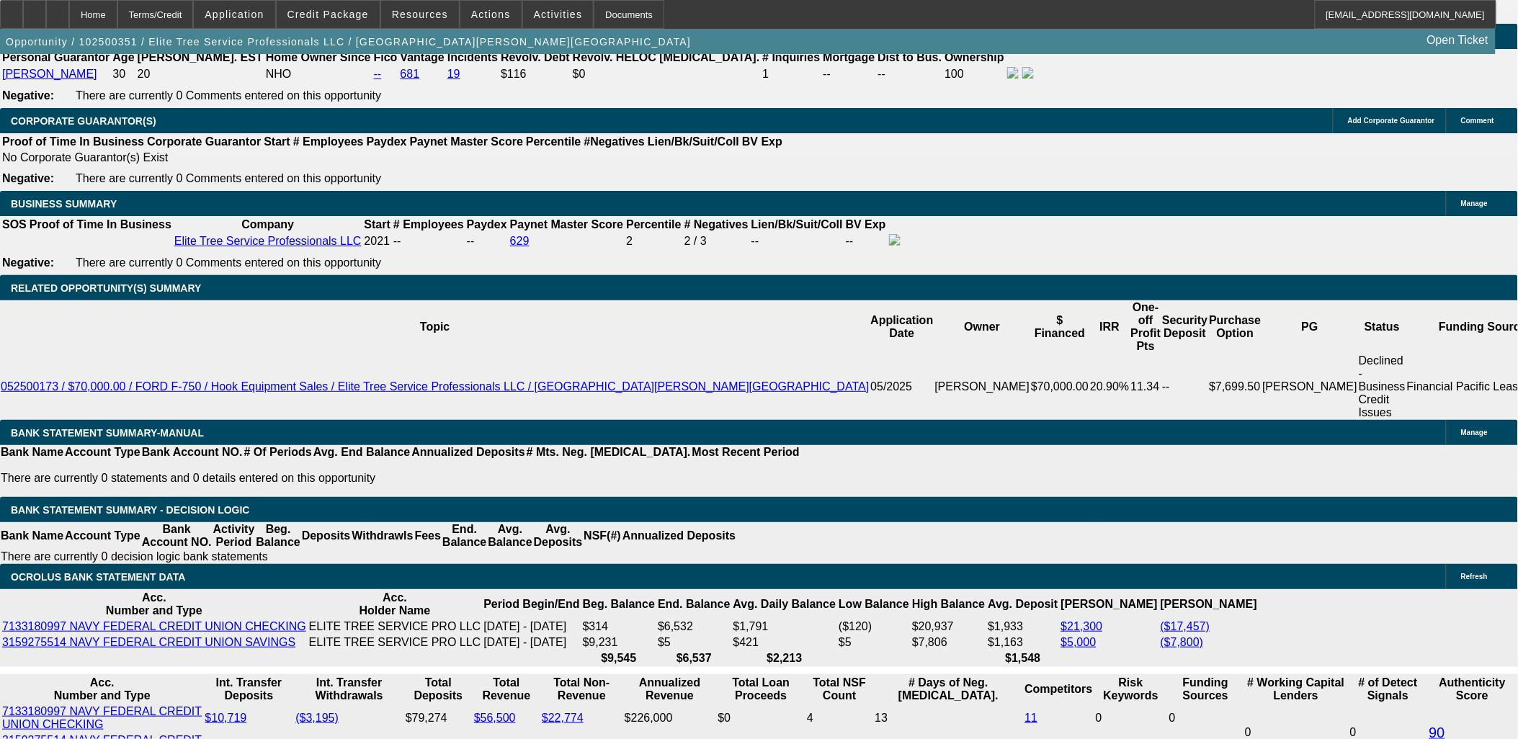
type input "$3,443.46"
drag, startPoint x: 257, startPoint y: 419, endPoint x: 298, endPoint y: 411, distance: 41.0
type input "1750"
type input "$3,500.00"
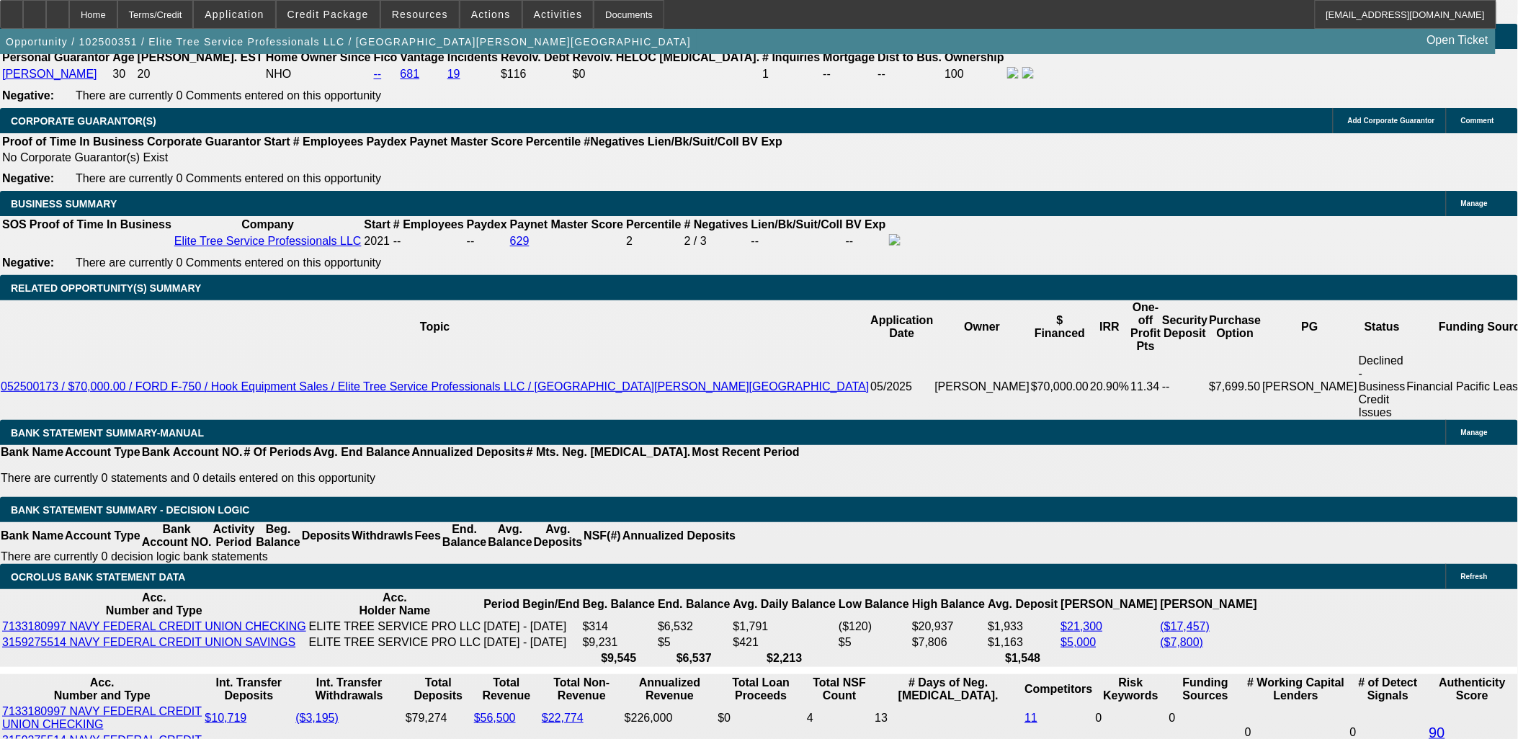
type input "17.6"
type input "$1,750.00"
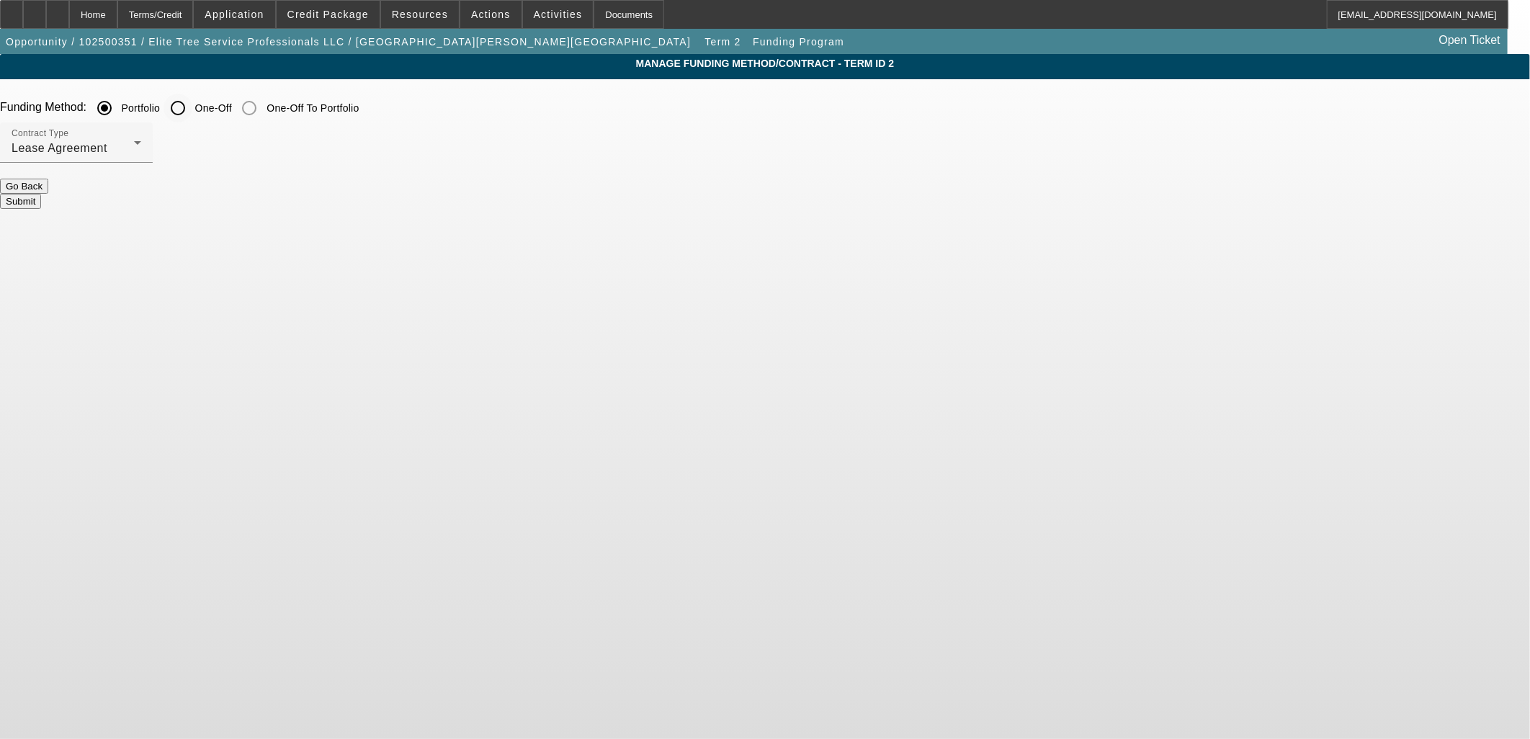
click at [192, 95] on input "One-Off" at bounding box center [178, 108] width 29 height 29
radio input "true"
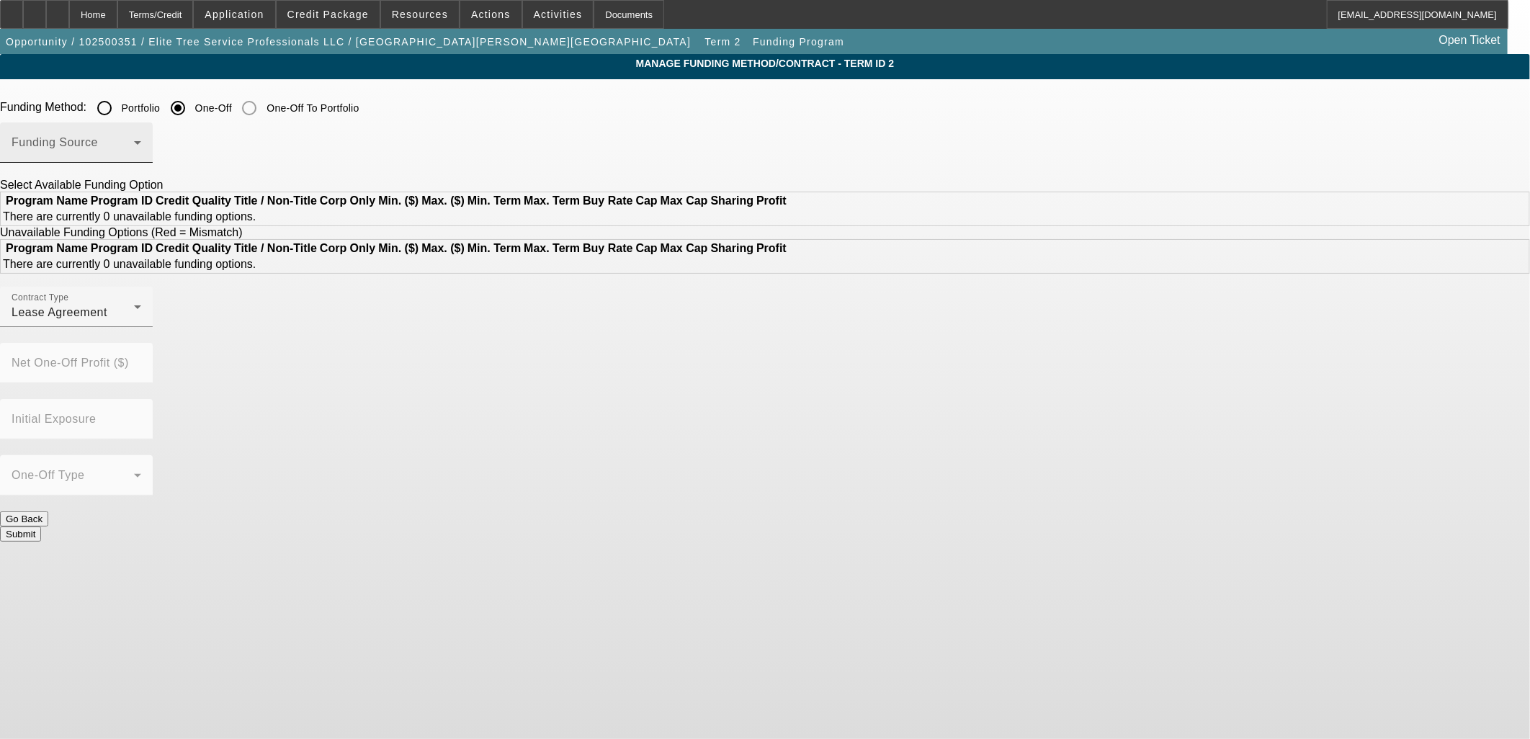
click at [134, 151] on span at bounding box center [73, 148] width 122 height 17
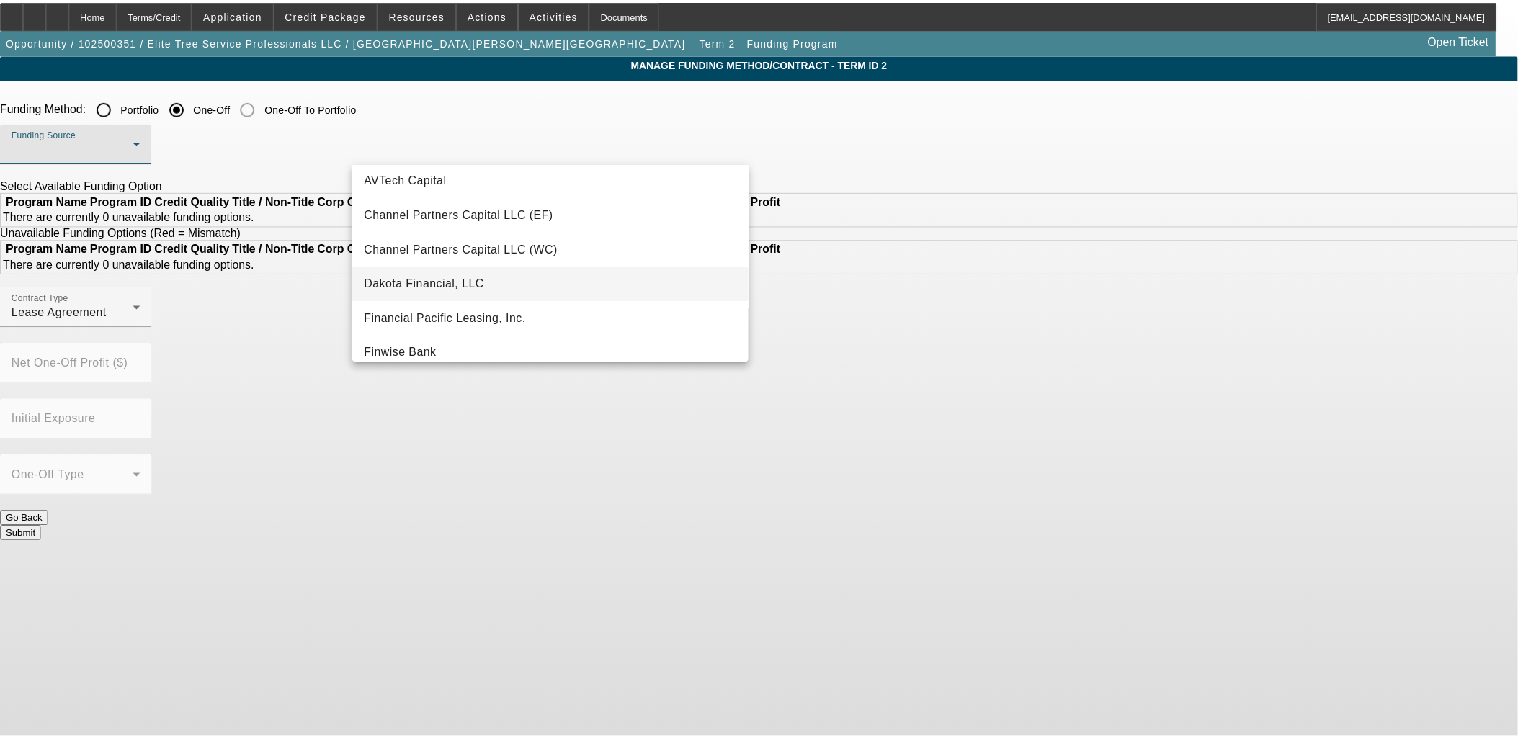
scroll to position [80, 0]
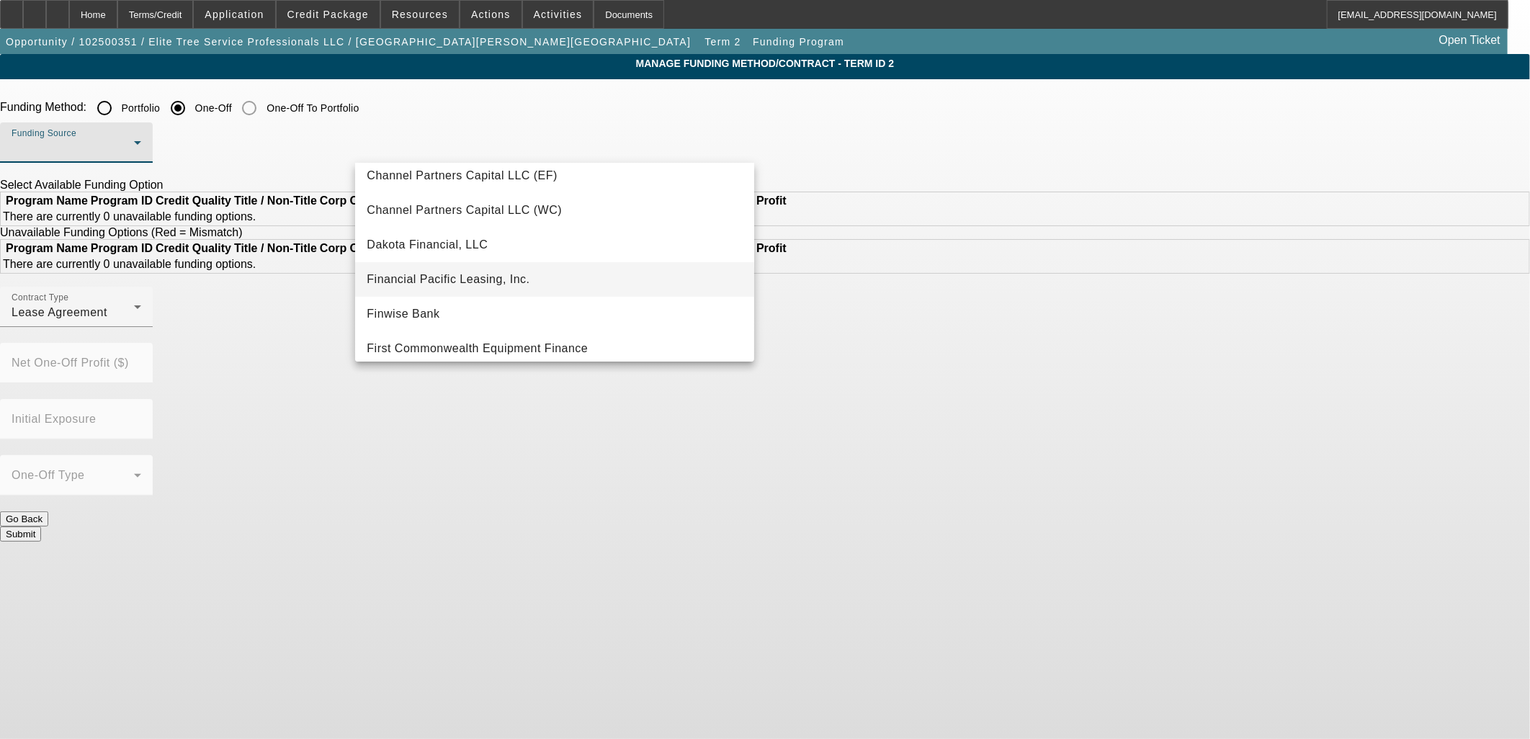
click at [477, 272] on span "Financial Pacific Leasing, Inc." at bounding box center [448, 279] width 163 height 17
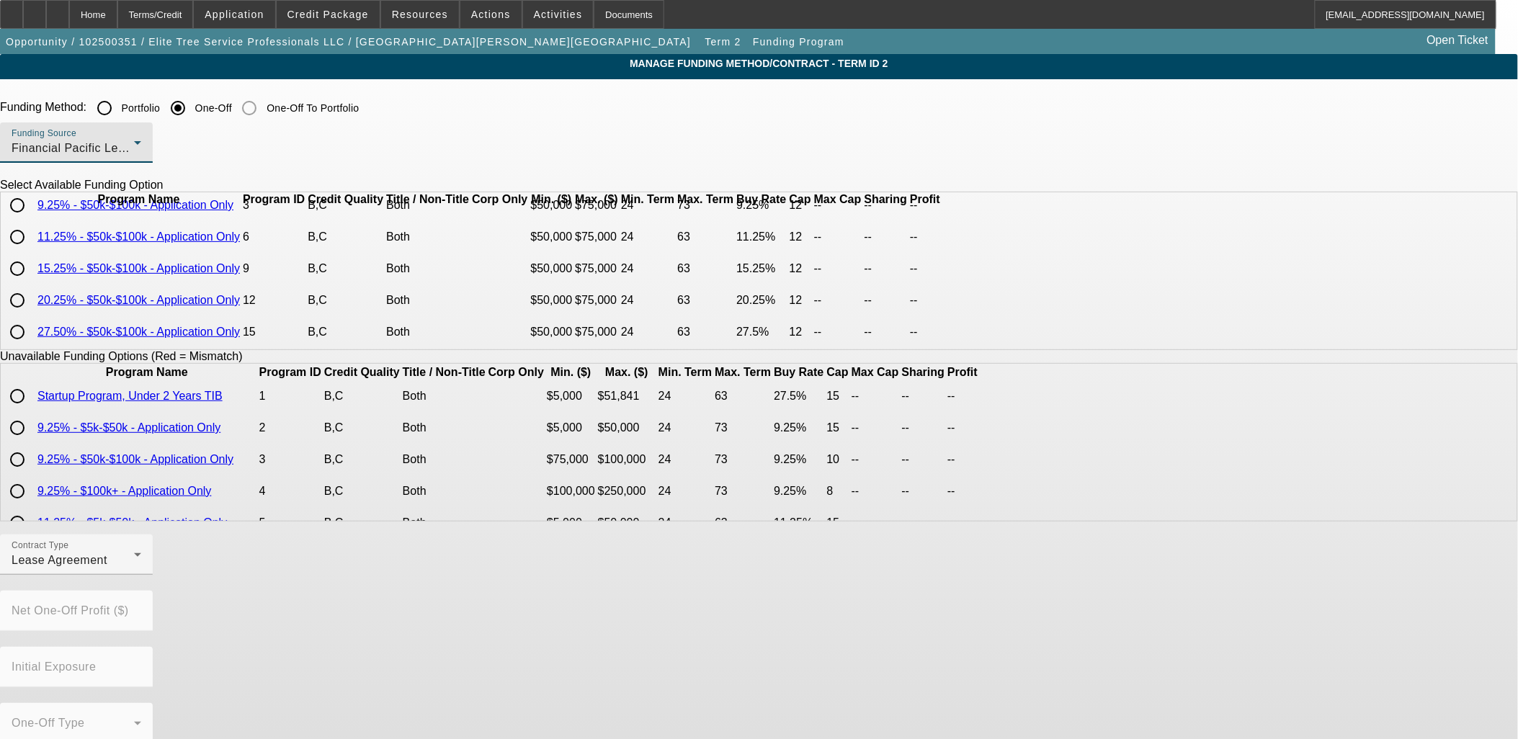
scroll to position [62, 0]
drag, startPoint x: 362, startPoint y: 253, endPoint x: 751, endPoint y: 670, distance: 570.4
click at [32, 254] on input "radio" at bounding box center [17, 268] width 29 height 29
radio input "true"
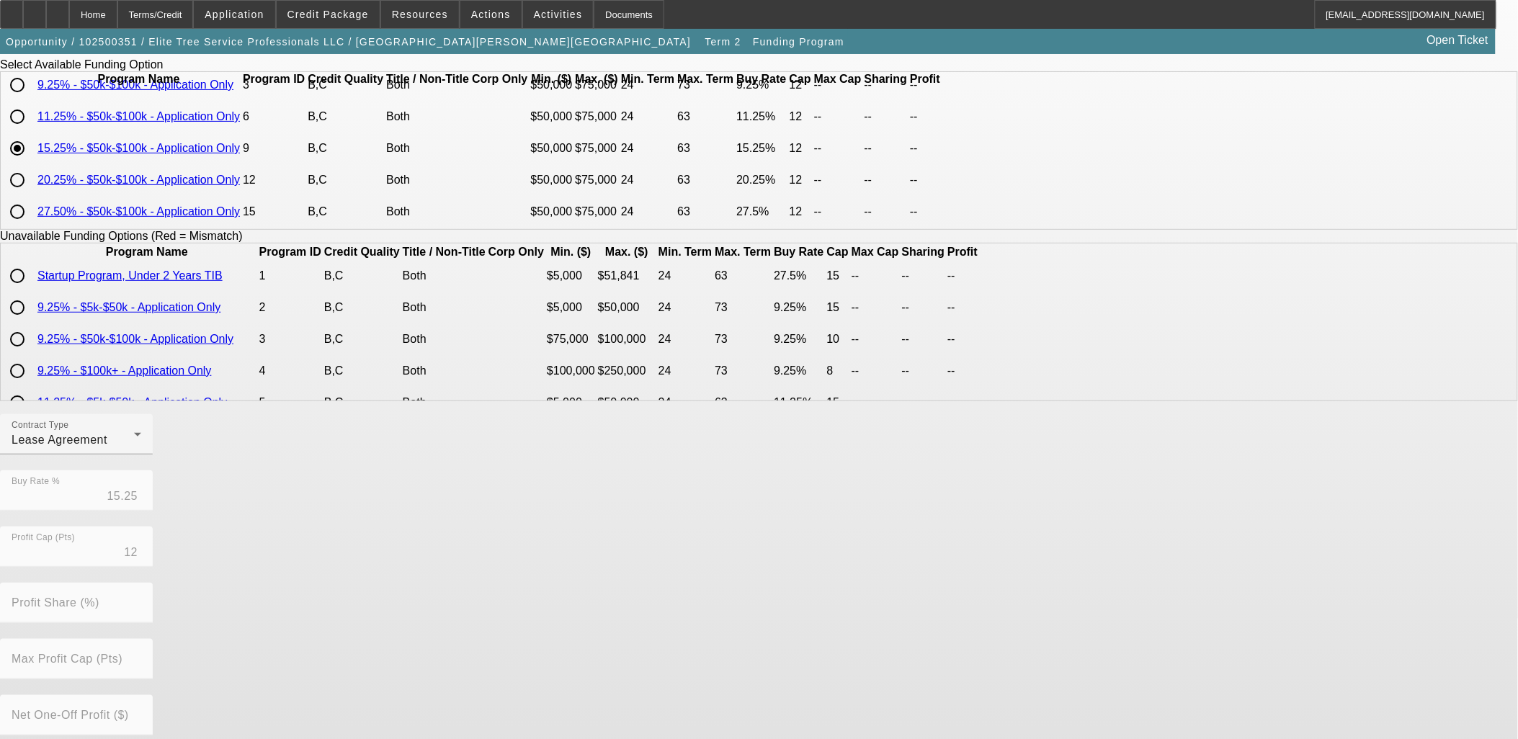
scroll to position [241, 0]
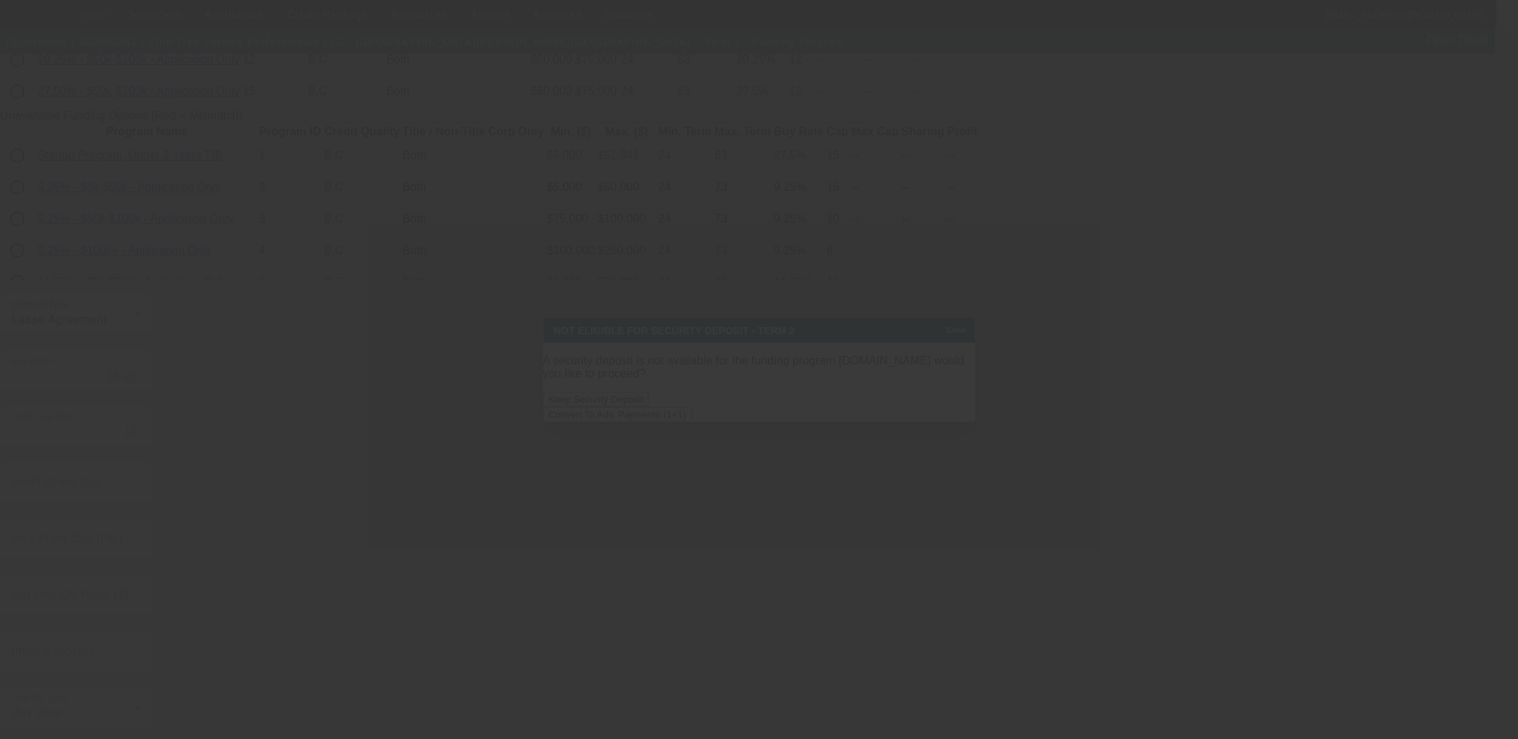
scroll to position [0, 0]
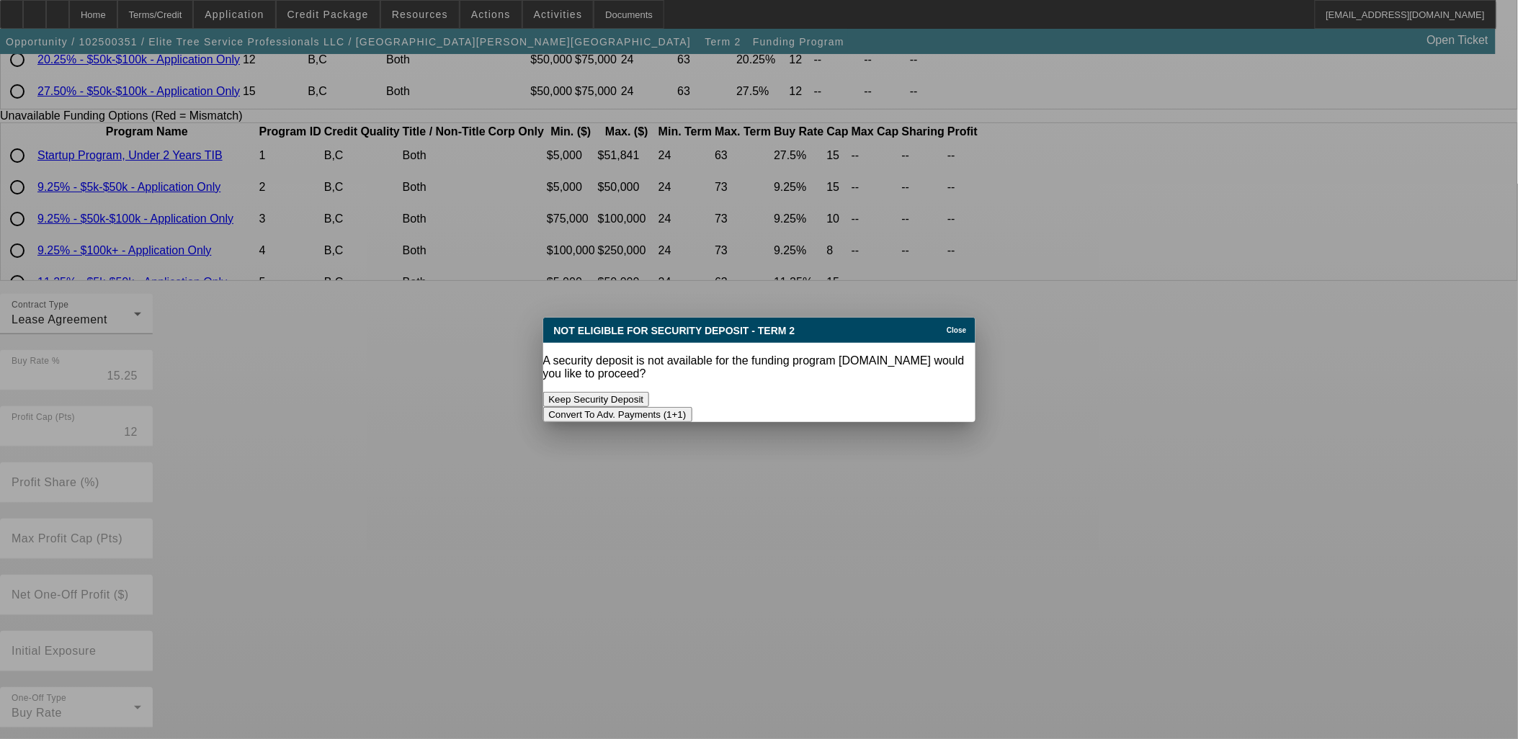
click at [692, 407] on button "Convert To Adv. Payments (1+1)" at bounding box center [617, 414] width 149 height 15
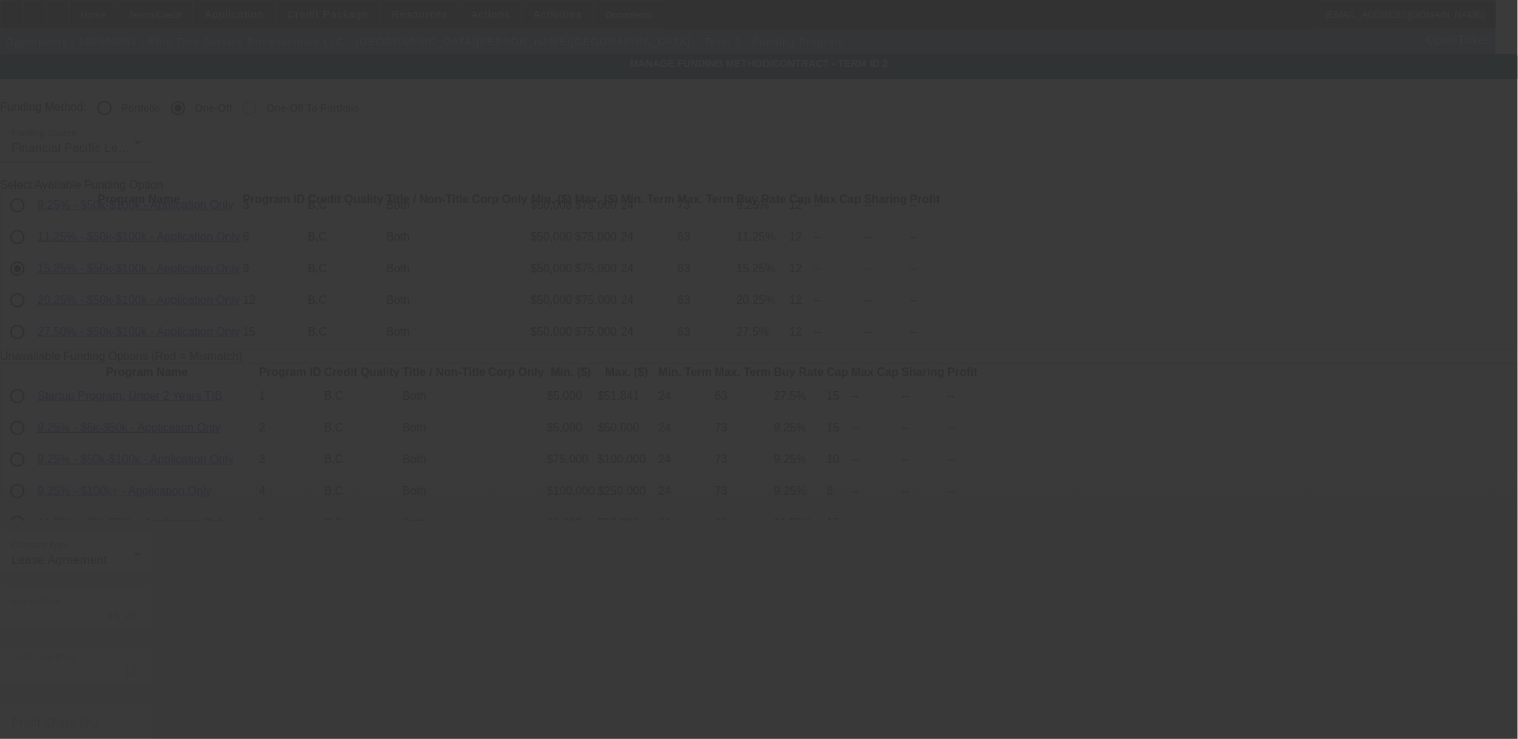
scroll to position [241, 0]
radio input "true"
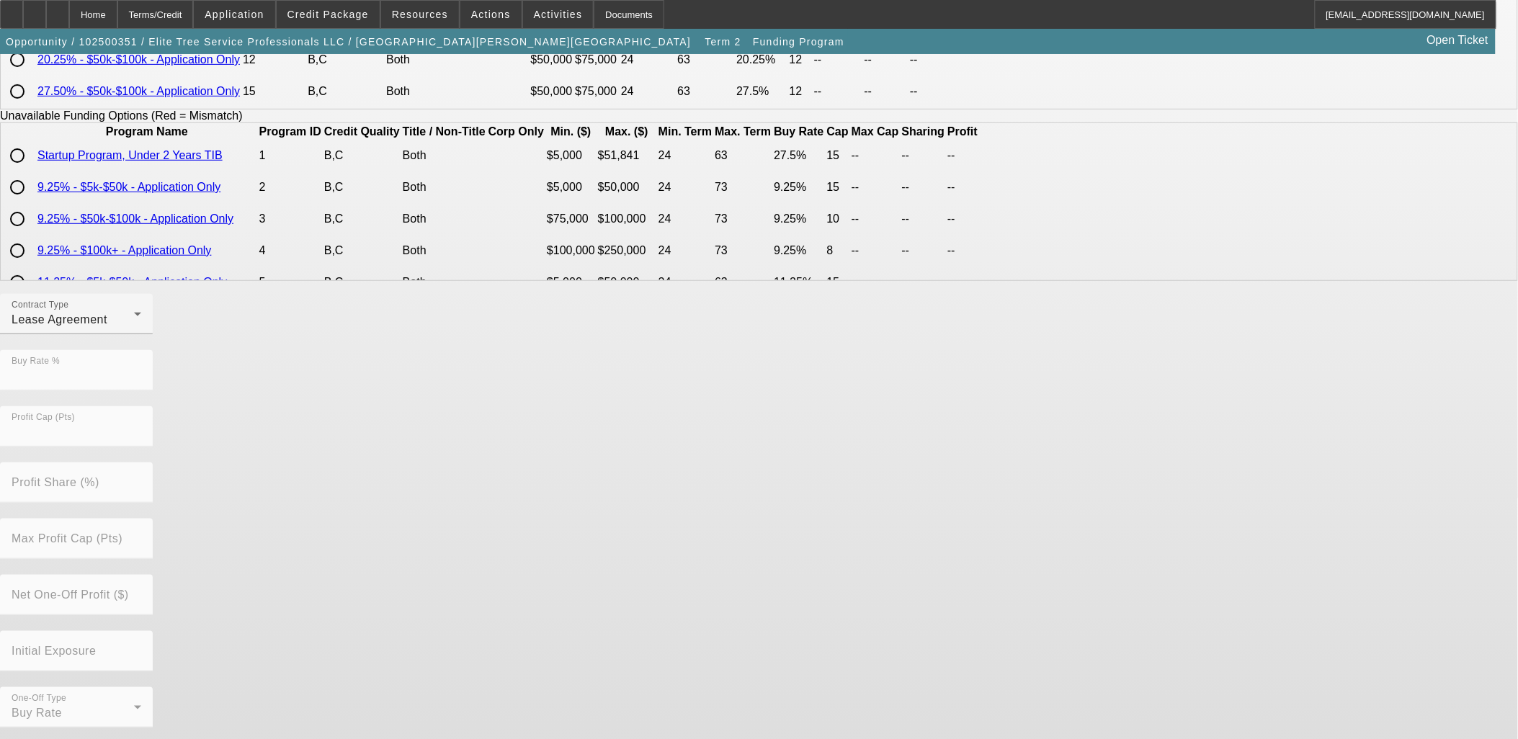
scroll to position [0, 0]
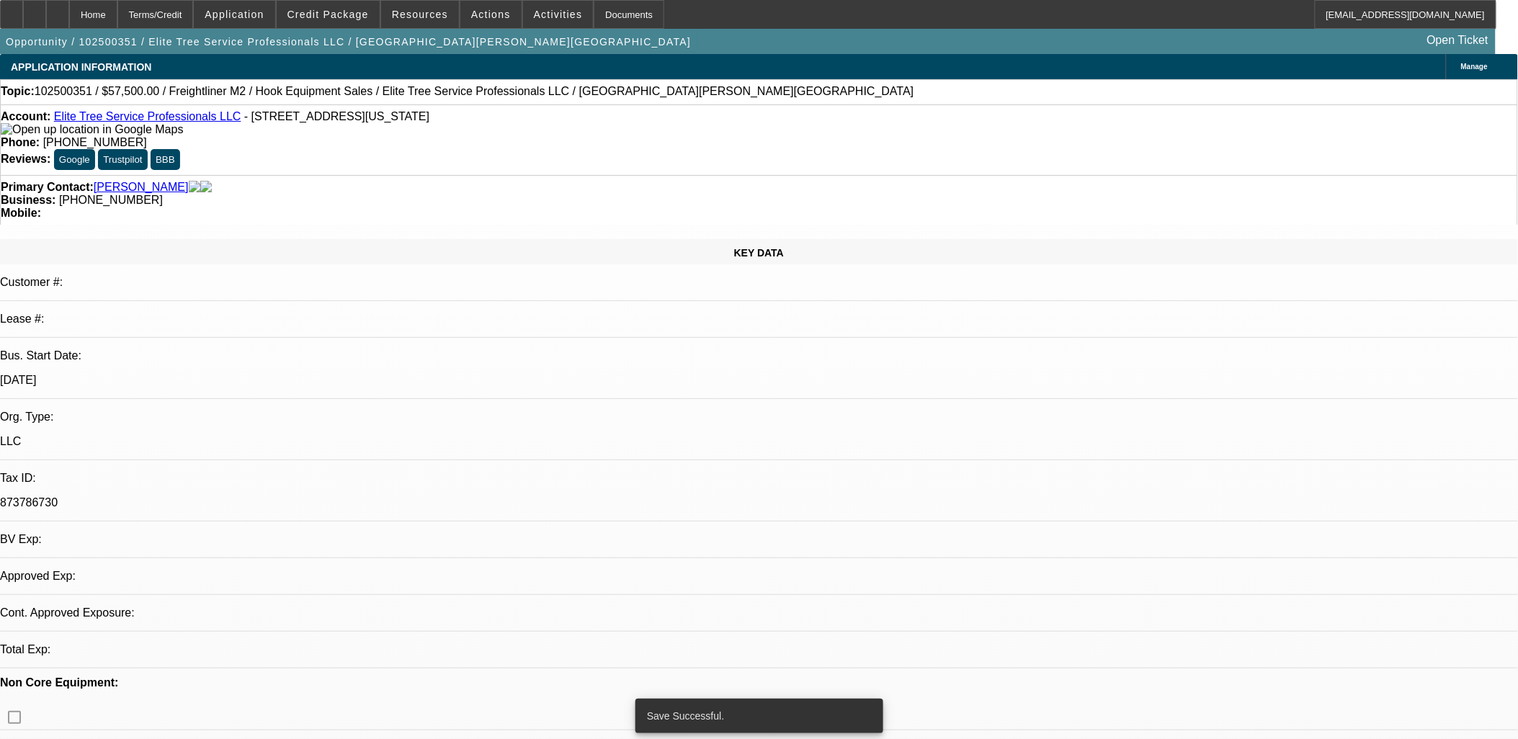
select select "0"
select select "0.1"
select select "4"
select select "0"
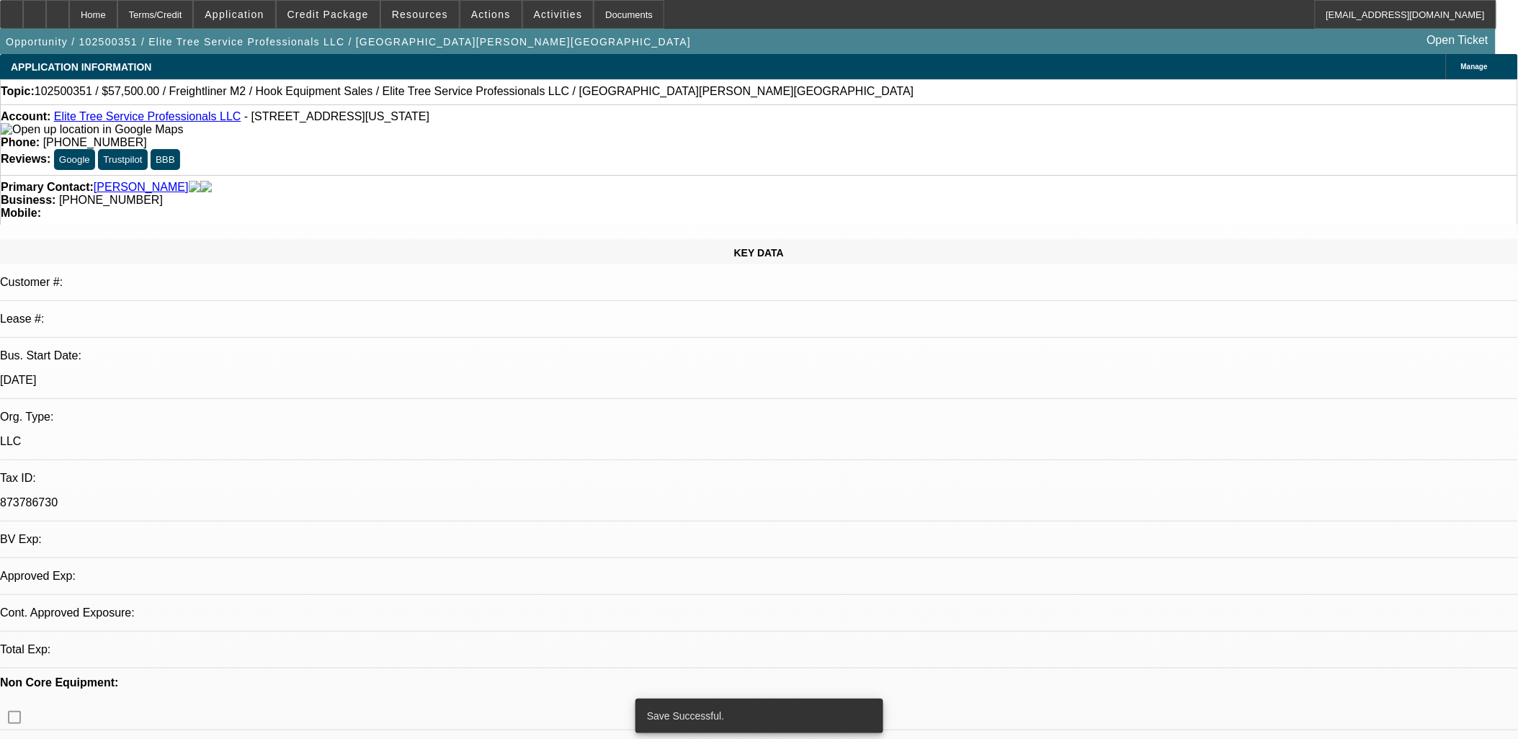
select select "2"
select select "0.1"
select select "4"
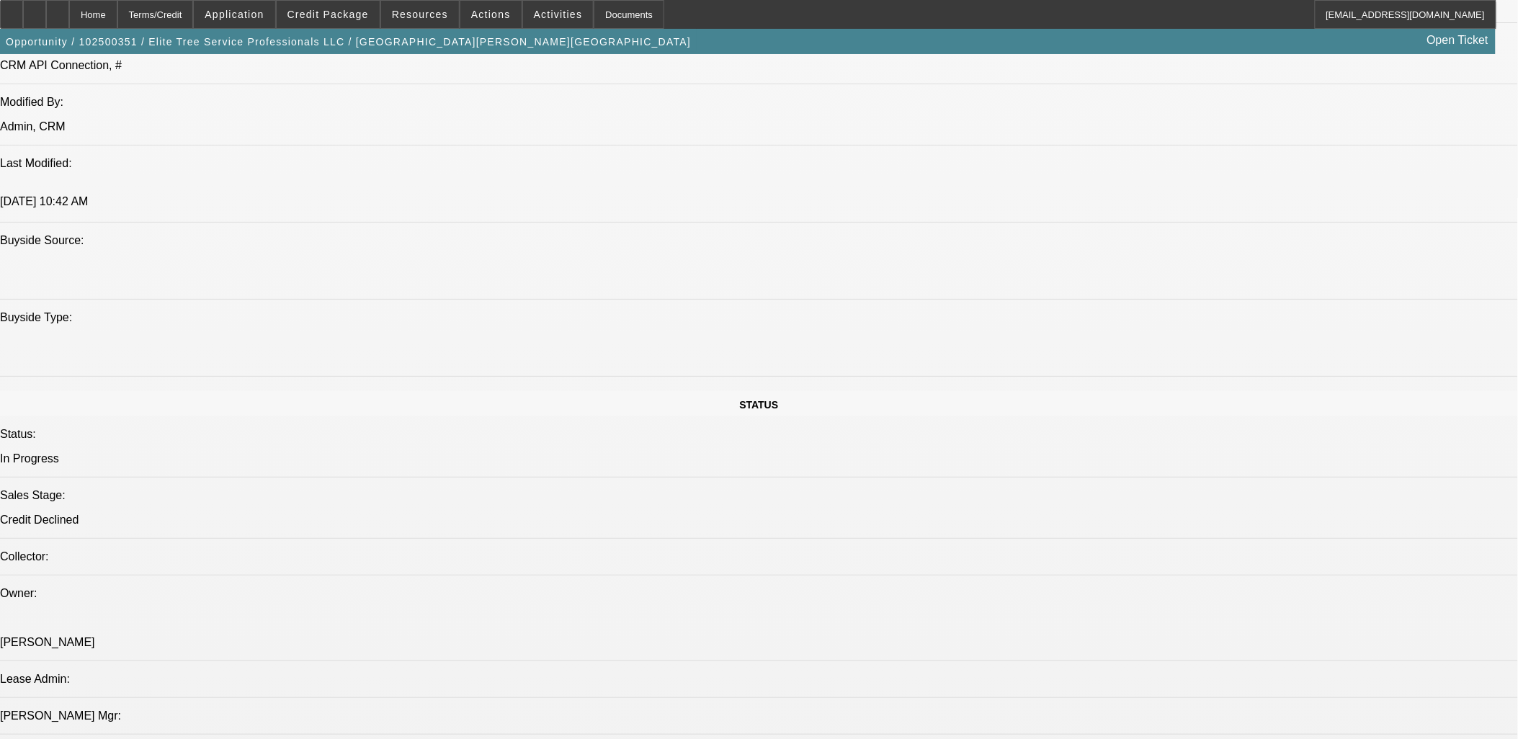
scroll to position [2161, 0]
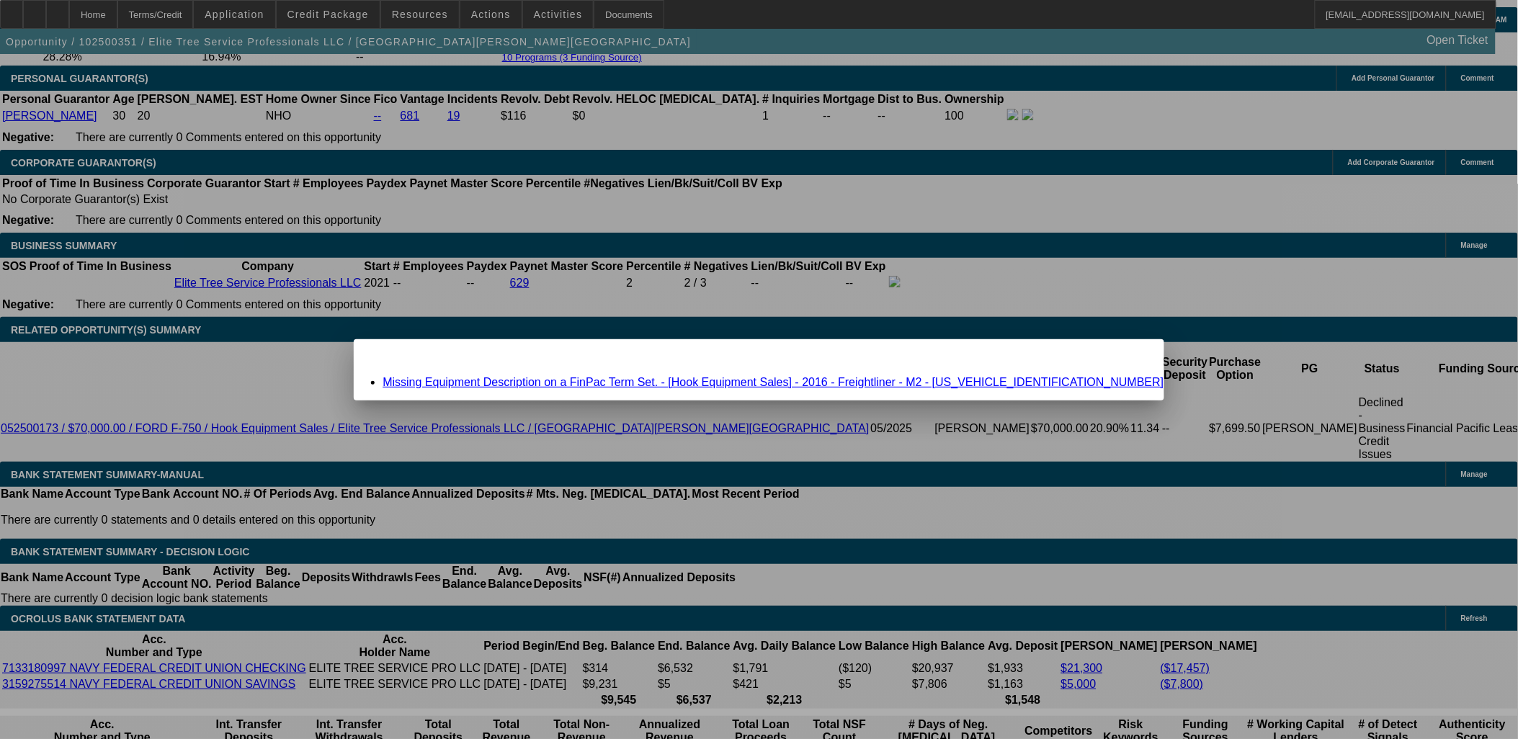
scroll to position [0, 0]
click at [891, 378] on link "Missing Equipment Description on a FinPac Term Set. - [Hook Equipment Sales] - …" at bounding box center [773, 382] width 781 height 12
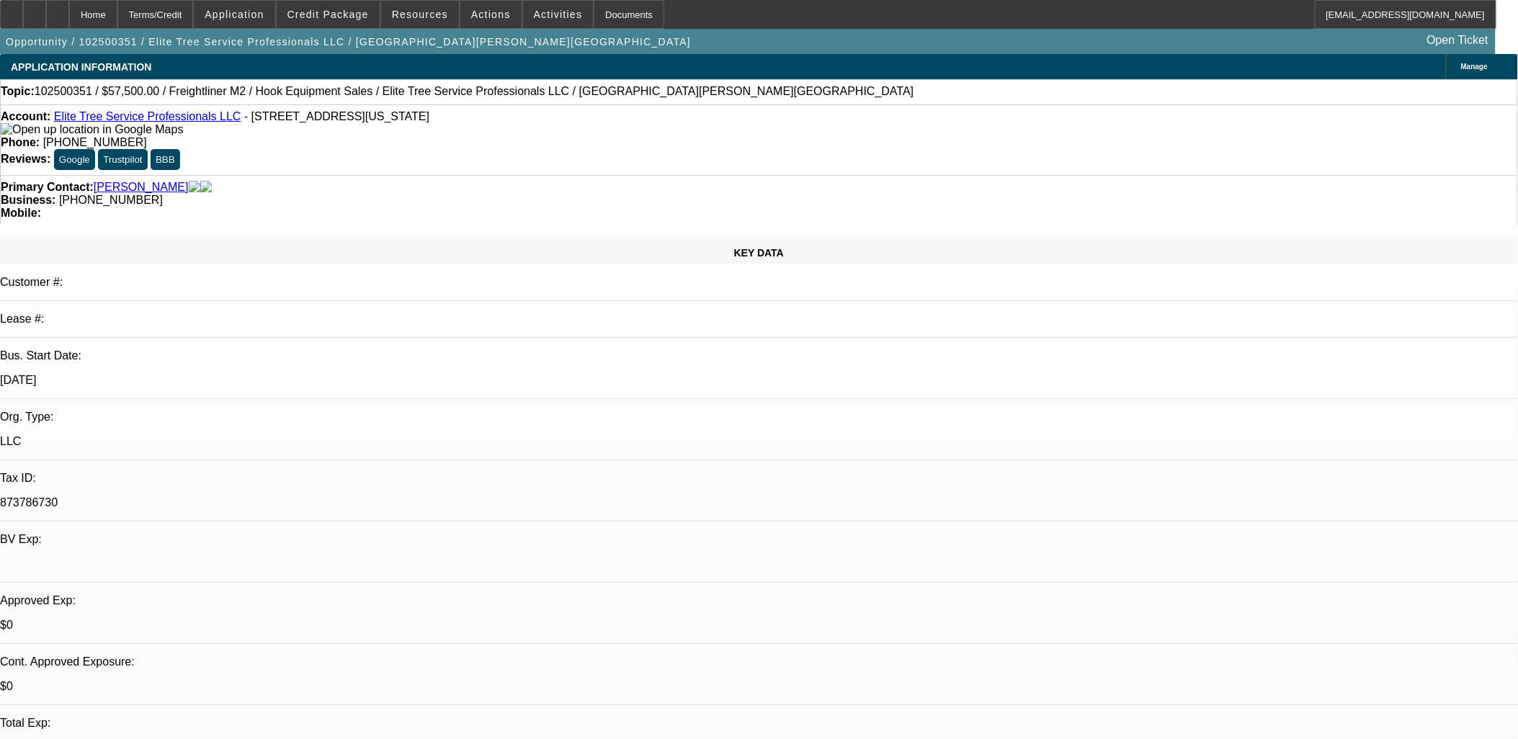
scroll to position [2161, 0]
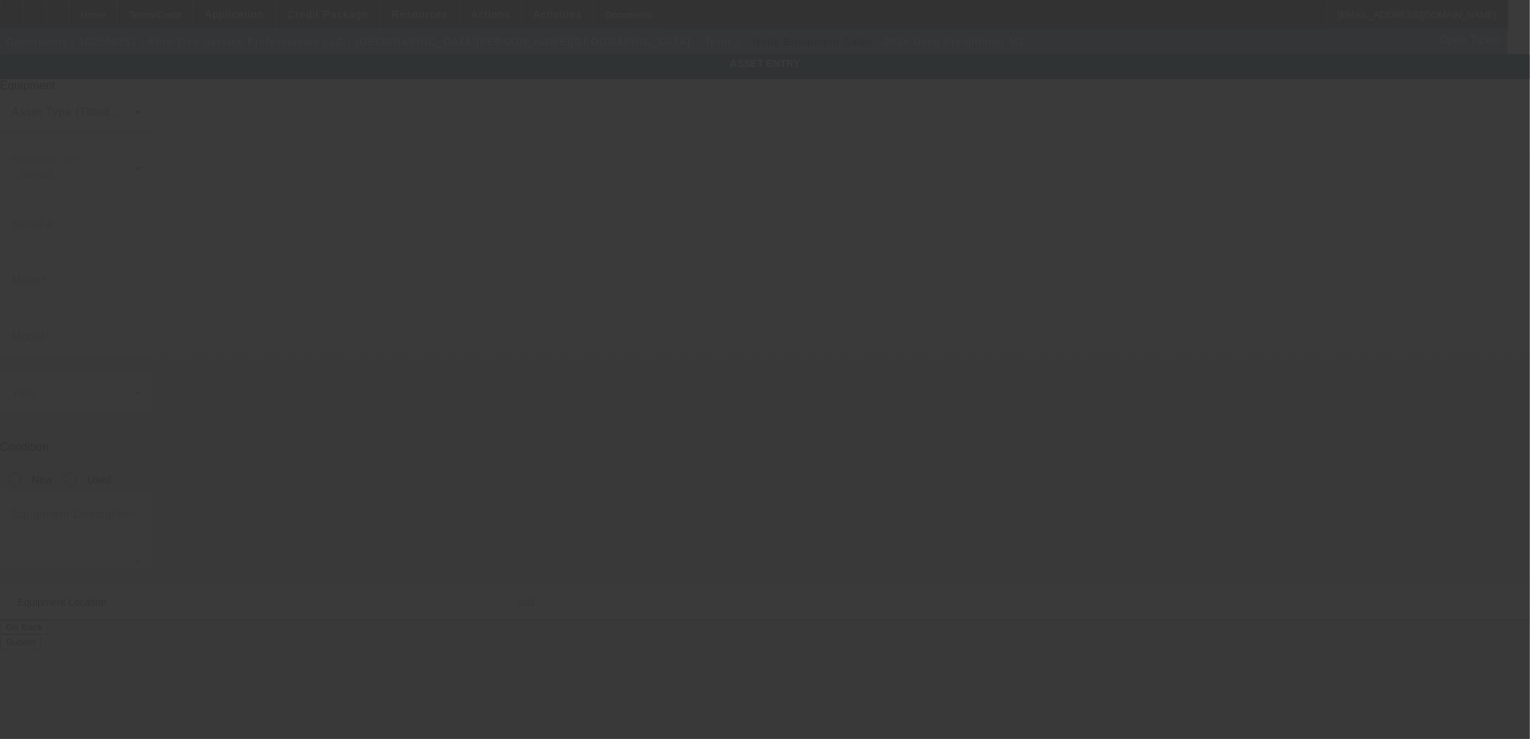
type input "1FVACXDT9GHHD1369"
type input "Freightliner"
type input "M2"
radio input "true"
type input "2424 Castleton Commerce Way"
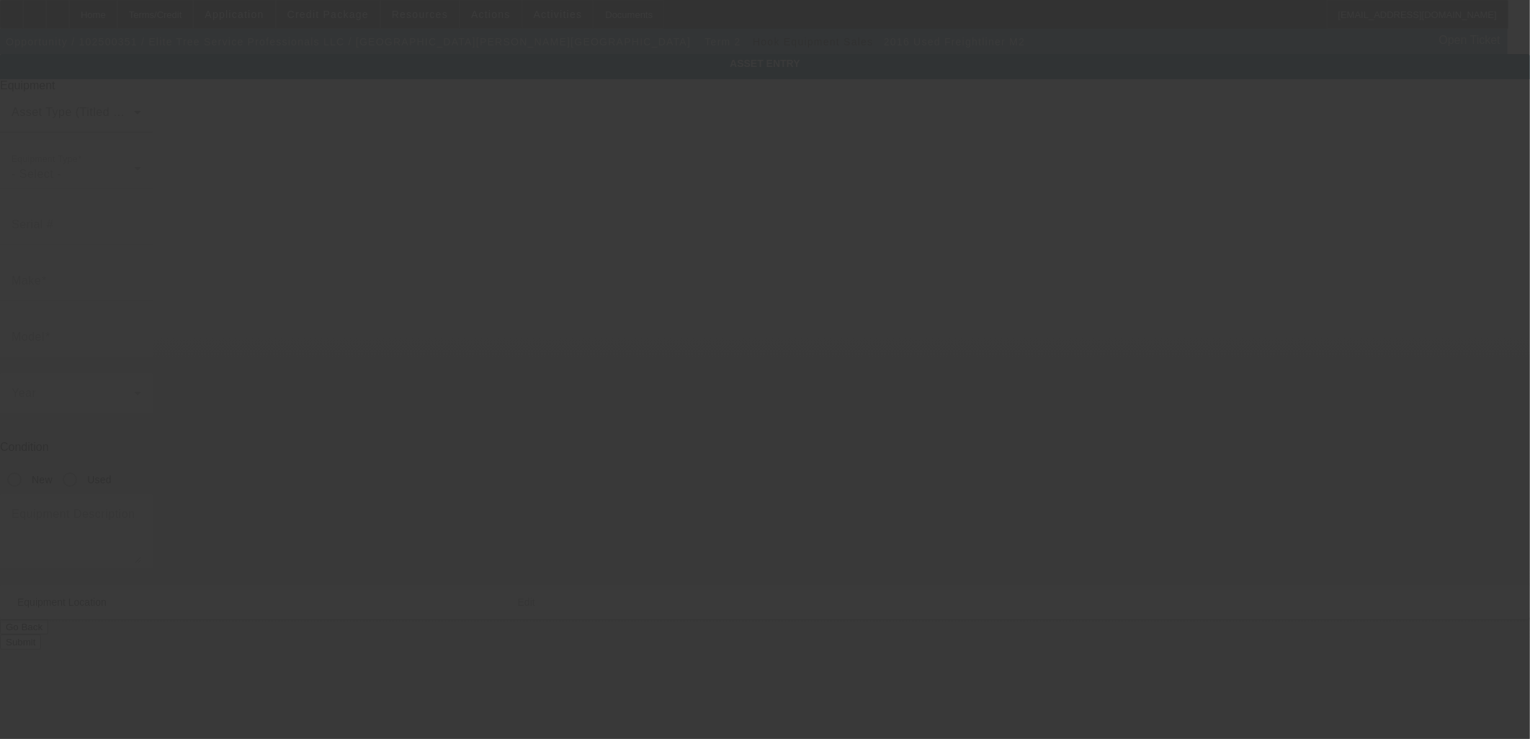
type input "Virginia Beach"
type input "23456"
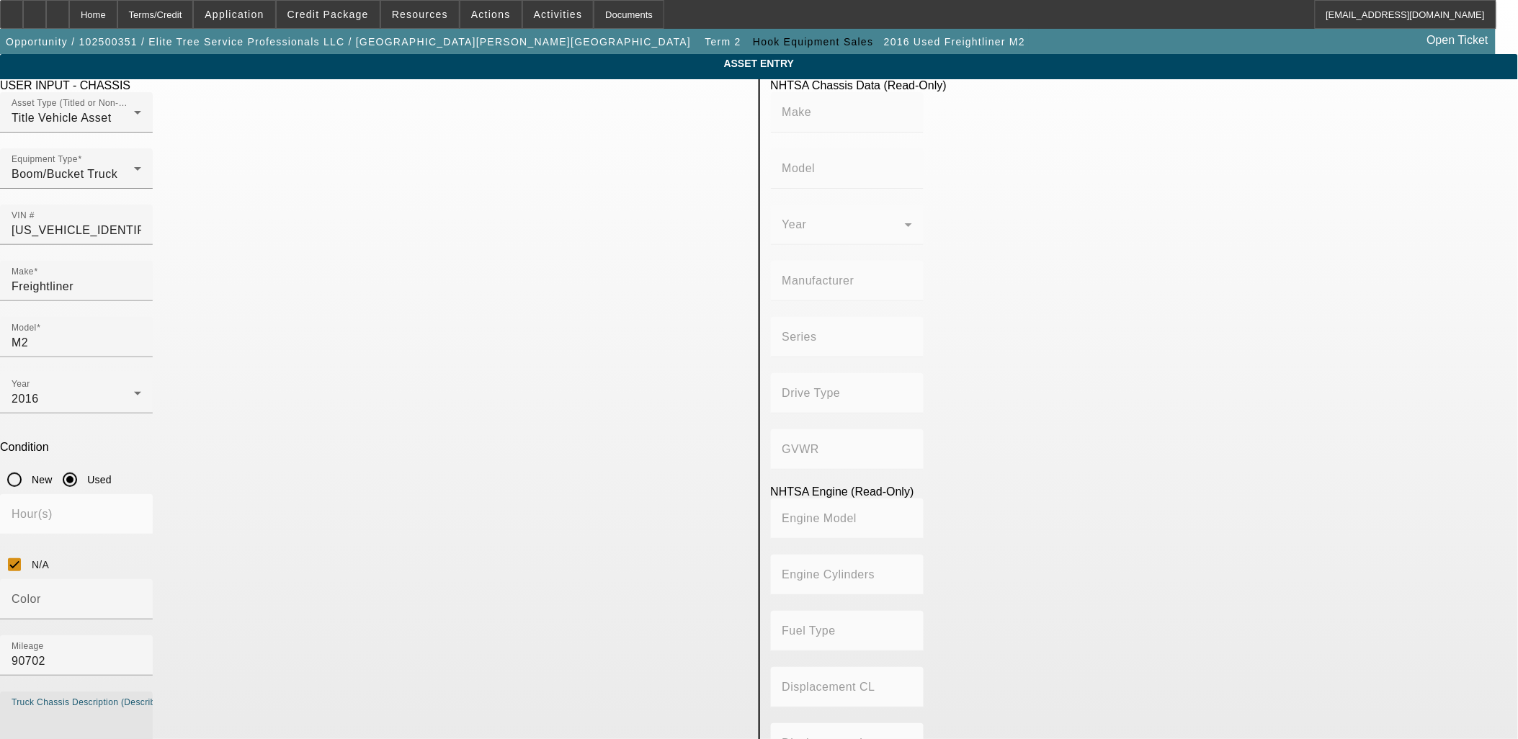
click at [141, 709] on textarea "Truck Chassis Description (Describe the truck chassis only)" at bounding box center [77, 735] width 130 height 52
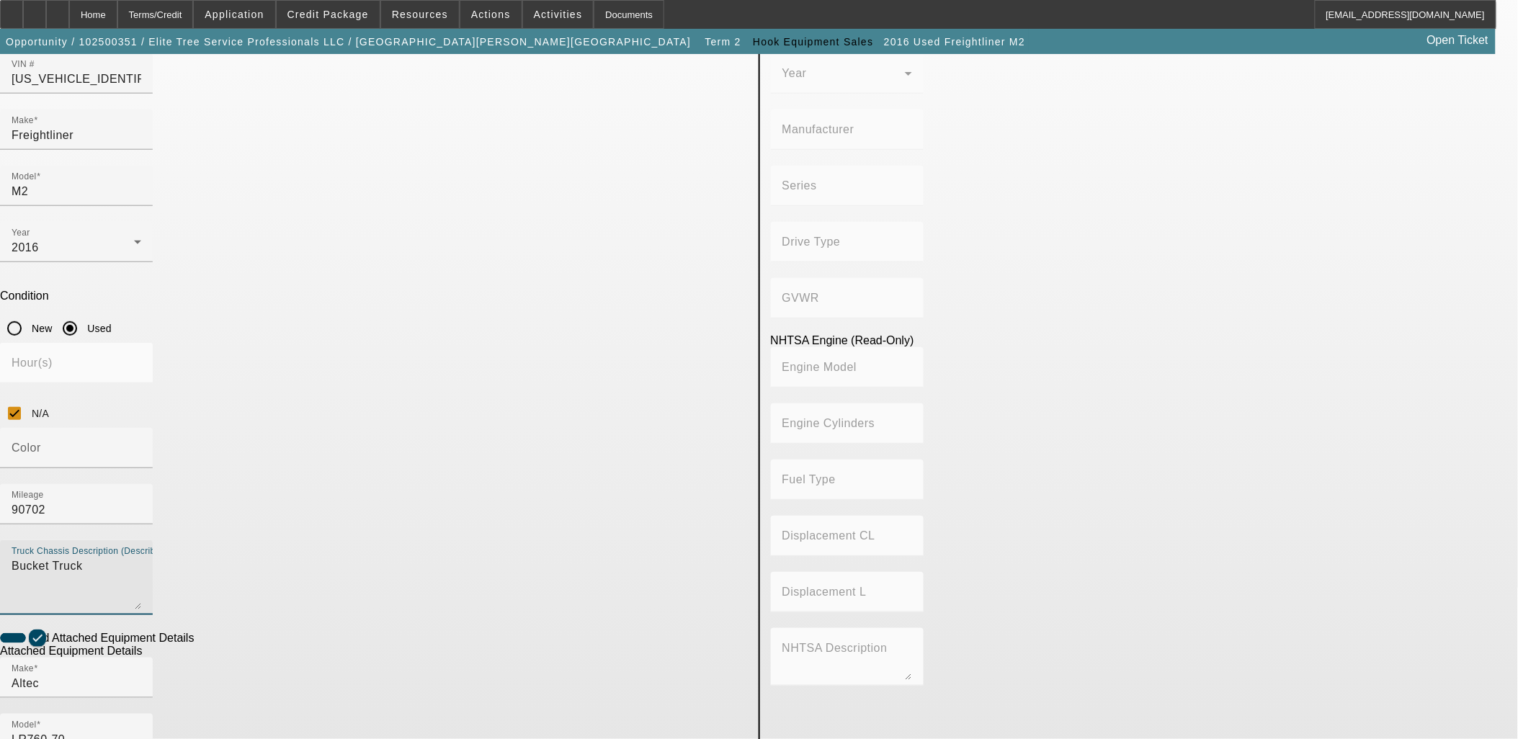
scroll to position [244, 0]
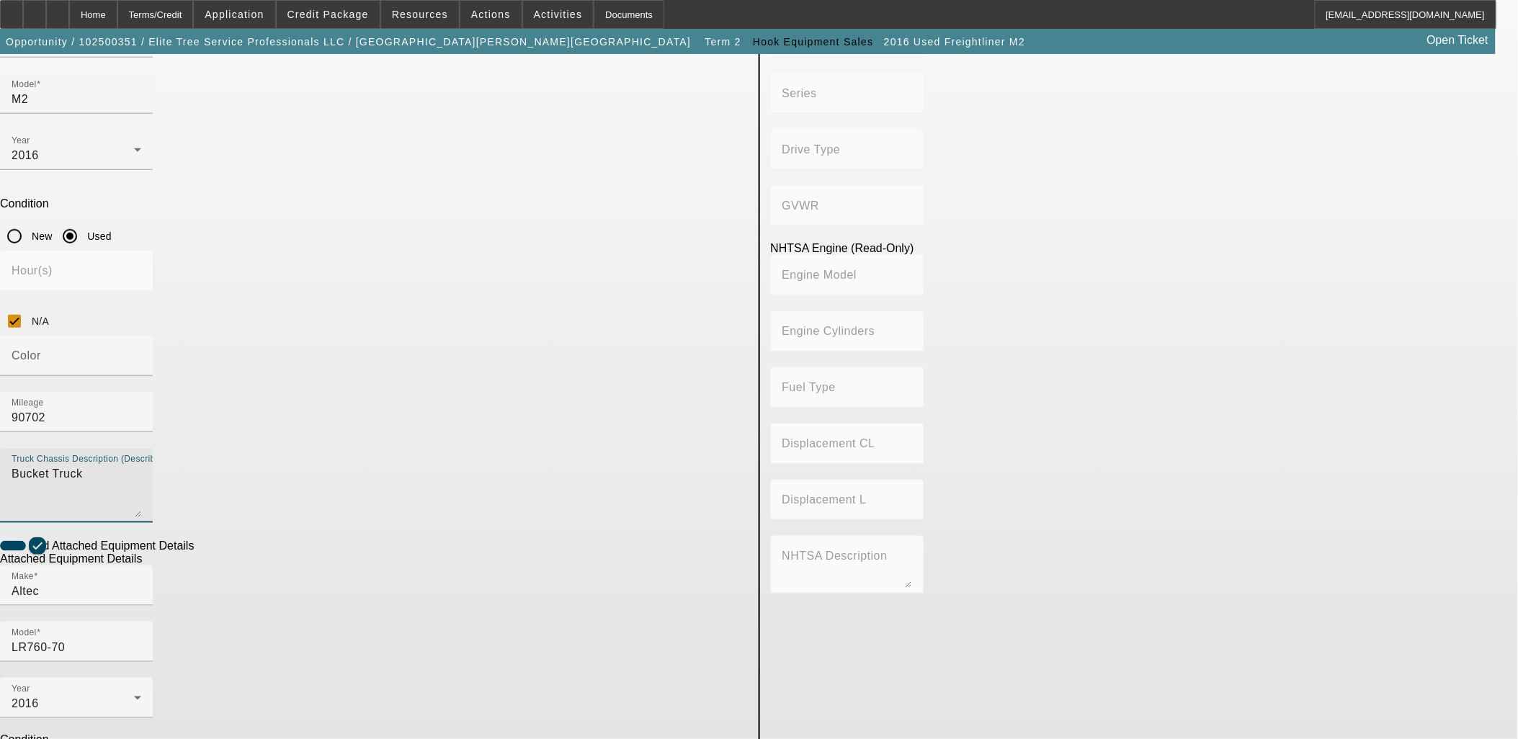
type textarea "Bucket Truck"
drag, startPoint x: 488, startPoint y: 625, endPoint x: 491, endPoint y: 600, distance: 24.7
type textarea "Bucket Truck"
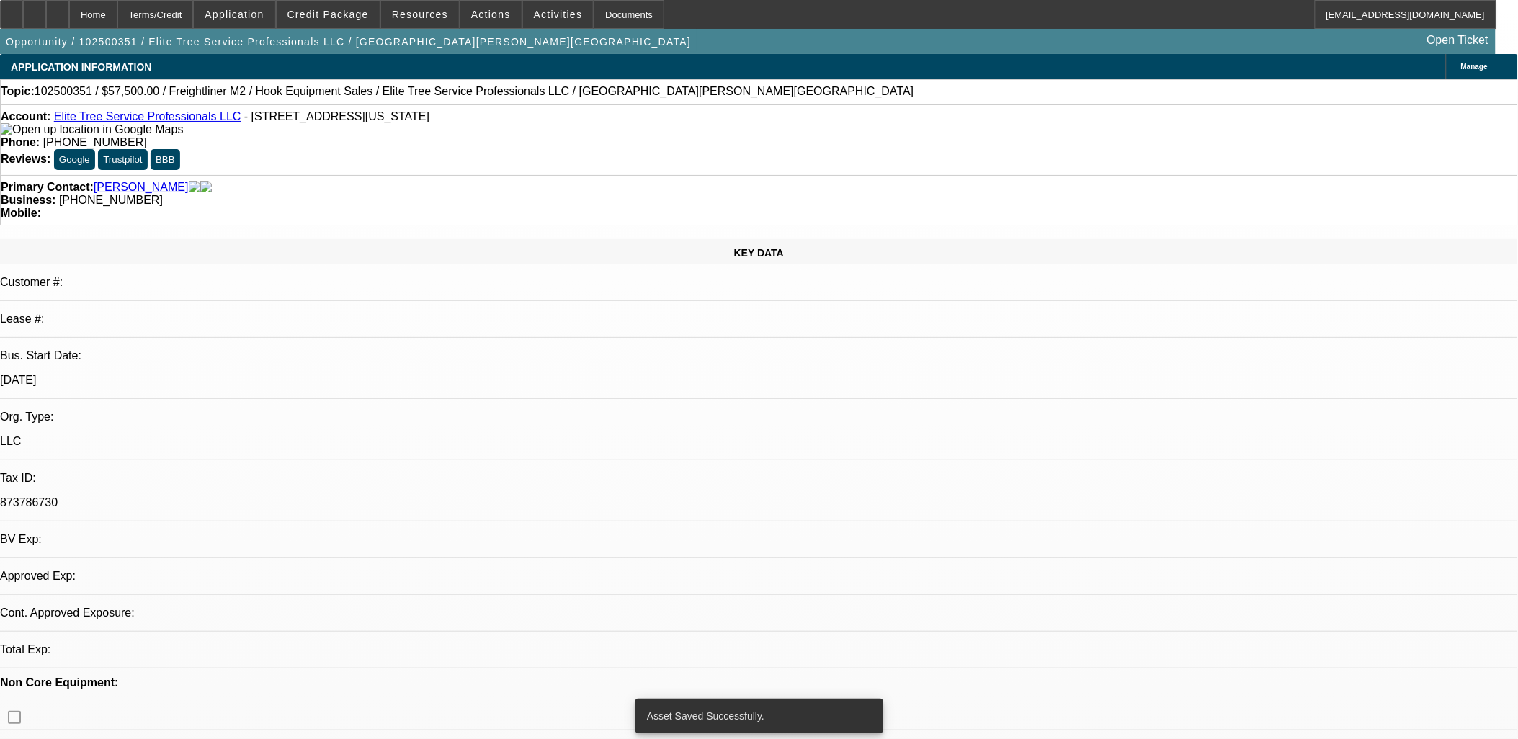
select select "0"
select select "0.1"
select select "4"
select select "0"
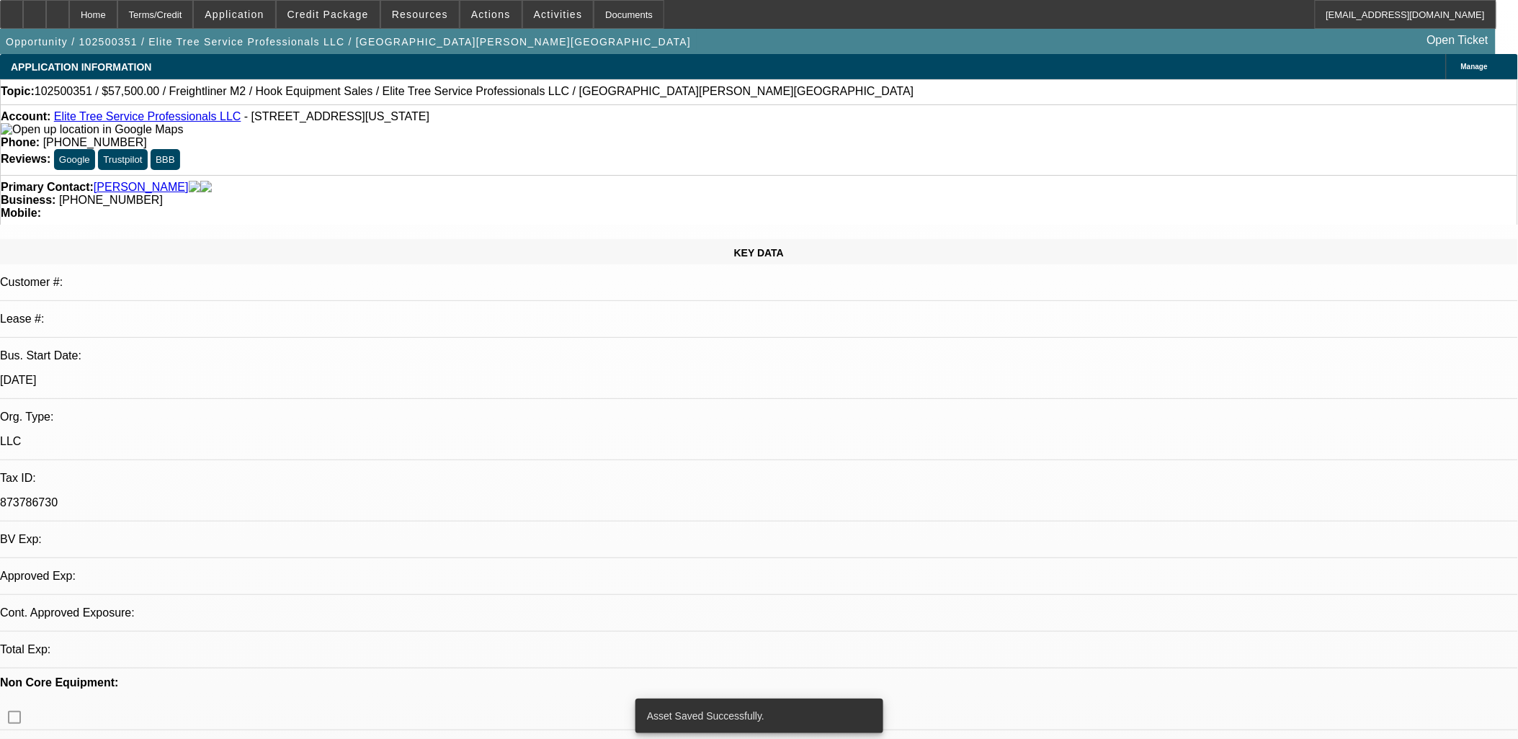
select select "2"
select select "0.1"
select select "4"
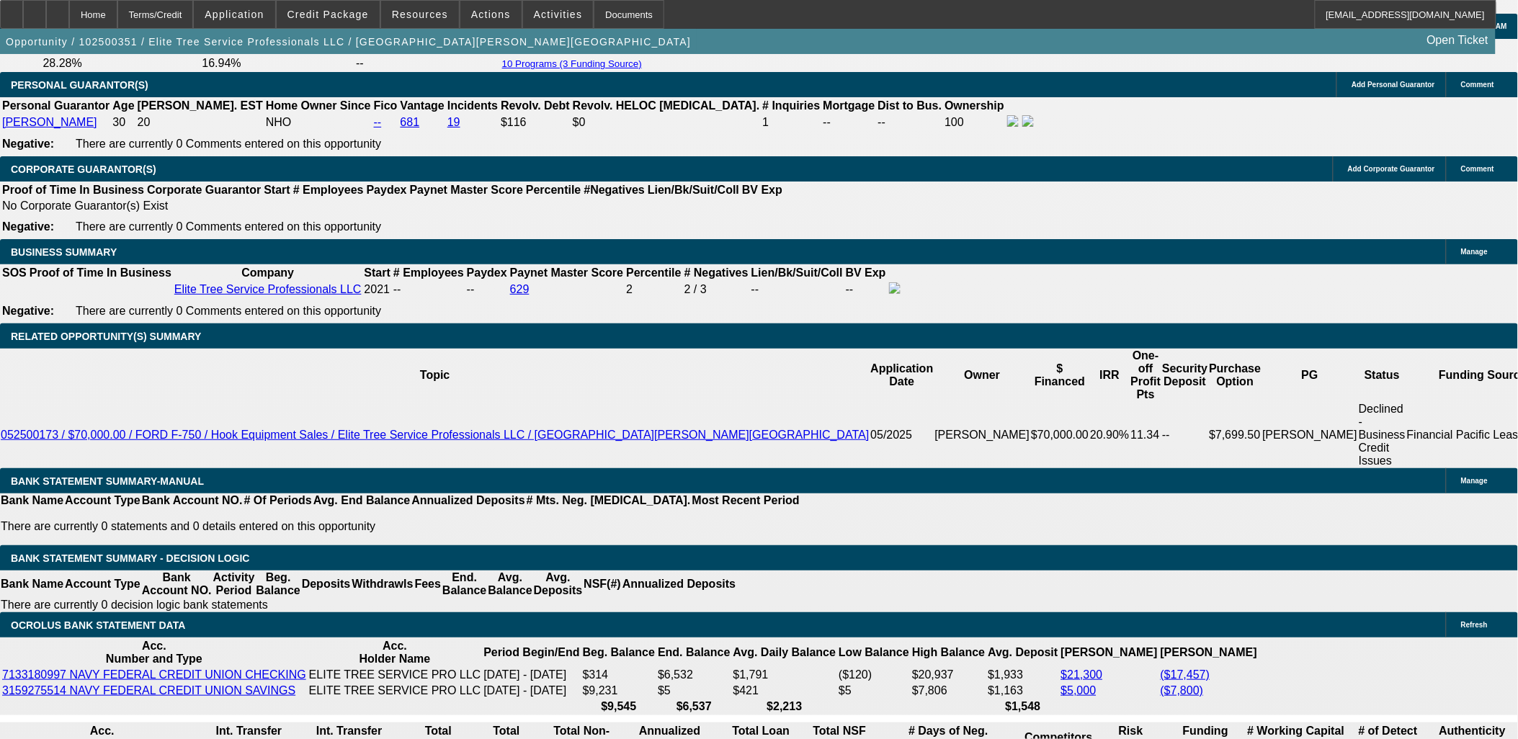
scroll to position [2161, 0]
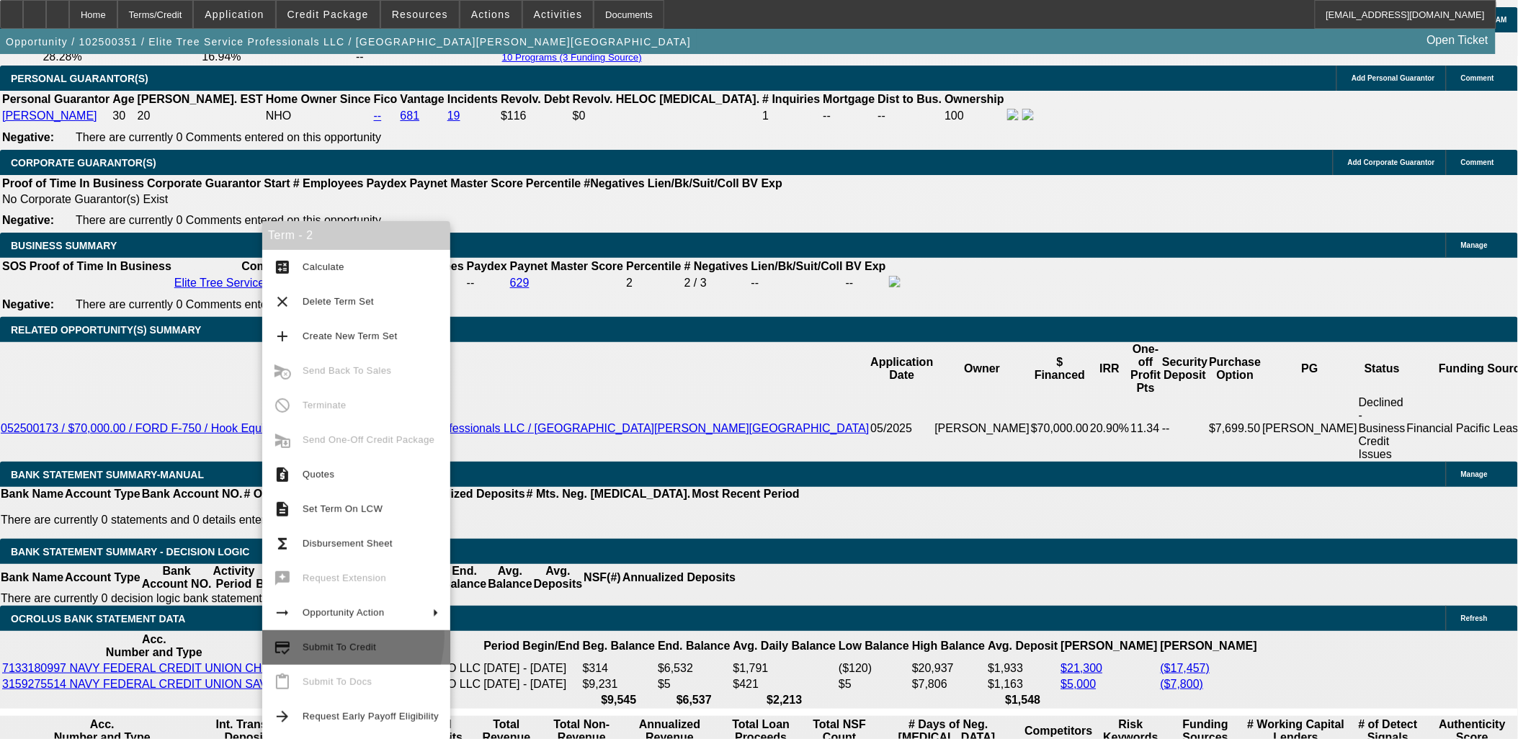
click at [326, 637] on button "credit_score Submit To Credit" at bounding box center [356, 647] width 188 height 35
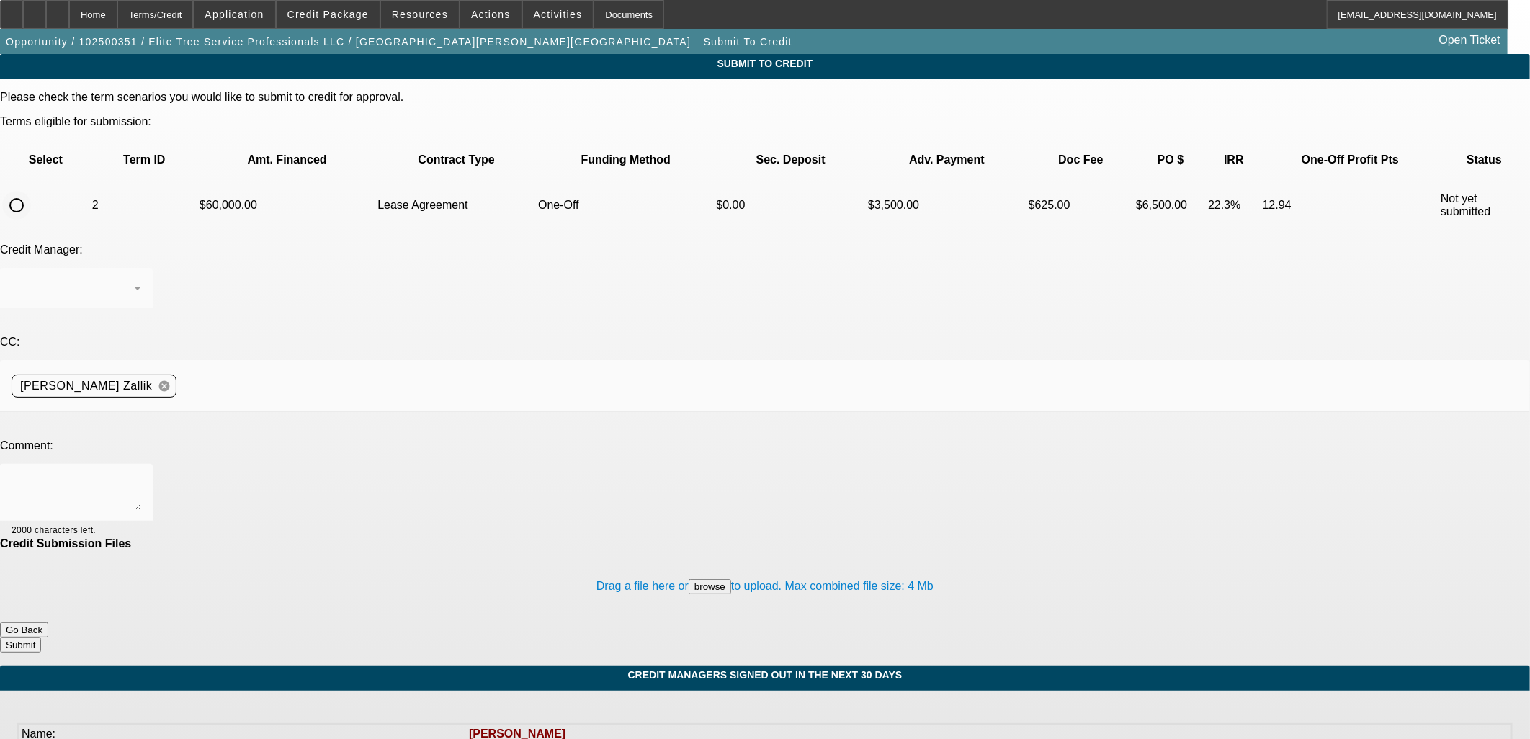
drag, startPoint x: 49, startPoint y: 157, endPoint x: 56, endPoint y: 162, distance: 8.8
click at [31, 191] on input "radio" at bounding box center [16, 205] width 29 height 29
radio input "true"
click at [141, 476] on textarea at bounding box center [77, 493] width 130 height 35
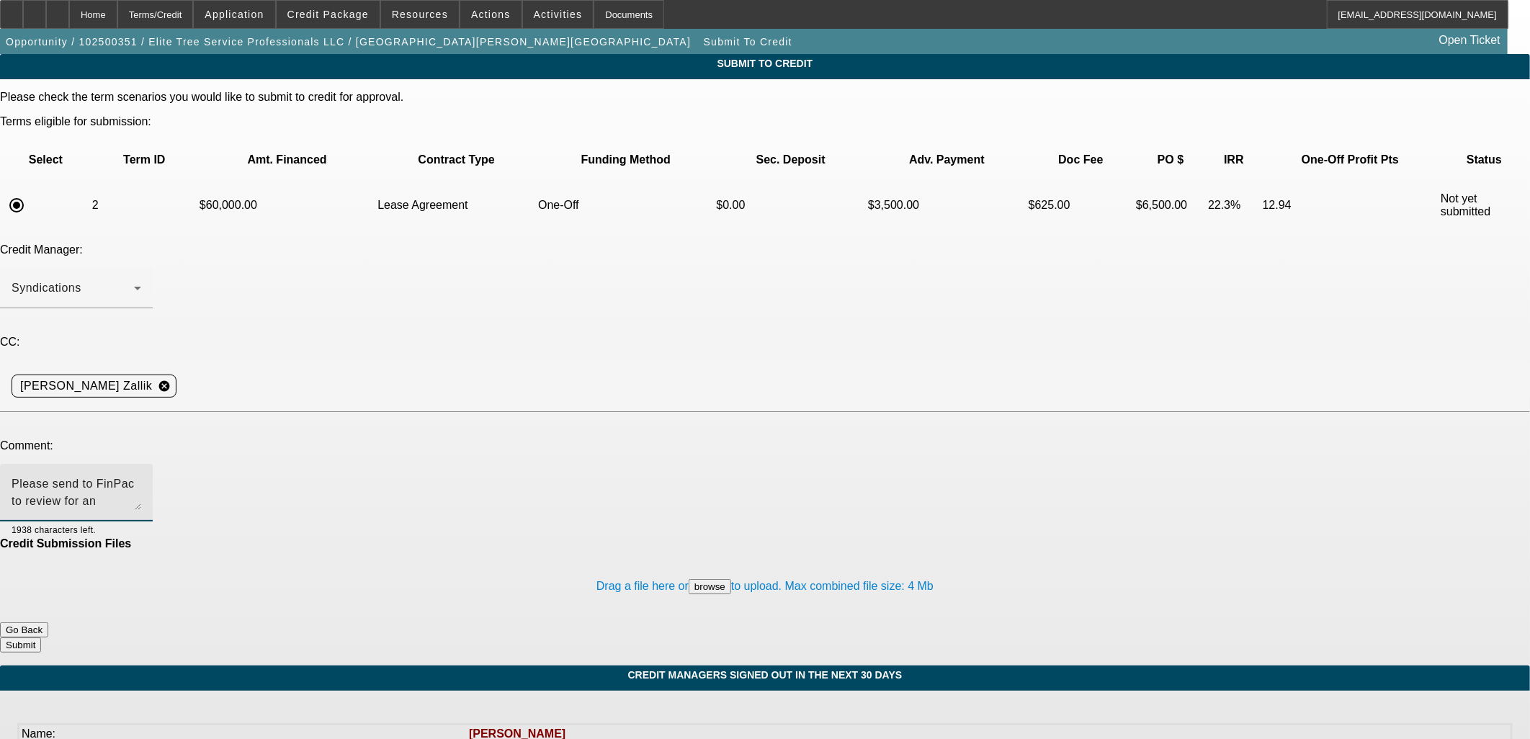
type textarea "Please send to FinPac to review for an approval. Thanks, Asher"
click at [41, 638] on button "Submit" at bounding box center [20, 645] width 41 height 15
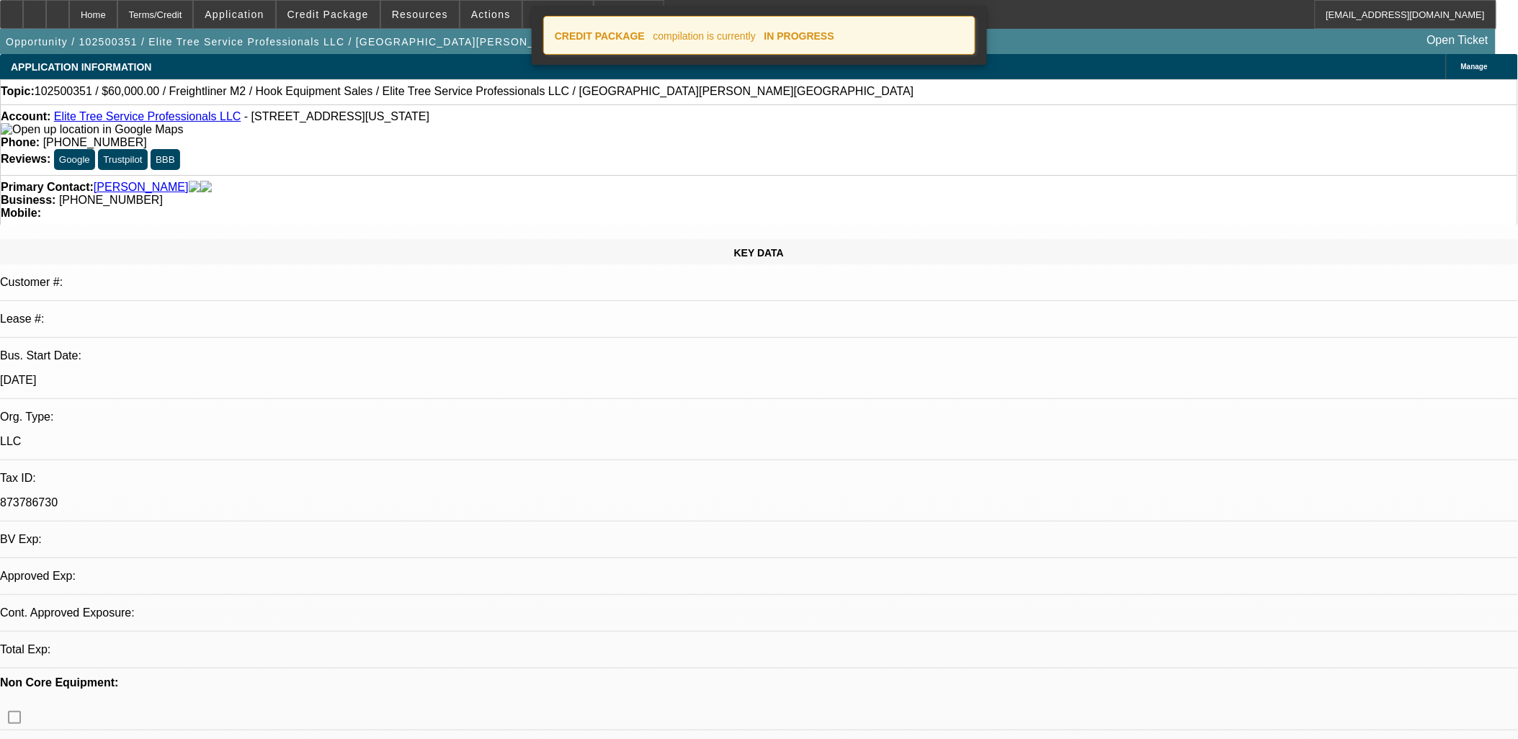
select select "0"
select select "0.1"
select select "4"
select select "0"
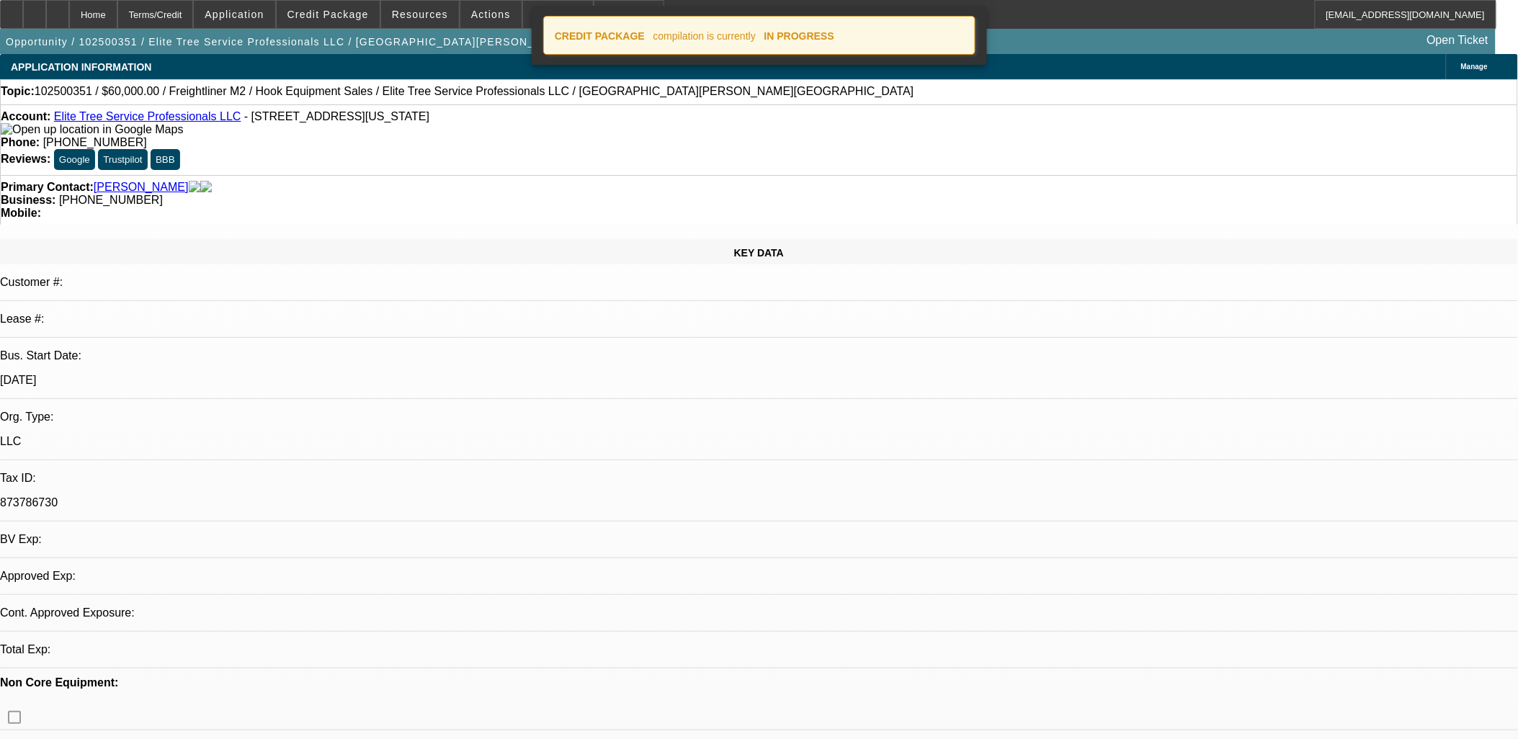
select select "2"
select select "0.1"
select select "4"
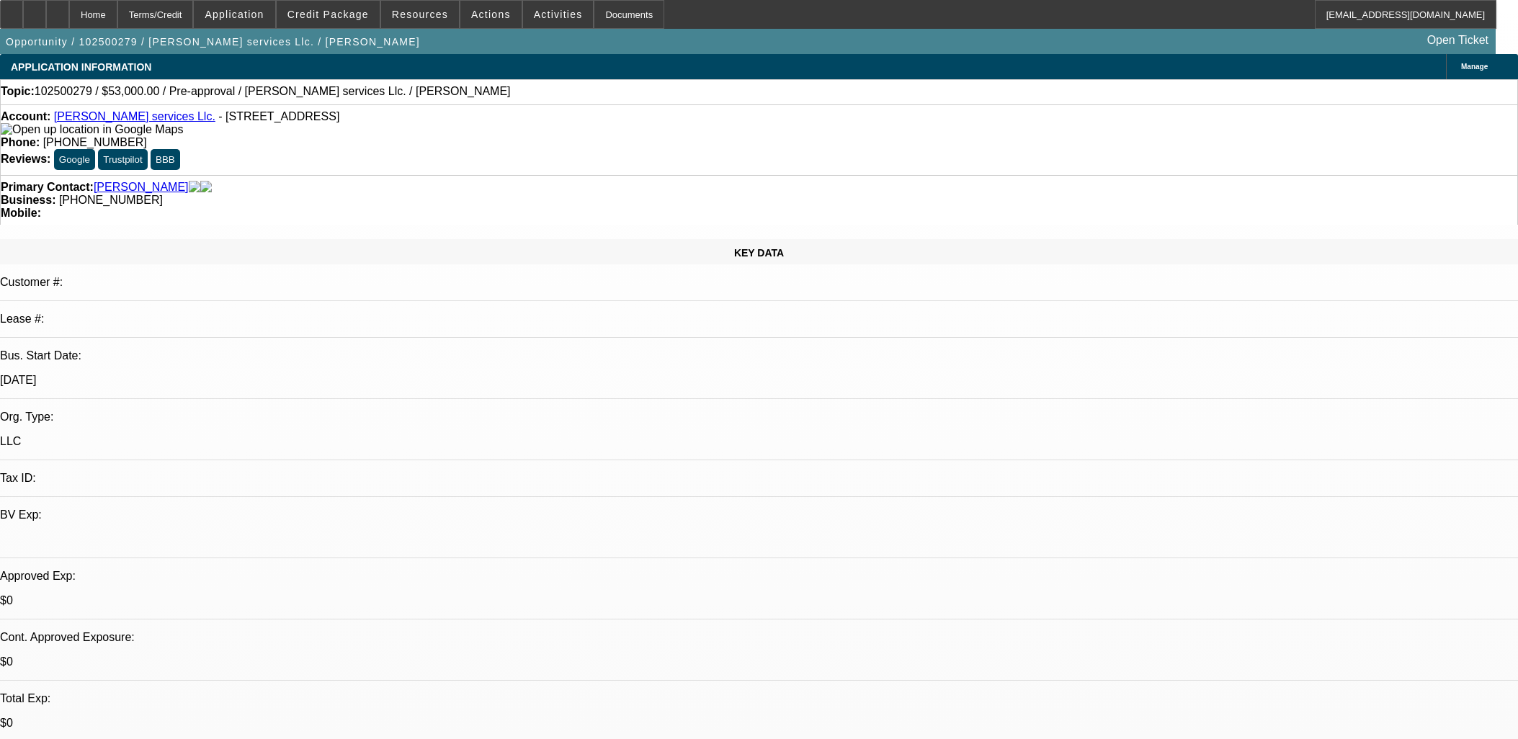
select select "0"
select select "2"
select select "0.1"
select select "4"
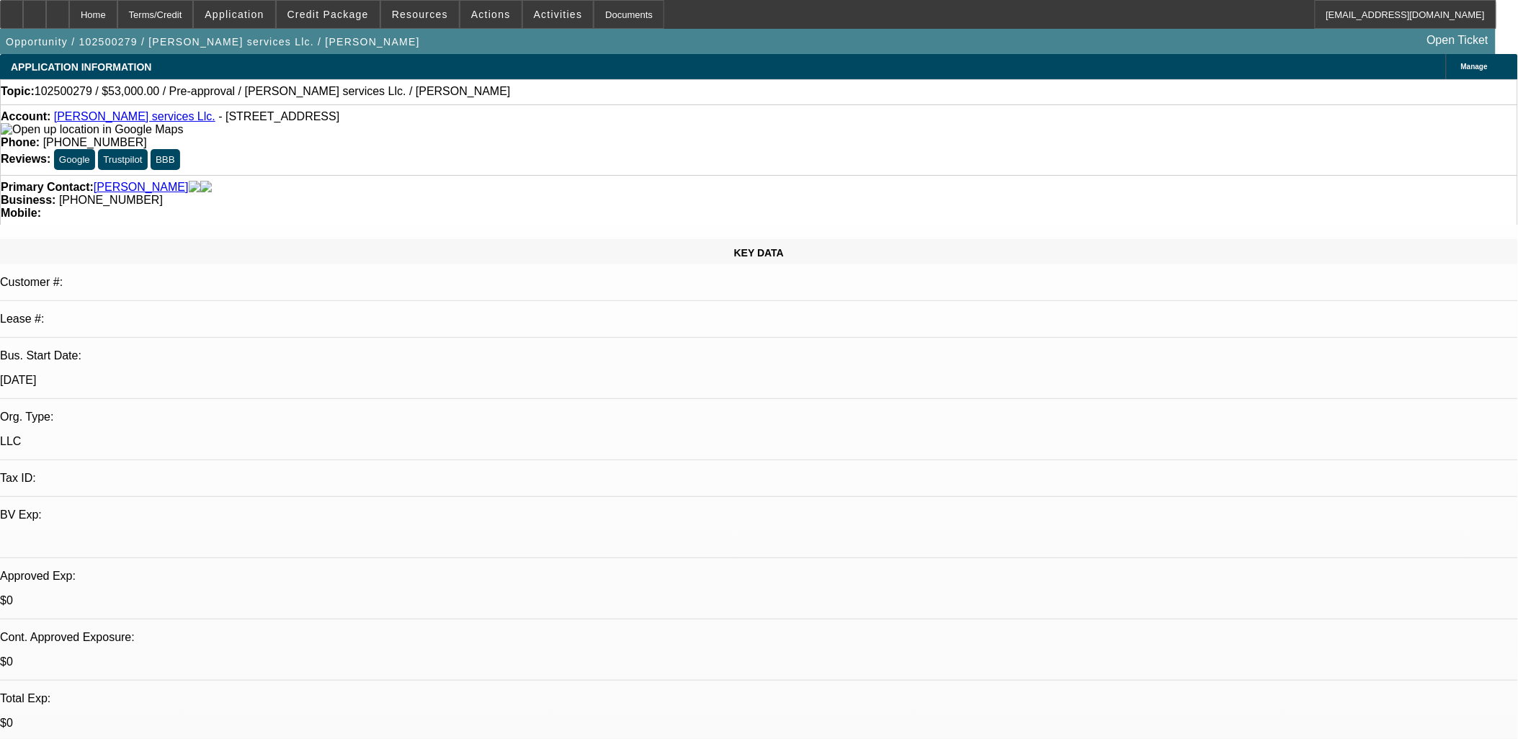
drag, startPoint x: 406, startPoint y: 361, endPoint x: 380, endPoint y: 411, distance: 56.4
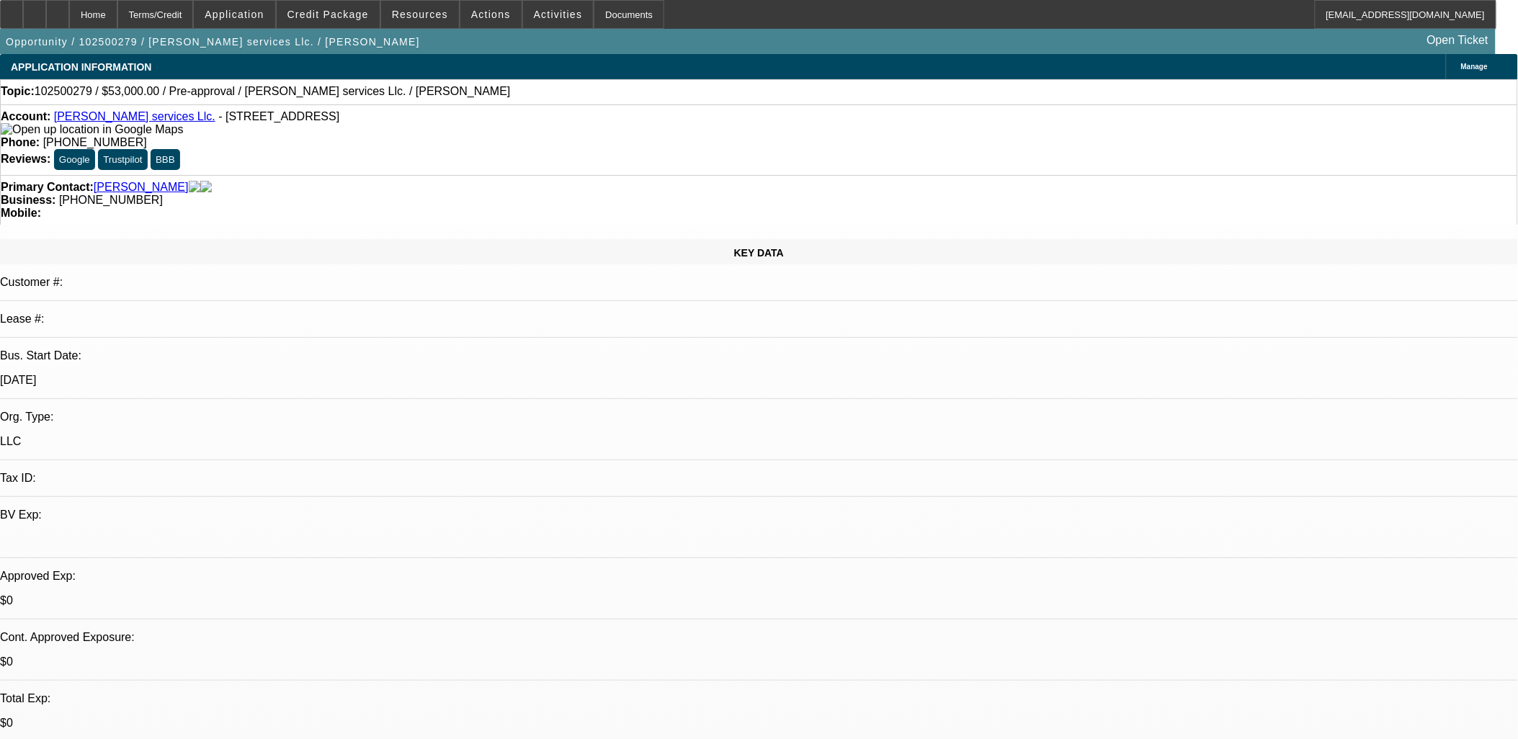
drag, startPoint x: 383, startPoint y: 393, endPoint x: 329, endPoint y: 395, distance: 53.4
drag, startPoint x: 1138, startPoint y: 117, endPoint x: 1085, endPoint y: 164, distance: 70.5
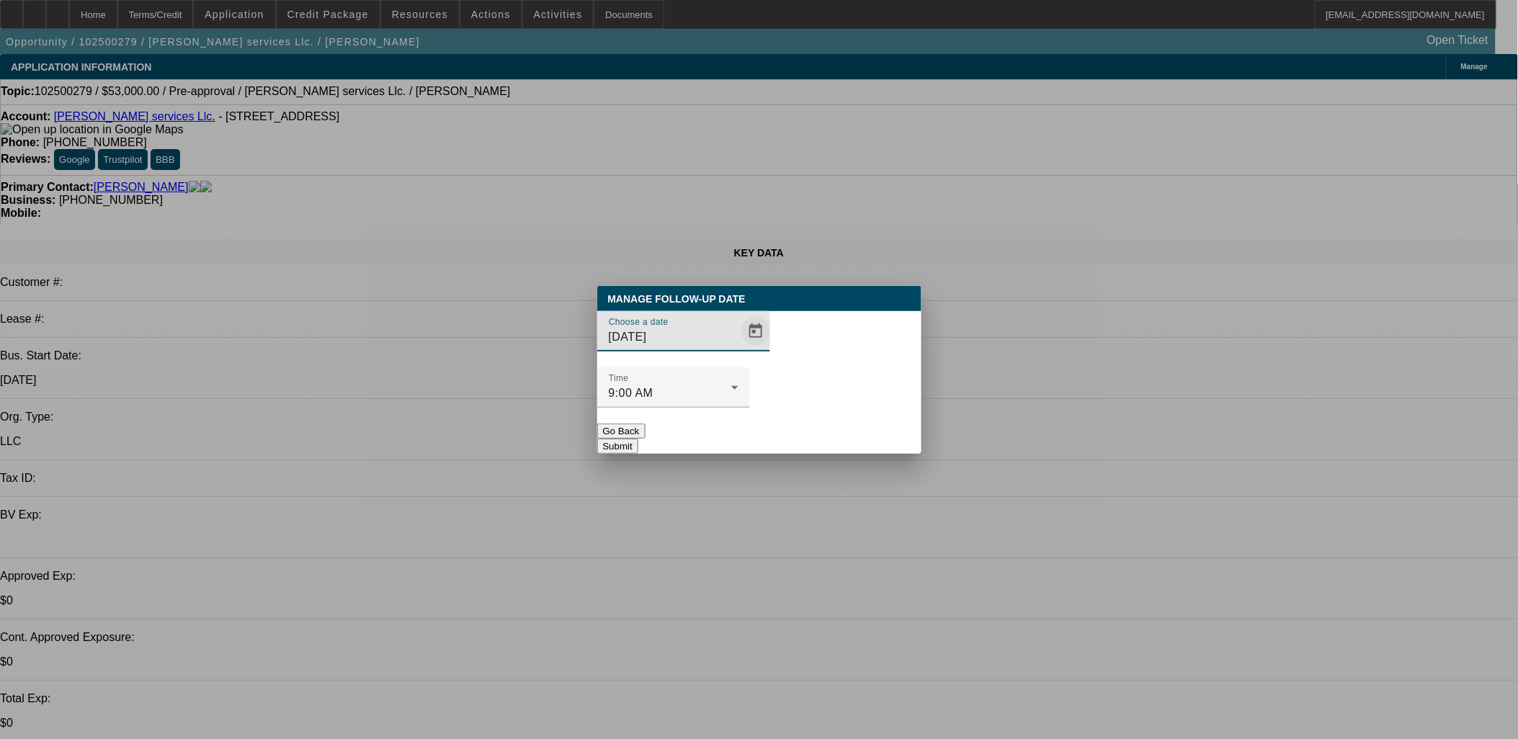
click at [739, 349] on span "Open calendar" at bounding box center [756, 331] width 35 height 35
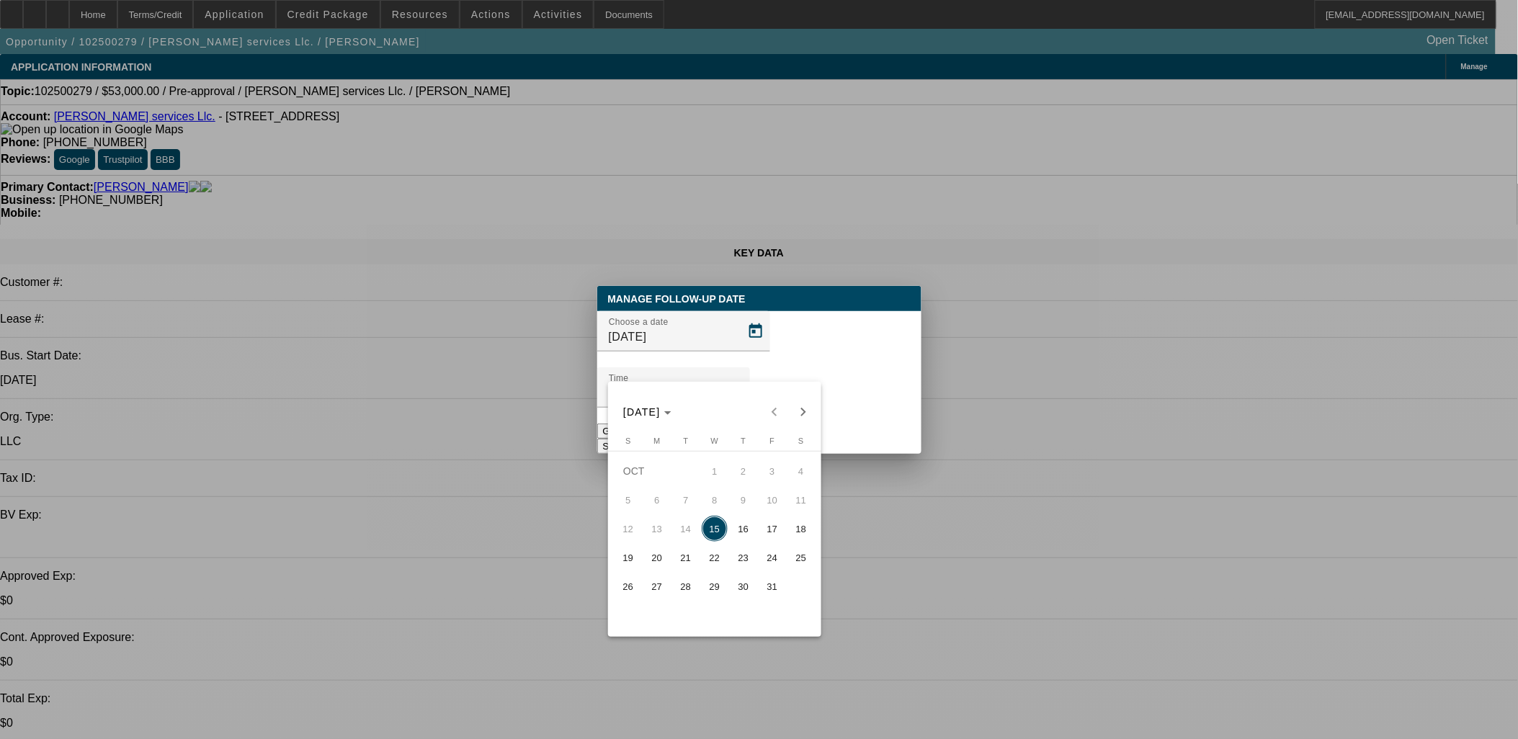
click at [762, 535] on span "17" at bounding box center [772, 529] width 26 height 26
type input "10/17/2025"
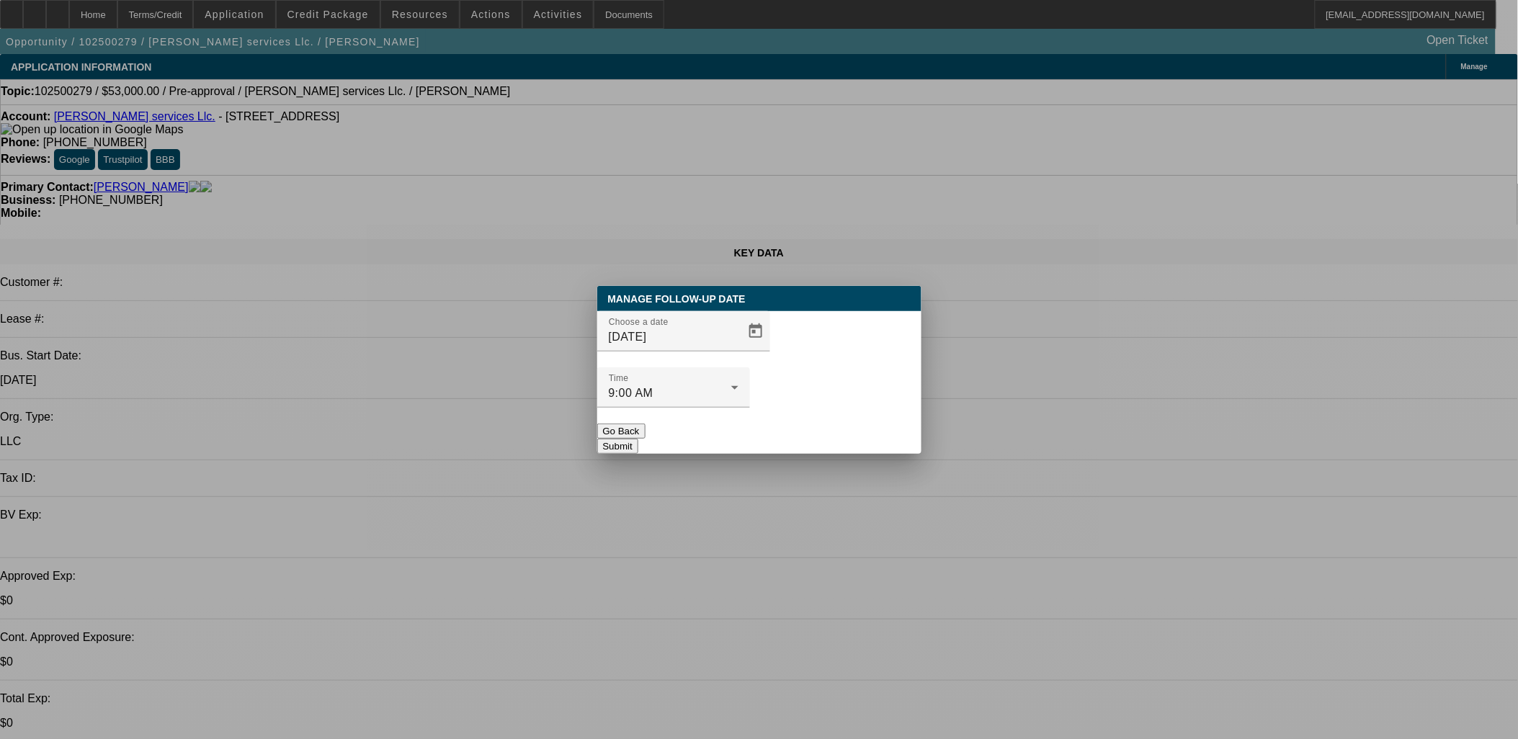
click at [638, 439] on button "Submit" at bounding box center [617, 446] width 41 height 15
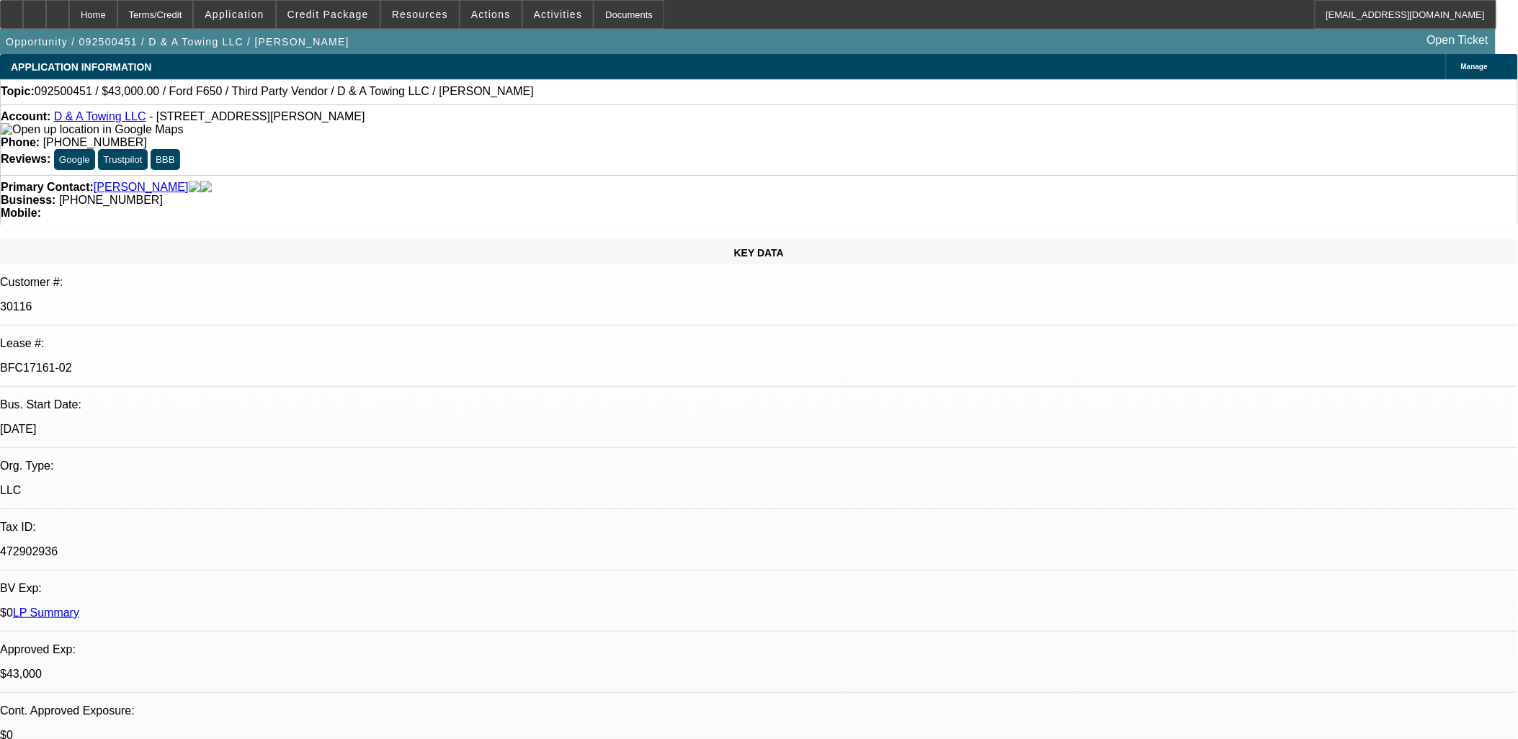
select select "0"
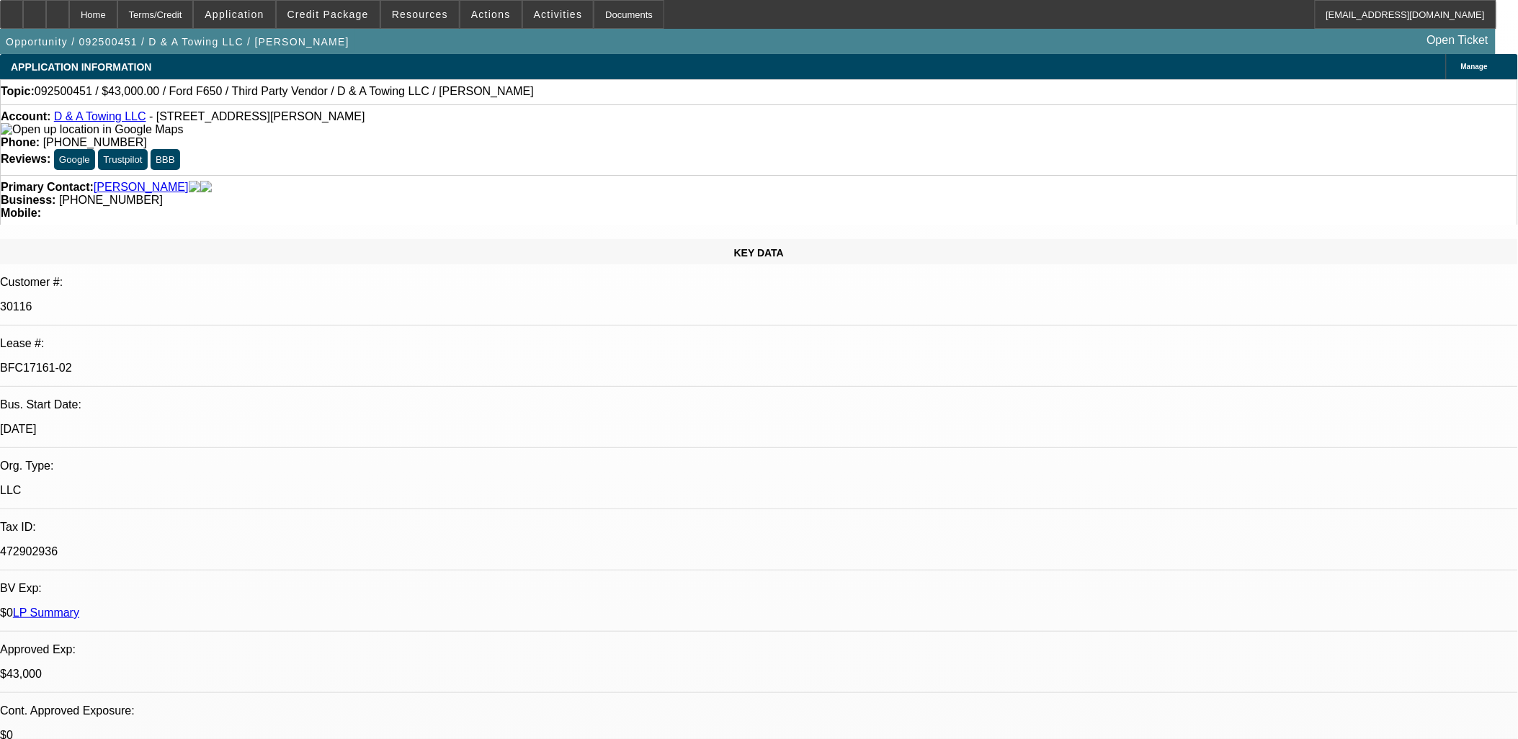
select select "0.2"
select select "0"
select select "0.15"
select select "0"
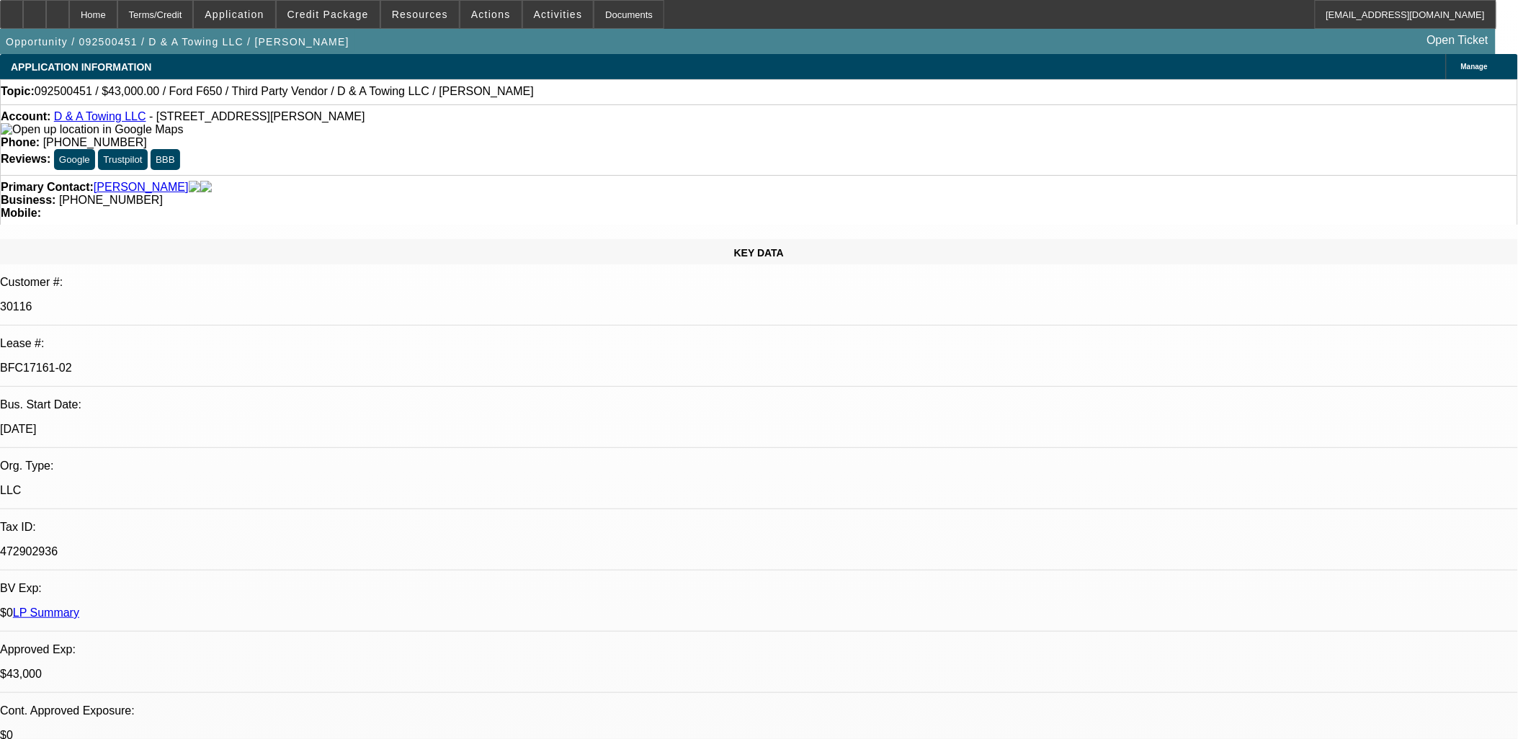
select select "0"
select select "0.1"
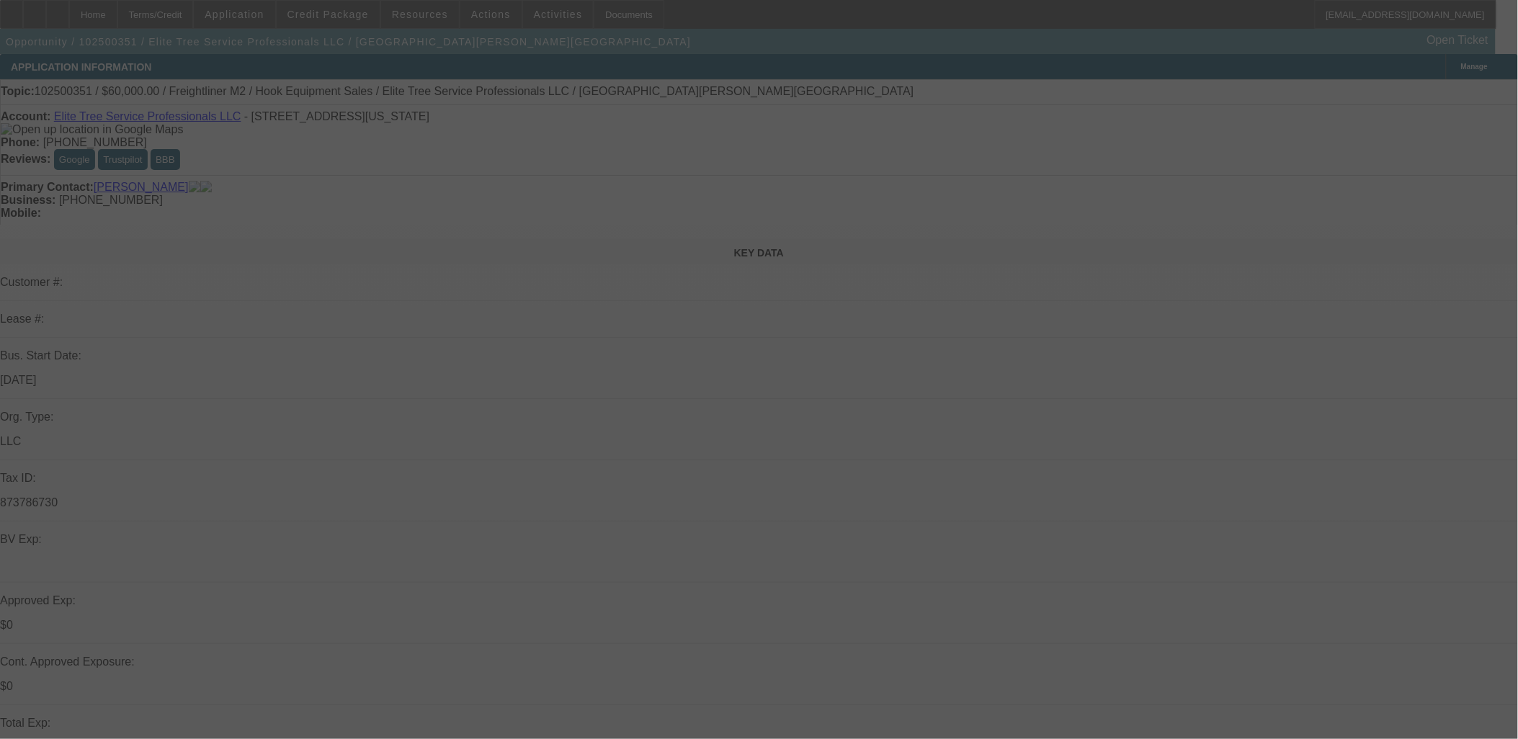
select select "0"
select select "0.1"
select select "0"
select select "2"
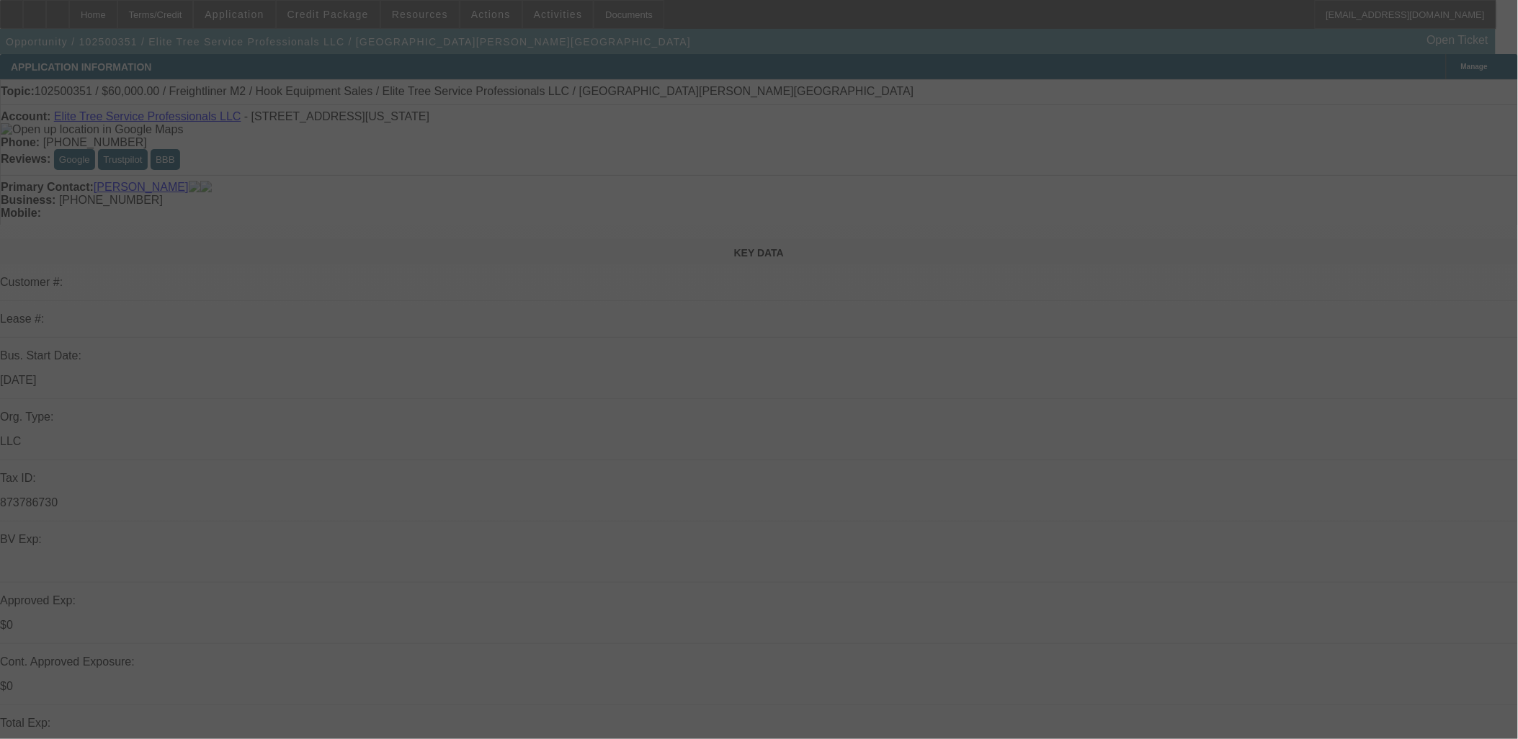
select select "0.1"
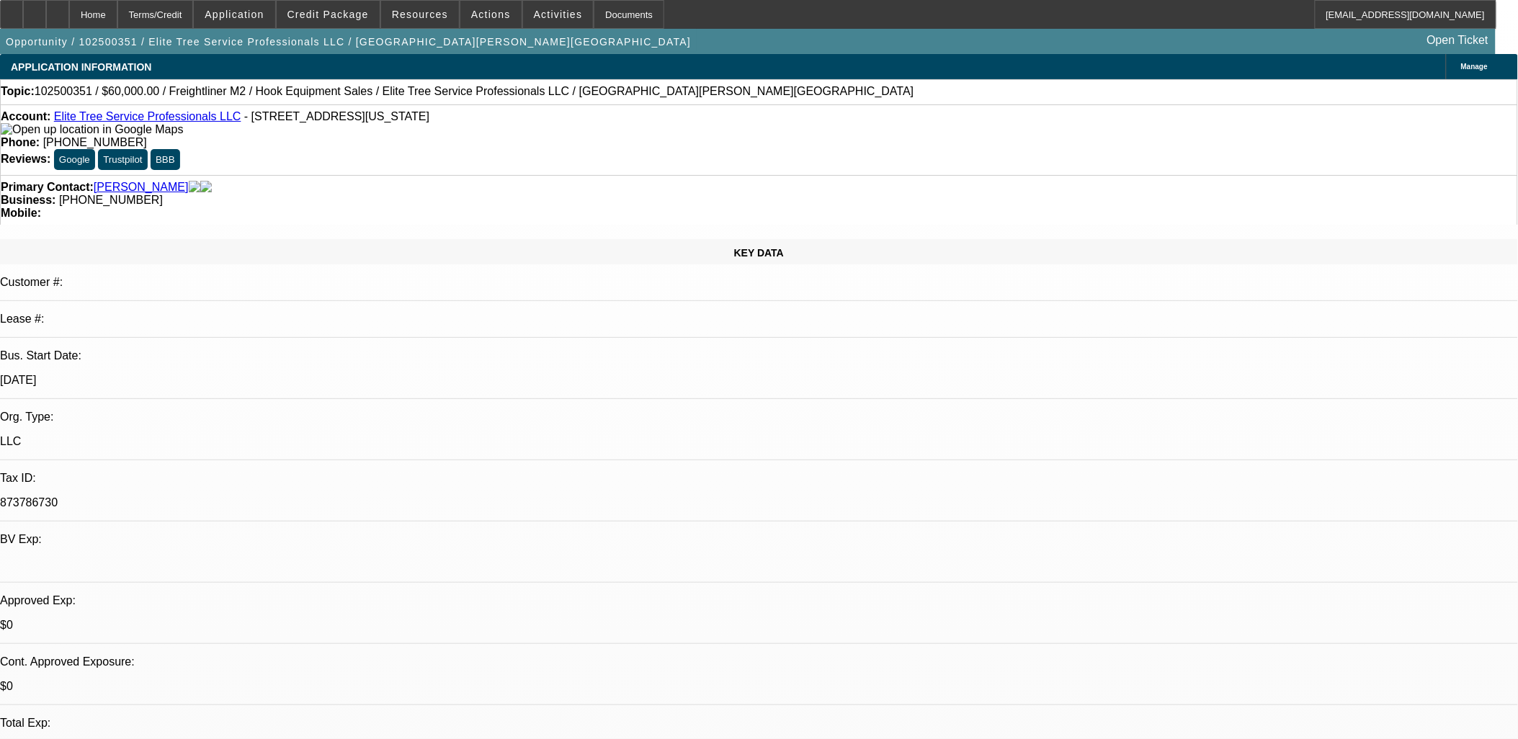
select select "1"
select select "4"
select select "1"
select select "2"
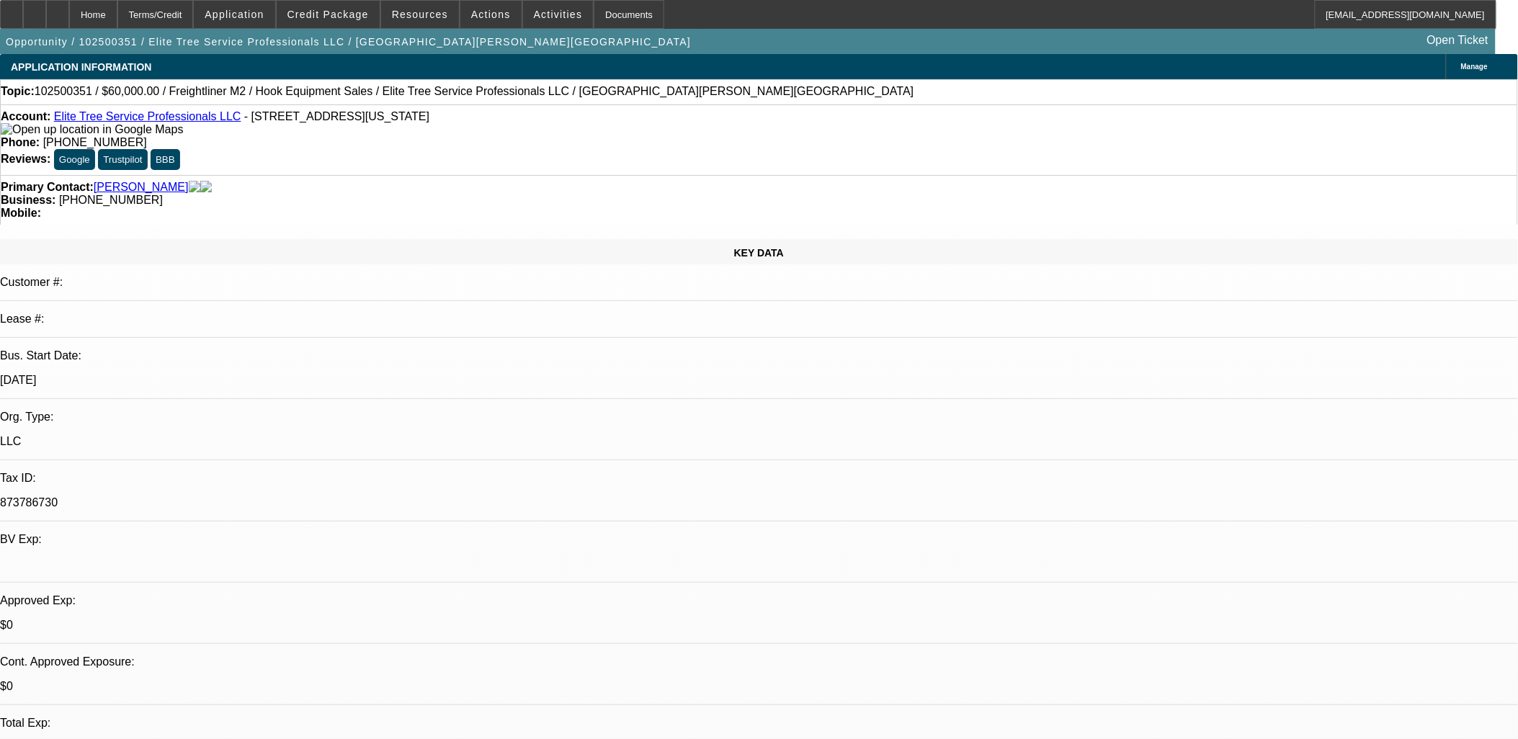
select select "4"
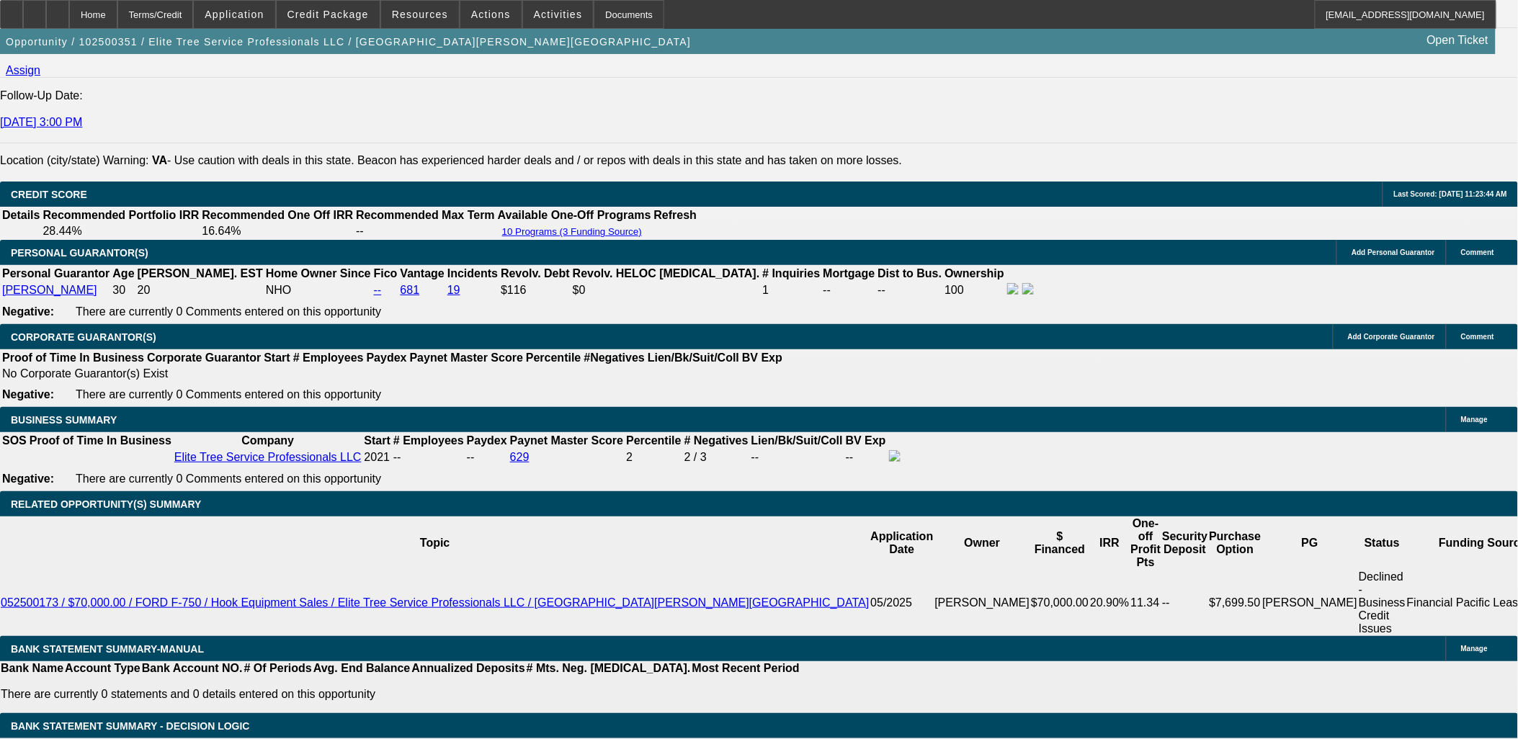
scroll to position [2161, 0]
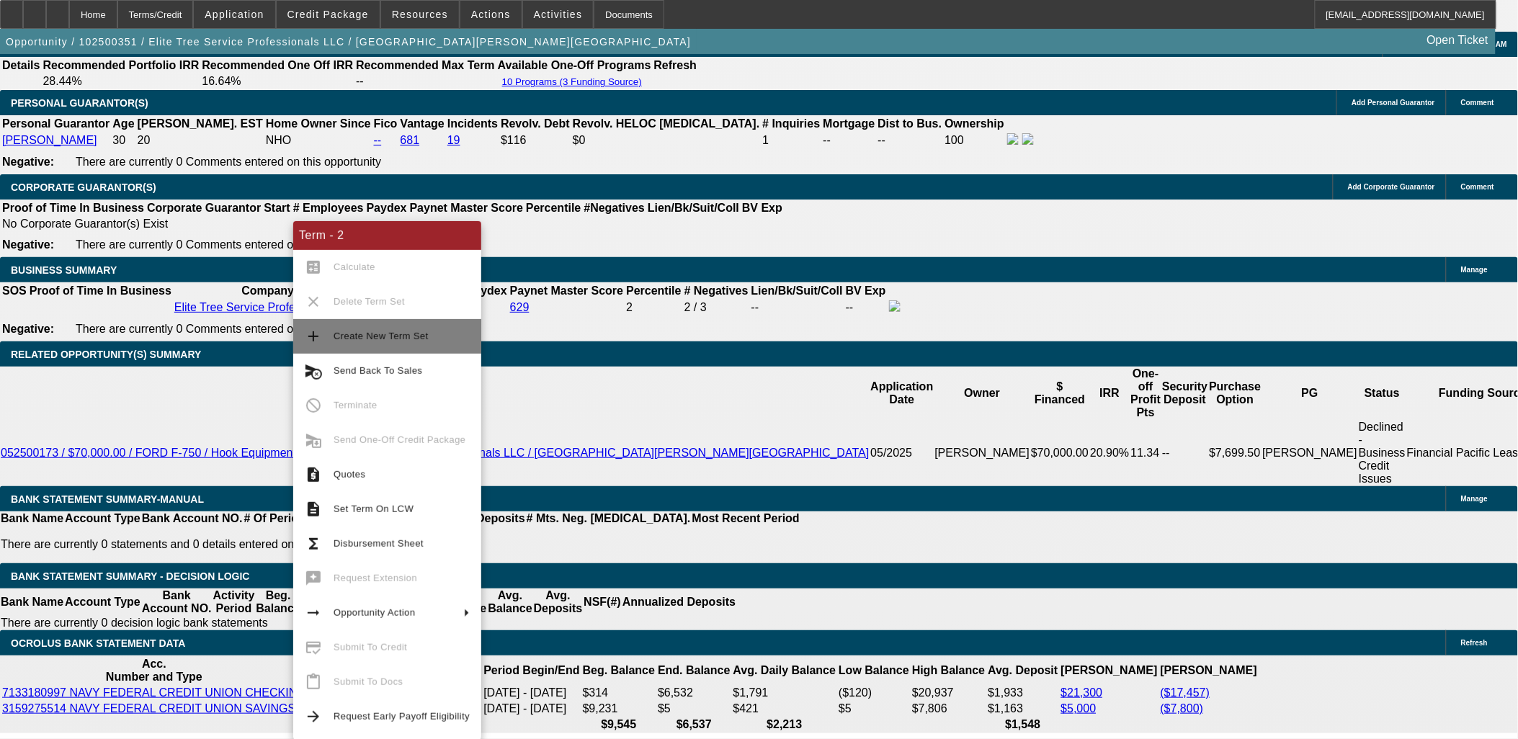
drag, startPoint x: 321, startPoint y: 341, endPoint x: 329, endPoint y: 339, distance: 8.9
click at [324, 340] on button "add Create New Term Set" at bounding box center [387, 336] width 188 height 35
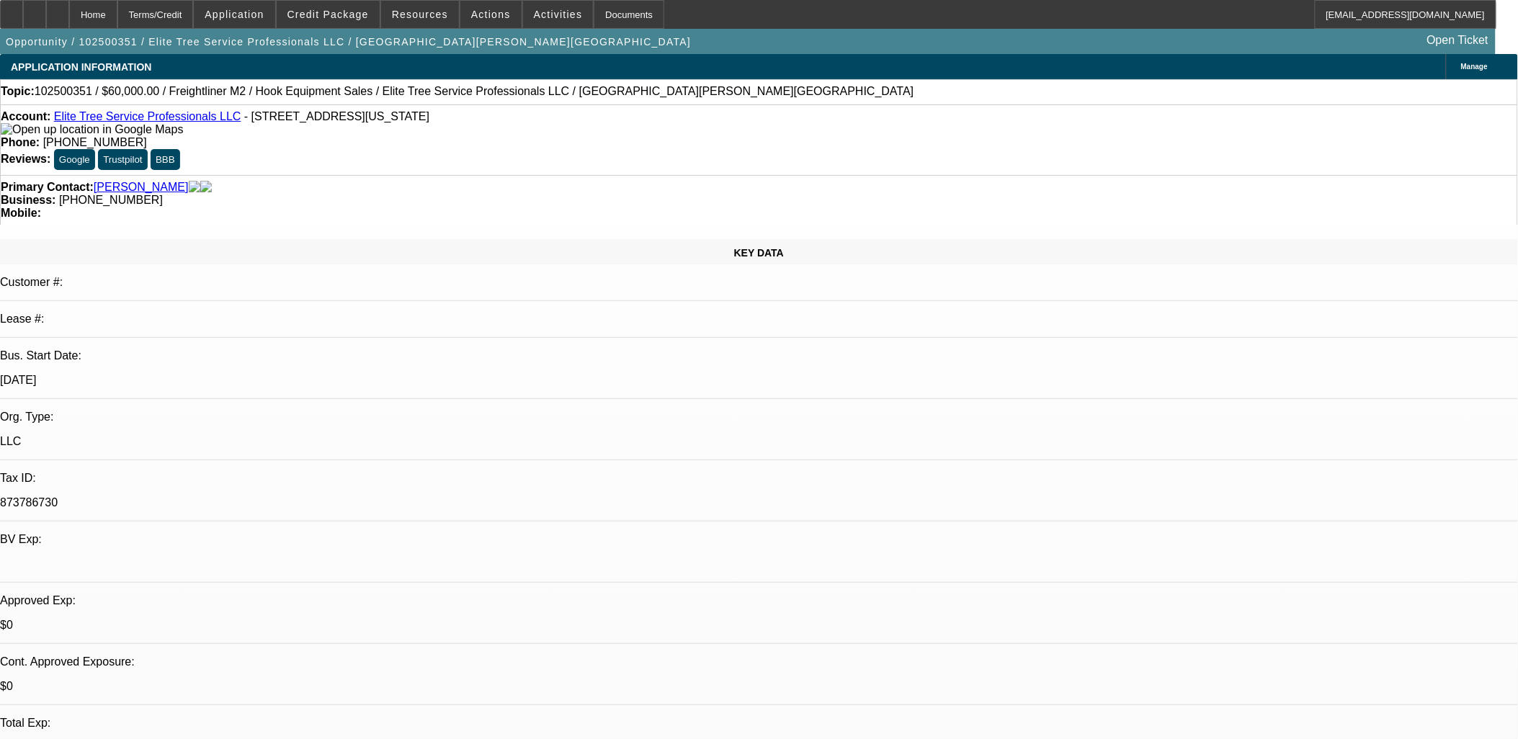
select select "0"
select select "0.1"
select select "0"
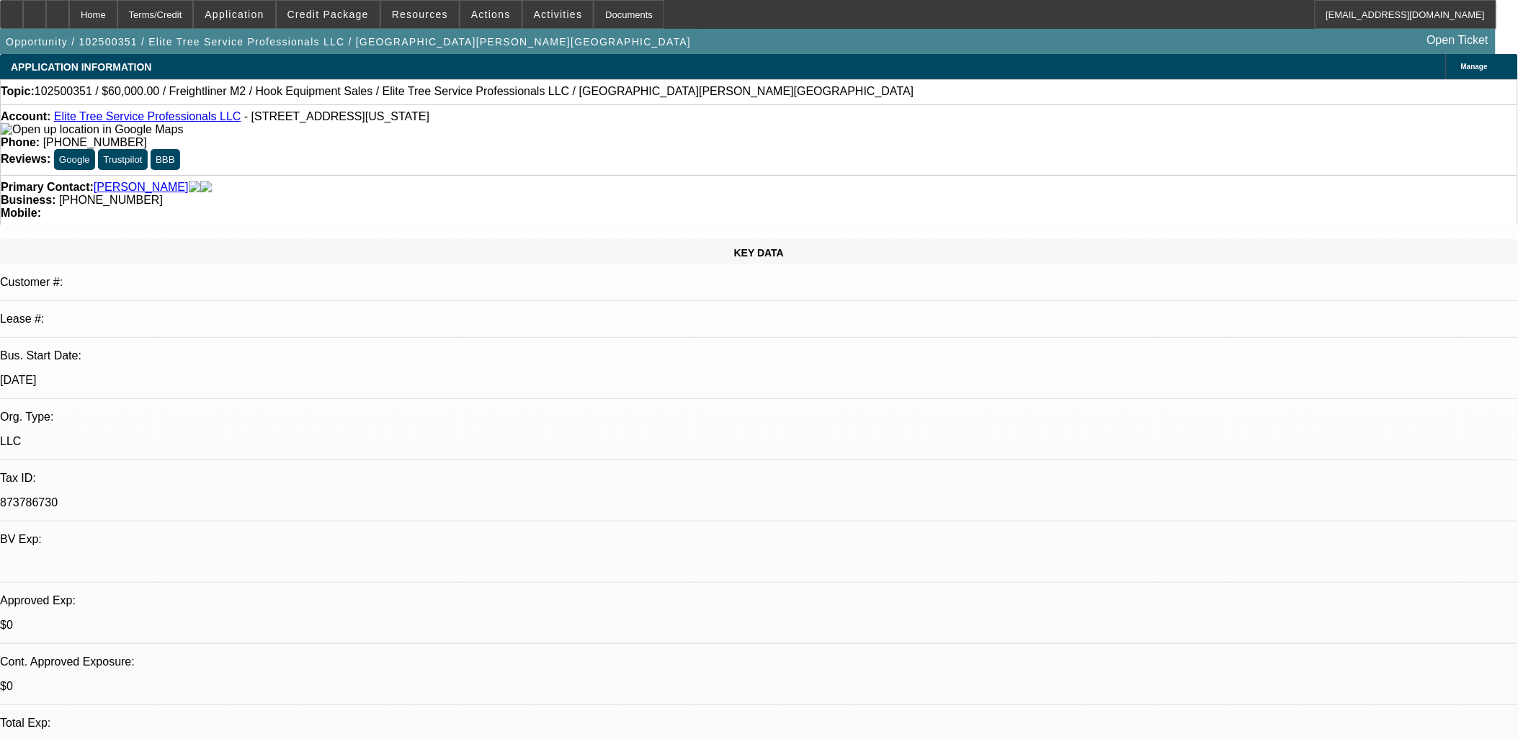
select select "0.1"
select select "0"
select select "2"
select select "0.1"
select select "1"
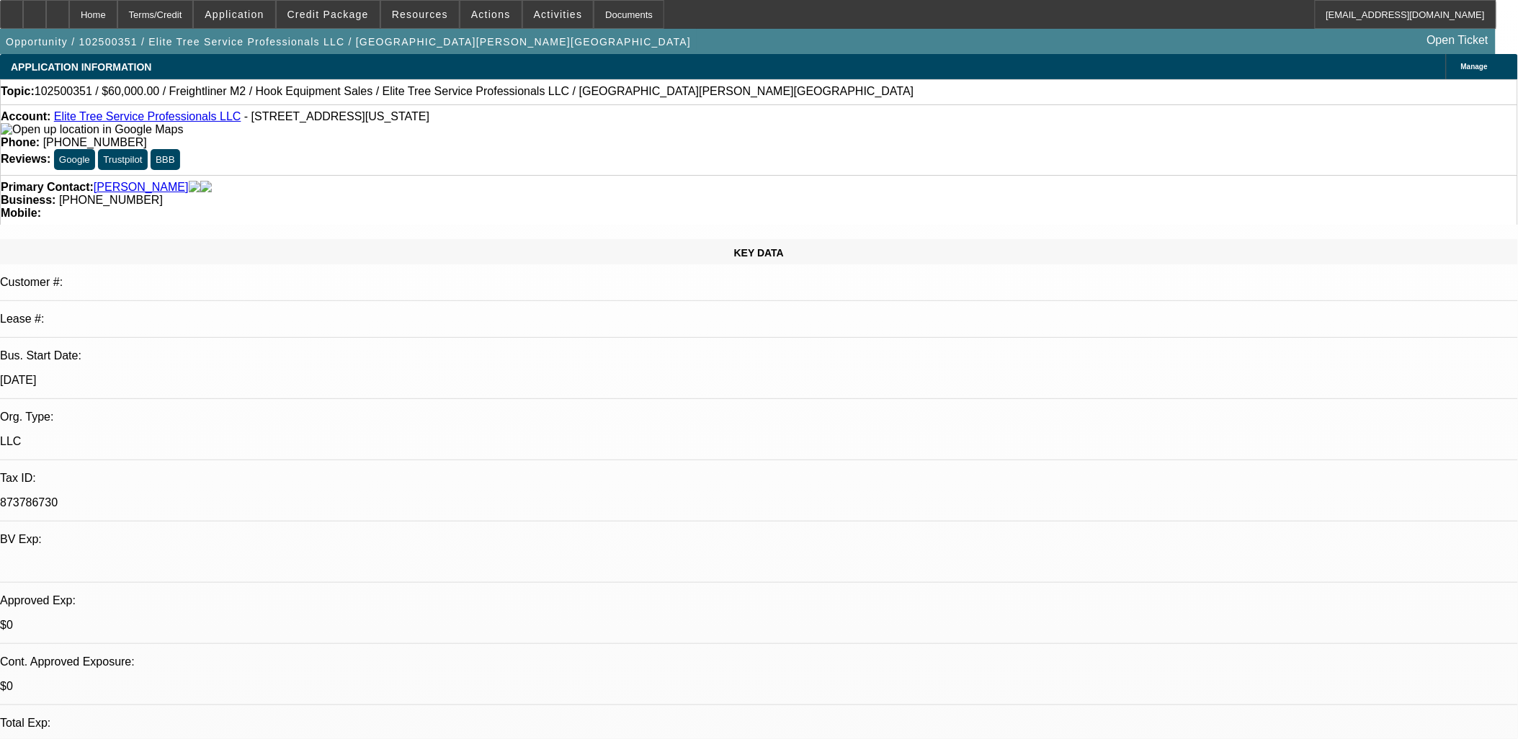
select select "1"
select select "4"
select select "1"
select select "4"
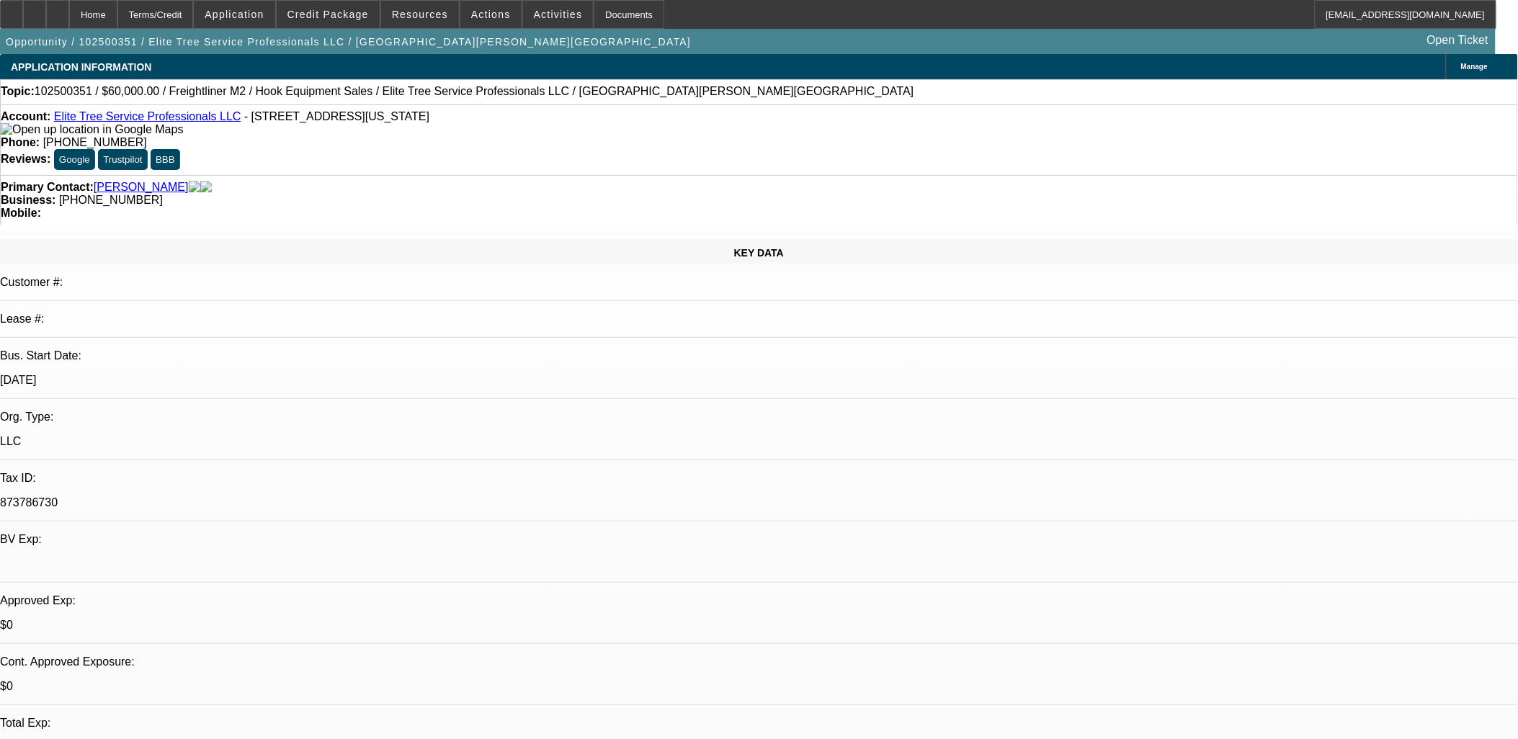
select select "1"
select select "2"
select select "4"
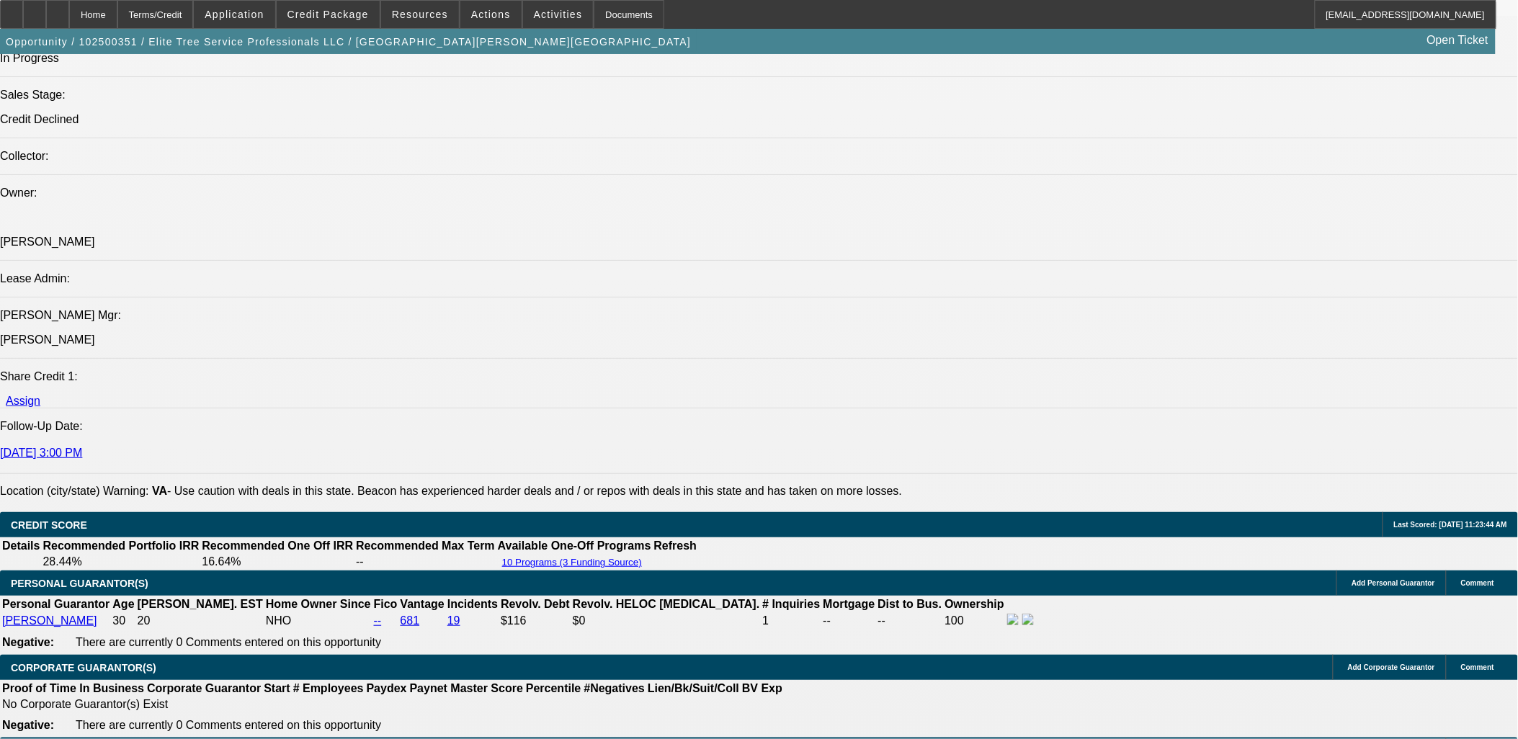
scroll to position [2081, 0]
